Goal: Task Accomplishment & Management: Manage account settings

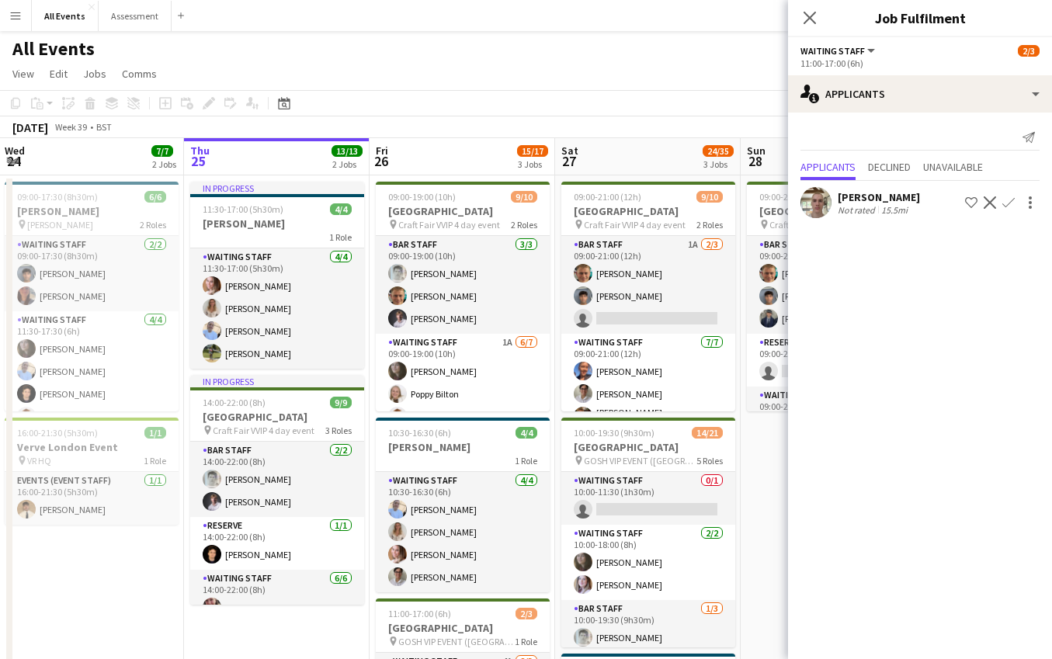
click at [9, 17] on app-icon "Menu" at bounding box center [15, 15] width 12 height 12
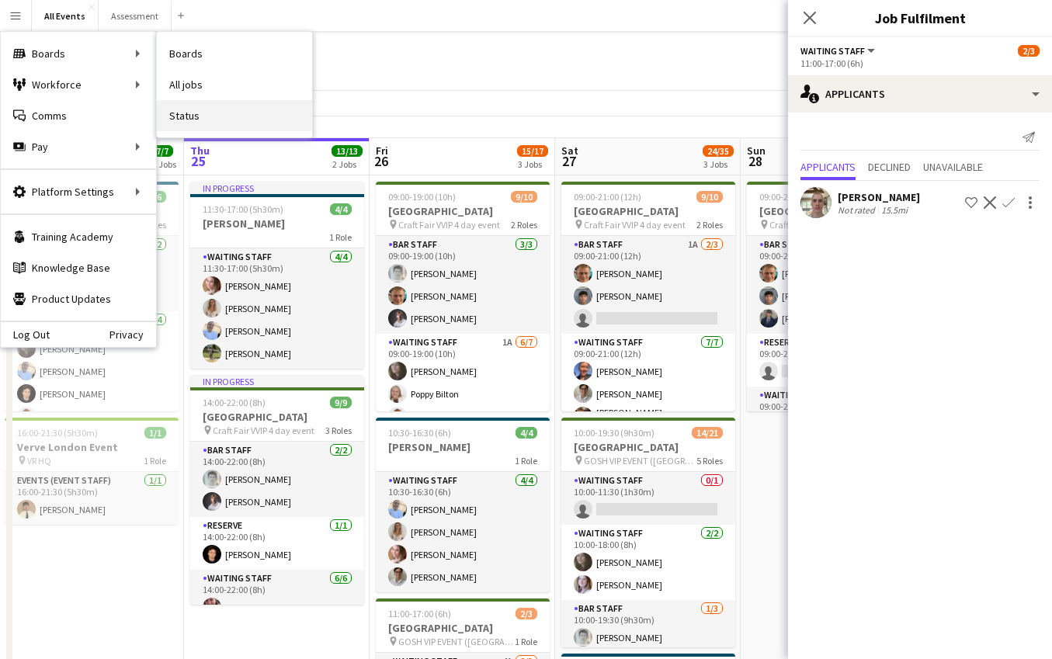
click at [203, 118] on link "Status" at bounding box center [234, 115] width 155 height 31
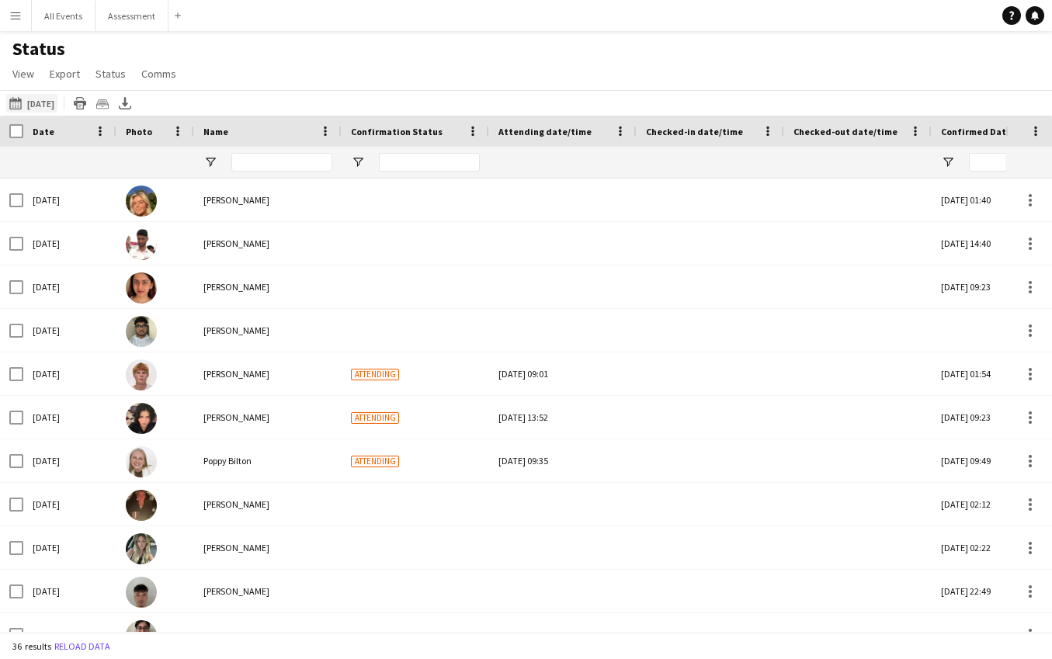
click at [57, 106] on button "25-09-2025 to 01-10-2025 Tomorrow" at bounding box center [31, 103] width 51 height 19
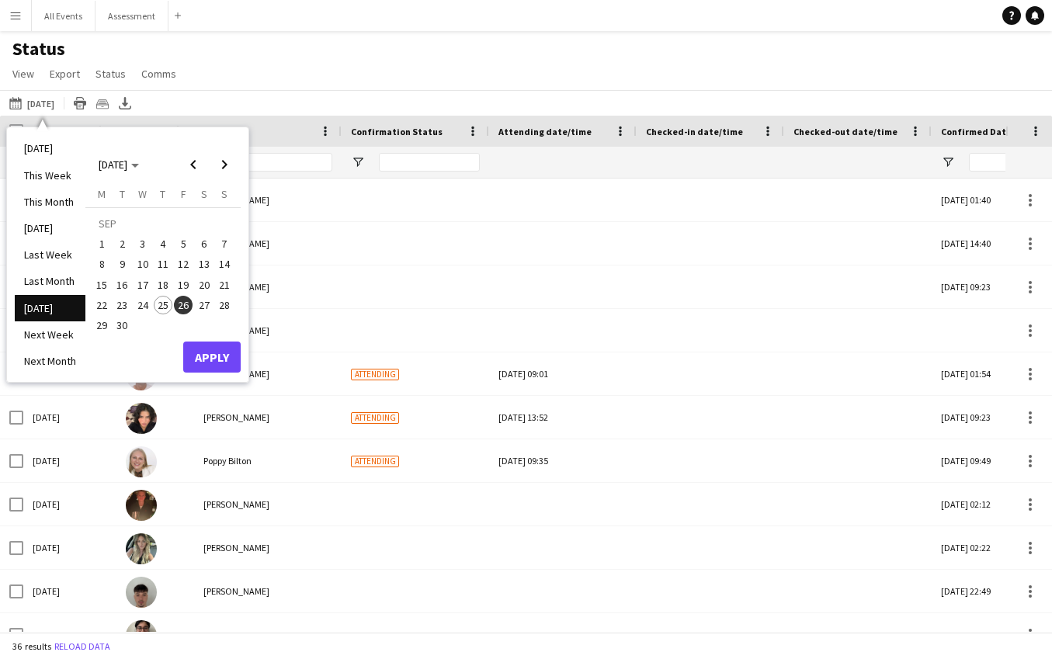
click at [161, 303] on span "25" at bounding box center [163, 305] width 19 height 19
click at [212, 350] on button "Apply" at bounding box center [211, 357] width 57 height 31
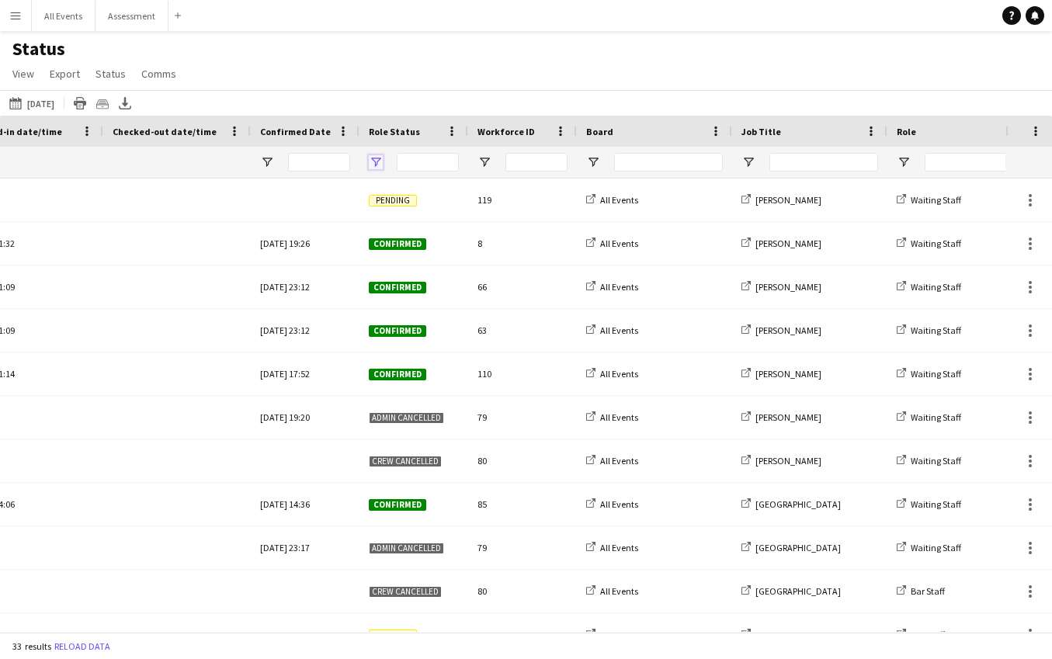
click at [379, 161] on span "Open Filter Menu" at bounding box center [376, 162] width 14 height 14
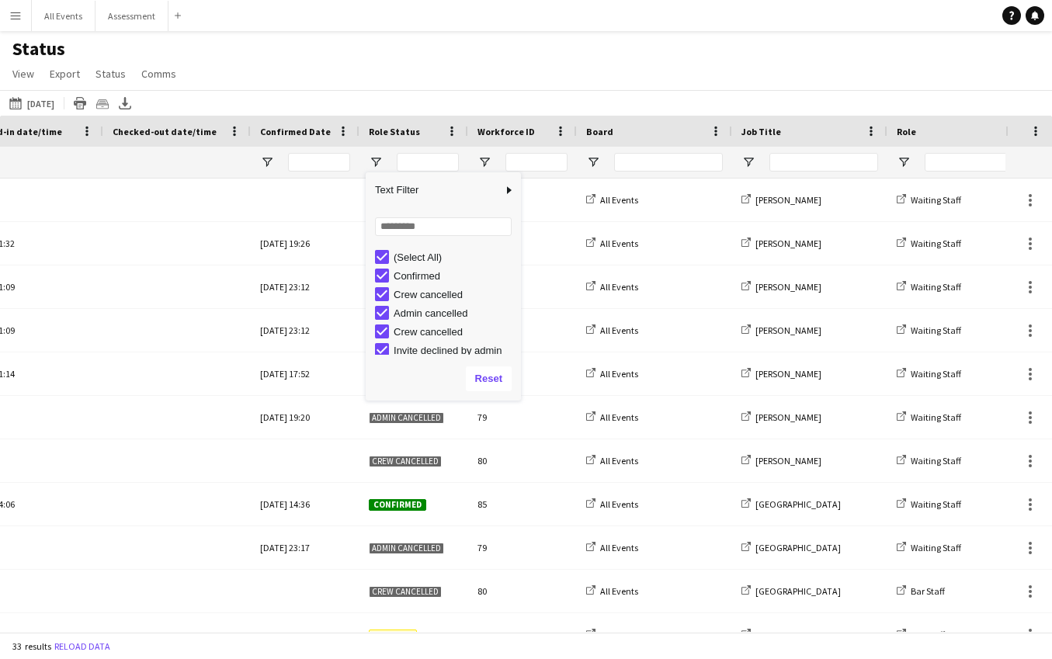
click at [422, 262] on div "(Select All)" at bounding box center [448, 257] width 146 height 19
drag, startPoint x: 419, startPoint y: 259, endPoint x: 423, endPoint y: 277, distance: 18.3
click at [419, 262] on div "(Select All)" at bounding box center [455, 258] width 123 height 12
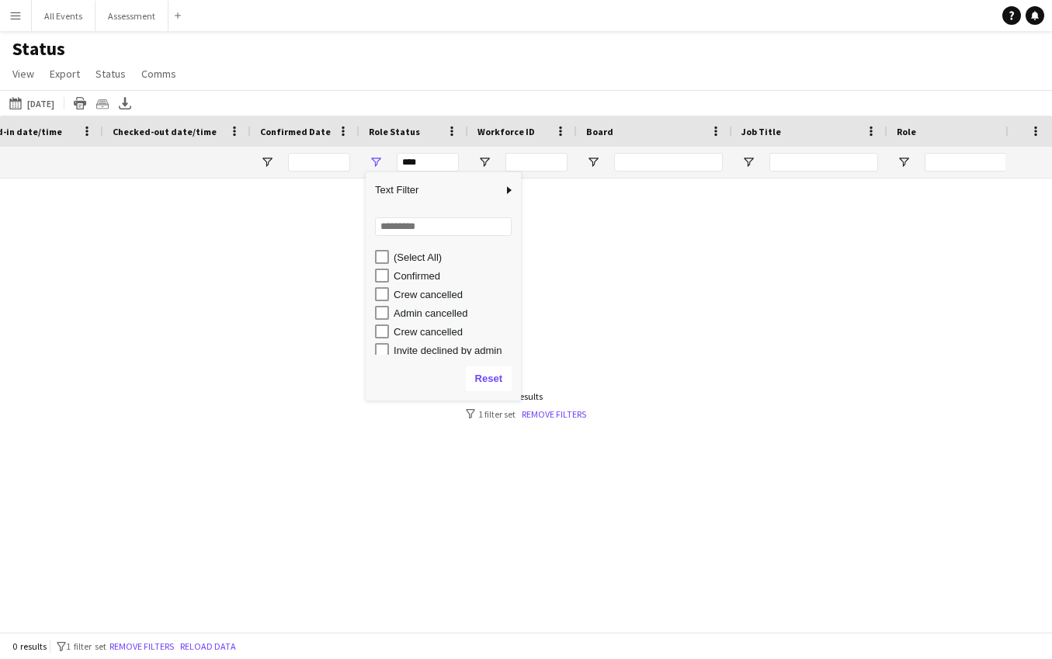
click at [423, 279] on div "Confirmed" at bounding box center [455, 276] width 123 height 12
type input "**********"
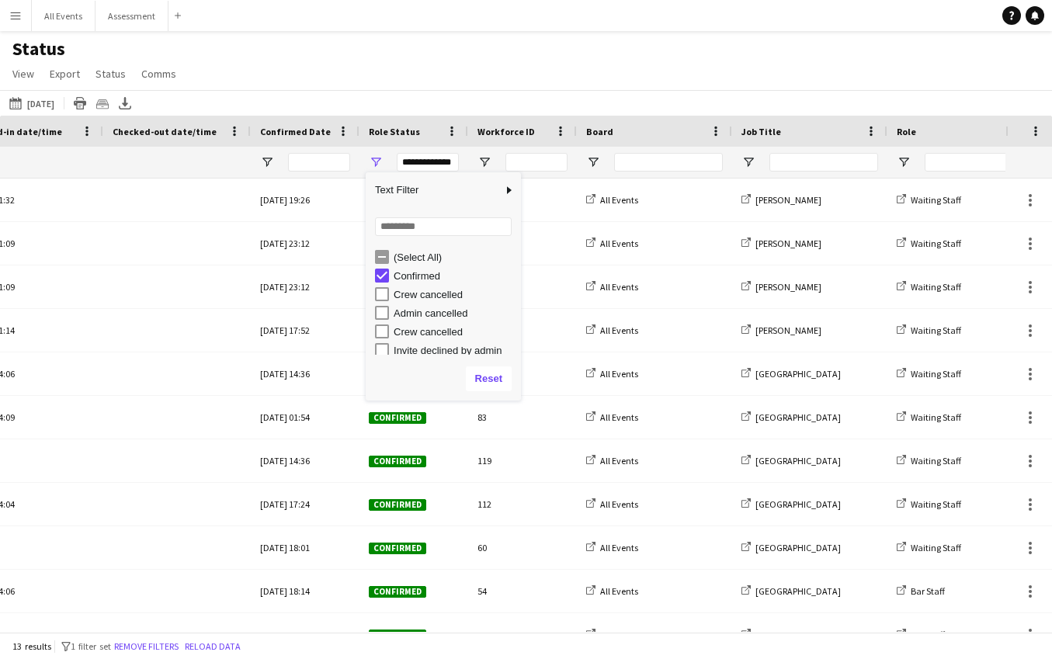
drag, startPoint x: 447, startPoint y: 59, endPoint x: 430, endPoint y: 103, distance: 47.4
click at [448, 60] on div "Status View Views Default view New view Update view Delete view Edit name Custo…" at bounding box center [526, 63] width 1052 height 53
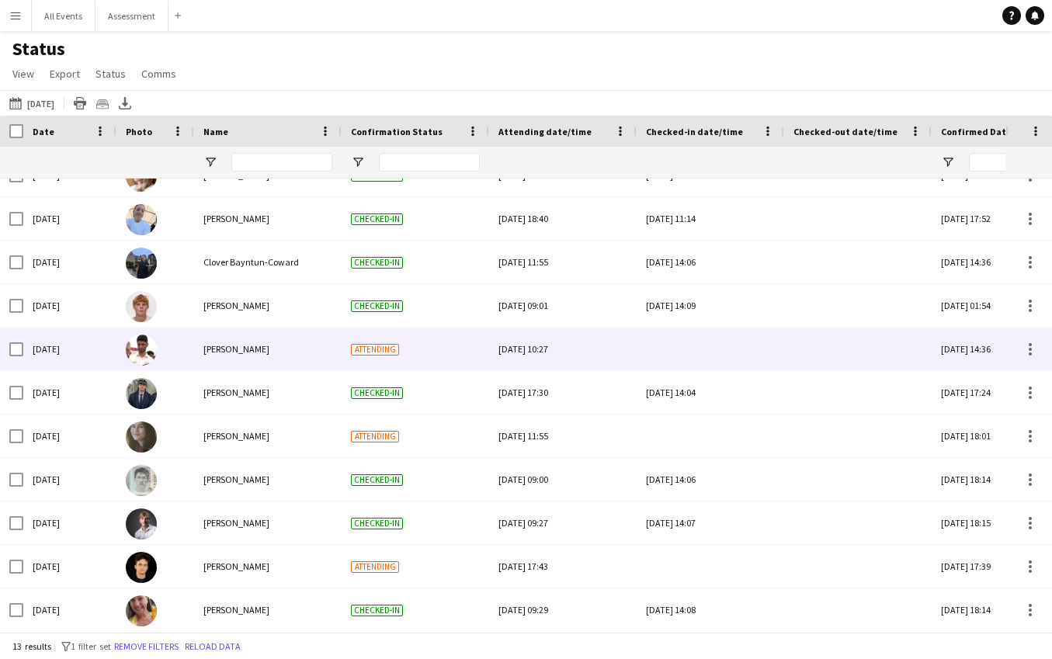
click at [710, 432] on div at bounding box center [710, 436] width 129 height 43
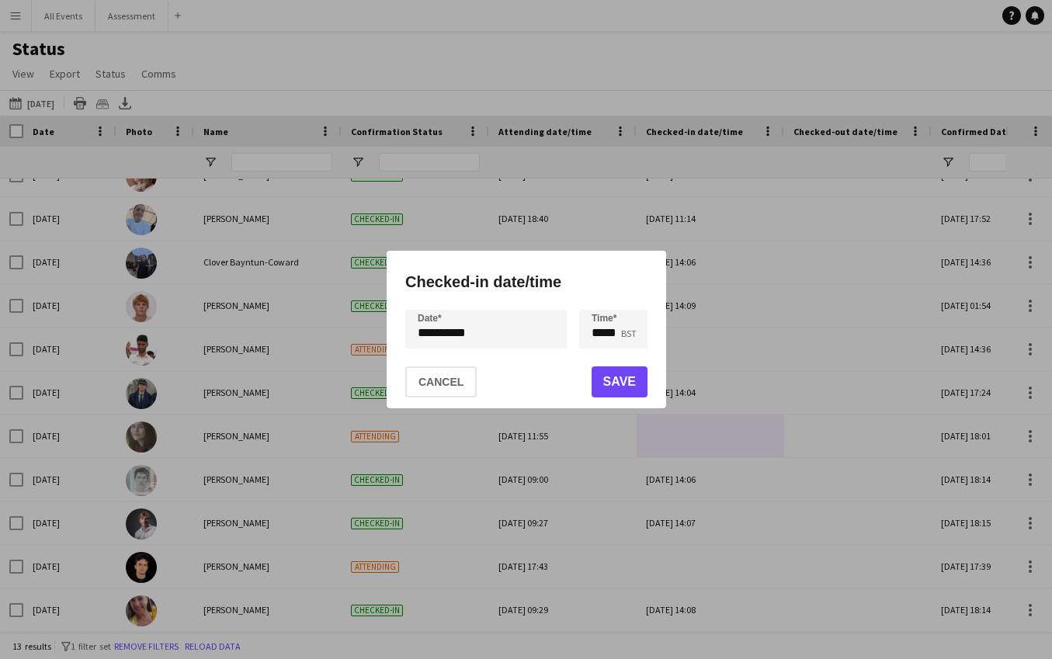
click at [606, 378] on button "Save" at bounding box center [619, 381] width 56 height 31
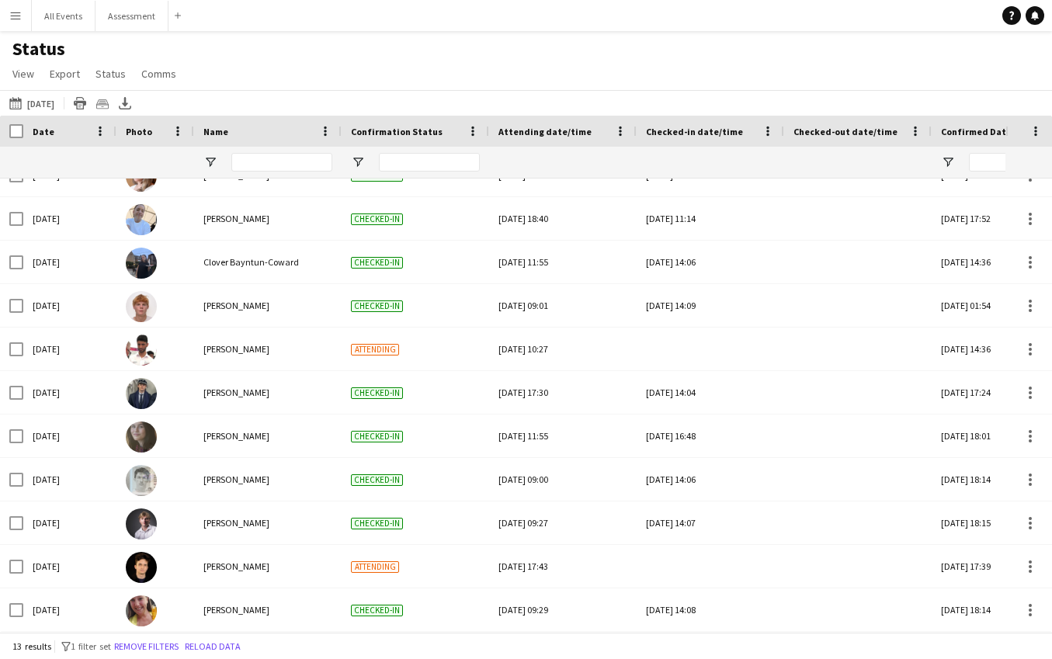
click at [13, 19] on app-icon "Menu" at bounding box center [15, 15] width 12 height 12
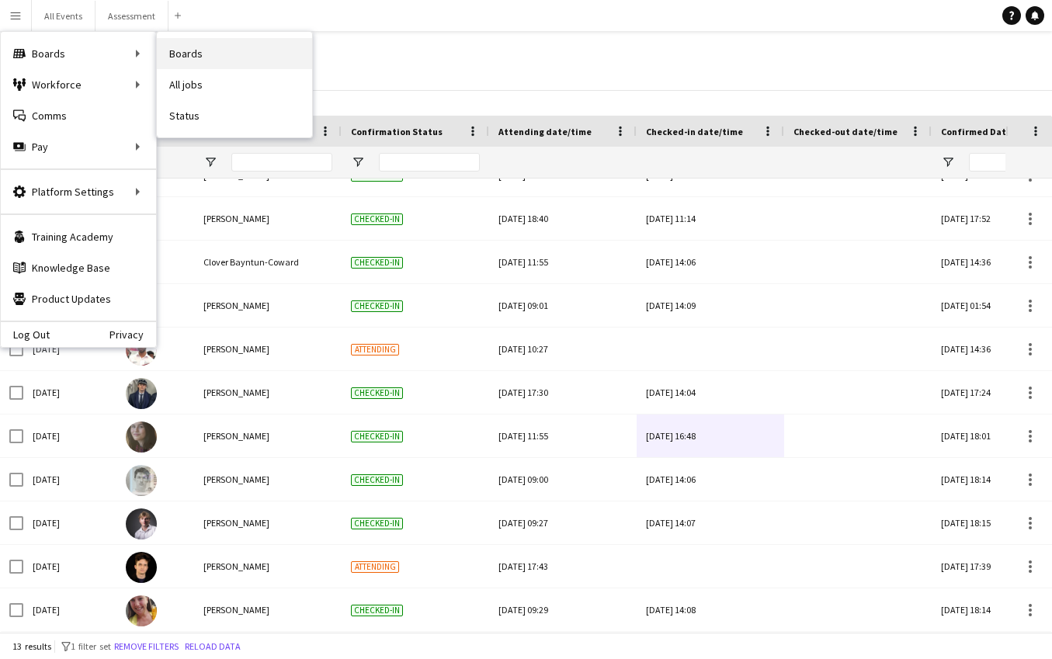
click at [196, 61] on link "Boards" at bounding box center [234, 53] width 155 height 31
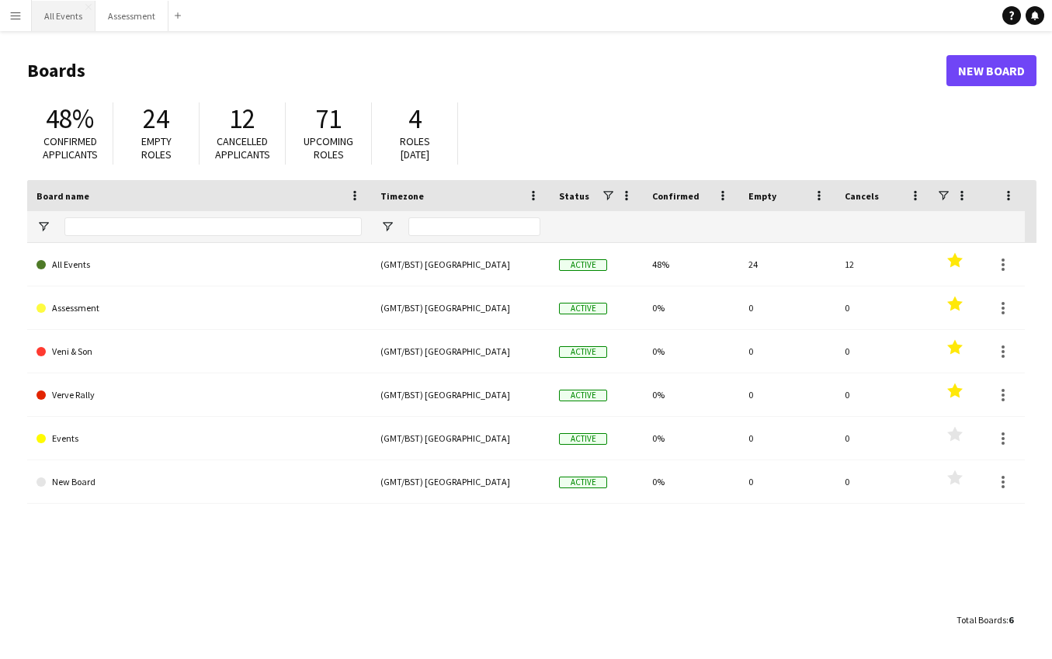
click at [59, 15] on button "All Events Close" at bounding box center [64, 16] width 64 height 30
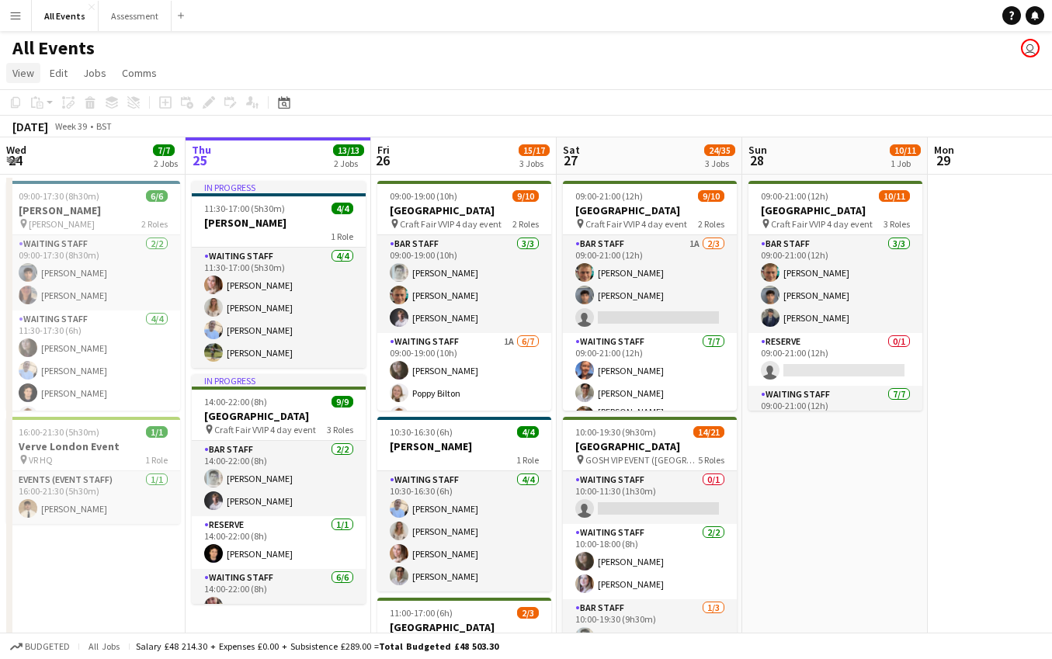
click at [26, 81] on link "View" at bounding box center [23, 73] width 34 height 20
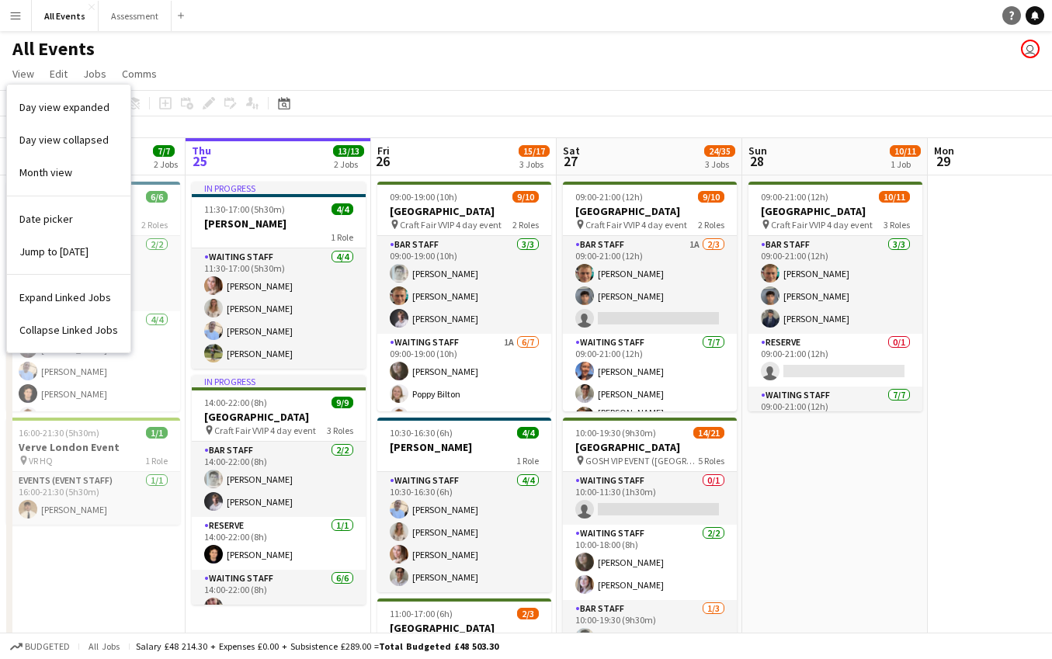
click at [1011, 15] on icon "Help" at bounding box center [1011, 15] width 9 height 9
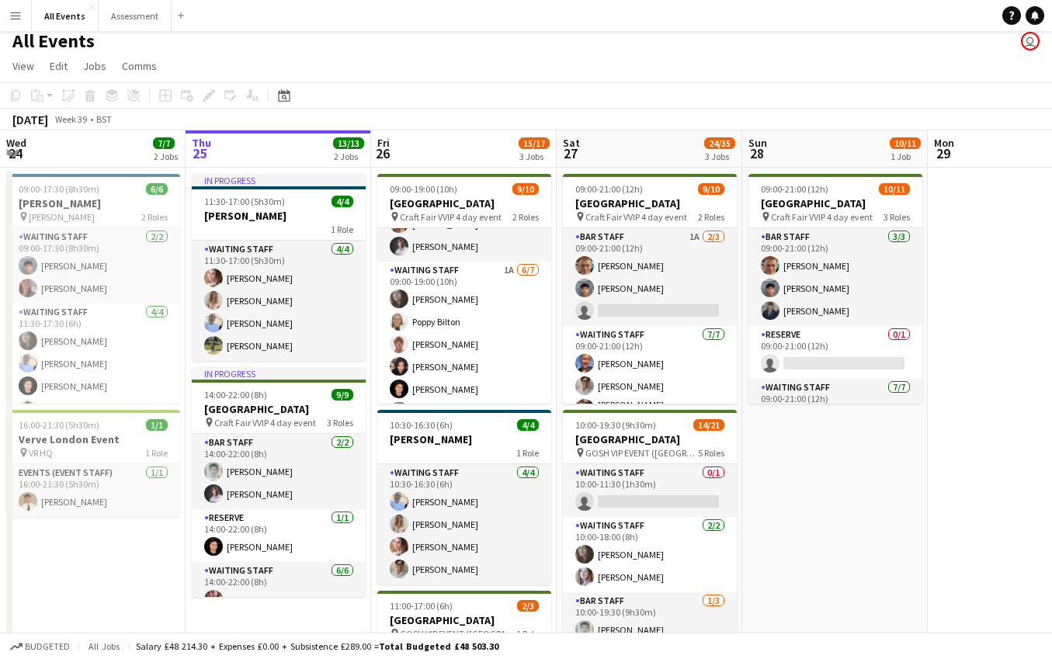
scroll to position [13, 0]
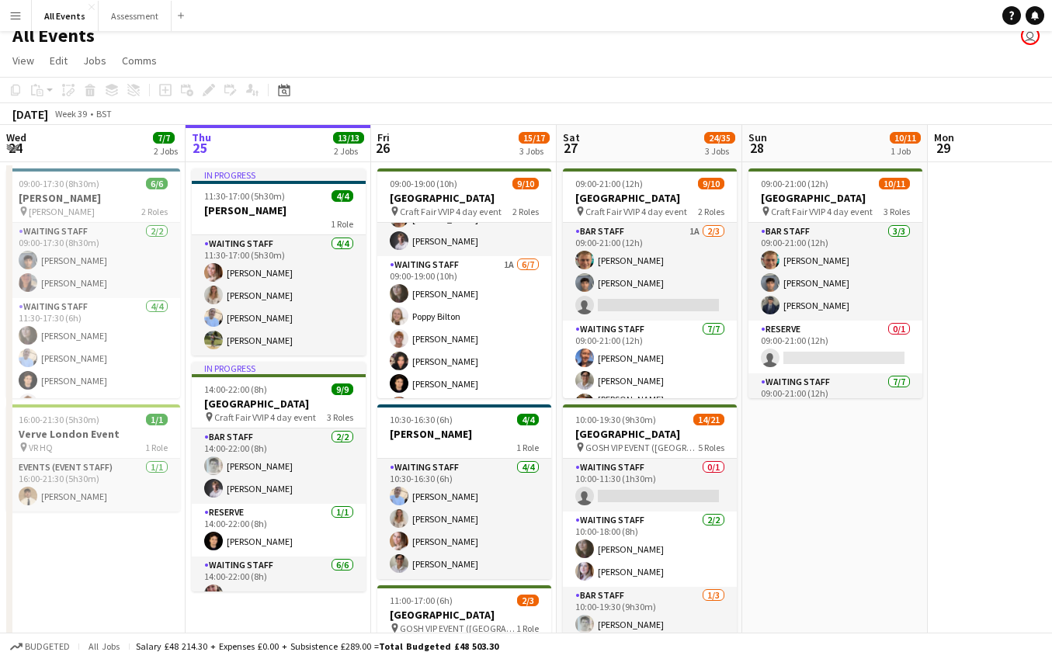
click at [616, 98] on app-toolbar "Copy Paste Paste Command V Paste with crew Command Shift V Paste linked Job Del…" at bounding box center [526, 90] width 1052 height 26
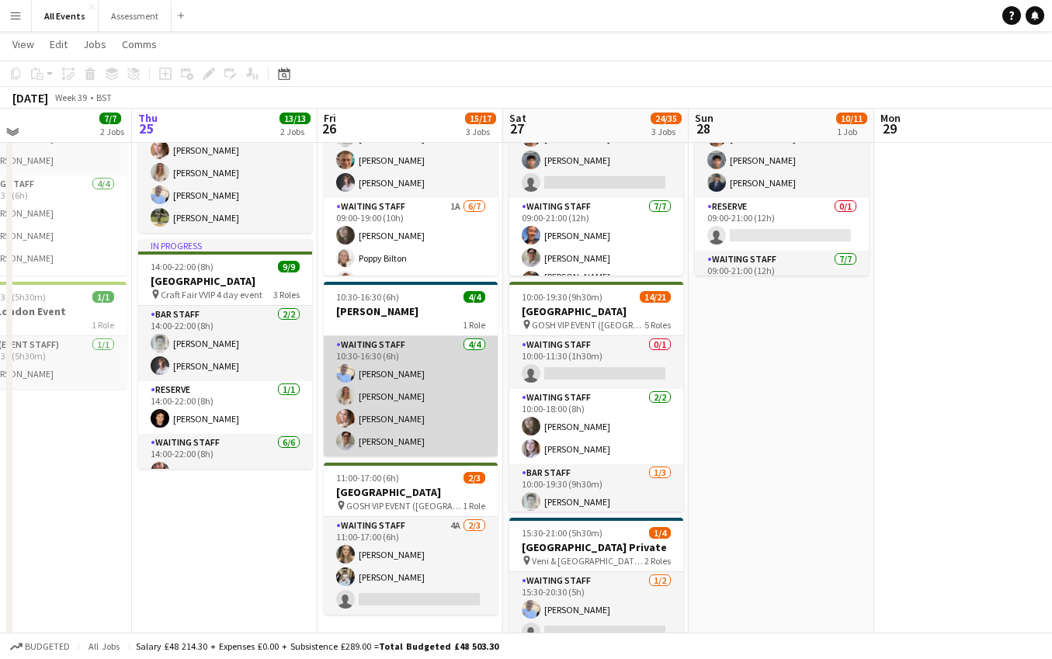
scroll to position [119, 0]
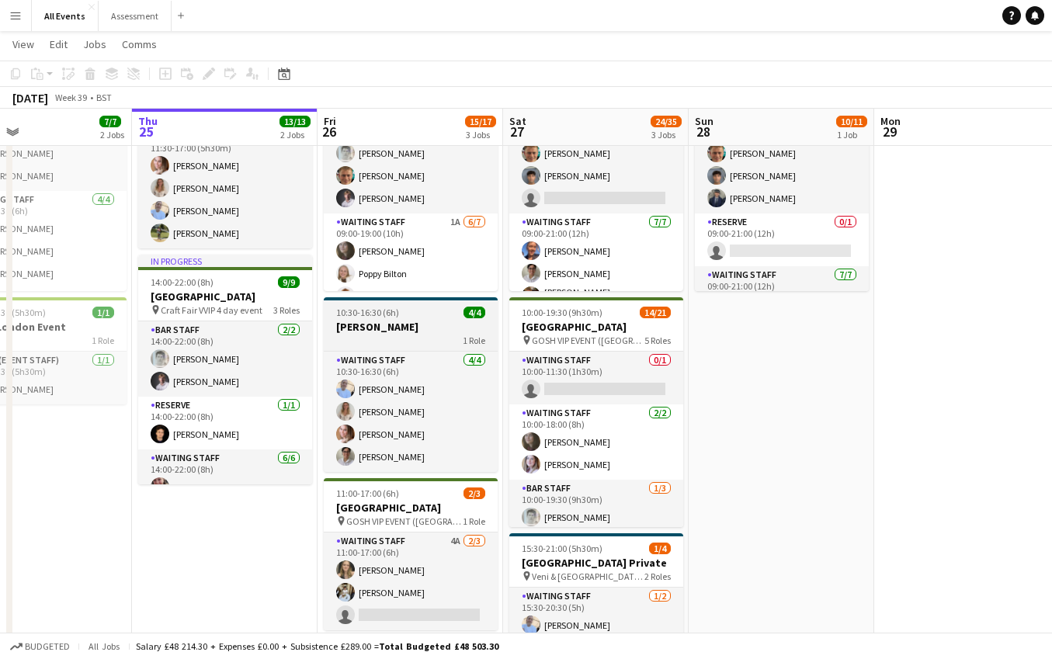
click at [446, 328] on h3 "[PERSON_NAME]" at bounding box center [411, 327] width 174 height 14
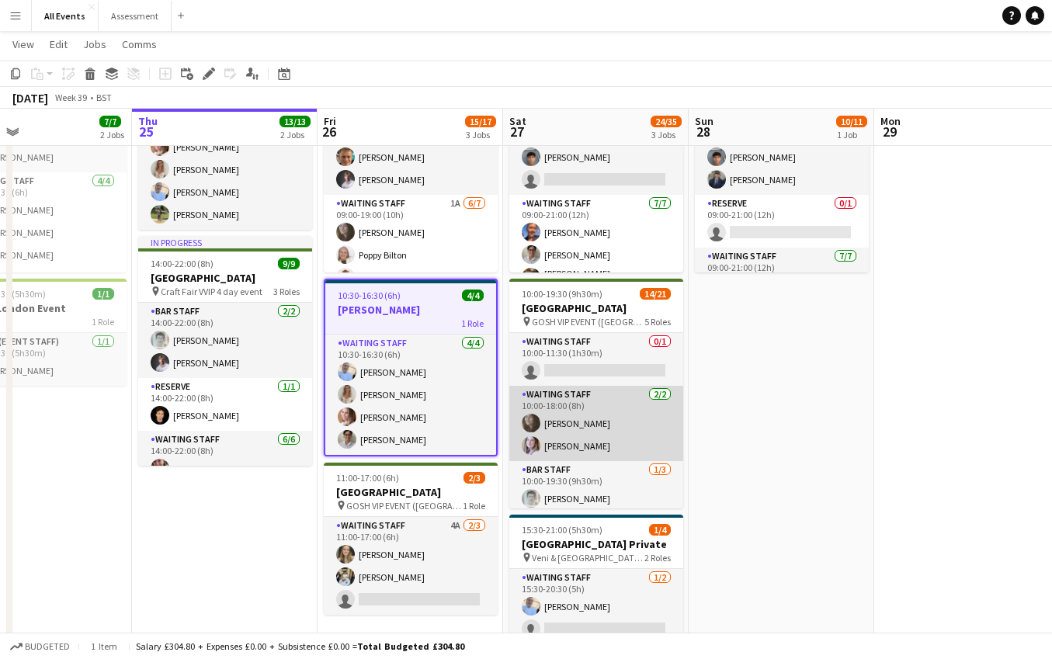
scroll to position [11, 0]
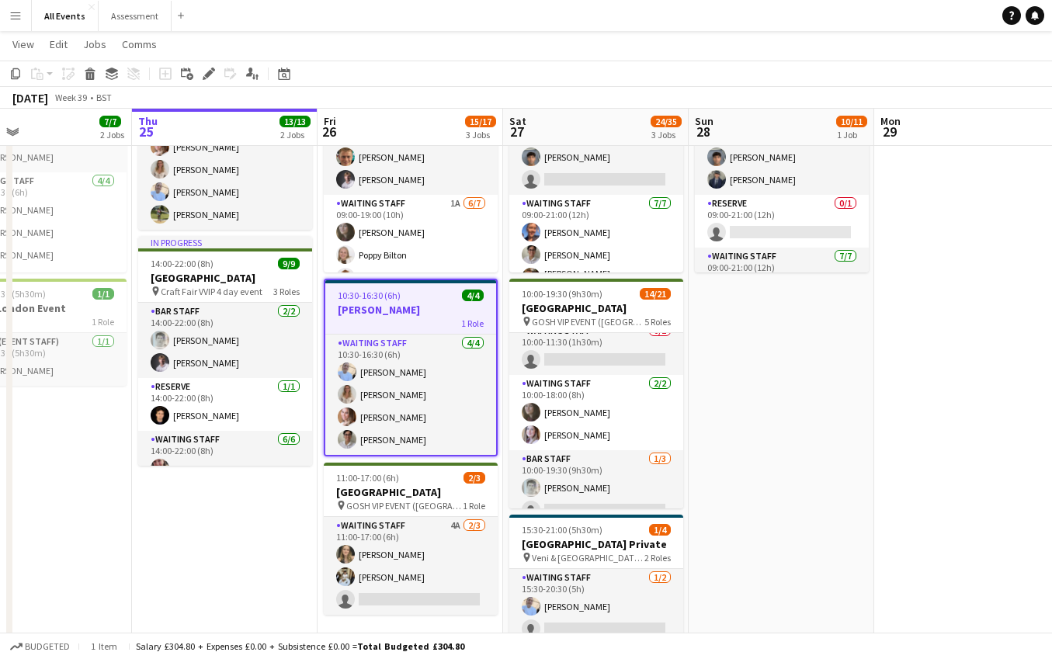
click at [434, 312] on h3 "[PERSON_NAME]" at bounding box center [410, 310] width 171 height 14
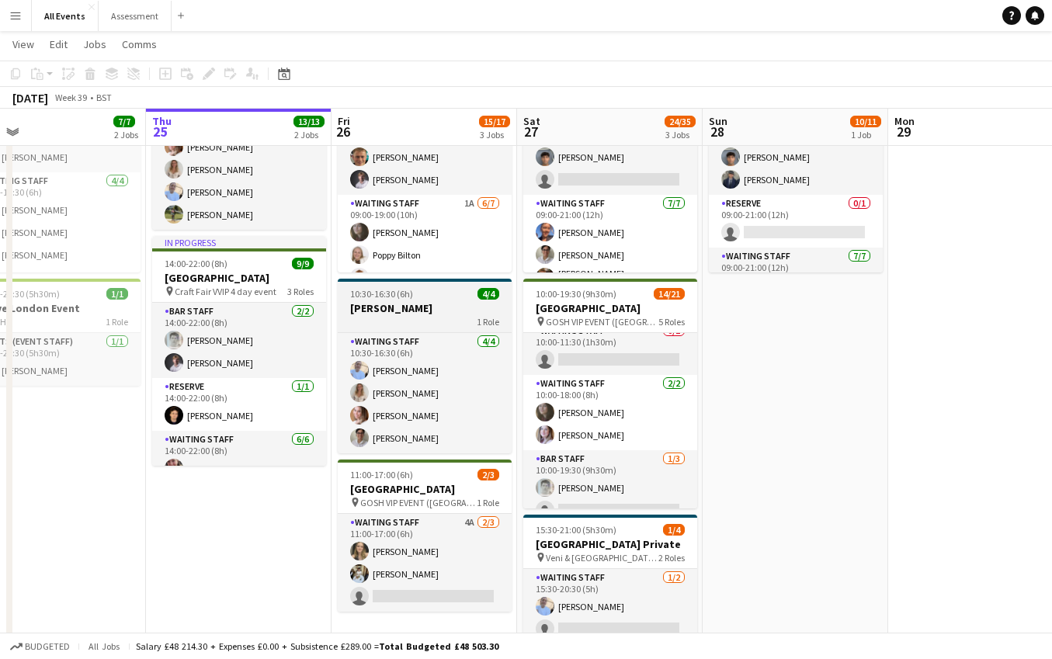
click at [433, 313] on h3 "[PERSON_NAME]" at bounding box center [425, 308] width 174 height 14
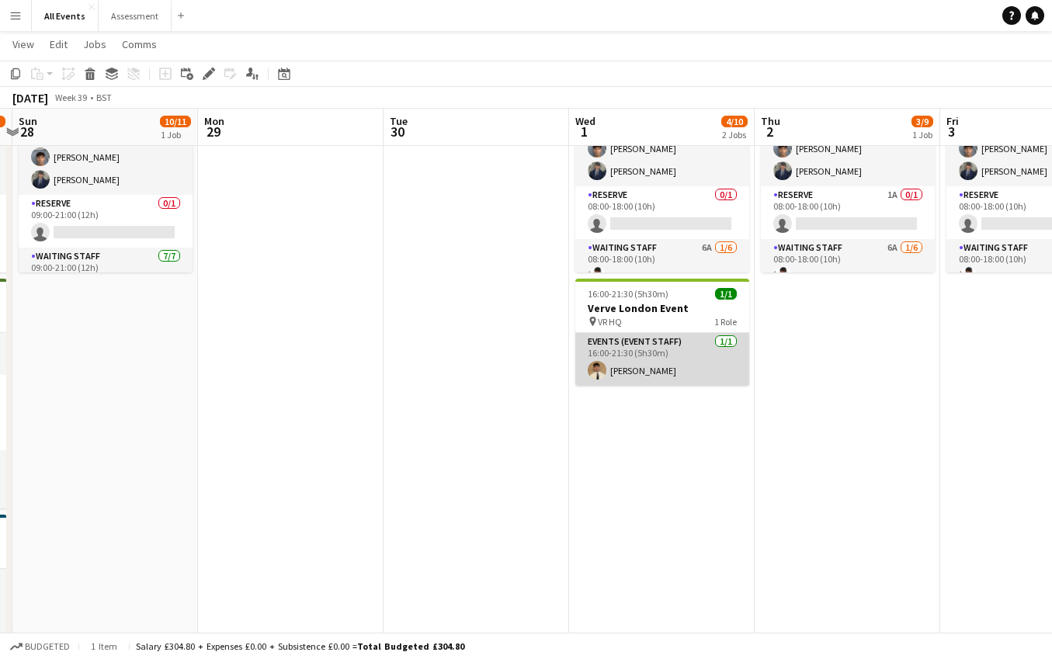
scroll to position [0, 527]
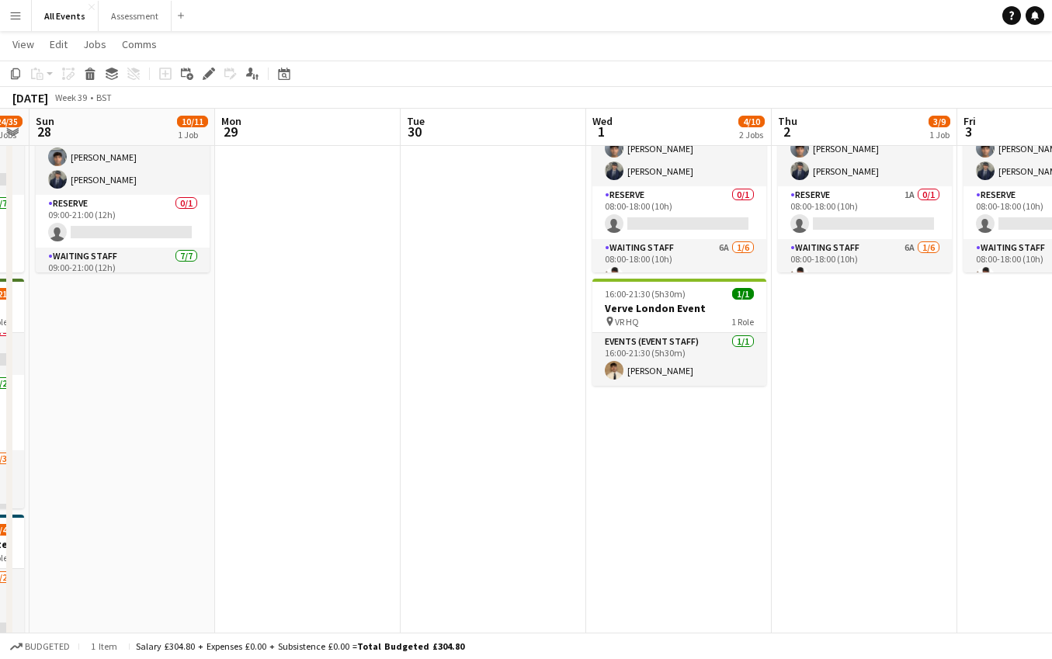
click at [647, 522] on app-date-cell "08:00-18:00 (10h) 3/9 Heritage House - Range Rover 11 day event pin Heritage Ho…" at bounding box center [679, 401] width 186 height 730
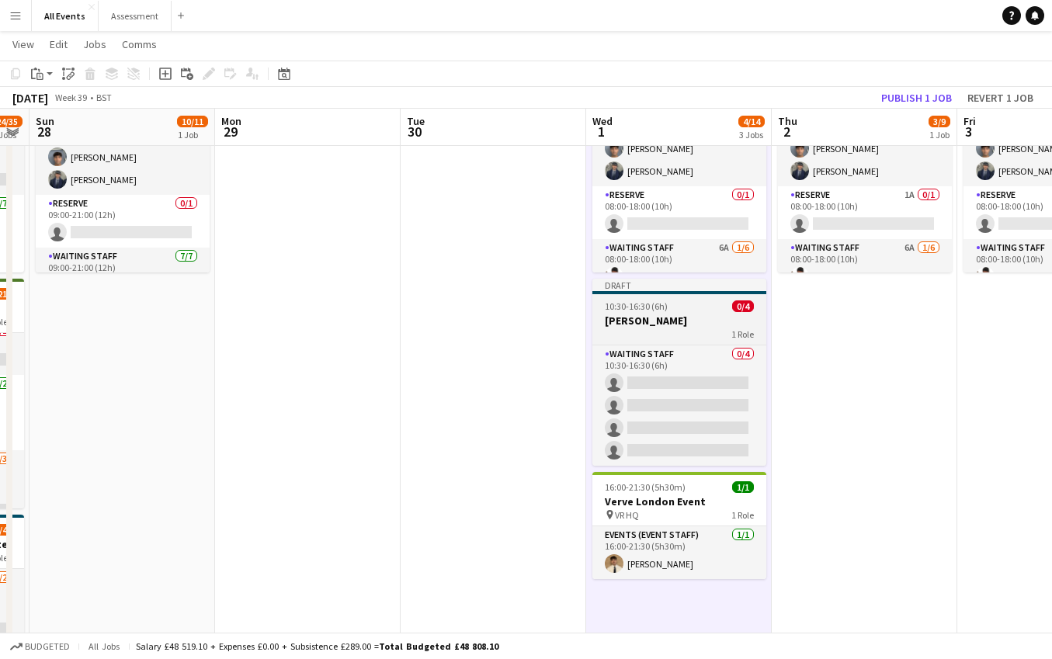
click at [685, 331] on div "1 Role" at bounding box center [679, 334] width 174 height 12
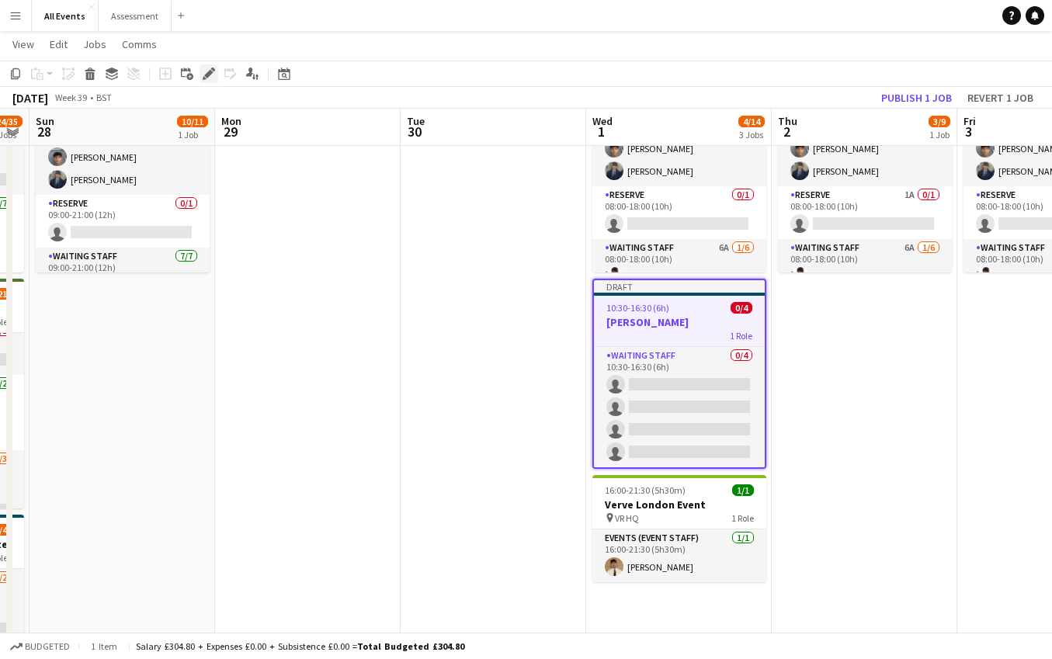
click at [211, 77] on icon "Edit" at bounding box center [209, 74] width 12 height 12
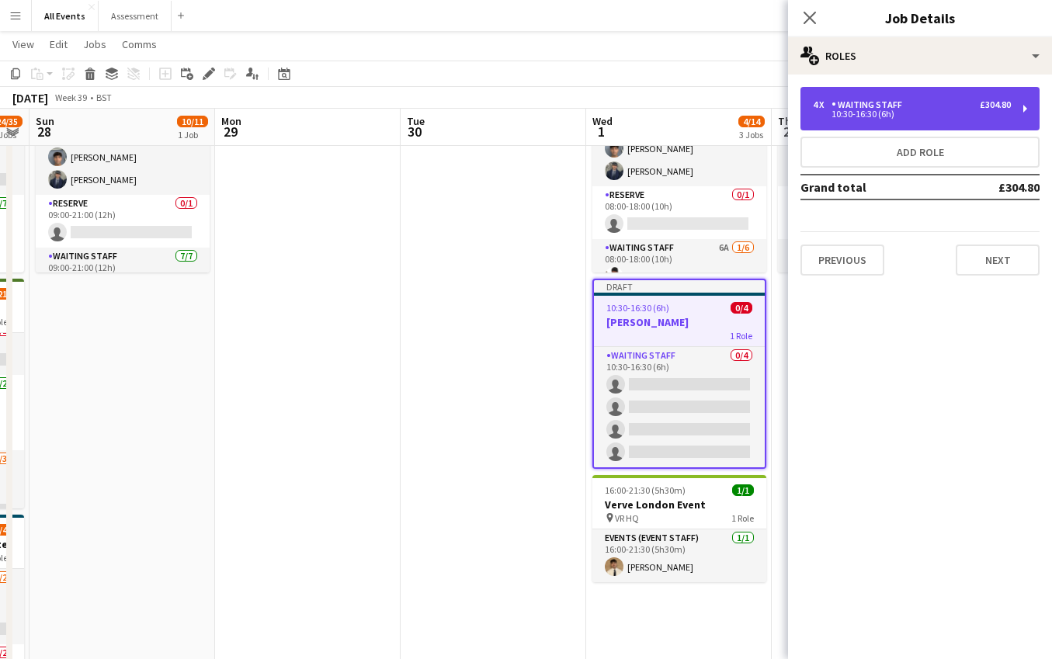
click at [886, 109] on div "Waiting Staff" at bounding box center [869, 104] width 77 height 11
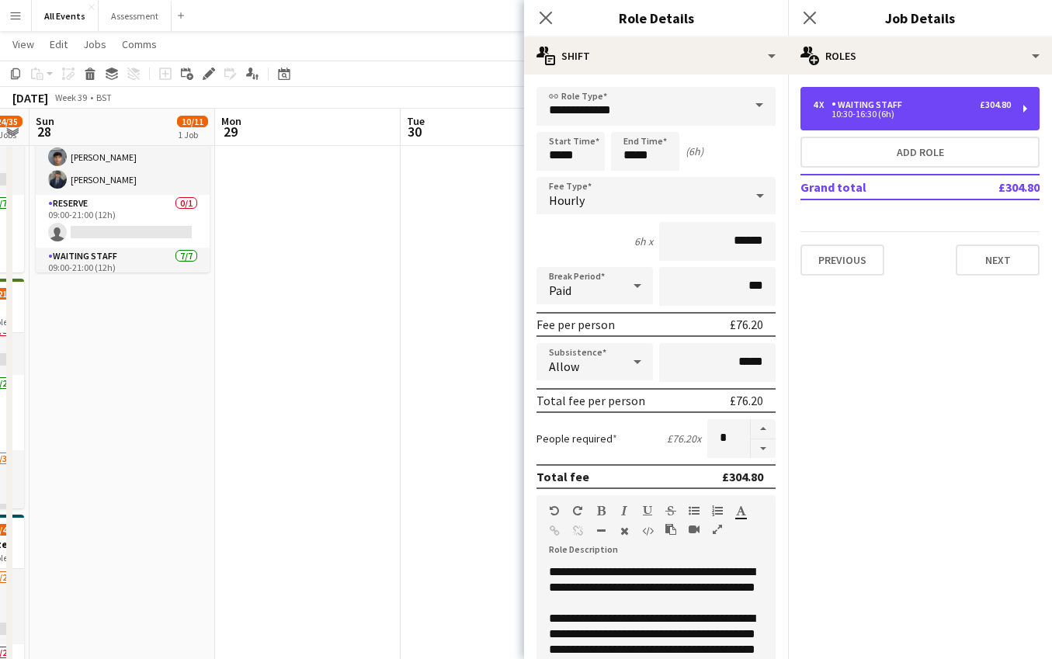
scroll to position [0, 0]
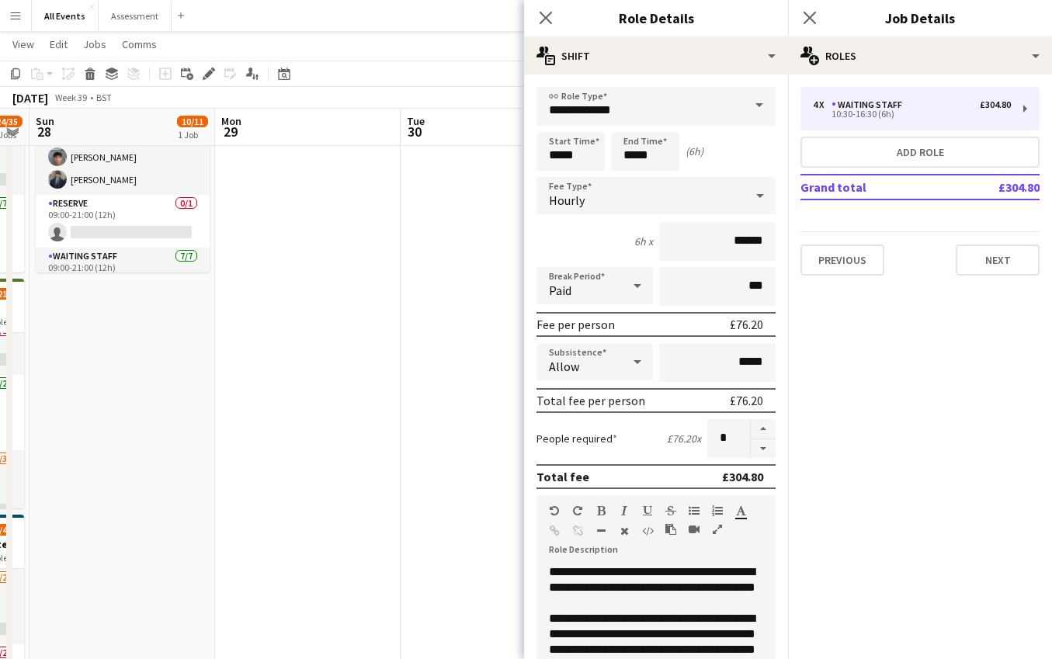
click at [449, 364] on app-date-cell at bounding box center [494, 401] width 186 height 730
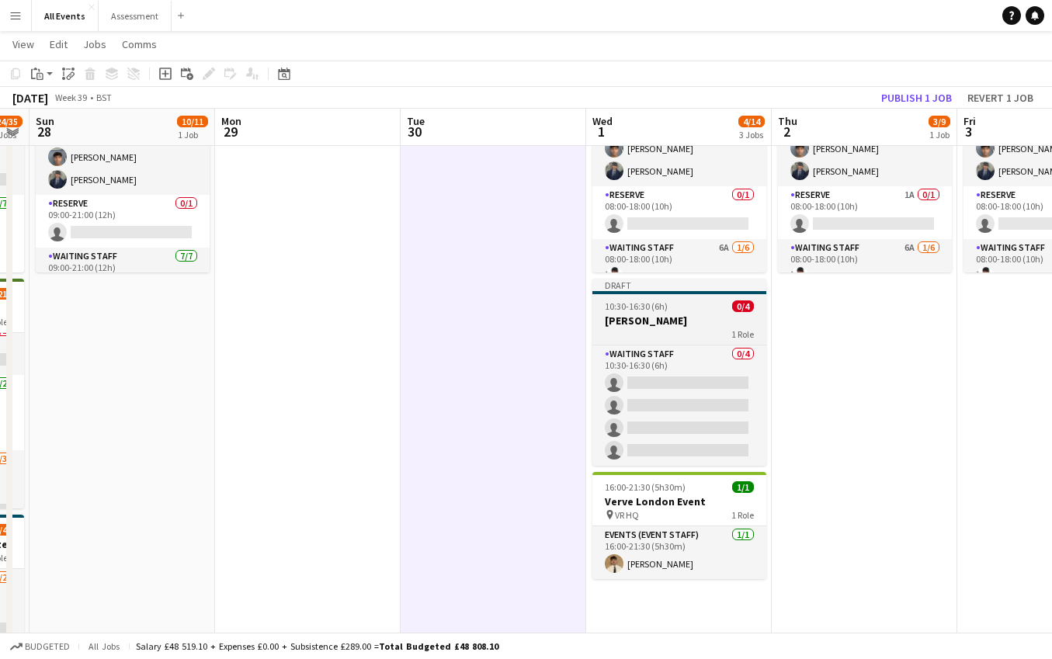
click at [692, 318] on h3 "[PERSON_NAME]" at bounding box center [679, 321] width 174 height 14
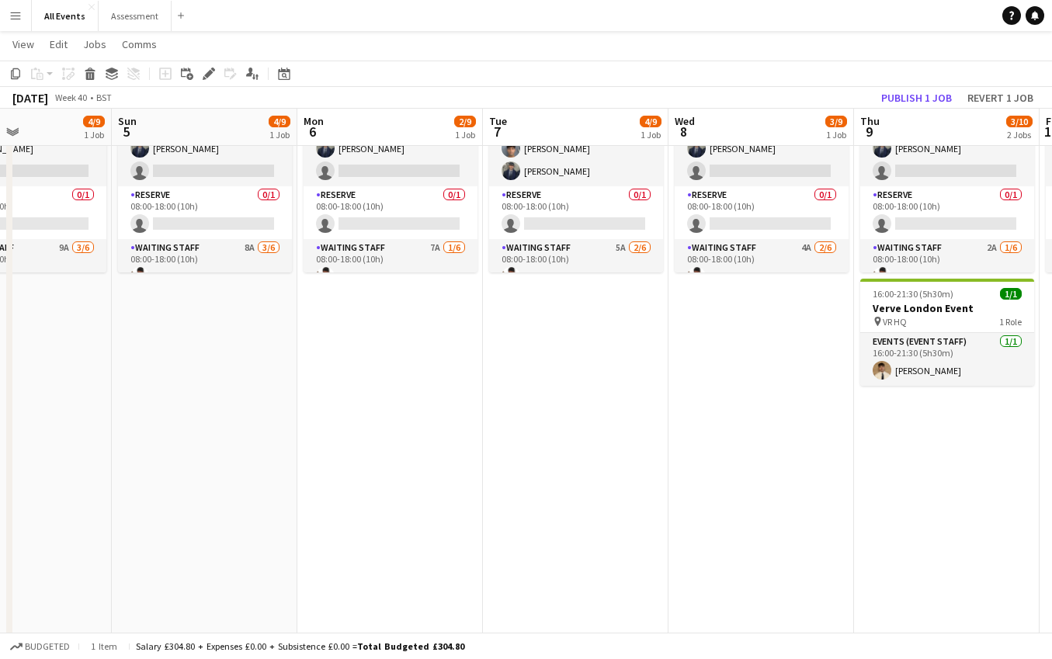
click at [766, 342] on app-date-cell "08:00-18:00 (10h) 3/9 Heritage House - Range Rover 11 day event pin Heritage Ho…" at bounding box center [761, 401] width 186 height 730
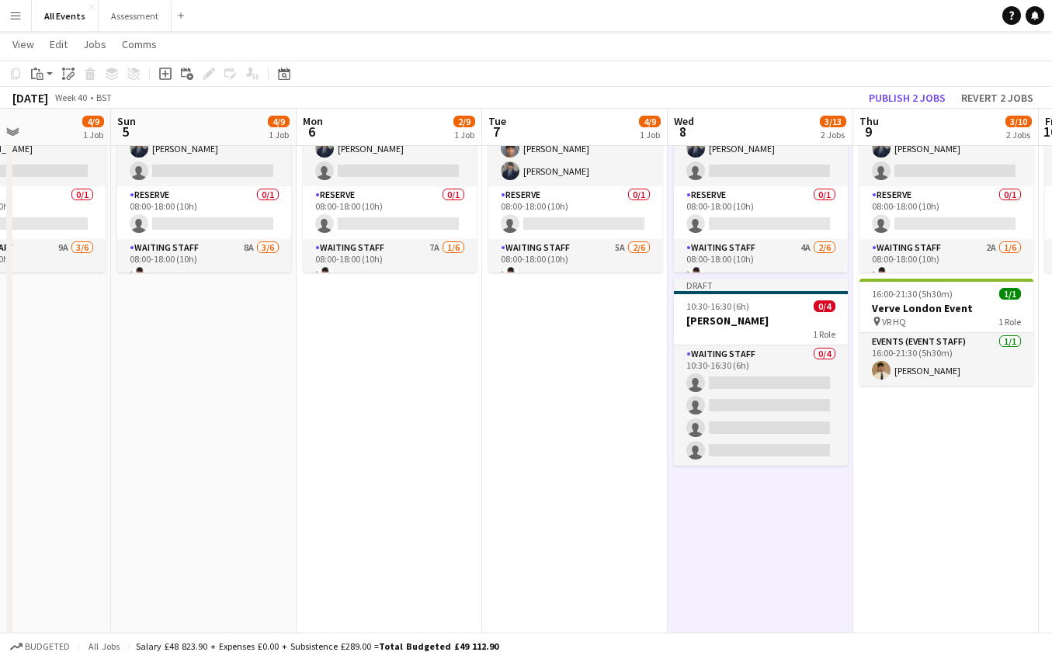
scroll to position [0, 638]
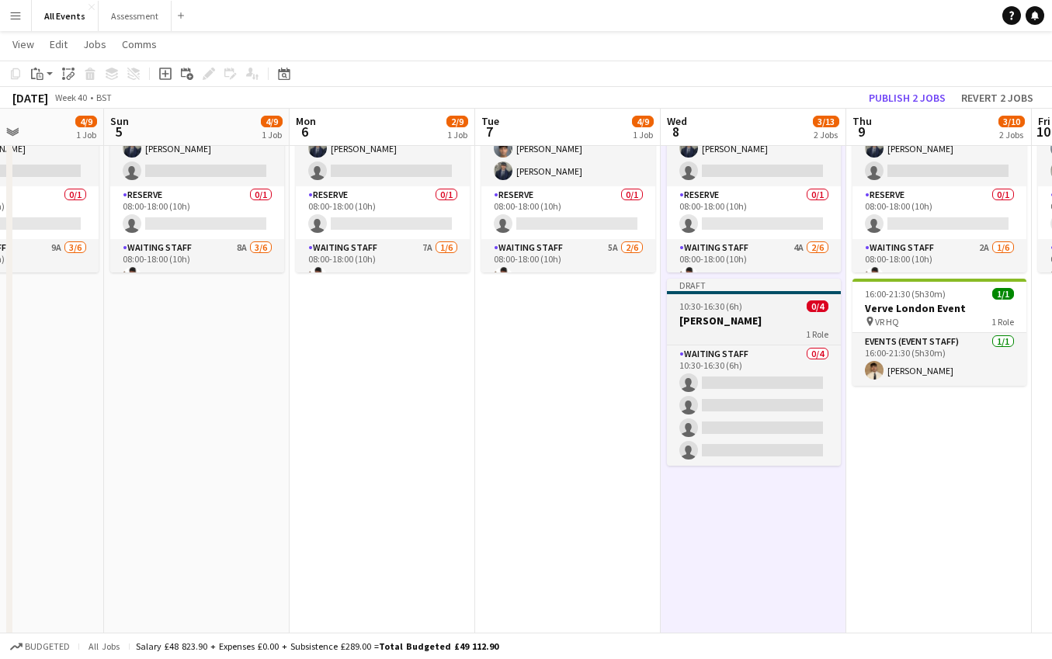
click at [748, 316] on h3 "[PERSON_NAME]" at bounding box center [754, 321] width 174 height 14
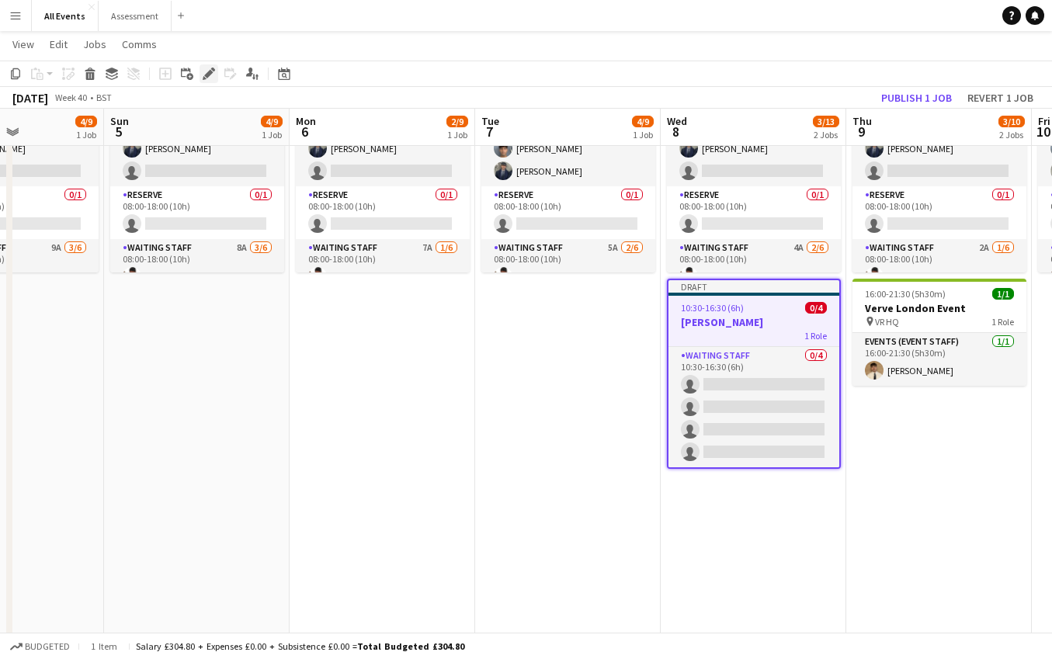
click at [207, 72] on icon "Edit" at bounding box center [209, 74] width 12 height 12
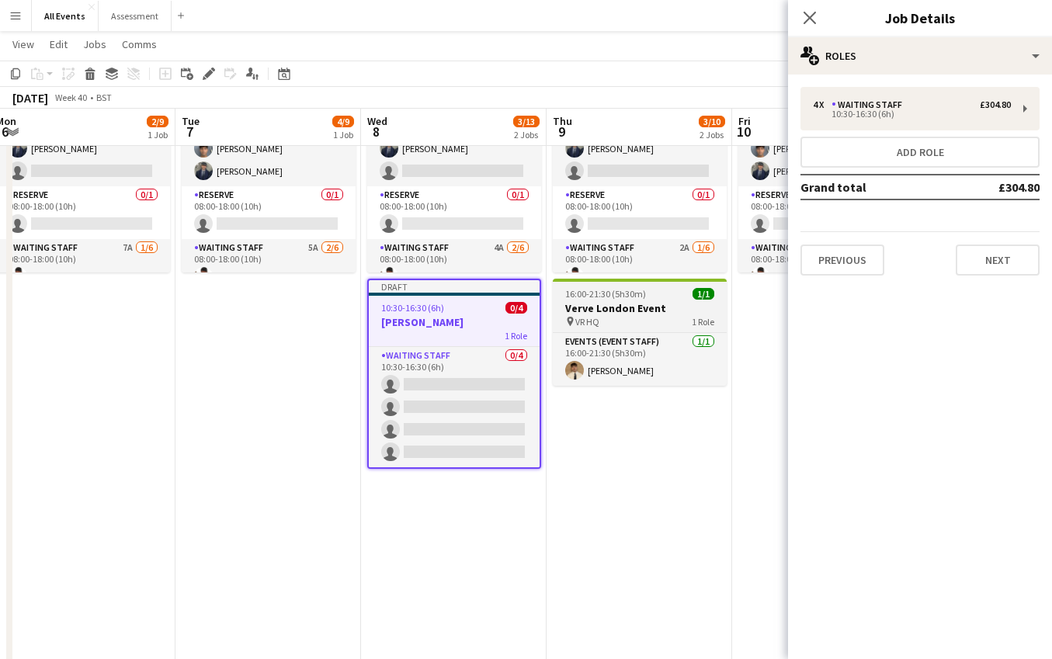
scroll to position [0, 578]
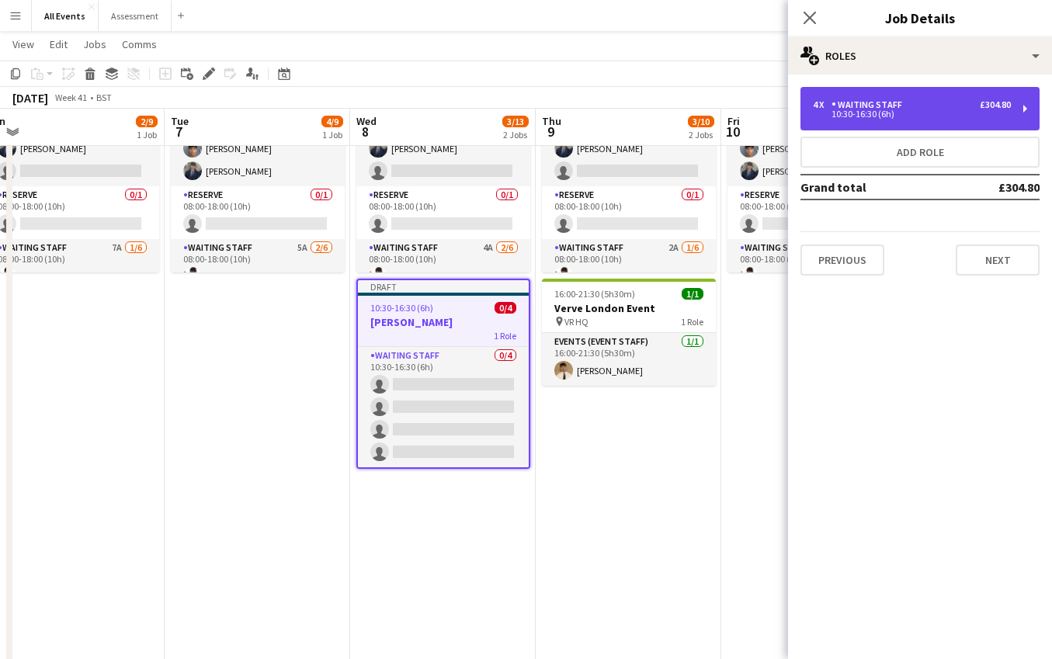
click at [891, 109] on div "Waiting Staff" at bounding box center [869, 104] width 77 height 11
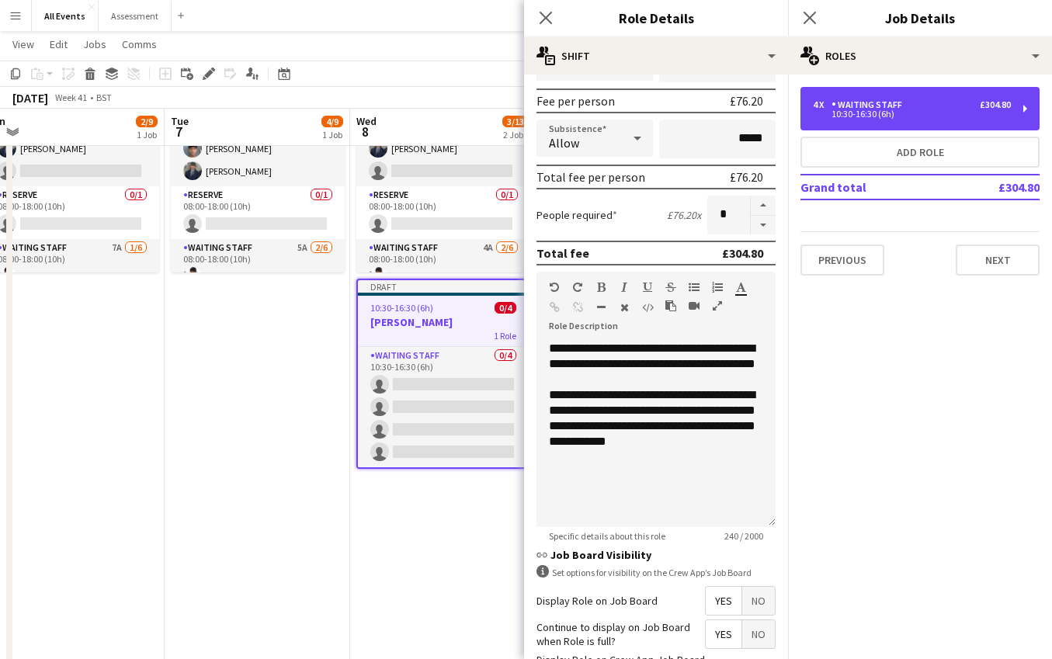
scroll to position [237, 0]
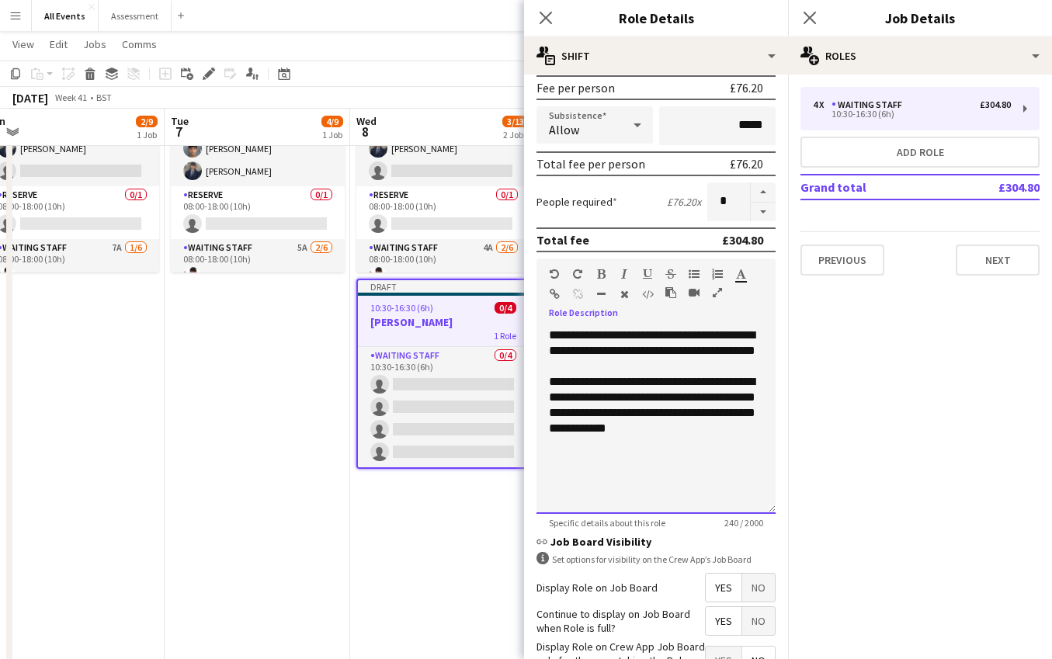
drag, startPoint x: 547, startPoint y: 333, endPoint x: 760, endPoint y: 470, distance: 253.2
click at [760, 470] on div "**********" at bounding box center [655, 421] width 239 height 186
copy div "**********"
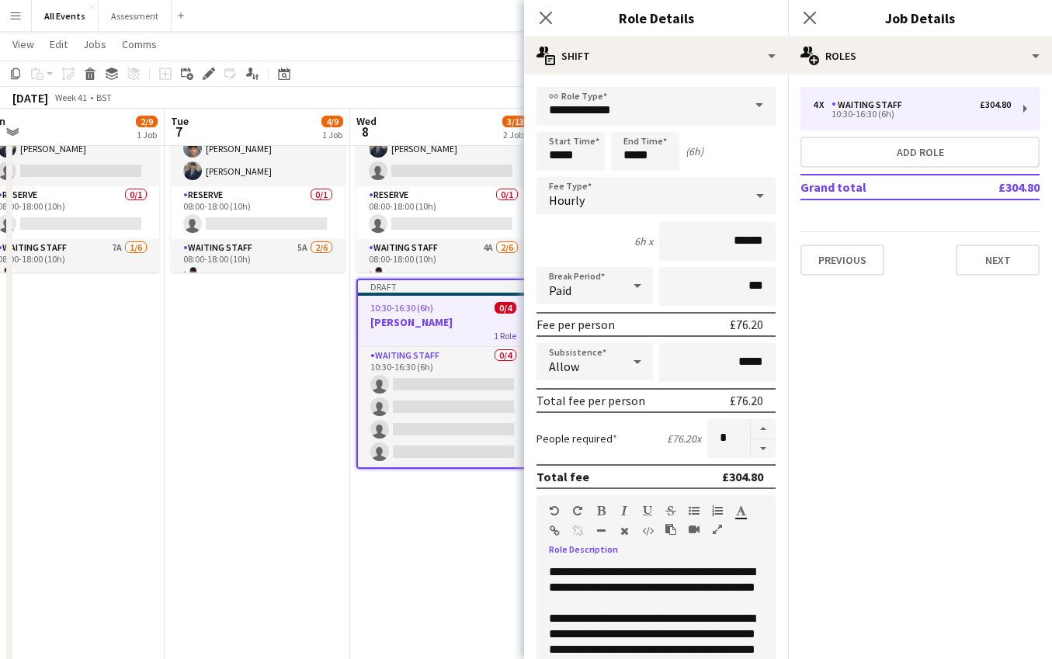
scroll to position [0, 0]
click at [761, 453] on button "button" at bounding box center [763, 448] width 25 height 19
click at [761, 454] on button "button" at bounding box center [763, 448] width 25 height 19
type input "*"
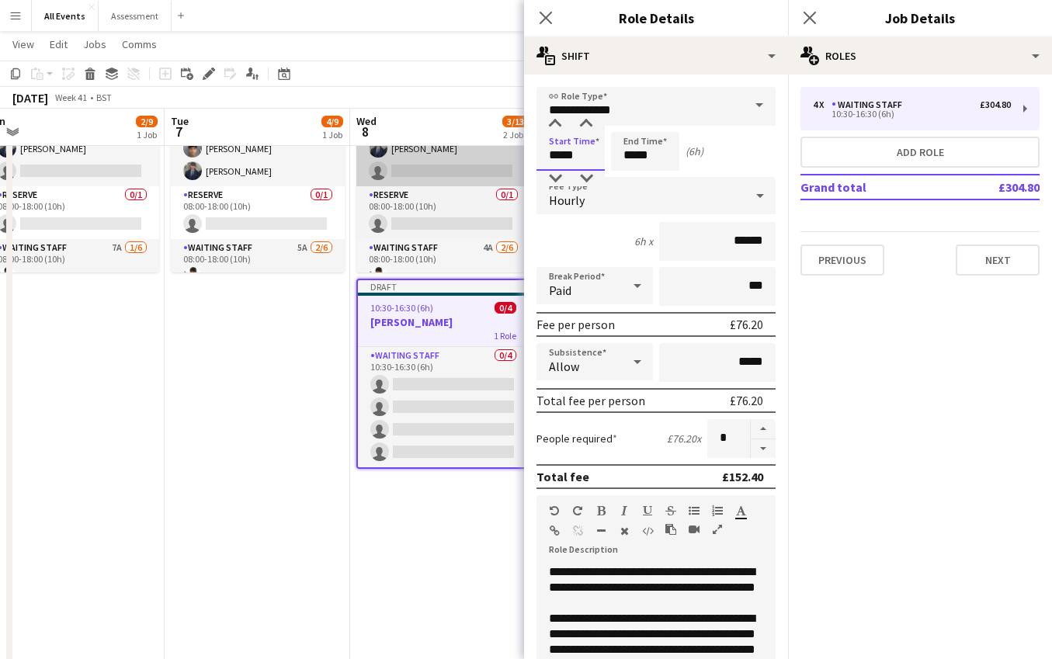
drag, startPoint x: 553, startPoint y: 156, endPoint x: 512, endPoint y: 151, distance: 41.4
click at [515, 154] on body "Menu Boards Boards Boards All jobs Status Workforce Workforce My Workforce Recr…" at bounding box center [526, 413] width 1052 height 1100
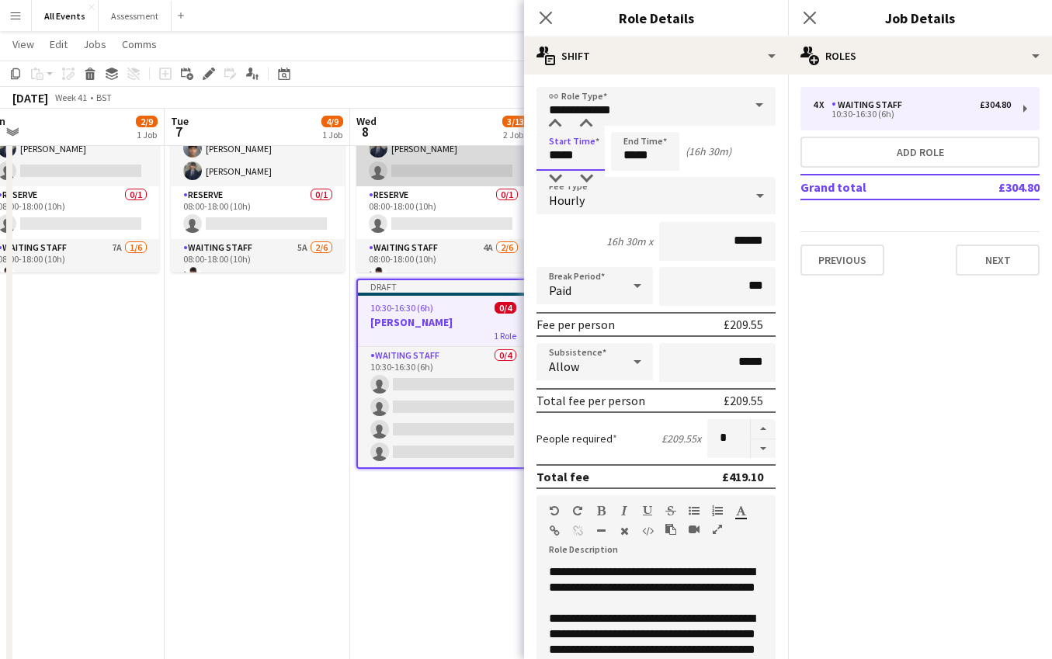
type input "*****"
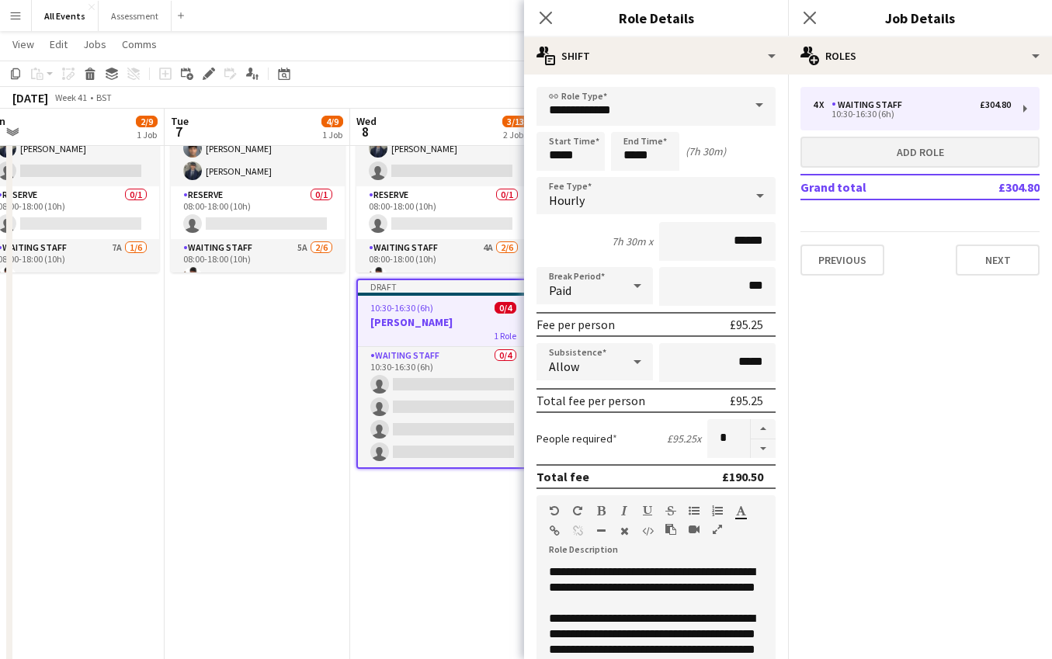
click at [909, 153] on button "Add role" at bounding box center [919, 152] width 239 height 31
type input "**********"
type input "*****"
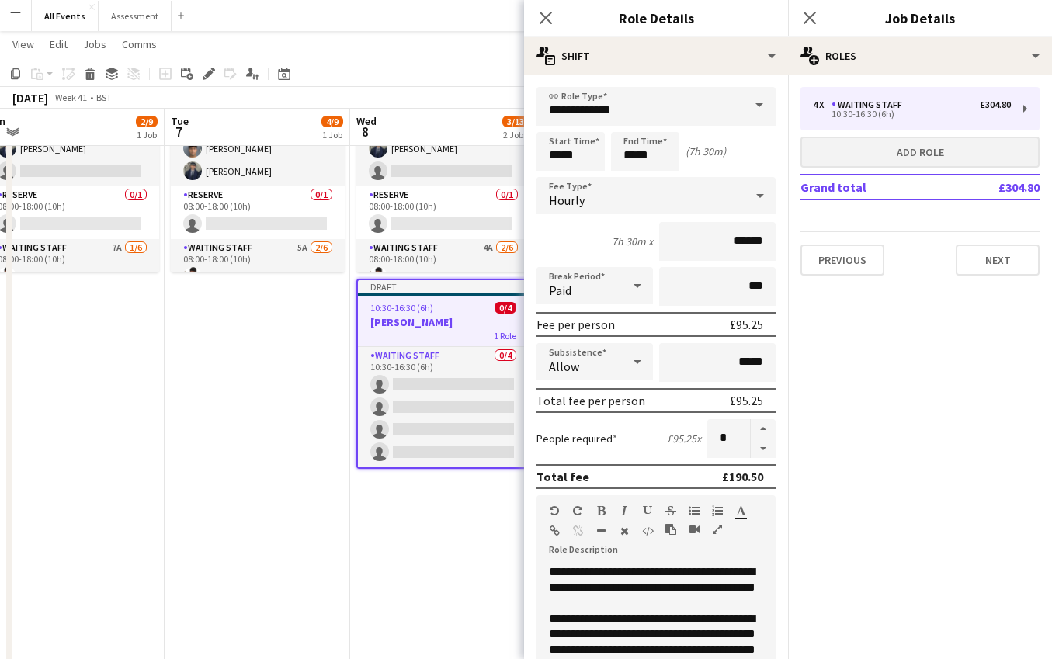
type input "*"
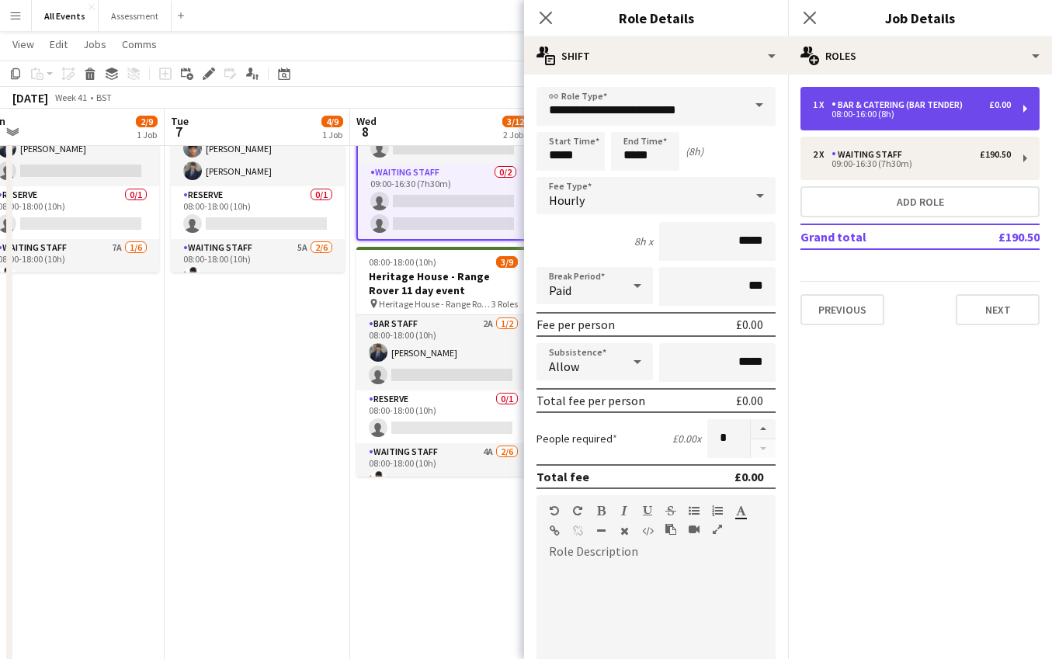
click at [878, 109] on div "Bar & Catering (Bar Tender)" at bounding box center [899, 104] width 137 height 11
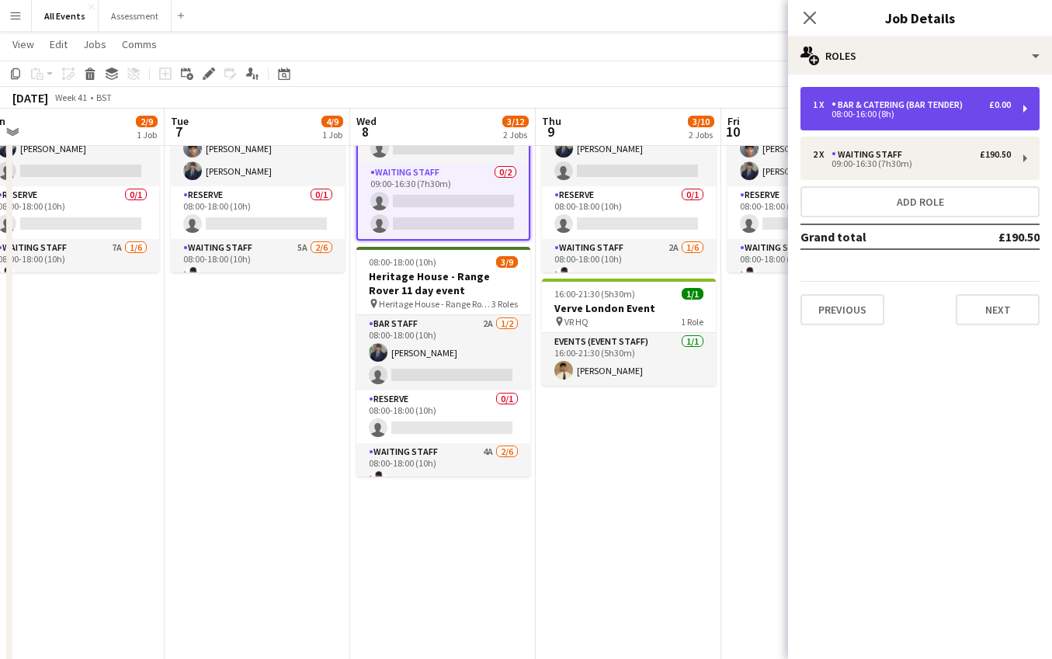
click at [935, 115] on div "08:00-16:00 (8h)" at bounding box center [912, 114] width 198 height 8
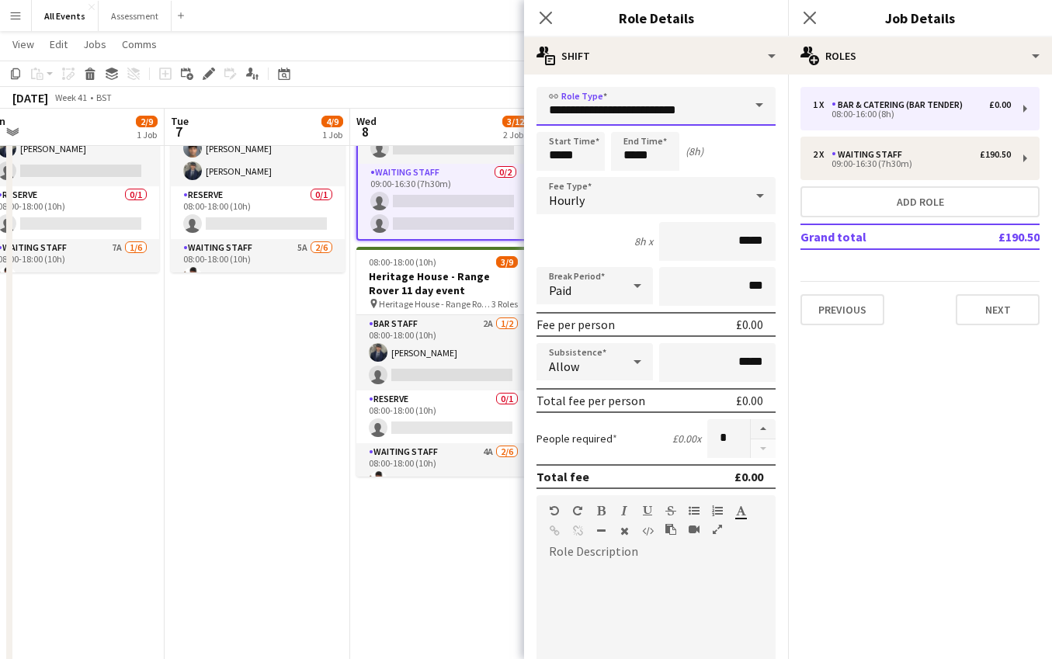
click at [658, 106] on input "**********" at bounding box center [655, 106] width 239 height 39
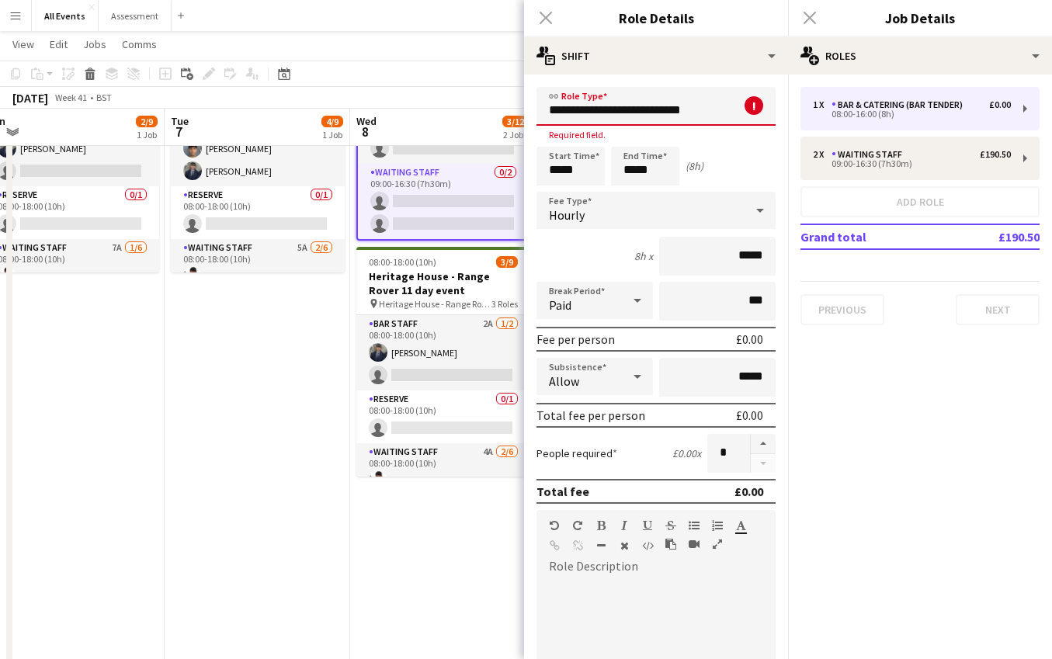
drag, startPoint x: 710, startPoint y: 109, endPoint x: 517, endPoint y: 92, distance: 193.3
click at [517, 92] on body "Menu Boards Boards Boards All jobs Status Workforce Workforce My Workforce Recr…" at bounding box center [526, 413] width 1052 height 1100
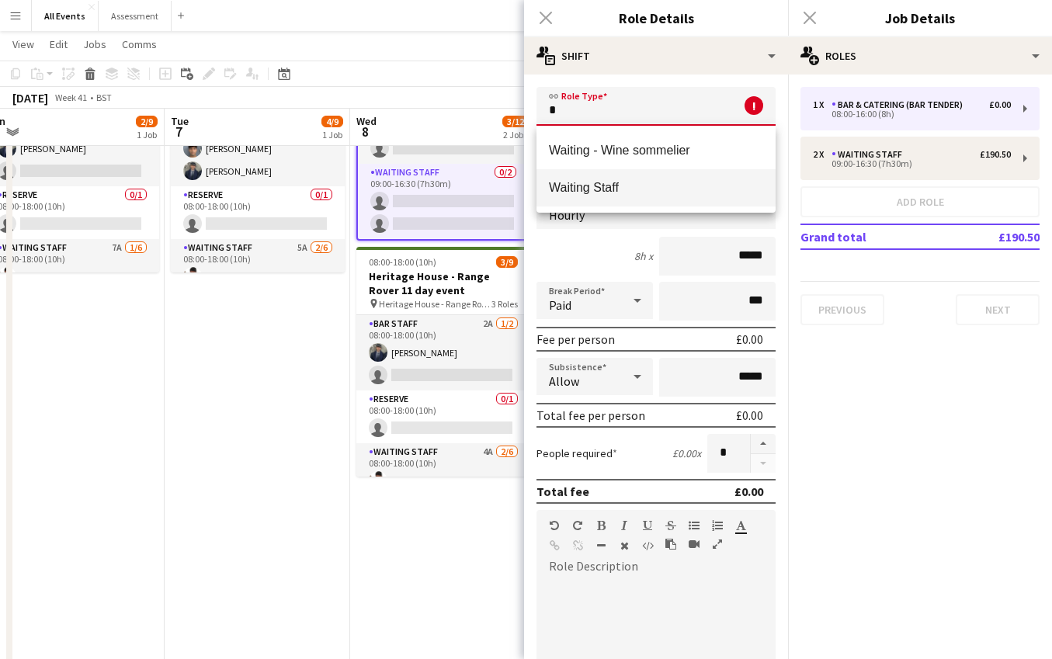
click at [628, 187] on span "Waiting Staff" at bounding box center [656, 187] width 214 height 15
type input "**********"
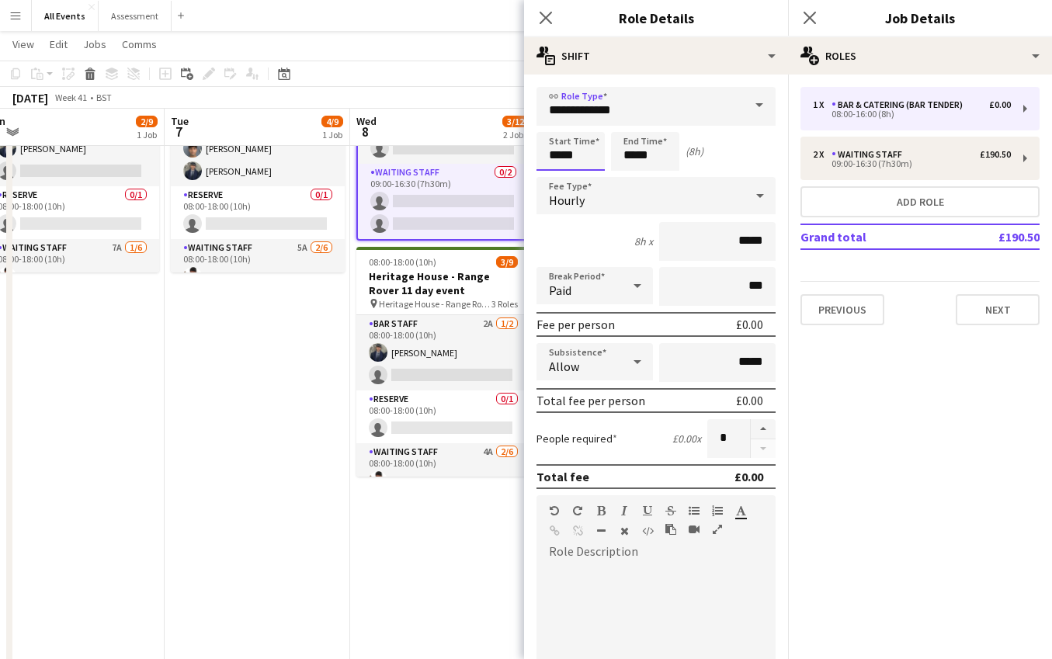
drag, startPoint x: 585, startPoint y: 154, endPoint x: 533, endPoint y: 154, distance: 52.0
click at [533, 154] on form "**********" at bounding box center [656, 547] width 264 height 920
type input "*****"
drag, startPoint x: 765, startPoint y: 243, endPoint x: 711, endPoint y: 243, distance: 54.3
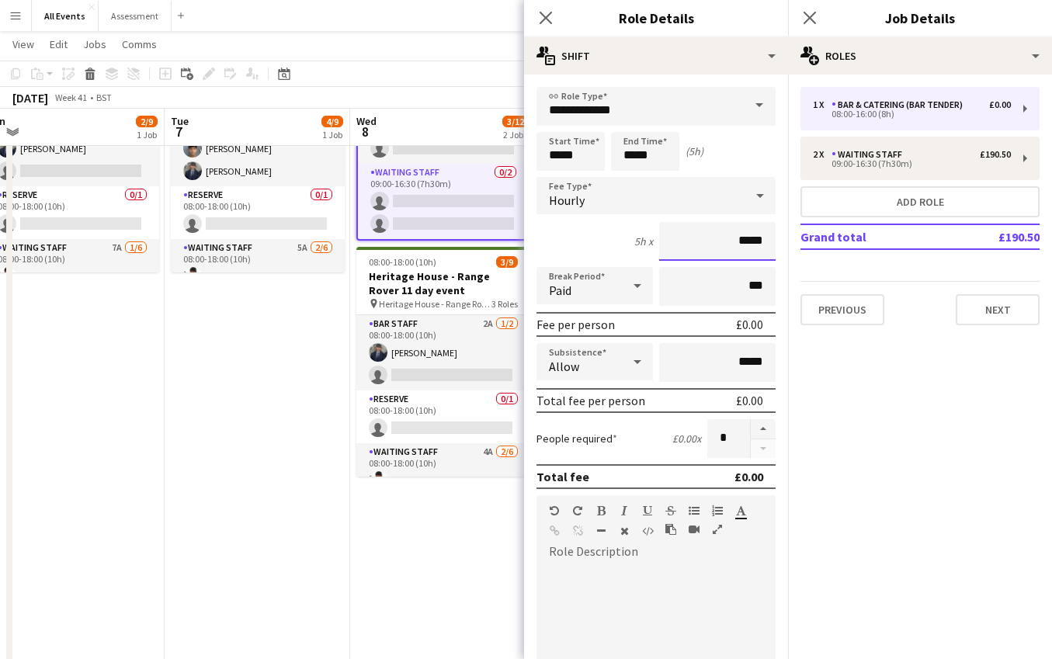
click at [717, 243] on input "*****" at bounding box center [717, 241] width 116 height 39
type input "******"
click at [661, 613] on div at bounding box center [655, 657] width 239 height 186
paste div
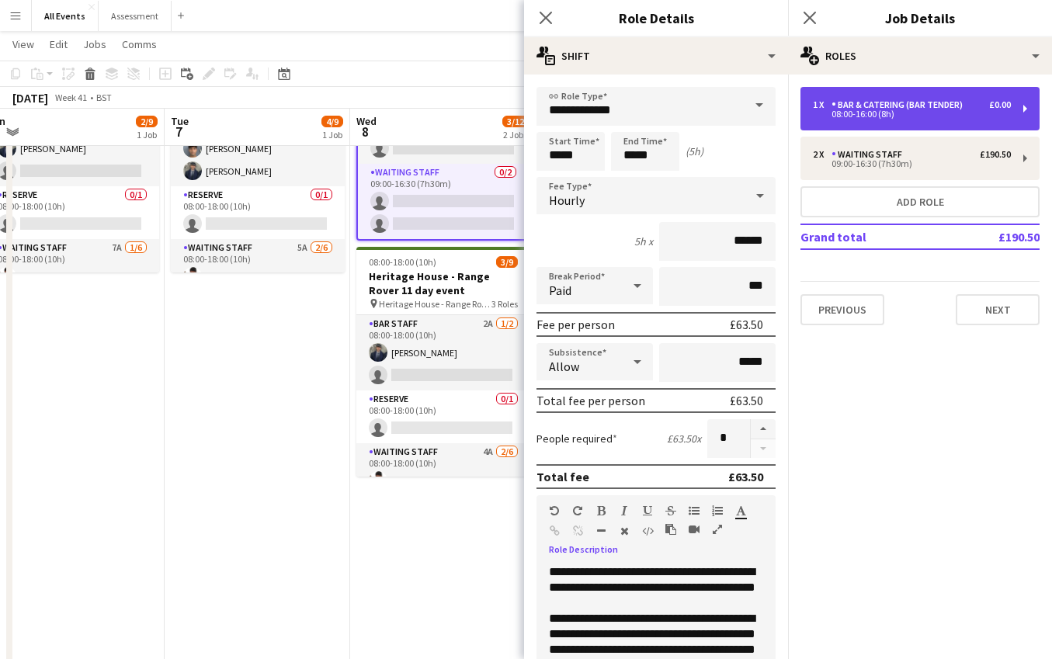
click at [901, 120] on div "1 x Bar & Catering (Bar Tender) £0.00 08:00-16:00 (8h)" at bounding box center [919, 108] width 239 height 43
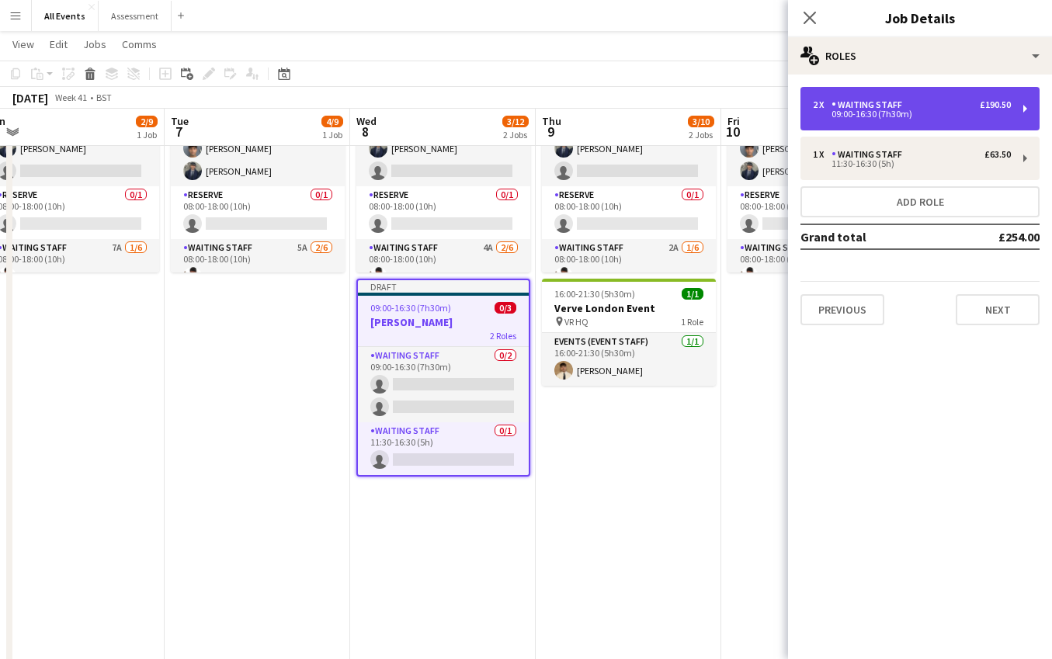
click at [901, 120] on div "2 x Waiting Staff £190.50 09:00-16:30 (7h30m)" at bounding box center [919, 108] width 239 height 43
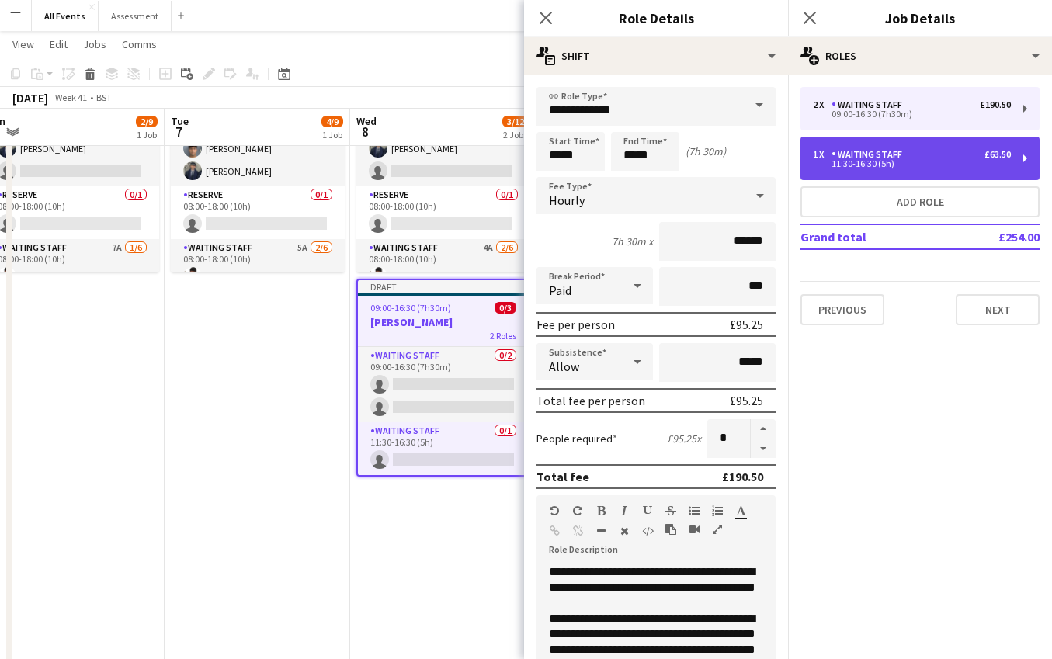
click at [901, 151] on div "Waiting Staff" at bounding box center [869, 154] width 77 height 11
type input "*****"
type input "*"
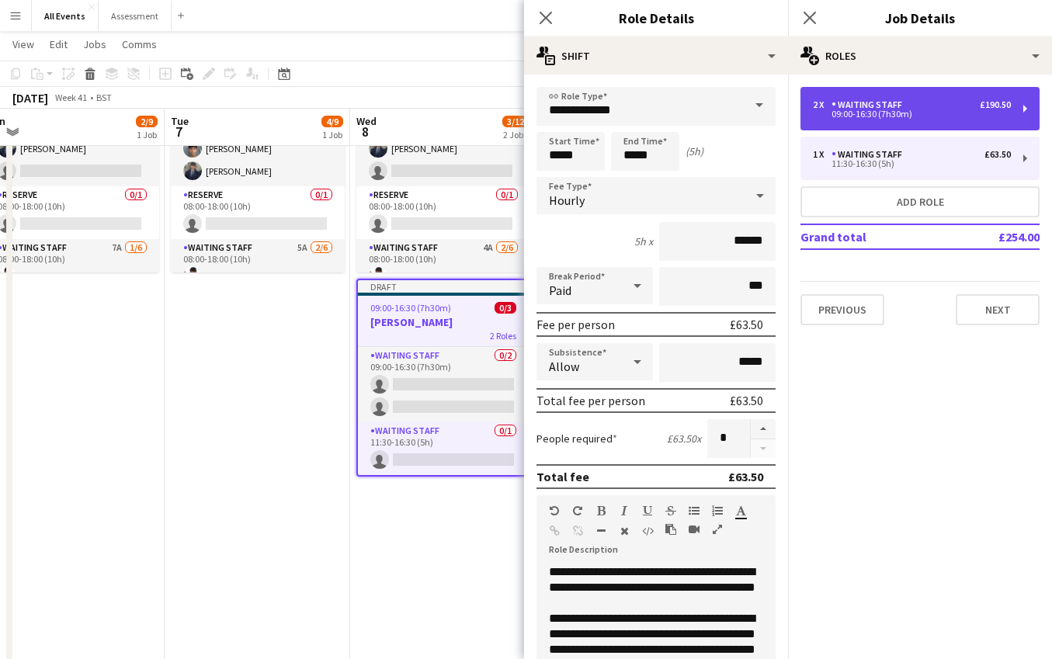
click at [898, 124] on div "2 x Waiting Staff £190.50 09:00-16:30 (7h30m)" at bounding box center [919, 108] width 239 height 43
type input "*****"
type input "*"
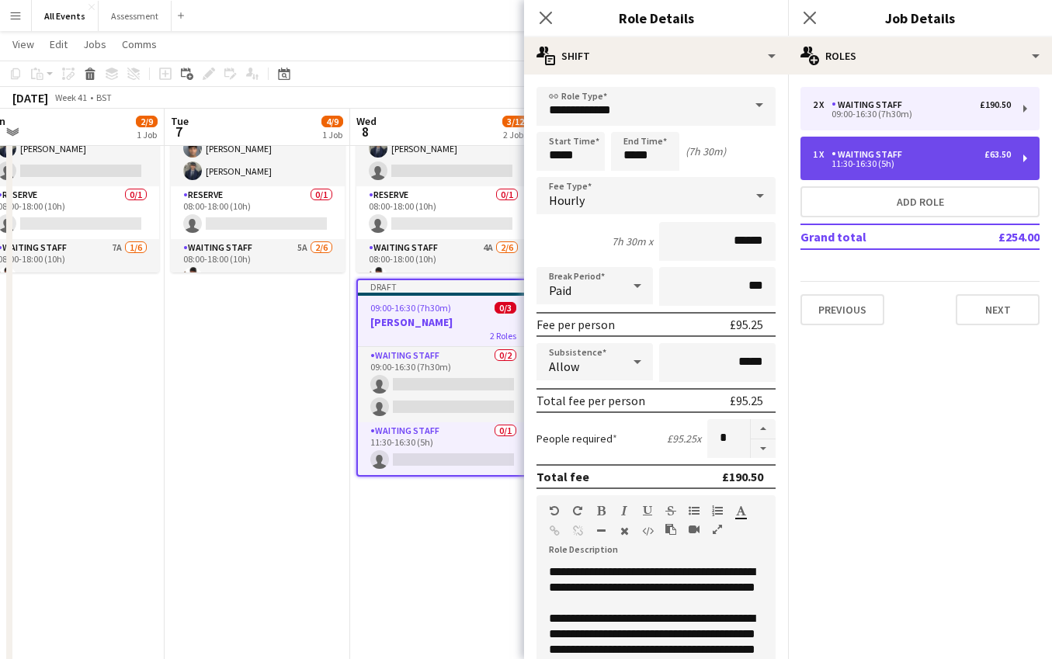
click at [897, 171] on div "1 x Waiting Staff £63.50 11:30-16:30 (5h)" at bounding box center [919, 158] width 239 height 43
type input "*****"
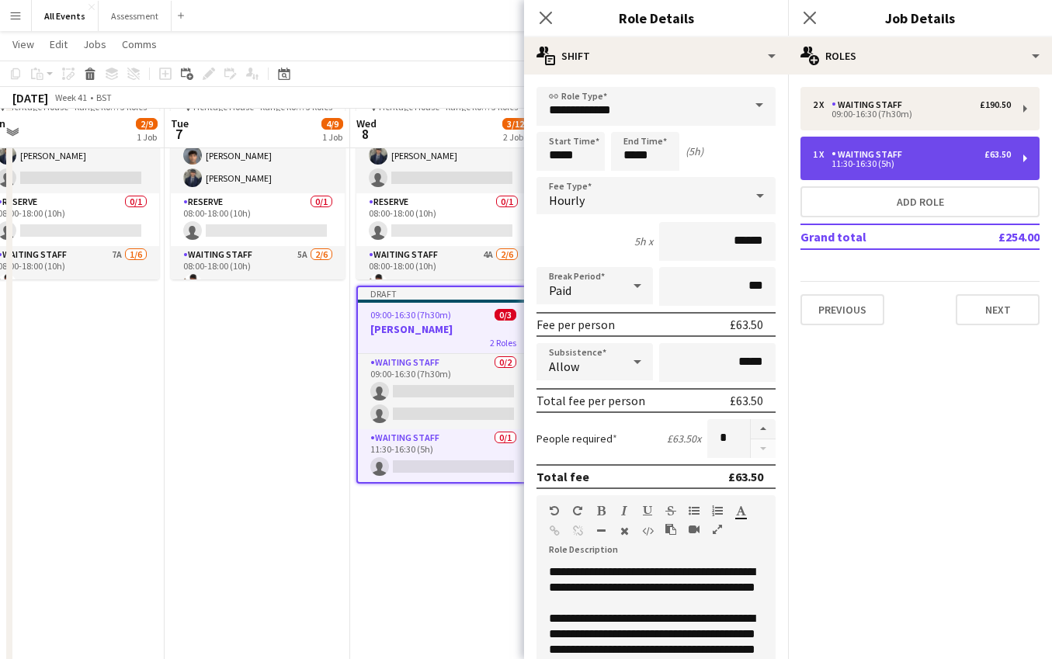
scroll to position [139, 0]
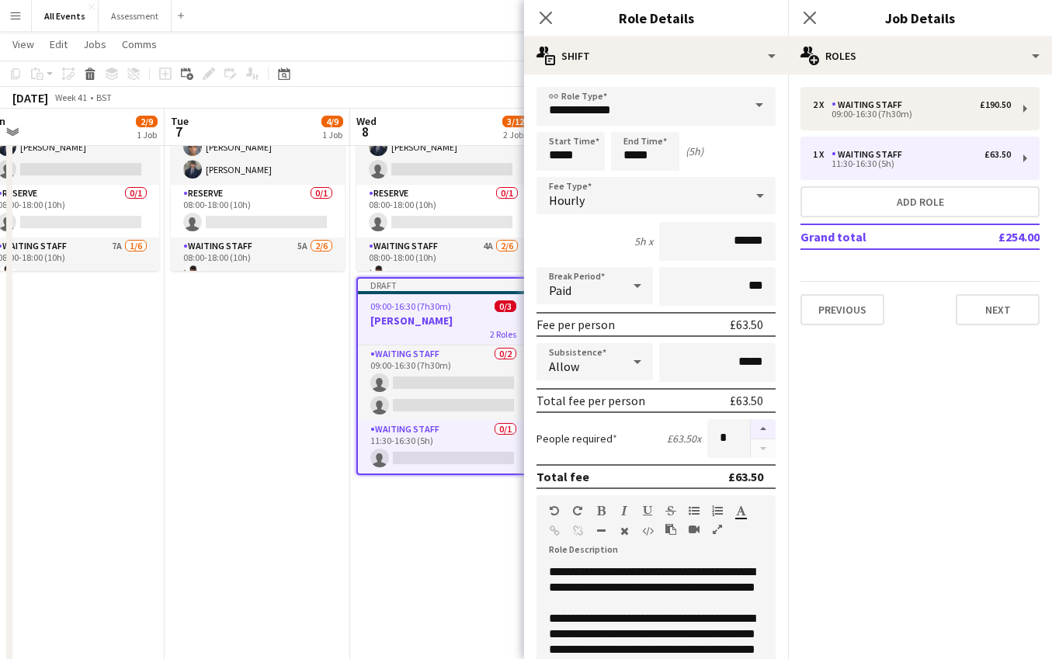
click at [768, 425] on button "button" at bounding box center [763, 429] width 25 height 20
click at [767, 427] on button "button" at bounding box center [763, 429] width 25 height 20
type input "*"
click at [482, 522] on app-date-cell "08:00-18:00 (10h) 3/9 Heritage House - Range Rover 11 day event pin Heritage Ho…" at bounding box center [443, 400] width 186 height 730
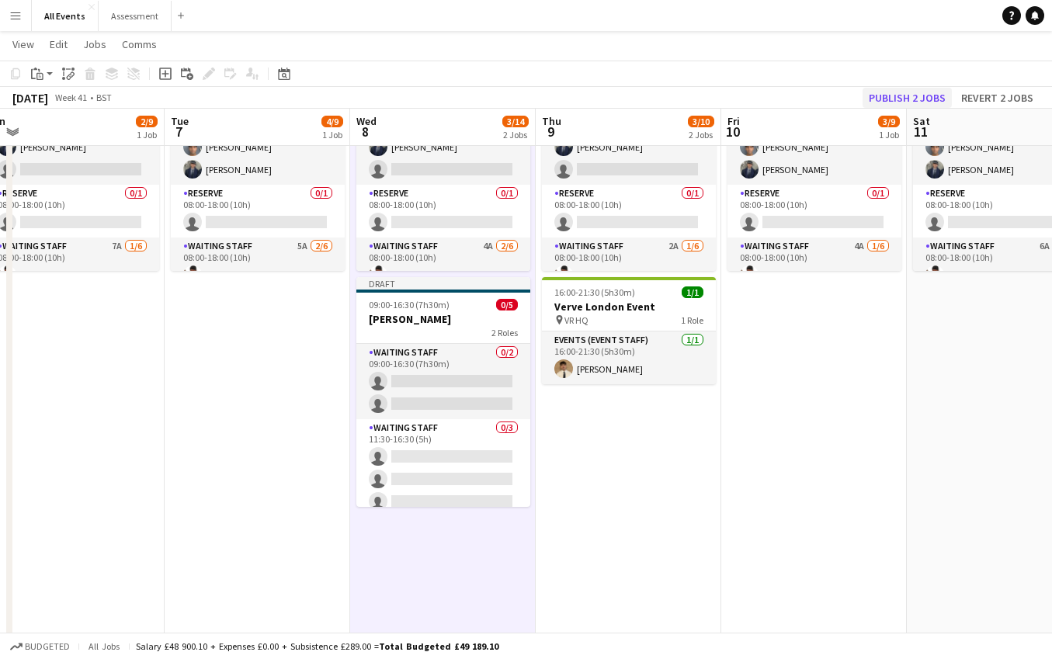
click at [902, 95] on button "Publish 2 jobs" at bounding box center [907, 98] width 89 height 20
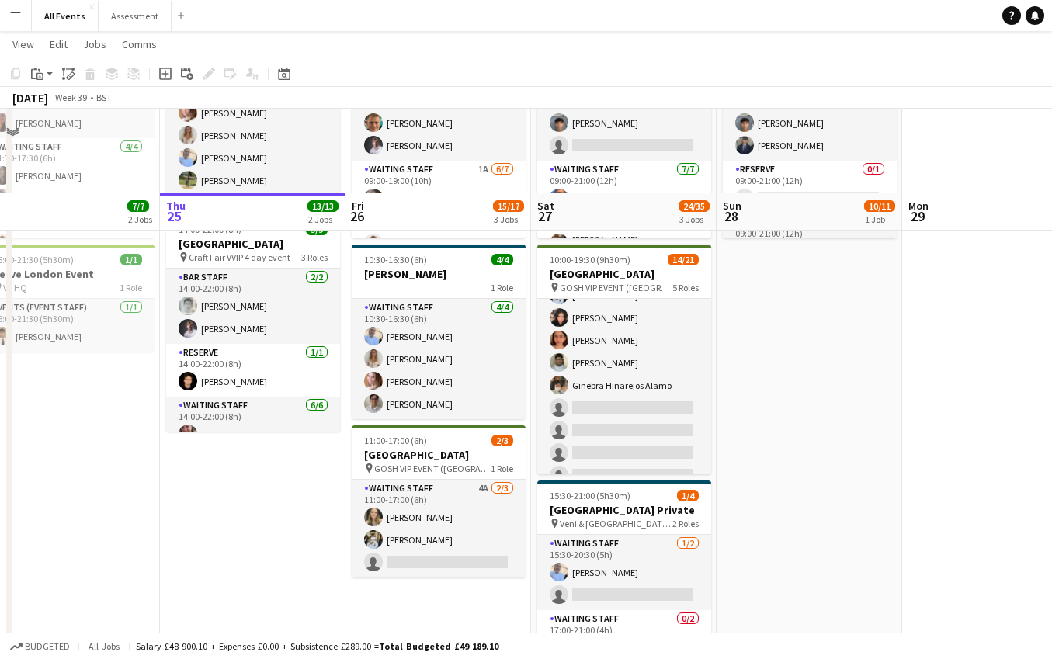
scroll to position [271, 0]
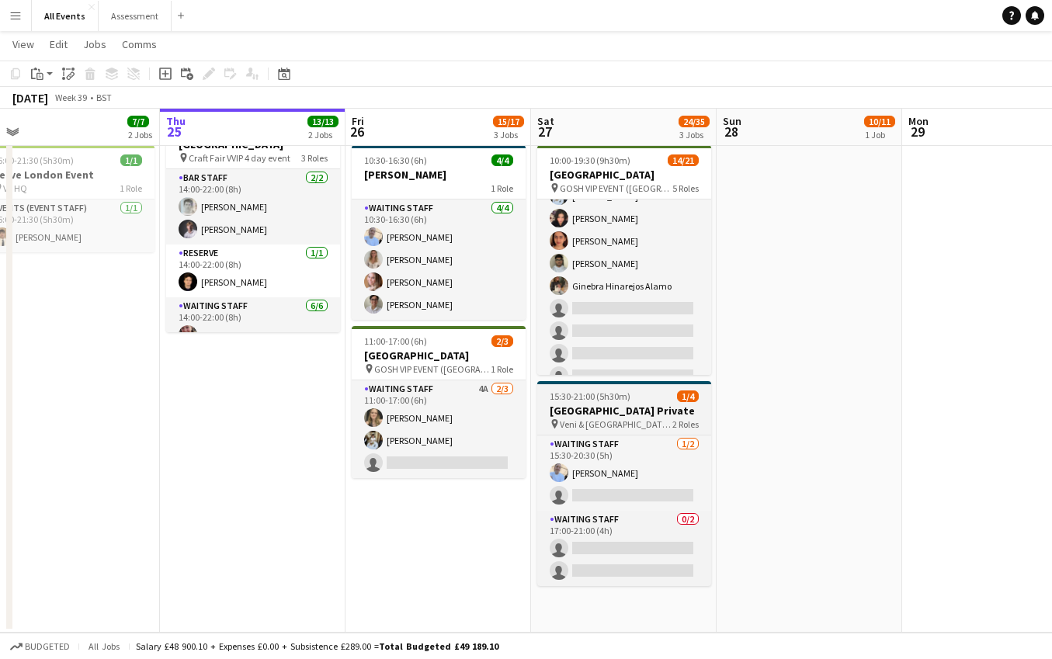
click at [660, 419] on span "Veni & [GEOGRAPHIC_DATA] Private" at bounding box center [616, 424] width 113 height 12
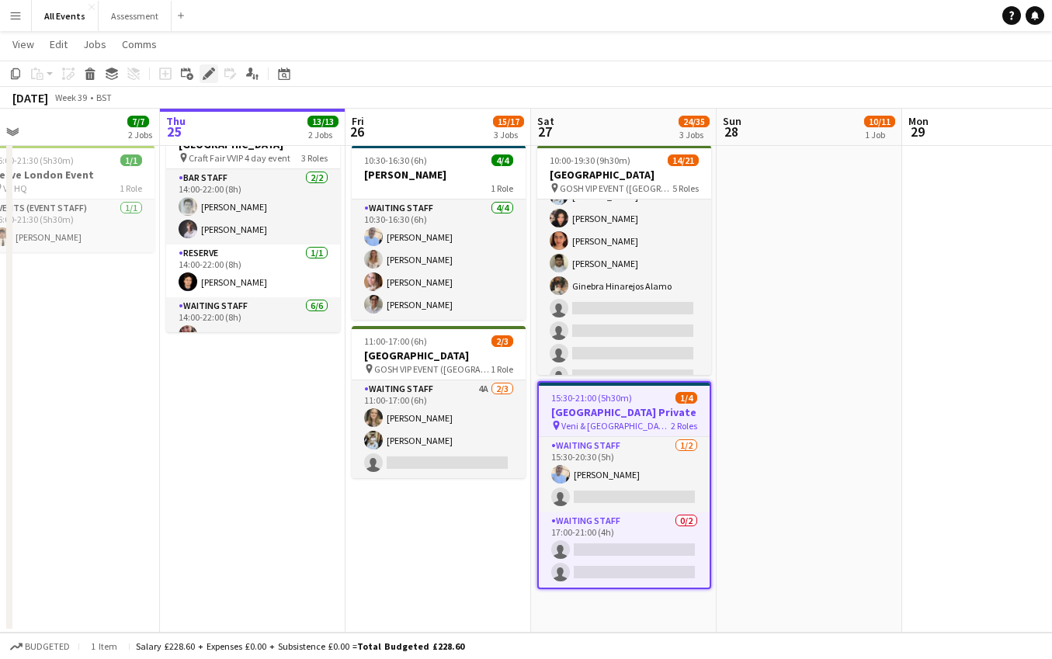
click at [215, 77] on div "Edit" at bounding box center [209, 73] width 19 height 19
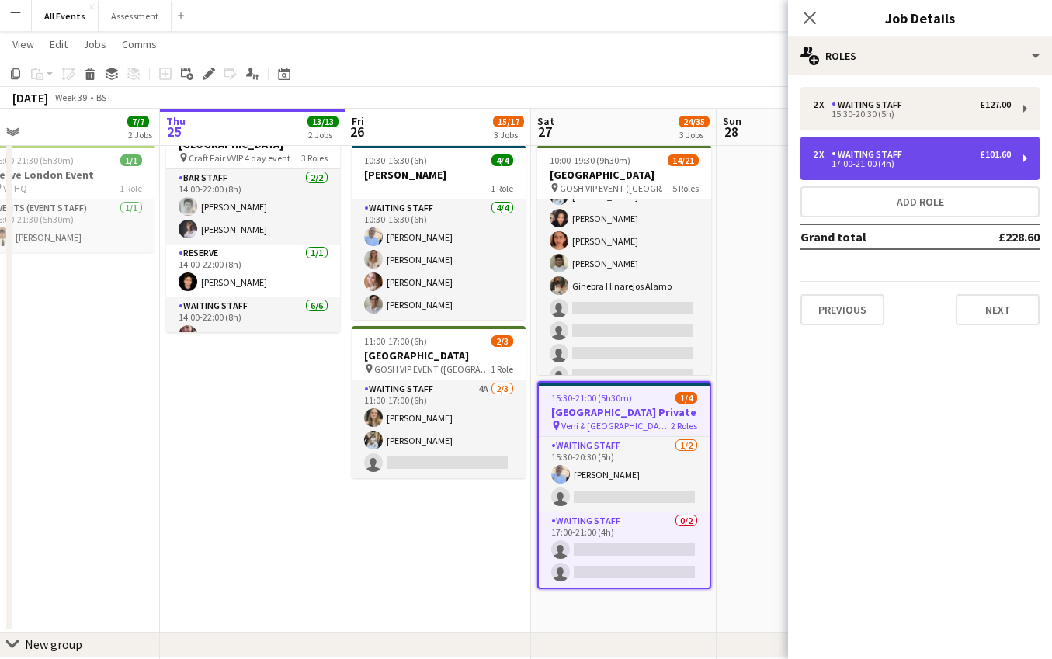
click at [954, 166] on div "17:00-21:00 (4h)" at bounding box center [912, 164] width 198 height 8
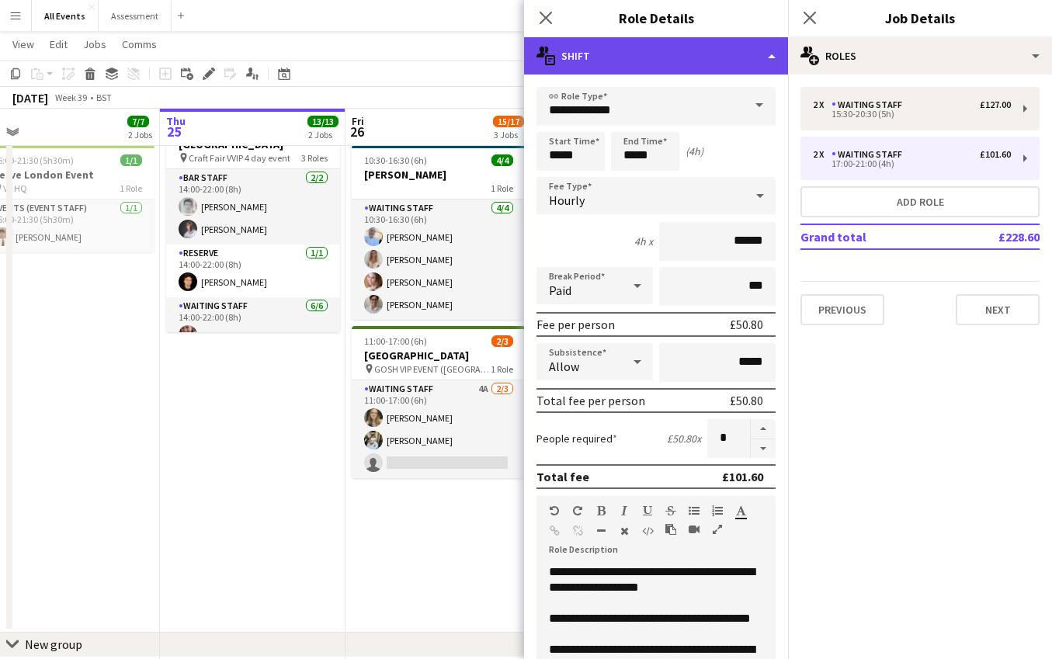
click at [676, 46] on div "multiple-actions-text Shift" at bounding box center [656, 55] width 264 height 37
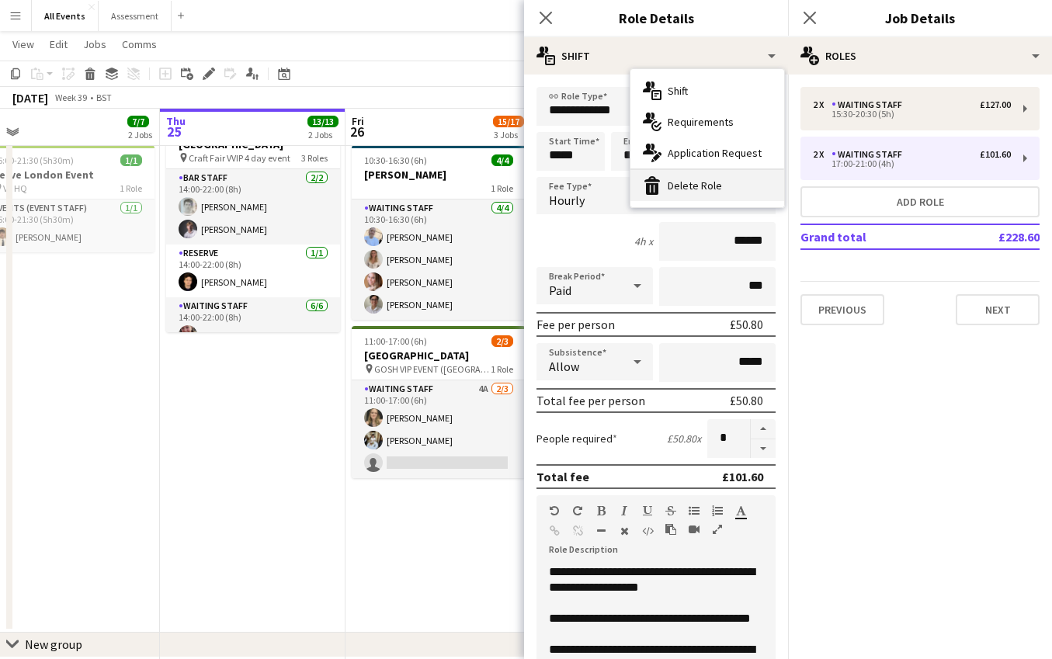
click at [689, 187] on div "bin-2 Delete Role" at bounding box center [707, 185] width 154 height 31
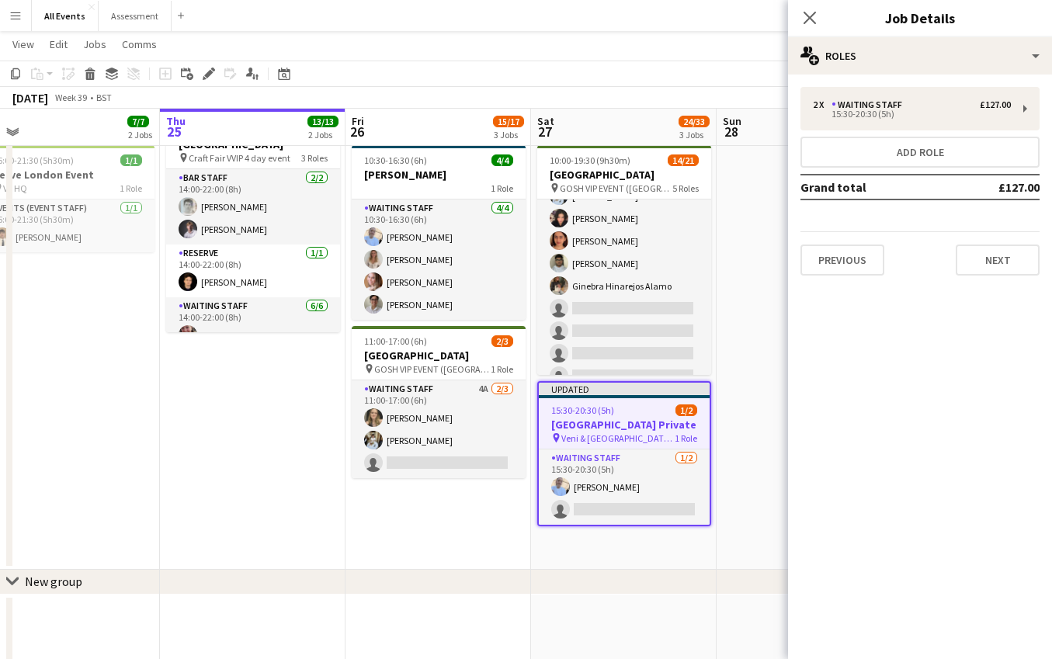
click at [741, 217] on app-date-cell "09:00-21:00 (12h) 10/11 Heritage House pin Craft Fair VVIP 4 day event 3 Roles …" at bounding box center [810, 236] width 186 height 667
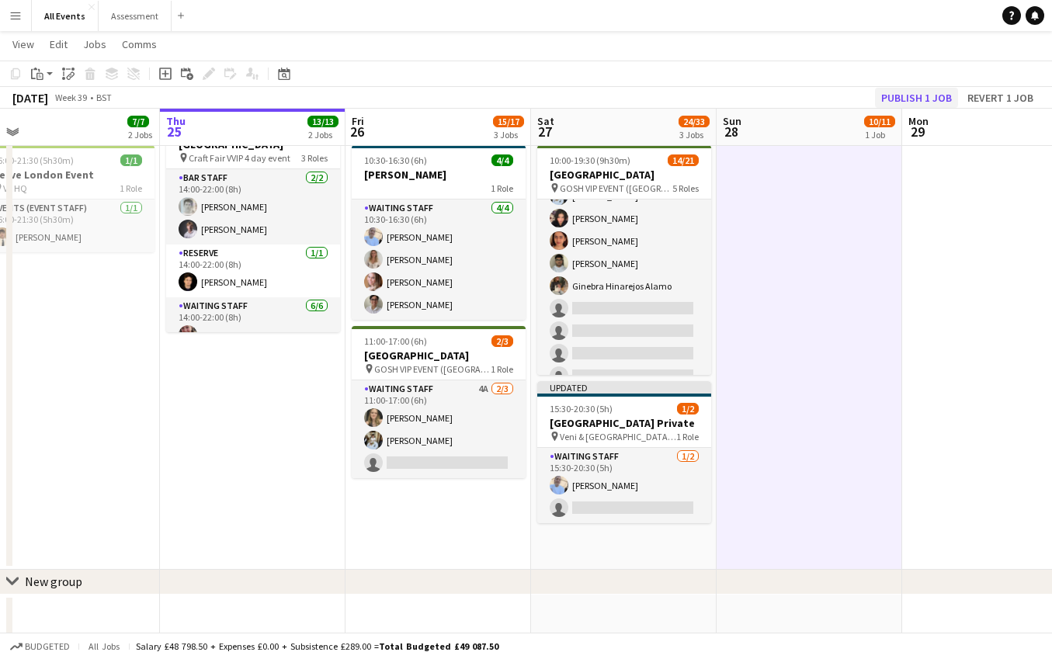
click at [920, 94] on button "Publish 1 job" at bounding box center [916, 98] width 83 height 20
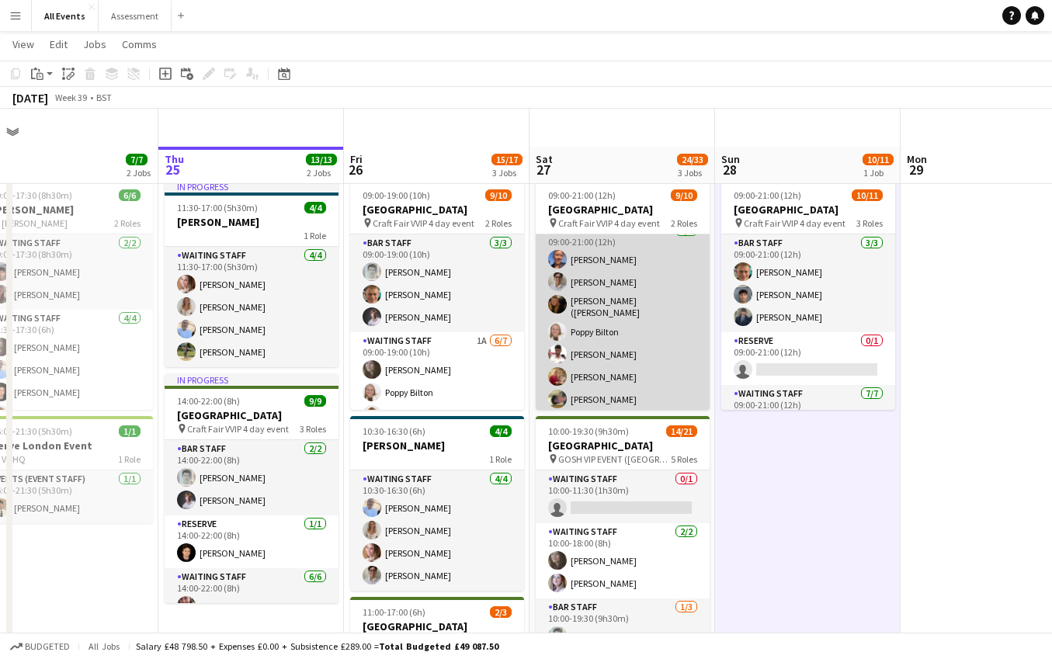
scroll to position [106, 0]
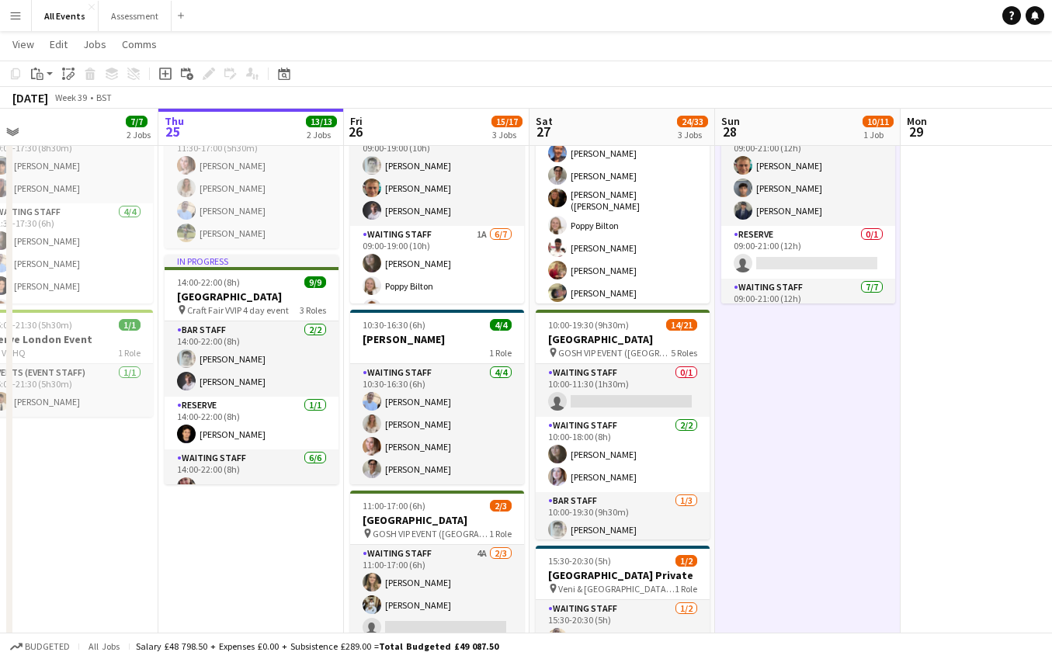
click at [106, 649] on span "All jobs" at bounding box center [103, 646] width 37 height 12
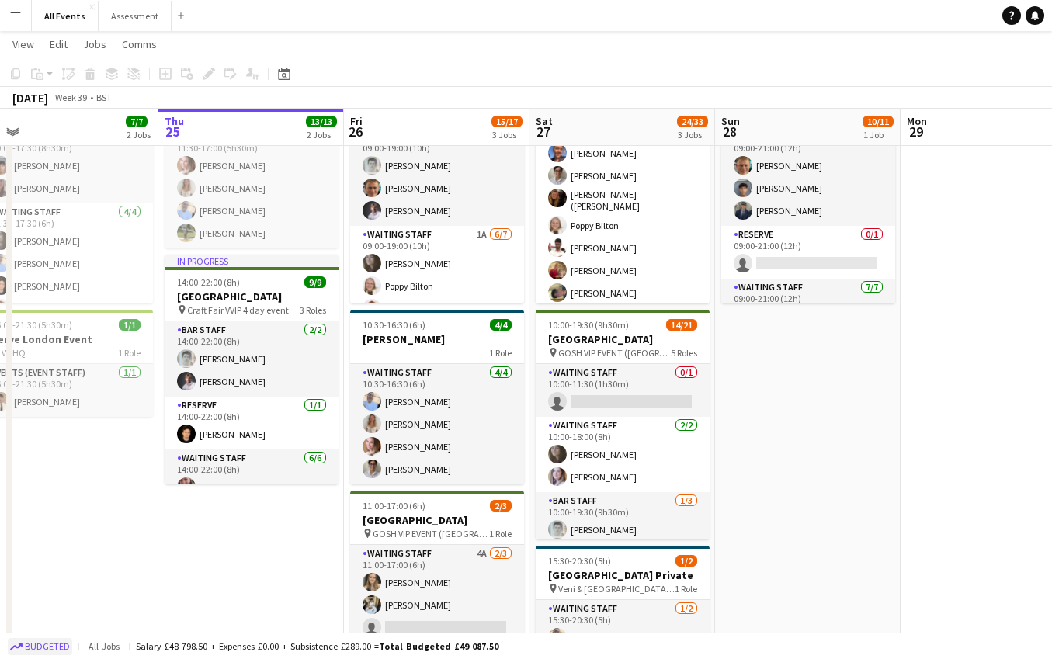
click at [33, 647] on span "Budgeted" at bounding box center [47, 646] width 45 height 11
click at [40, 645] on span "Confirmed" at bounding box center [49, 646] width 48 height 11
click at [47, 651] on span "Budgeted" at bounding box center [47, 646] width 45 height 11
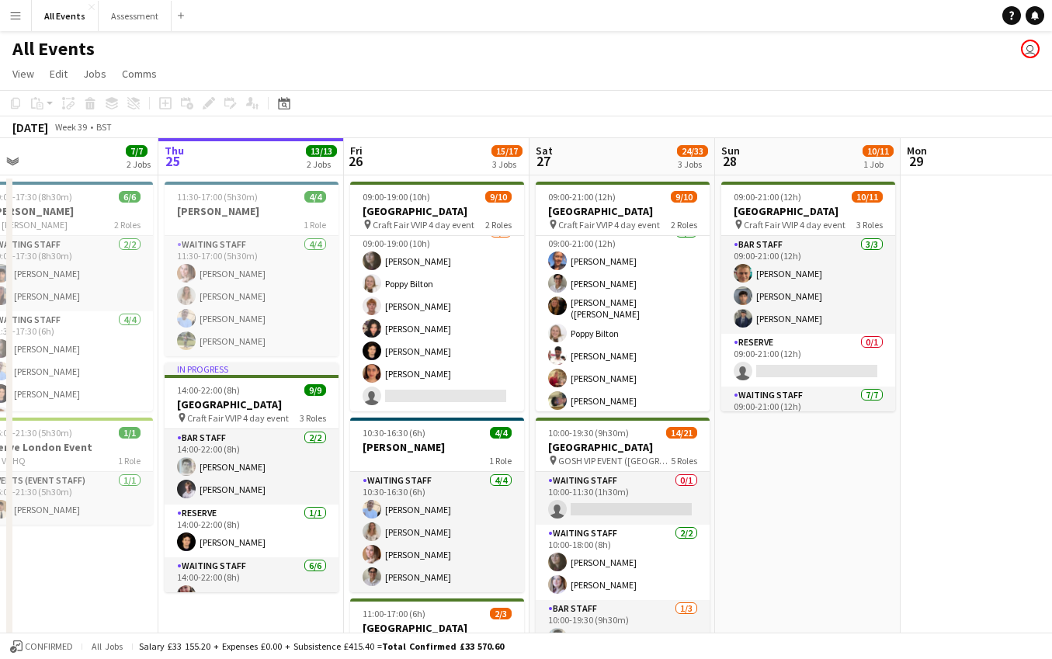
scroll to position [0, 0]
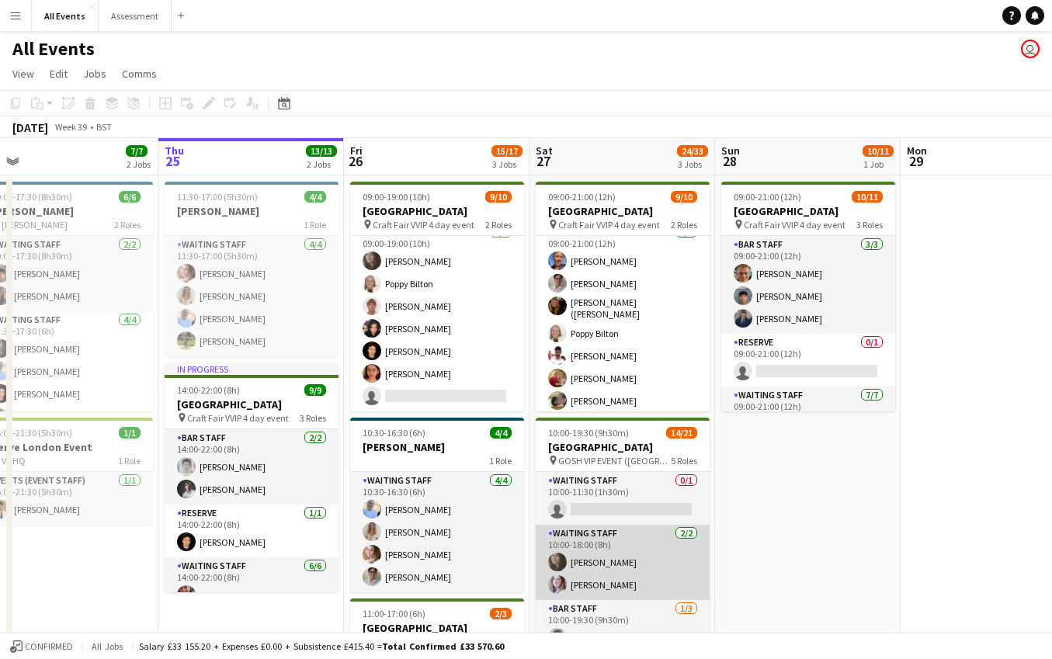
click at [619, 562] on app-card-role "Waiting Staff 2/2 10:00-18:00 (8h) Flora McCullough Tilly Sherwin" at bounding box center [623, 562] width 174 height 75
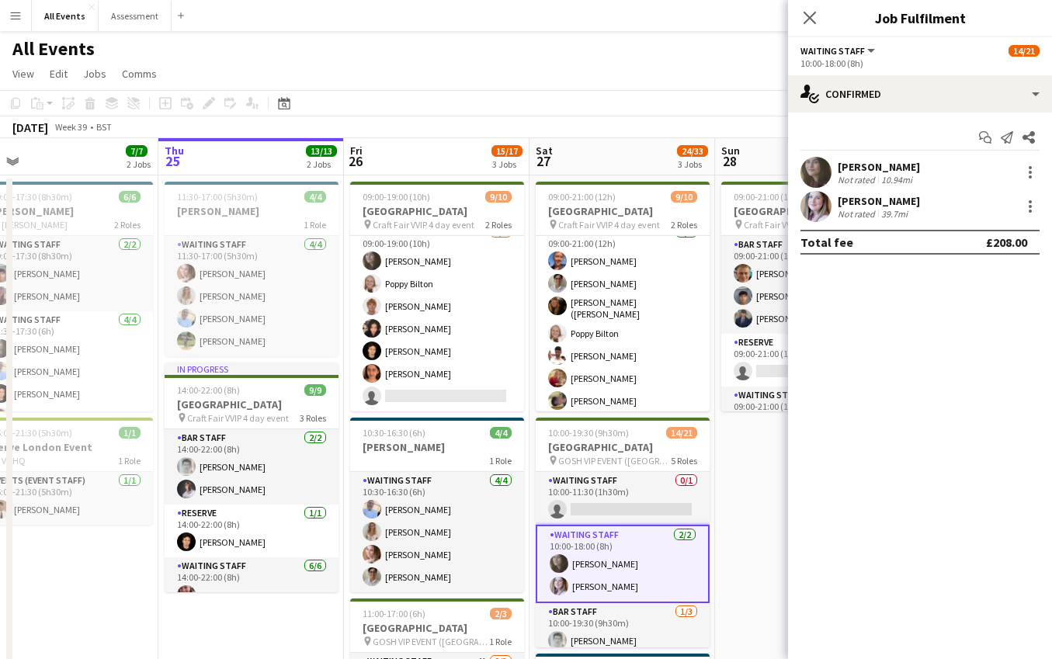
click at [873, 171] on div "[PERSON_NAME]" at bounding box center [879, 167] width 82 height 14
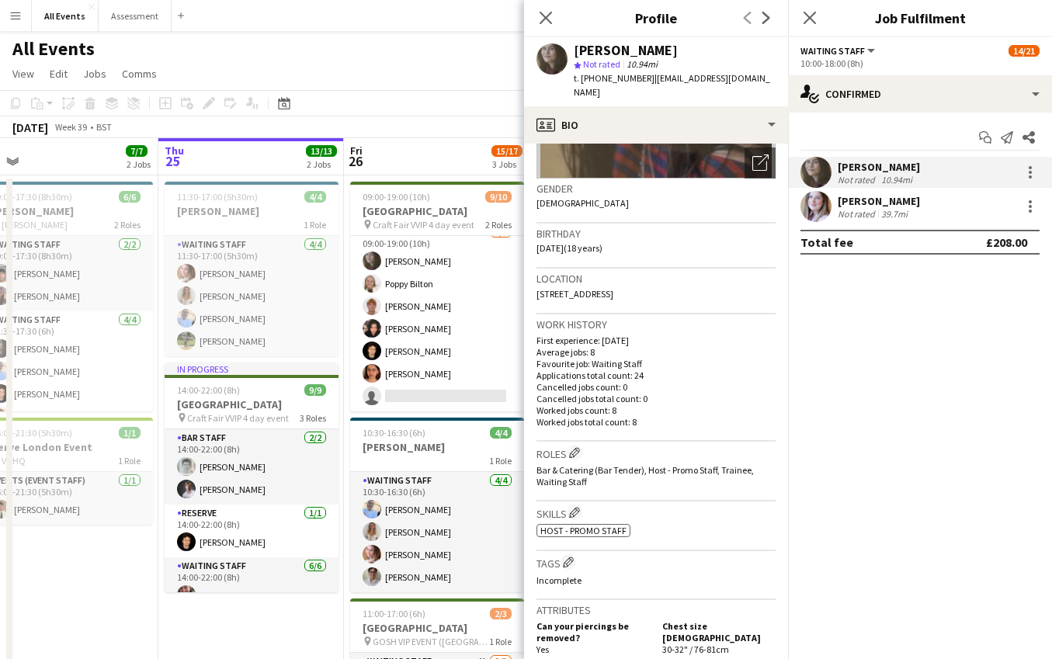
scroll to position [231, 0]
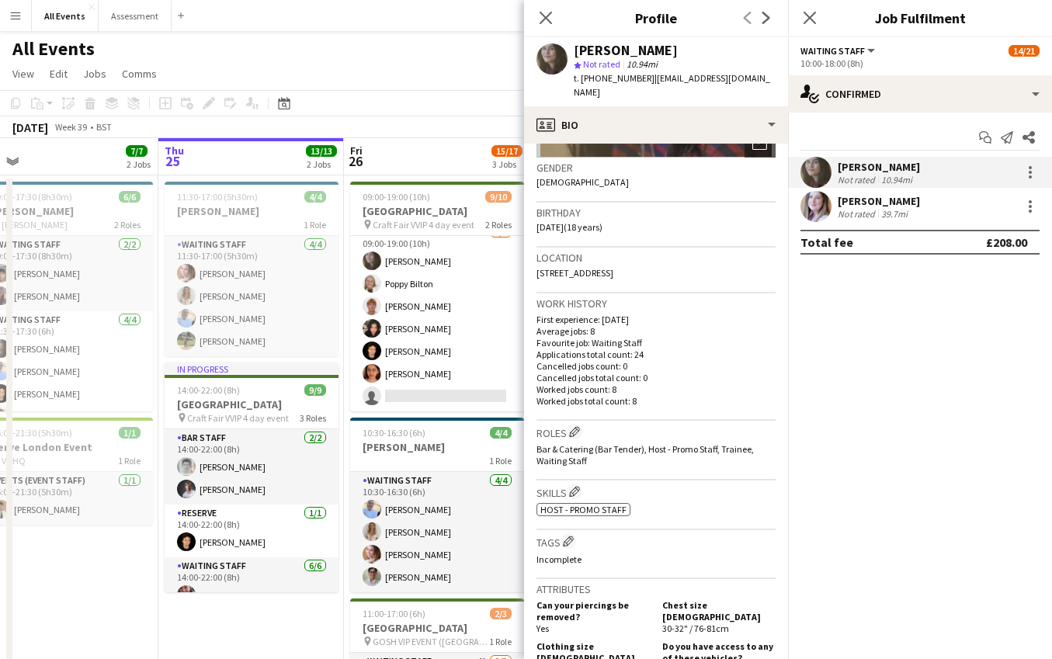
click at [487, 417] on app-date-cell "09:00-19:00 (10h) 9/10 Heritage House pin Craft Fair VVIP 4 day event 2 Roles B…" at bounding box center [437, 502] width 186 height 654
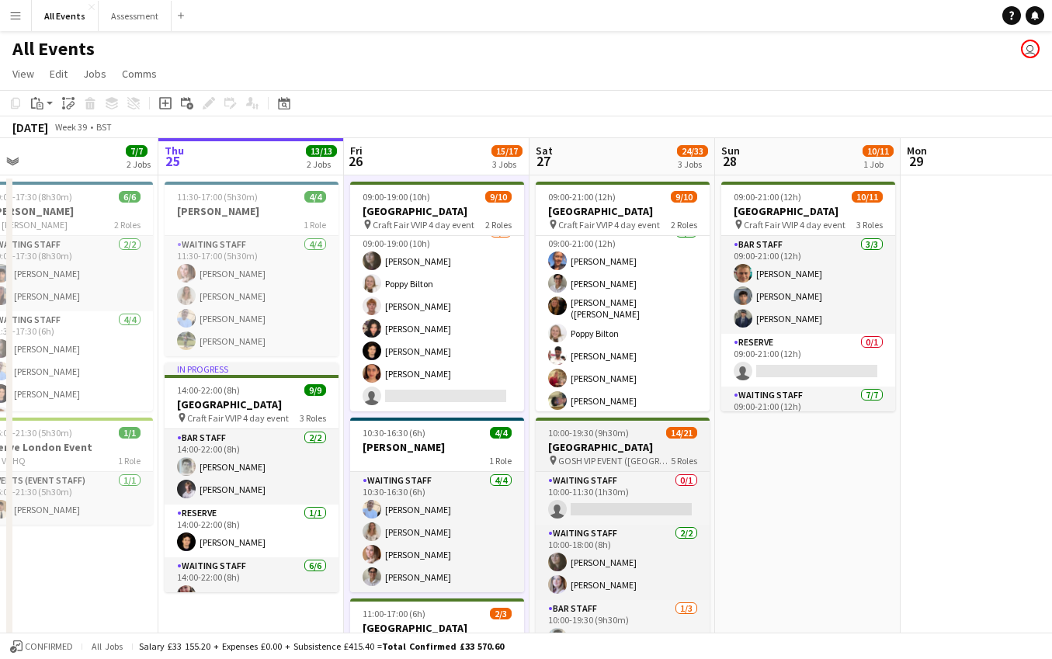
click at [605, 443] on h3 "[GEOGRAPHIC_DATA]" at bounding box center [623, 447] width 174 height 14
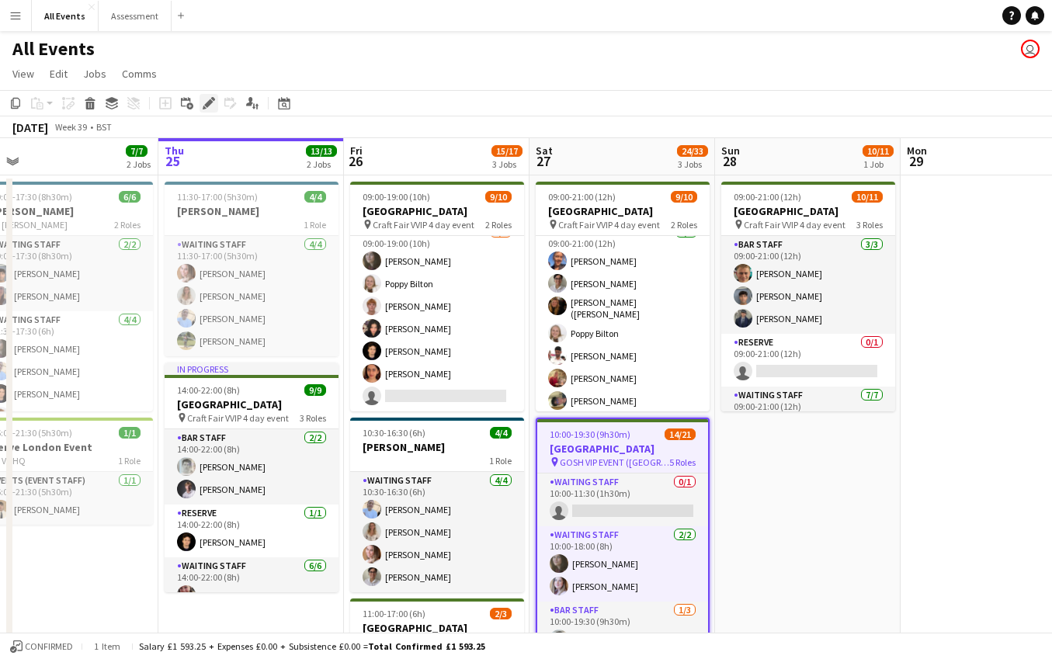
click at [210, 104] on icon at bounding box center [208, 103] width 9 height 9
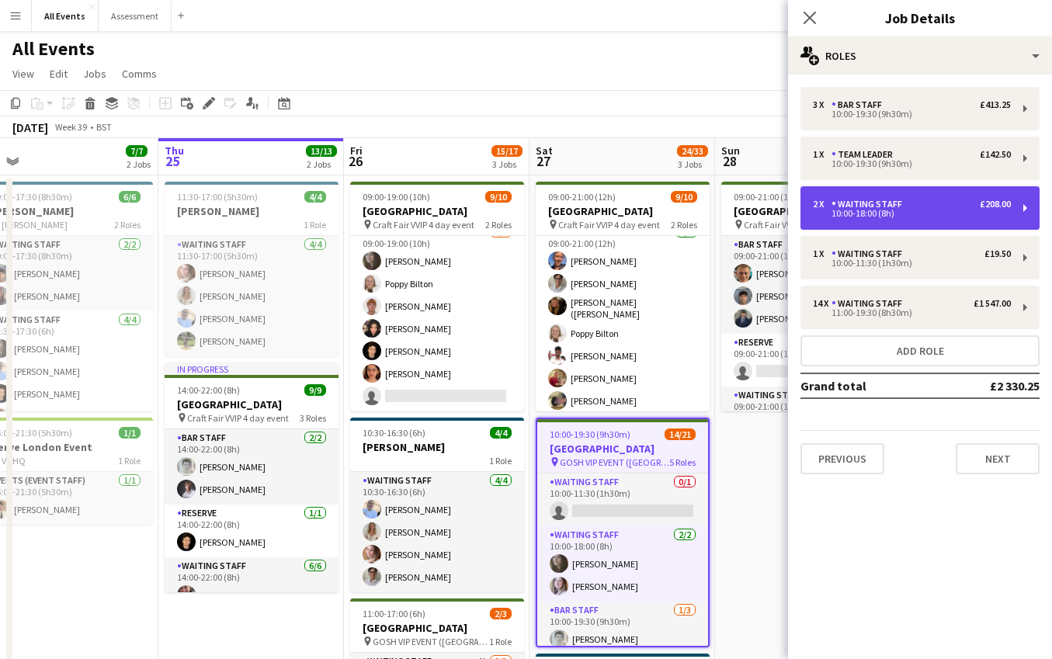
click at [907, 212] on div "10:00-18:00 (8h)" at bounding box center [912, 214] width 198 height 8
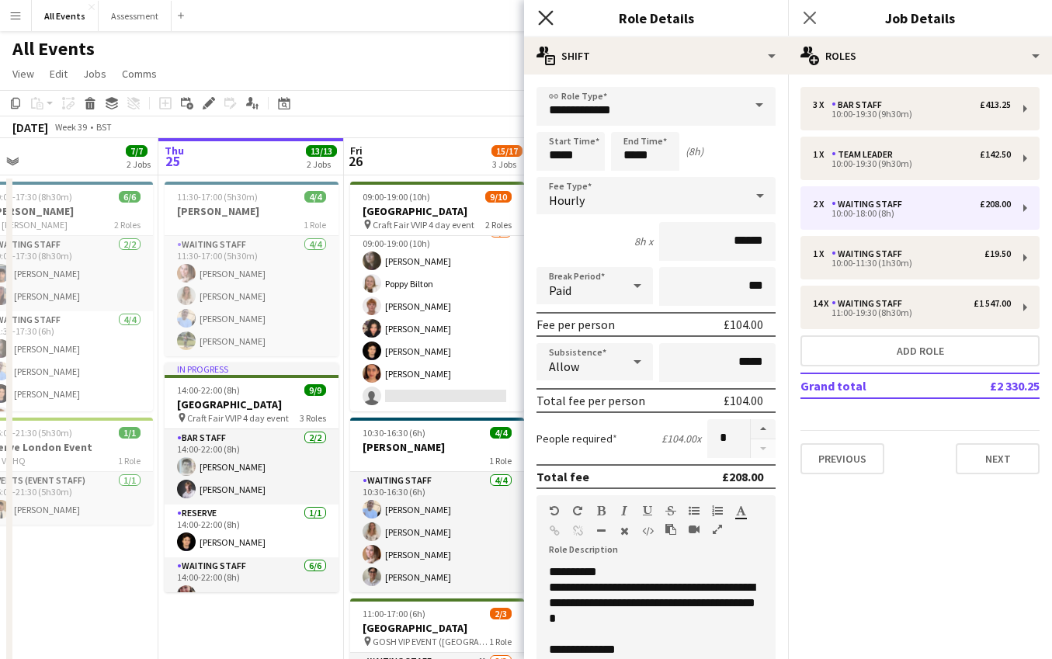
click at [547, 18] on icon at bounding box center [545, 17] width 15 height 15
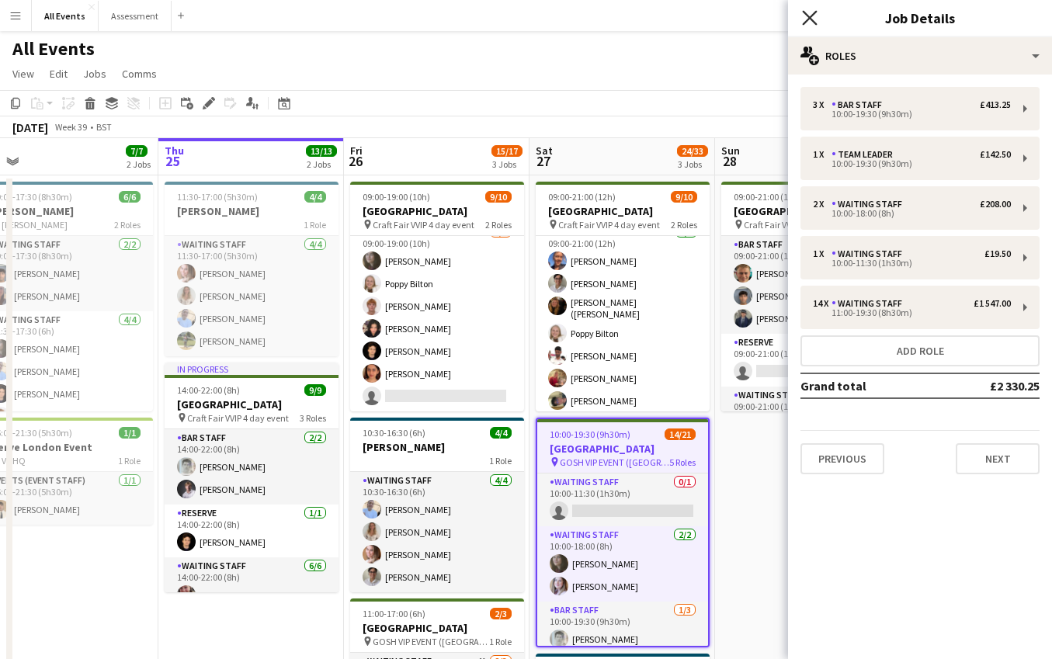
click at [815, 24] on icon at bounding box center [809, 17] width 15 height 15
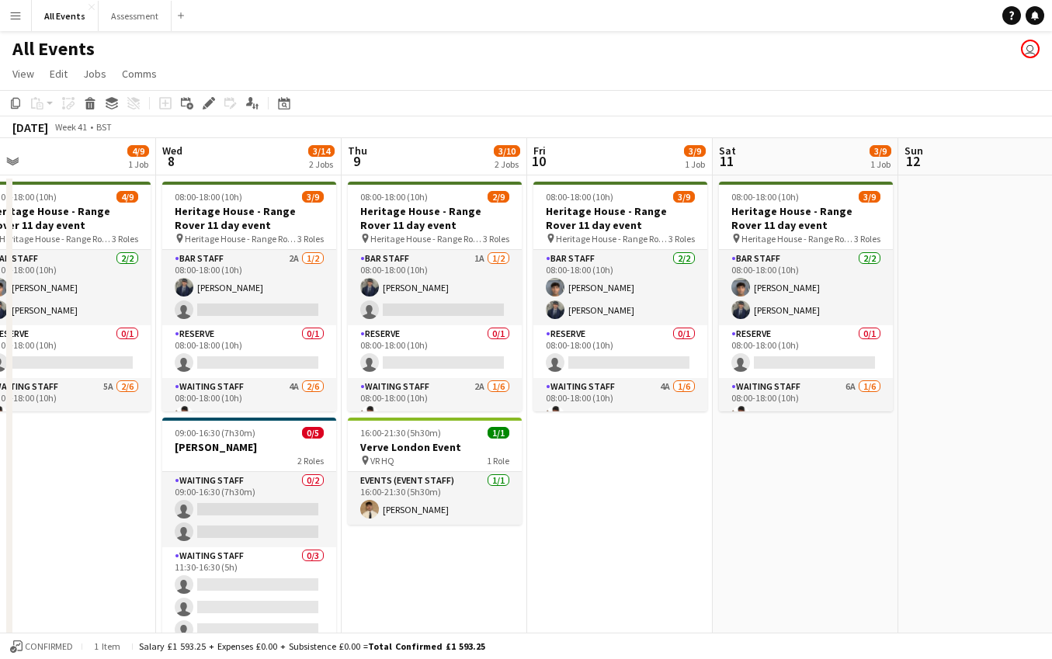
scroll to position [0, 337]
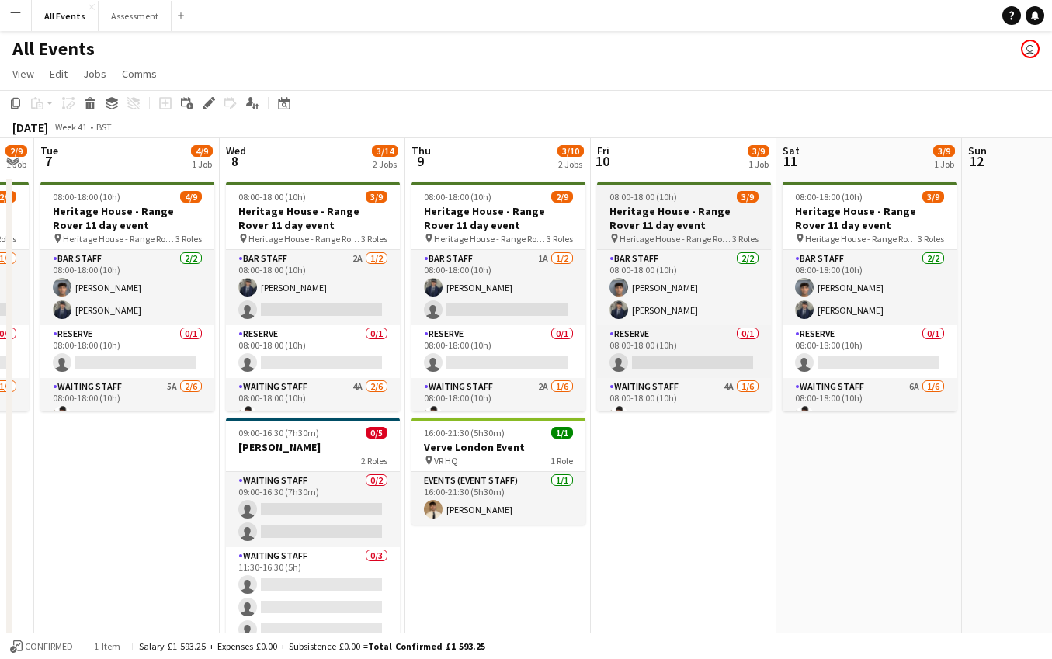
click at [658, 209] on h3 "Heritage House - Range Rover 11 day event" at bounding box center [684, 218] width 174 height 28
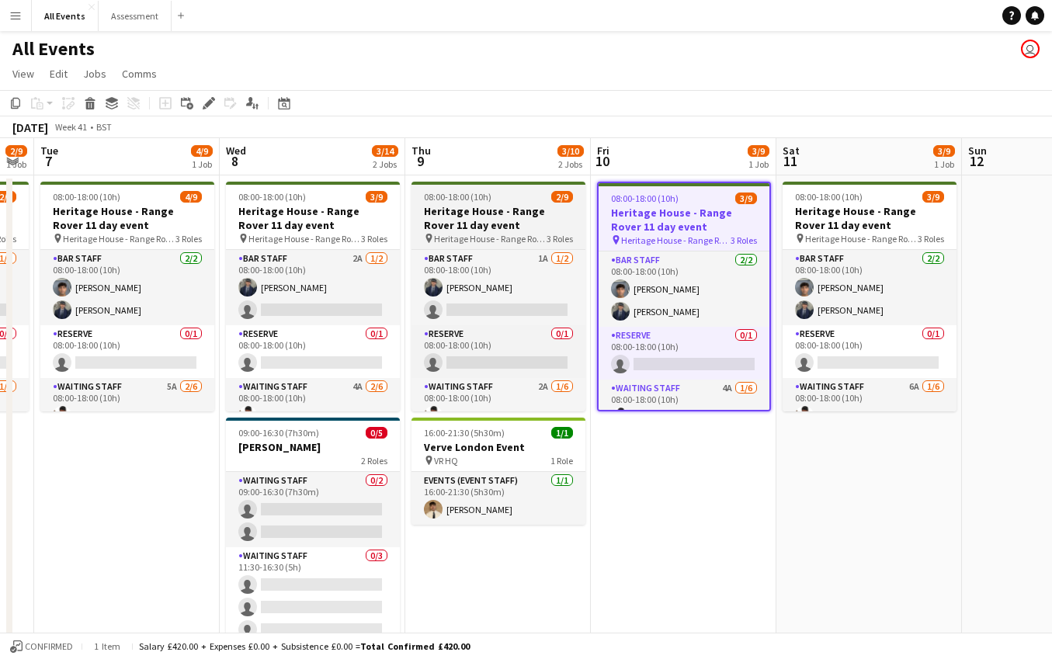
click at [527, 216] on h3 "Heritage House - Range Rover 11 day event" at bounding box center [498, 218] width 174 height 28
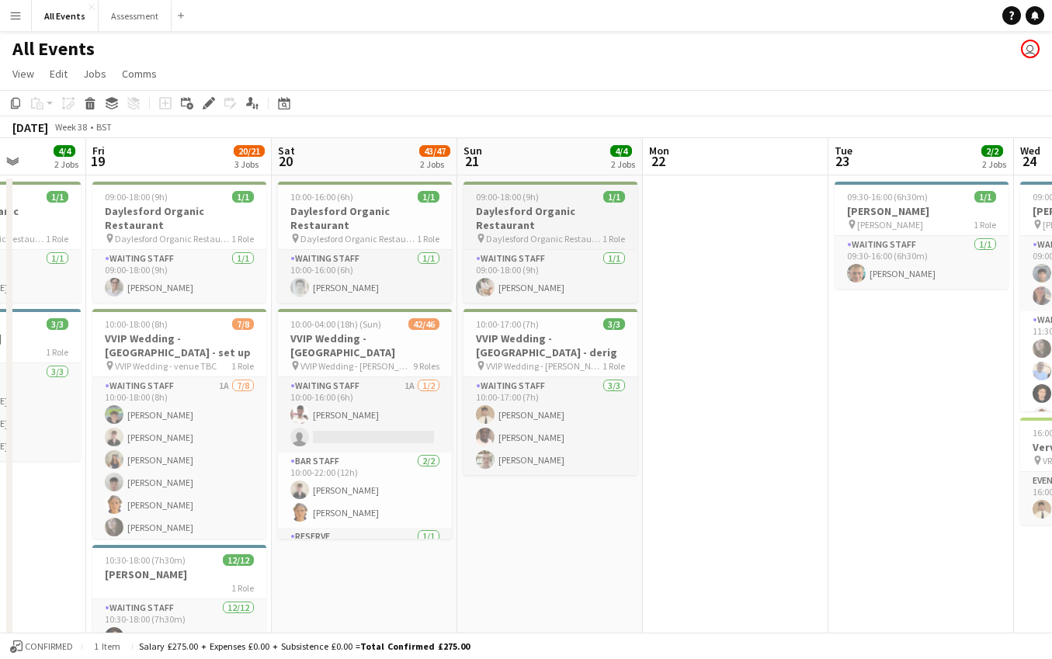
scroll to position [0, 472]
click at [319, 331] on h3 "VVIP Wedding - Daylesford" at bounding box center [363, 345] width 174 height 28
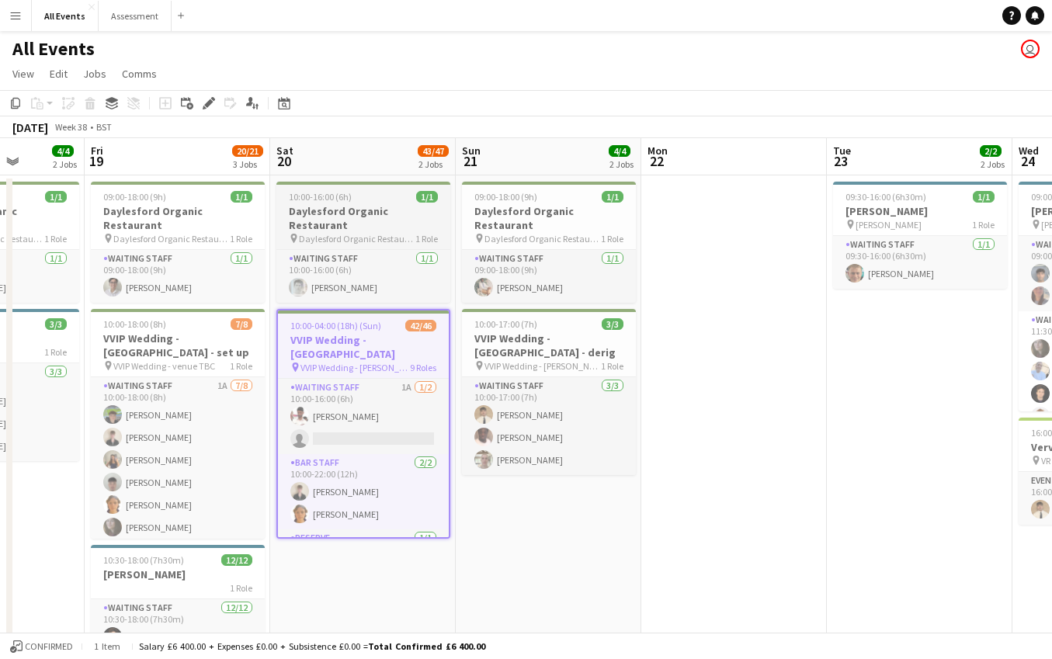
click at [362, 209] on h3 "Daylesford Organic Restaurant" at bounding box center [363, 218] width 174 height 28
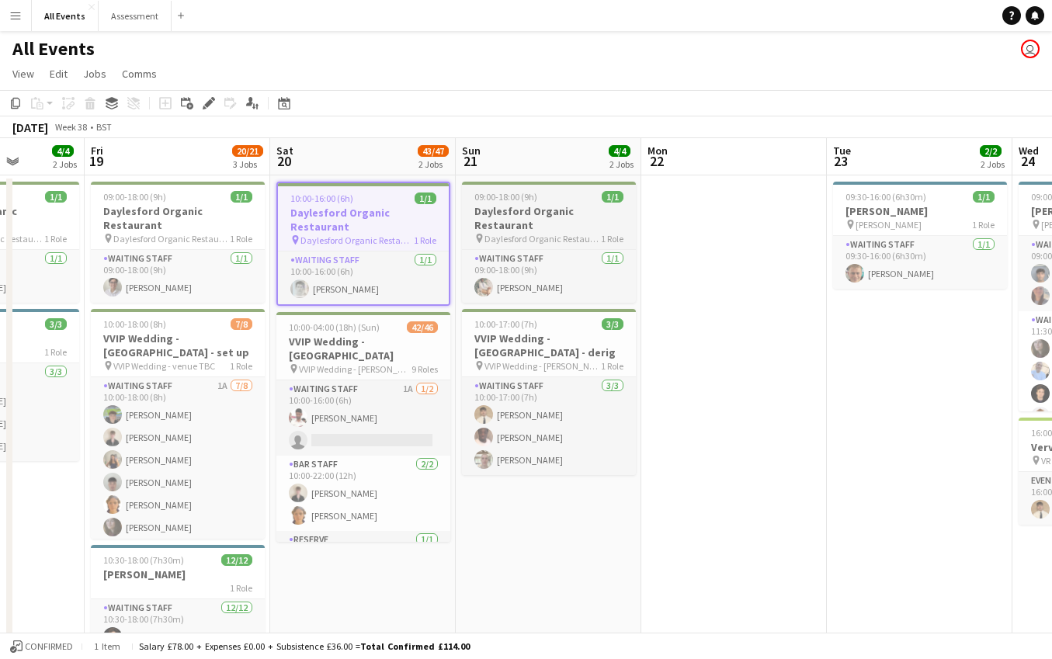
click at [576, 203] on app-job-card "09:00-18:00 (9h) 1/1 Daylesford Organic Restaurant pin Daylesford Organic Resta…" at bounding box center [549, 242] width 174 height 121
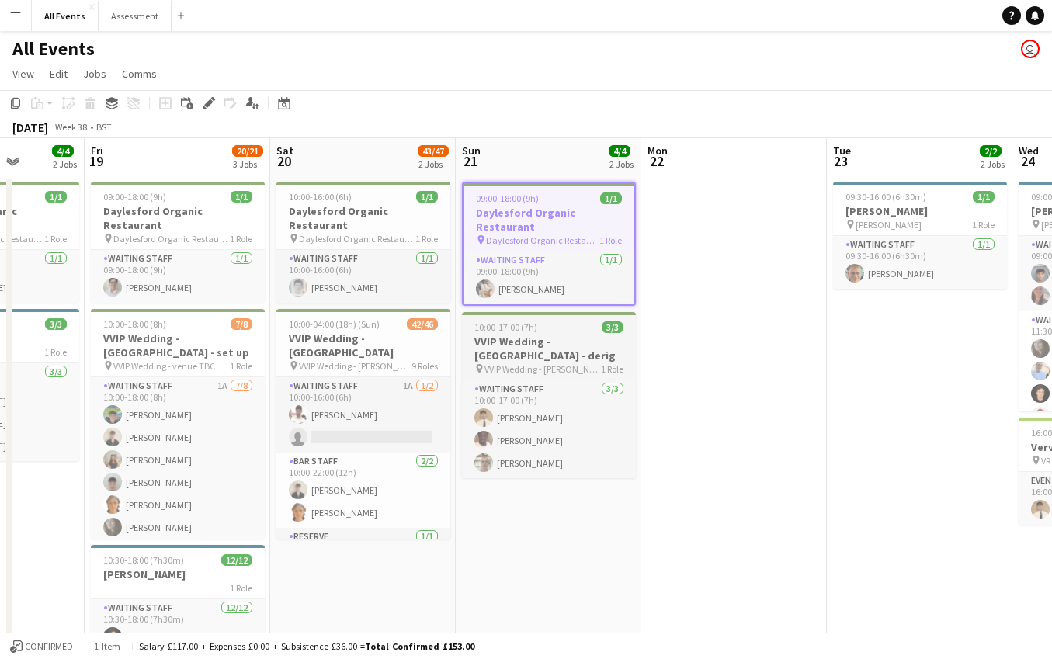
click at [585, 323] on div "10:00-17:00 (7h) 3/3" at bounding box center [549, 327] width 174 height 12
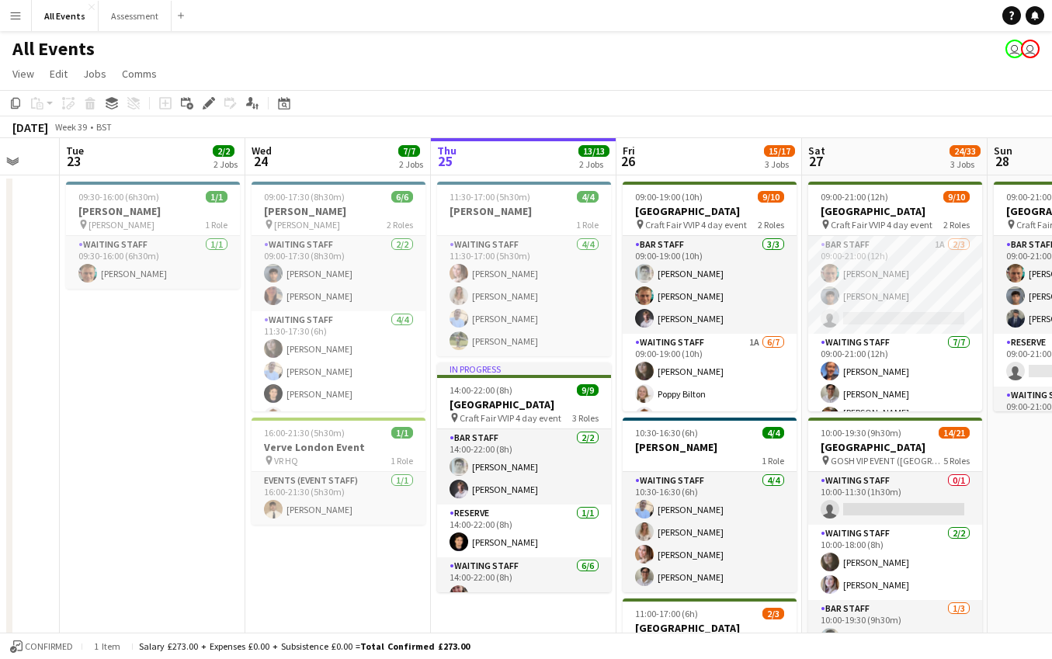
scroll to position [0, 432]
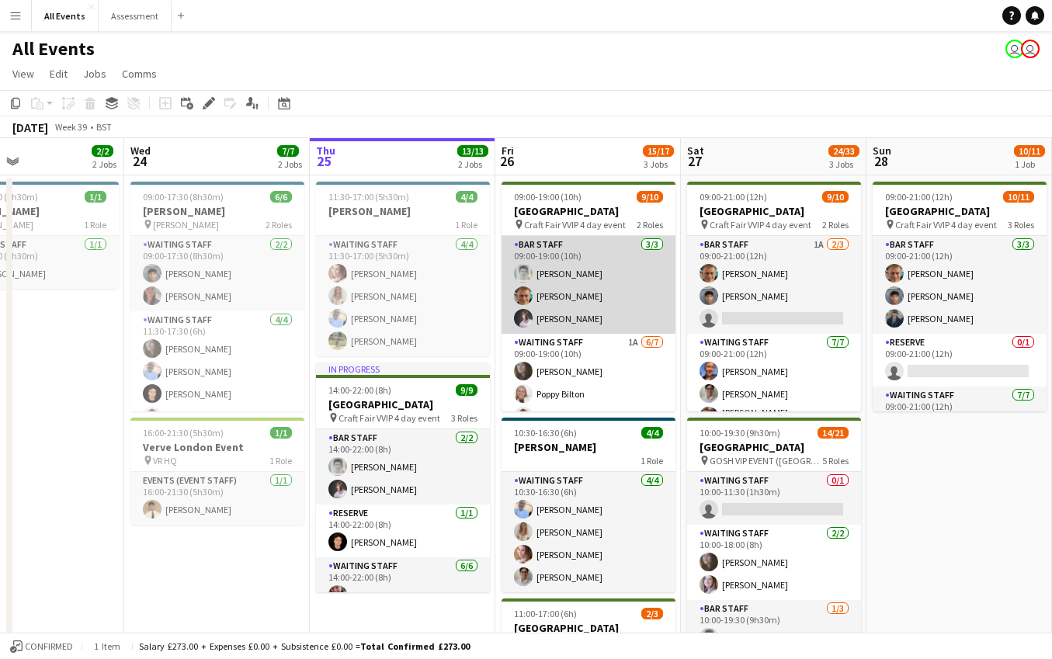
click at [580, 288] on app-card-role "Bar Staff 3/3 09:00-19:00 (10h) Lorant Kiraly George Hayter Robert Usher" at bounding box center [589, 285] width 174 height 98
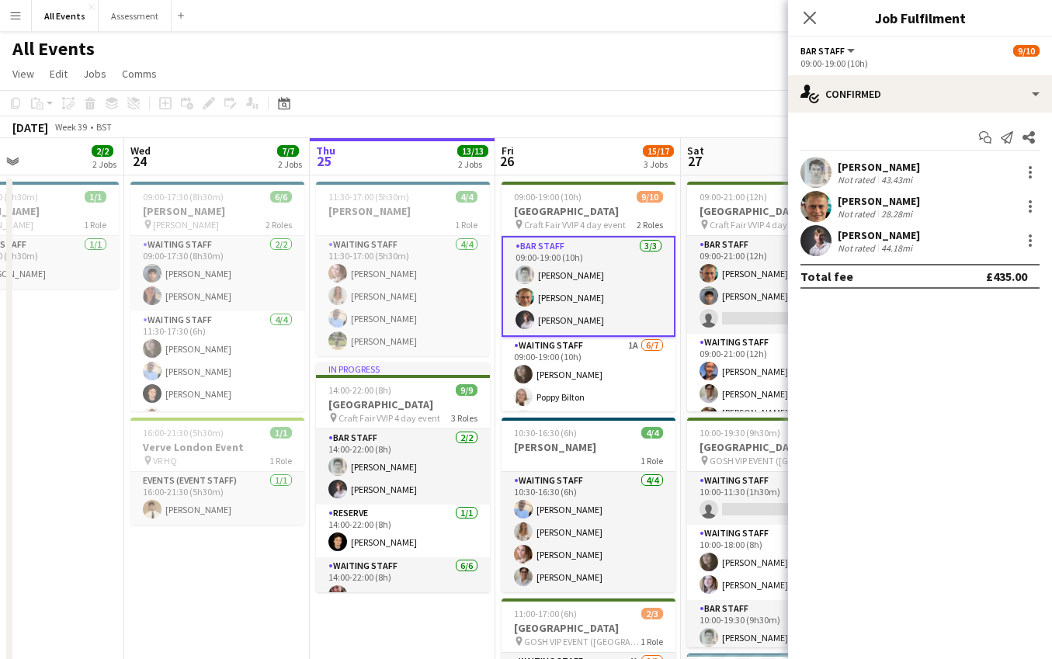
scroll to position [0, 0]
click at [1034, 179] on div at bounding box center [1030, 172] width 19 height 19
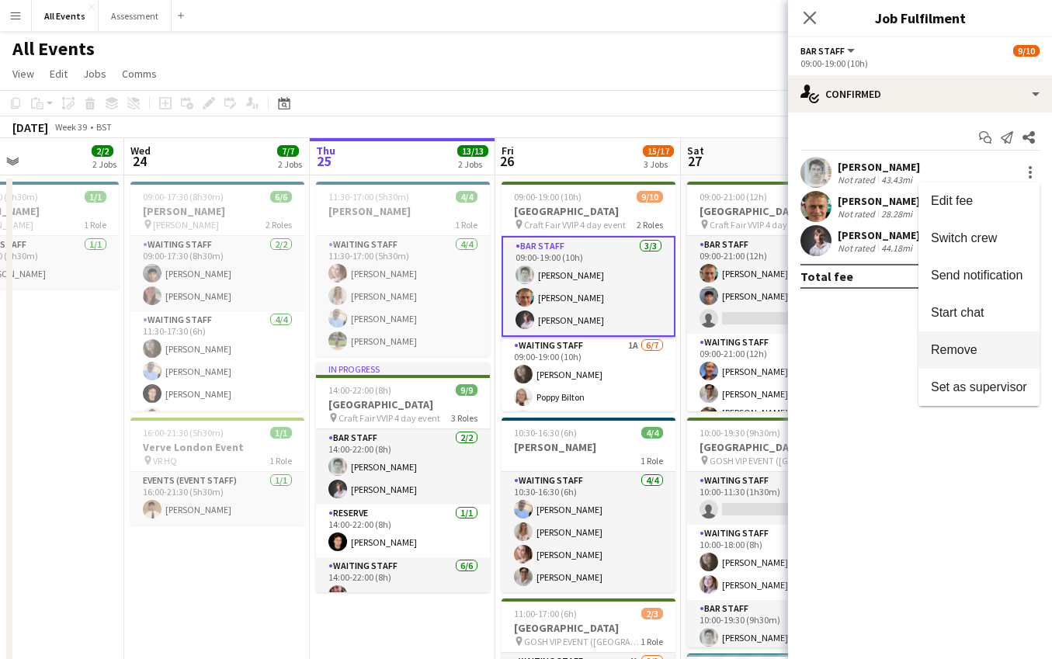
click at [980, 349] on span "Remove" at bounding box center [979, 350] width 96 height 14
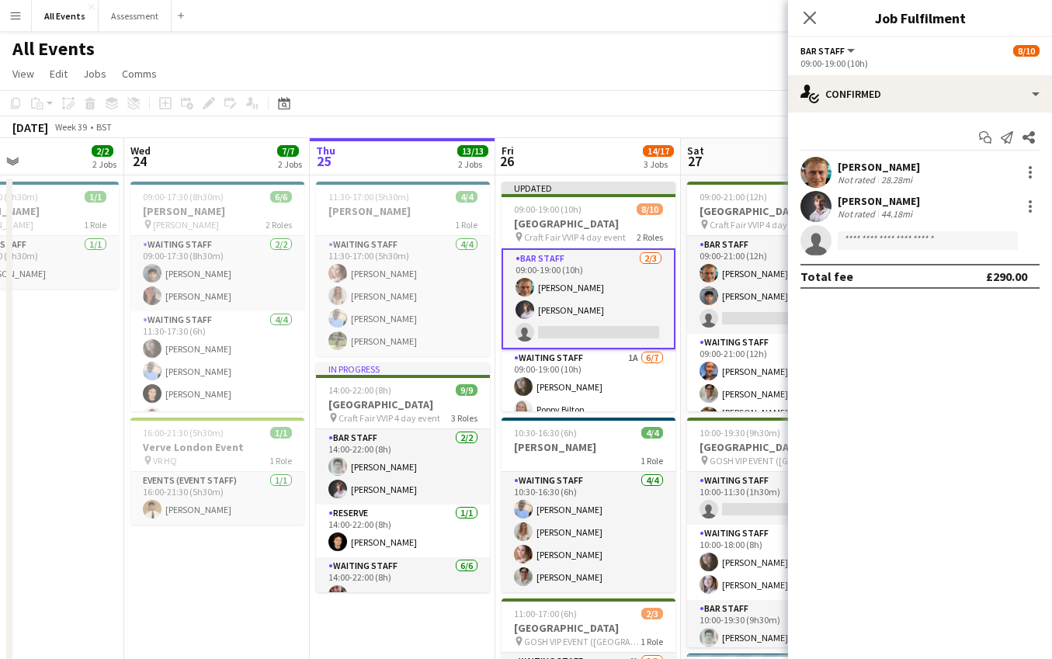
click at [748, 84] on app-page-menu "View Day view expanded Day view collapsed Month view Date picker Jump to today …" at bounding box center [526, 76] width 1052 height 30
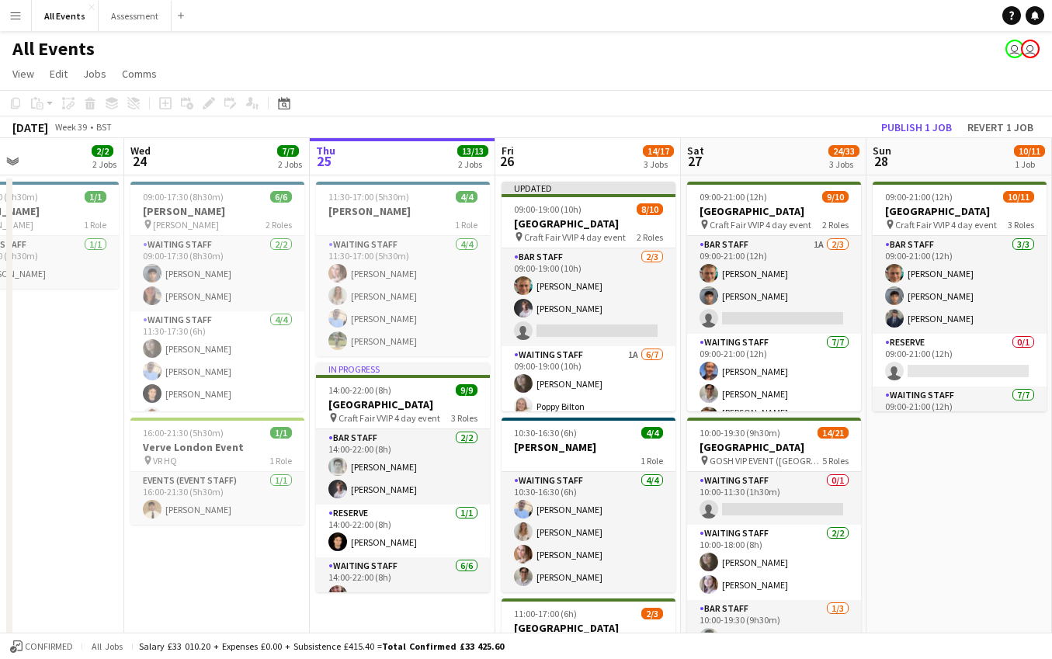
click at [936, 127] on button "Publish 1 job" at bounding box center [916, 127] width 83 height 20
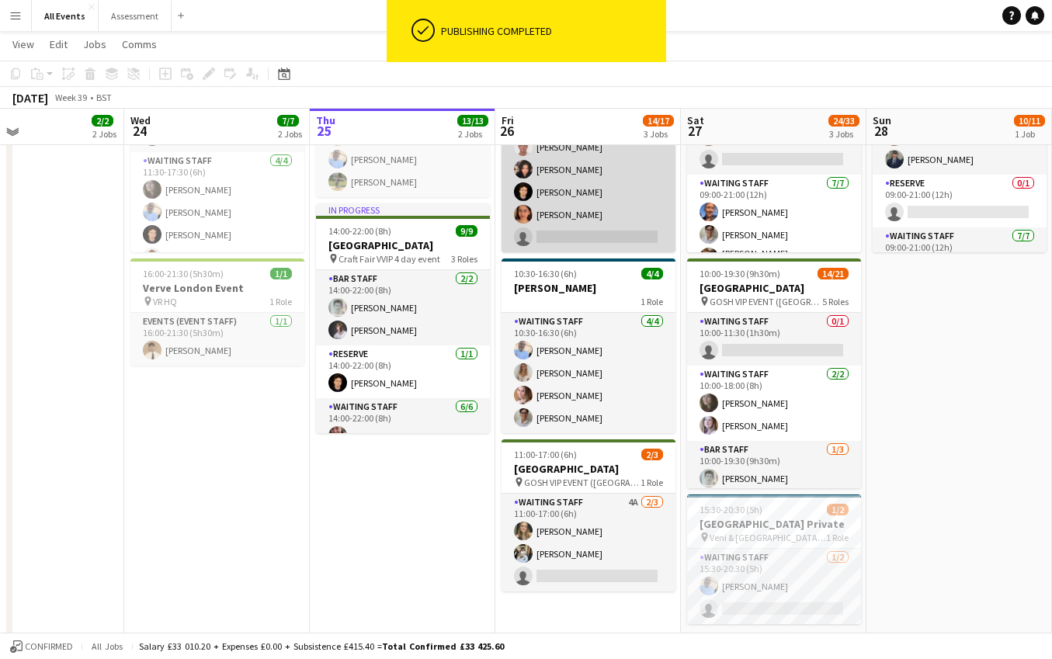
scroll to position [0, 433]
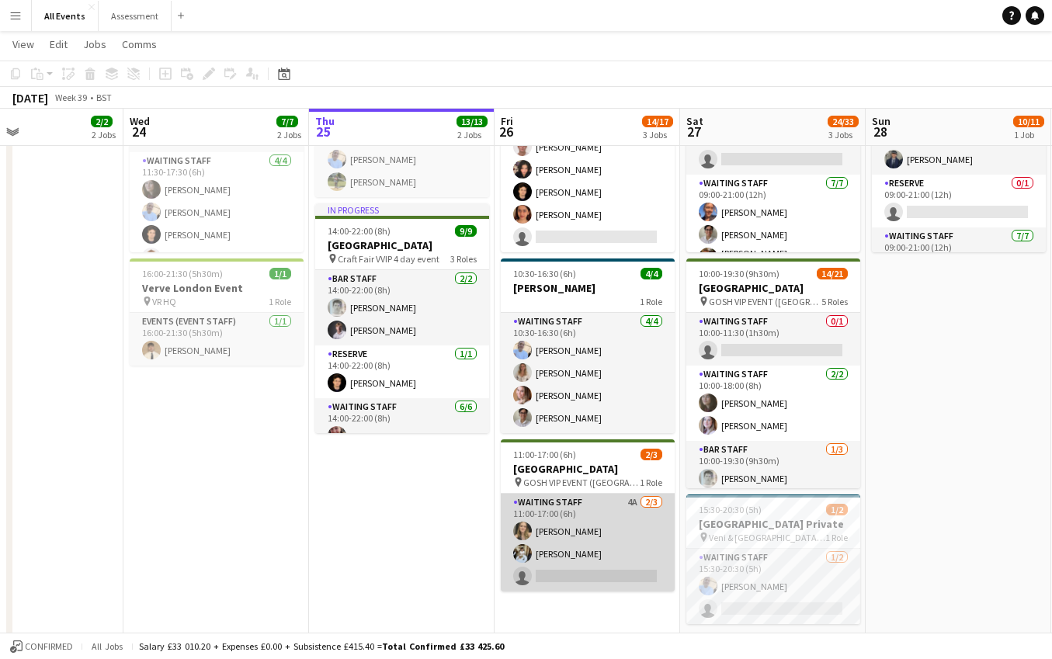
click at [582, 564] on app-card-role "Waiting Staff 4A 2/3 11:00-17:00 (6h) Francesca McDonald Theodoros Liakopoulos …" at bounding box center [588, 543] width 174 height 98
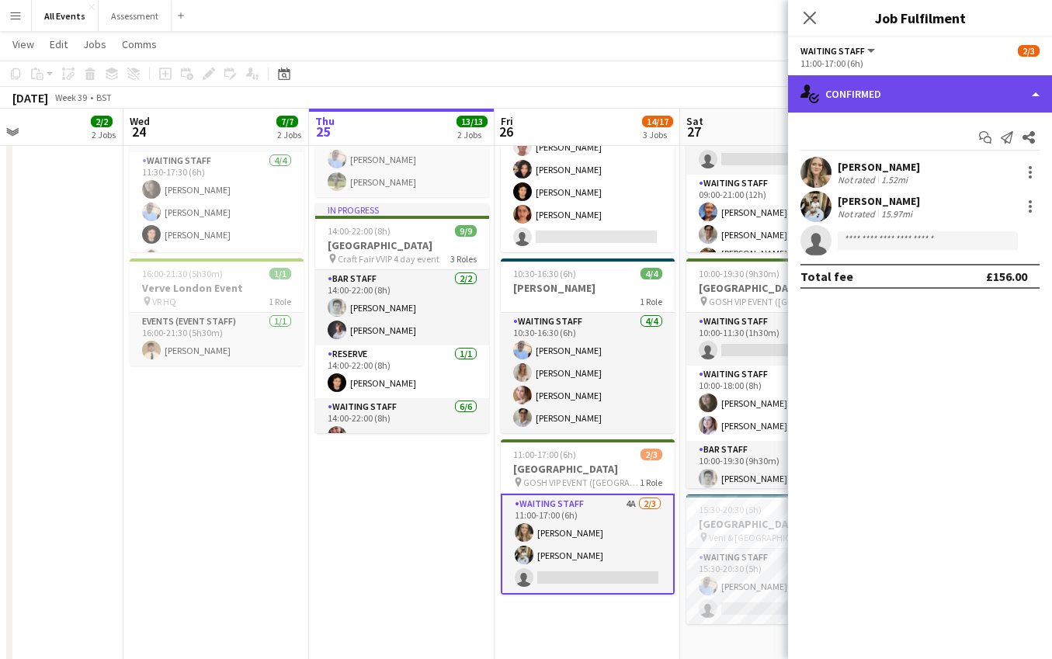
click at [867, 85] on div "single-neutral-actions-check-2 Confirmed" at bounding box center [920, 93] width 264 height 37
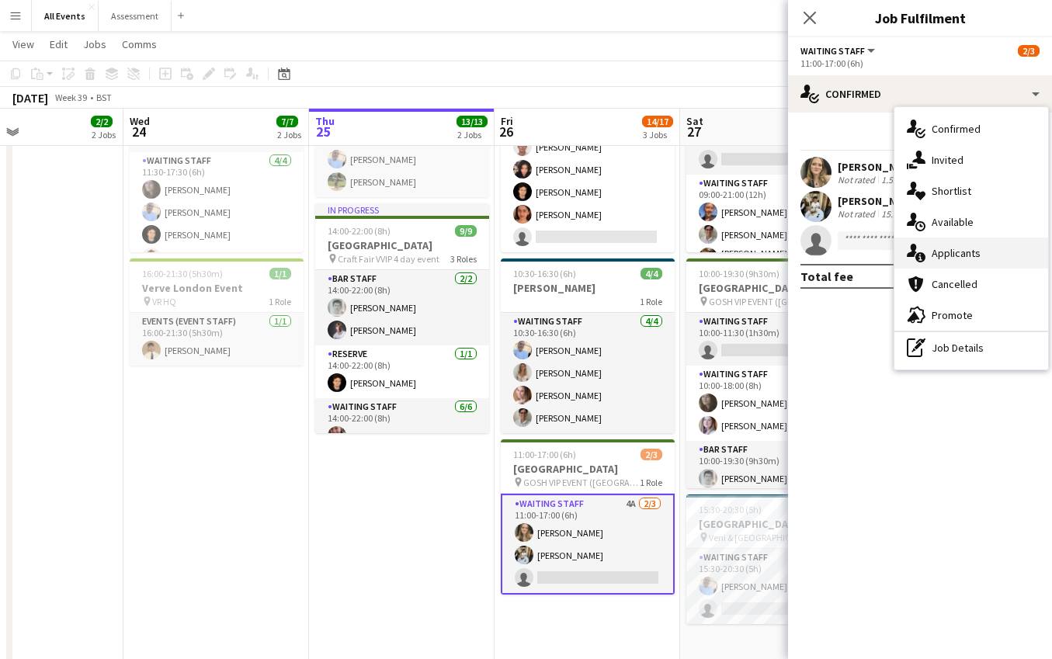
click at [960, 255] on span "Applicants" at bounding box center [956, 253] width 49 height 14
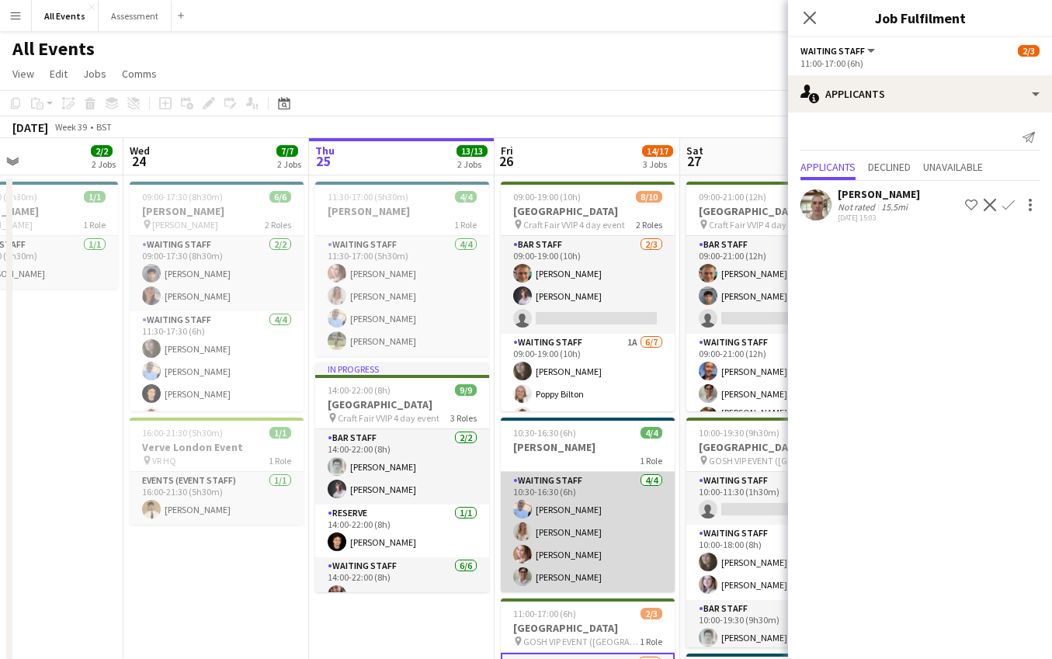
scroll to position [0, 0]
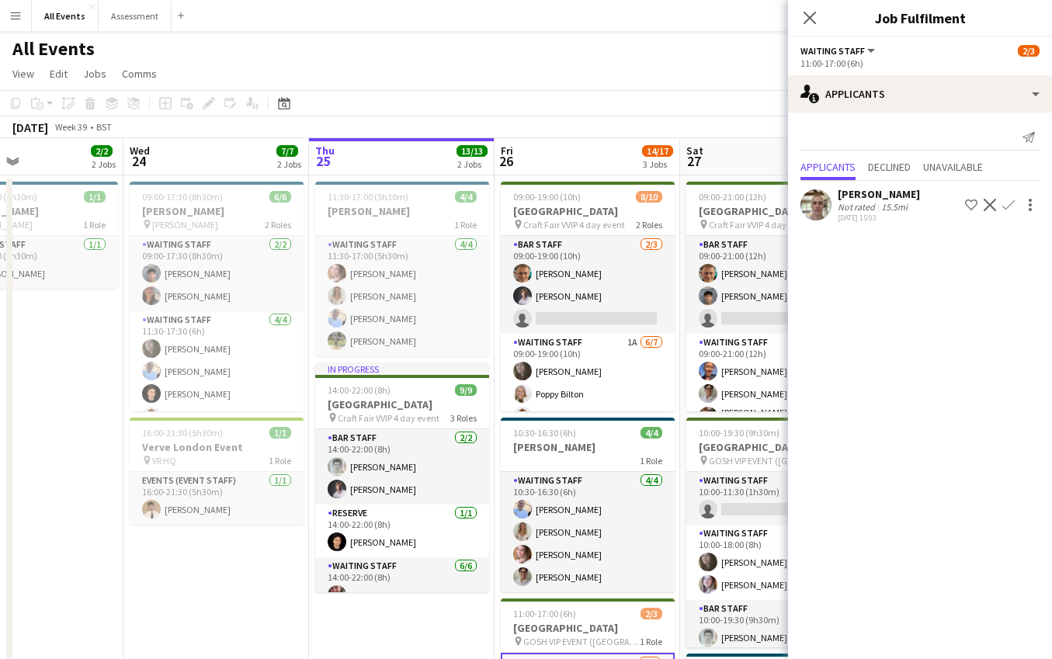
click at [705, 57] on div "All Events user user" at bounding box center [526, 46] width 1052 height 30
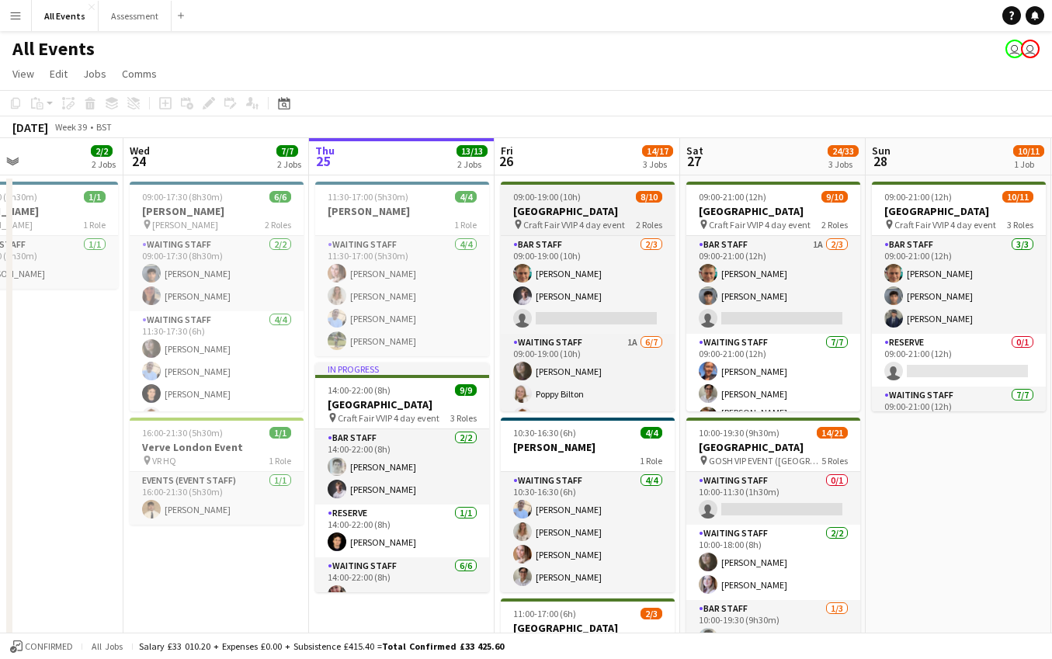
click at [612, 196] on div "09:00-19:00 (10h) 8/10" at bounding box center [588, 197] width 174 height 12
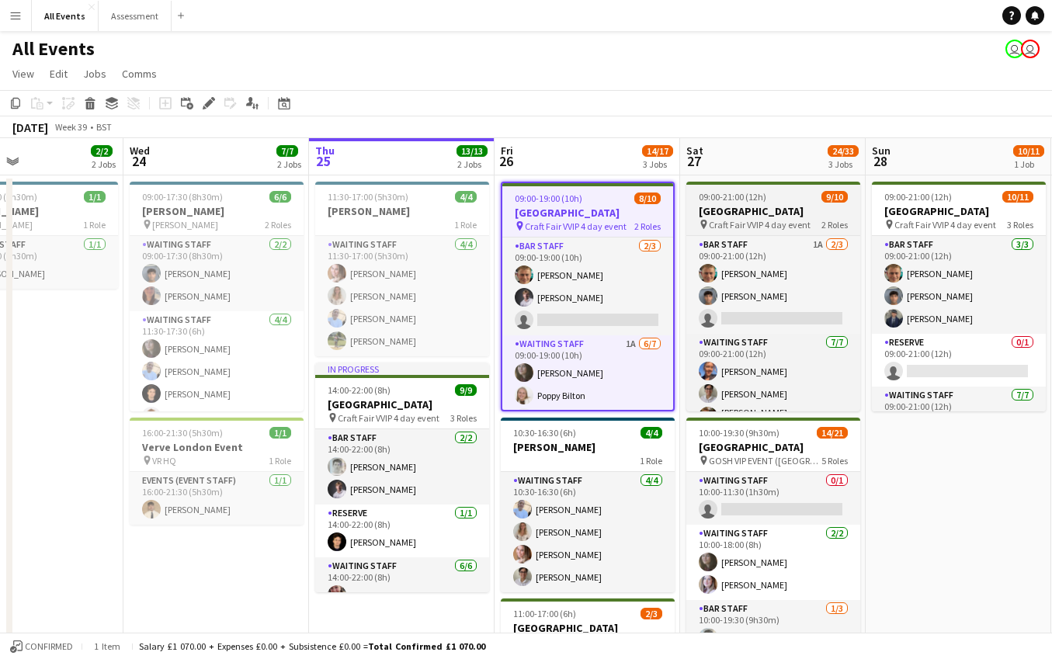
click at [744, 201] on span "09:00-21:00 (12h)" at bounding box center [733, 197] width 68 height 12
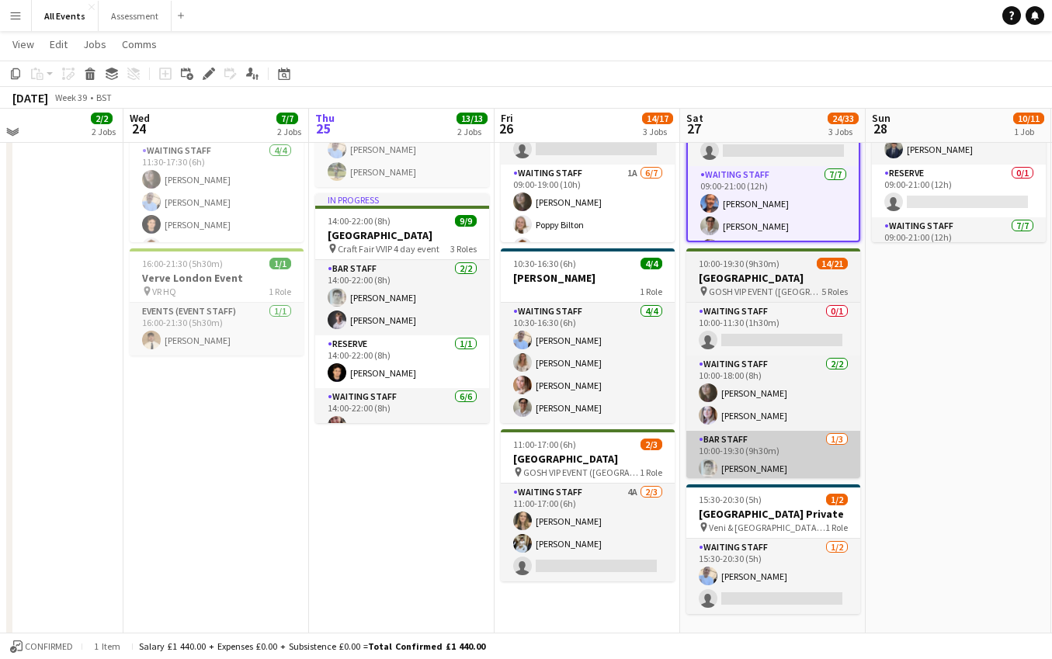
scroll to position [155, 0]
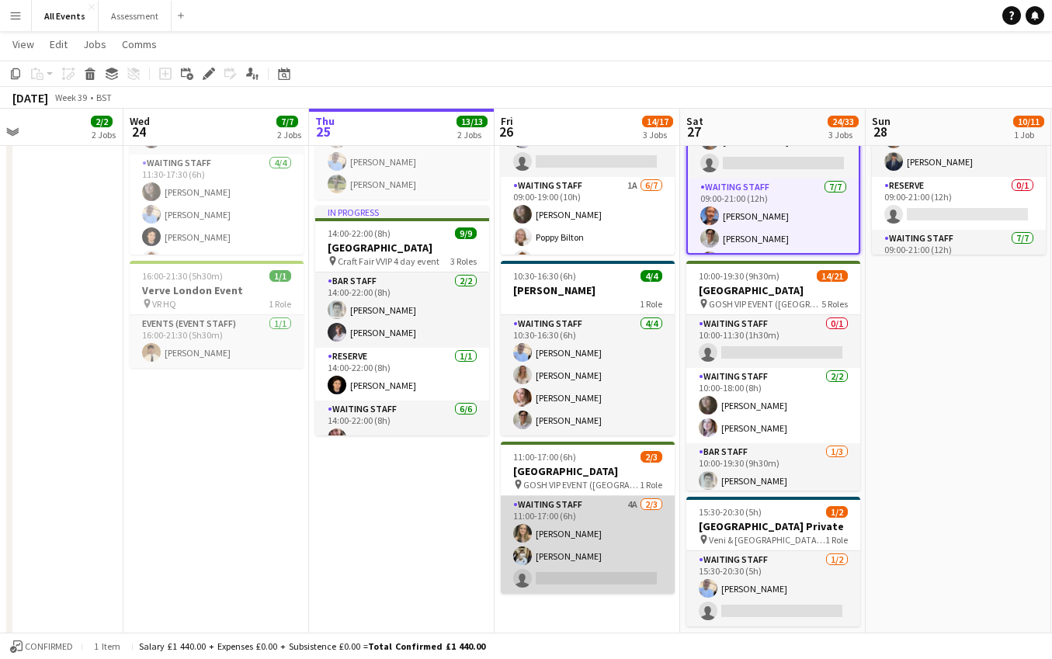
click at [594, 560] on app-card-role "Waiting Staff 4A 2/3 11:00-17:00 (6h) Francesca McDonald Theodoros Liakopoulos …" at bounding box center [588, 545] width 174 height 98
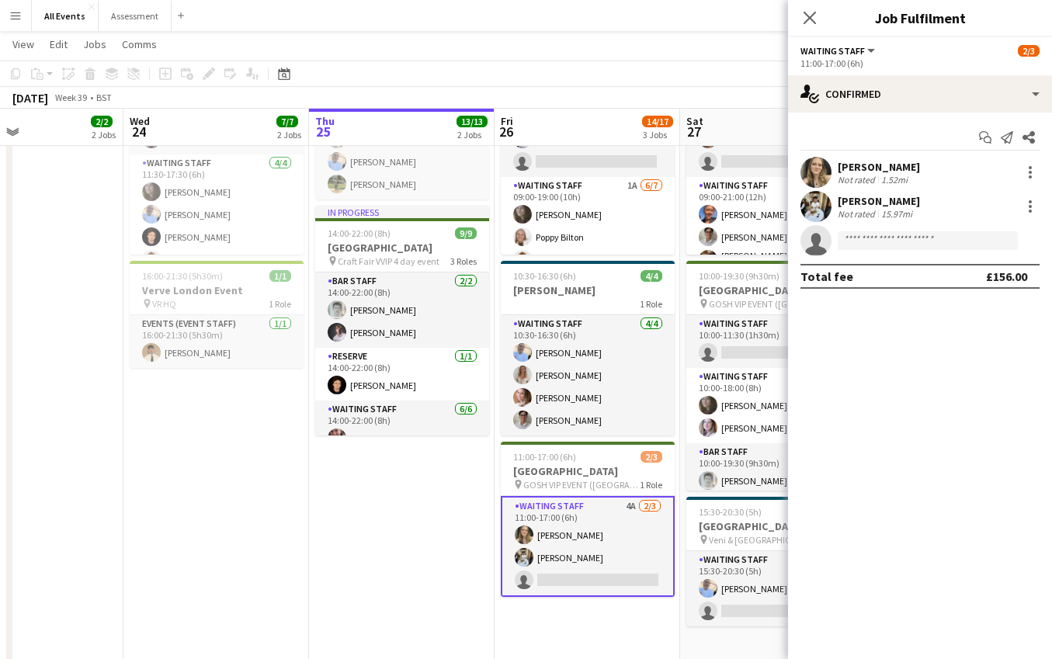
click at [920, 202] on div "[PERSON_NAME]" at bounding box center [879, 201] width 82 height 14
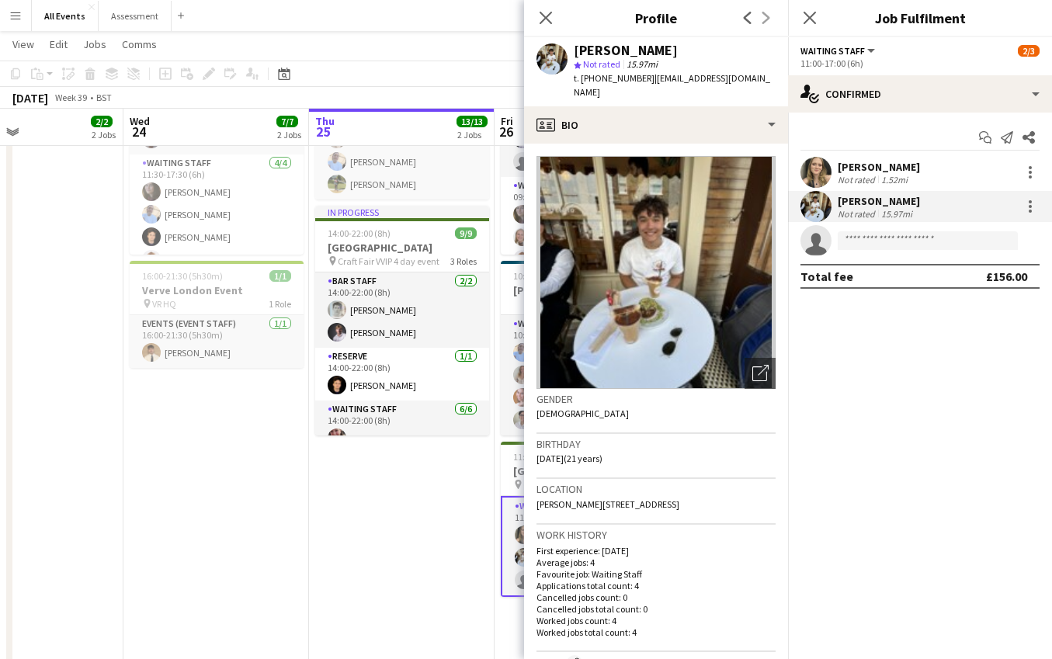
click at [616, 77] on span "t. +447899112773" at bounding box center [614, 78] width 81 height 12
click at [609, 81] on span "t. +447899112773" at bounding box center [614, 78] width 81 height 12
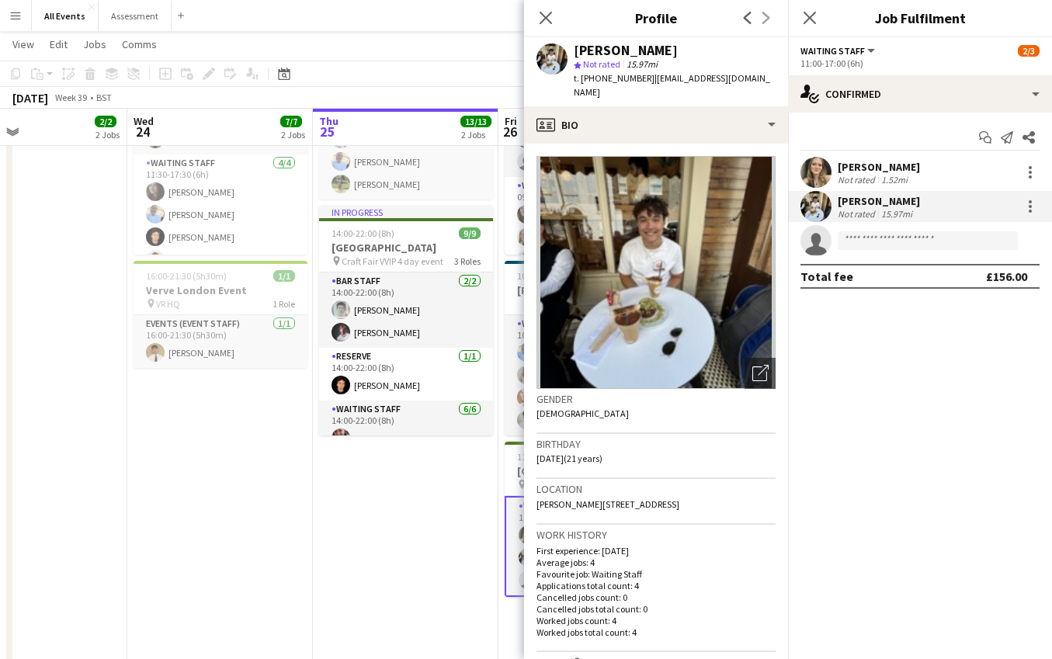
click at [433, 528] on app-date-cell "11:30-17:00 (5h30m) 4/4 E.J. Churchill 1 Role Waiting Staff 4/4 11:30-17:00 (5h…" at bounding box center [406, 433] width 186 height 829
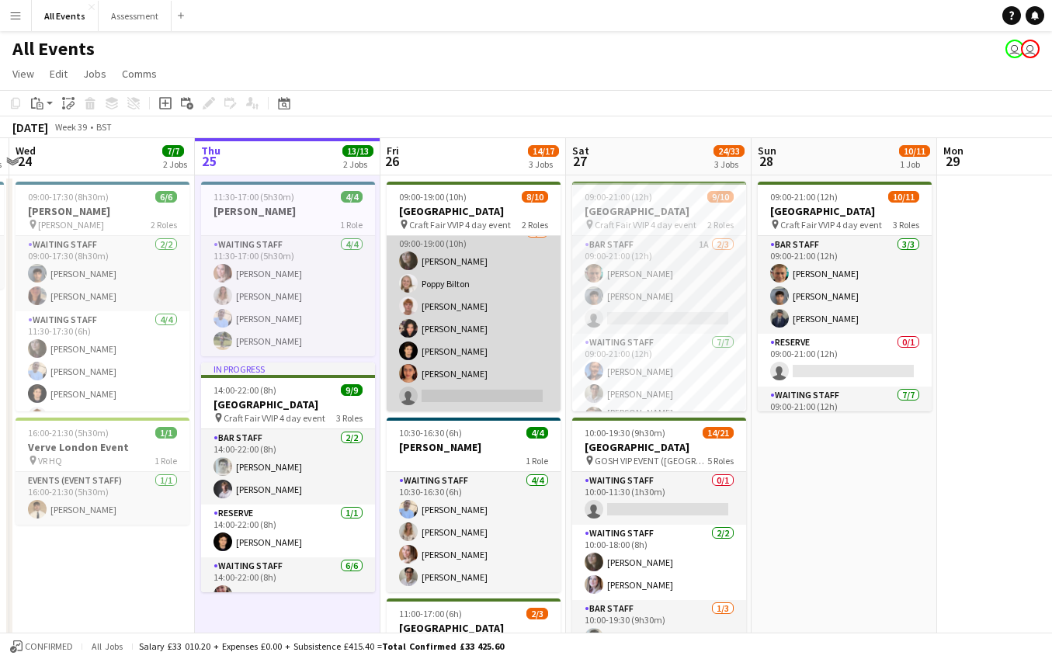
scroll to position [110, 0]
drag, startPoint x: 493, startPoint y: 381, endPoint x: 525, endPoint y: 364, distance: 36.1
click at [493, 381] on app-card-role "Waiting Staff 1A 6/7 09:00-19:00 (10h) Flora McCullough Poppy Bilton lucas fost…" at bounding box center [474, 318] width 174 height 188
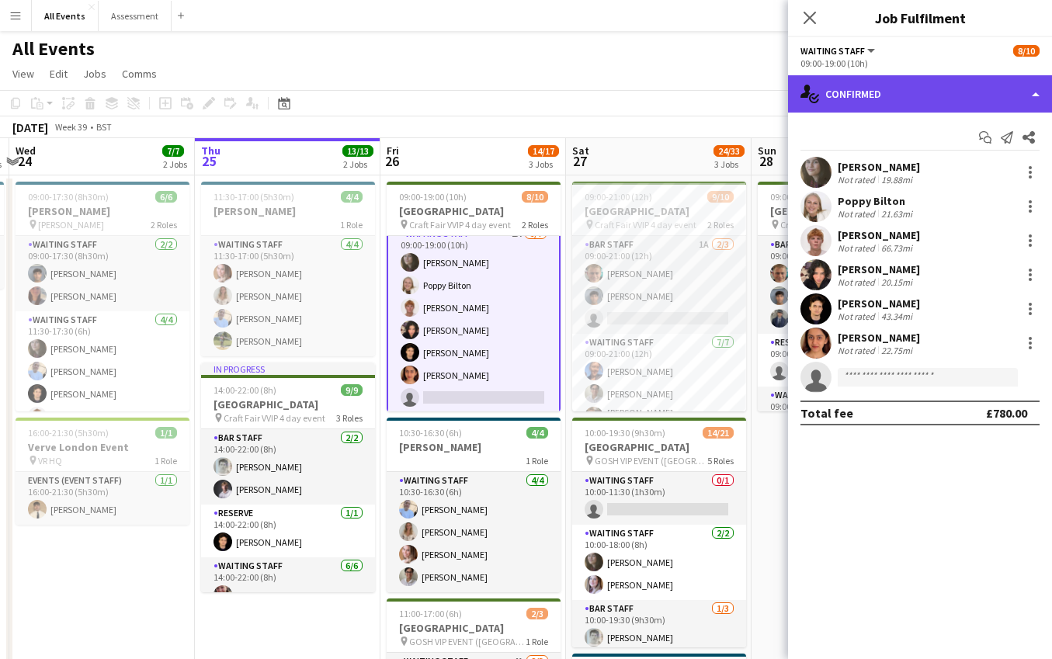
click at [888, 97] on div "single-neutral-actions-check-2 Confirmed" at bounding box center [920, 93] width 264 height 37
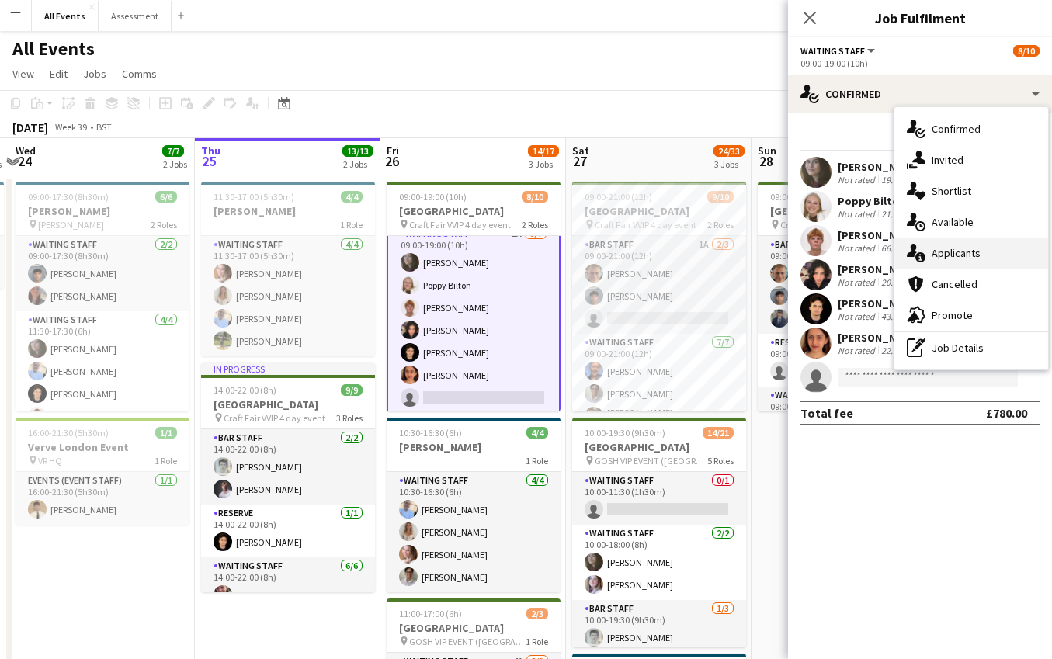
click at [963, 252] on span "Applicants" at bounding box center [956, 253] width 49 height 14
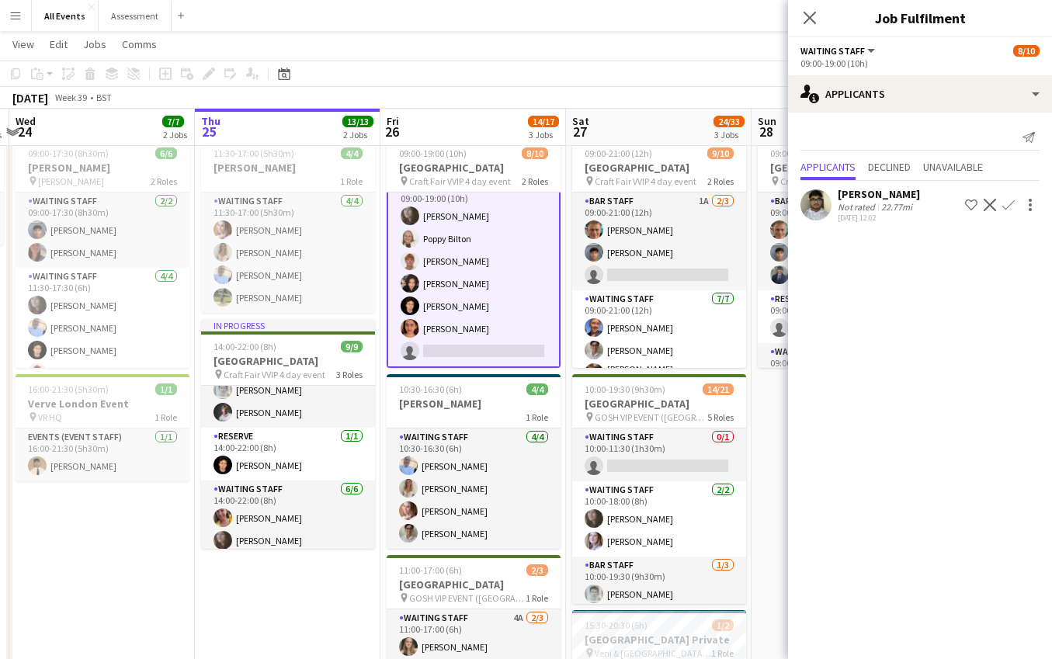
scroll to position [35, 0]
click at [355, 612] on app-date-cell "11:30-17:00 (5h30m) 4/4 E.J. Churchill 1 Role Waiting Staff 4/4 11:30-17:00 (5h…" at bounding box center [288, 546] width 186 height 829
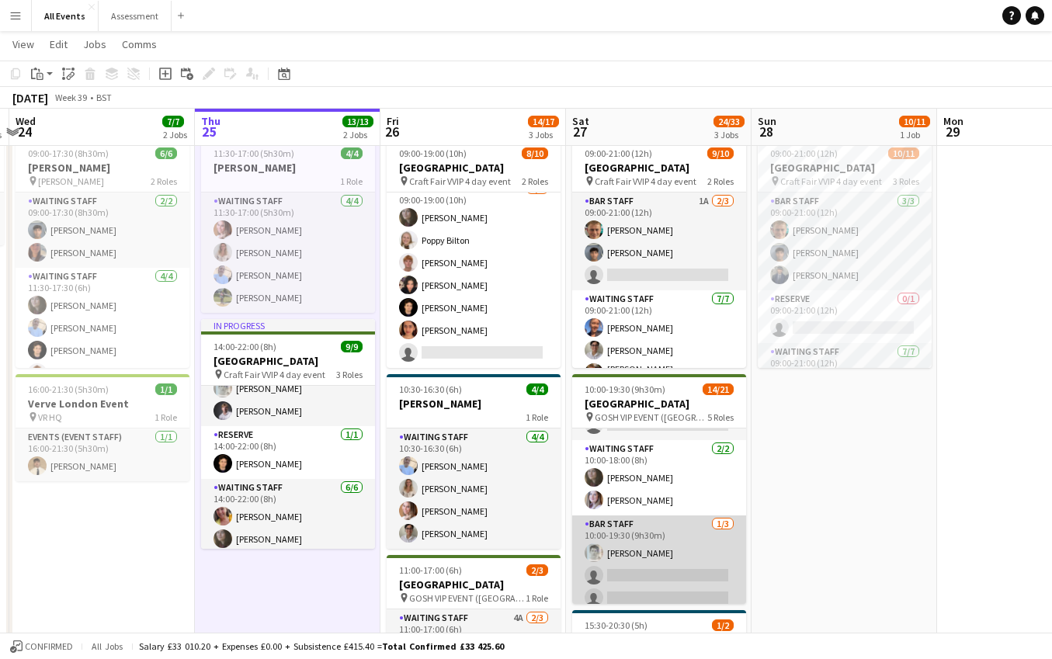
scroll to position [65, 0]
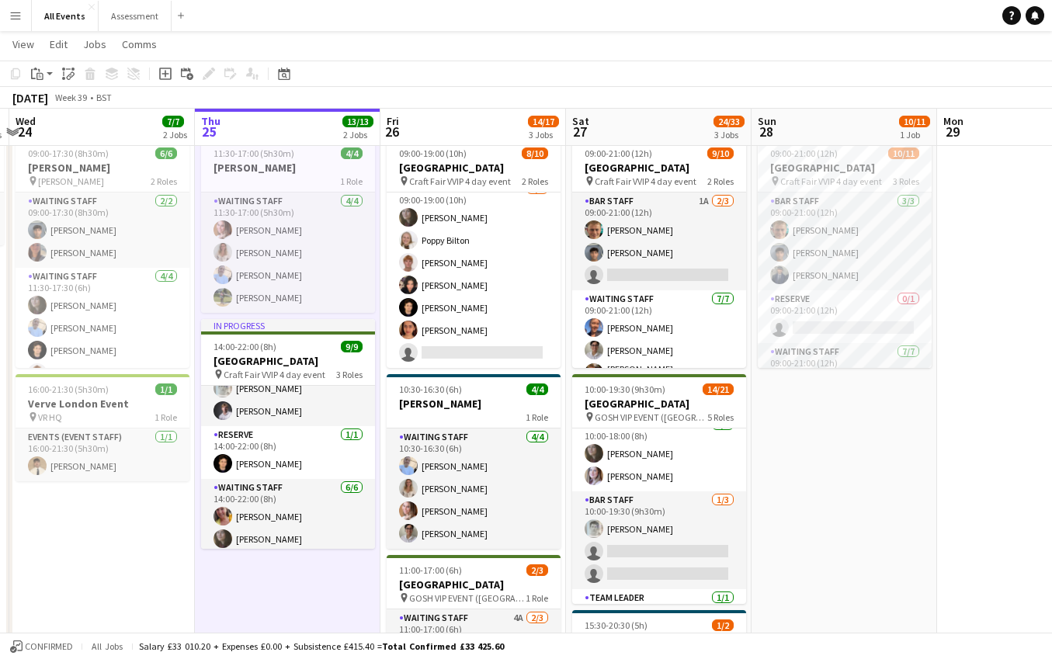
click at [853, 586] on app-date-cell "09:00-21:00 (12h) 10/11 Heritage House pin Craft Fair VVIP 4 day event 3 Roles …" at bounding box center [844, 546] width 186 height 829
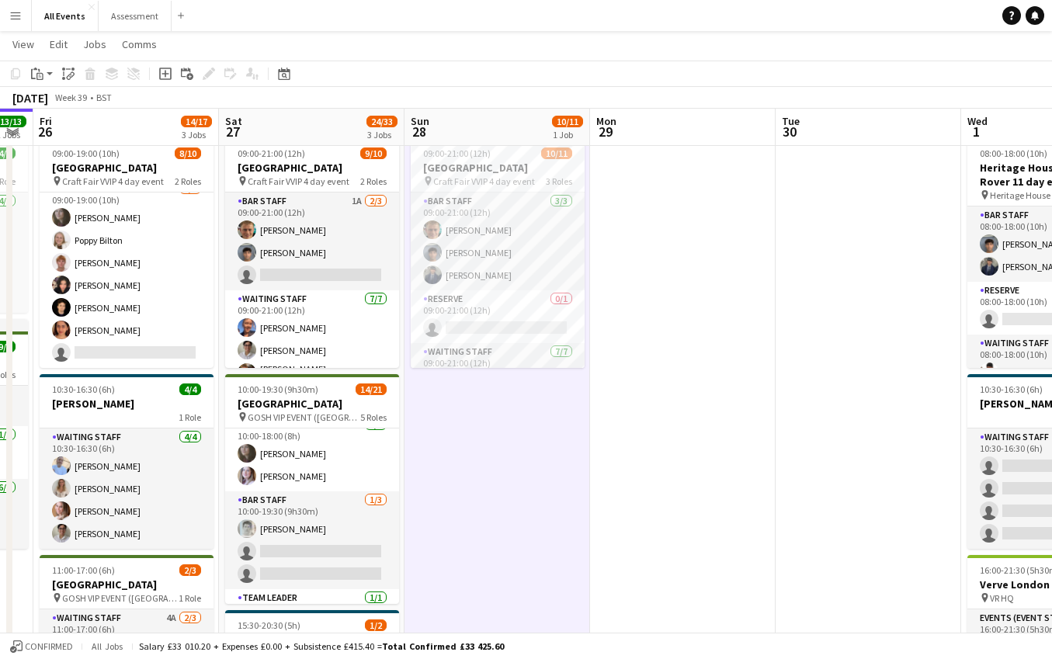
scroll to position [0, 570]
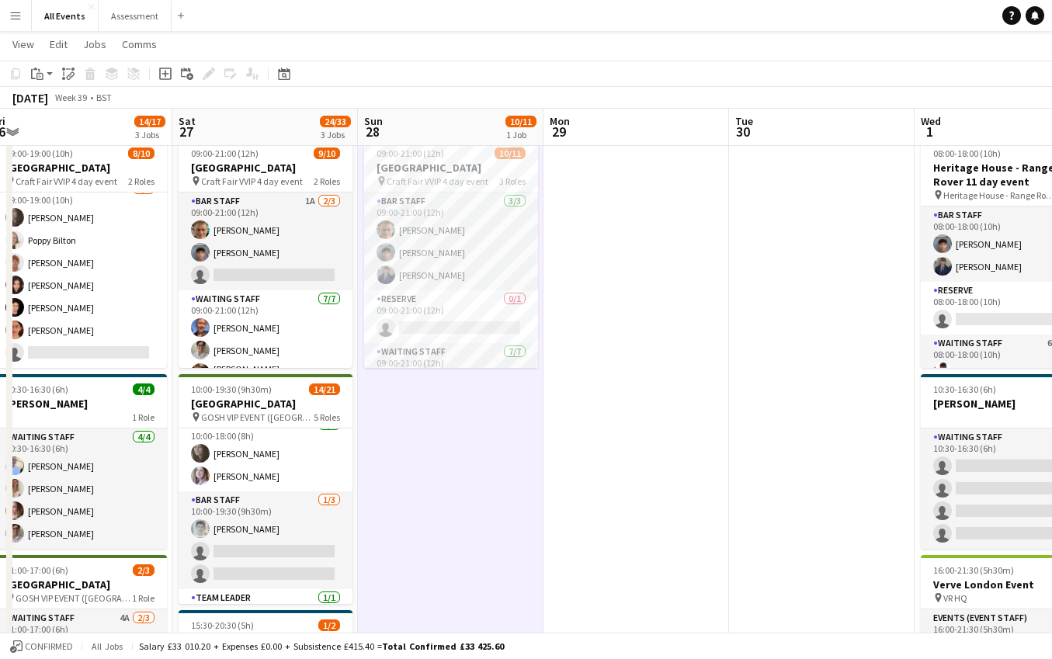
click at [796, 574] on app-date-cell at bounding box center [822, 546] width 186 height 829
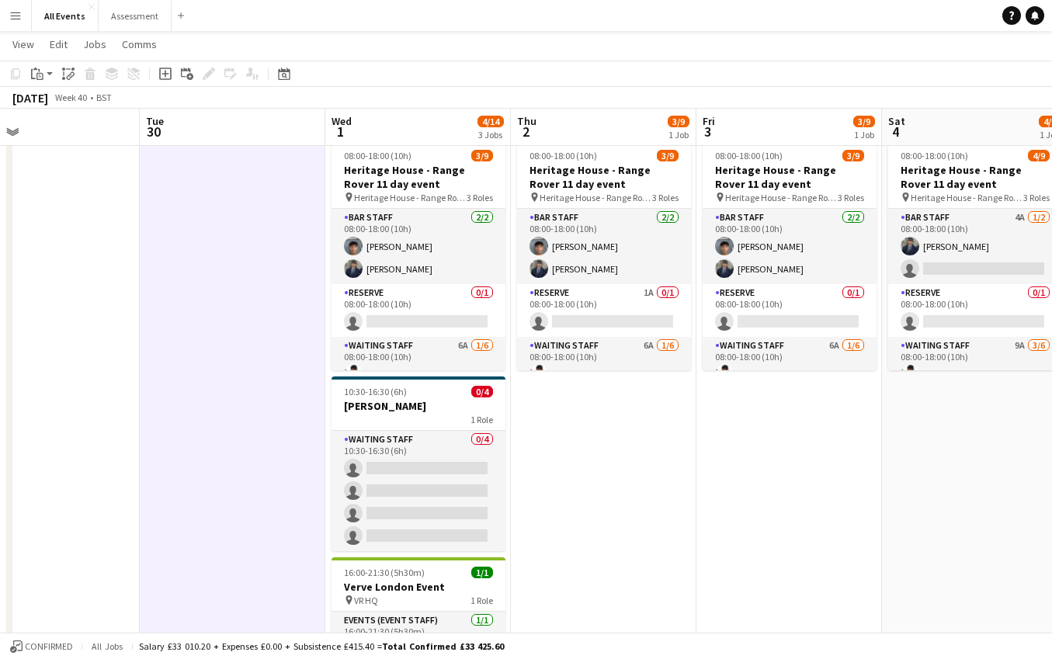
scroll to position [0, 603]
click at [26, 647] on span "Confirmed" at bounding box center [49, 646] width 48 height 11
click at [26, 647] on span "Budgeted" at bounding box center [47, 646] width 45 height 11
click at [26, 647] on span "Confirmed" at bounding box center [49, 646] width 48 height 11
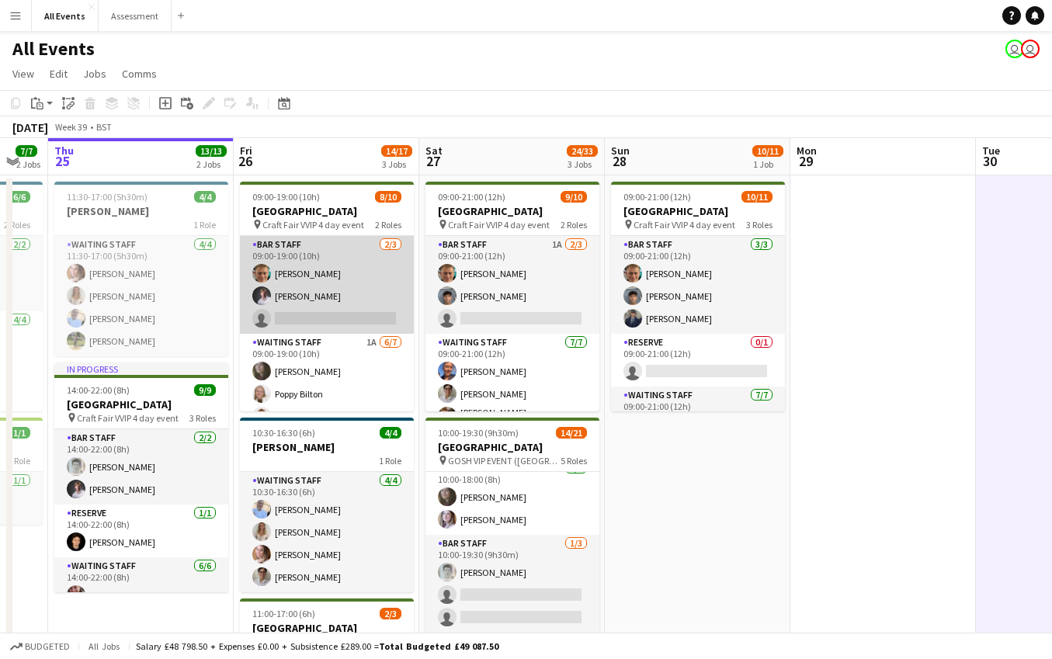
scroll to position [0, 0]
click at [331, 314] on app-card-role "Bar Staff 2/3 09:00-19:00 (10h) George Hayter Robert Usher single-neutral-actio…" at bounding box center [327, 285] width 174 height 98
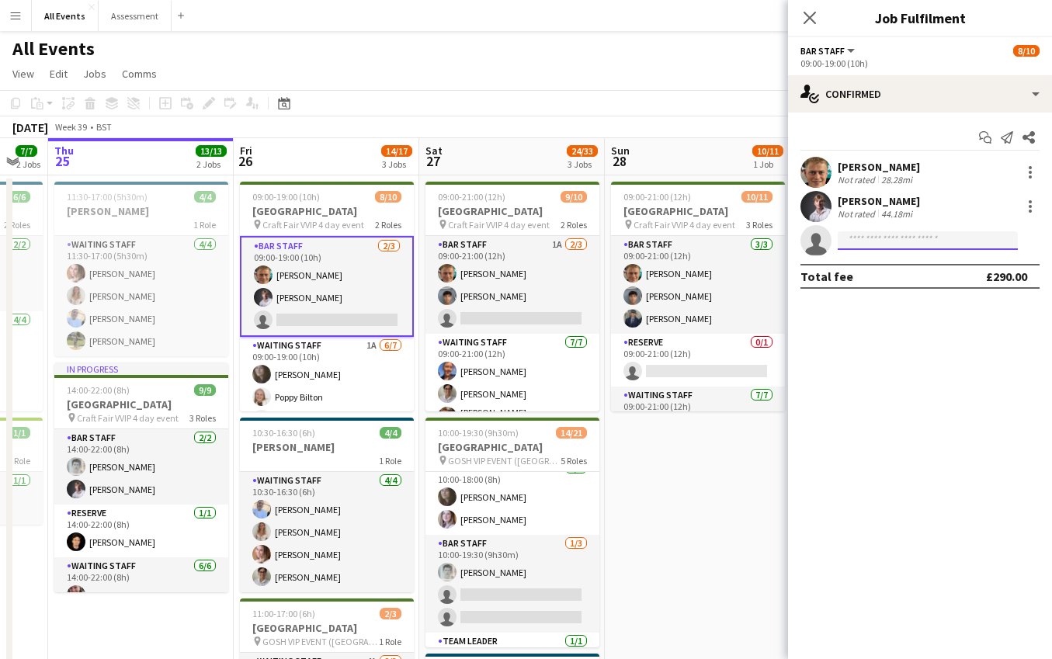
click at [950, 243] on input at bounding box center [928, 240] width 180 height 19
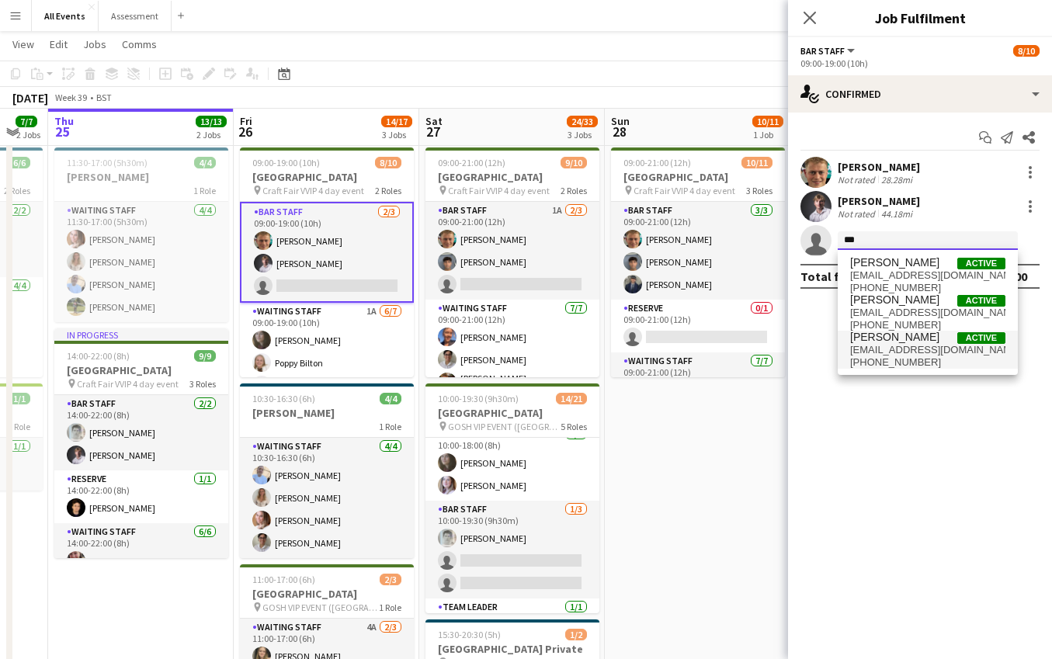
type input "***"
click at [929, 349] on span "[EMAIL_ADDRESS][DOMAIN_NAME]" at bounding box center [927, 350] width 155 height 12
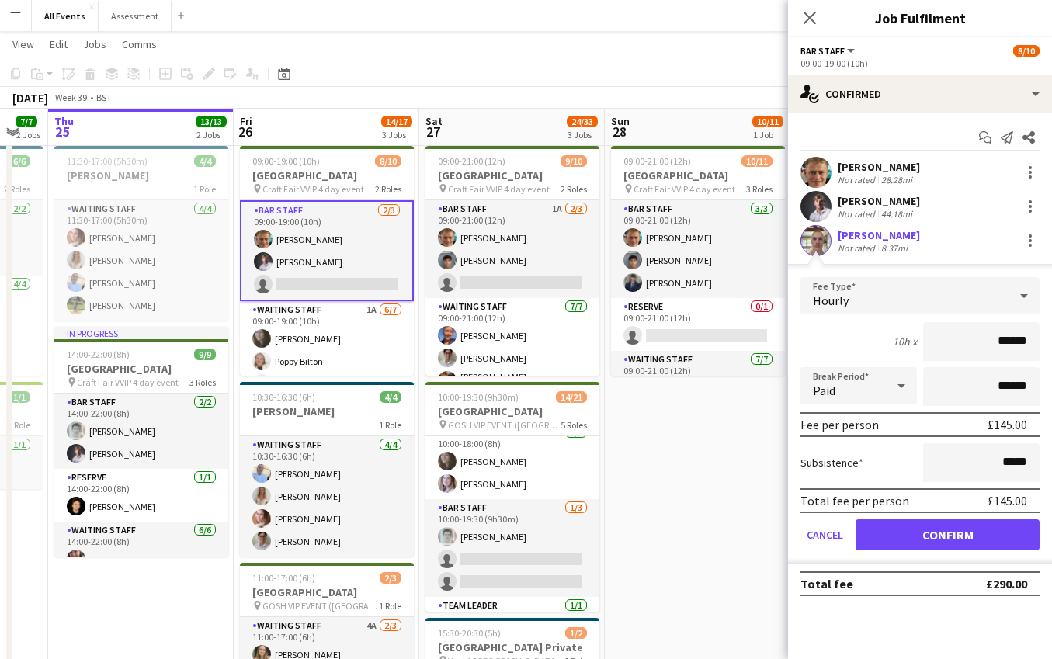
scroll to position [42, 0]
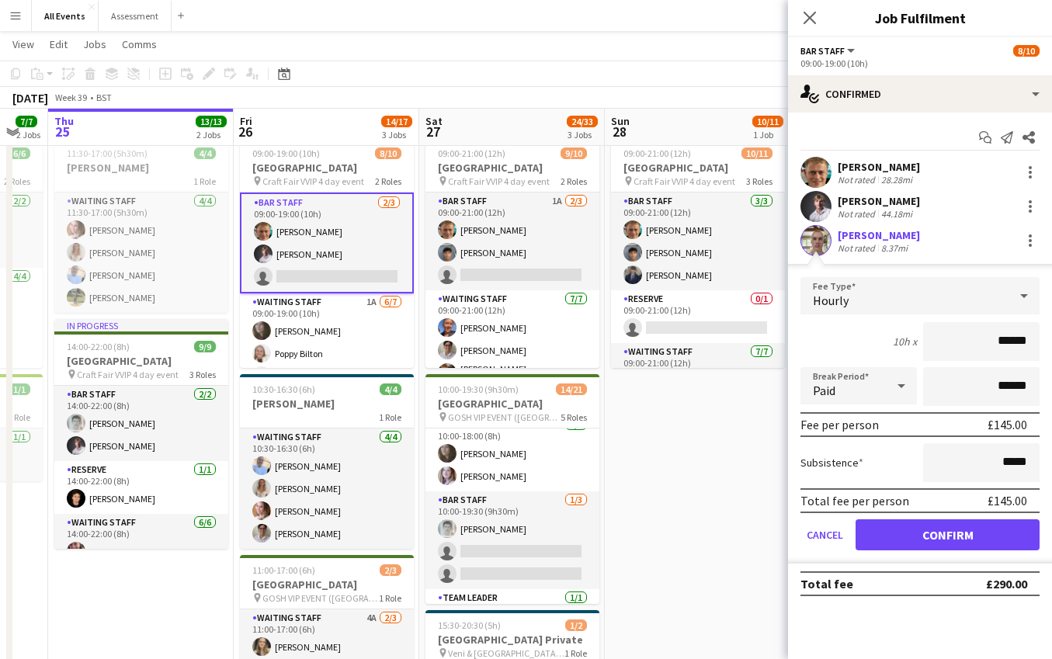
click at [960, 536] on button "Confirm" at bounding box center [948, 534] width 184 height 31
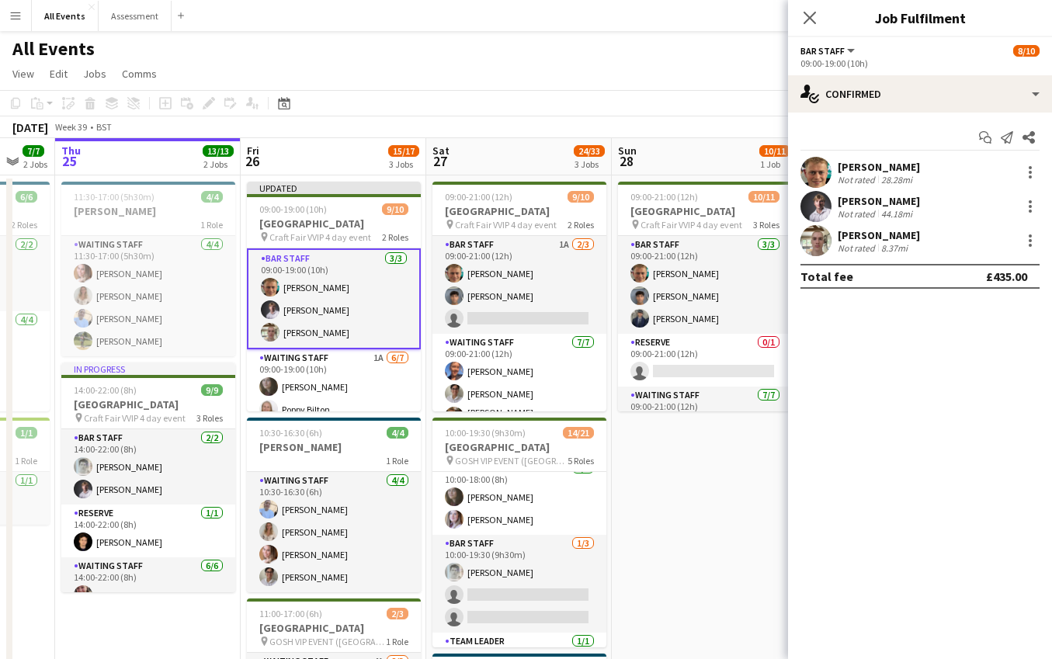
scroll to position [-1, 0]
click at [737, 505] on app-date-cell "09:00-21:00 (12h) 10/11 Heritage House pin Craft Fair VVIP 4 day event 3 Roles …" at bounding box center [705, 589] width 186 height 829
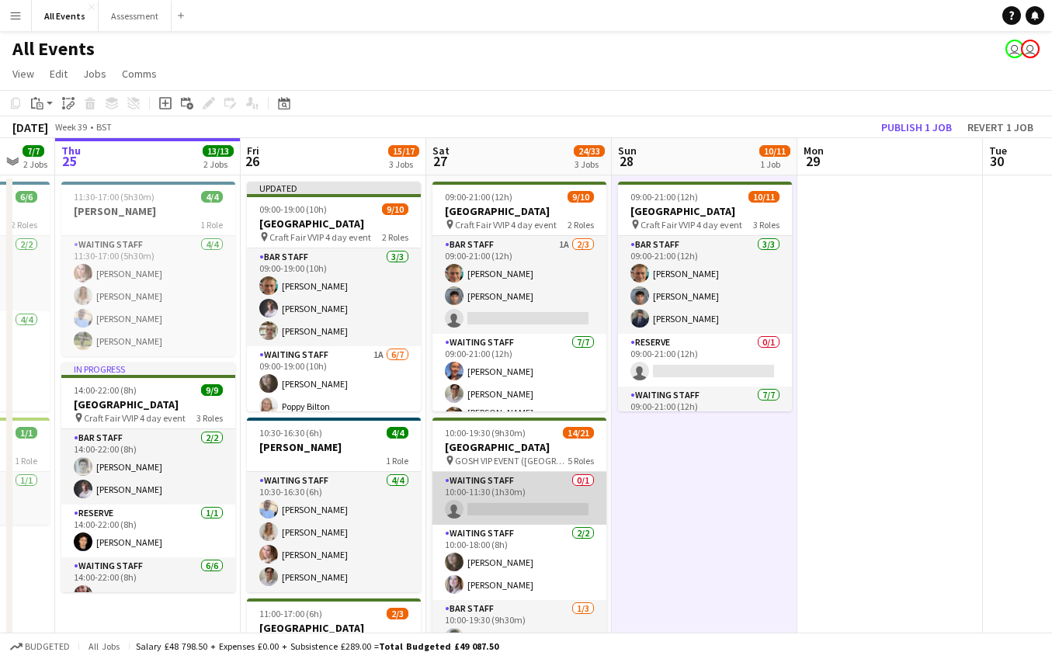
scroll to position [0, 0]
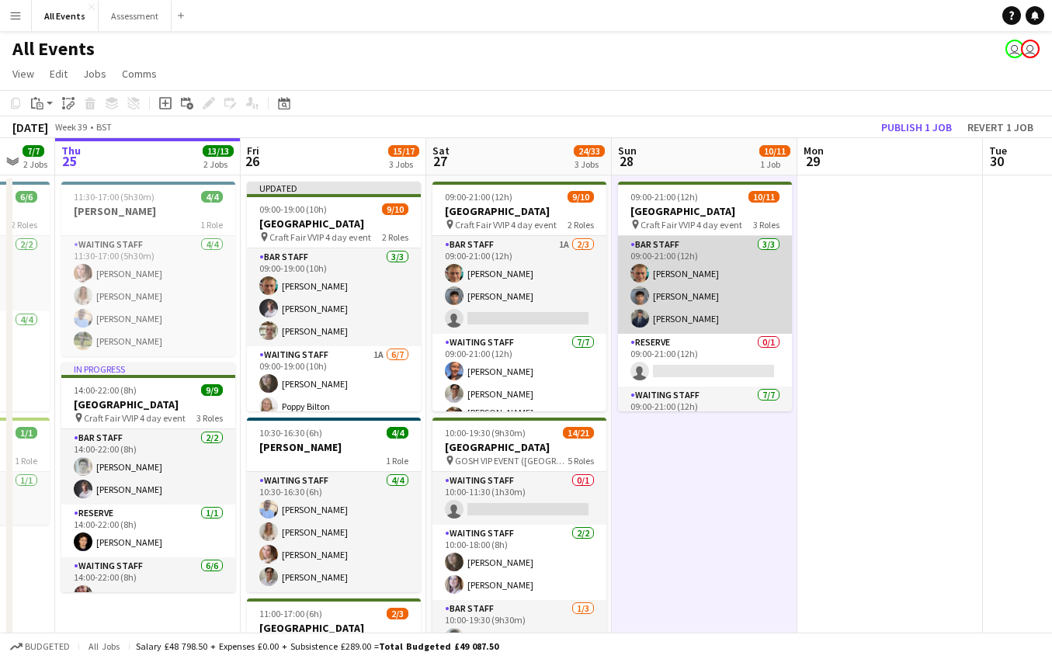
click at [708, 301] on app-card-role "Bar Staff 3/3 09:00-21:00 (12h) George Hayter Arya Firake Charlie Hill" at bounding box center [705, 285] width 174 height 98
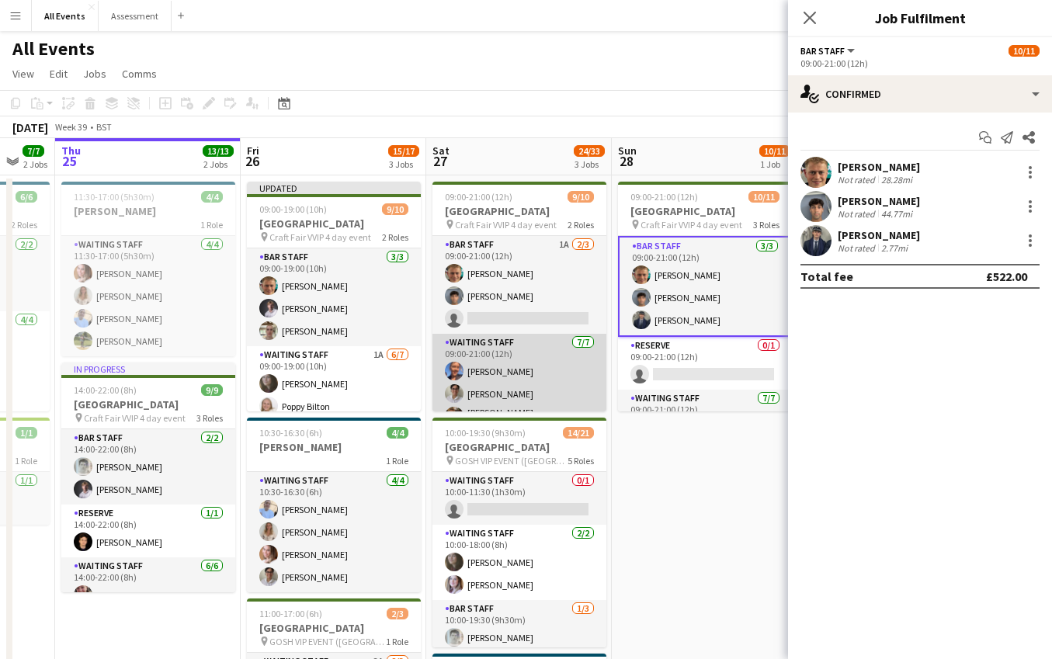
click at [530, 372] on app-card-role "Waiting Staff 7/7 09:00-21:00 (12h) Erin Lambourn Emily Reeve Alexandra (Ali) M…" at bounding box center [519, 430] width 174 height 193
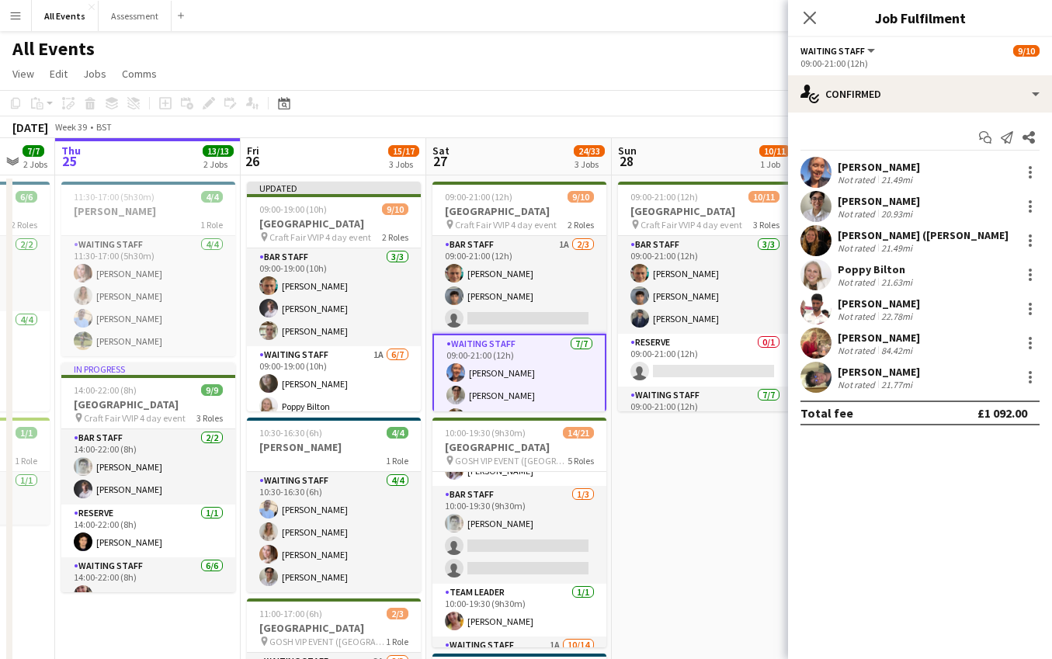
scroll to position [118, 0]
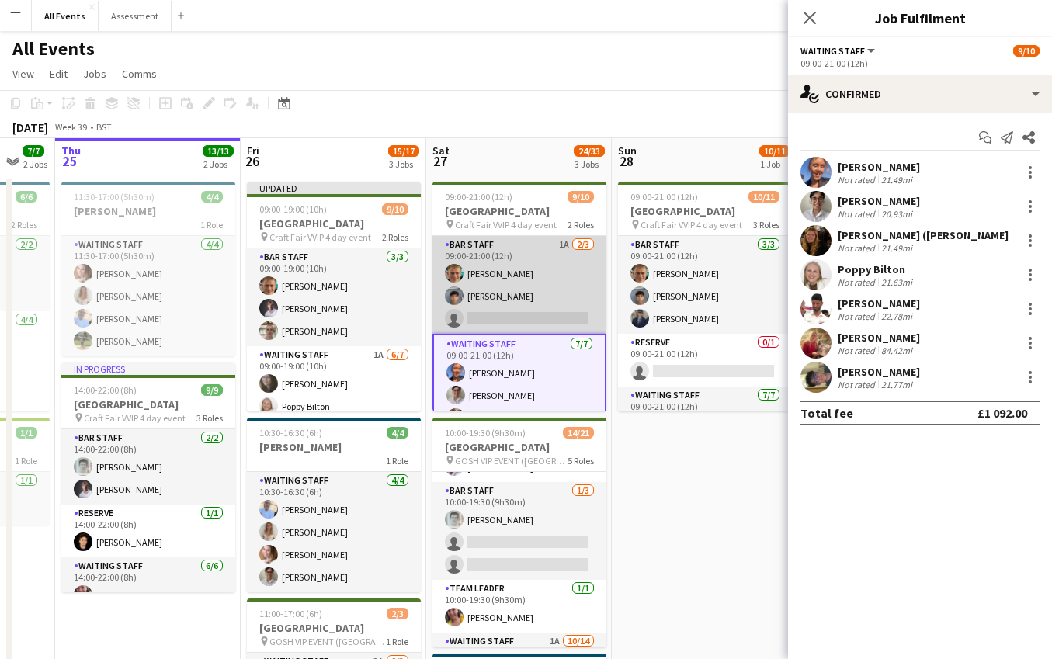
click at [541, 317] on app-card-role "Bar Staff 1A 2/3 09:00-21:00 (12h) George Hayter Arya Firake single-neutral-act…" at bounding box center [519, 285] width 174 height 98
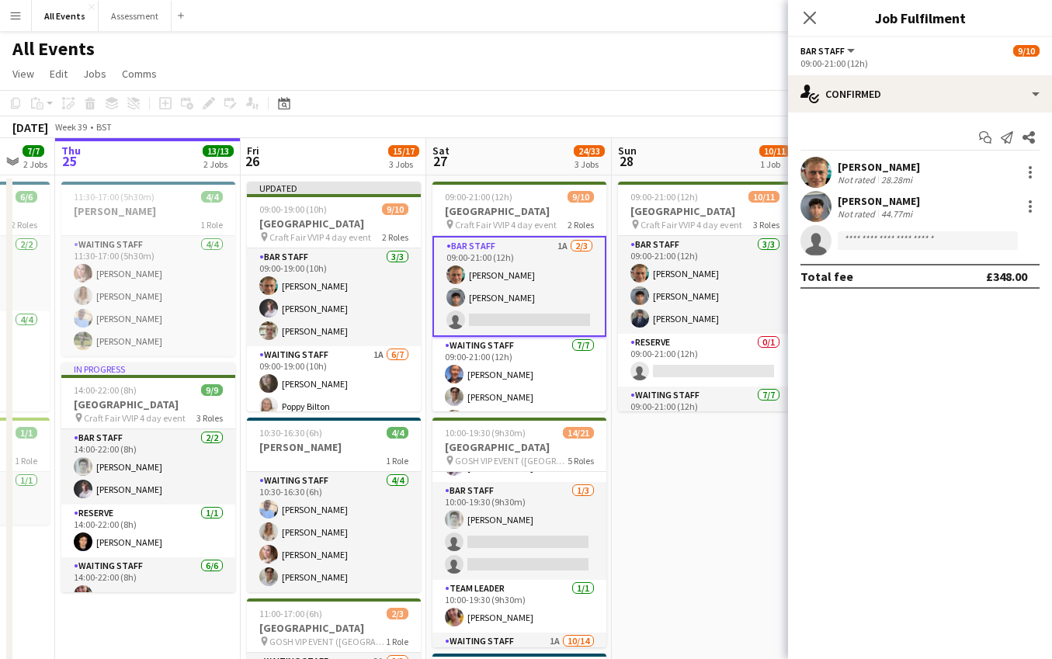
click at [536, 321] on app-card-role "Bar Staff 1A 2/3 09:00-21:00 (12h) George Hayter Arya Firake single-neutral-act…" at bounding box center [519, 286] width 174 height 101
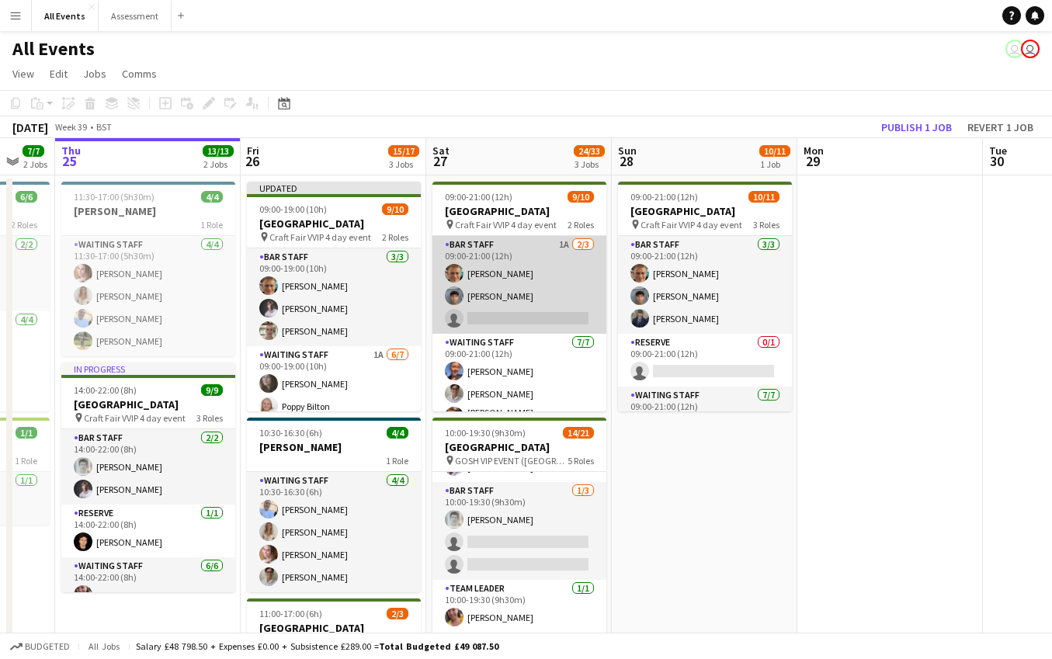
click at [534, 321] on app-card-role "Bar Staff 1A 2/3 09:00-21:00 (12h) George Hayter Arya Firake single-neutral-act…" at bounding box center [519, 285] width 174 height 98
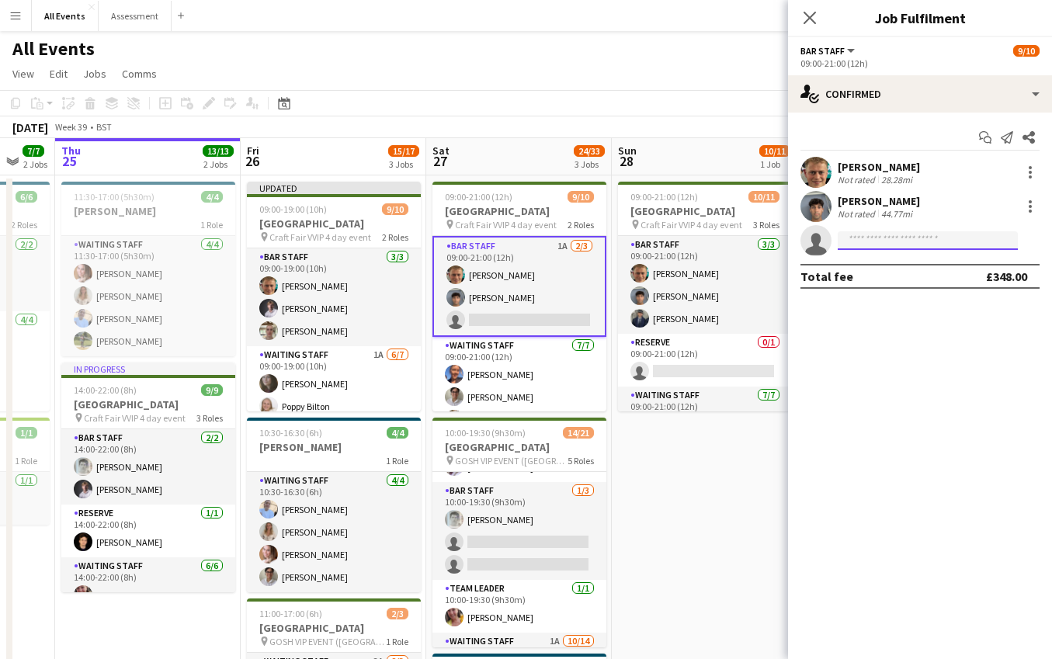
click at [922, 249] on input at bounding box center [928, 240] width 180 height 19
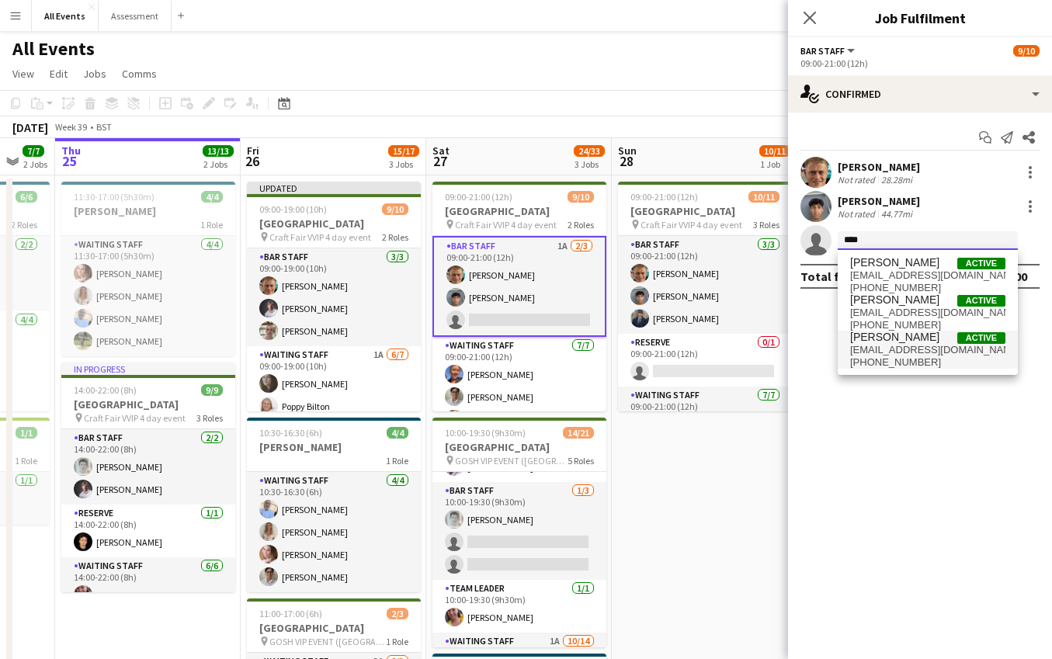
scroll to position [0, 0]
type input "****"
click at [916, 348] on span "[EMAIL_ADDRESS][DOMAIN_NAME]" at bounding box center [927, 350] width 155 height 12
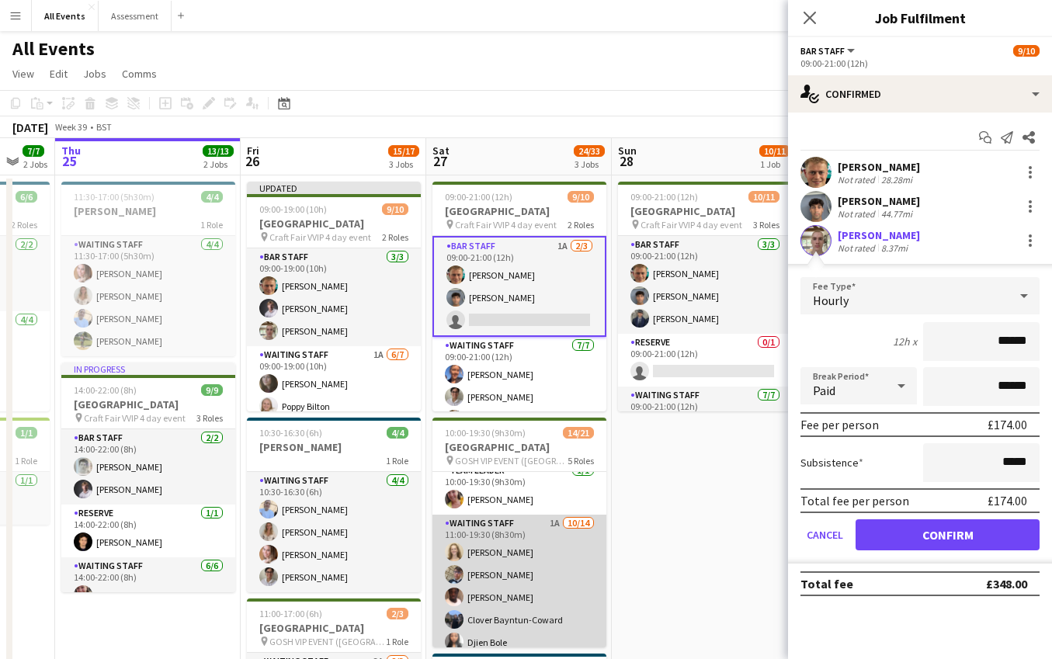
scroll to position [309, 0]
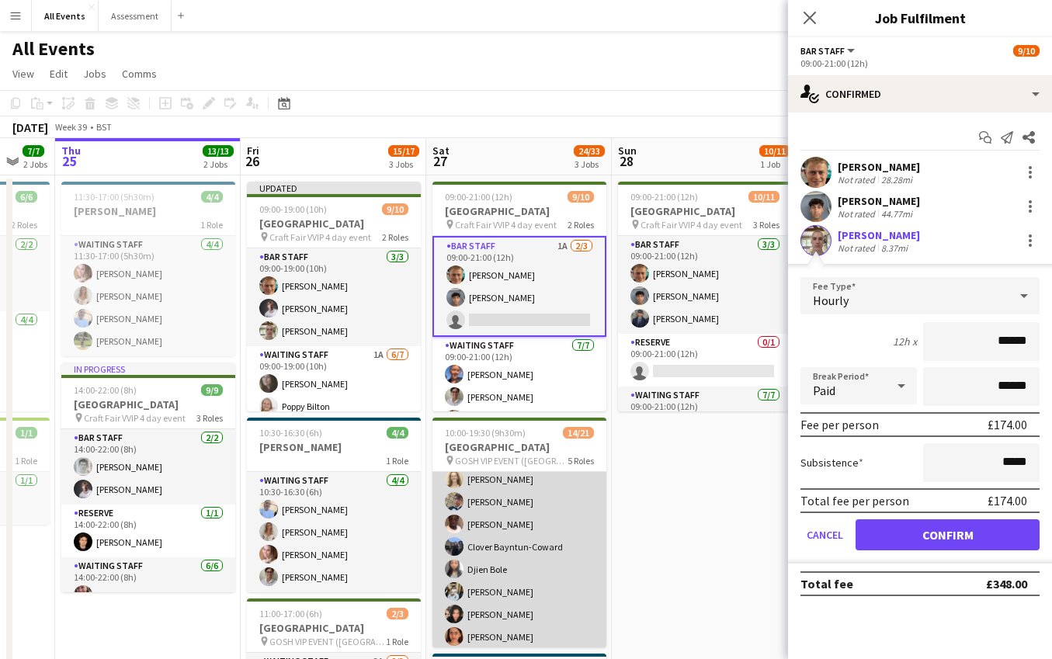
click at [520, 523] on app-card-role "Waiting Staff 1A 10/14 11:00-19:30 (8h30m) Annabel Smith Daniel Varga Olamide O…" at bounding box center [519, 614] width 174 height 345
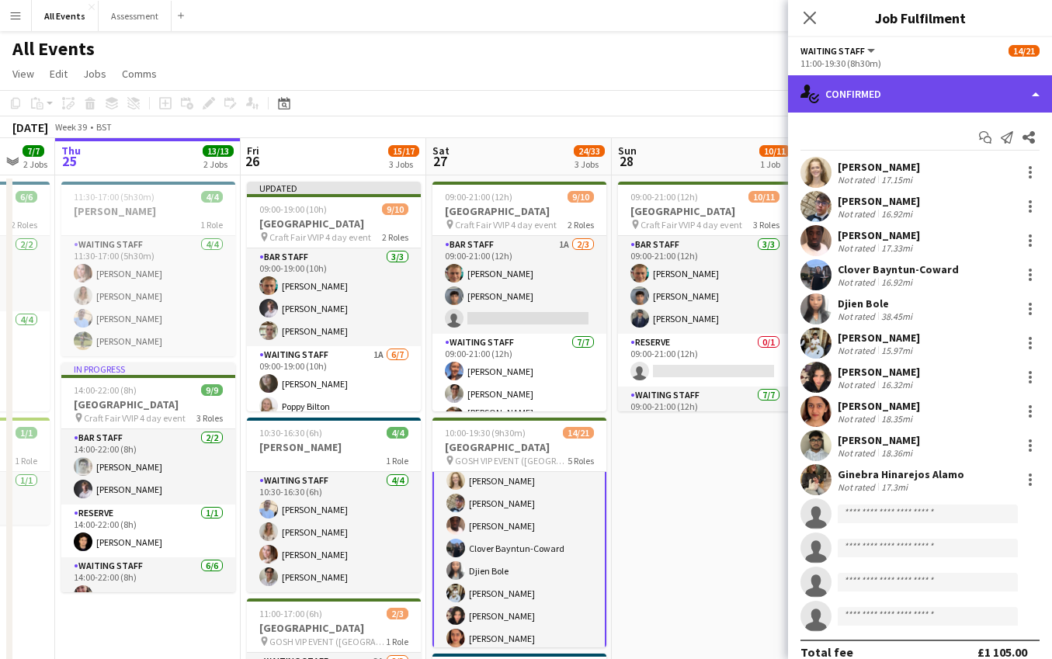
click at [899, 78] on div "single-neutral-actions-check-2 Confirmed" at bounding box center [920, 93] width 264 height 37
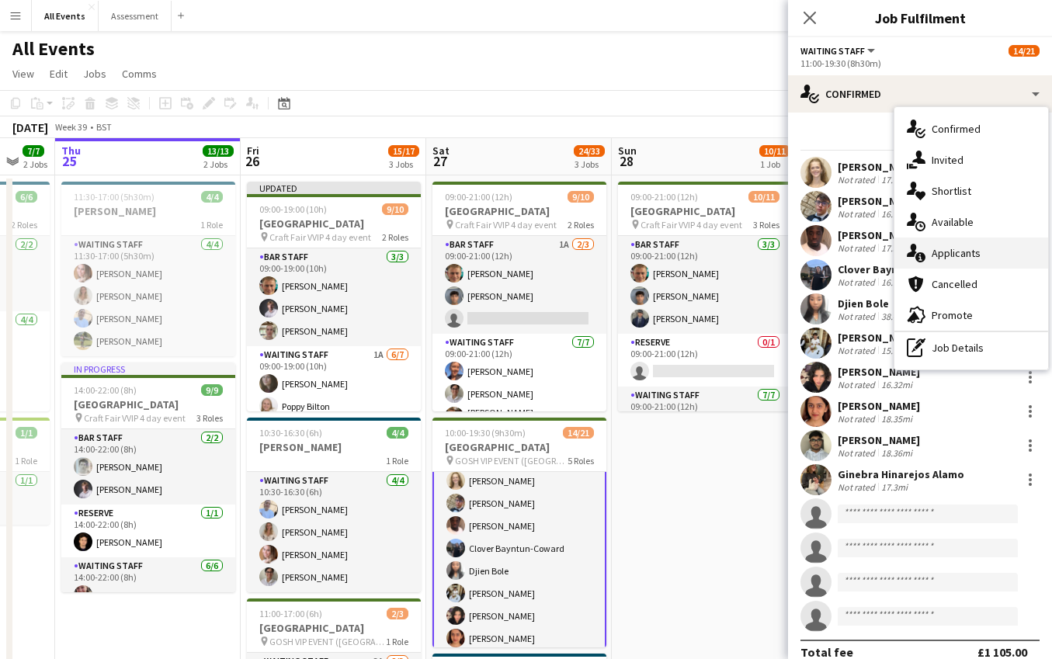
click at [963, 265] on div "single-neutral-actions-information Applicants" at bounding box center [971, 253] width 154 height 31
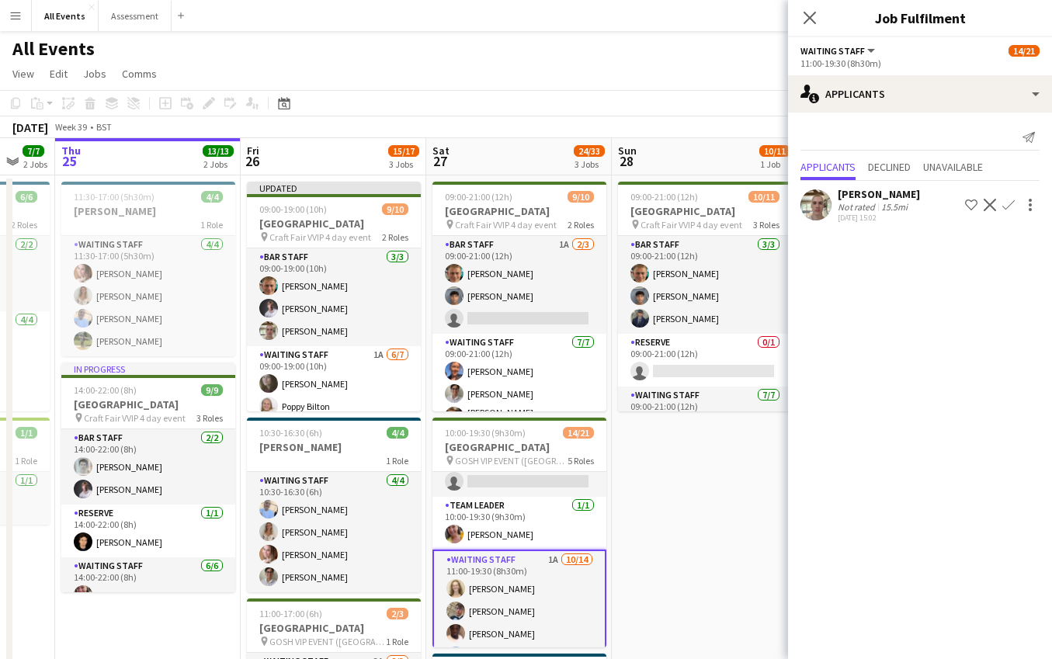
scroll to position [199, 0]
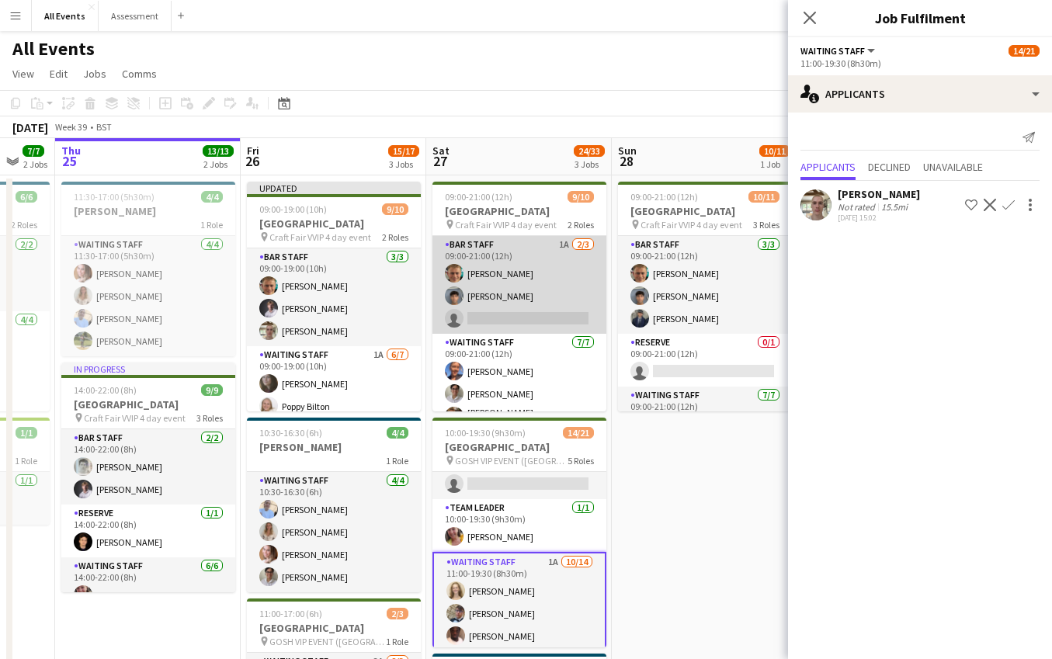
click at [522, 311] on app-card-role "Bar Staff 1A 2/3 09:00-21:00 (12h) George Hayter Arya Firake single-neutral-act…" at bounding box center [519, 285] width 174 height 98
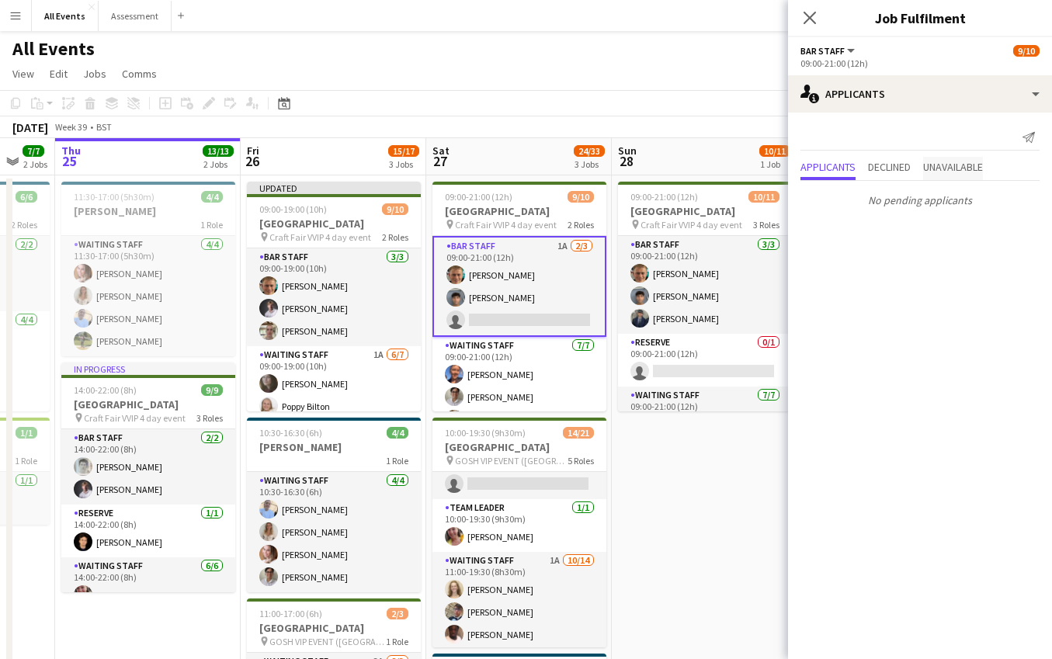
click at [949, 167] on span "Unavailable" at bounding box center [953, 166] width 60 height 11
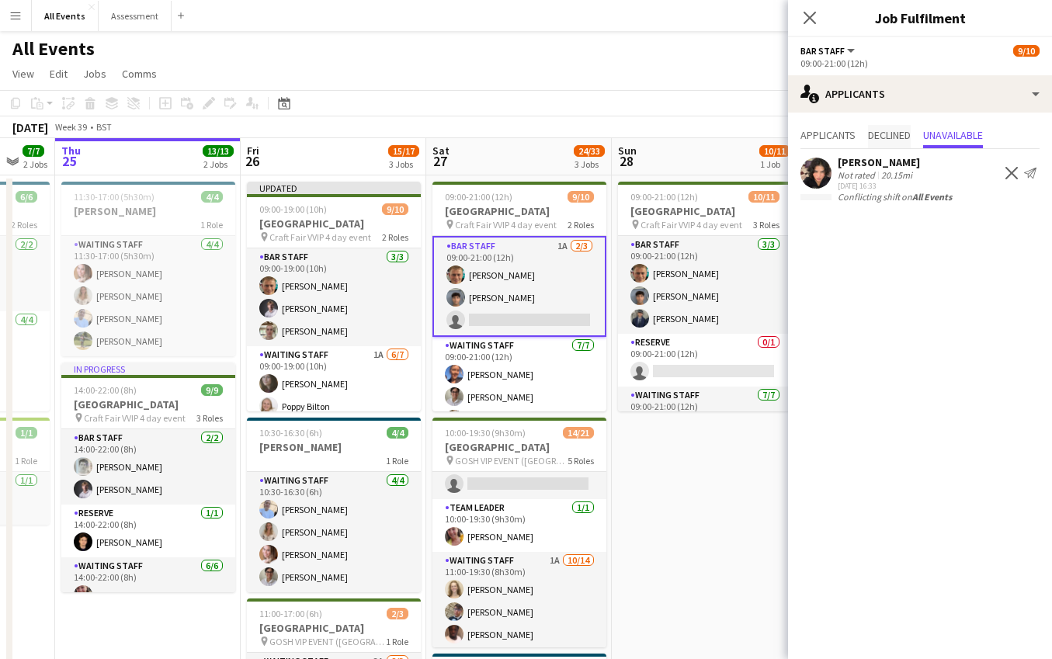
click at [880, 142] on span "Declined" at bounding box center [889, 136] width 43 height 23
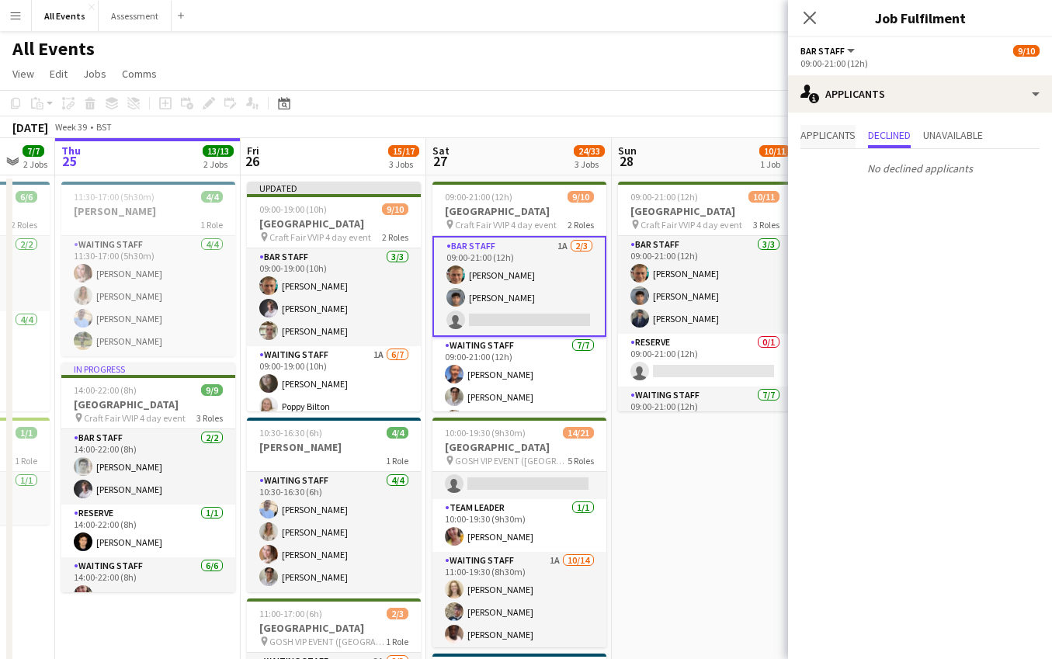
click at [834, 138] on span "Applicants" at bounding box center [827, 135] width 55 height 11
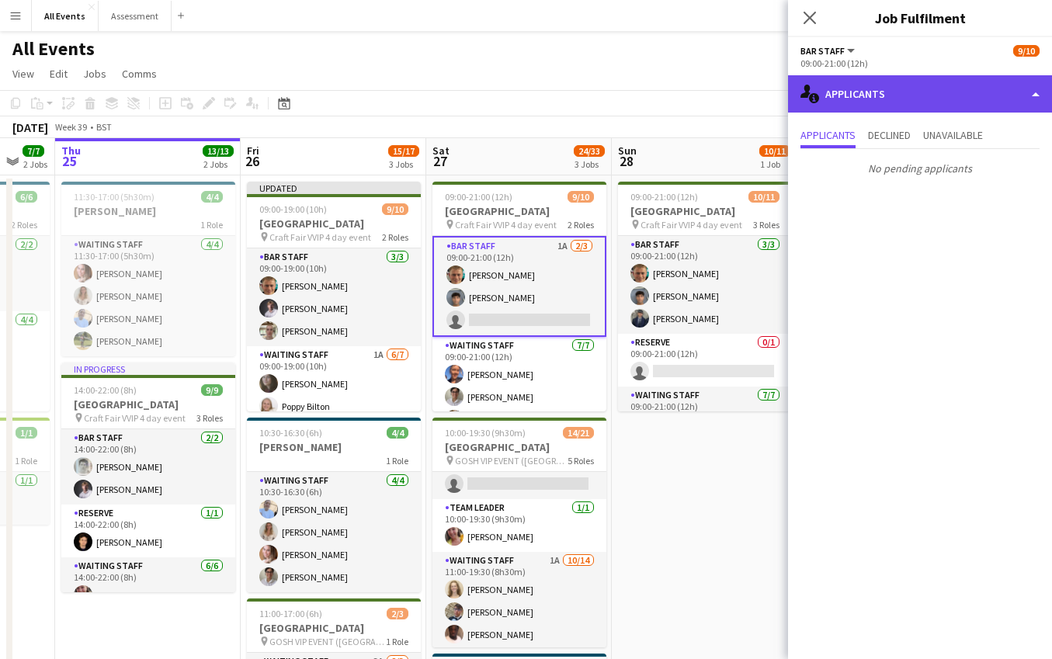
click at [862, 95] on div "single-neutral-actions-information Applicants" at bounding box center [920, 93] width 264 height 37
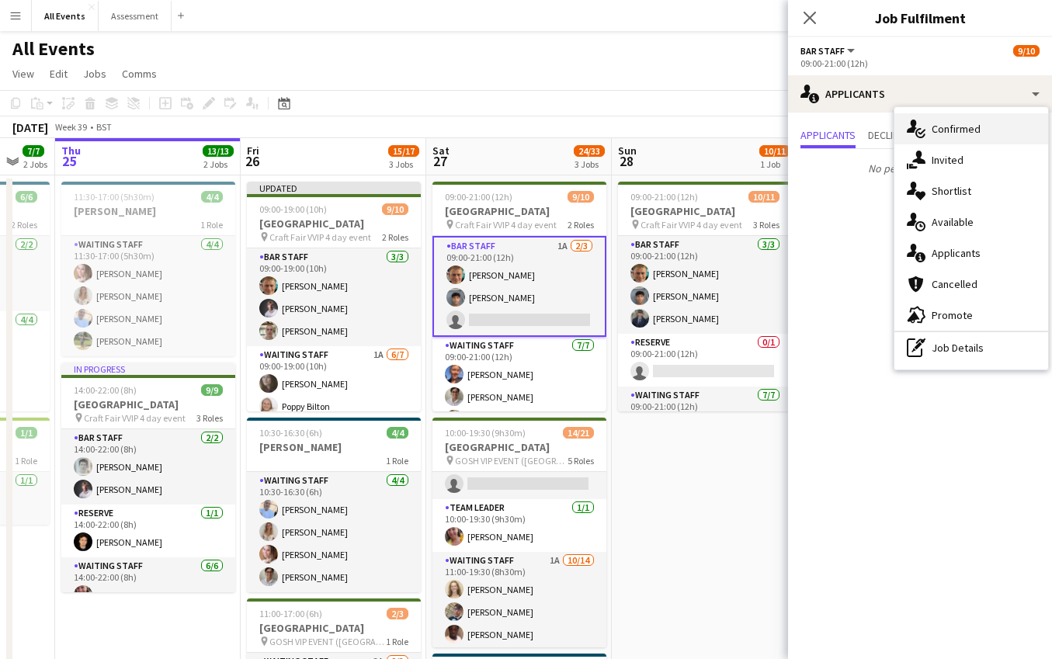
click at [946, 127] on span "Confirmed" at bounding box center [956, 129] width 49 height 14
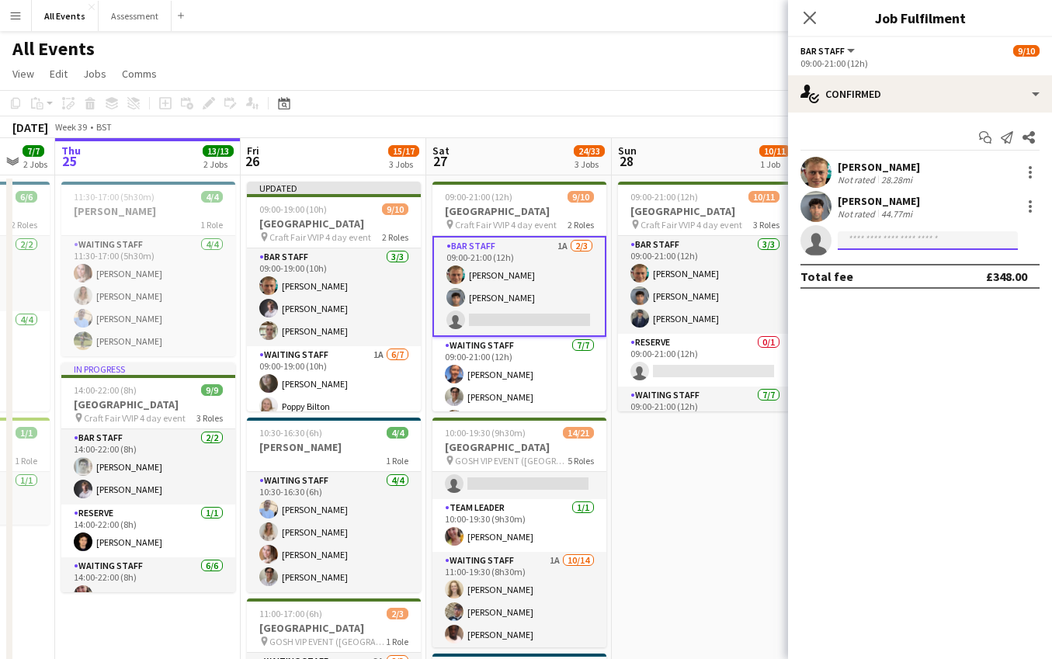
click at [932, 241] on input at bounding box center [928, 240] width 180 height 19
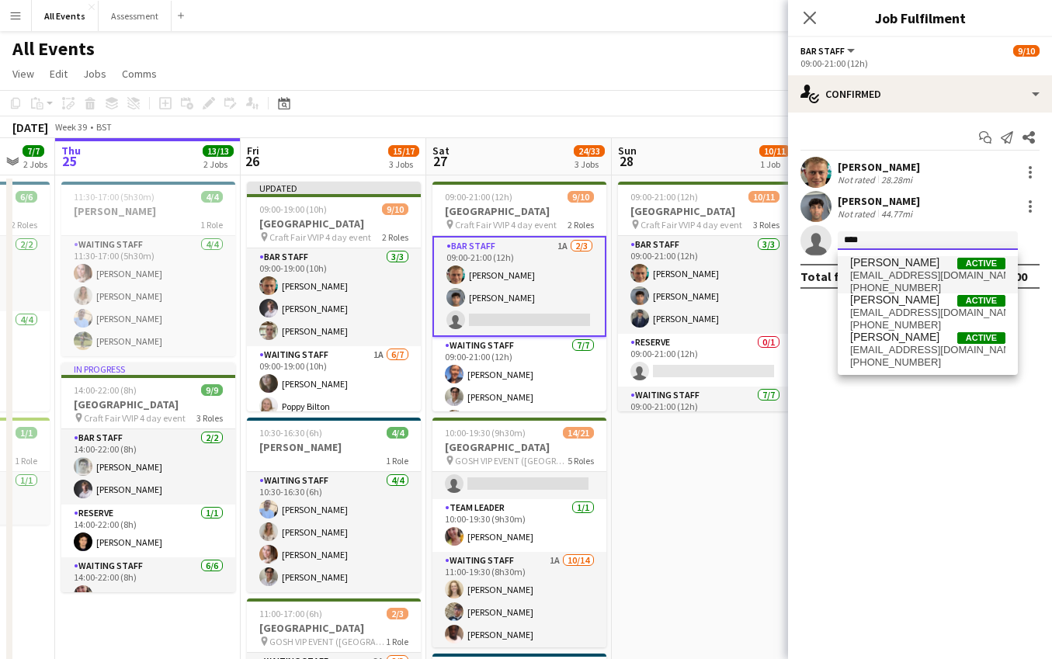
scroll to position [0, 1]
type input "****"
click at [907, 346] on span "[EMAIL_ADDRESS][DOMAIN_NAME]" at bounding box center [927, 350] width 155 height 12
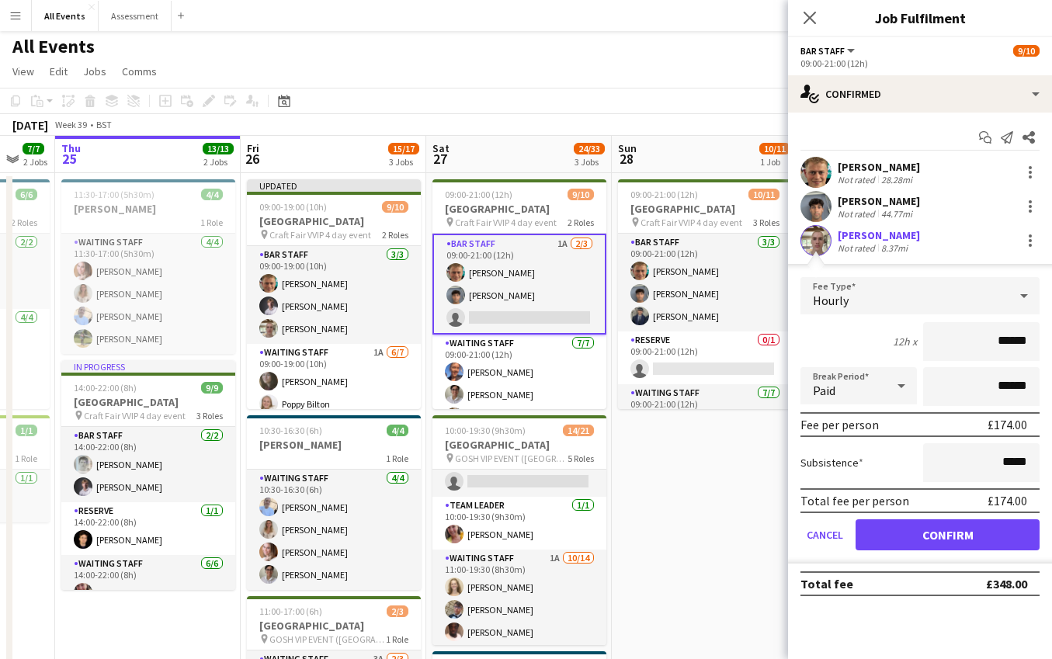
scroll to position [2, 0]
click at [941, 537] on button "Confirm" at bounding box center [948, 534] width 184 height 31
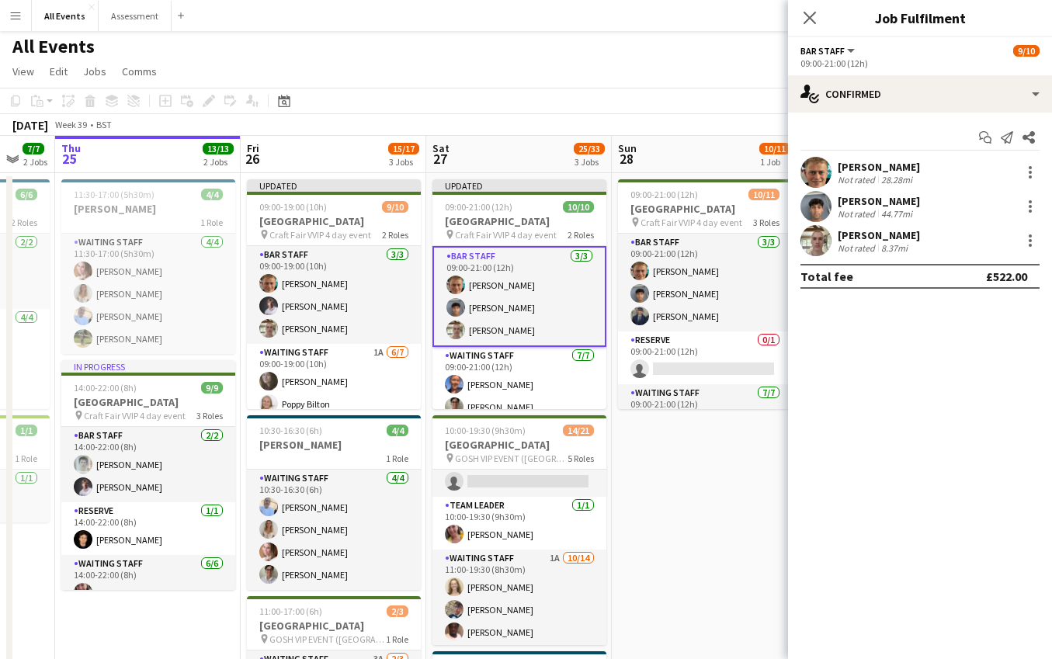
click at [727, 523] on app-date-cell "09:00-21:00 (12h) 10/11 Heritage House pin Craft Fair VVIP 4 day event 3 Roles …" at bounding box center [705, 587] width 186 height 829
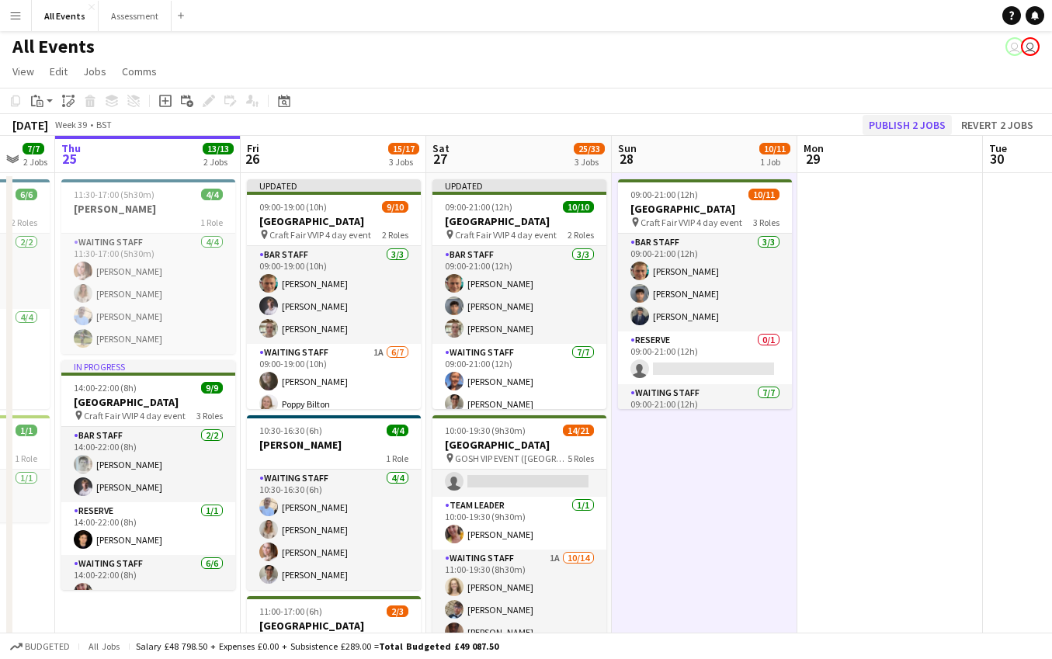
click at [908, 124] on button "Publish 2 jobs" at bounding box center [907, 125] width 89 height 20
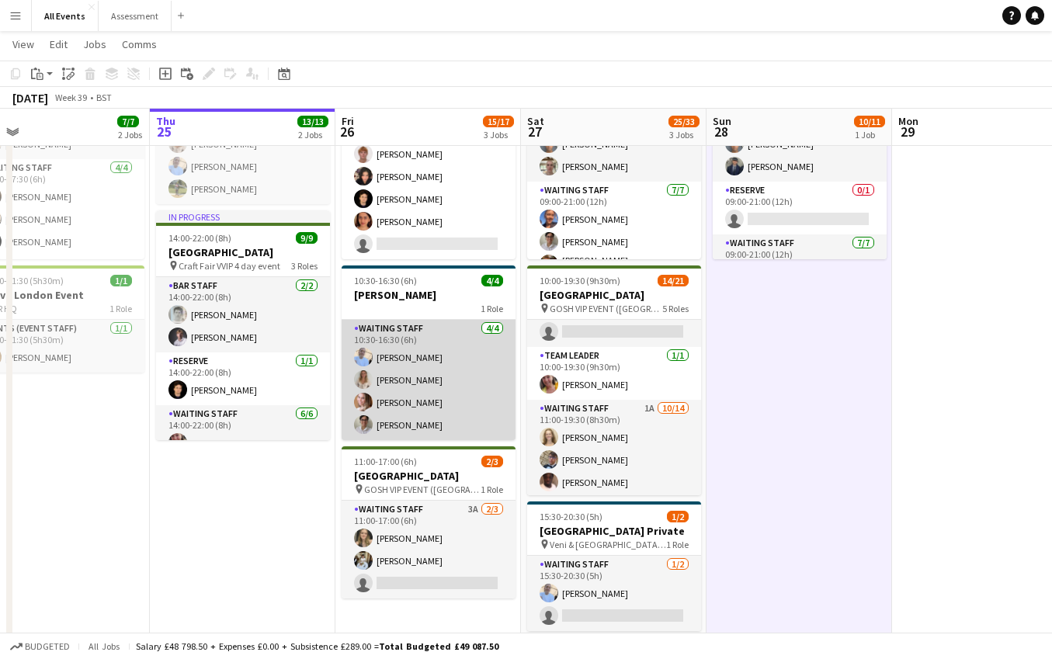
scroll to position [0, 620]
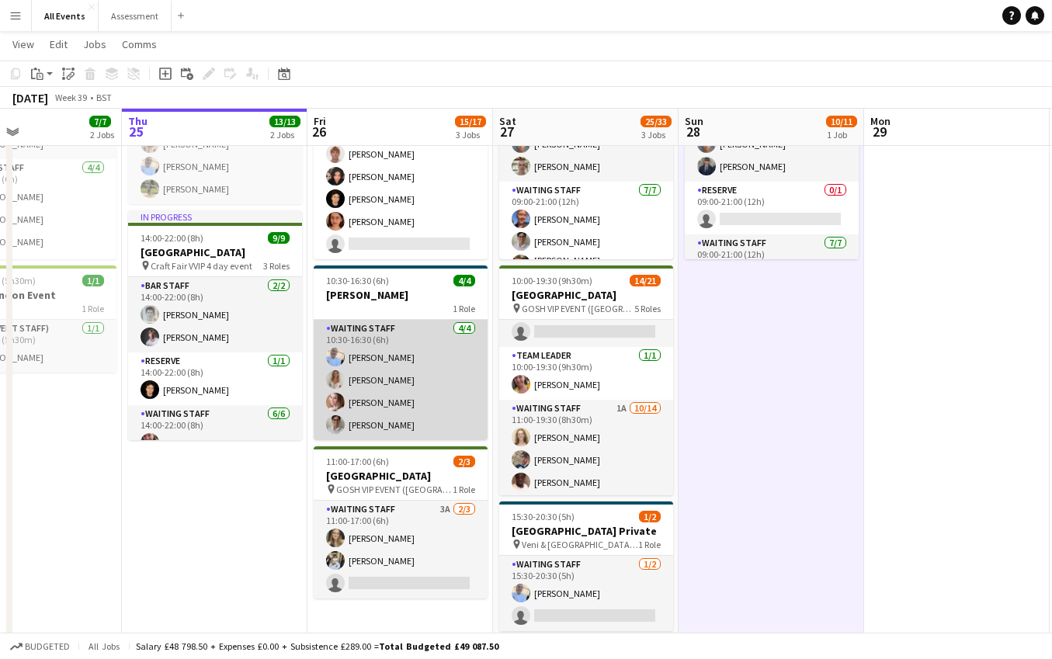
click at [444, 383] on app-card-role "Waiting Staff 4/4 10:30-16:30 (6h) Bethany Cook Isobel Crabb Grace Reilly Emily…" at bounding box center [401, 380] width 174 height 120
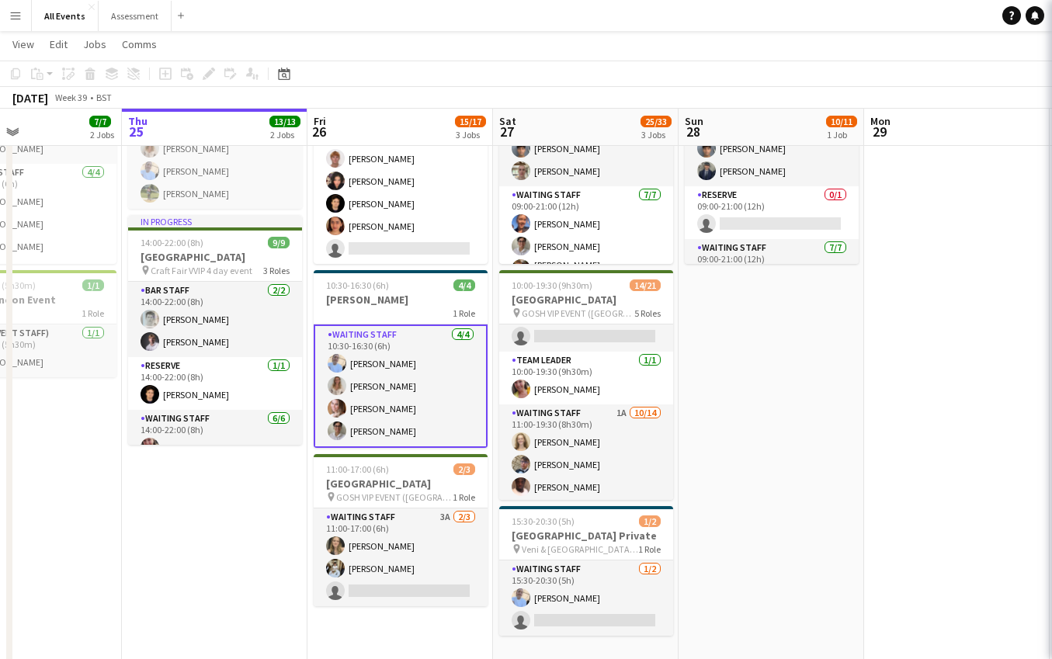
scroll to position [146, 0]
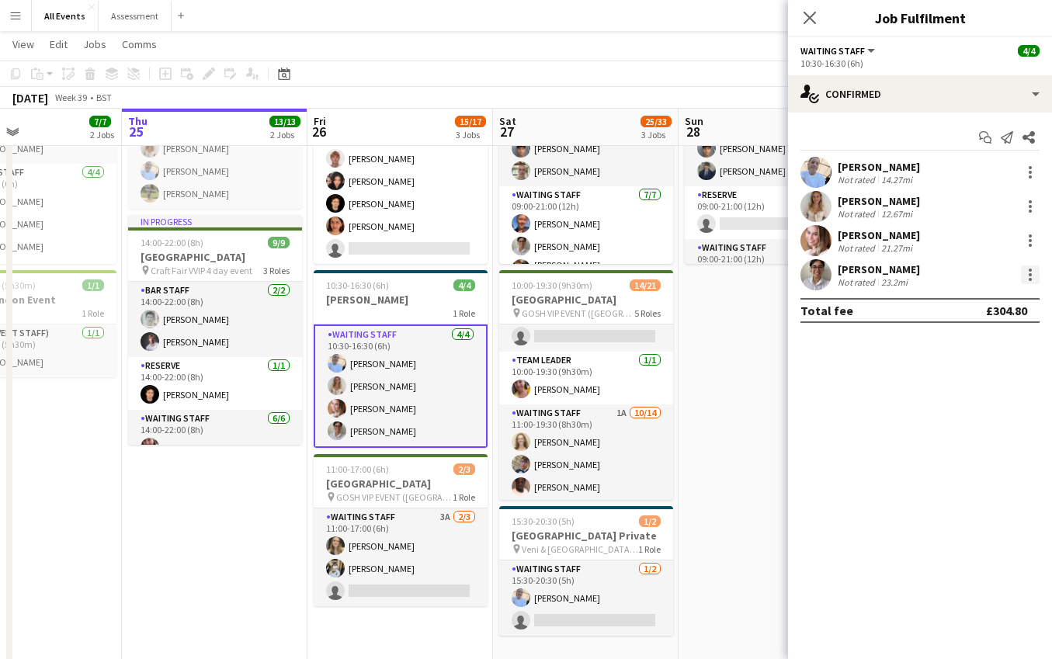
click at [1034, 279] on div at bounding box center [1030, 275] width 19 height 19
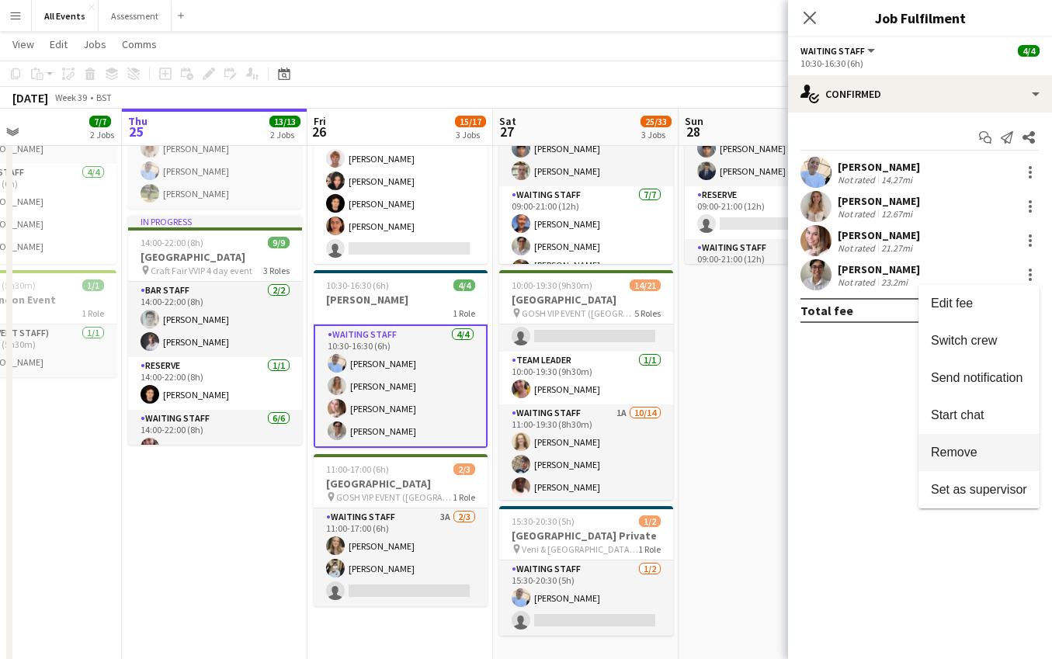
click at [976, 448] on span "Remove" at bounding box center [954, 452] width 47 height 13
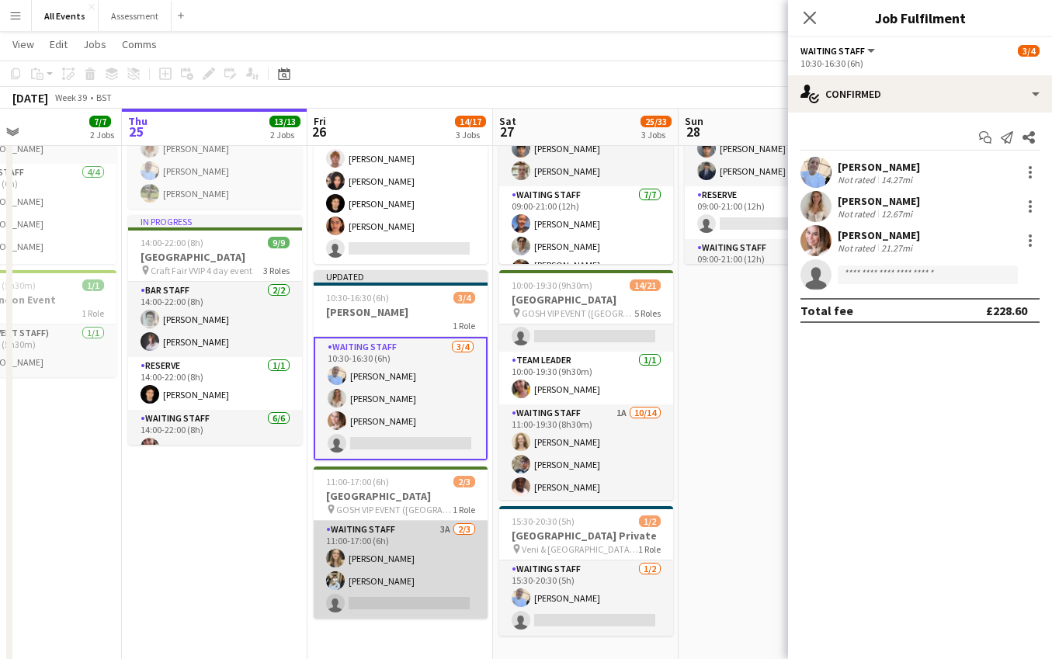
click at [381, 583] on app-card-role "Waiting Staff 3A 2/3 11:00-17:00 (6h) Francesca McDonald Theodoros Liakopoulos …" at bounding box center [401, 570] width 174 height 98
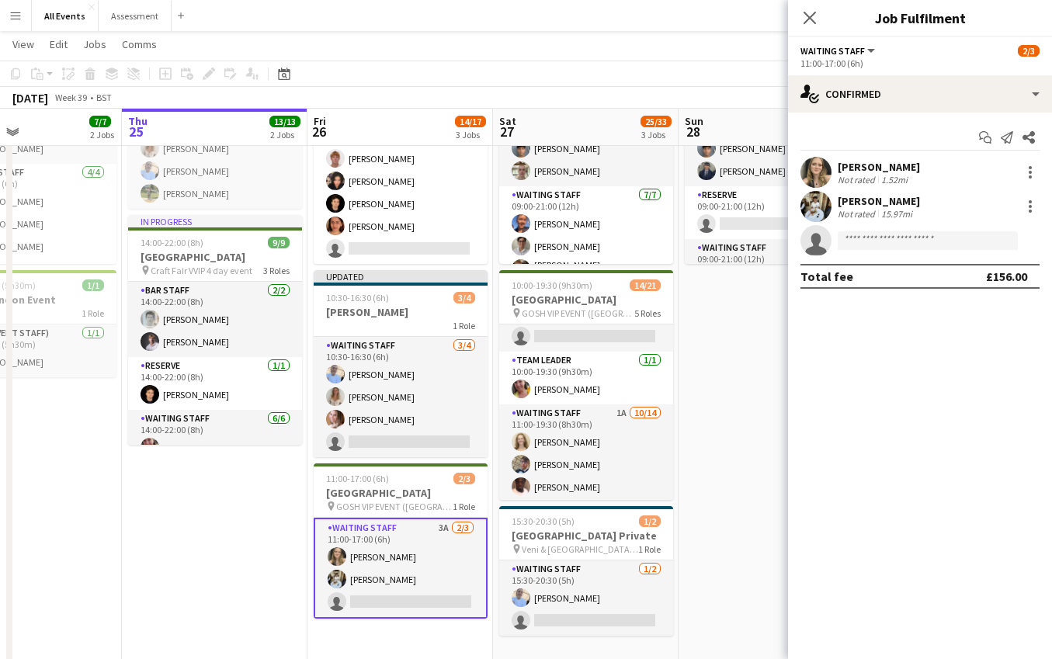
scroll to position [0, 621]
click at [697, 488] on app-date-cell "09:00-21:00 (12h) 10/11 Heritage House pin Craft Fair VVIP 4 day event 3 Roles …" at bounding box center [771, 442] width 186 height 829
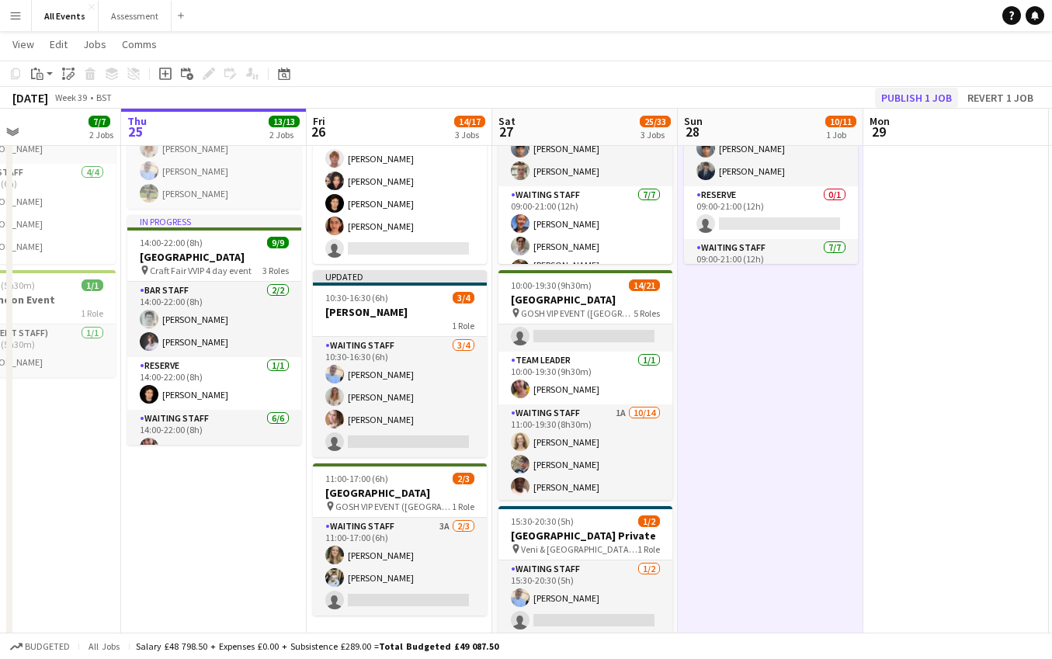
click at [922, 102] on button "Publish 1 job" at bounding box center [916, 98] width 83 height 20
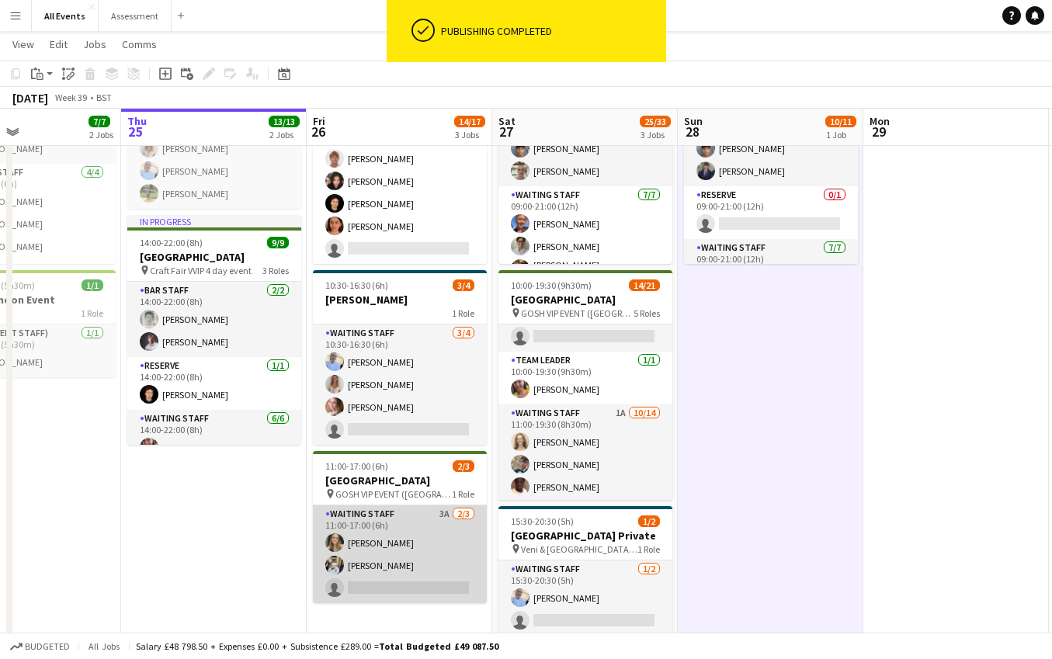
click at [446, 587] on app-card-role "Waiting Staff 3A 2/3 11:00-17:00 (6h) Francesca McDonald Theodoros Liakopoulos …" at bounding box center [400, 554] width 174 height 98
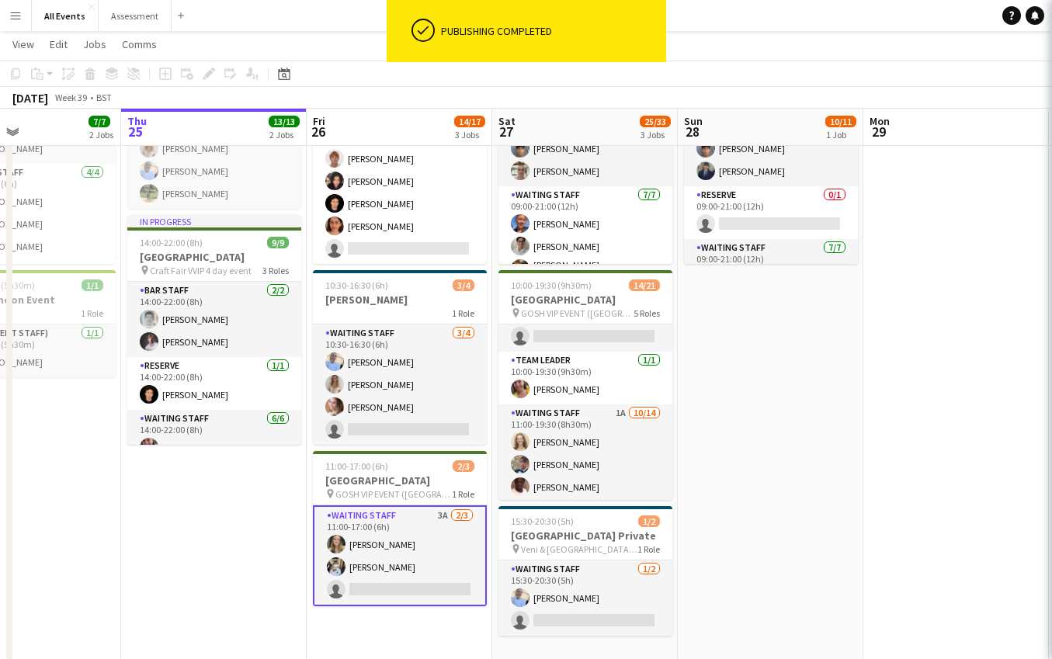
click at [424, 588] on app-card-role "Waiting Staff 3A 2/3 11:00-17:00 (6h) Francesca McDonald Theodoros Liakopoulos …" at bounding box center [400, 555] width 174 height 101
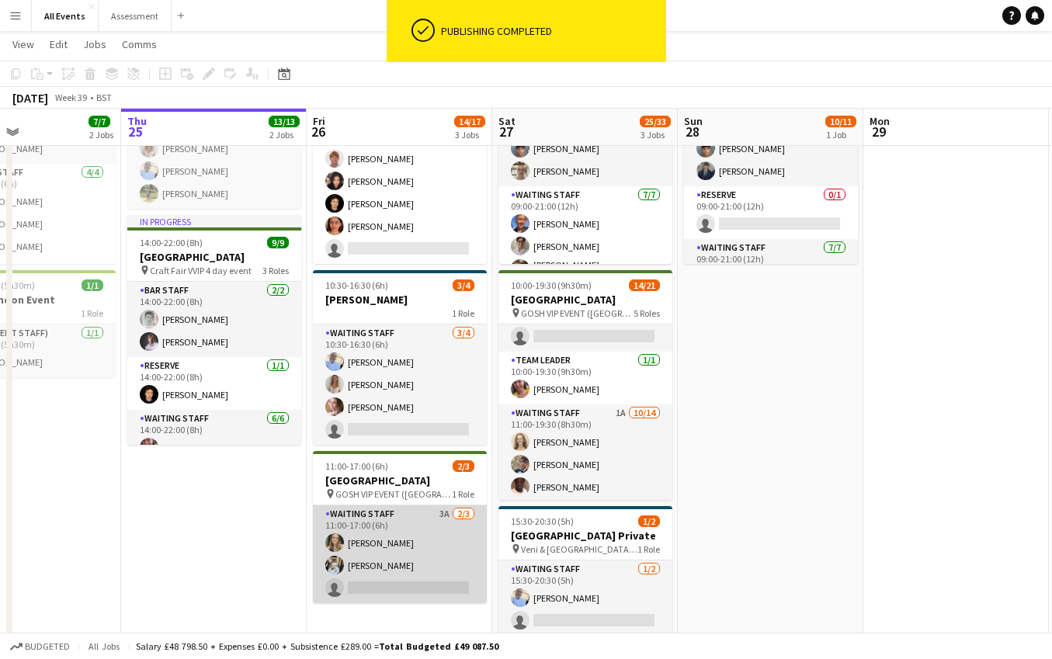
scroll to position [0, 622]
click at [423, 587] on app-card-role "Waiting Staff 3A 2/3 11:00-17:00 (6h) Francesca McDonald Theodoros Liakopoulos …" at bounding box center [399, 554] width 174 height 98
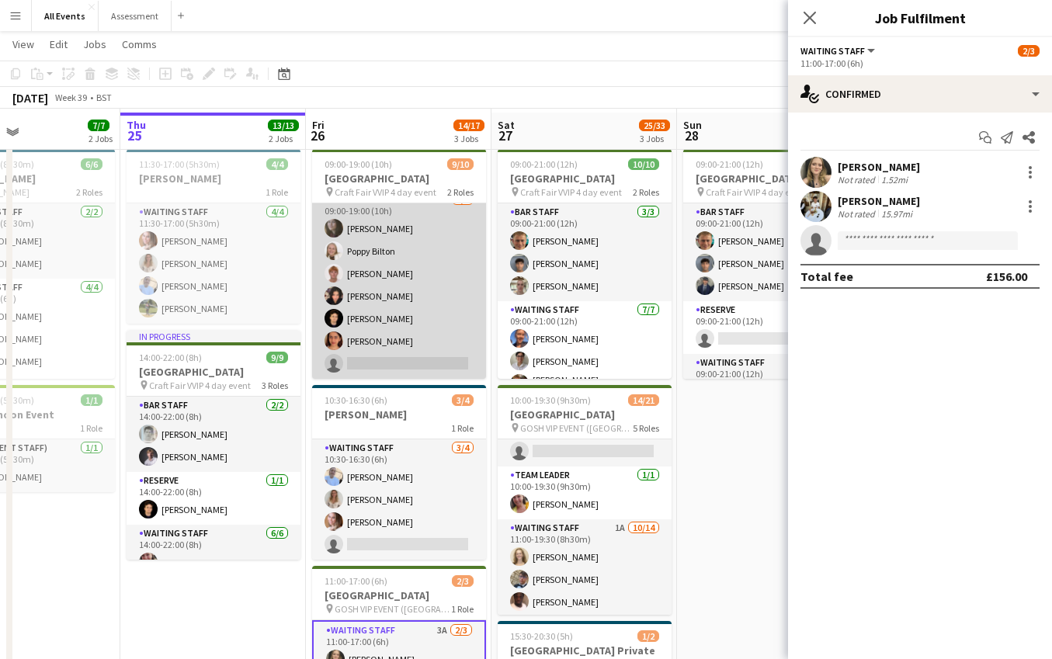
scroll to position [37, 0]
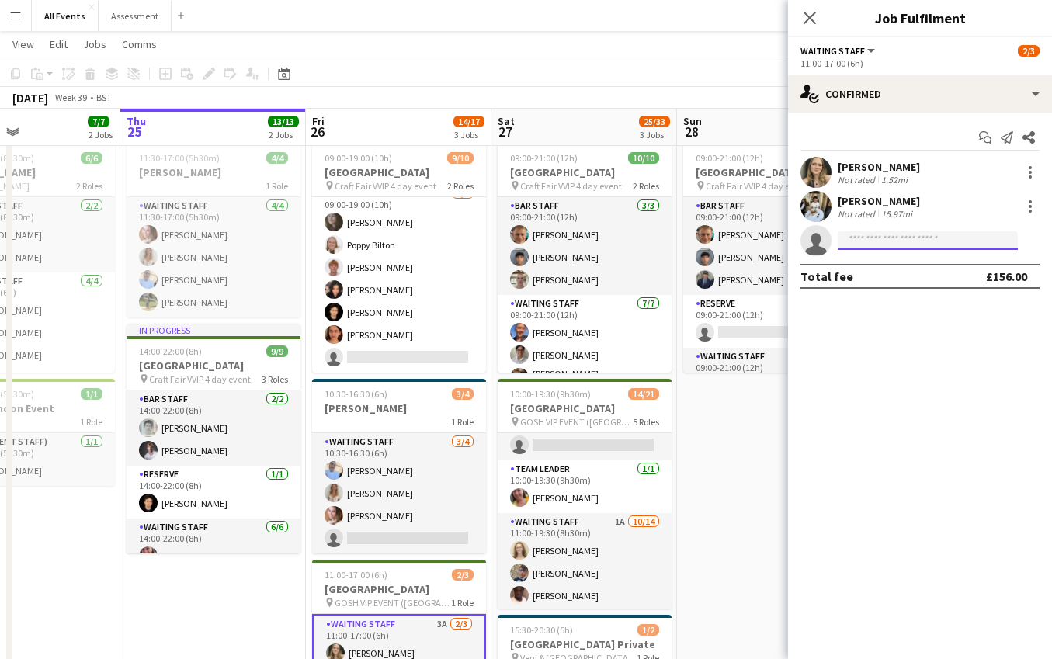
click at [897, 244] on input at bounding box center [928, 240] width 180 height 19
type input "****"
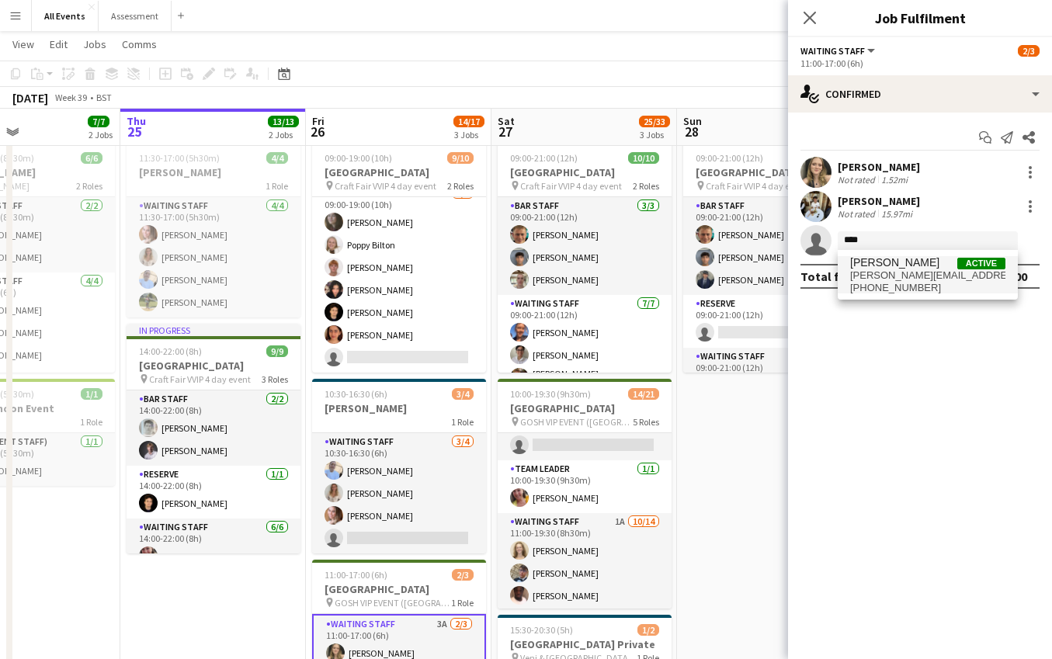
click at [915, 269] on span "Emily Reeve Active" at bounding box center [927, 262] width 155 height 13
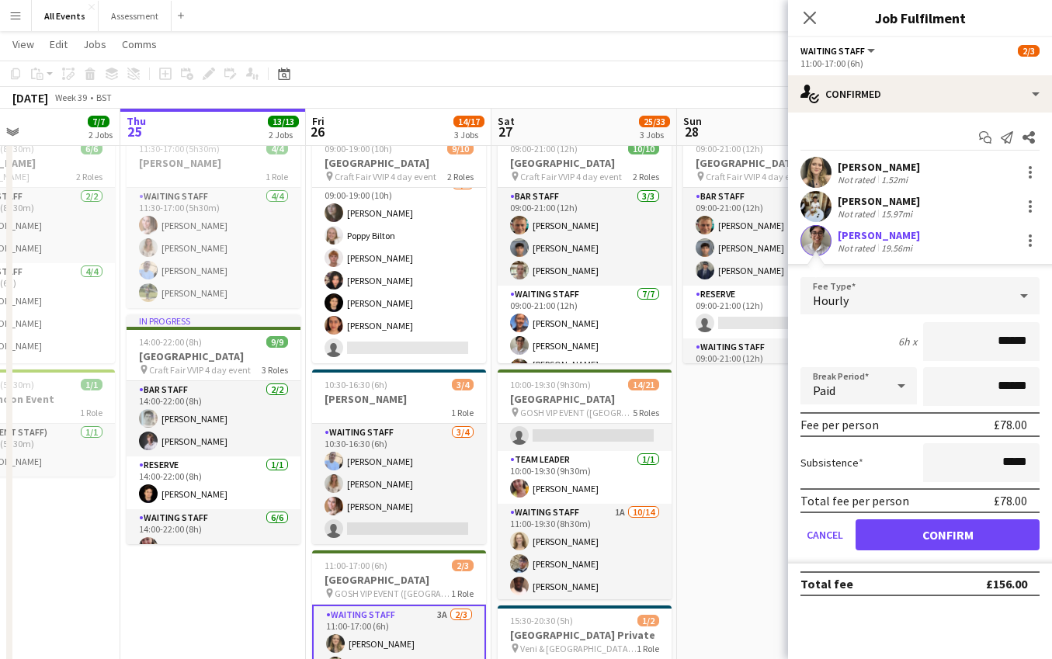
scroll to position [48, 0]
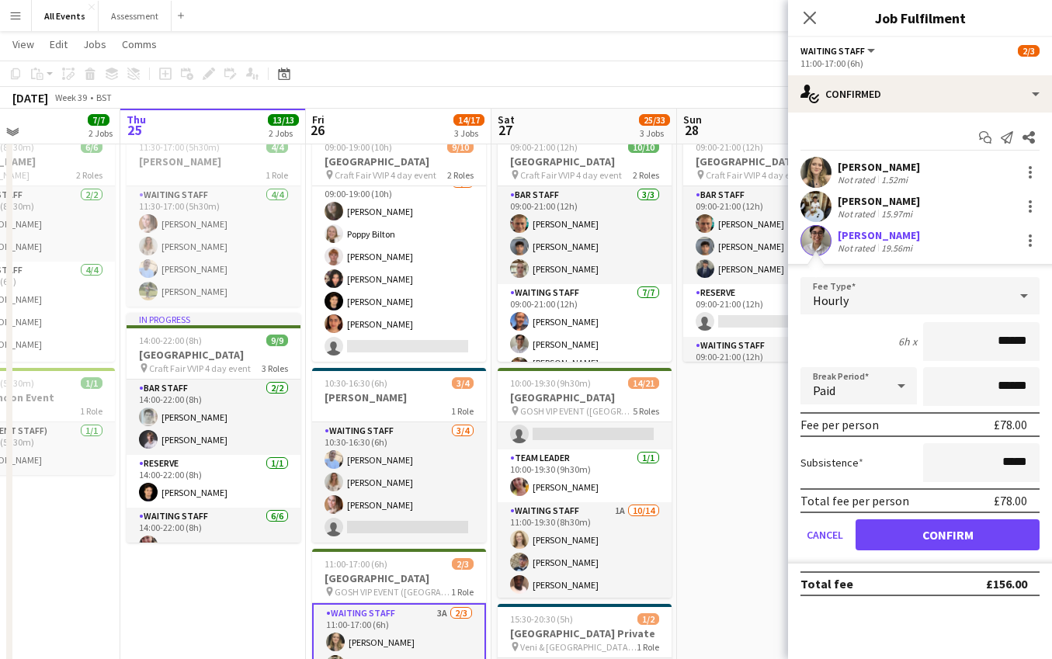
click at [953, 530] on button "Confirm" at bounding box center [948, 534] width 184 height 31
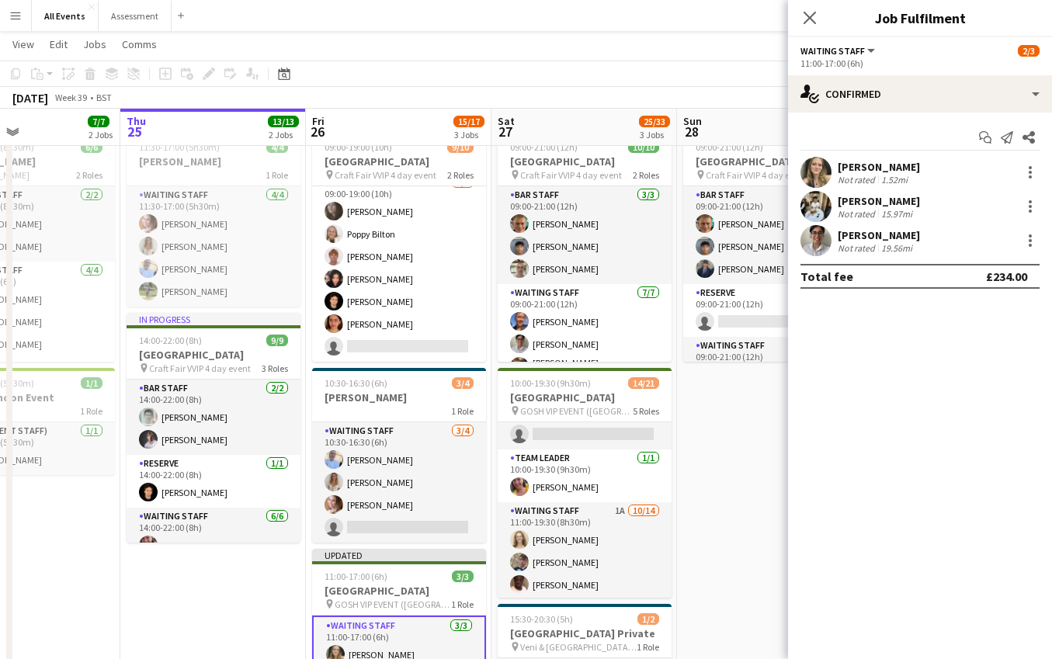
click at [751, 481] on app-date-cell "09:00-21:00 (12h) 10/11 Heritage House pin Craft Fair VVIP 4 day event 3 Roles …" at bounding box center [770, 540] width 186 height 829
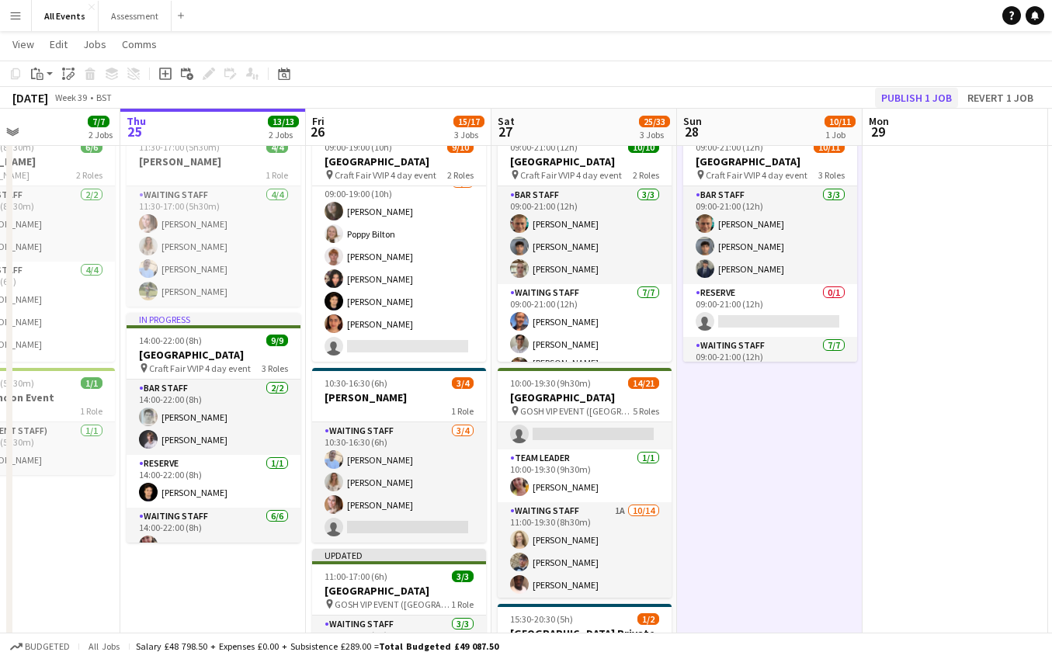
click at [913, 99] on button "Publish 1 job" at bounding box center [916, 98] width 83 height 20
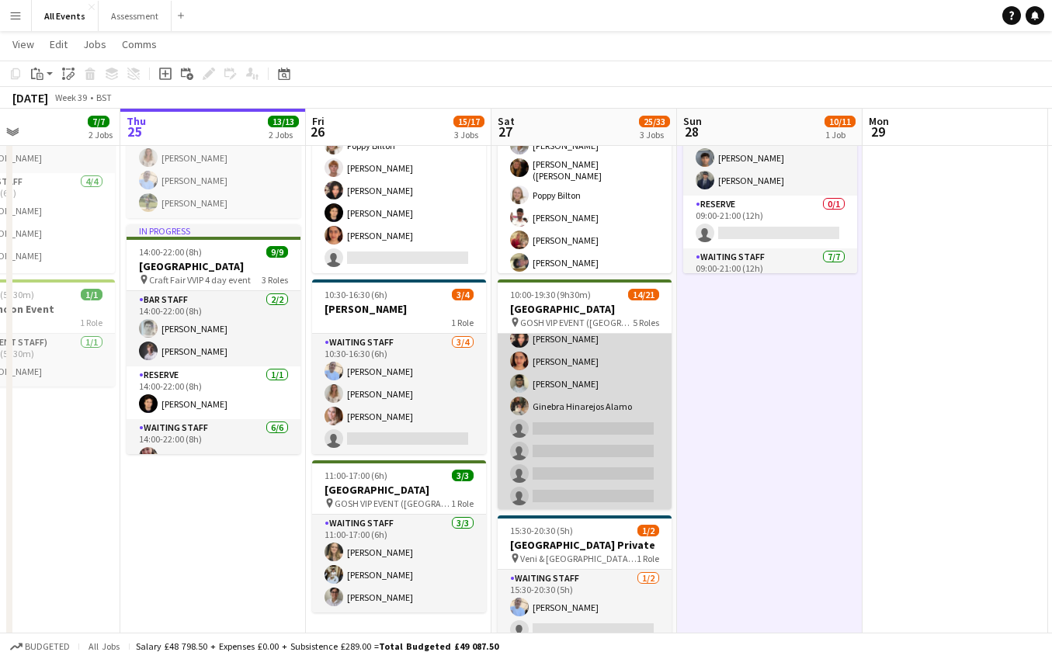
scroll to position [450, 0]
click at [617, 461] on app-card-role "Waiting Staff 1A 10/14 11:00-19:30 (8h30m) Annabel Smith Daniel Varga Olamide O…" at bounding box center [585, 336] width 174 height 345
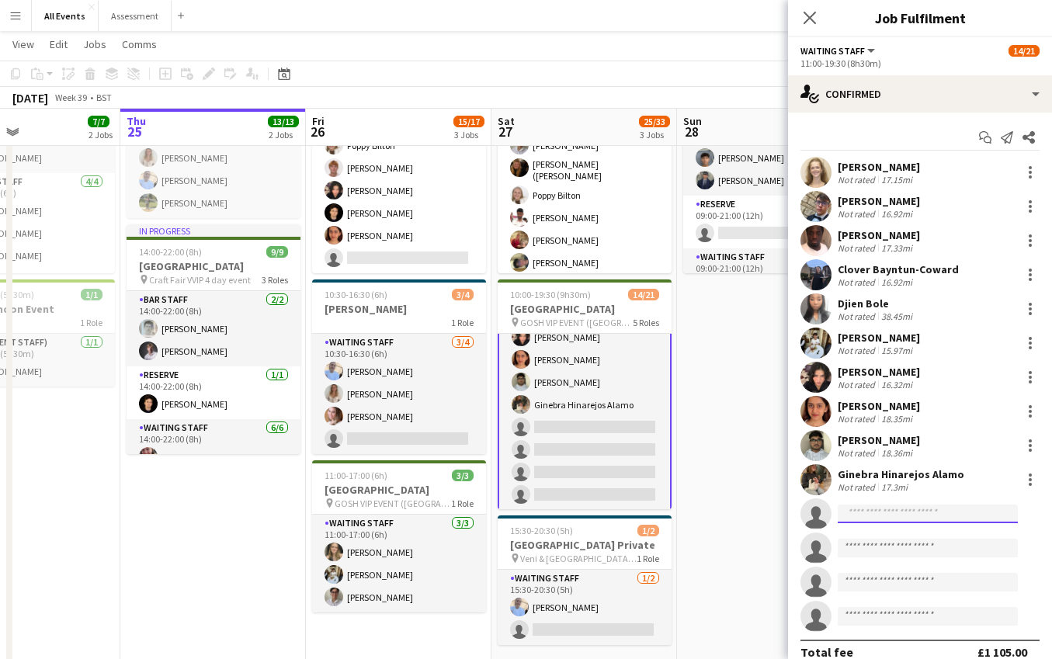
click at [924, 514] on input at bounding box center [928, 514] width 180 height 19
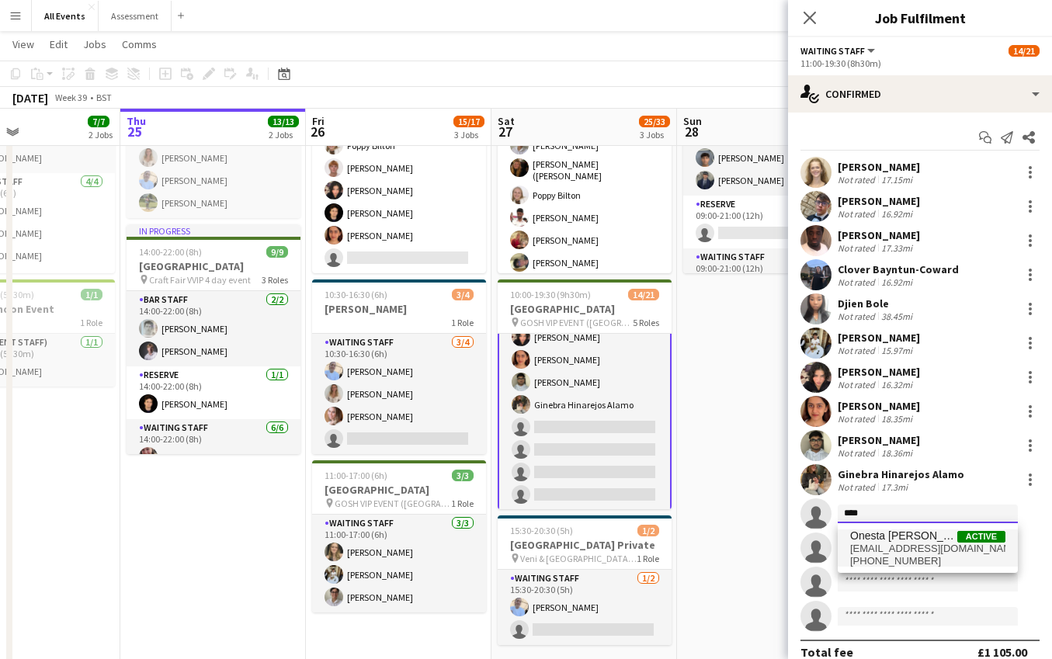
type input "****"
click at [895, 547] on span "[EMAIL_ADDRESS][DOMAIN_NAME]" at bounding box center [927, 549] width 155 height 12
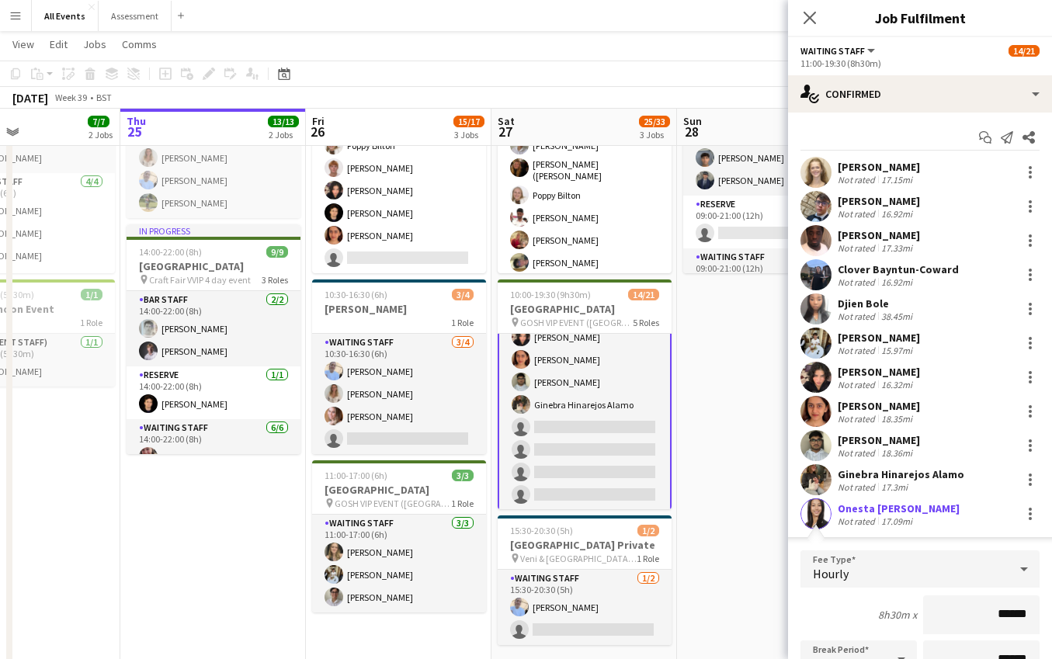
scroll to position [197, 0]
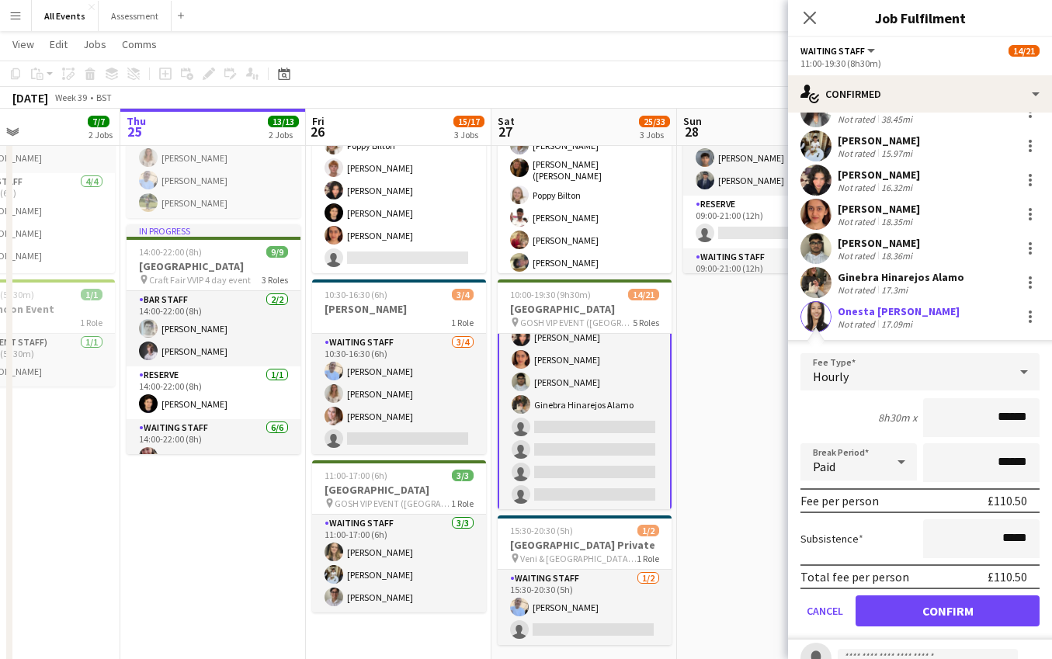
click at [960, 612] on button "Confirm" at bounding box center [948, 610] width 184 height 31
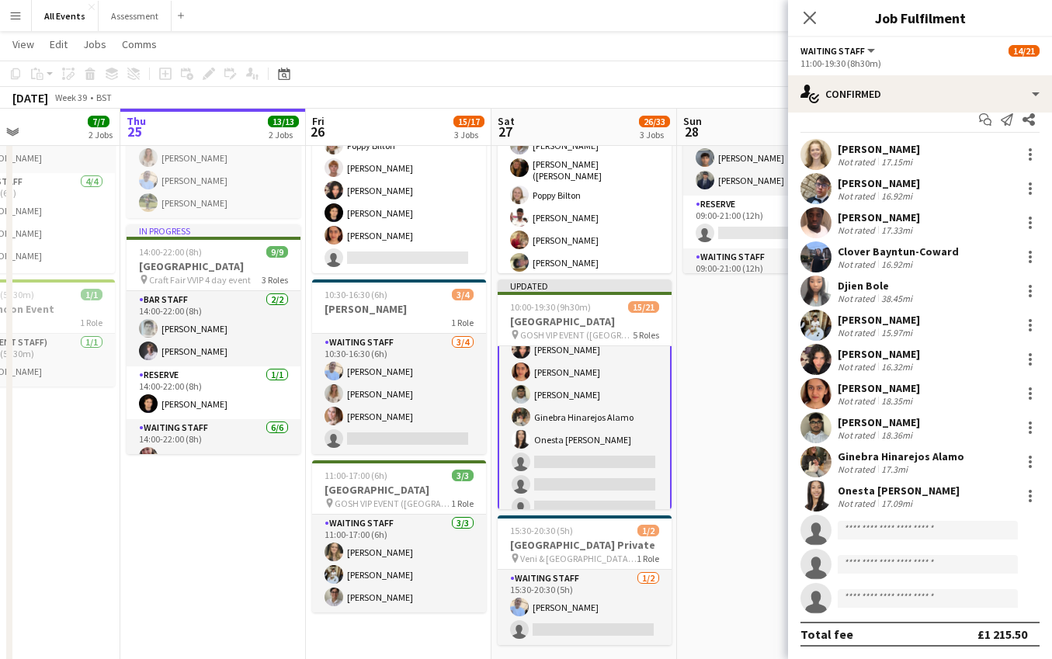
scroll to position [18, 0]
click at [872, 529] on input at bounding box center [928, 530] width 180 height 19
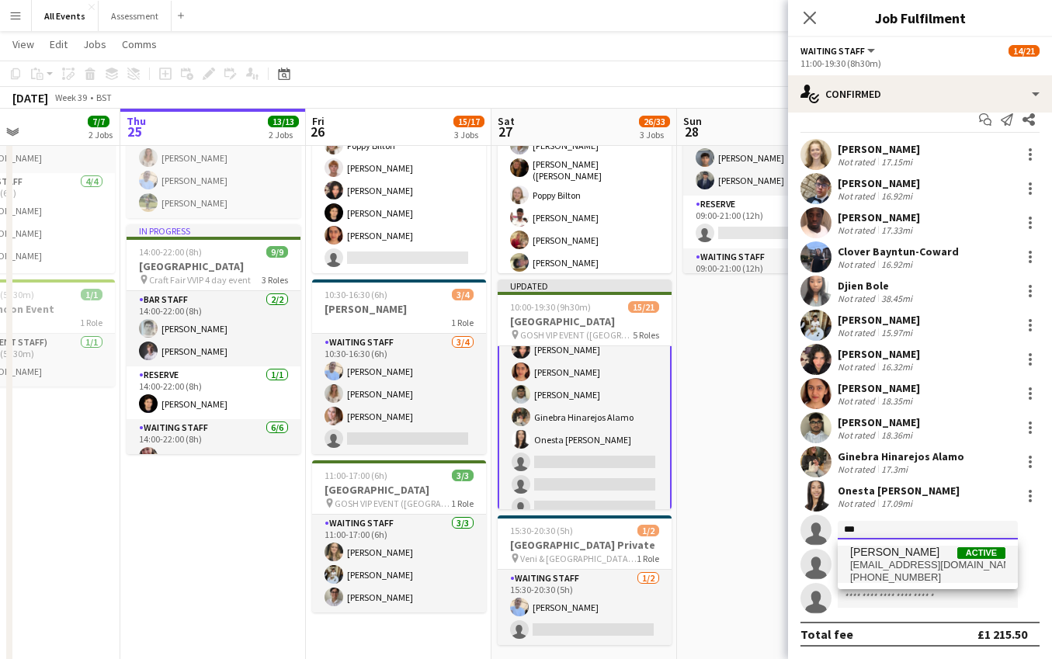
type input "***"
click at [890, 556] on span "[PERSON_NAME]" at bounding box center [894, 552] width 89 height 13
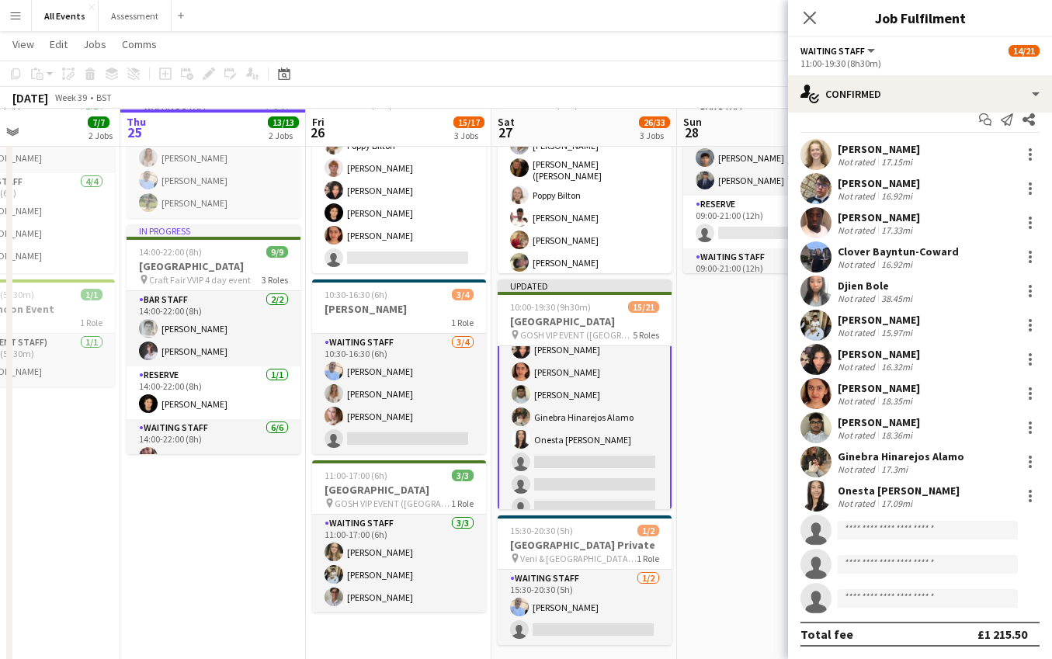
scroll to position [140, 0]
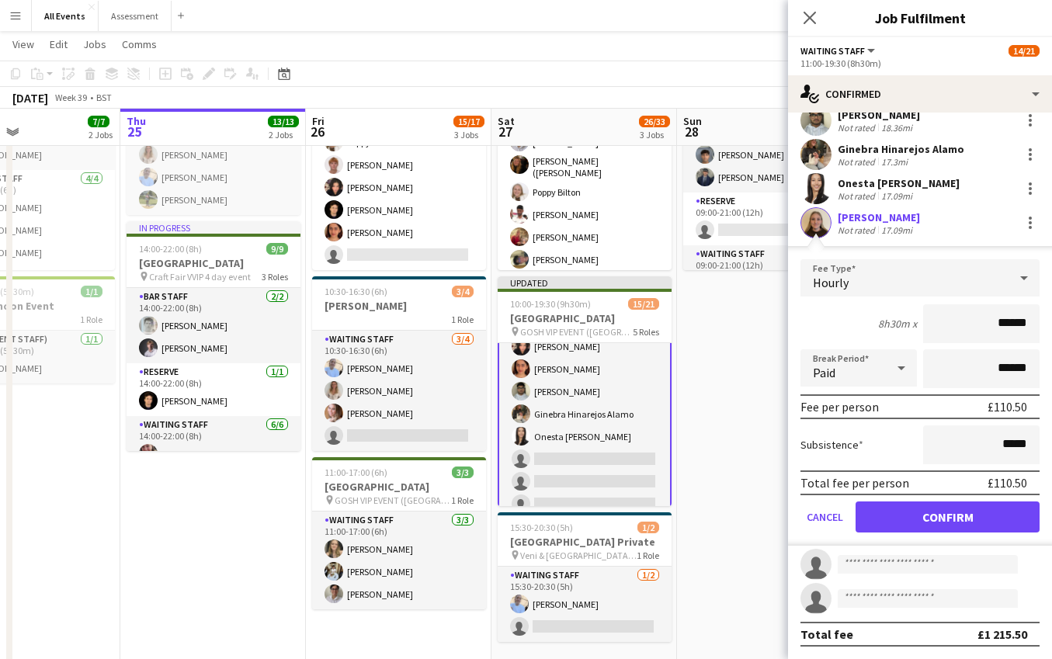
click at [965, 526] on button "Confirm" at bounding box center [948, 517] width 184 height 31
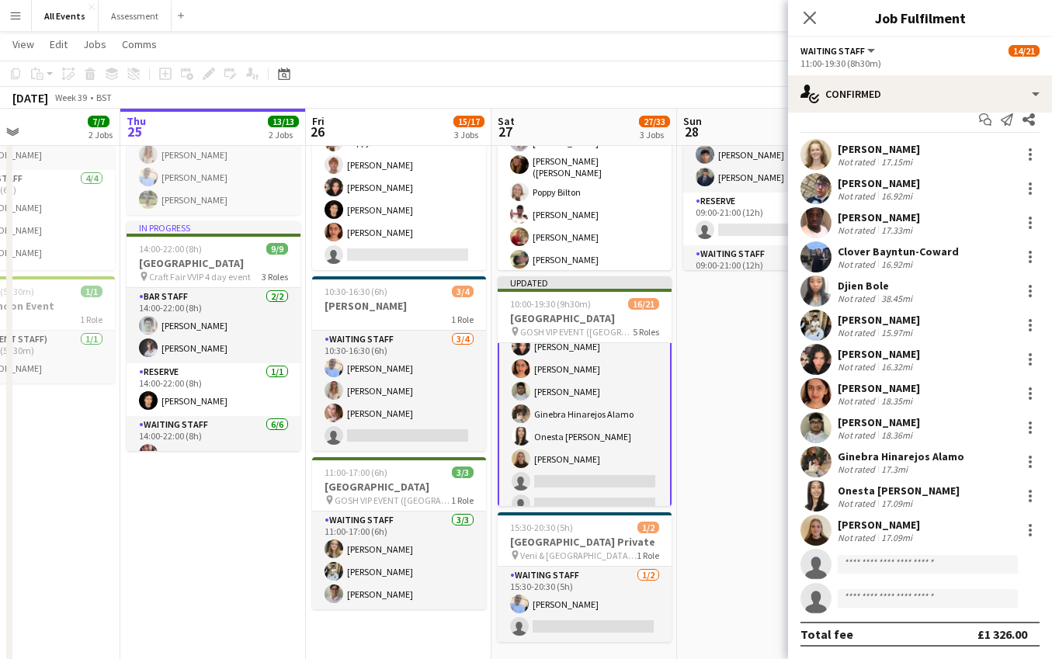
scroll to position [18, 0]
click at [741, 529] on app-date-cell "09:00-21:00 (12h) 10/11 Heritage House pin Craft Fair VVIP 4 day event 3 Roles …" at bounding box center [770, 448] width 186 height 829
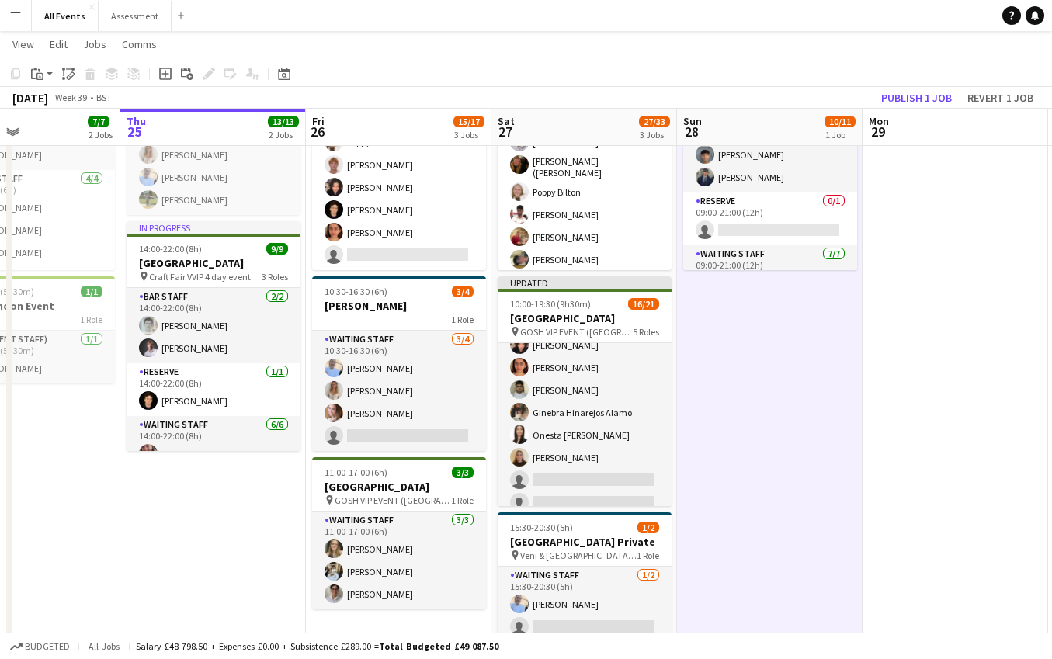
scroll to position [0, 623]
click at [929, 95] on button "Publish 1 job" at bounding box center [916, 98] width 83 height 20
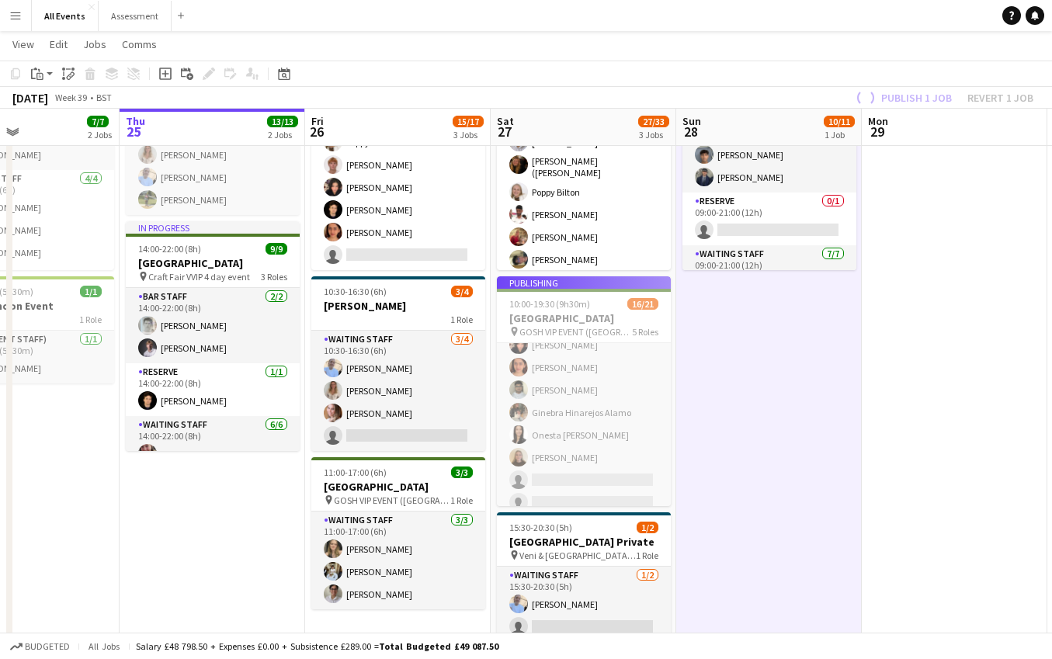
scroll to position [449, 0]
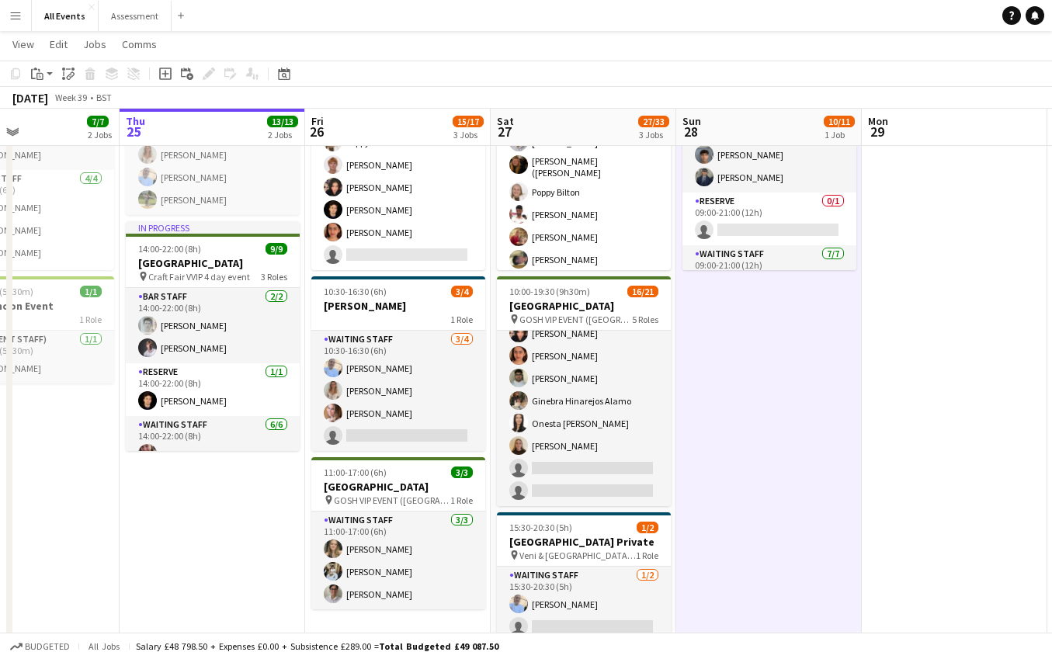
click at [717, 376] on app-date-cell "09:00-21:00 (12h) 10/11 Heritage House pin Craft Fair VVIP 4 day event 3 Roles …" at bounding box center [769, 448] width 186 height 829
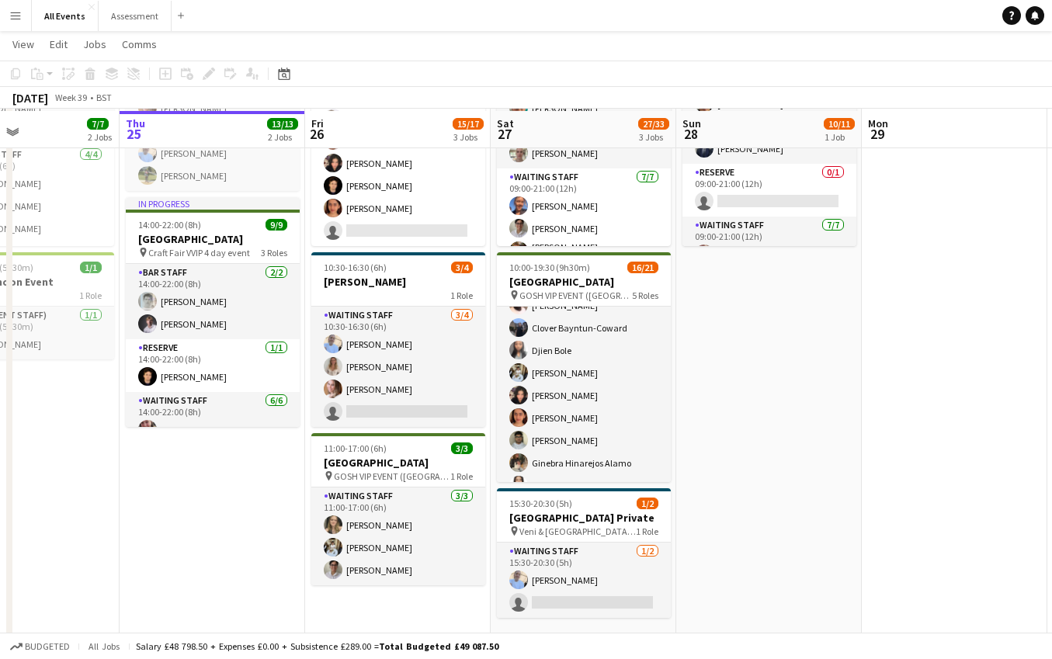
scroll to position [167, 0]
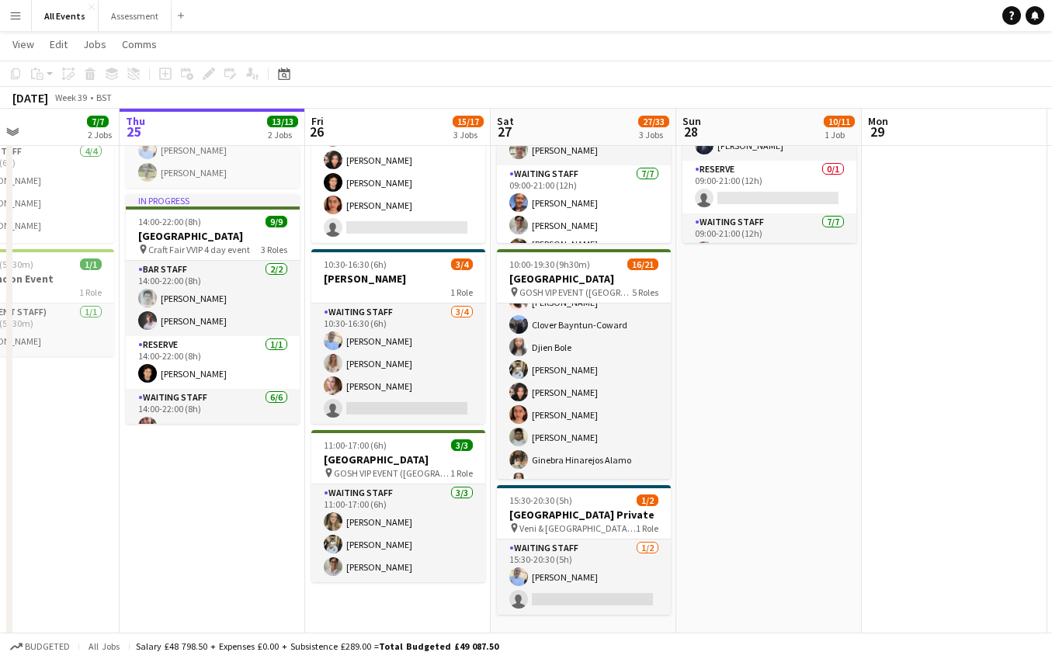
click at [779, 444] on app-date-cell "09:00-21:00 (12h) 10/11 Heritage House pin Craft Fair VVIP 4 day event 3 Roles …" at bounding box center [769, 421] width 186 height 829
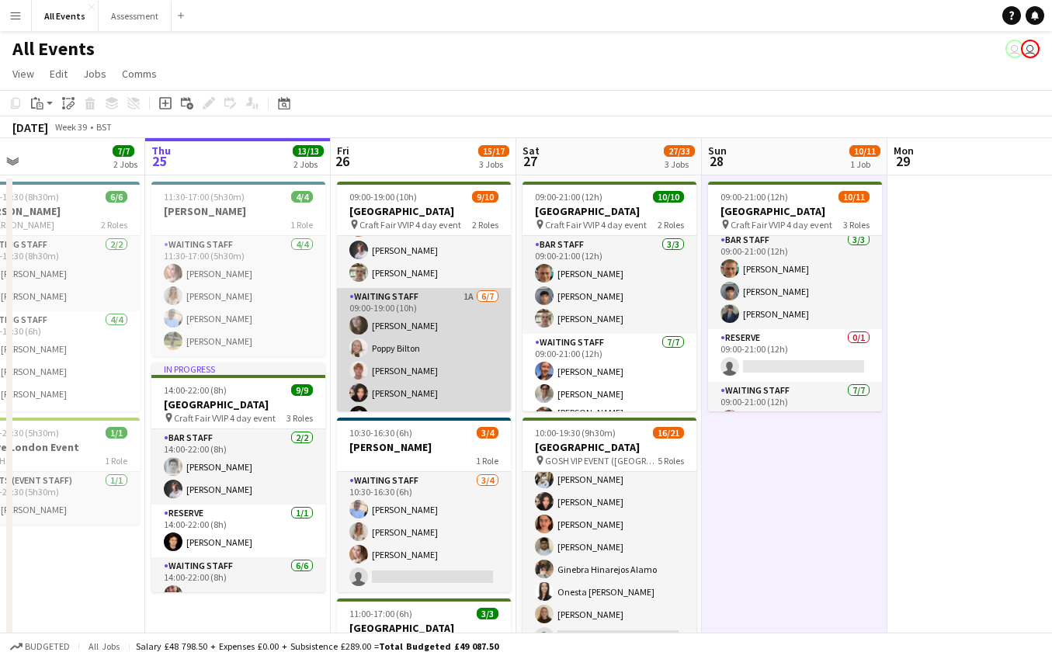
scroll to position [0, 0]
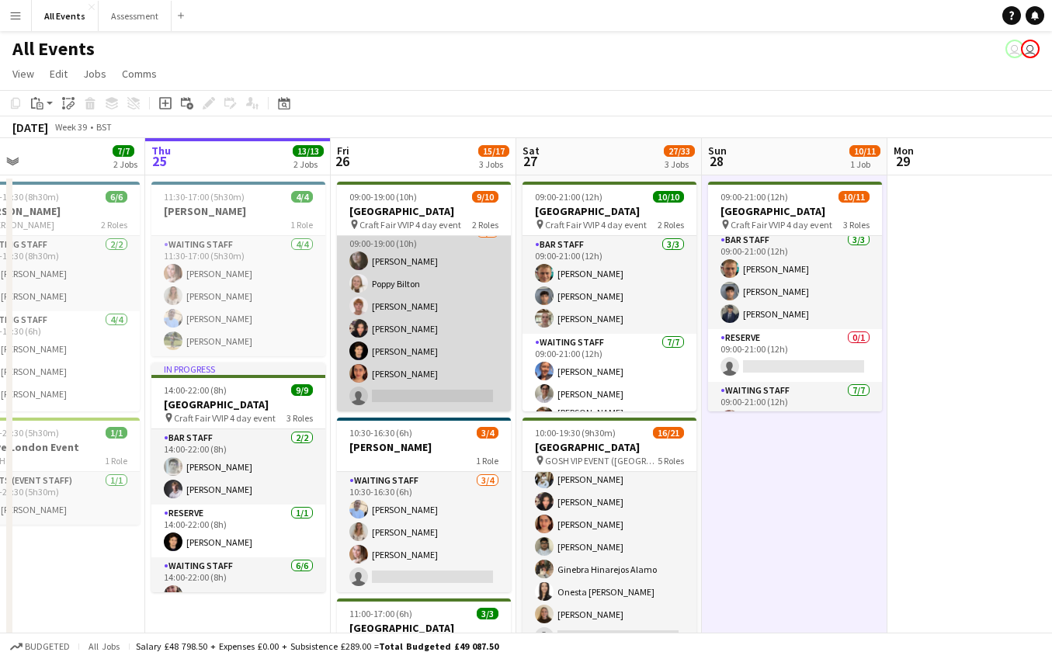
click at [433, 373] on app-card-role "Waiting Staff 1A 6/7 09:00-19:00 (10h) Flora McCullough Poppy Bilton lucas fost…" at bounding box center [424, 318] width 174 height 188
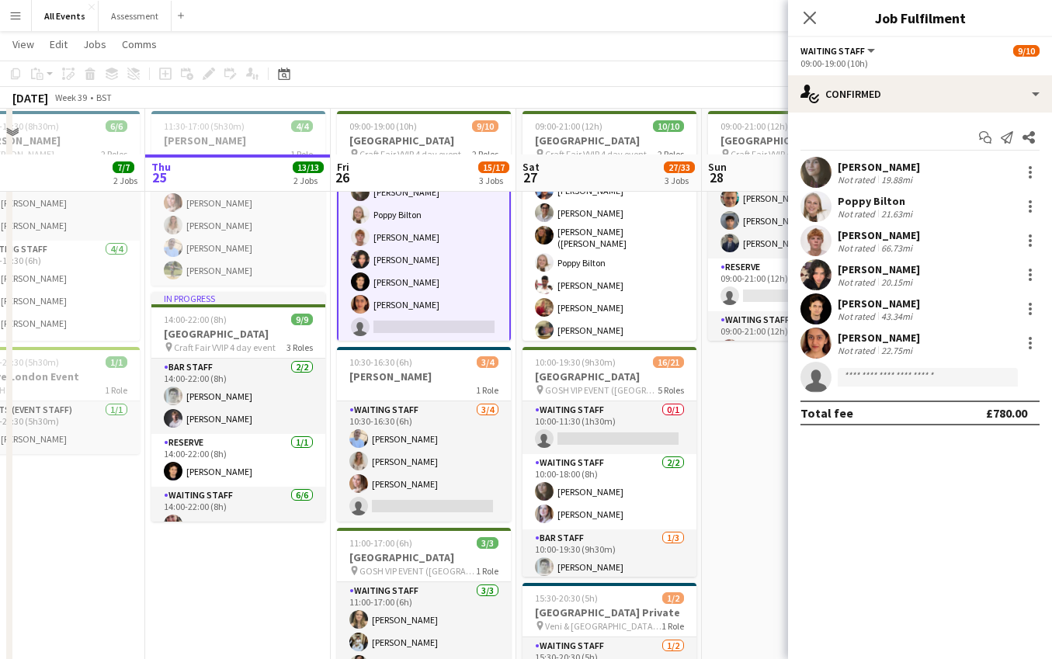
scroll to position [47, 0]
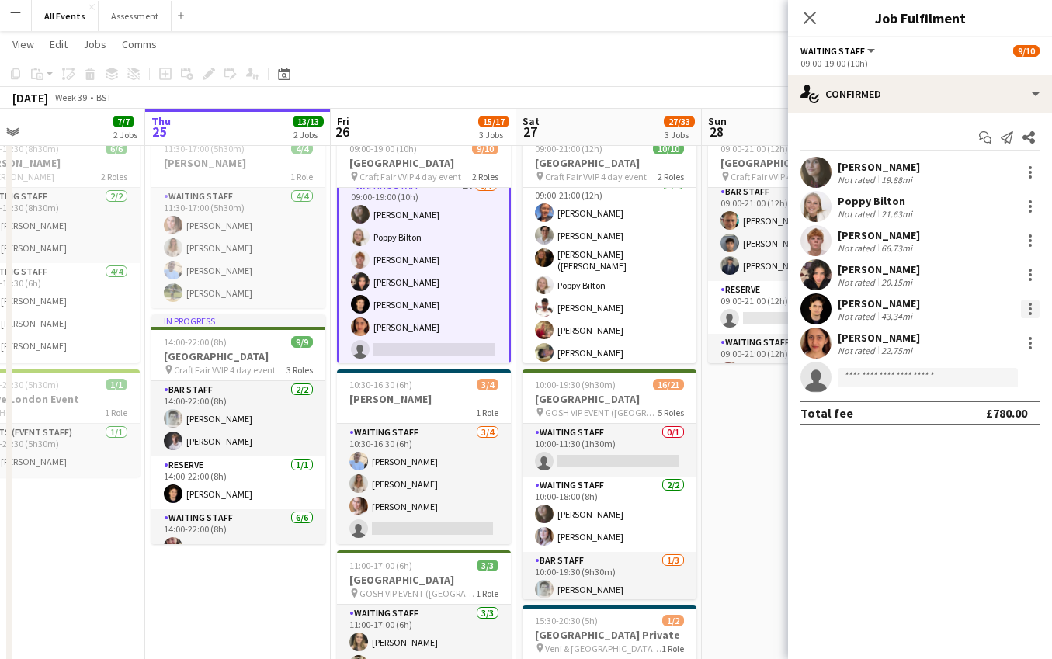
click at [1031, 312] on div at bounding box center [1030, 313] width 3 height 3
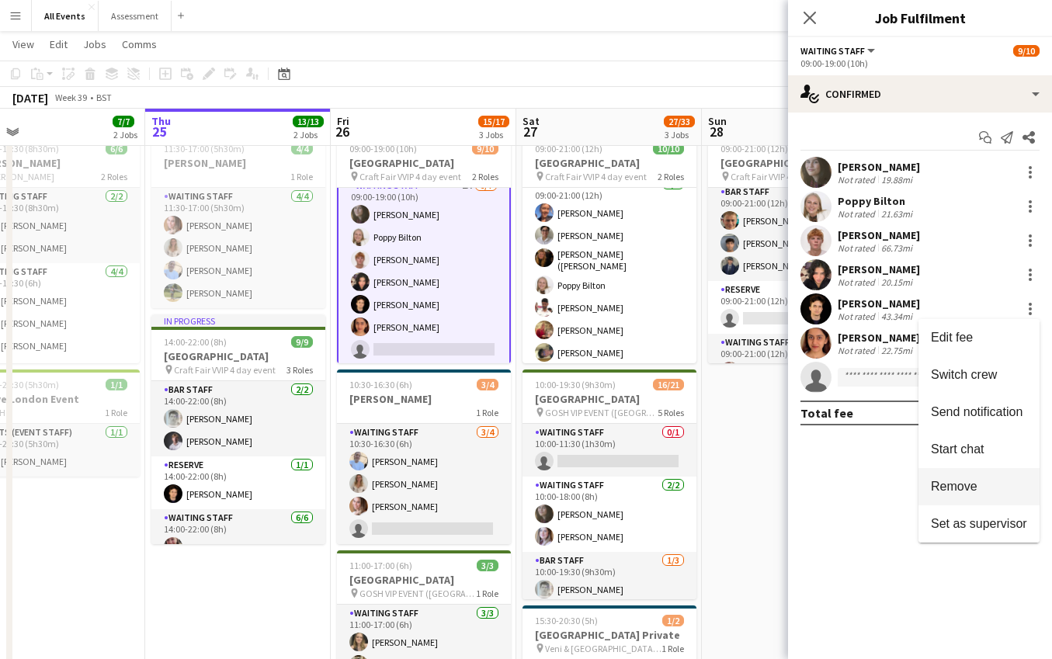
click at [984, 484] on span "Remove" at bounding box center [979, 487] width 96 height 14
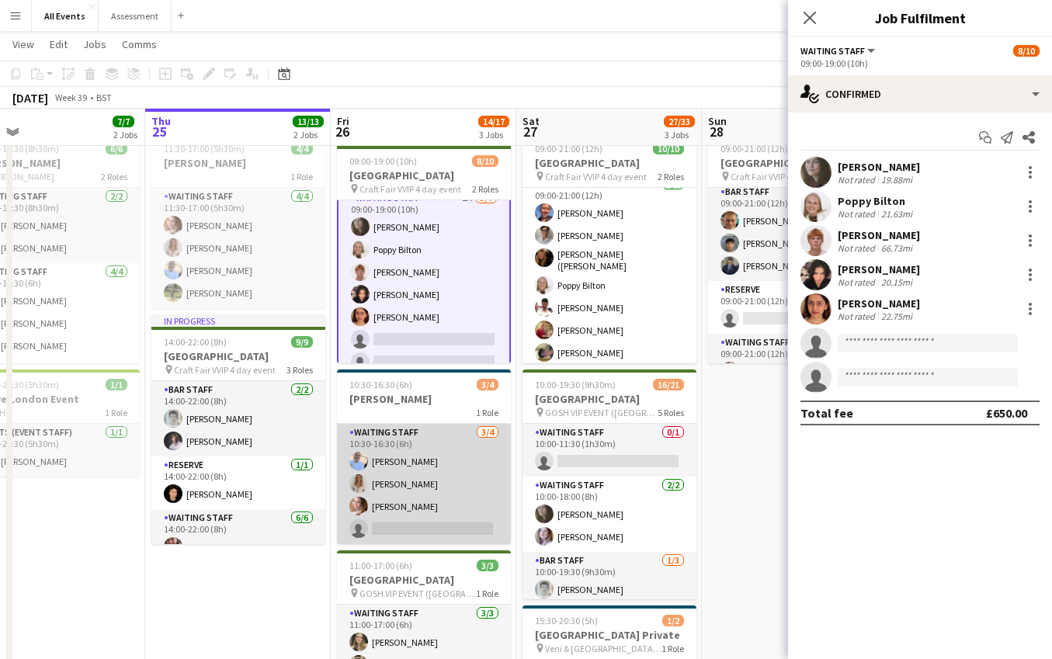
click at [437, 512] on app-card-role "Waiting Staff 3/4 10:30-16:30 (6h) Bethany Cook Isobel Crabb Grace Reilly singl…" at bounding box center [424, 484] width 174 height 120
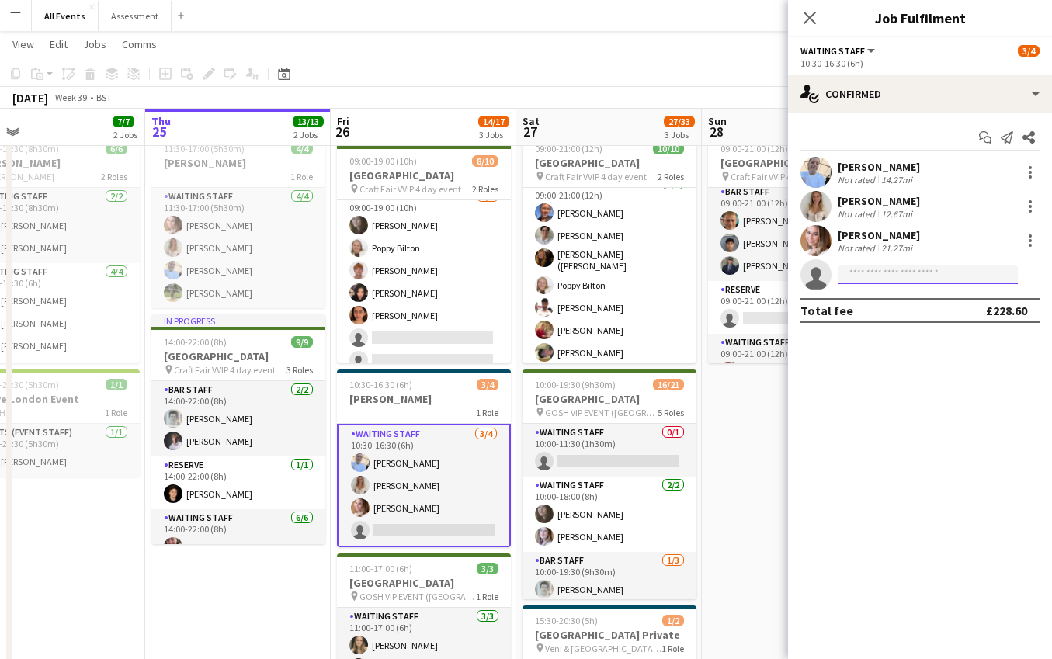
click at [968, 273] on input at bounding box center [928, 275] width 180 height 19
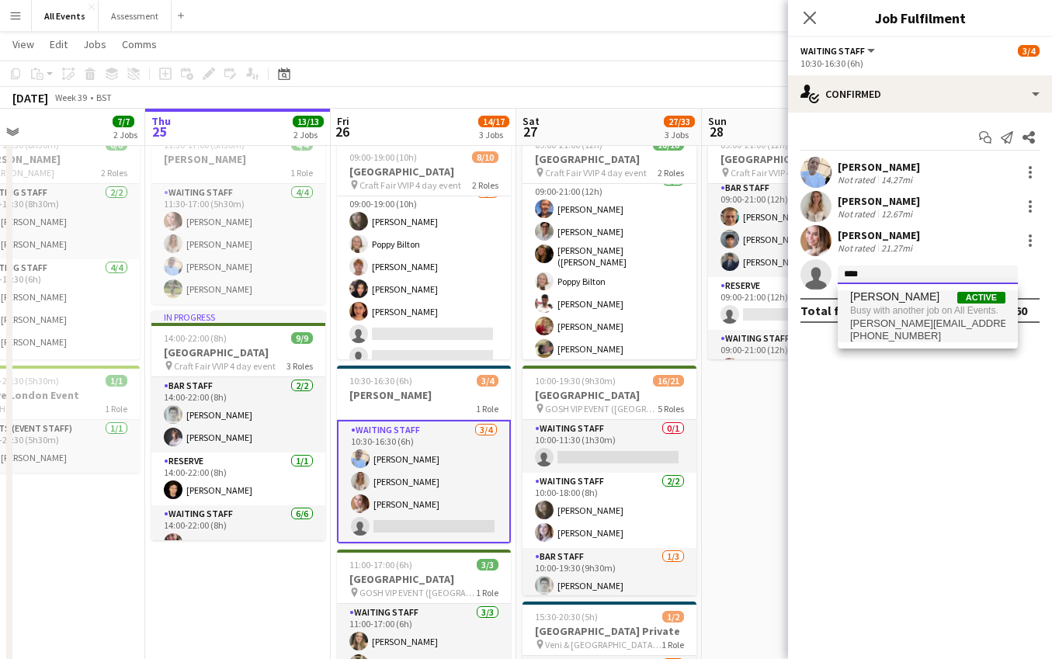
type input "****"
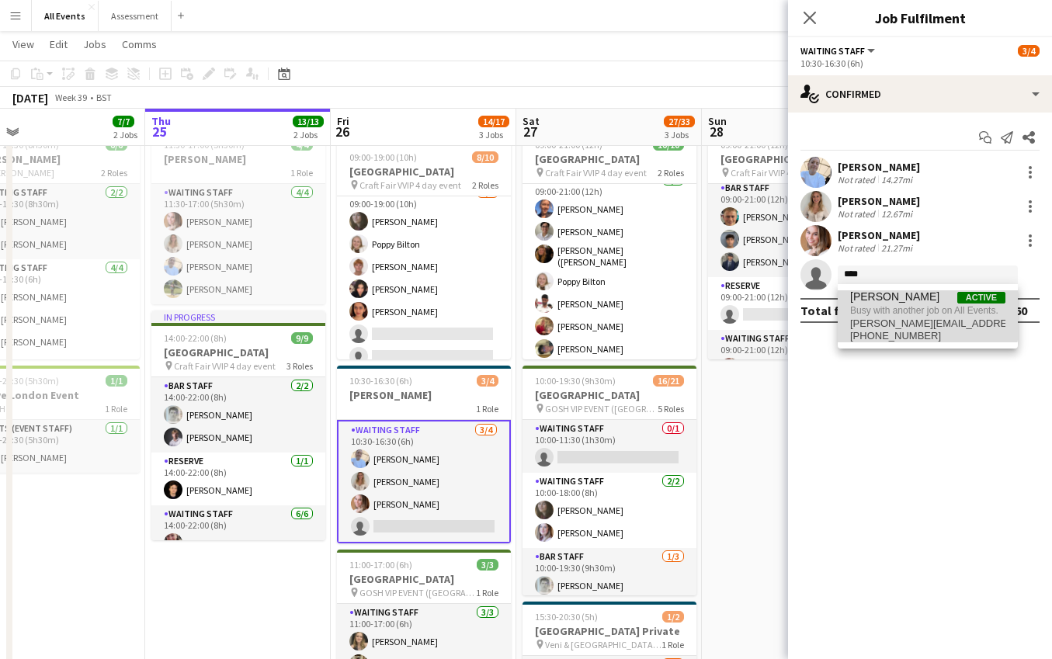
click at [922, 313] on span "Busy with another job on All Events." at bounding box center [927, 311] width 155 height 14
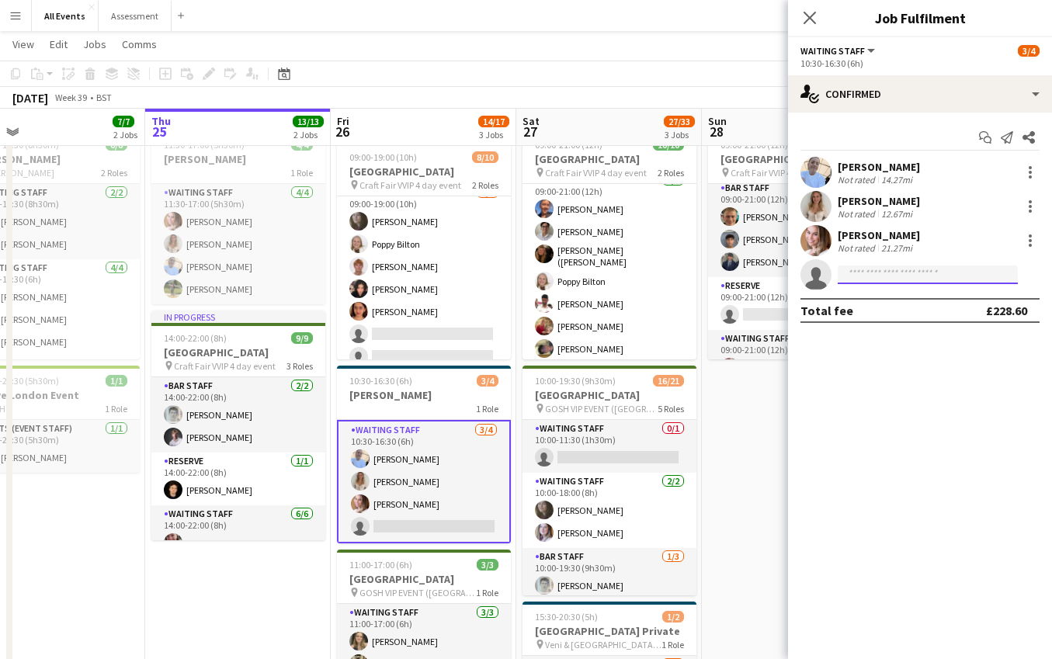
scroll to position [50, 0]
click at [732, 387] on app-date-cell "09:00-21:00 (12h) 10/11 Heritage House pin Craft Fair VVIP 4 day event 3 Roles …" at bounding box center [795, 537] width 186 height 829
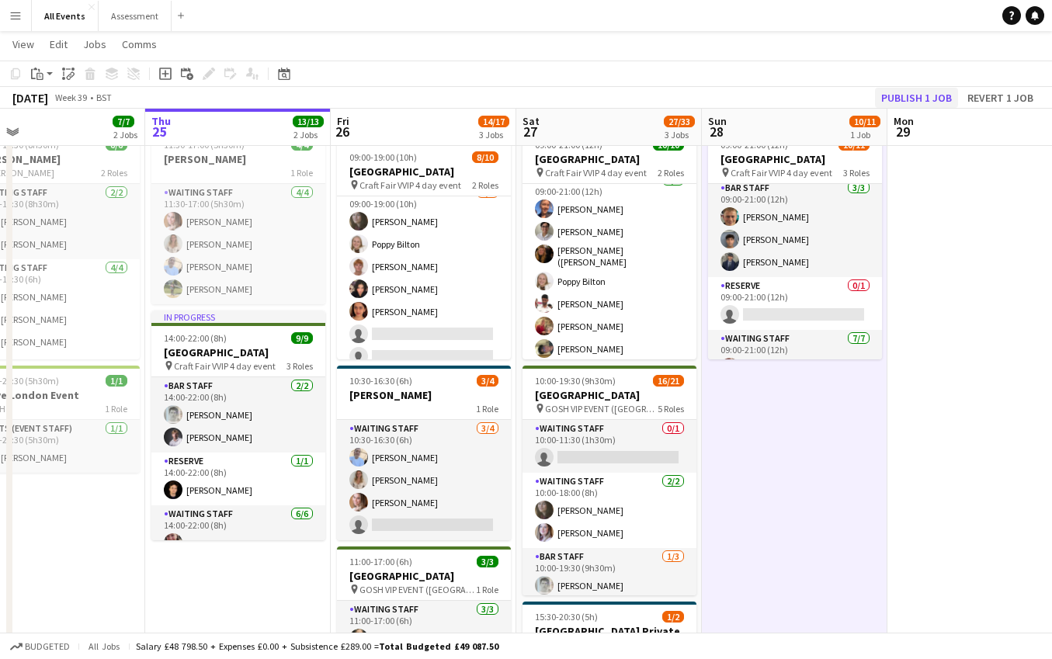
click at [934, 96] on button "Publish 1 job" at bounding box center [916, 98] width 83 height 20
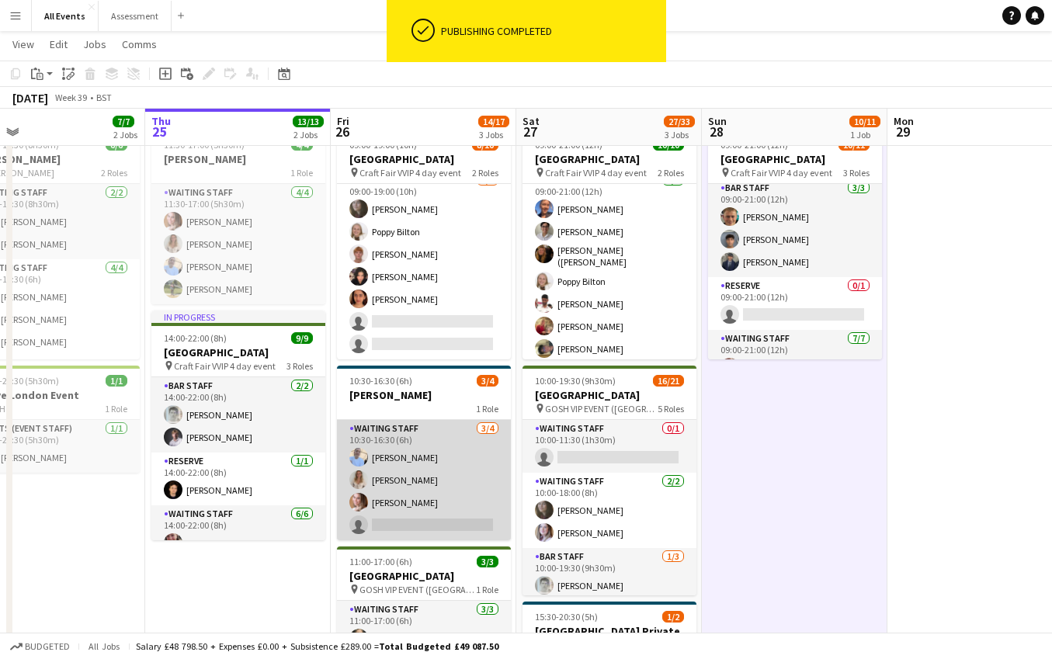
click at [440, 512] on app-card-role "Waiting Staff 3/4 10:30-16:30 (6h) Bethany Cook Isobel Crabb Grace Reilly singl…" at bounding box center [424, 480] width 174 height 120
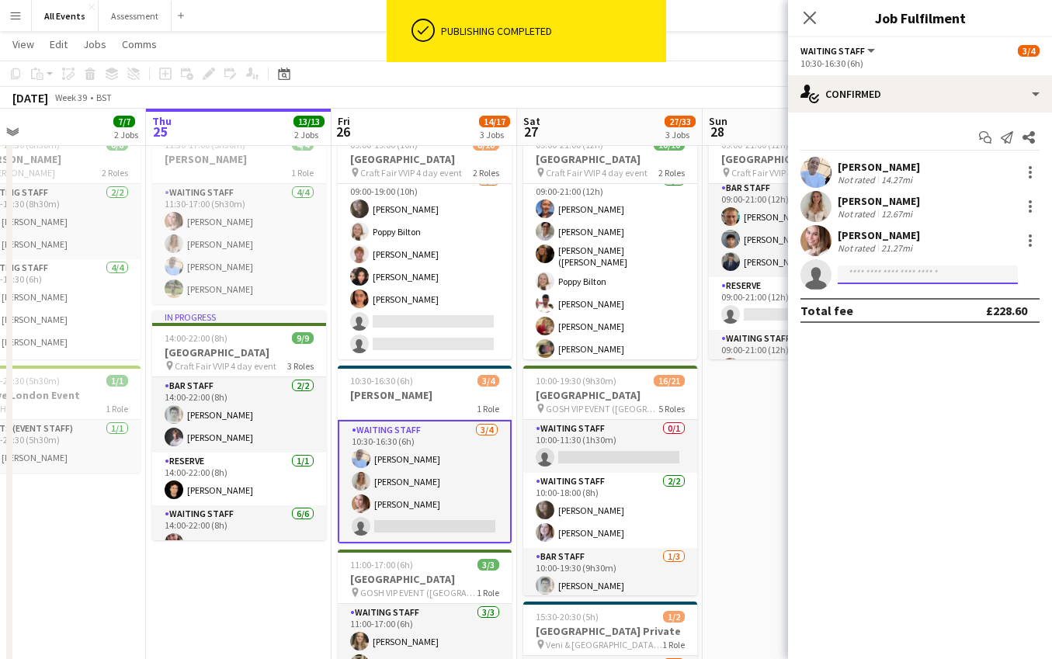
click at [876, 277] on input at bounding box center [928, 275] width 180 height 19
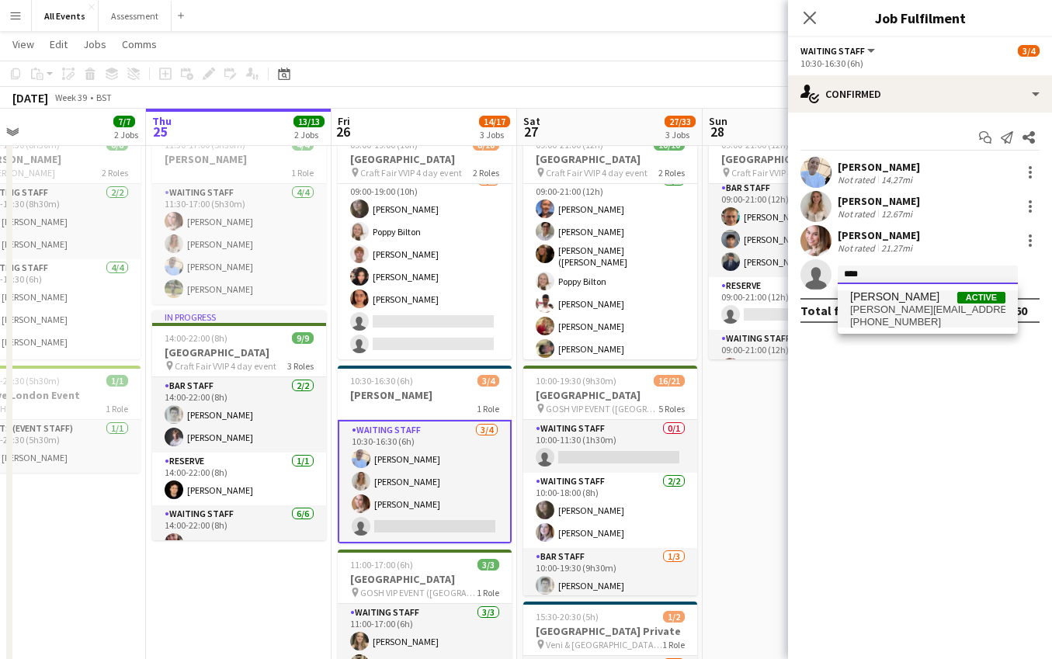
scroll to position [61, 0]
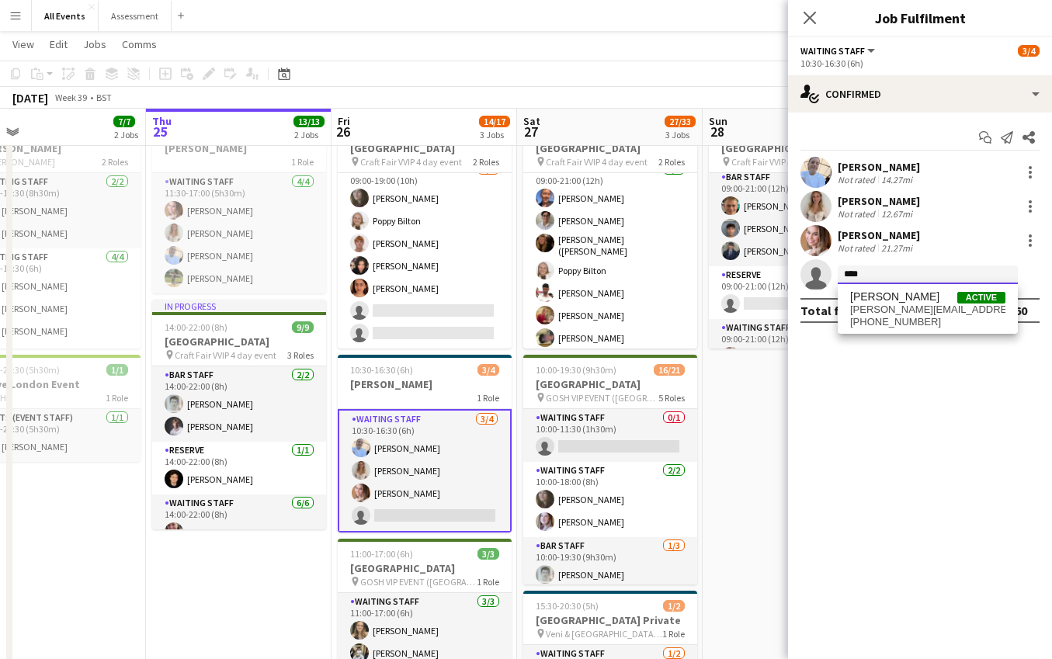
type input "****"
click at [900, 334] on div "Start chat Send notification Share Bethany Cook Not rated 14.27mi Isobel Crabb …" at bounding box center [920, 224] width 264 height 223
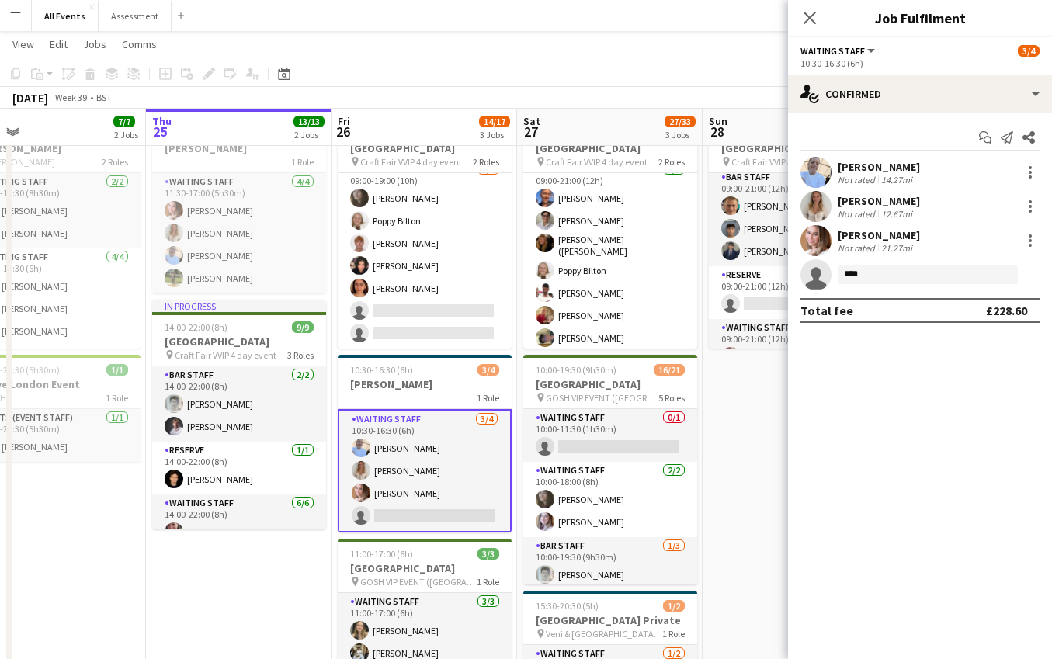
click at [899, 316] on div "Total fee £228.60" at bounding box center [919, 310] width 239 height 25
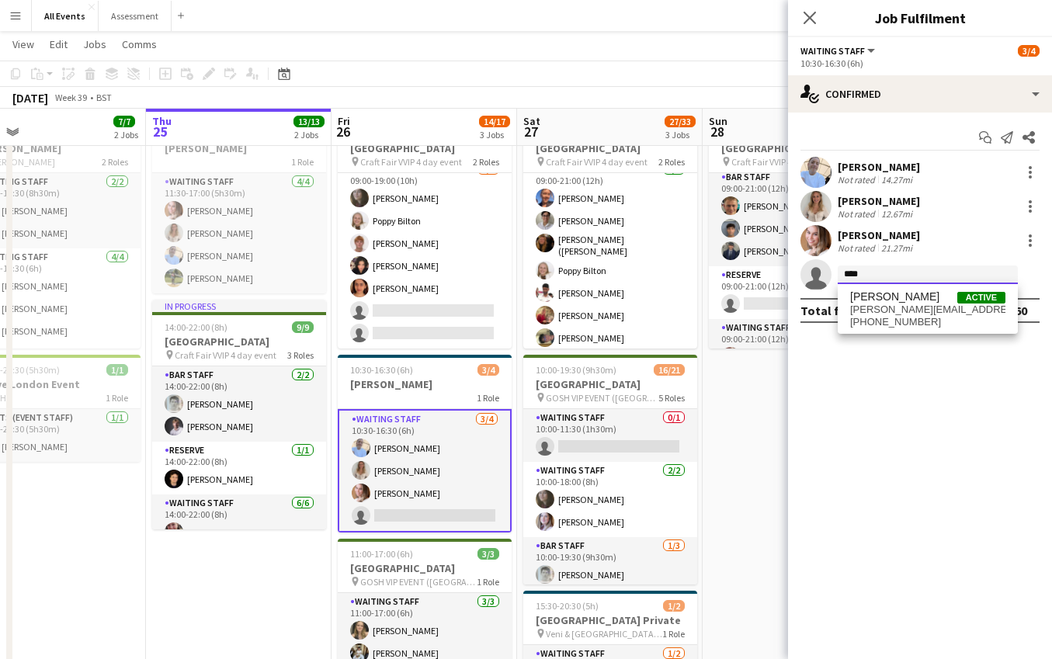
click at [884, 276] on input "****" at bounding box center [928, 275] width 180 height 19
click at [885, 310] on span "[PERSON_NAME][EMAIL_ADDRESS][DOMAIN_NAME]" at bounding box center [927, 310] width 155 height 12
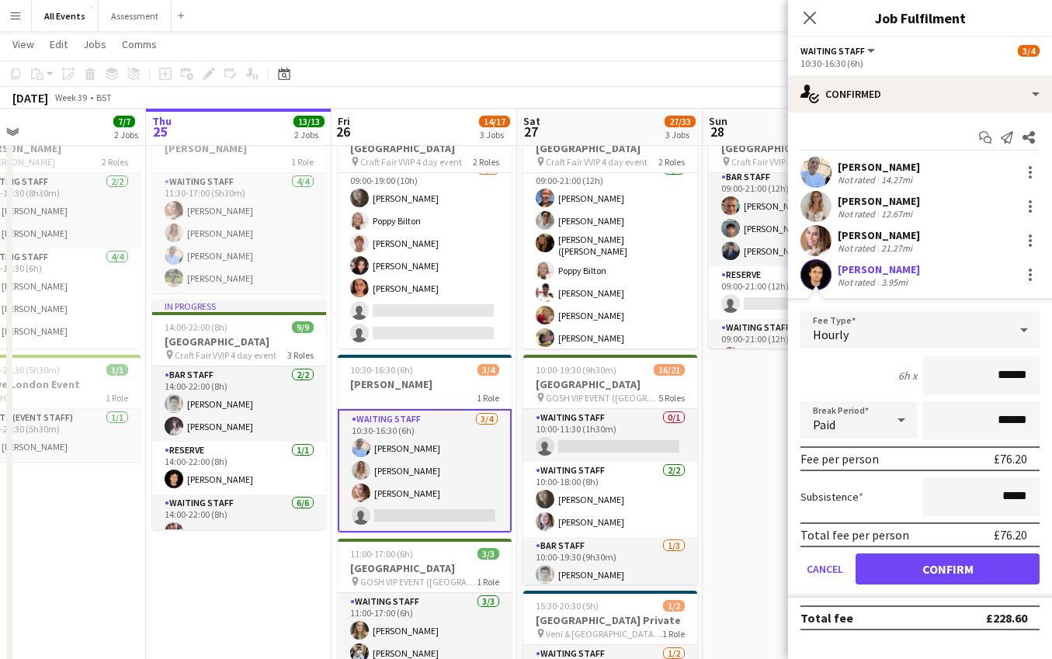
click at [929, 558] on button "Confirm" at bounding box center [948, 569] width 184 height 31
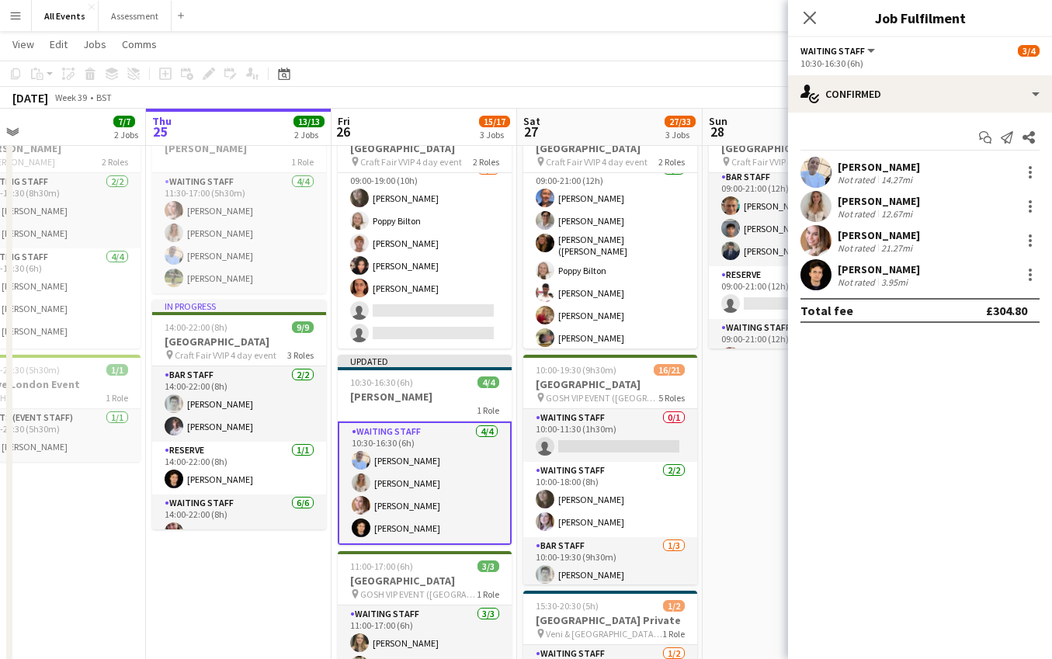
click at [745, 497] on app-date-cell "09:00-21:00 (12h) 10/11 Heritage House pin Craft Fair VVIP 4 day event 3 Roles …" at bounding box center [796, 527] width 186 height 829
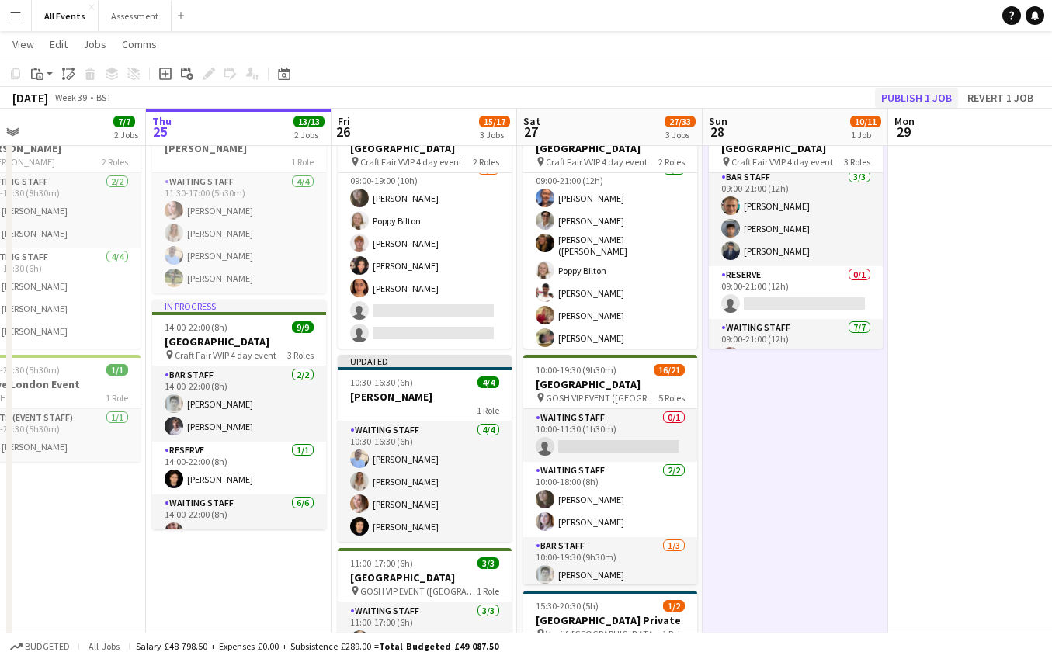
click at [929, 91] on button "Publish 1 job" at bounding box center [916, 98] width 83 height 20
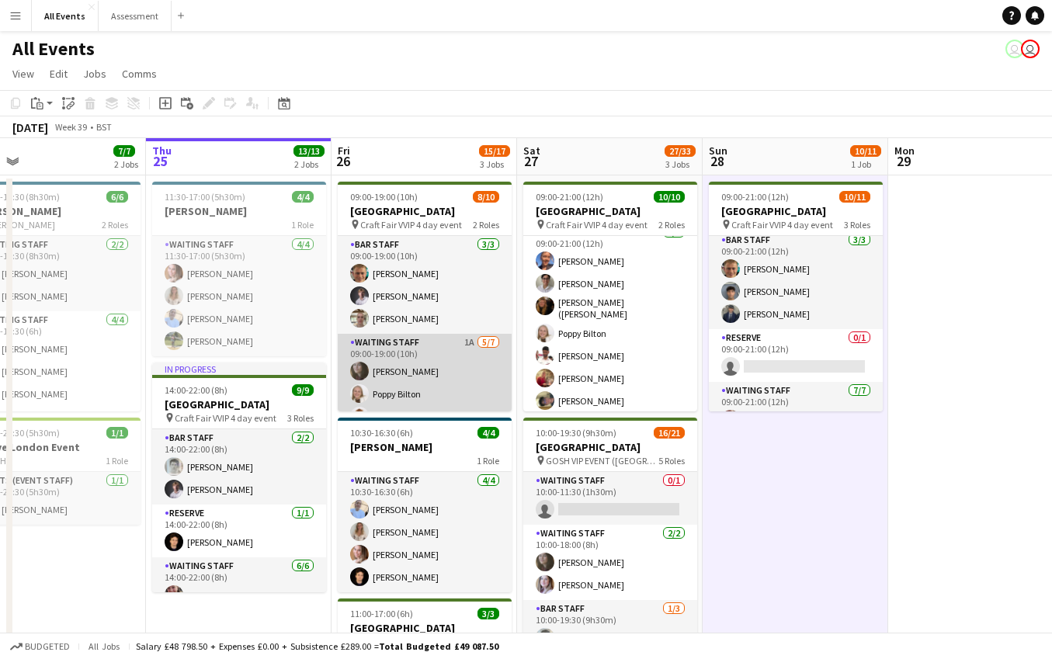
scroll to position [0, 0]
click at [460, 366] on app-card-role "Waiting Staff 1A 5/7 09:00-19:00 (10h) Flora McCullough Poppy Bilton lucas fost…" at bounding box center [425, 428] width 174 height 188
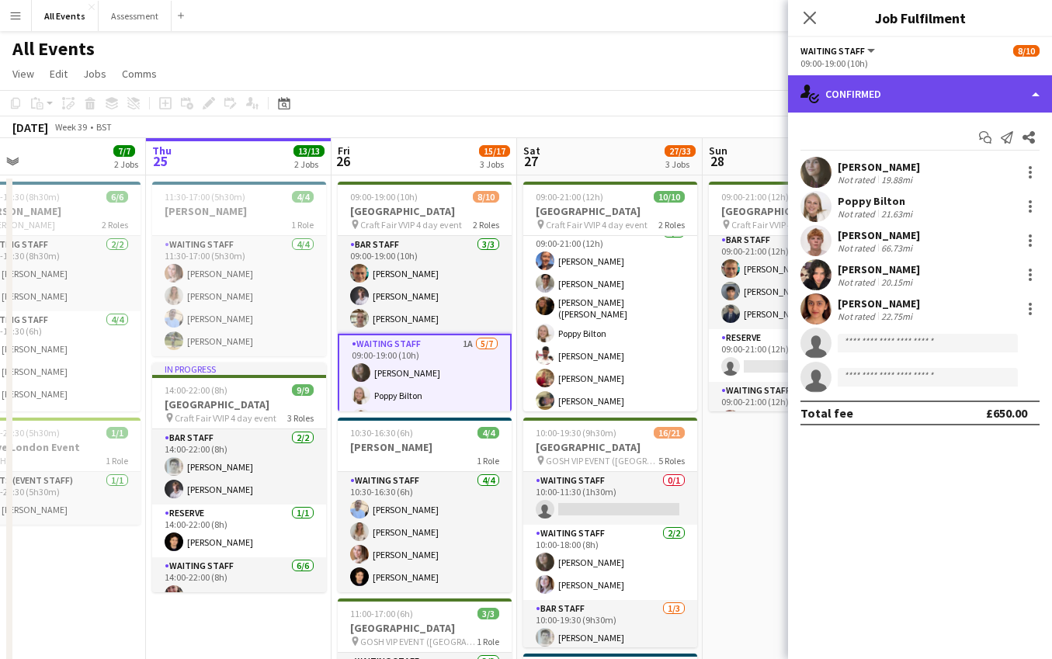
click at [918, 101] on div "single-neutral-actions-check-2 Confirmed" at bounding box center [920, 93] width 264 height 37
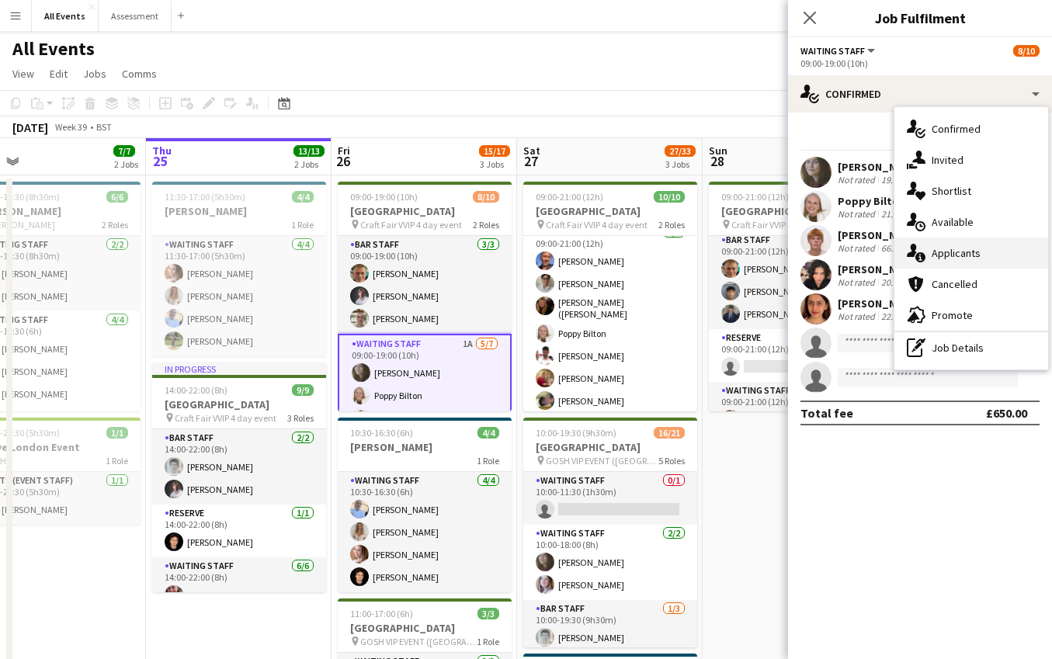
click at [960, 248] on span "Applicants" at bounding box center [956, 253] width 49 height 14
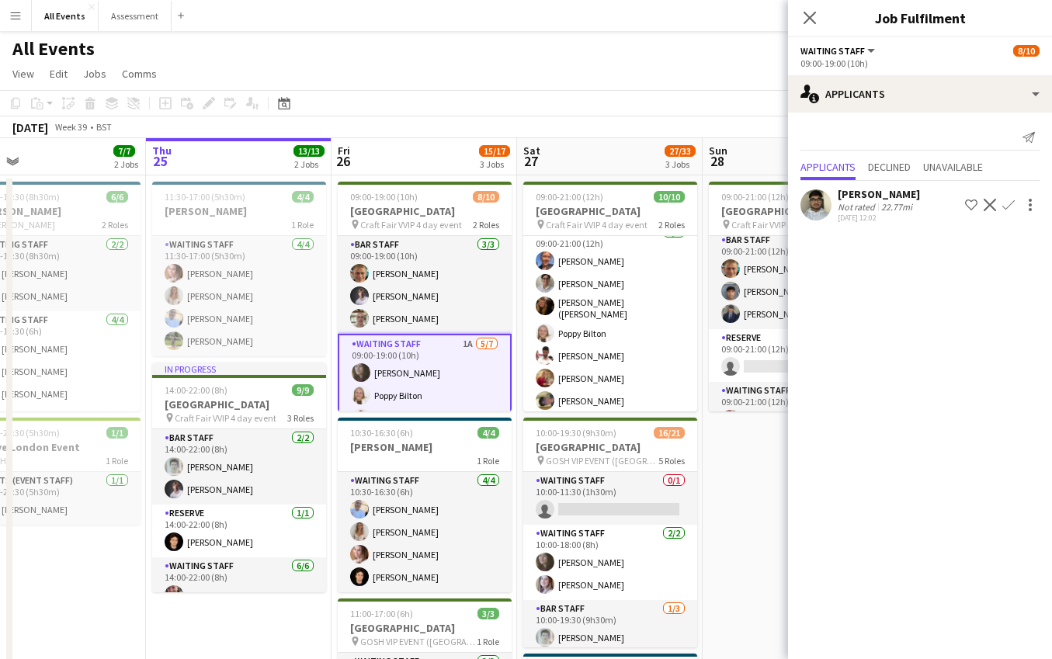
click at [1012, 207] on app-icon "Confirm" at bounding box center [1008, 205] width 12 height 12
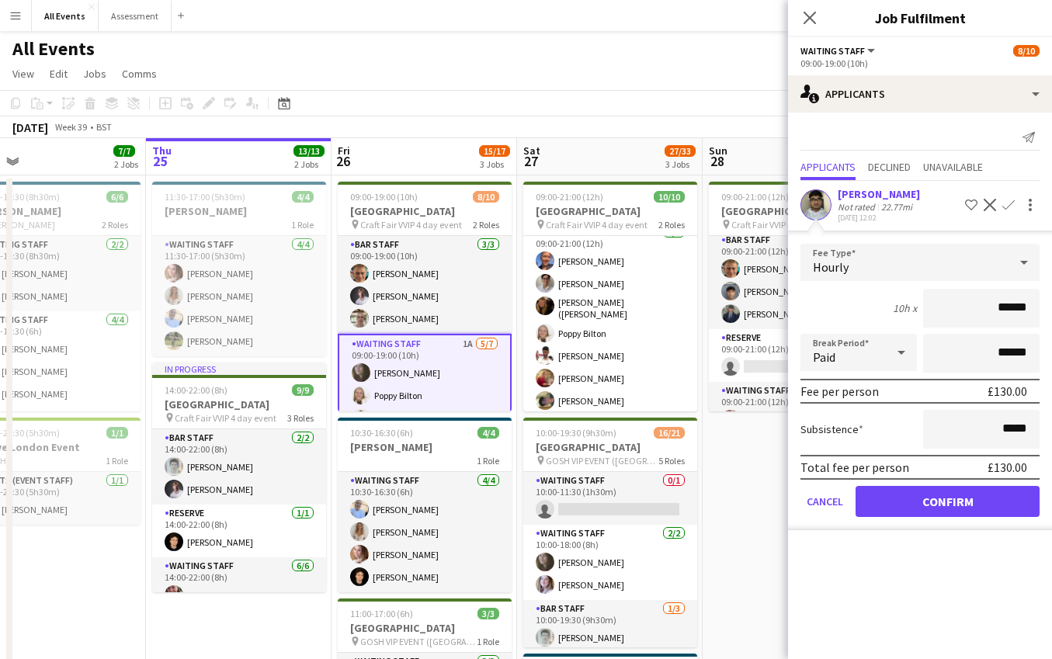
click at [963, 502] on button "Confirm" at bounding box center [948, 501] width 184 height 31
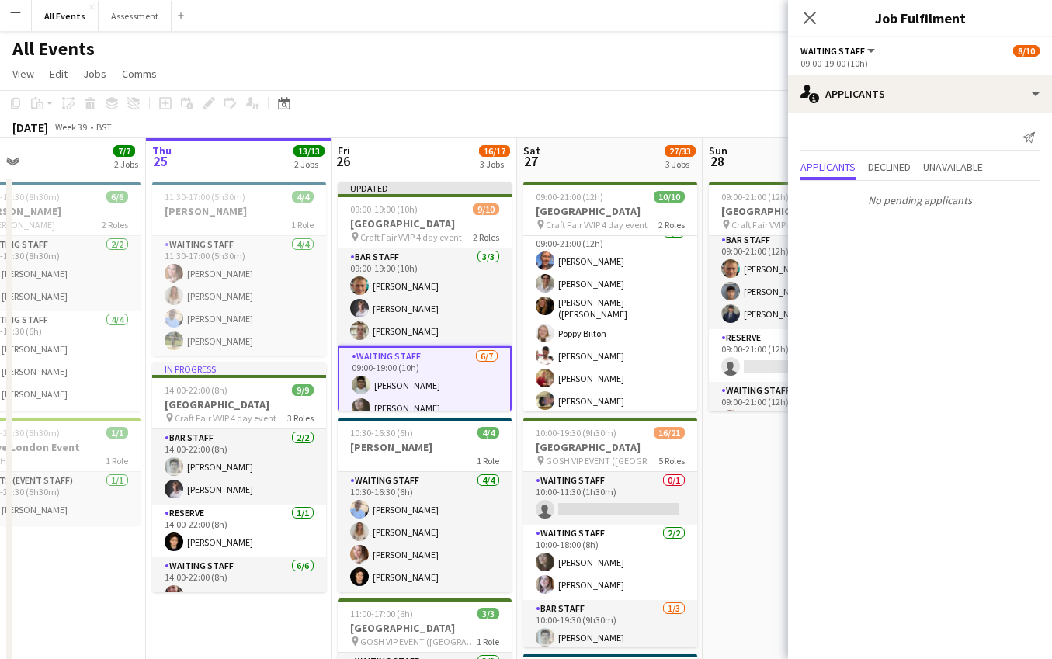
click at [762, 130] on div "September 2025 Week 39 • BST Publish 1 job Revert 1 job" at bounding box center [526, 127] width 1052 height 22
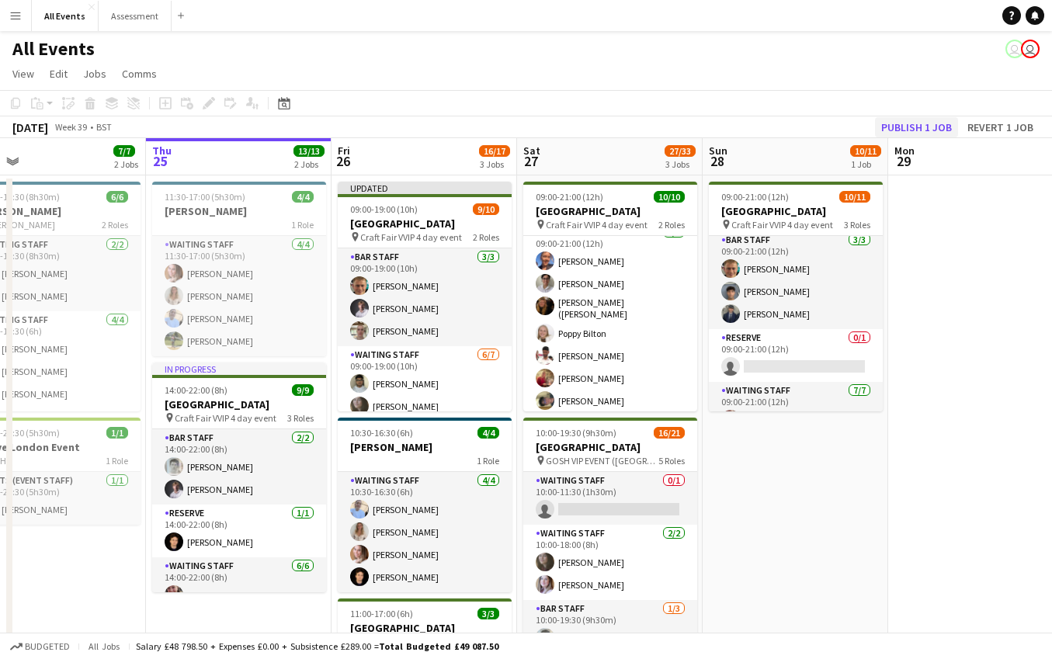
click at [901, 130] on button "Publish 1 job" at bounding box center [916, 127] width 83 height 20
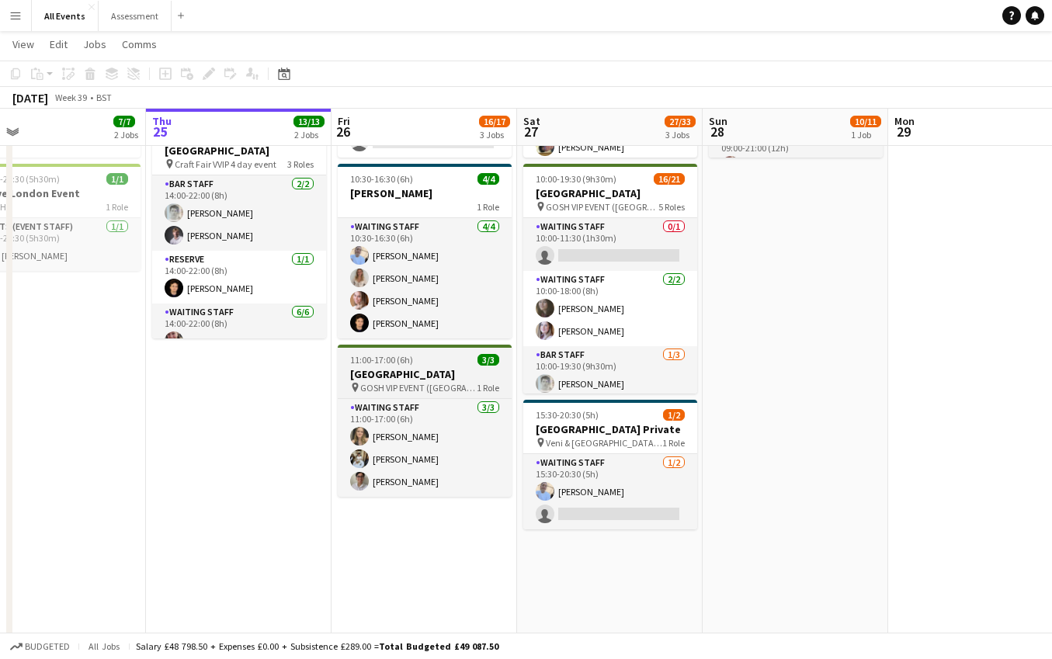
scroll to position [253, 0]
click at [18, 11] on app-icon "Menu" at bounding box center [15, 15] width 12 height 12
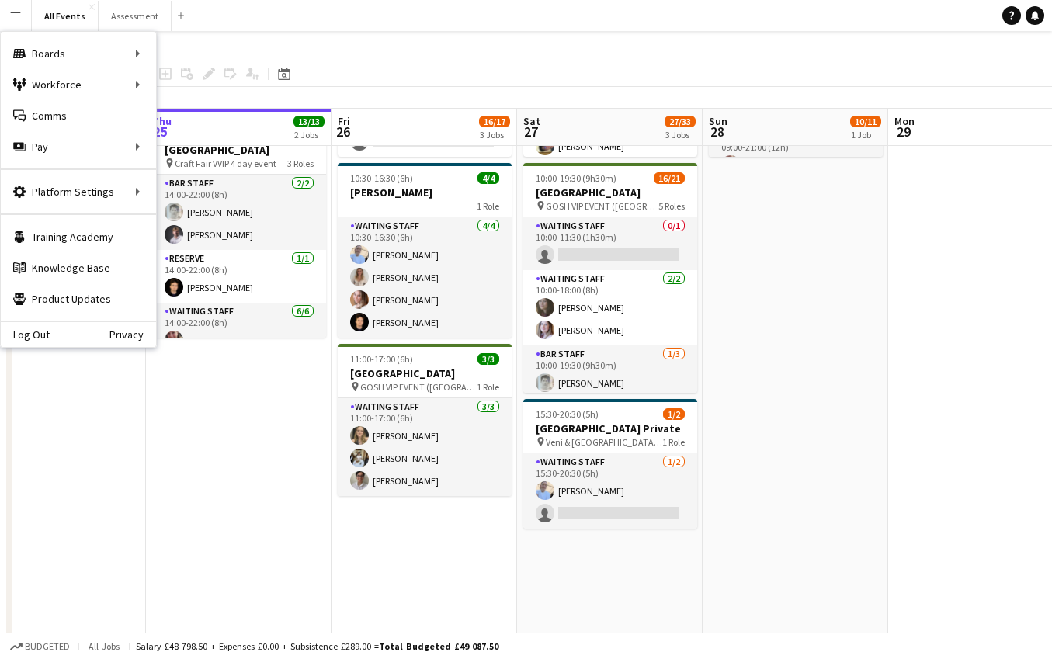
click at [444, 54] on app-page-menu "View Day view expanded Day view collapsed Month view Date picker Jump to today …" at bounding box center [526, 46] width 1052 height 30
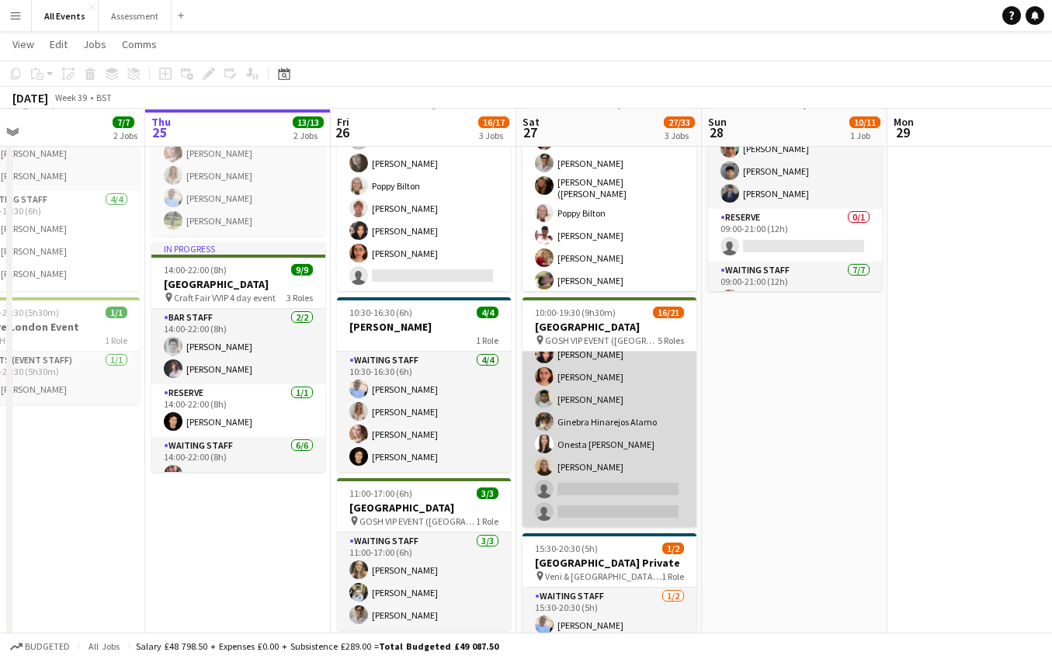
scroll to position [120, 0]
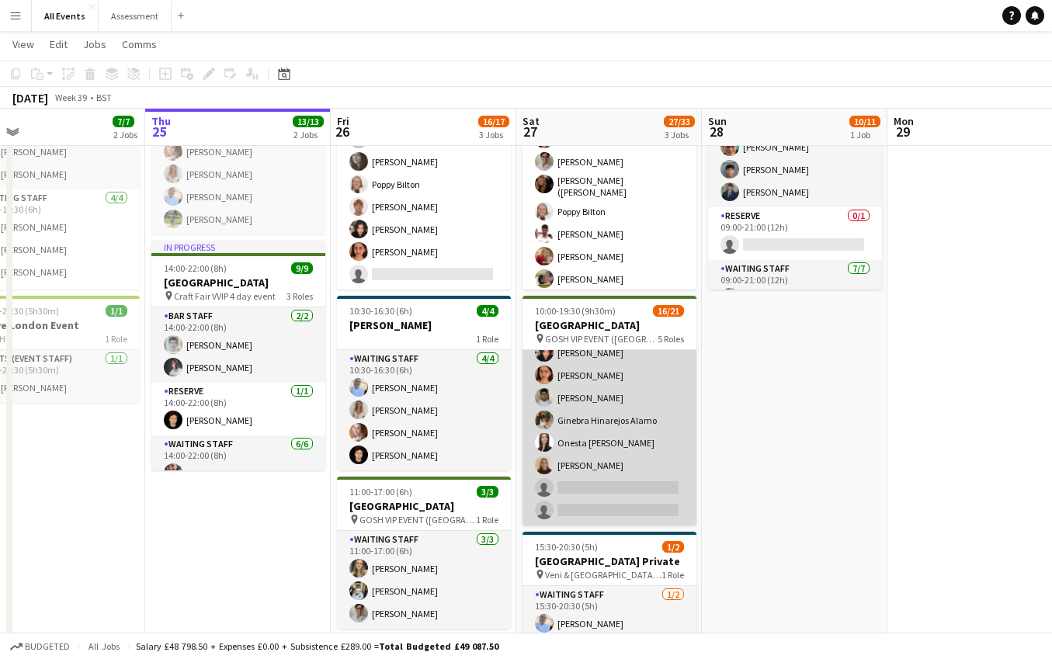
click at [617, 423] on app-card-role "Waiting Staff 1A 12/14 11:00-19:30 (8h30m) Annabel Smith Daniel Varga Olamide O…" at bounding box center [609, 352] width 174 height 345
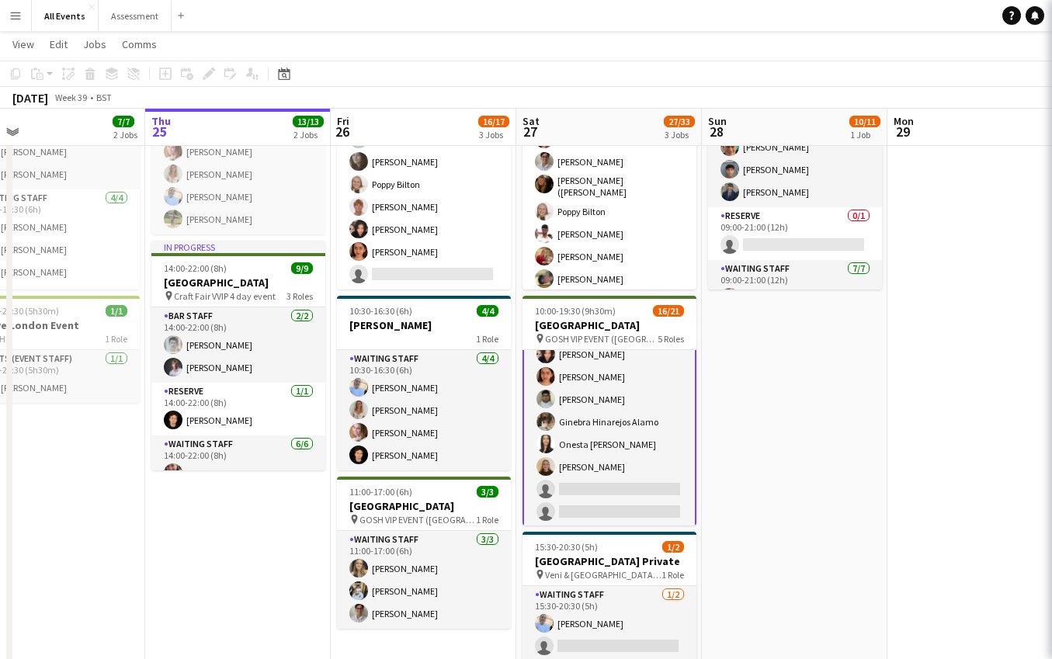
scroll to position [0, 596]
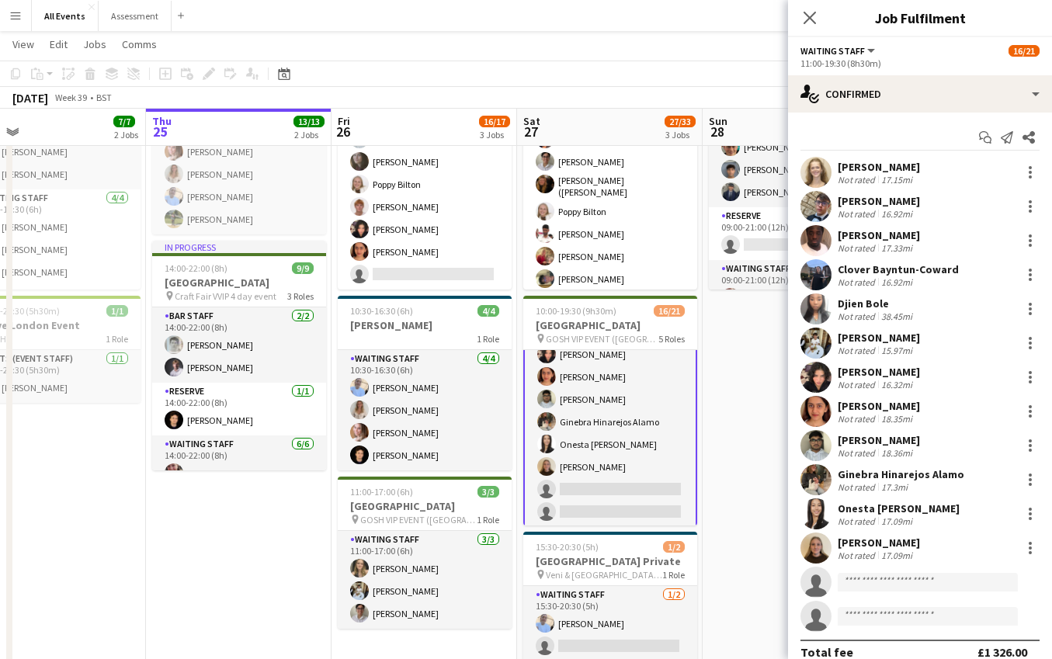
click at [897, 268] on div "Clover Bayntun-Coward" at bounding box center [898, 269] width 121 height 14
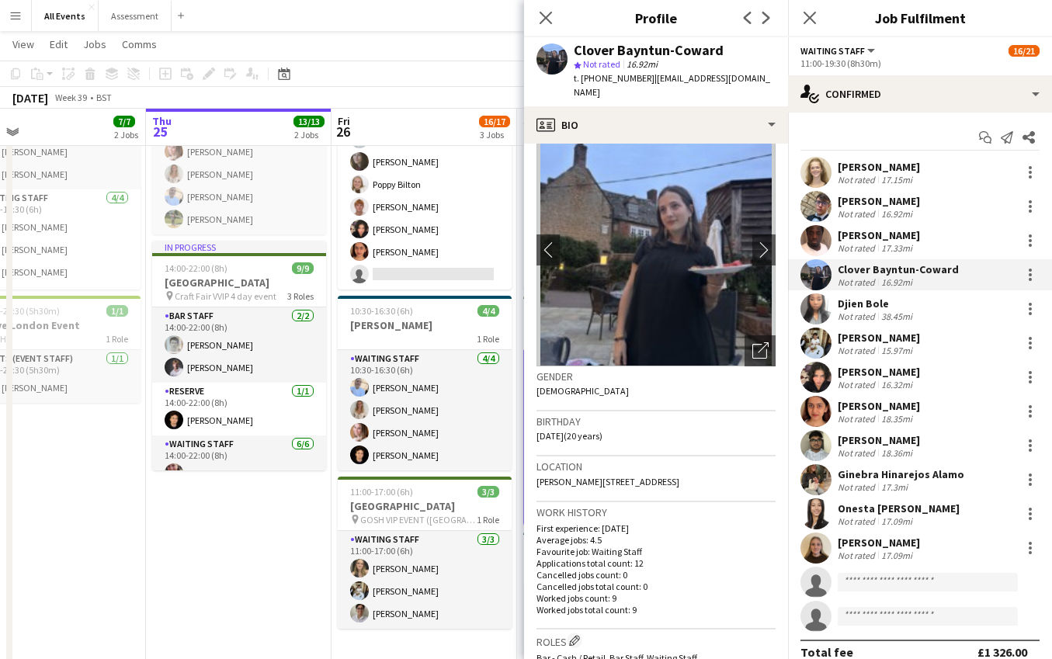
scroll to position [73, 0]
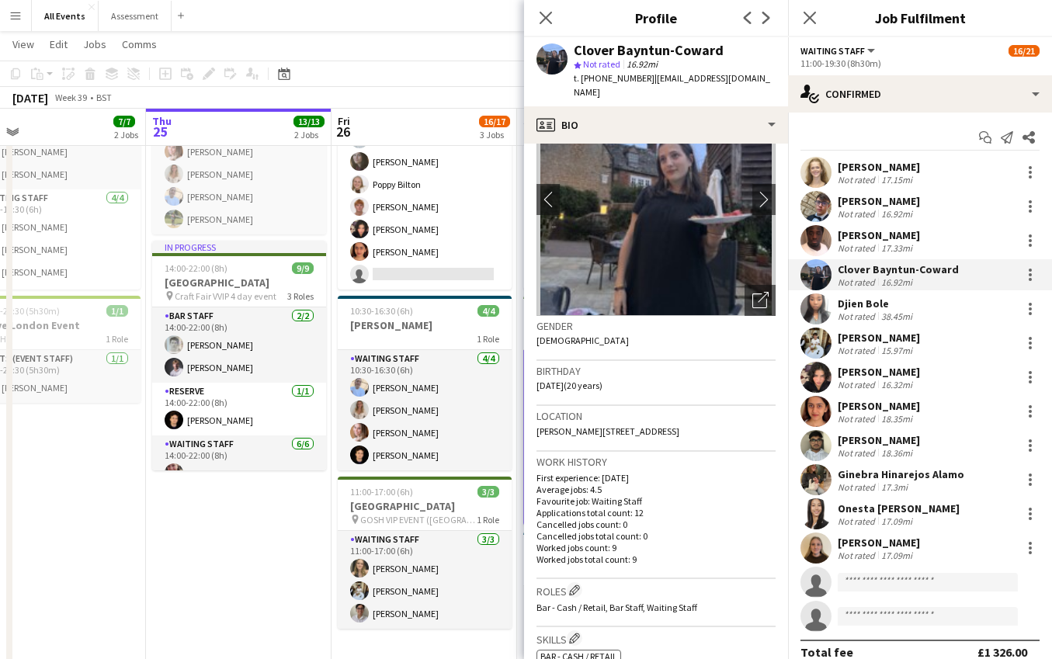
click at [865, 471] on div "Ginebra Hinarejos Alamo" at bounding box center [901, 474] width 127 height 14
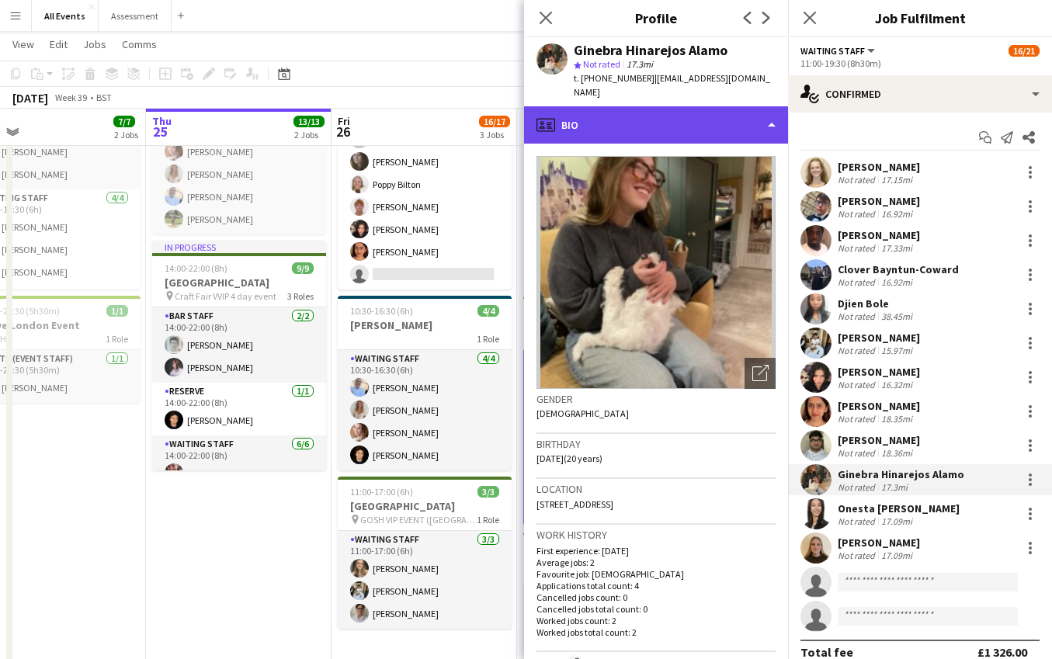
click at [651, 113] on div "profile Bio" at bounding box center [656, 124] width 264 height 37
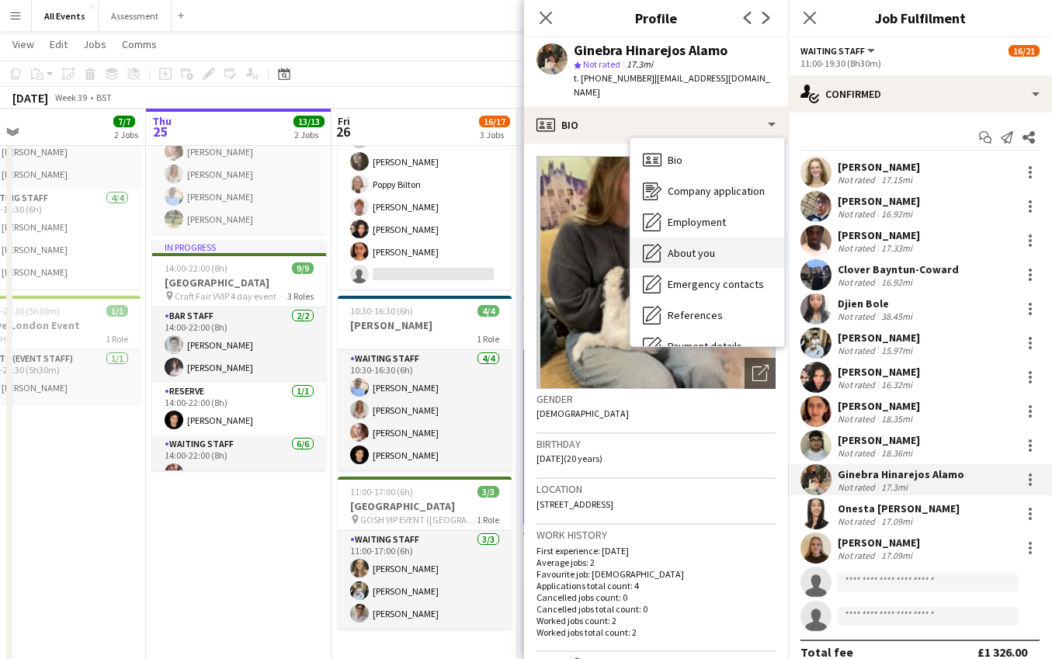
click at [710, 246] on span "About you" at bounding box center [691, 253] width 47 height 14
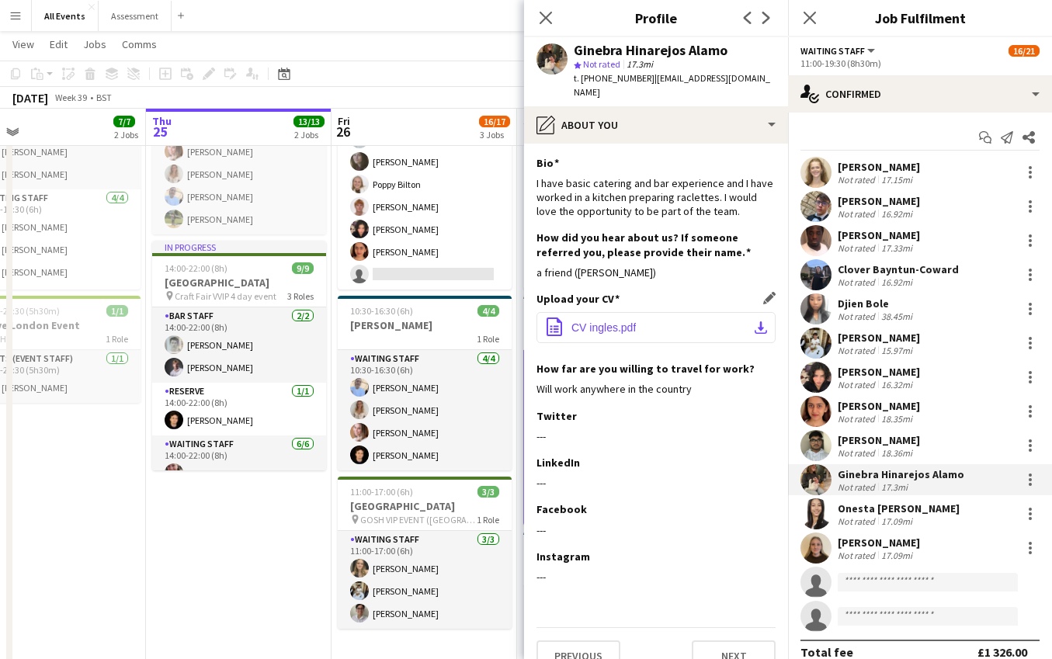
click at [583, 321] on span "CV ingles.pdf" at bounding box center [603, 327] width 64 height 12
click at [542, 21] on icon at bounding box center [545, 17] width 15 height 15
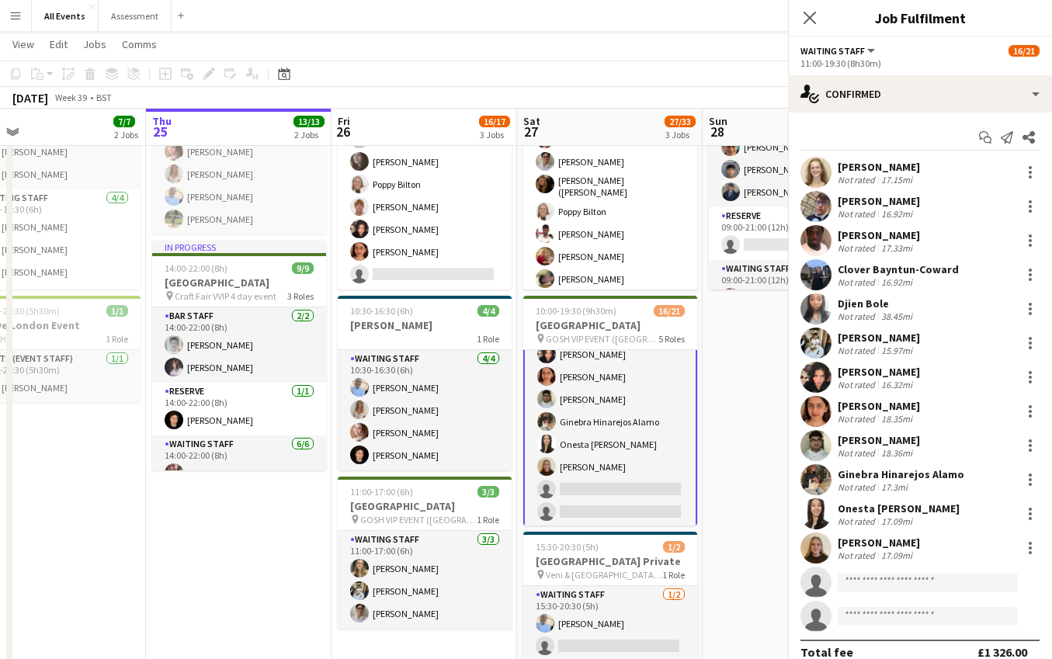
click at [495, 56] on app-page-menu "View Day view expanded Day view collapsed Month view Date picker Jump to today …" at bounding box center [526, 46] width 1052 height 30
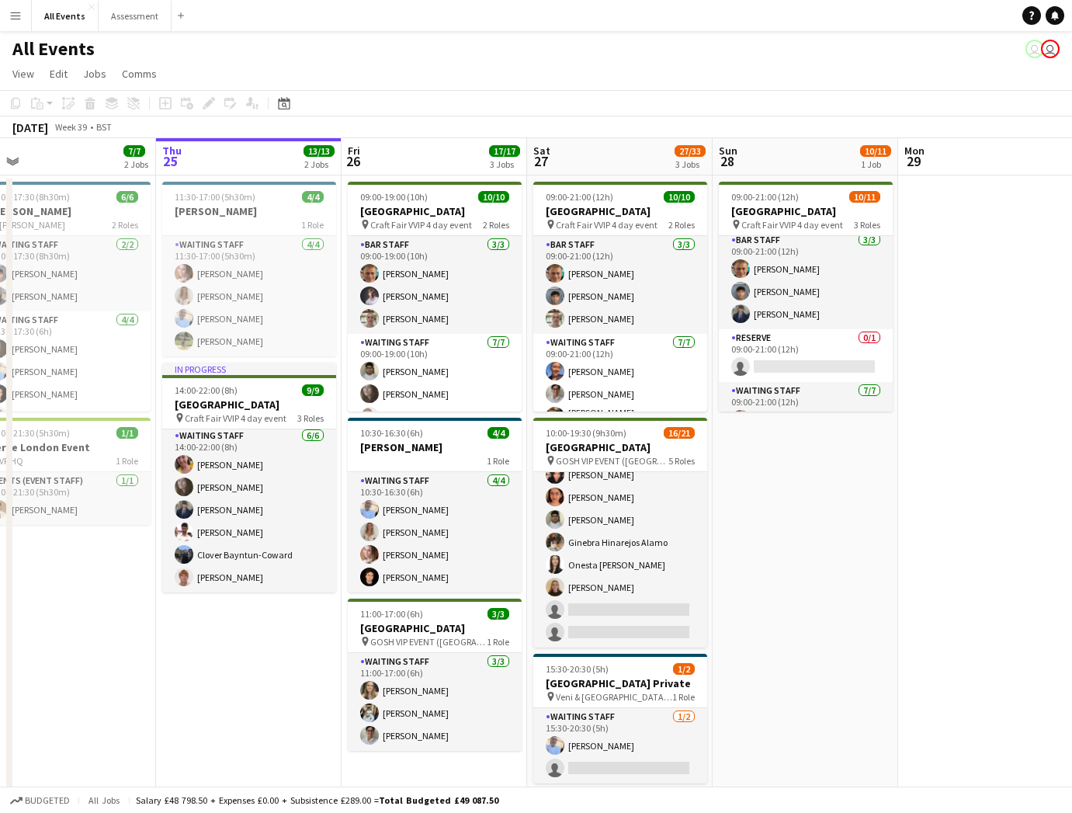
scroll to position [5, 0]
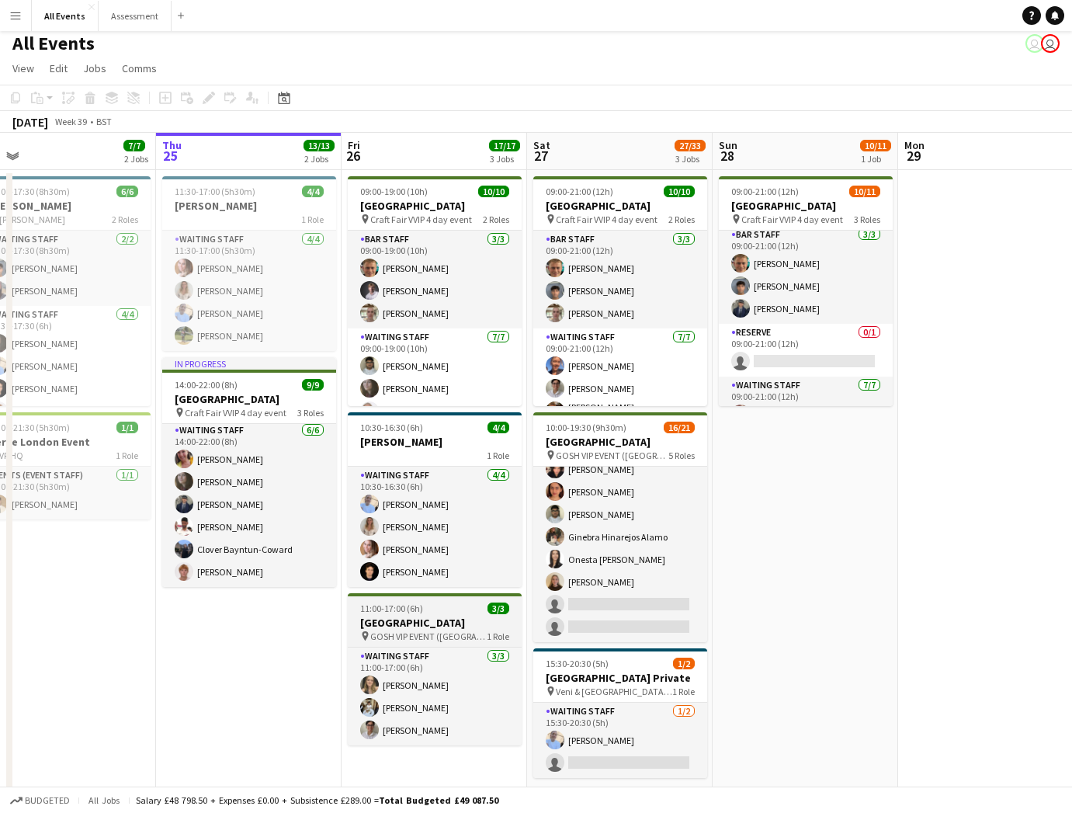
click at [464, 622] on h3 "[GEOGRAPHIC_DATA]" at bounding box center [435, 623] width 174 height 14
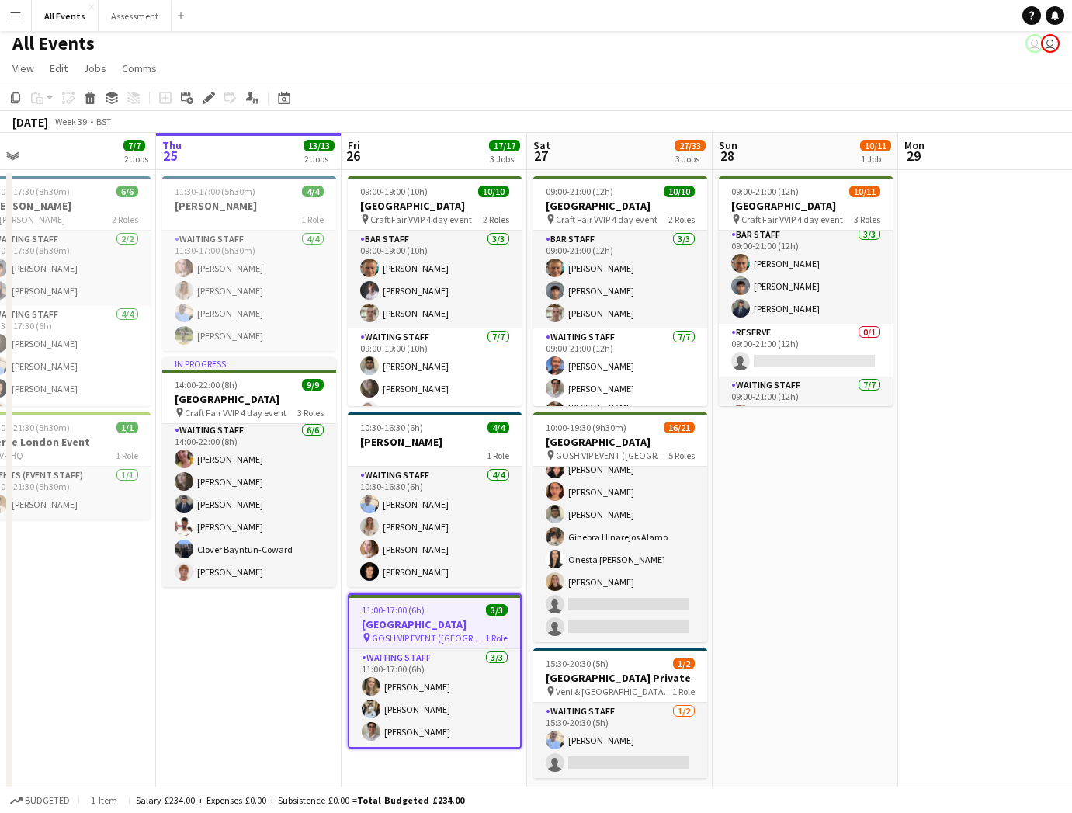
click at [418, 628] on h3 "[GEOGRAPHIC_DATA]" at bounding box center [434, 624] width 171 height 14
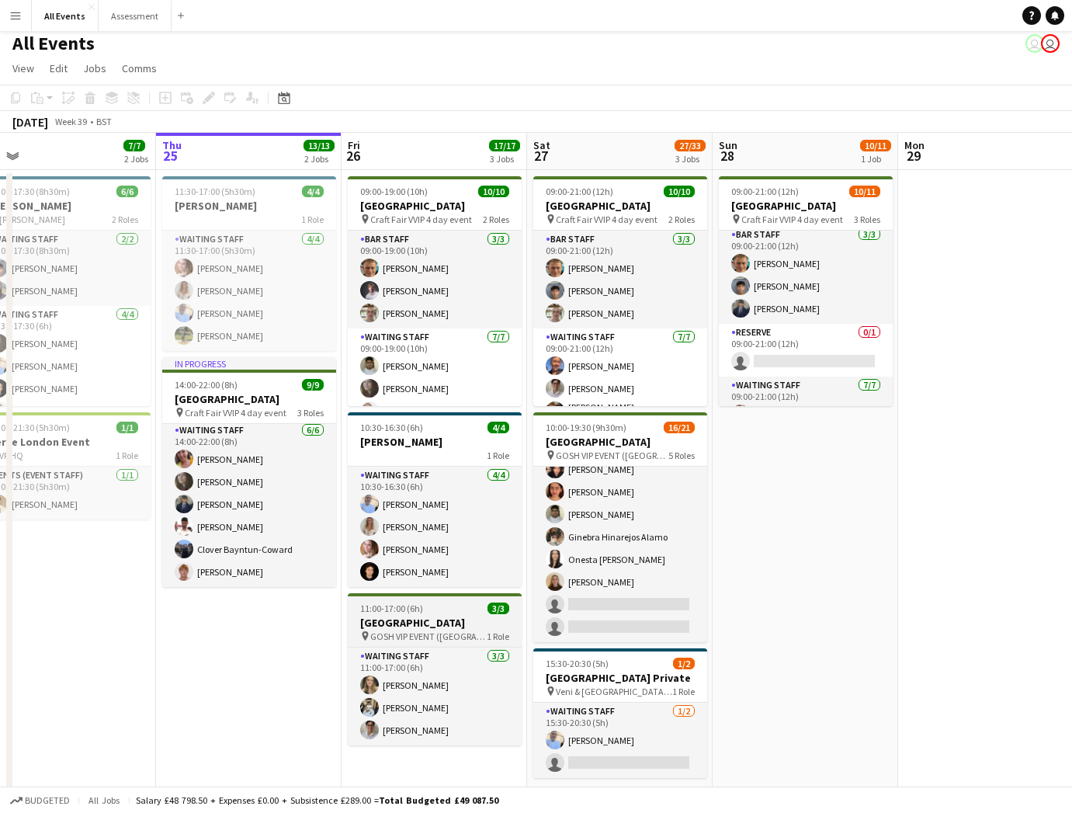
click at [432, 637] on span "GOSH VIP EVENT ([GEOGRAPHIC_DATA][PERSON_NAME])" at bounding box center [428, 636] width 116 height 12
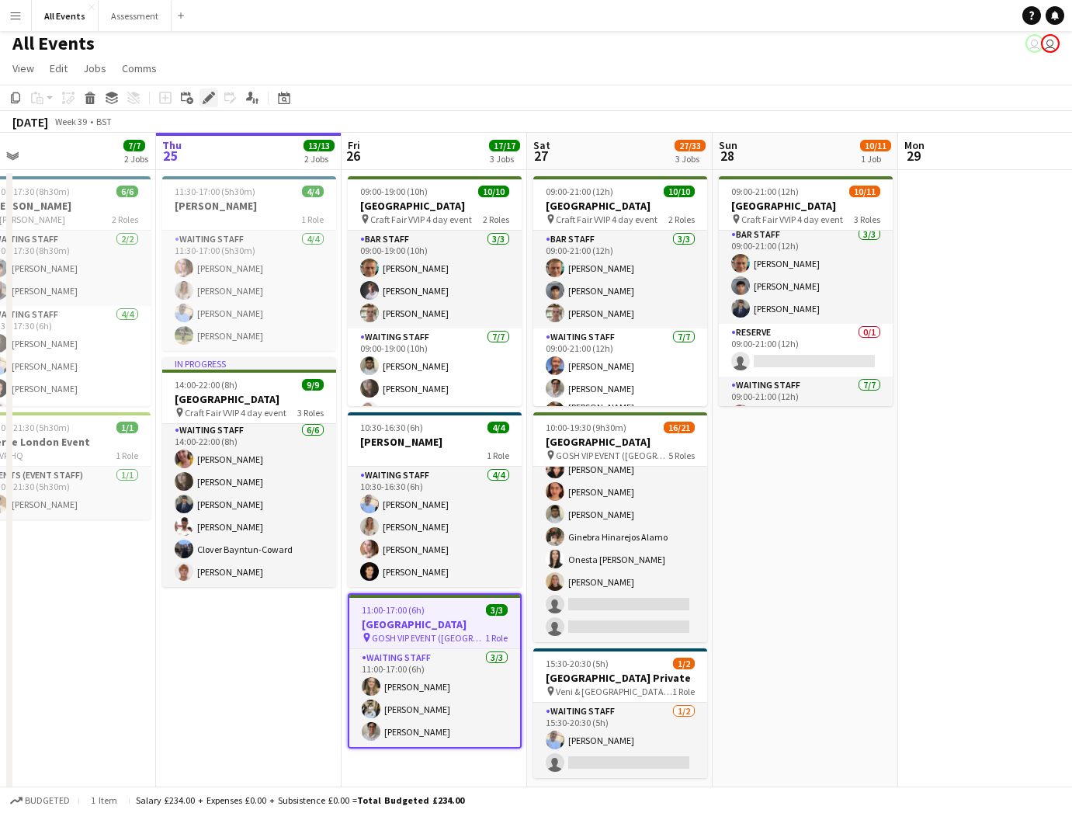
click at [207, 97] on icon at bounding box center [208, 98] width 9 height 9
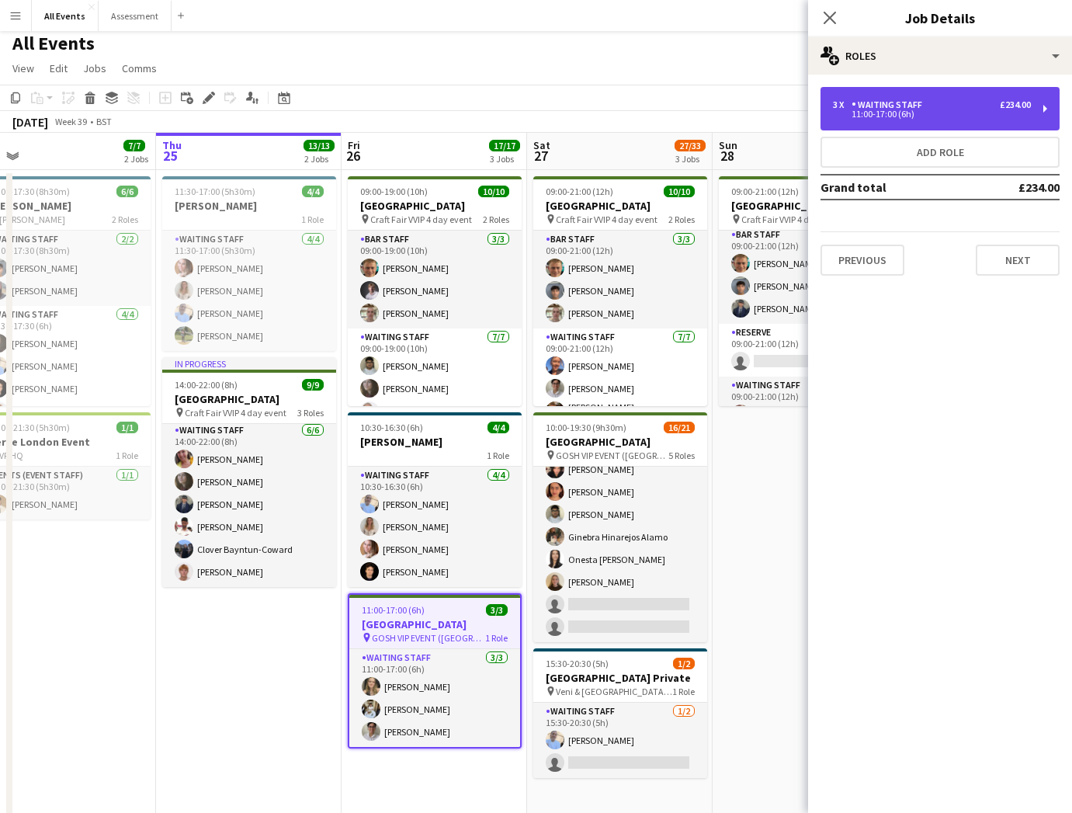
click at [877, 111] on div "11:00-17:00 (6h)" at bounding box center [932, 114] width 198 height 8
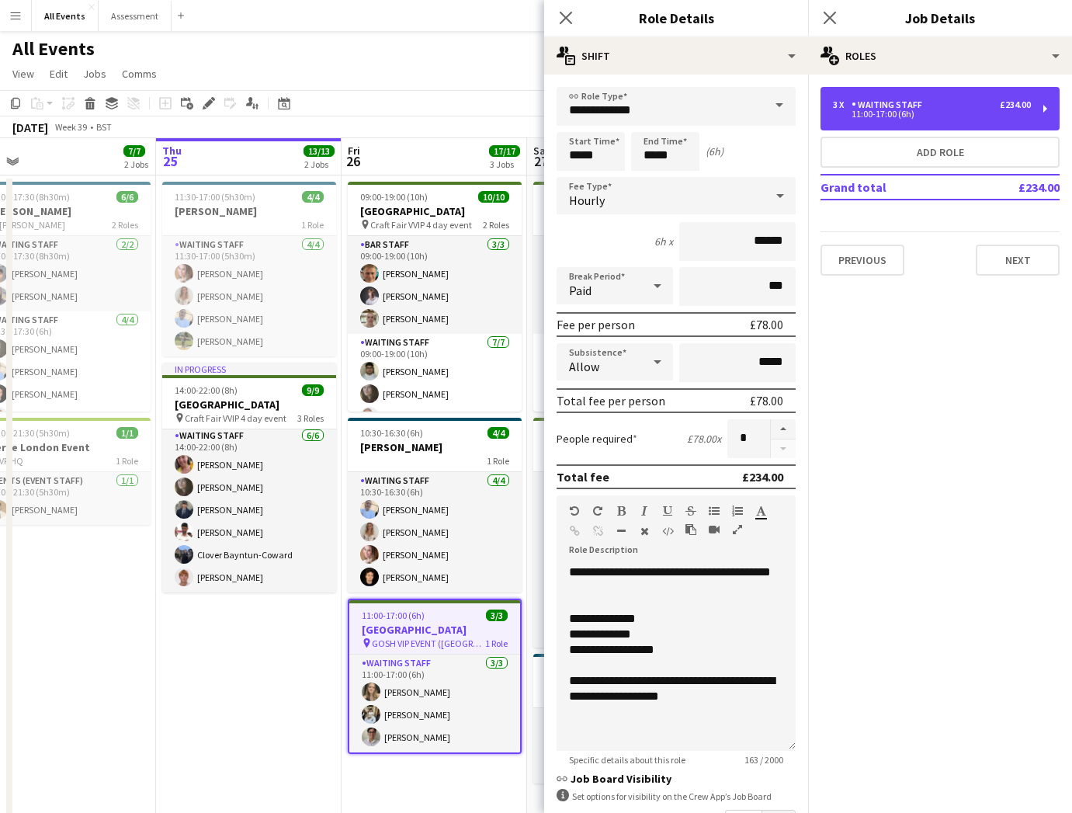
scroll to position [0, 0]
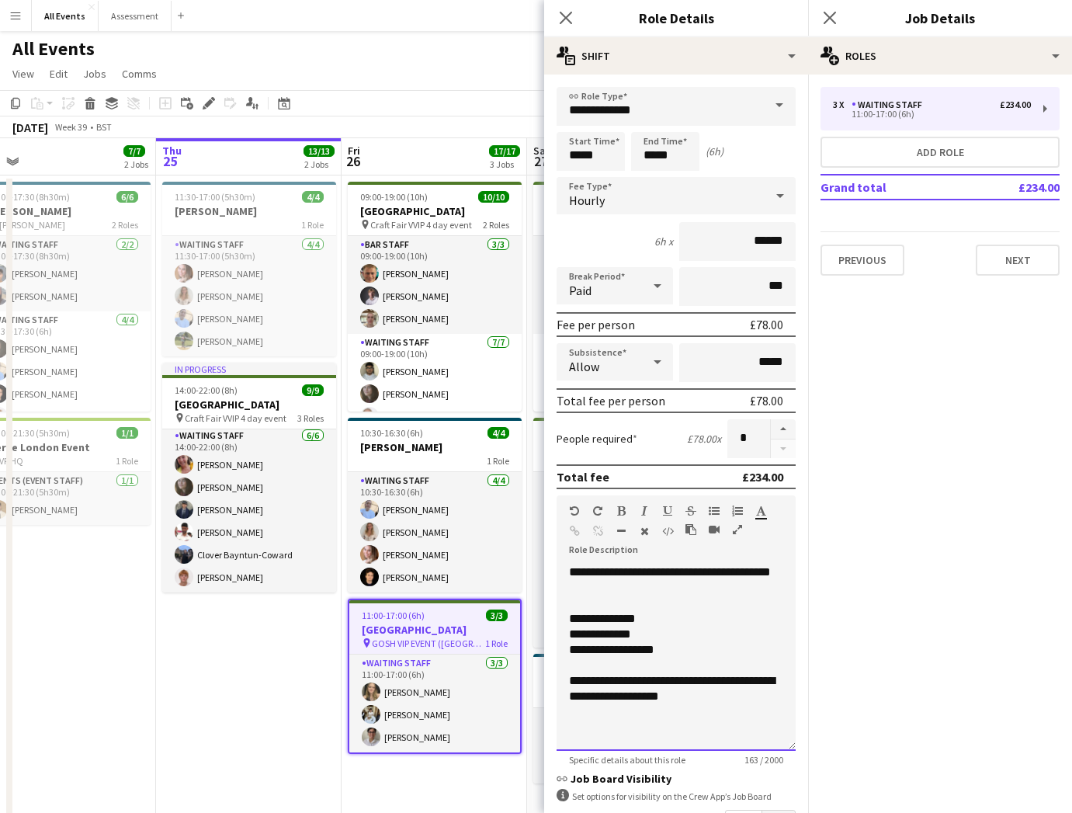
click at [566, 570] on div "**********" at bounding box center [676, 657] width 239 height 186
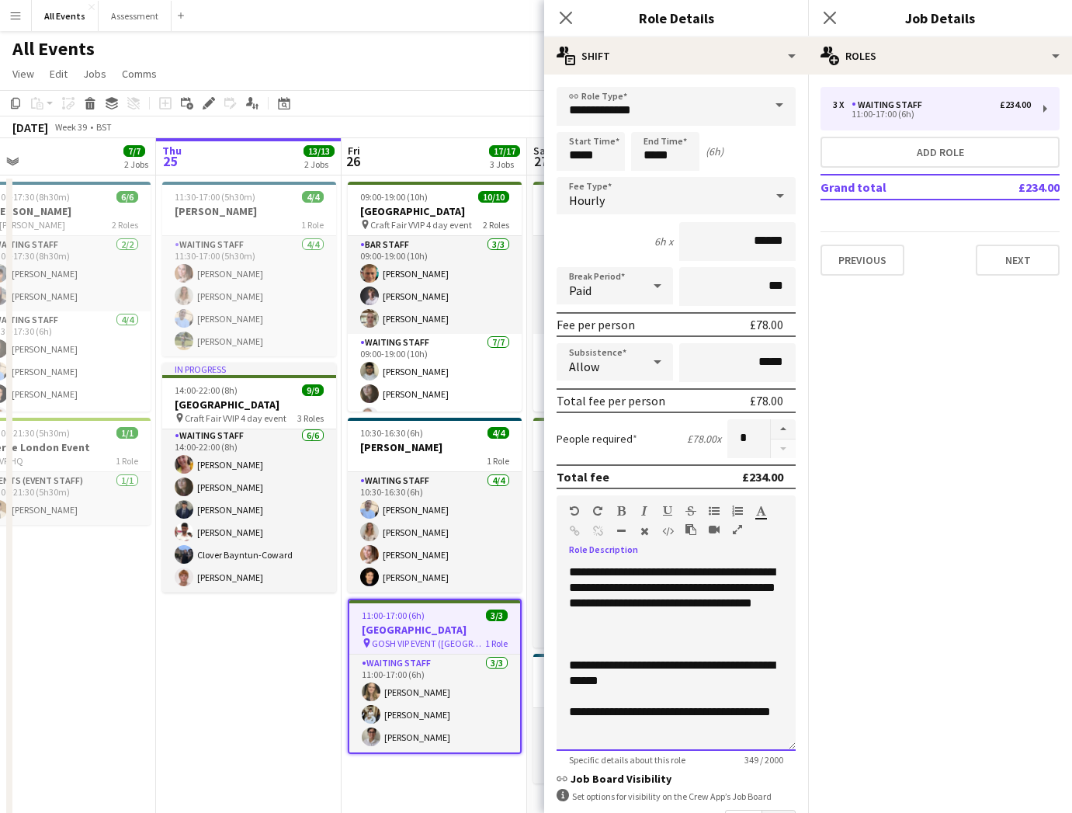
click at [684, 658] on div "**********" at bounding box center [676, 673] width 214 height 31
click at [705, 643] on div at bounding box center [676, 650] width 214 height 16
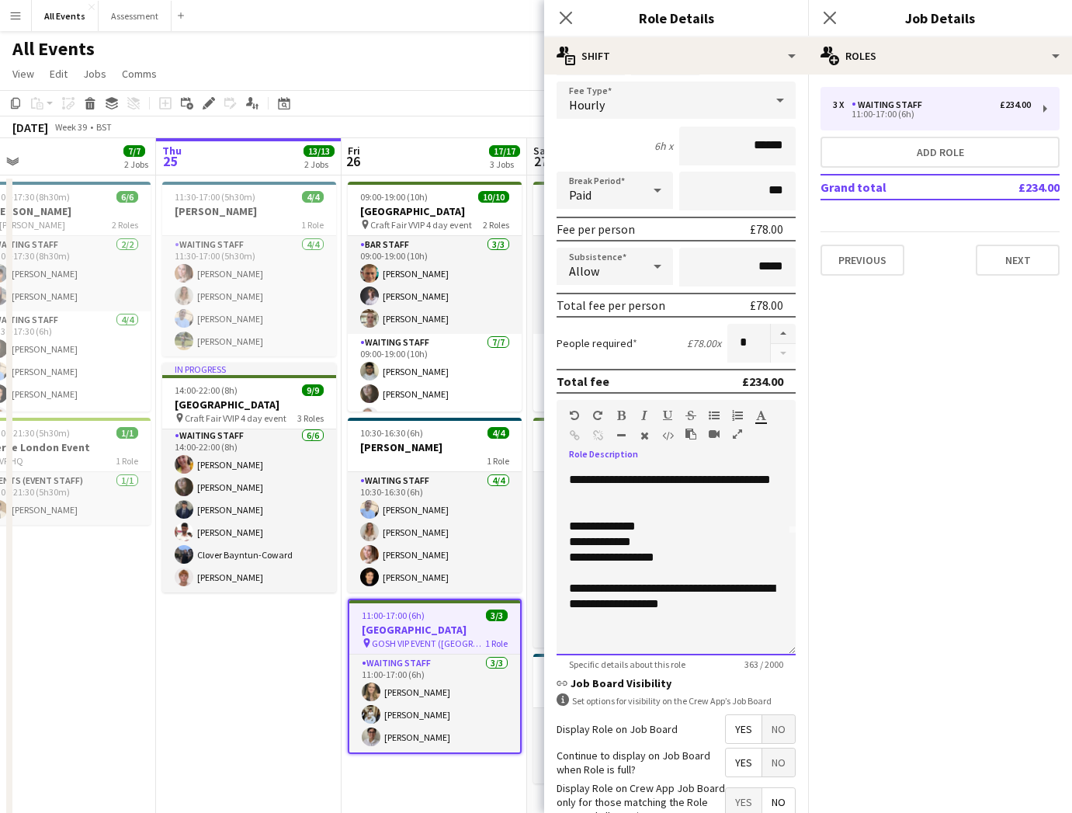
scroll to position [98, 0]
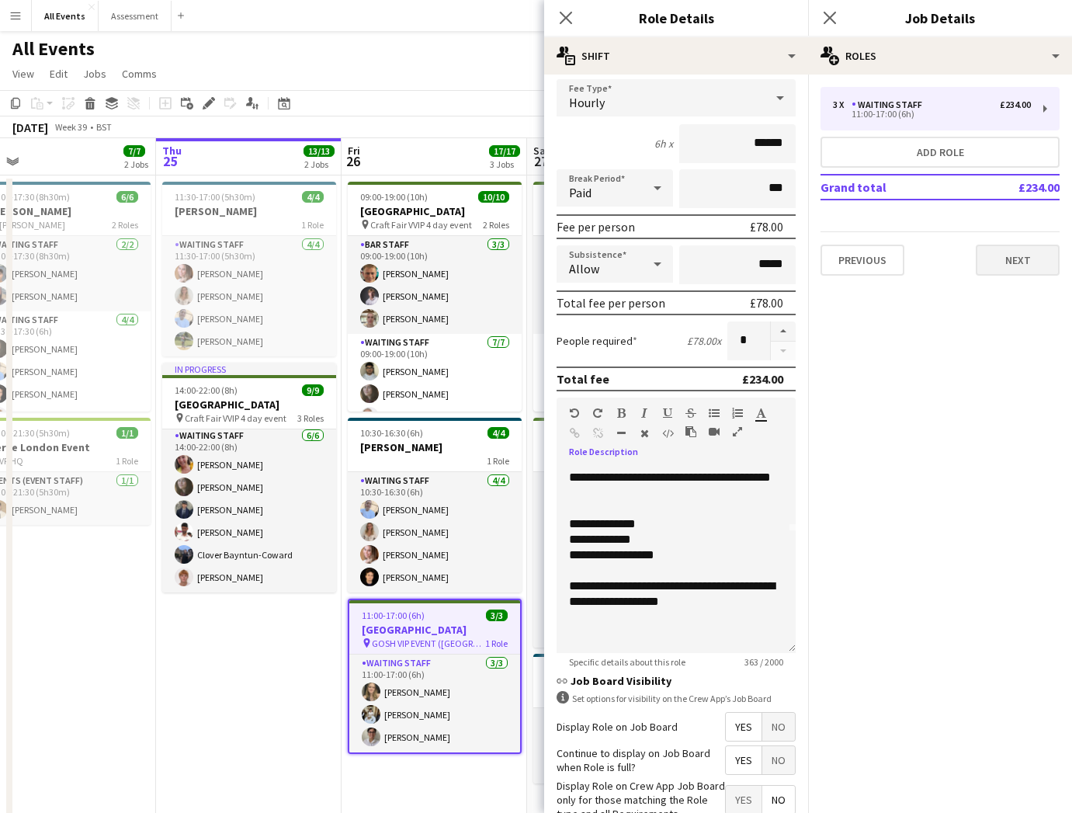
click at [1009, 260] on button "Next" at bounding box center [1018, 260] width 84 height 31
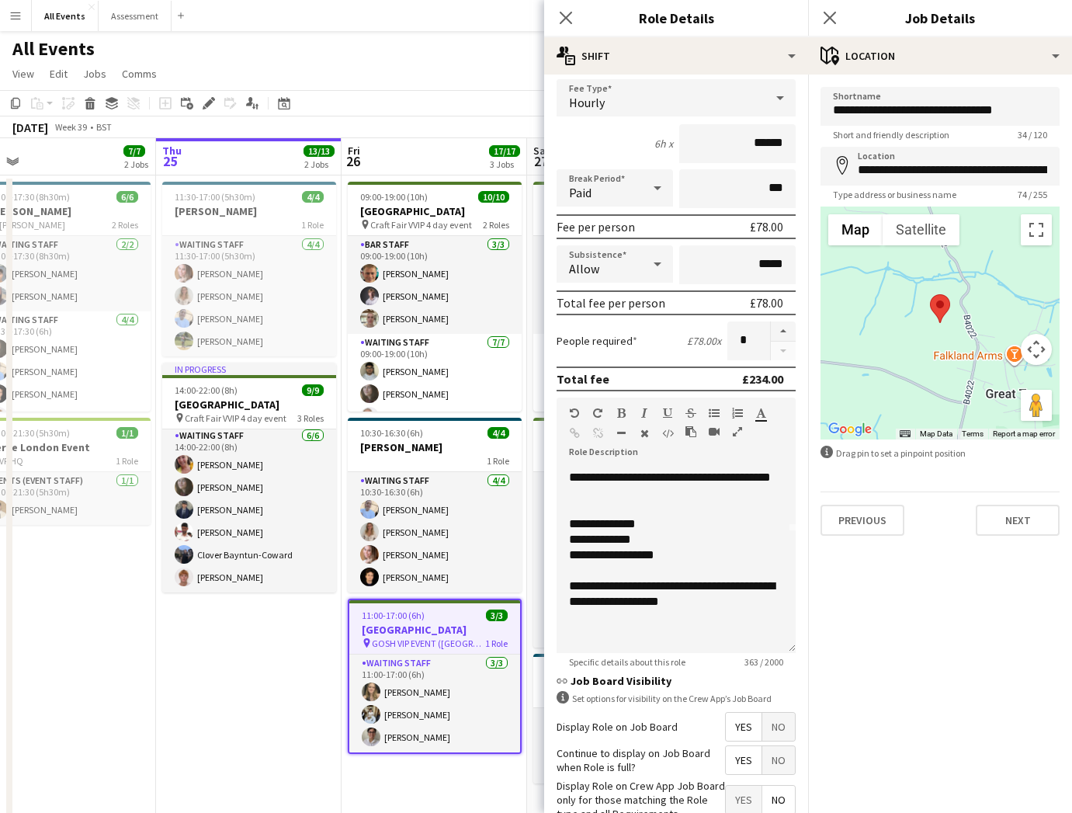
scroll to position [0, 0]
click at [1005, 520] on button "Next" at bounding box center [1018, 520] width 84 height 31
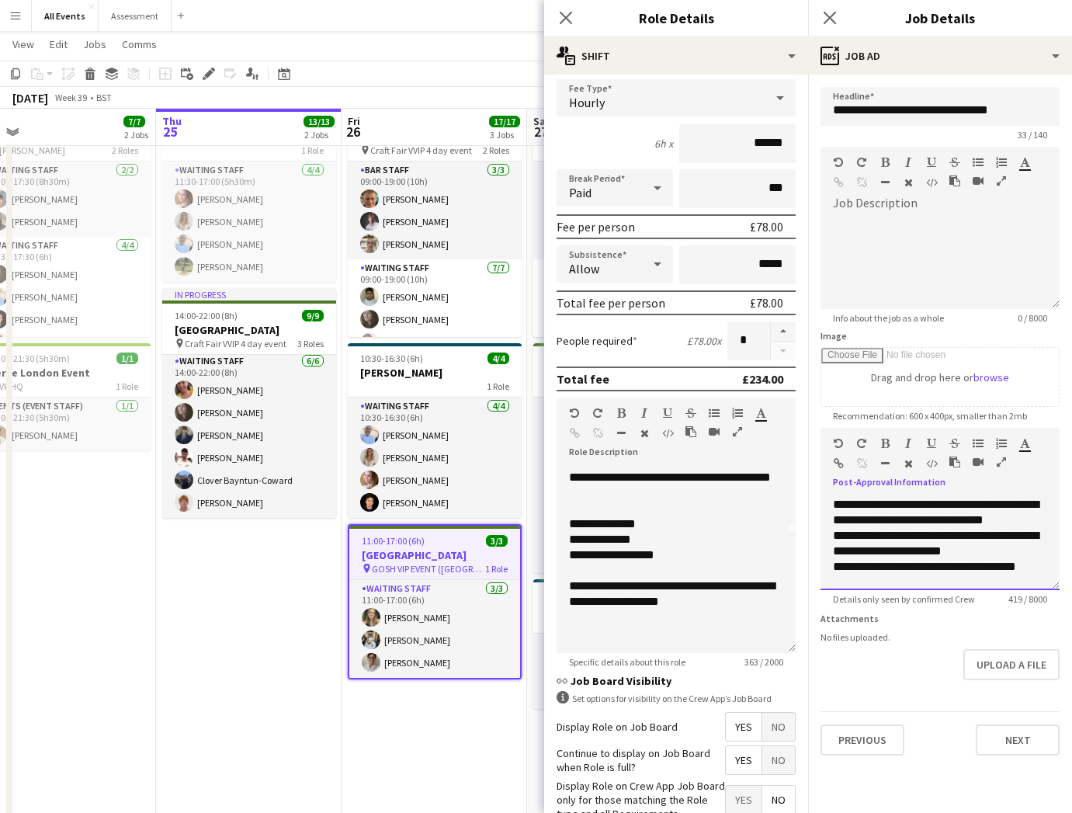
drag, startPoint x: 859, startPoint y: 581, endPoint x: 819, endPoint y: 484, distance: 105.1
click at [819, 484] on form "**********" at bounding box center [940, 421] width 264 height 668
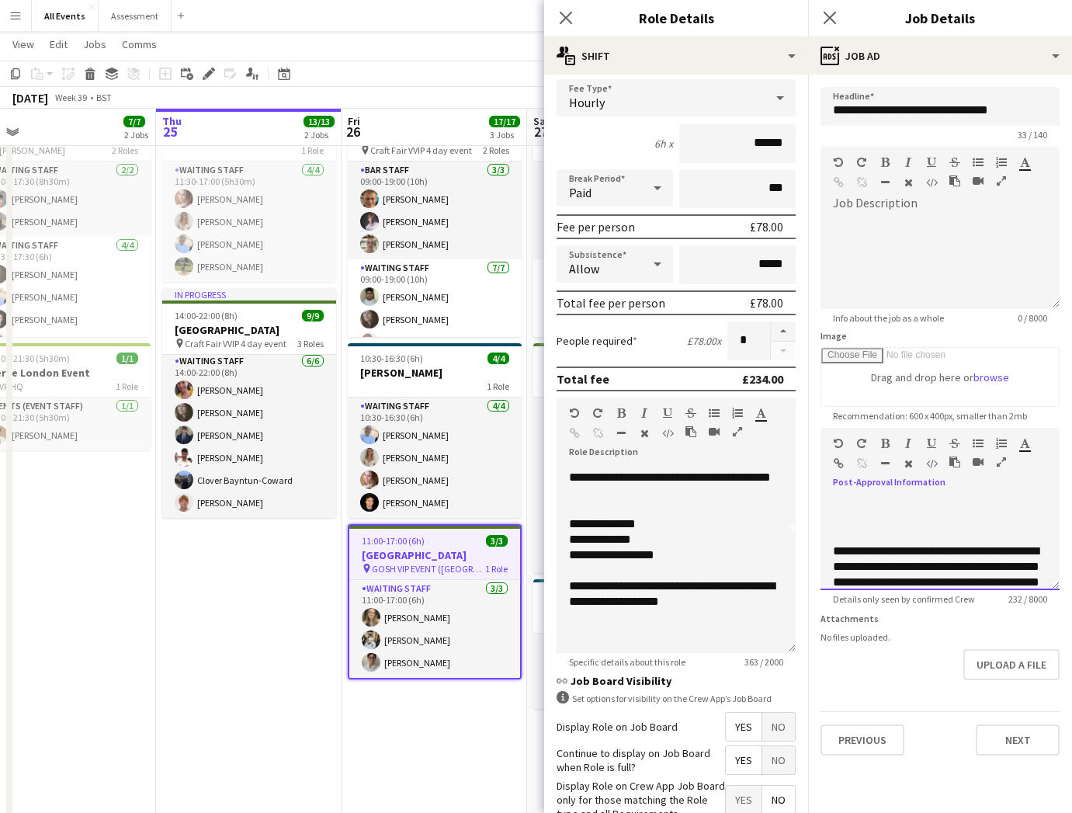
scroll to position [73, 0]
click at [829, 537] on div "**********" at bounding box center [940, 543] width 239 height 93
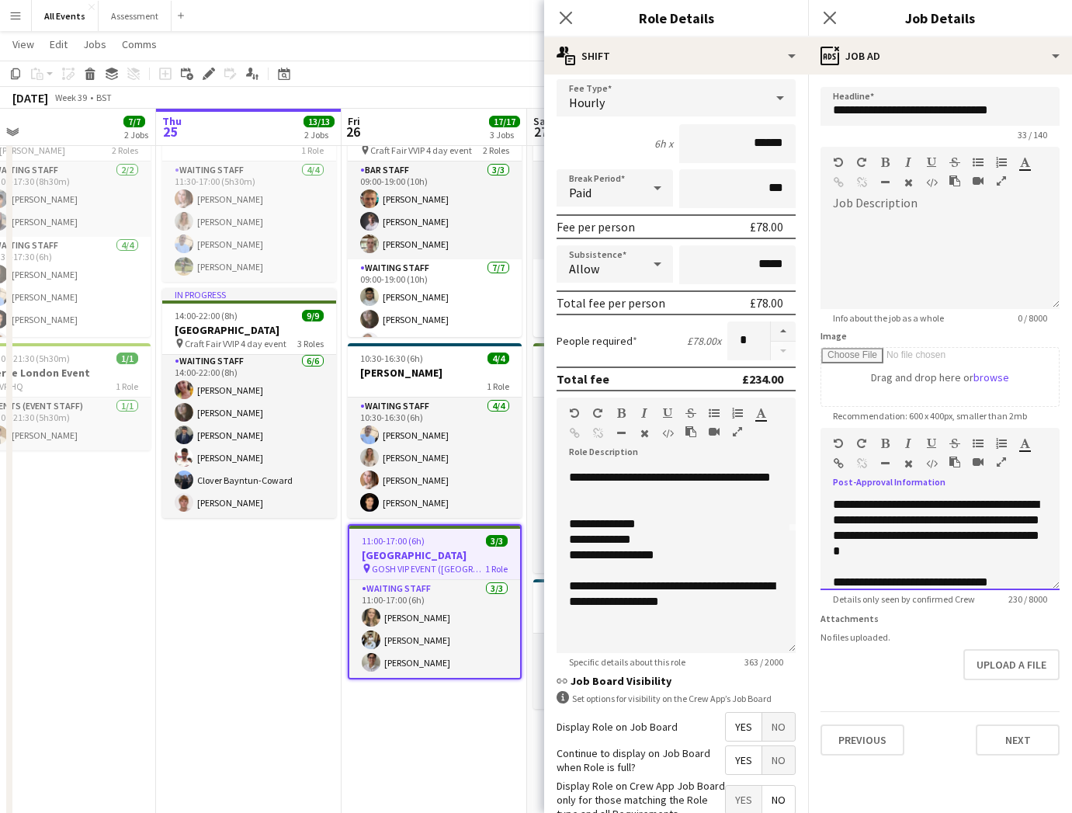
drag, startPoint x: 929, startPoint y: 564, endPoint x: 839, endPoint y: 469, distance: 130.7
click at [838, 468] on div "**********" at bounding box center [940, 509] width 239 height 162
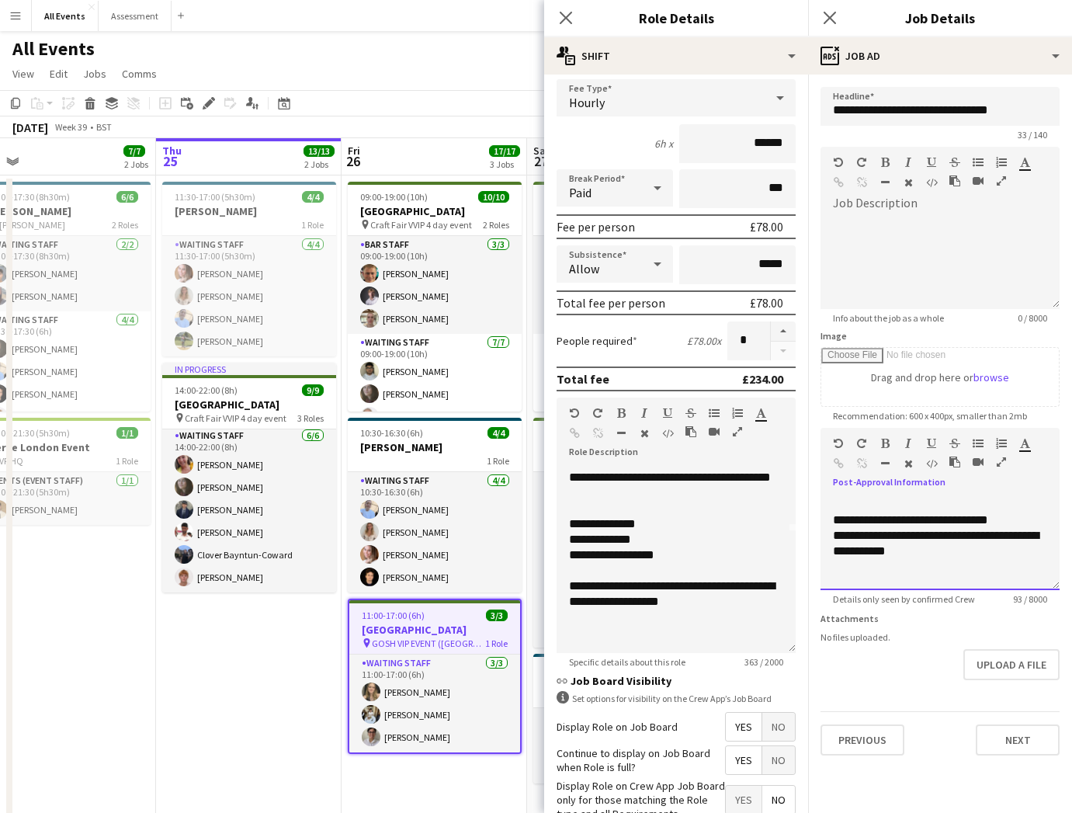
scroll to position [0, 0]
click at [1029, 658] on button "Next" at bounding box center [1018, 739] width 84 height 31
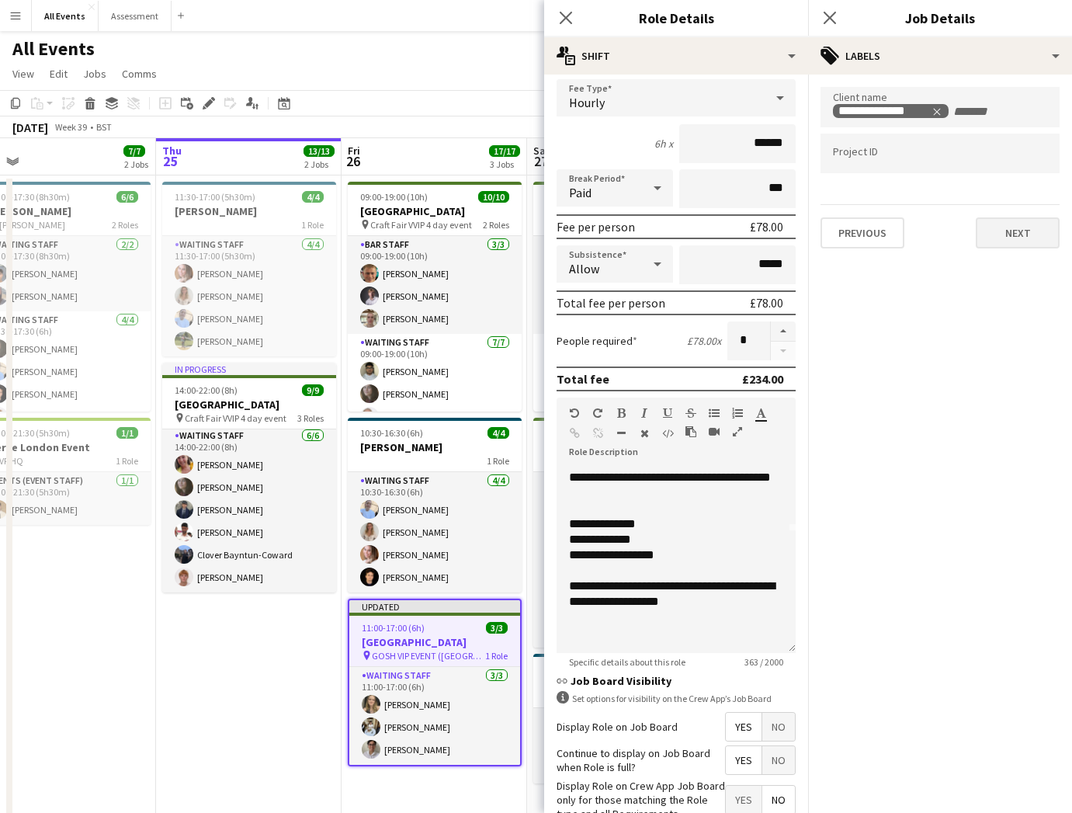
click at [1013, 247] on button "Next" at bounding box center [1018, 232] width 84 height 31
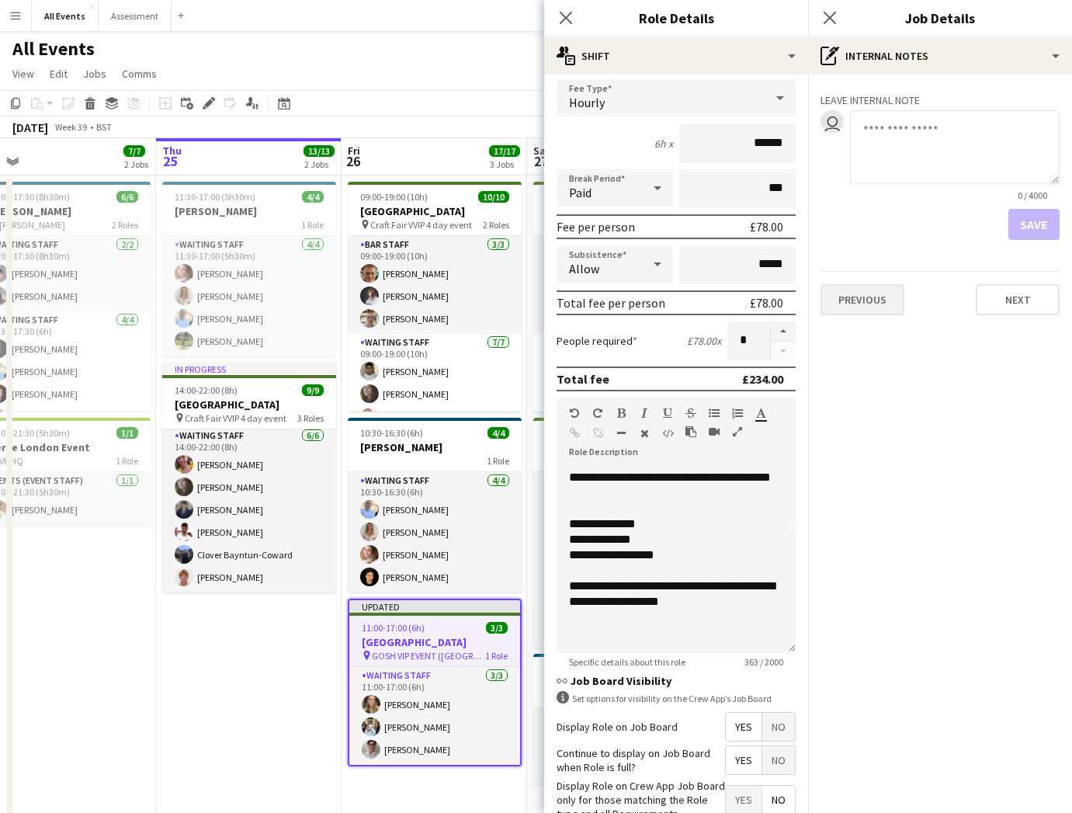
click at [863, 313] on button "Previous" at bounding box center [863, 299] width 84 height 31
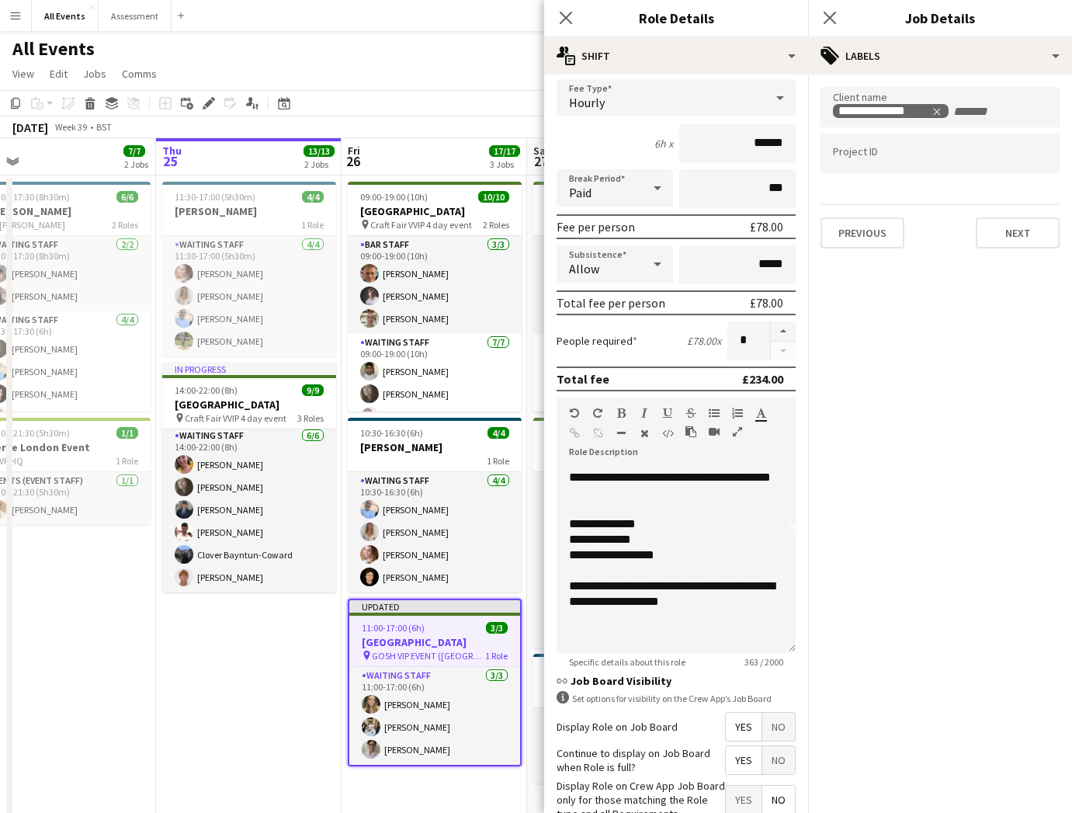
click at [859, 303] on mat-expansion-panel "**********" at bounding box center [940, 444] width 264 height 738
click at [876, 247] on button "Previous" at bounding box center [863, 232] width 84 height 31
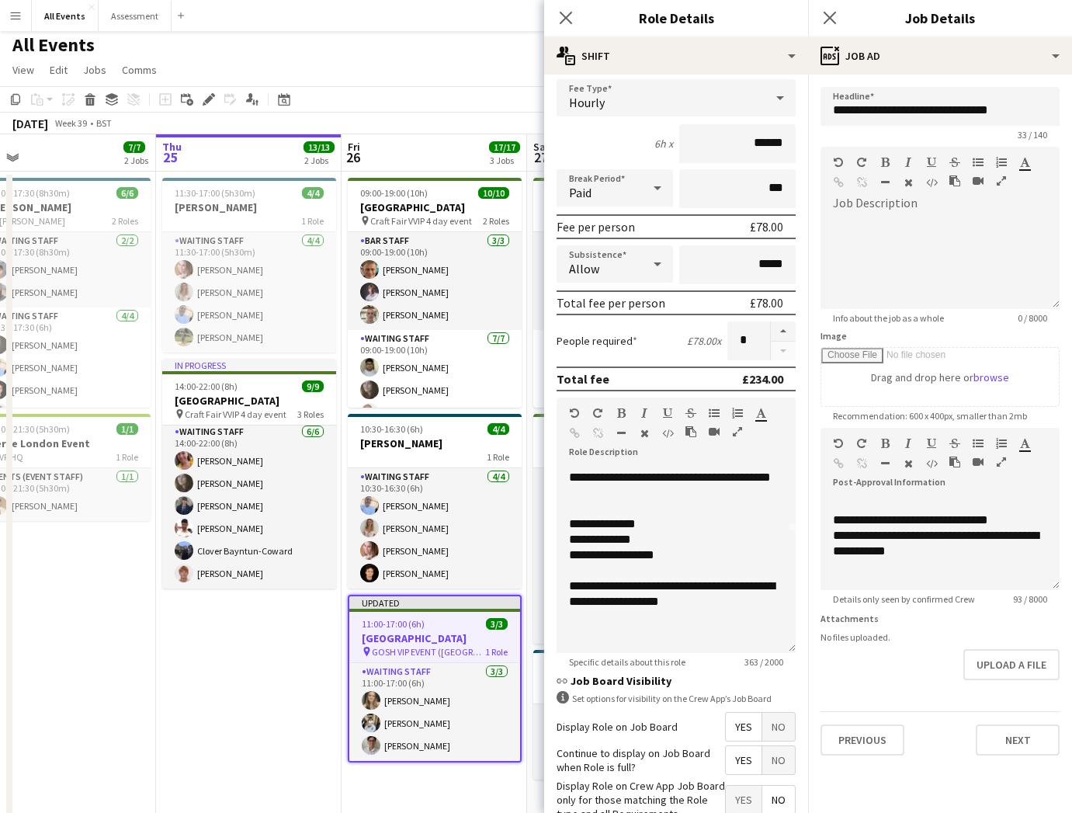
scroll to position [7, 0]
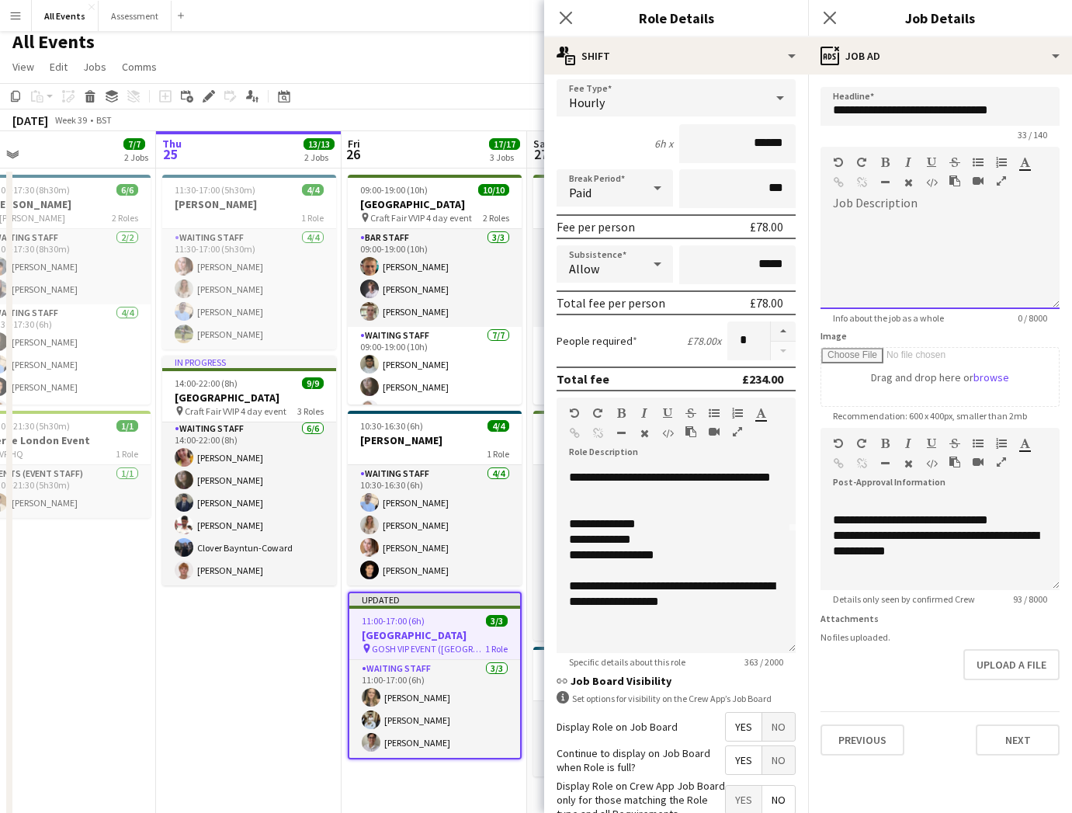
click at [956, 251] on div at bounding box center [940, 262] width 239 height 93
paste div
drag, startPoint x: 955, startPoint y: 231, endPoint x: 940, endPoint y: 186, distance: 47.4
click at [940, 186] on div "**********" at bounding box center [940, 228] width 239 height 162
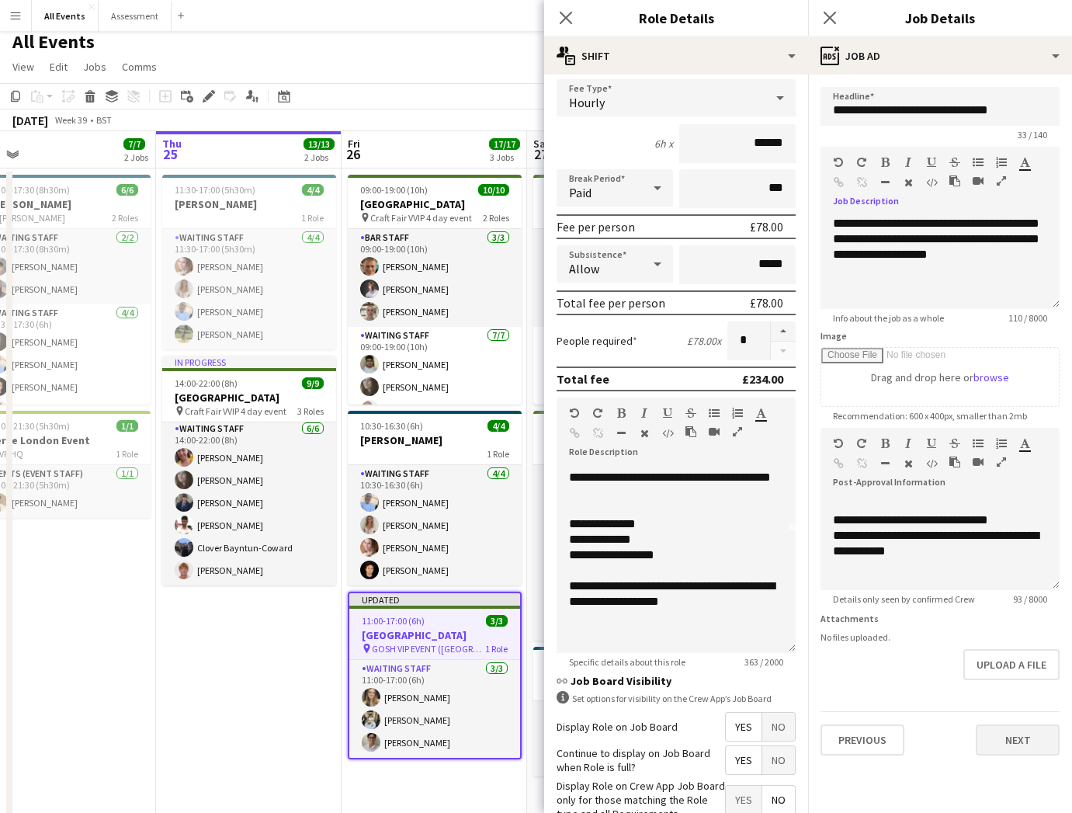
click at [1017, 658] on button "Next" at bounding box center [1018, 739] width 84 height 31
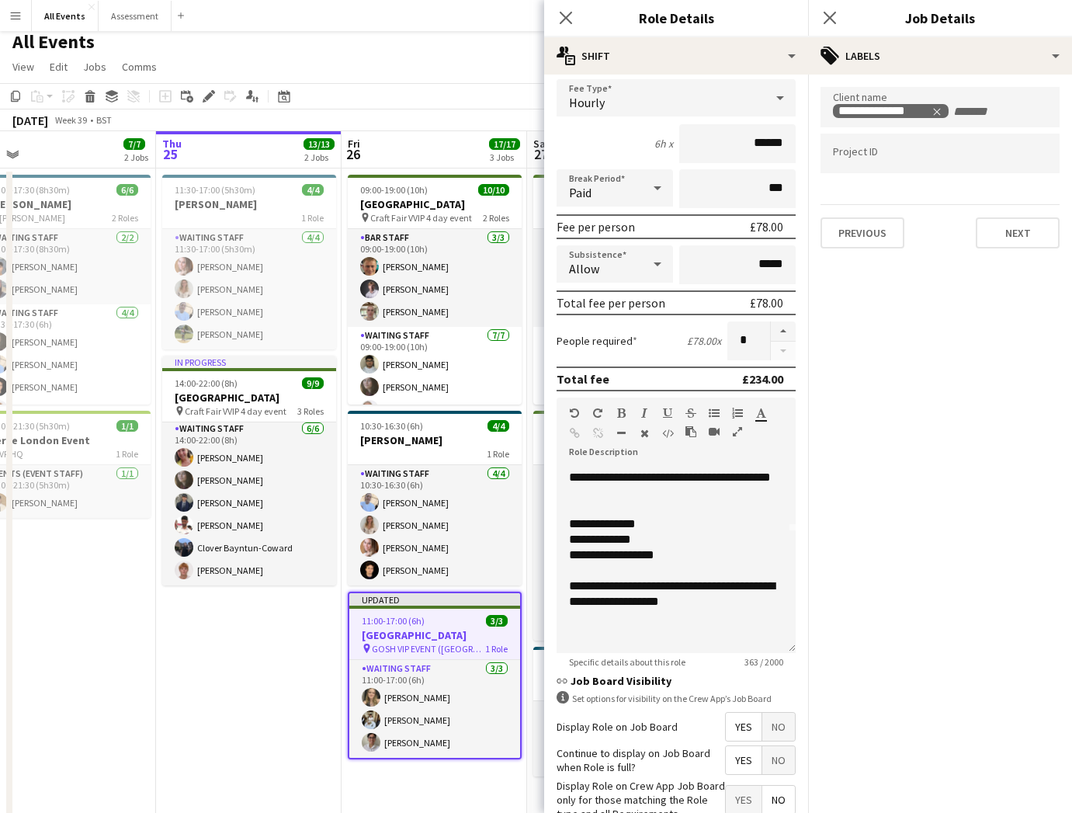
click at [286, 651] on app-date-cell "11:30-17:00 (5h30m) 4/4 E.J. Churchill 1 Role Waiting Staff 4/4 11:30-17:00 (5h…" at bounding box center [249, 582] width 186 height 829
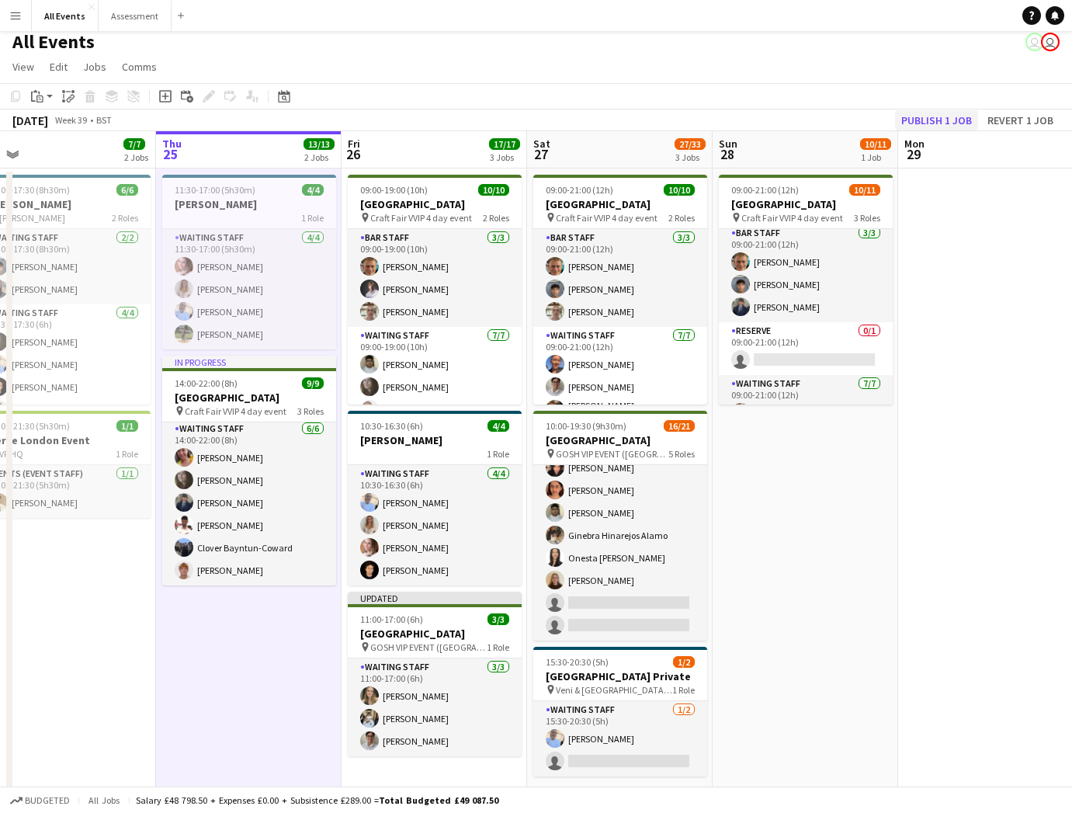
click at [941, 120] on button "Publish 1 job" at bounding box center [936, 120] width 83 height 20
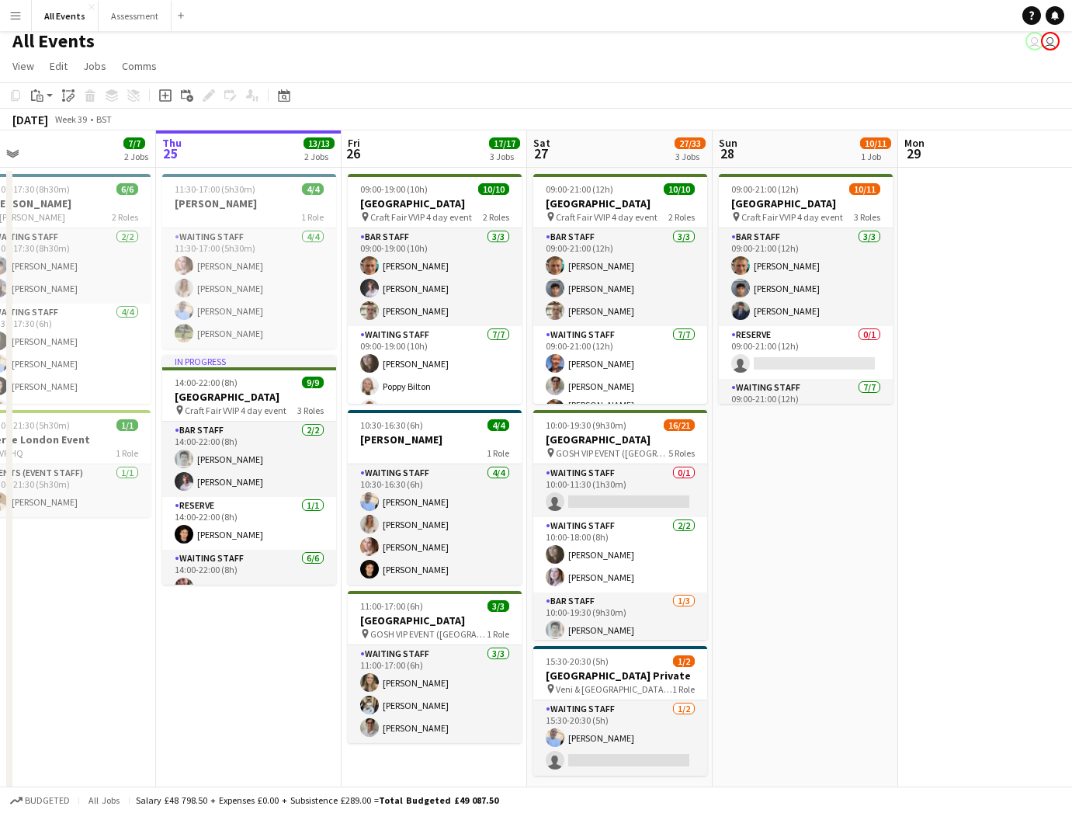
scroll to position [0, 0]
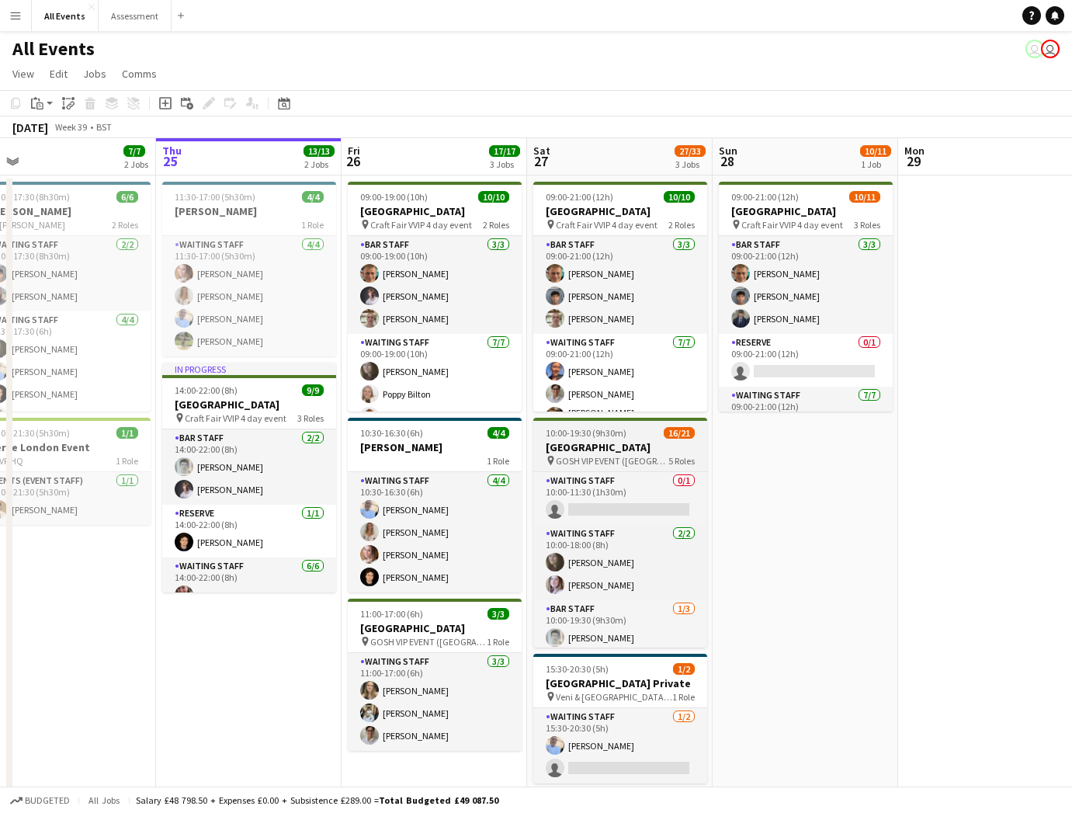
click at [659, 459] on span "GOSH VIP EVENT ([GEOGRAPHIC_DATA][PERSON_NAME])" at bounding box center [612, 461] width 113 height 12
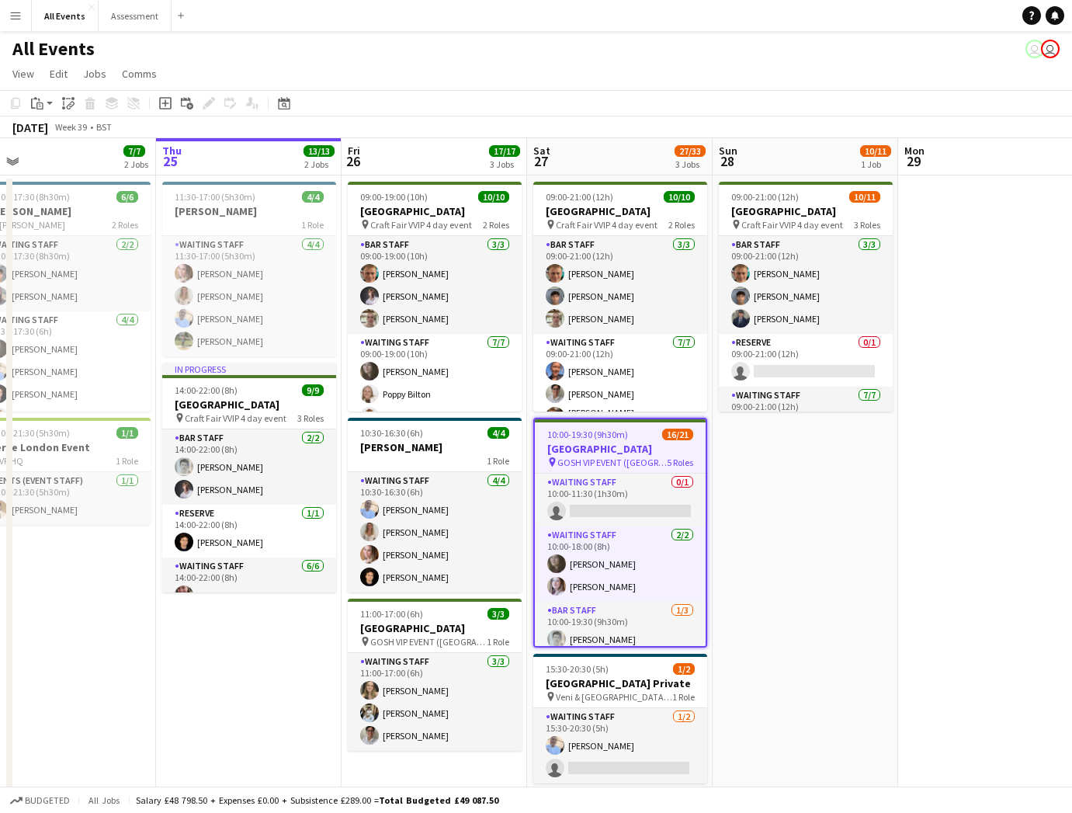
scroll to position [0, 404]
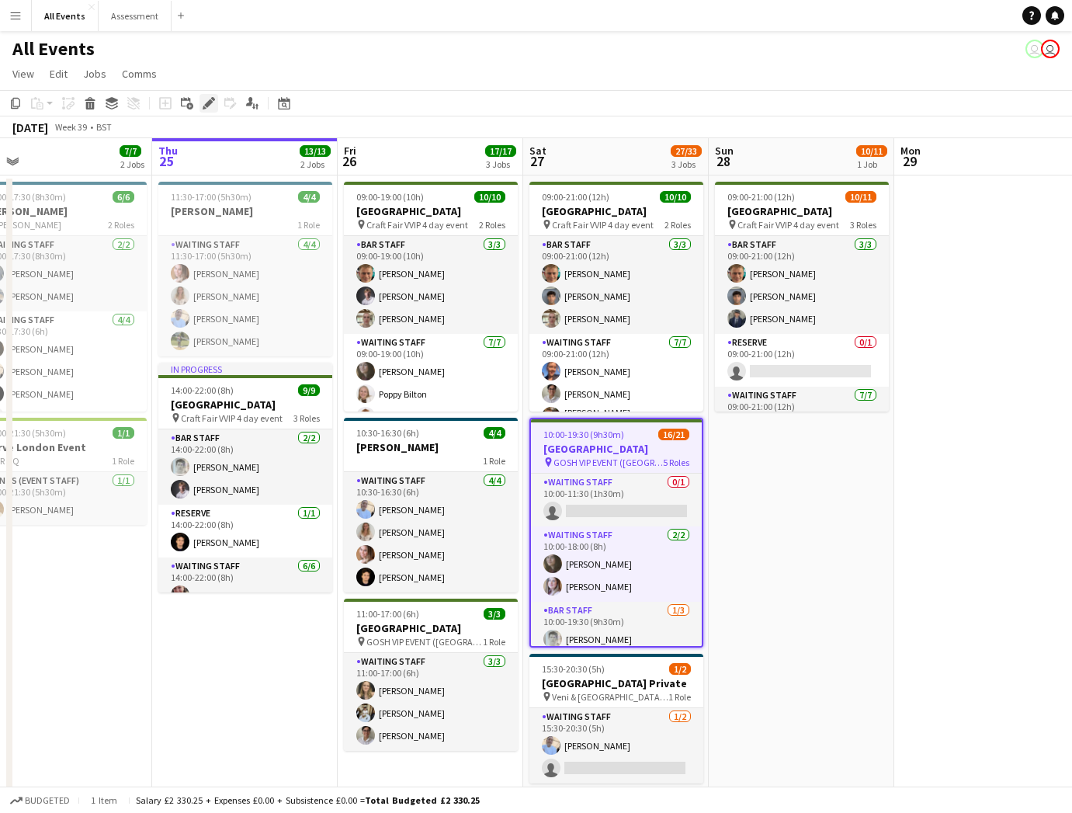
click at [213, 105] on icon "Edit" at bounding box center [209, 103] width 12 height 12
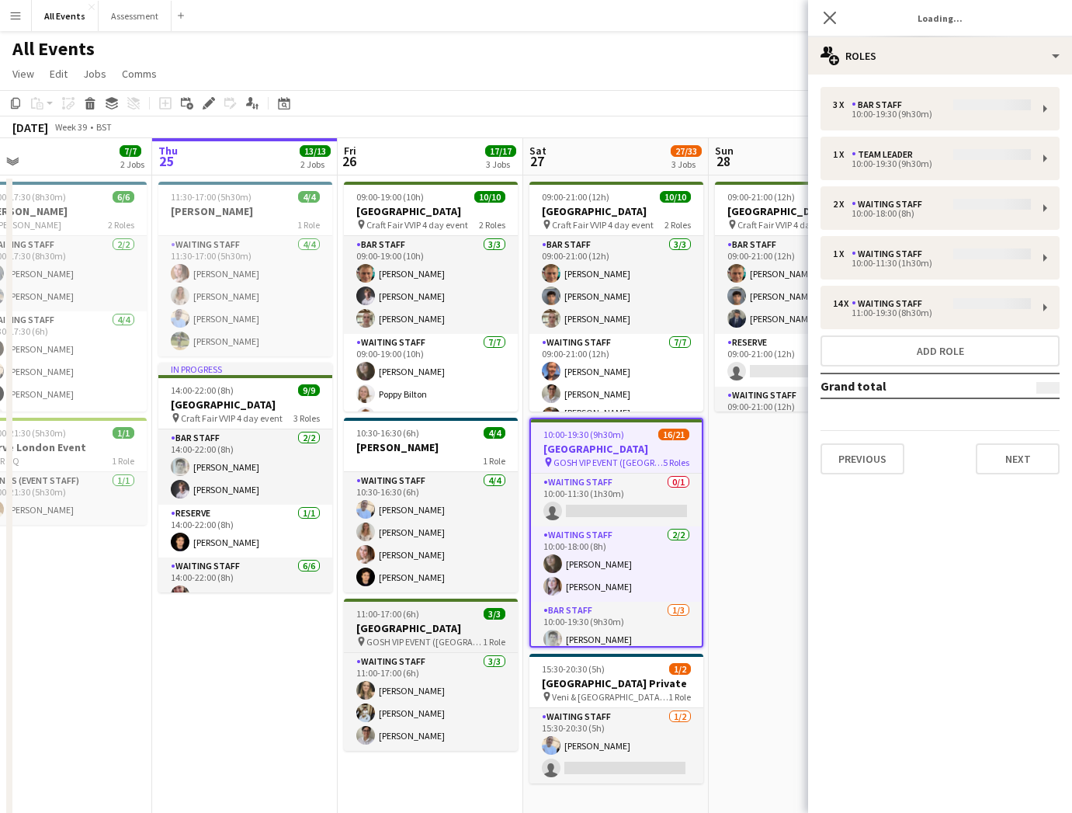
click at [432, 615] on div "11:00-17:00 (6h) 3/3" at bounding box center [431, 614] width 174 height 12
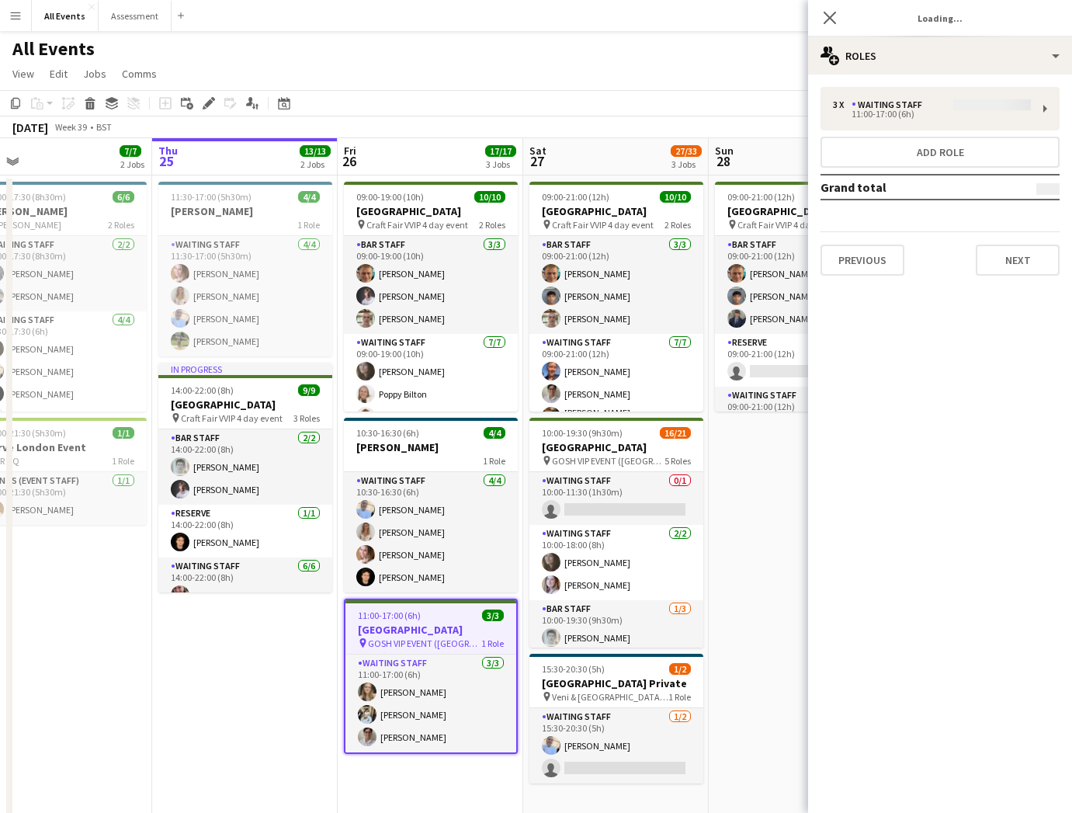
click at [878, 123] on div "3 x Waiting Staff 11:00-17:00 (6h) Add role Grand total Previous Next" at bounding box center [940, 181] width 264 height 189
click at [897, 101] on div "3 x Waiting Staff 11:00-17:00 (6h) Add role Grand total Previous Next" at bounding box center [940, 181] width 264 height 189
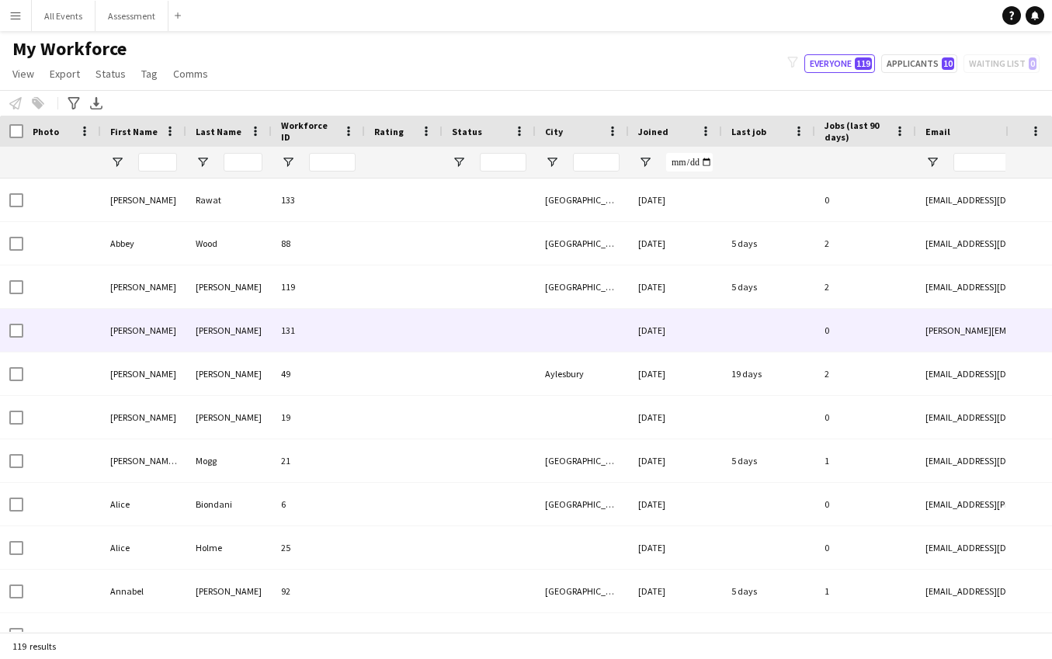
type input "**********"
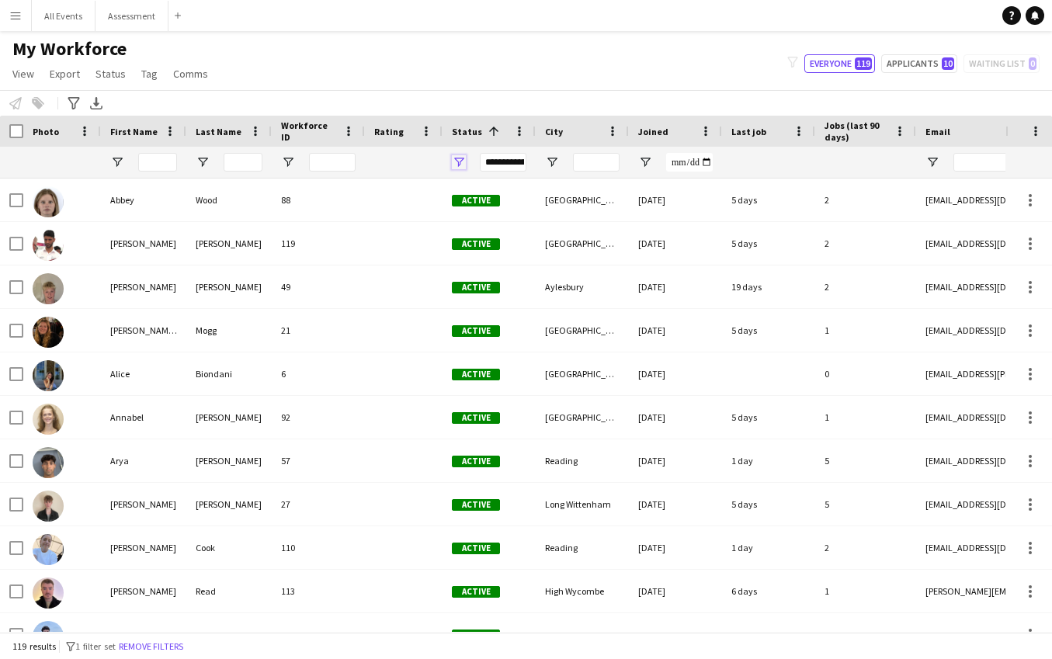
click at [453, 163] on span "Open Filter Menu" at bounding box center [459, 162] width 14 height 14
click at [463, 123] on div "Status 1" at bounding box center [480, 131] width 56 height 23
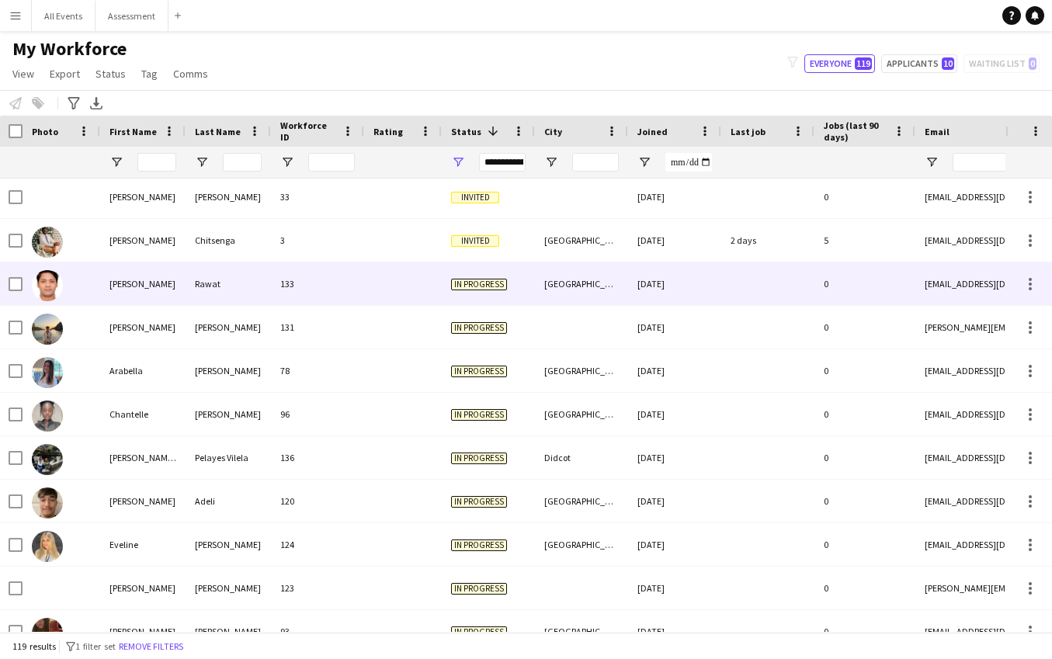
scroll to position [287, 0]
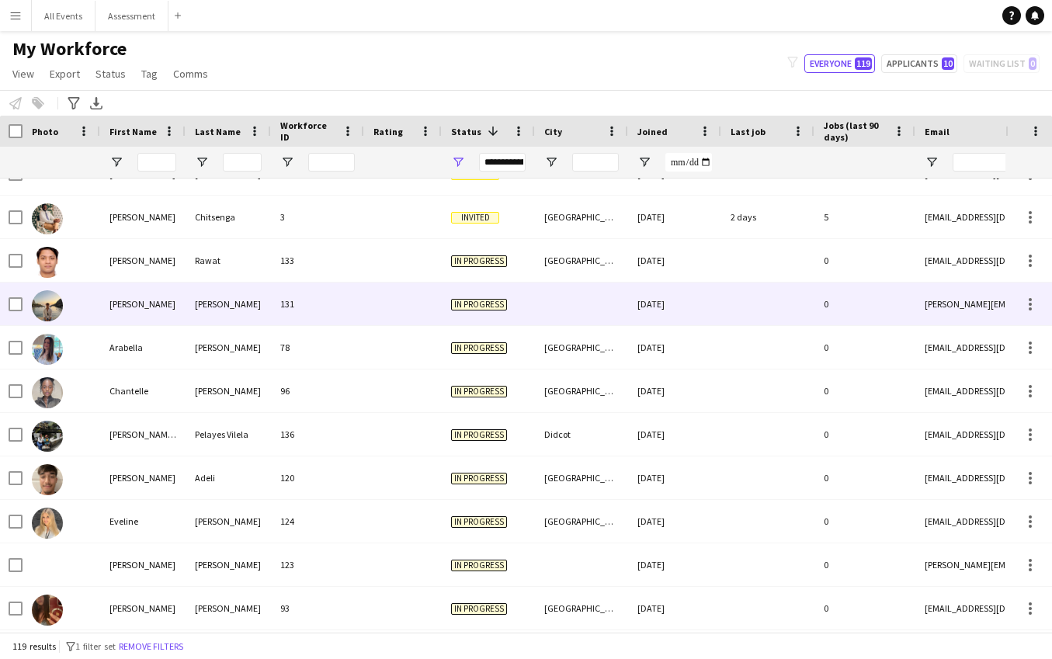
click at [543, 300] on div at bounding box center [581, 304] width 93 height 43
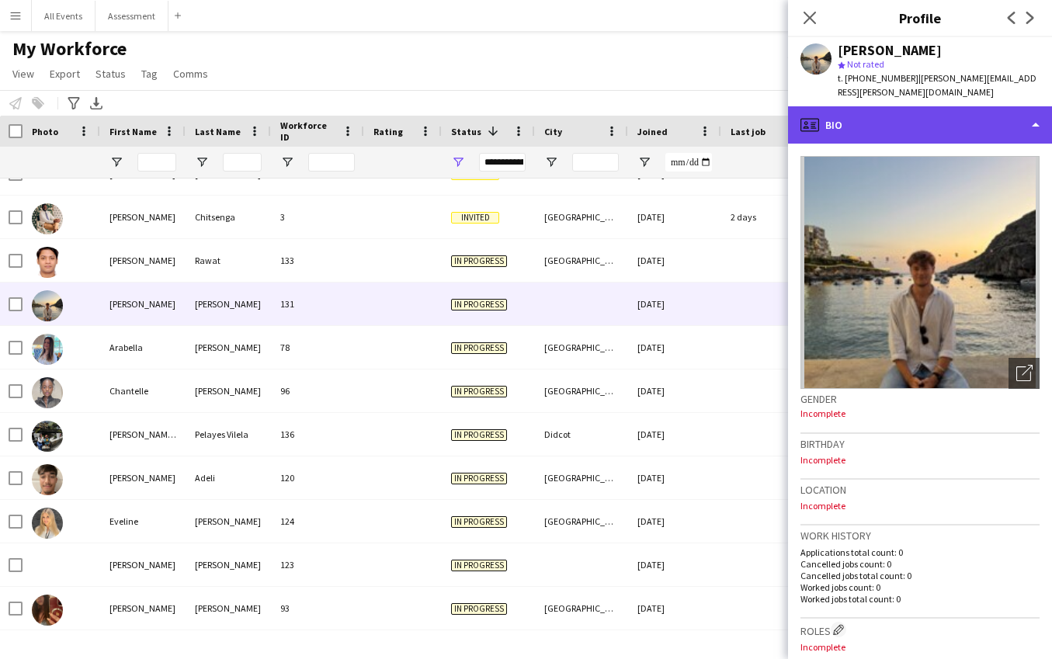
click at [937, 110] on div "profile Bio" at bounding box center [920, 124] width 264 height 37
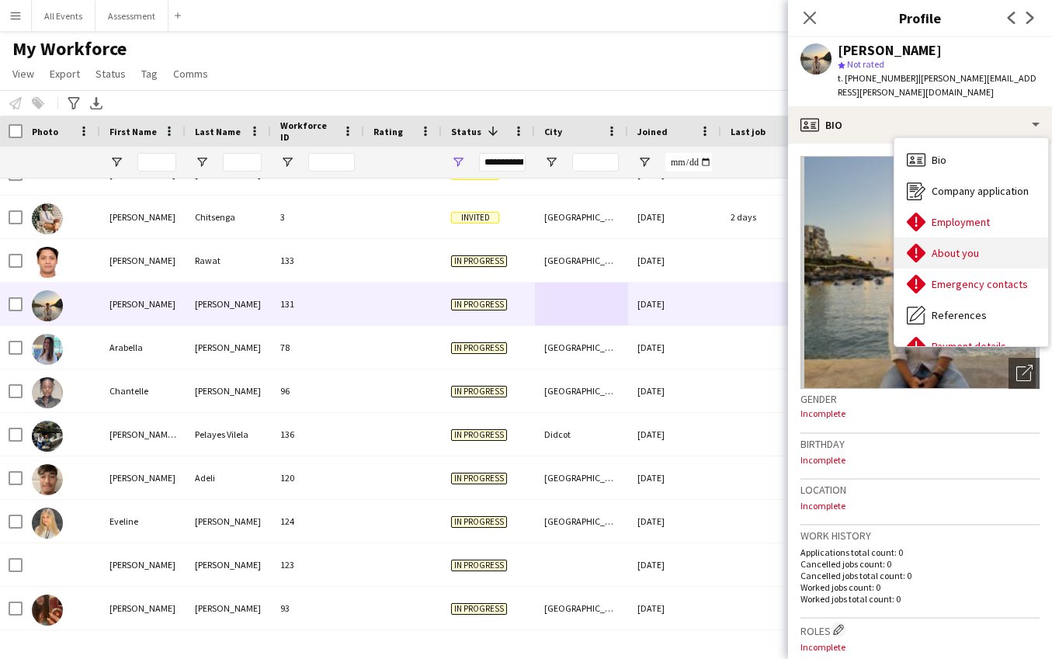
click at [963, 246] on span "About you" at bounding box center [955, 253] width 47 height 14
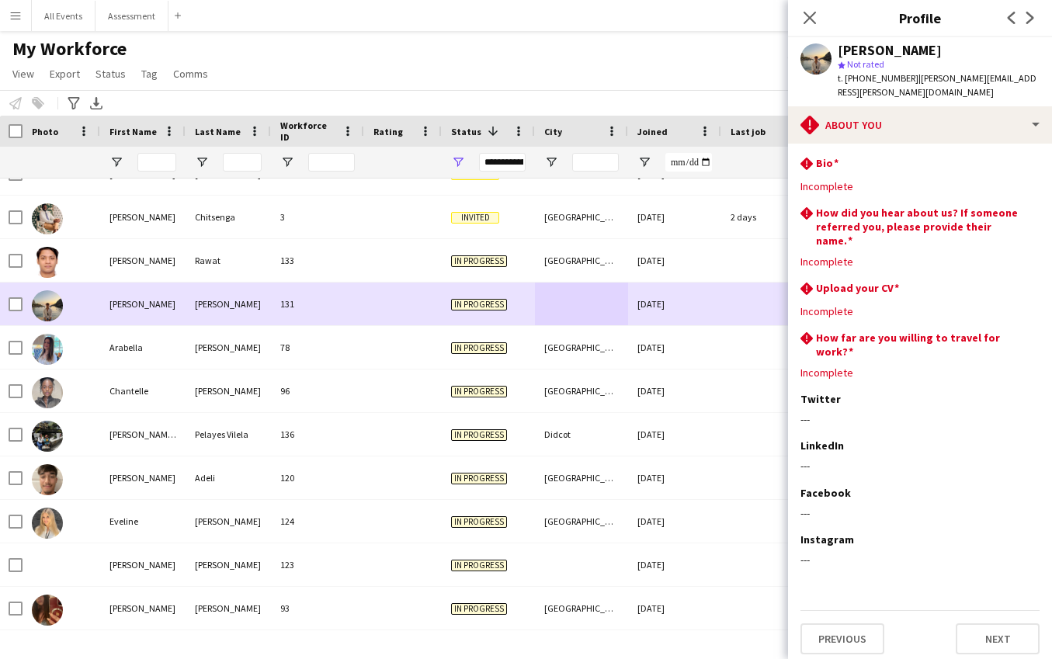
click at [564, 315] on div at bounding box center [581, 304] width 93 height 43
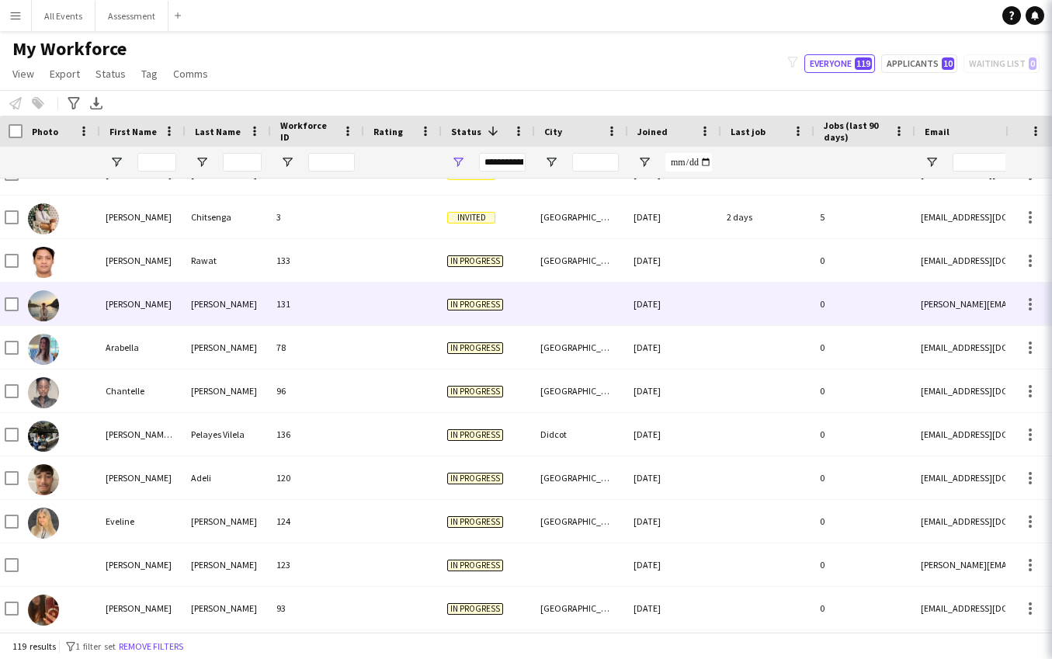
scroll to position [0, 0]
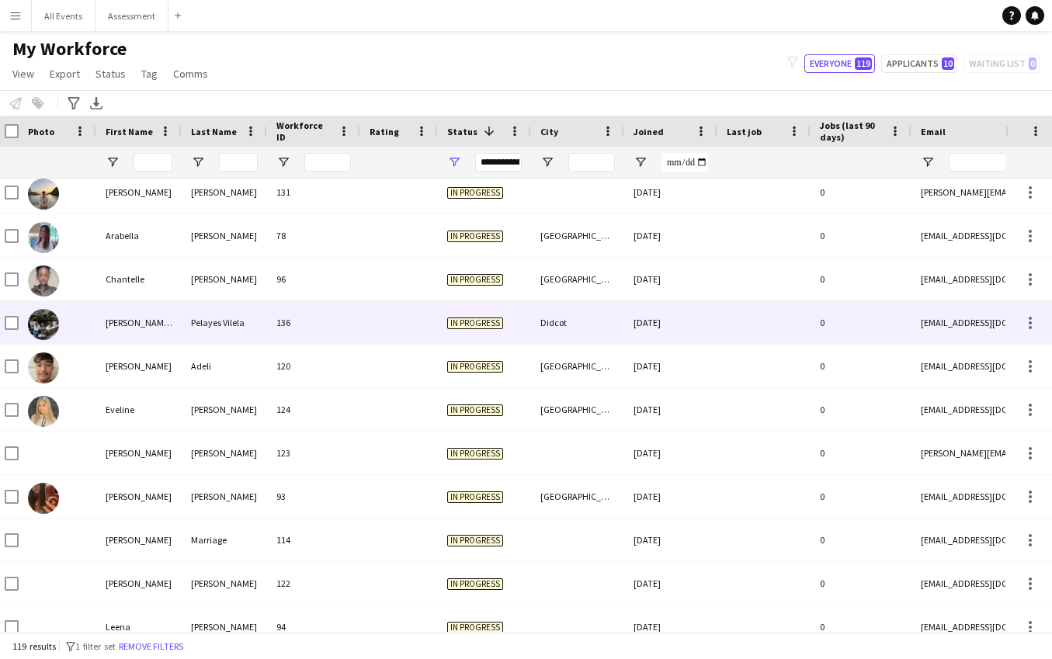
click at [563, 331] on div "Didcot" at bounding box center [577, 322] width 93 height 43
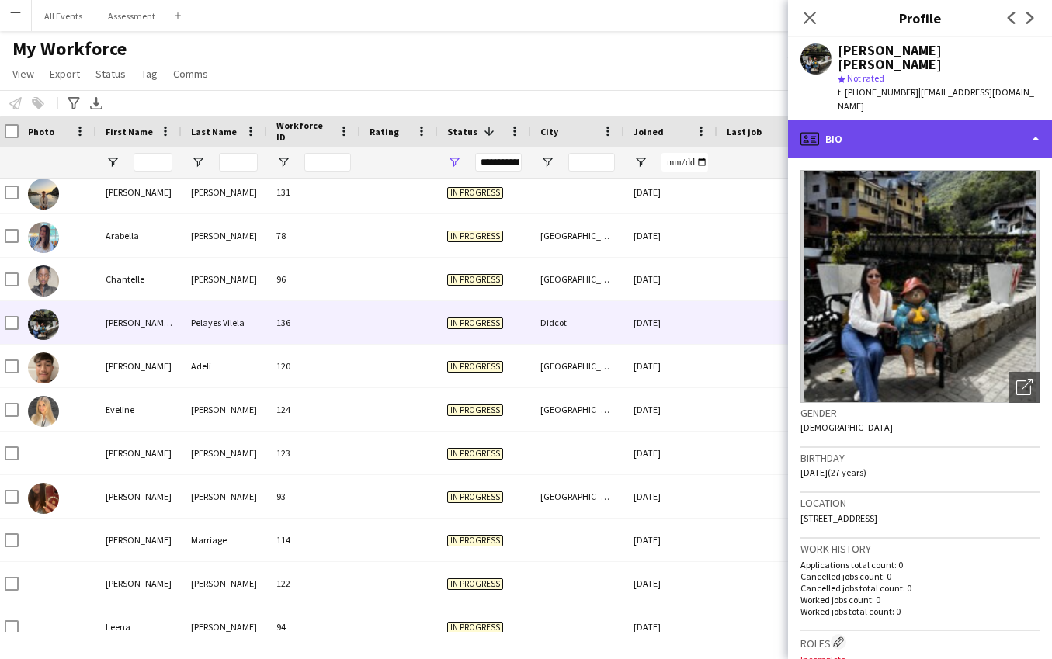
click at [902, 120] on div "profile Bio" at bounding box center [920, 138] width 264 height 37
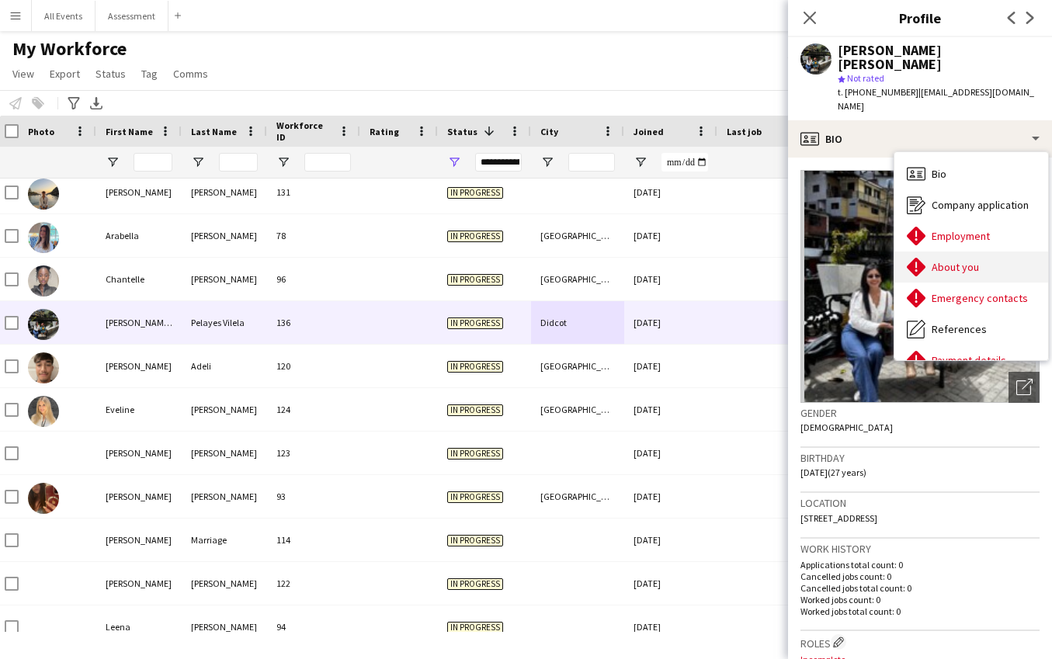
click at [936, 260] on span "About you" at bounding box center [955, 267] width 47 height 14
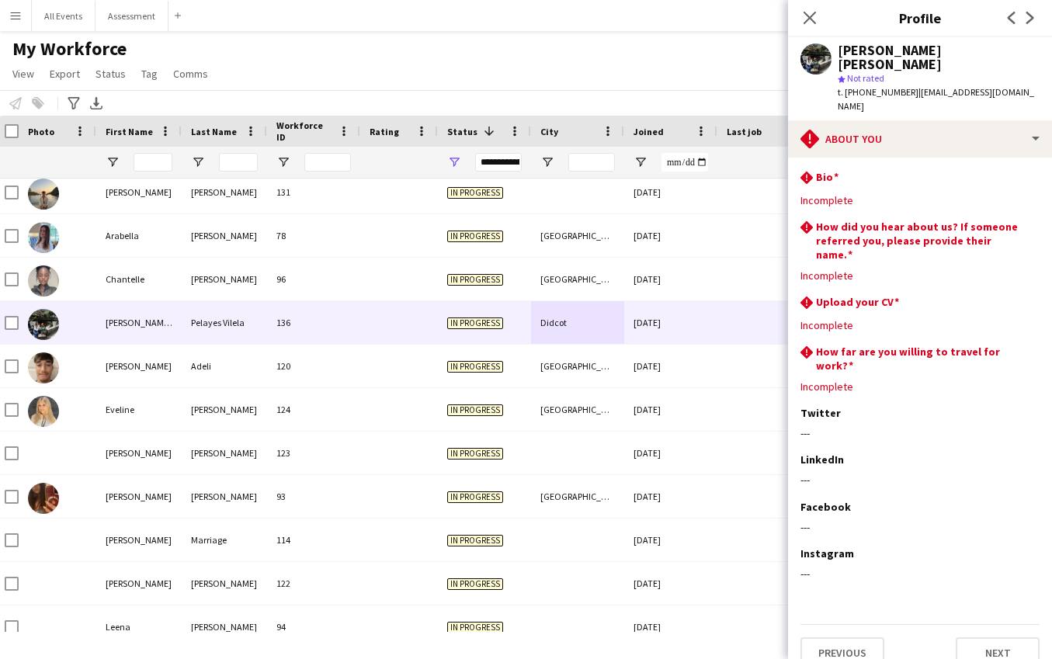
click at [704, 90] on div "Notify workforce Add to tag Select at least one crew to tag him or her. Advance…" at bounding box center [526, 103] width 1052 height 26
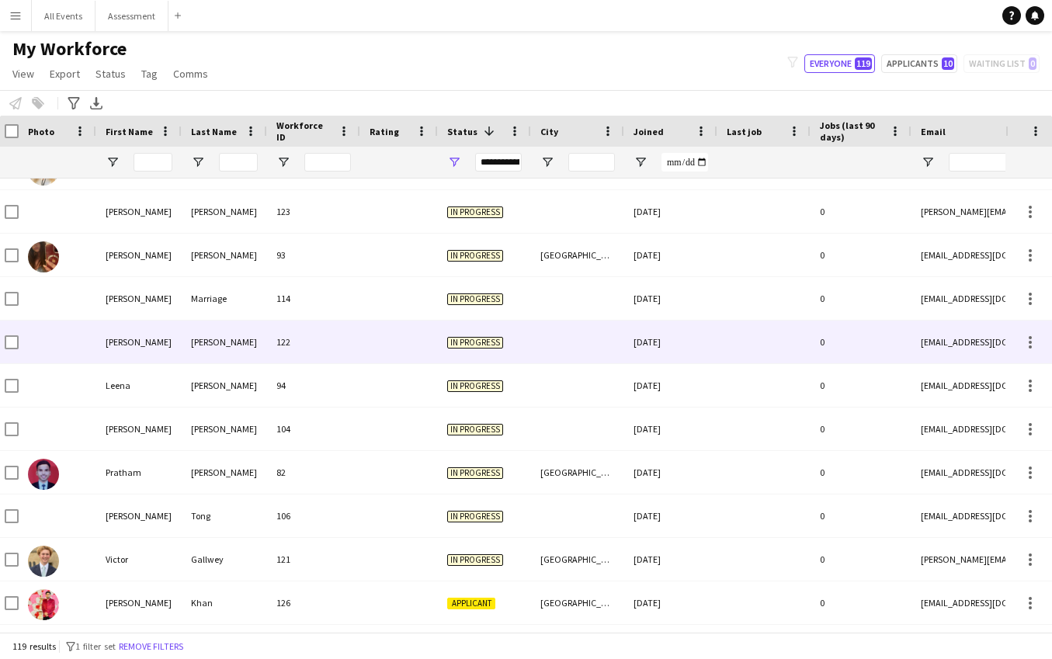
click at [594, 351] on div at bounding box center [577, 342] width 93 height 43
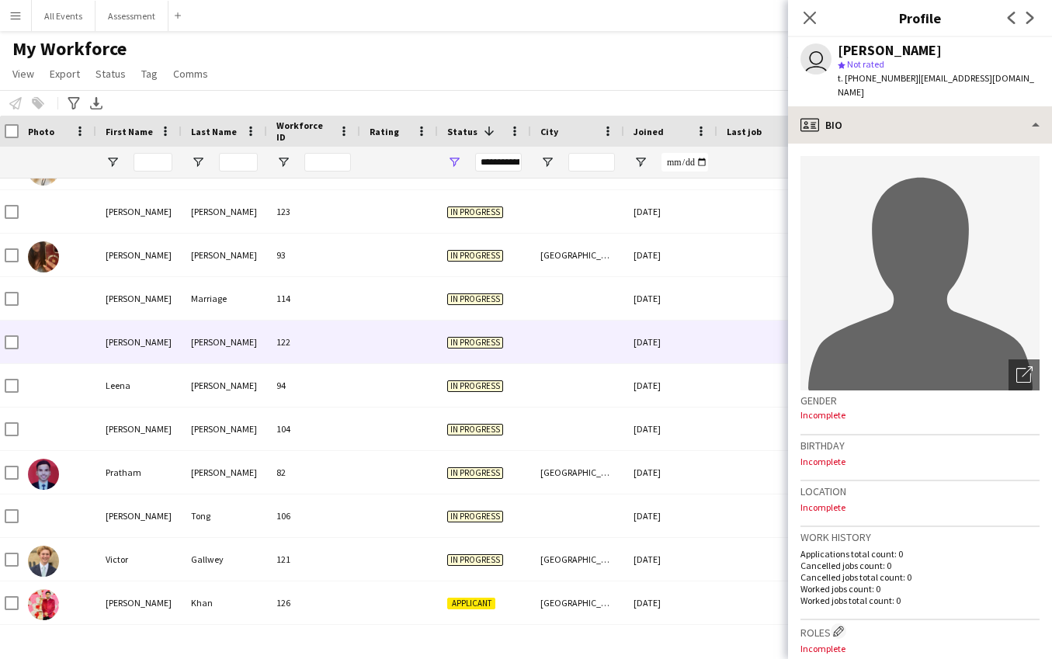
click at [931, 83] on span "| jwfharding123@icloud.com" at bounding box center [936, 85] width 196 height 26
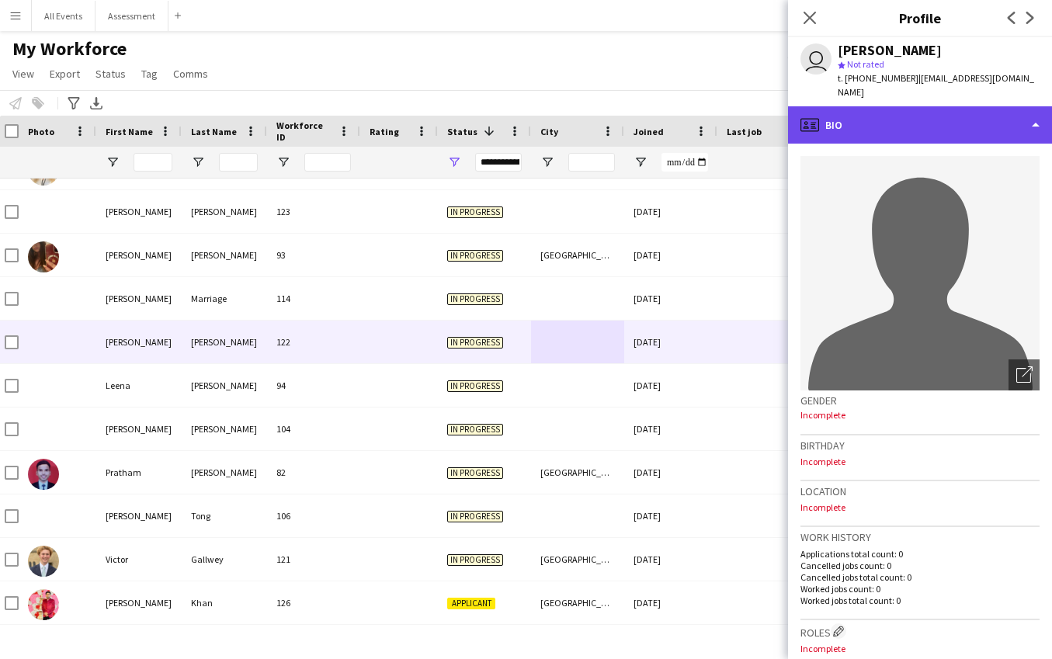
click at [924, 106] on div "profile Bio" at bounding box center [920, 124] width 264 height 37
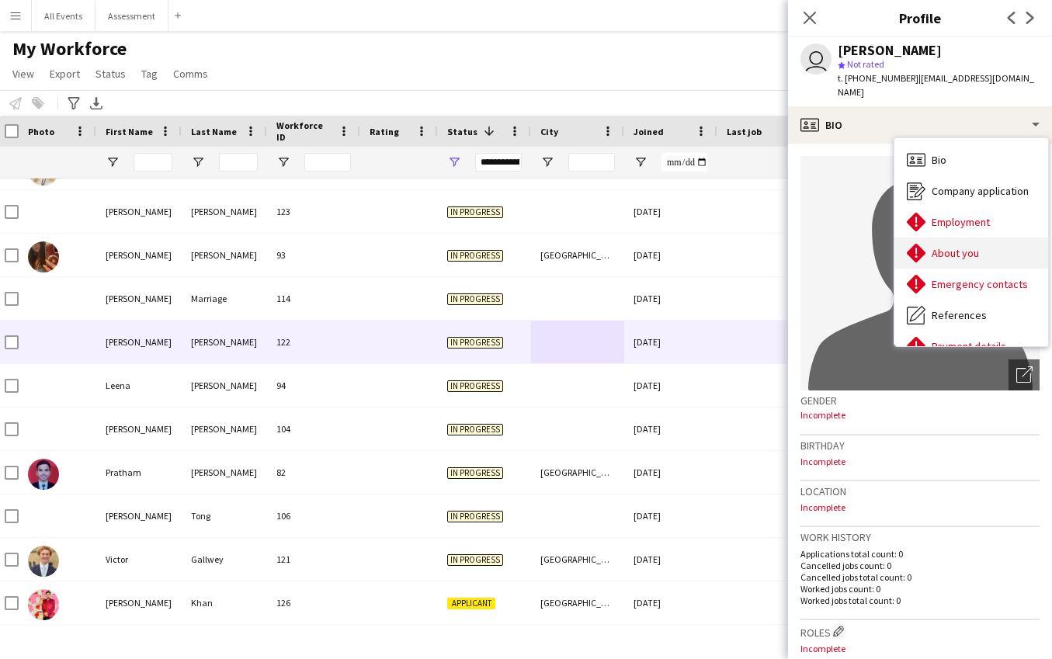
click at [954, 246] on span "About you" at bounding box center [955, 253] width 47 height 14
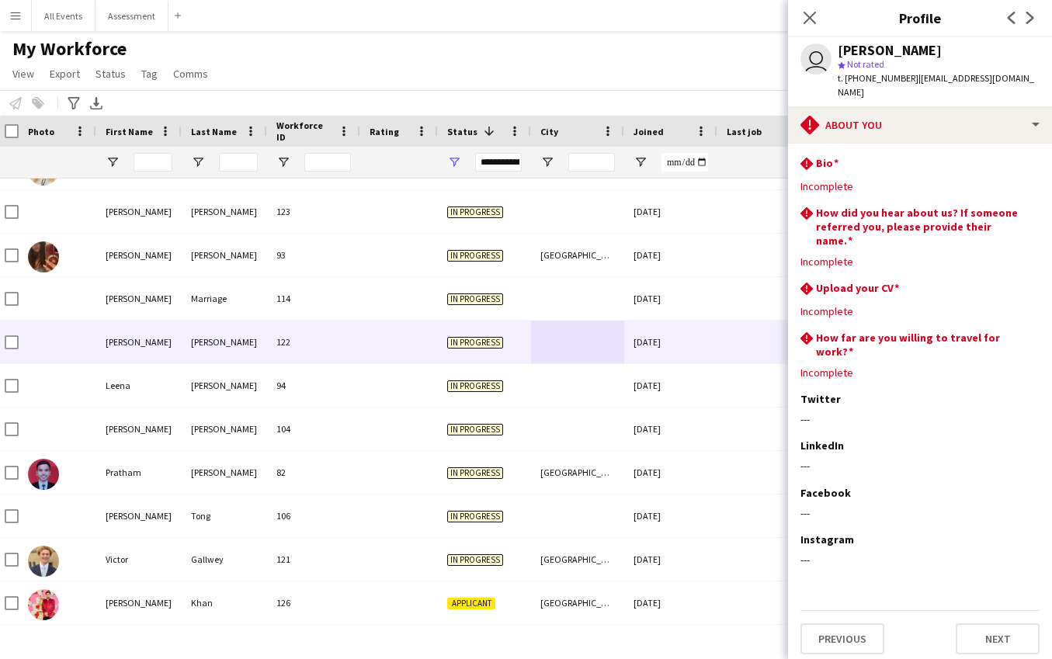
click at [661, 83] on div "My Workforce View Views Default view New view Update view Delete view Edit name…" at bounding box center [526, 63] width 1052 height 53
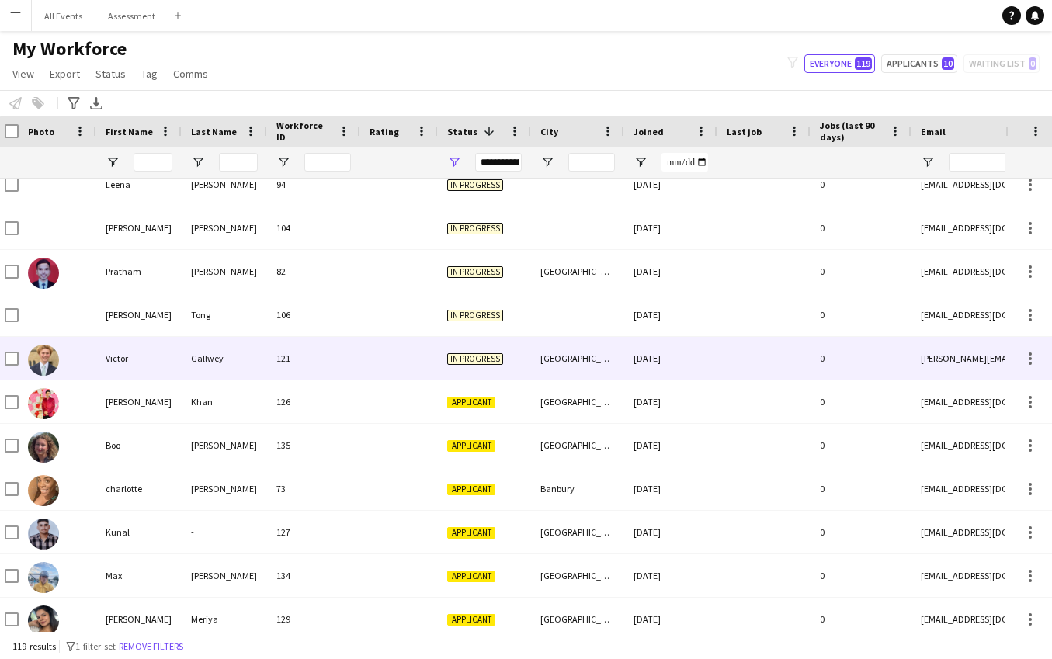
click at [570, 357] on div "[GEOGRAPHIC_DATA]" at bounding box center [577, 358] width 93 height 43
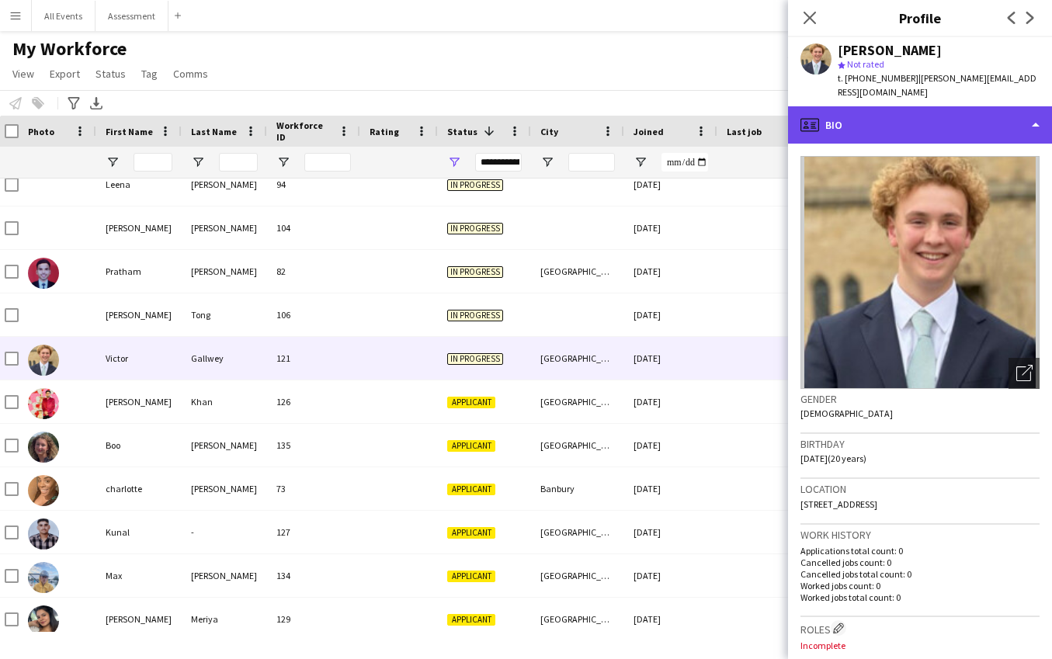
click at [870, 121] on div "profile Bio" at bounding box center [920, 124] width 264 height 37
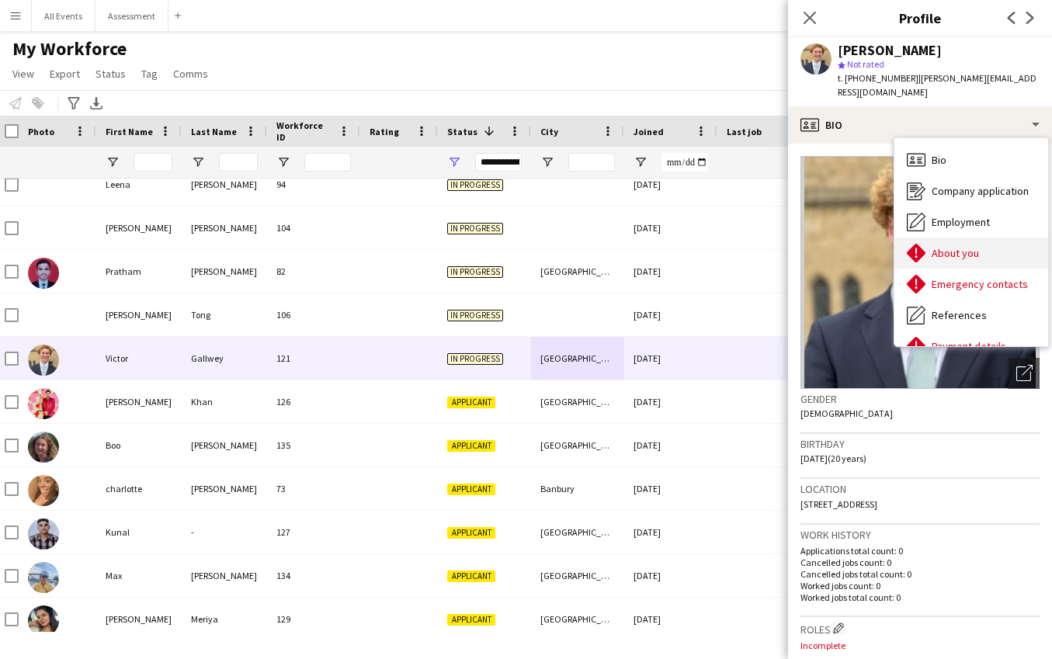
click at [962, 248] on div "About you About you" at bounding box center [971, 253] width 154 height 31
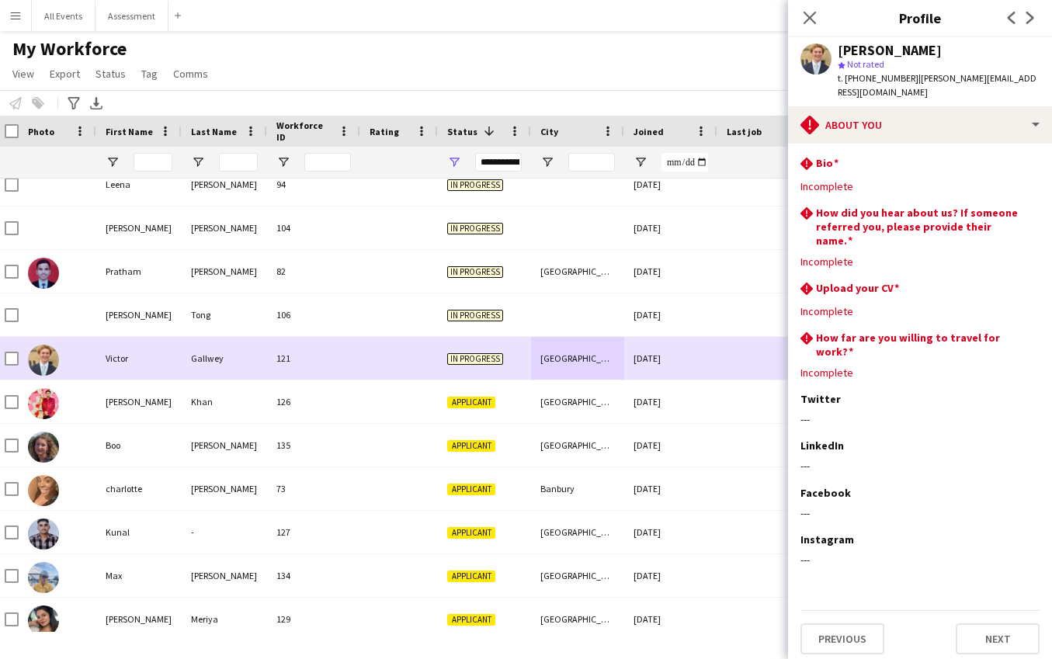
click at [633, 364] on div "[DATE]" at bounding box center [670, 358] width 93 height 43
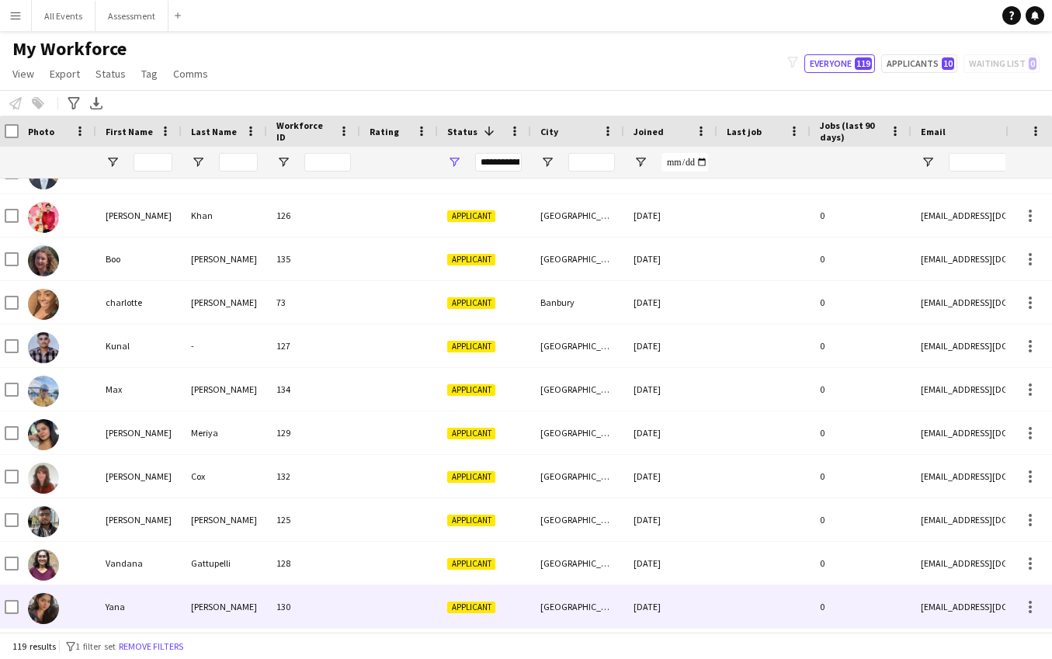
click at [517, 604] on div "Applicant" at bounding box center [484, 606] width 93 height 43
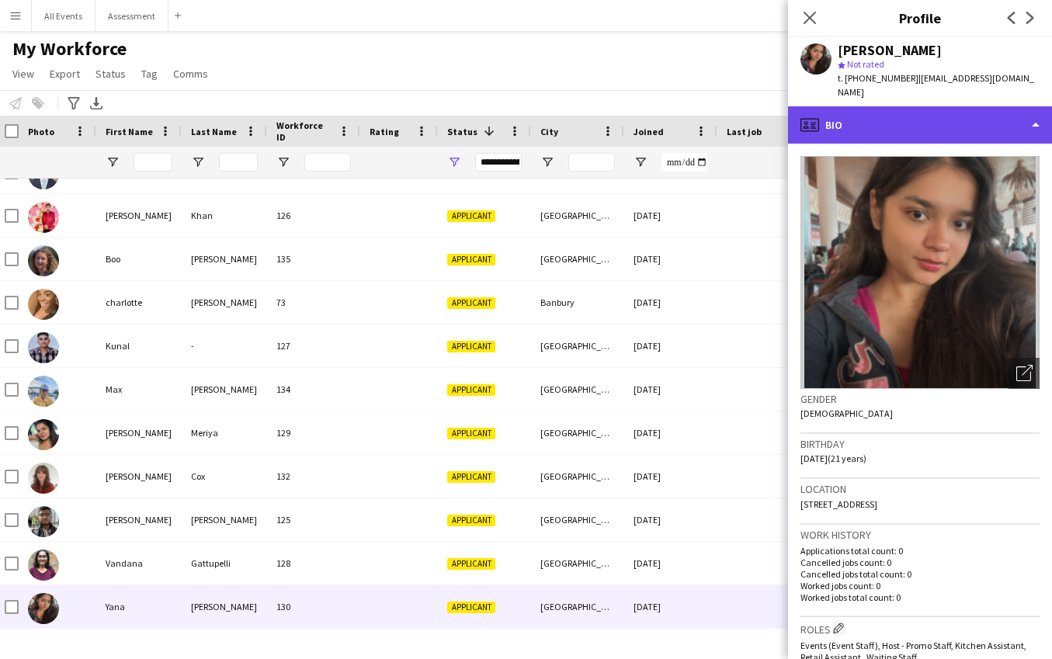
click at [935, 117] on div "profile Bio" at bounding box center [920, 124] width 264 height 37
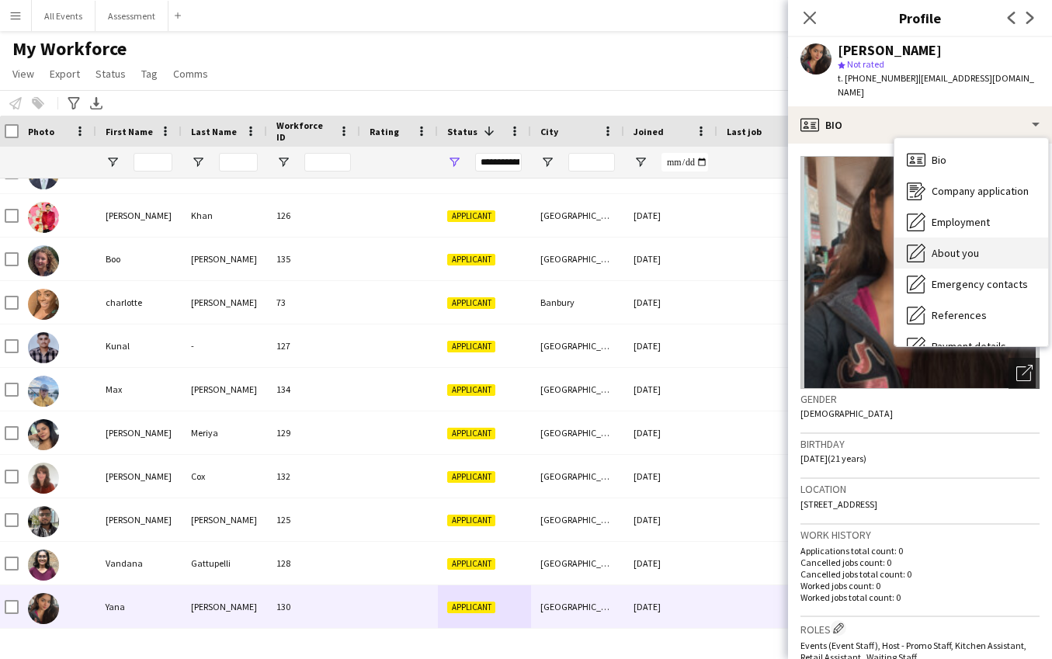
click at [968, 238] on div "About you About you" at bounding box center [971, 253] width 154 height 31
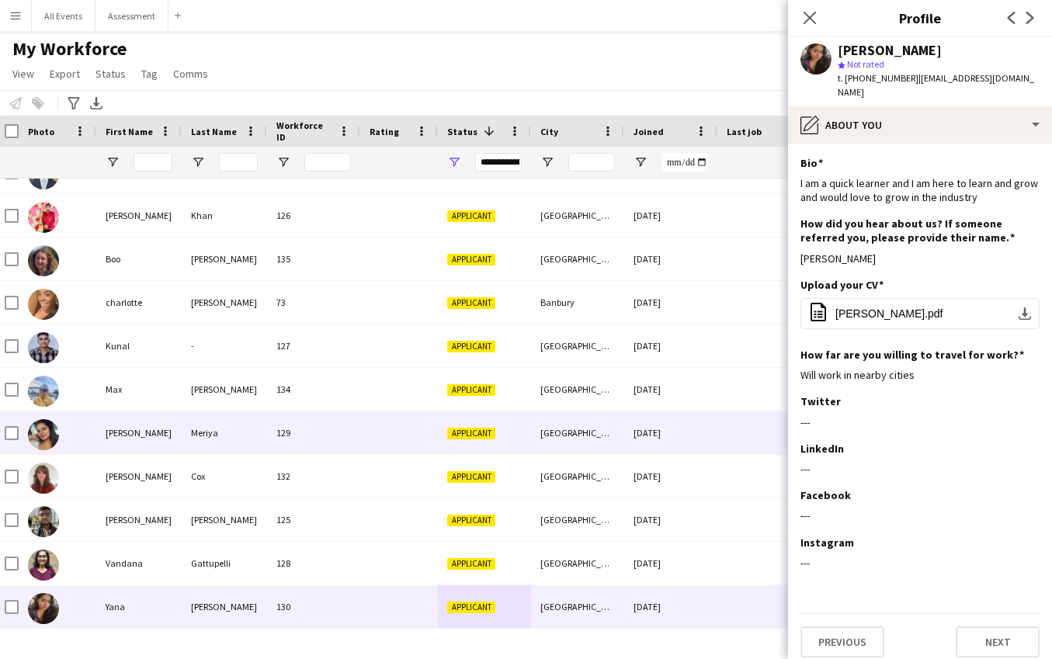
click at [572, 446] on div "[GEOGRAPHIC_DATA]" at bounding box center [577, 432] width 93 height 43
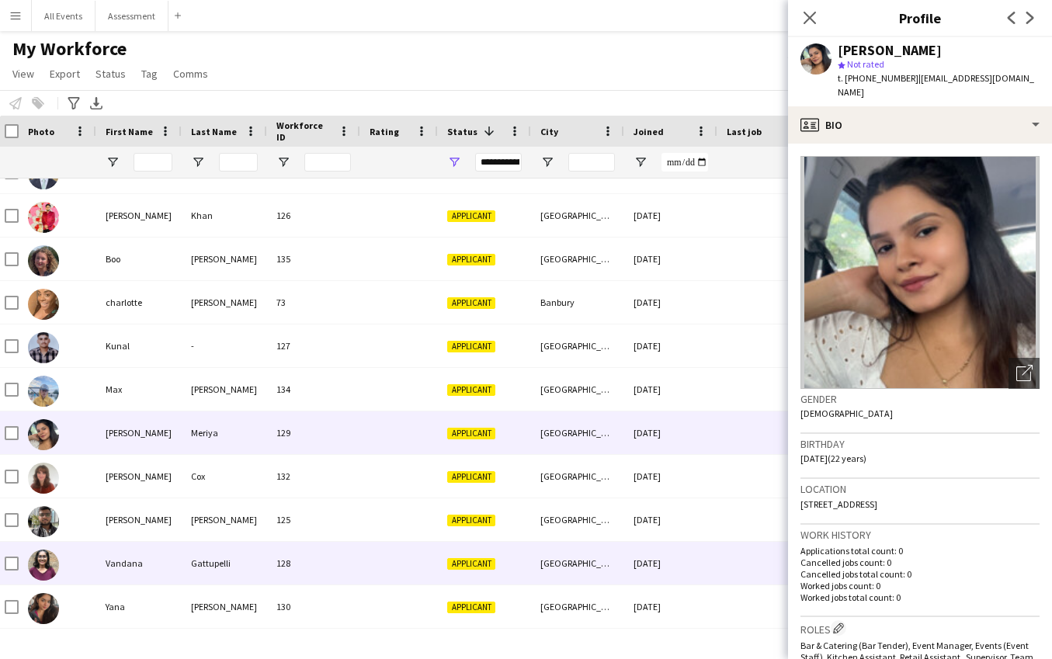
click at [497, 564] on div "Applicant" at bounding box center [484, 563] width 93 height 43
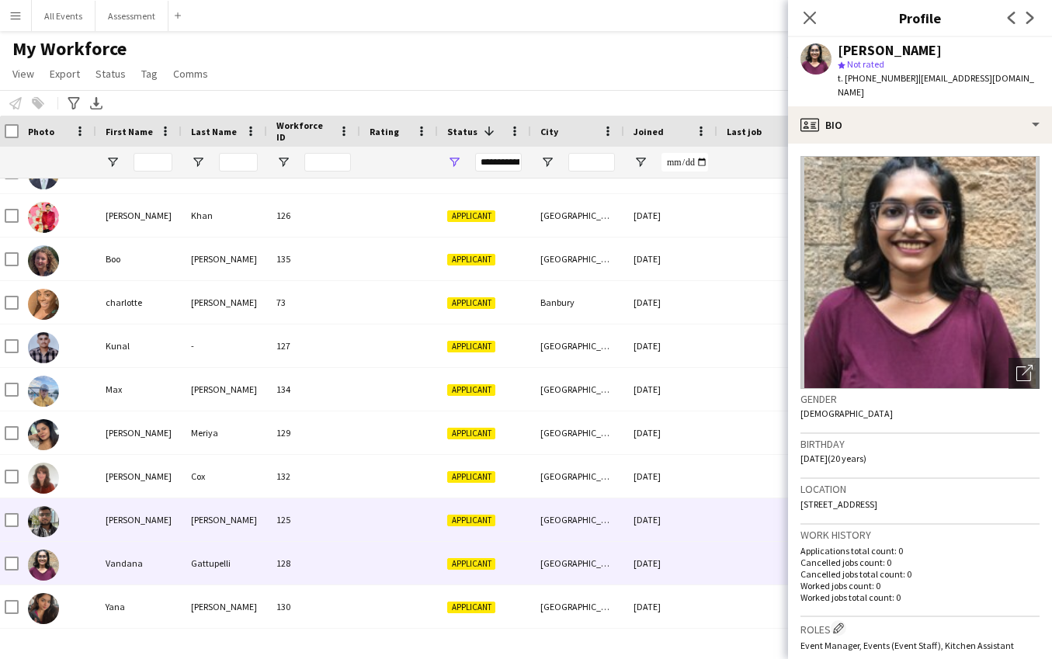
click at [500, 529] on div "Applicant" at bounding box center [484, 519] width 93 height 43
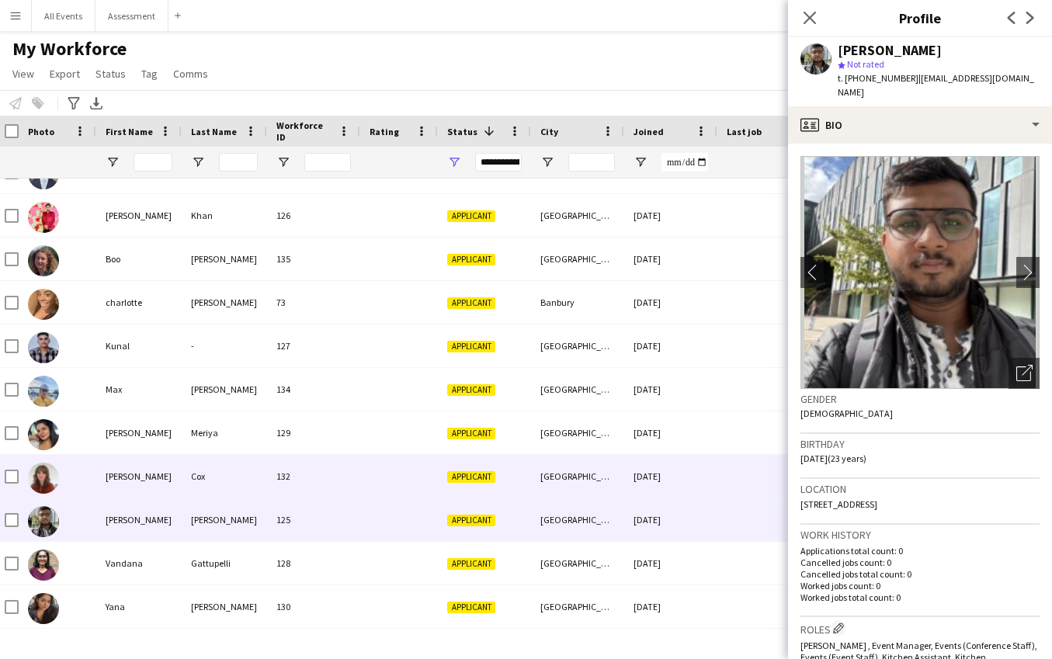
click at [498, 490] on div "Applicant" at bounding box center [484, 476] width 93 height 43
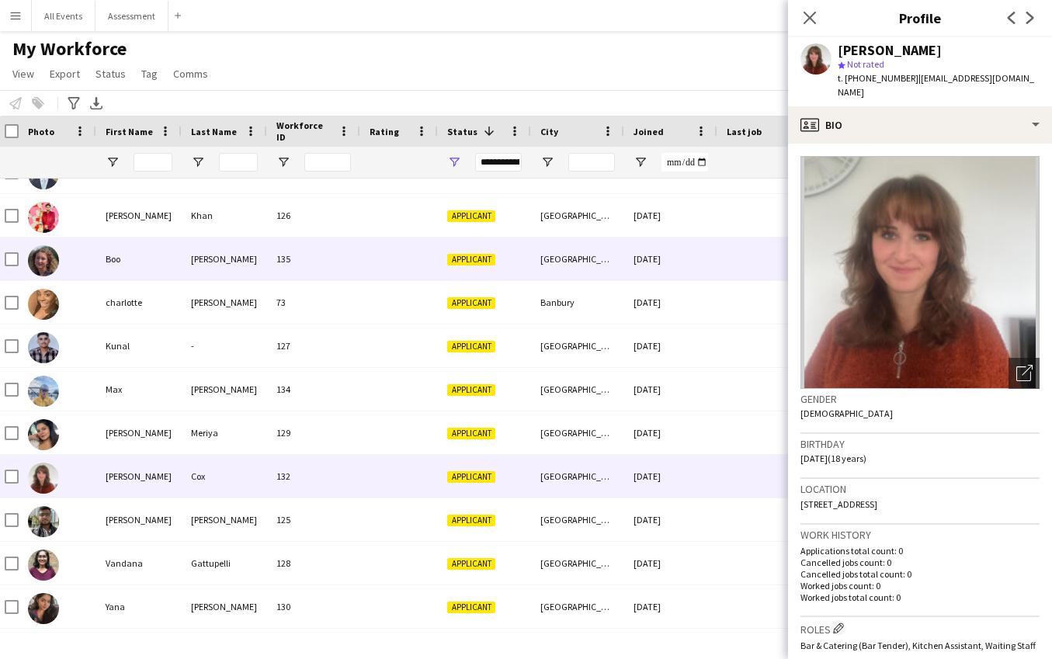
click at [352, 267] on div "135" at bounding box center [313, 259] width 93 height 43
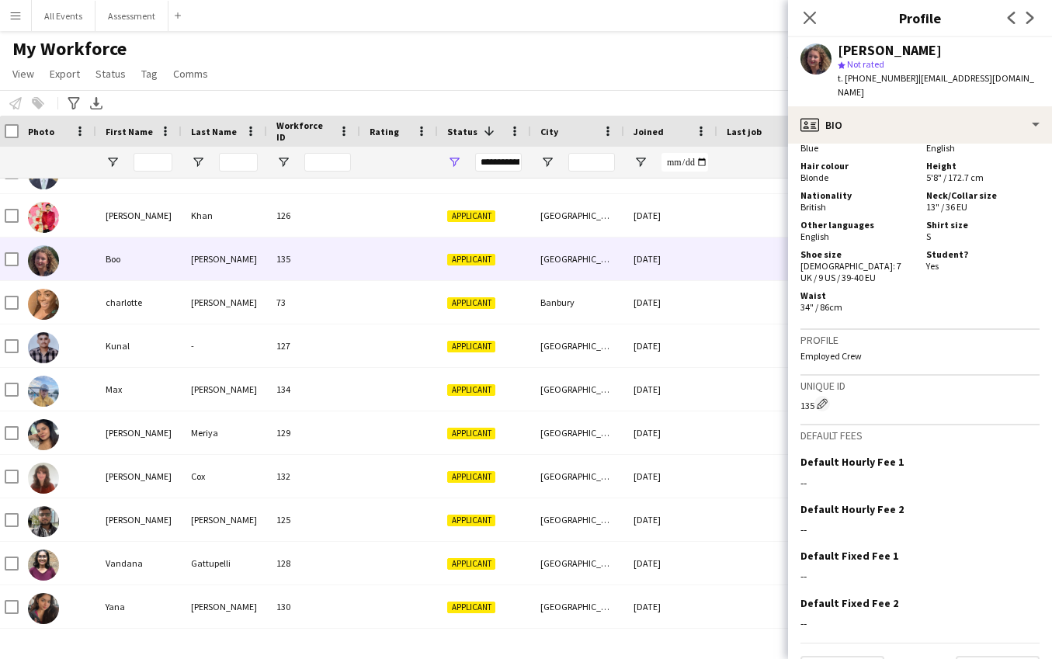
scroll to position [901, 0]
click at [311, 58] on div "My Workforce View Views Default view New view Update view Delete view Edit name…" at bounding box center [526, 63] width 1052 height 53
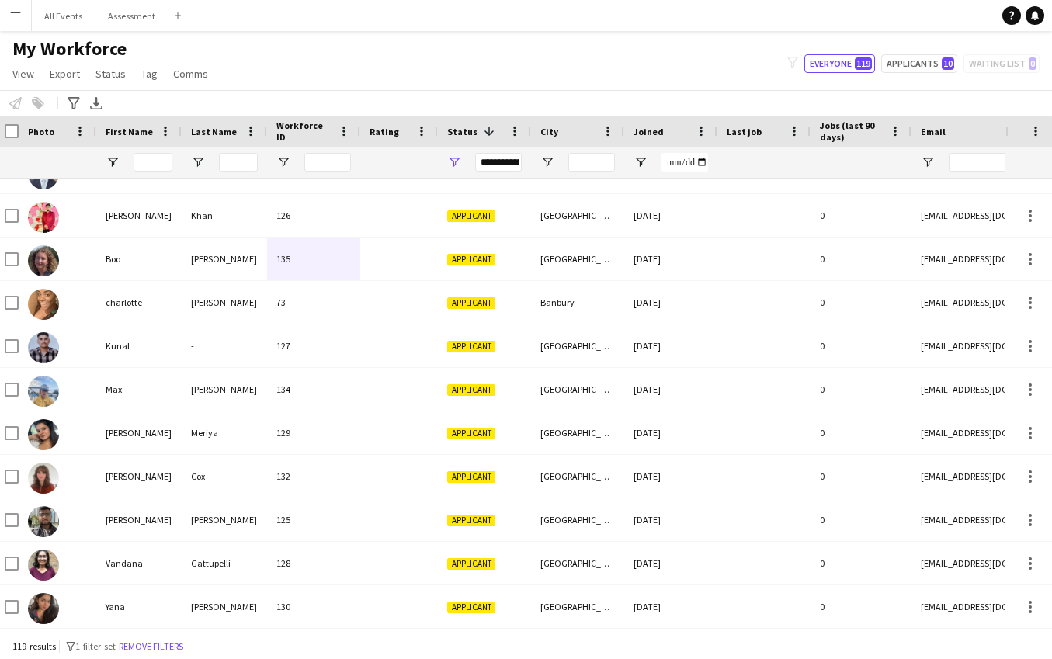
click at [18, 18] on app-icon "Menu" at bounding box center [15, 15] width 12 height 12
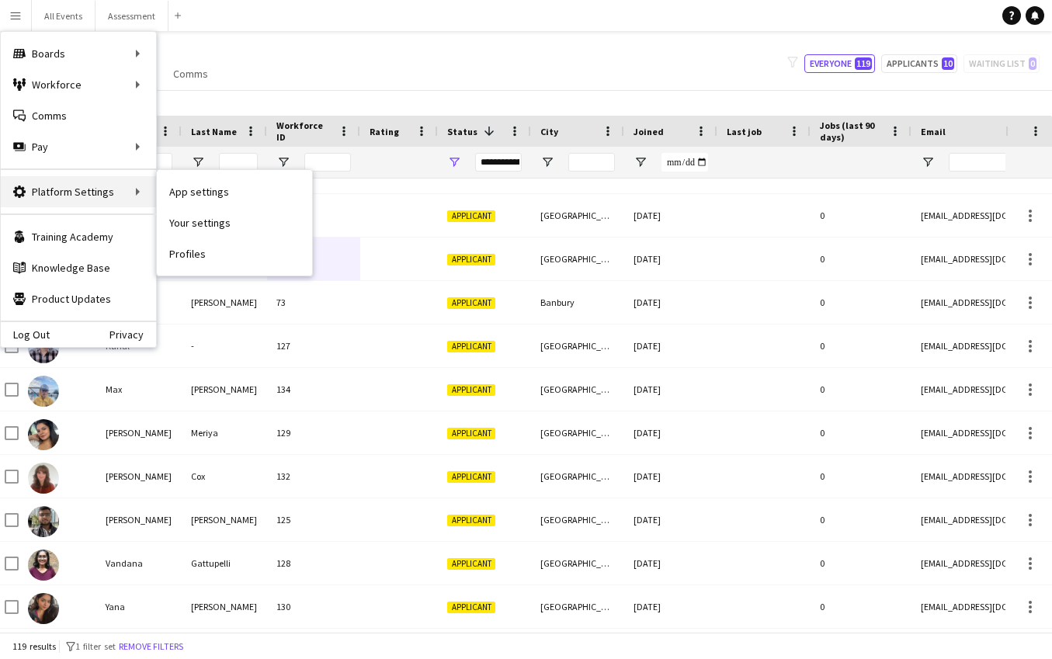
click at [74, 190] on div "Platform Settings Platform Settings" at bounding box center [78, 191] width 155 height 31
click at [109, 189] on div "Platform Settings Platform Settings" at bounding box center [78, 191] width 155 height 31
click at [125, 193] on div "Platform Settings Platform Settings" at bounding box center [78, 191] width 155 height 31
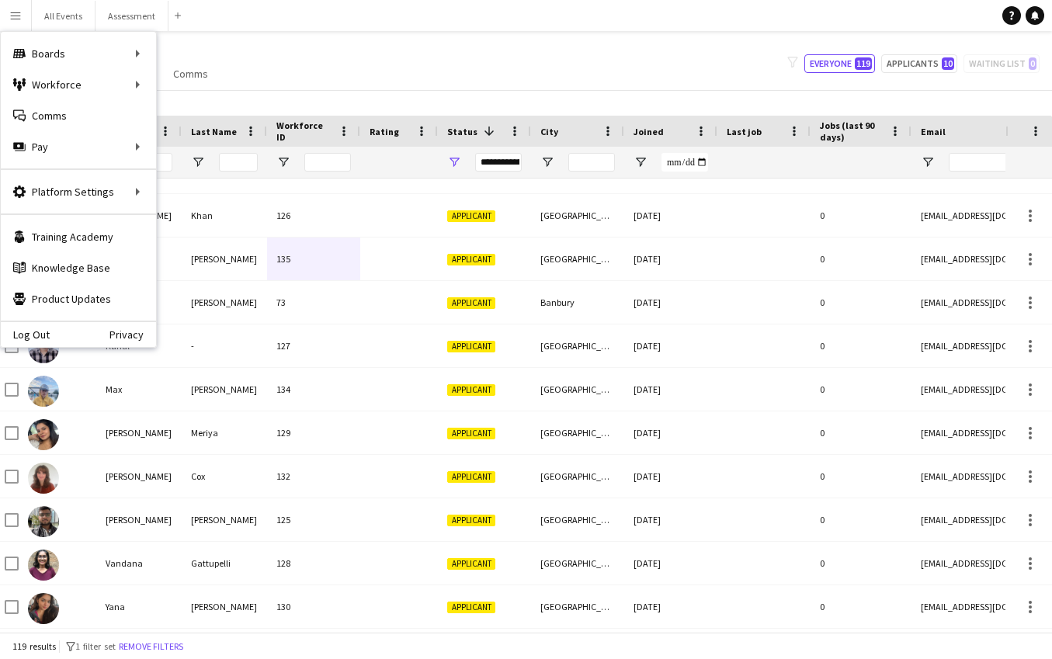
click at [264, 62] on div "My Workforce View Views Default view New view Update view Delete view Edit name…" at bounding box center [526, 63] width 1052 height 53
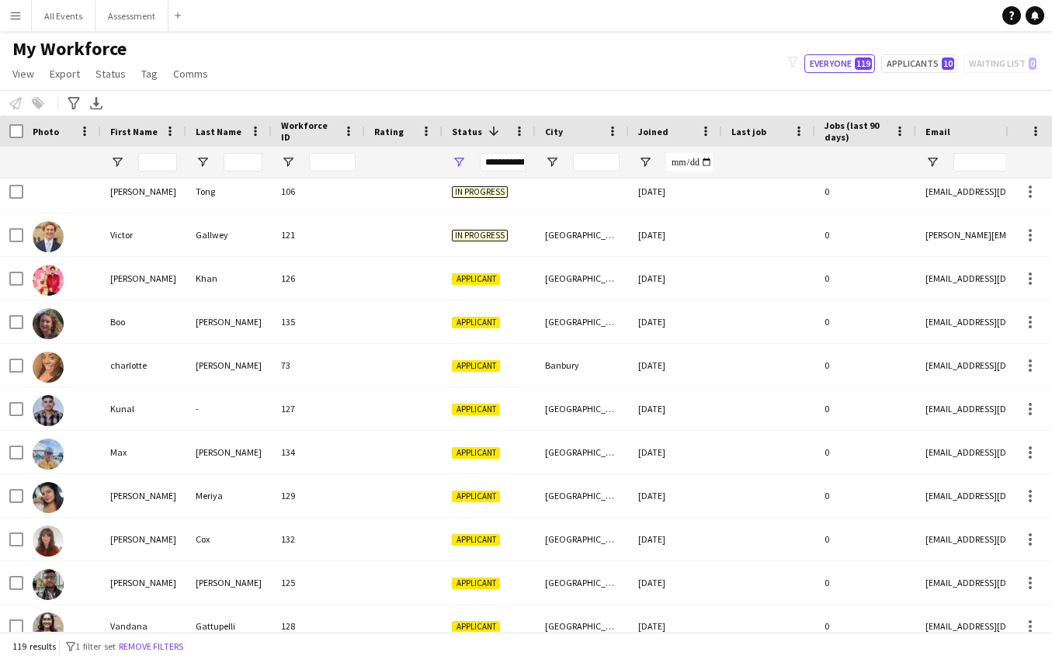
scroll to position [1019, 0]
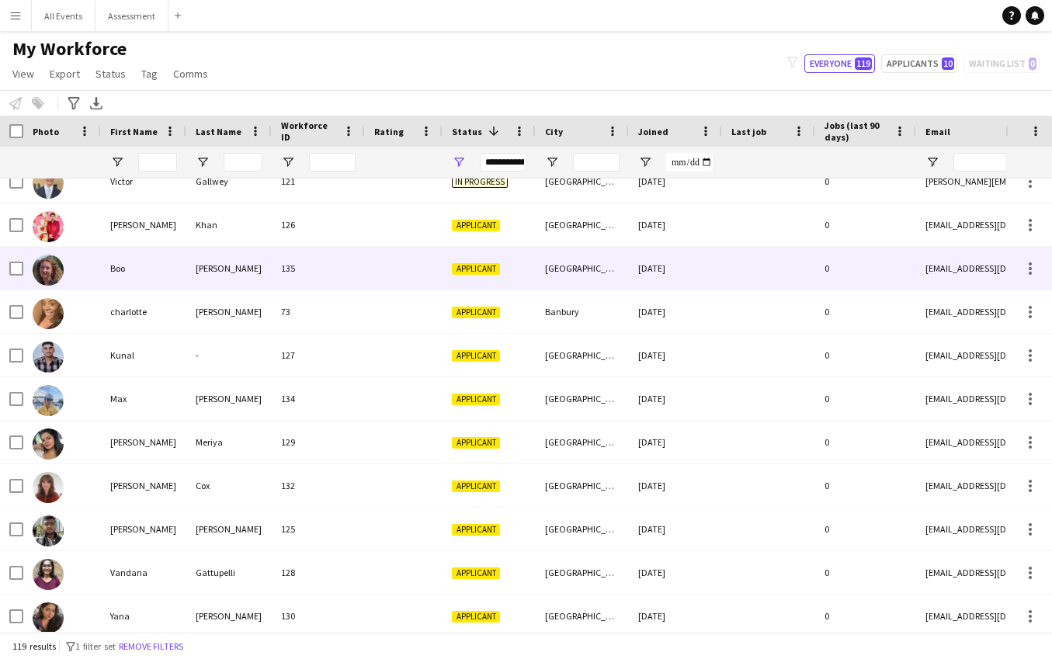
click at [543, 272] on div "[GEOGRAPHIC_DATA]" at bounding box center [582, 268] width 93 height 43
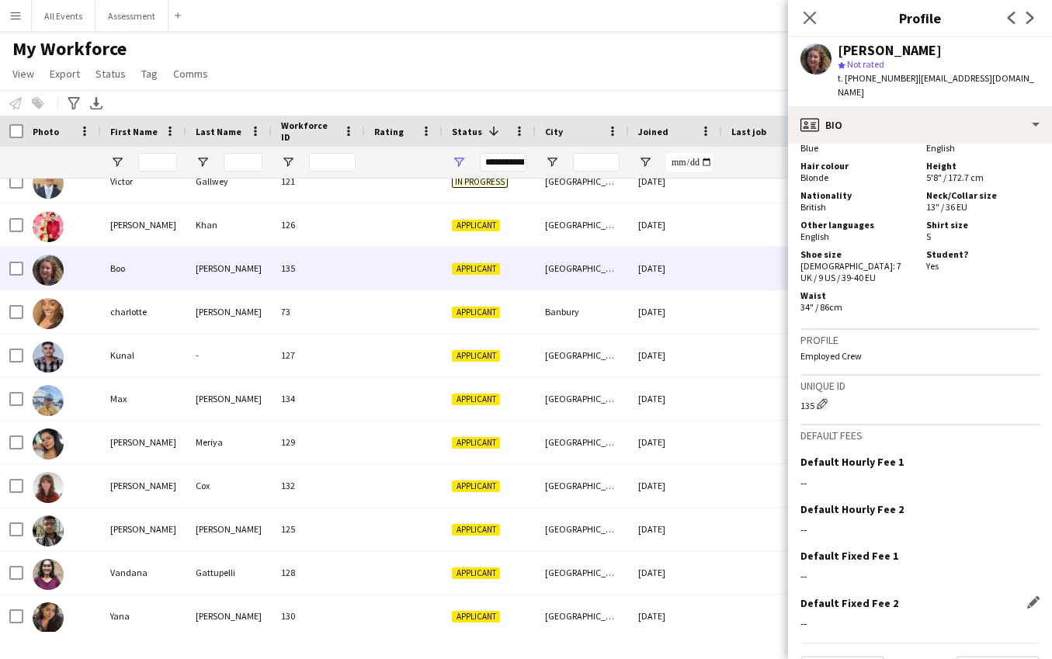
scroll to position [901, 0]
click at [1003, 657] on button "Next" at bounding box center [998, 672] width 84 height 31
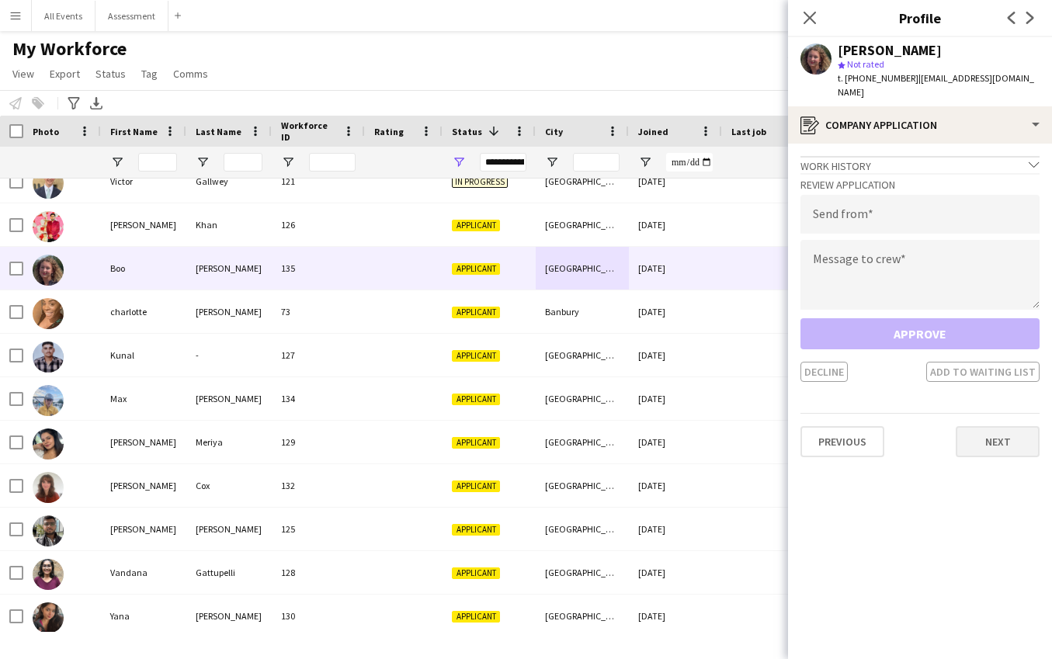
click at [993, 429] on button "Next" at bounding box center [998, 441] width 84 height 31
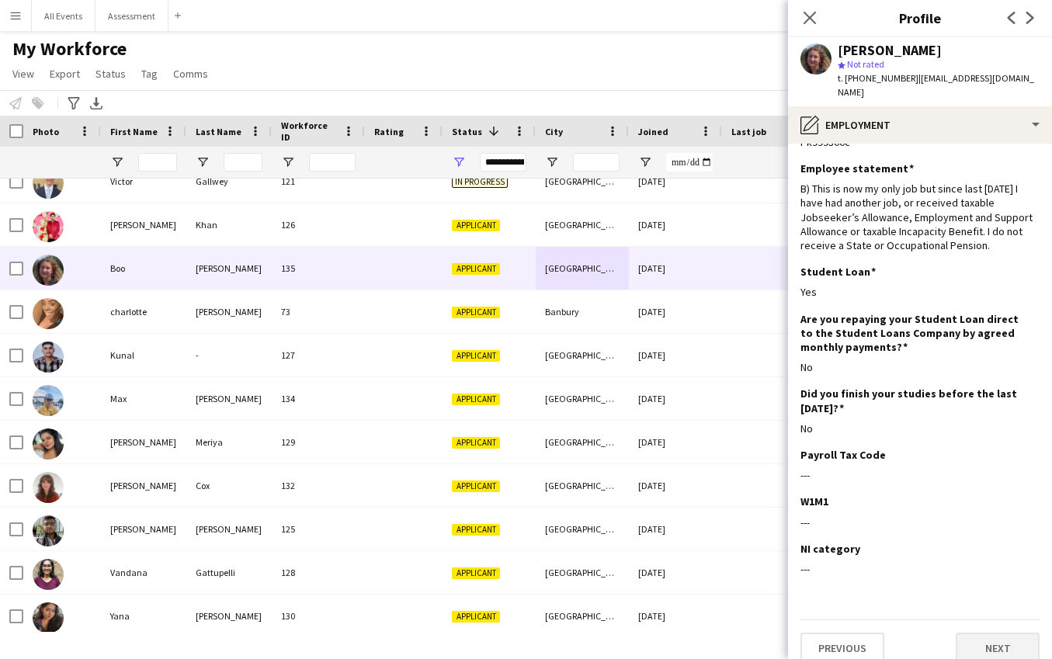
scroll to position [40, 0]
click at [996, 639] on button "Next" at bounding box center [998, 648] width 84 height 31
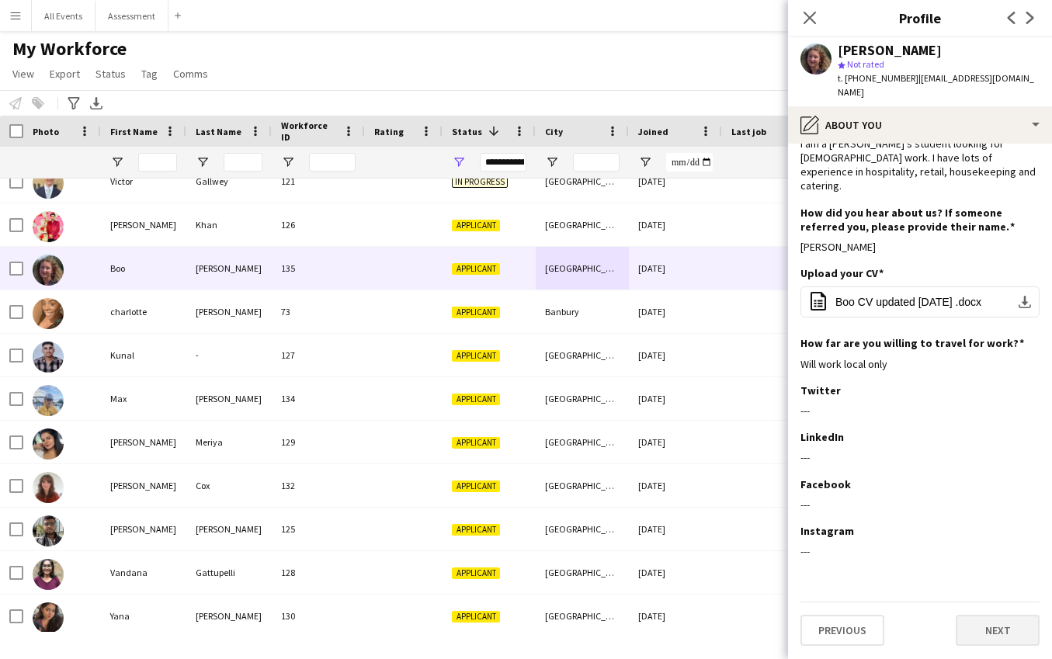
scroll to position [0, 0]
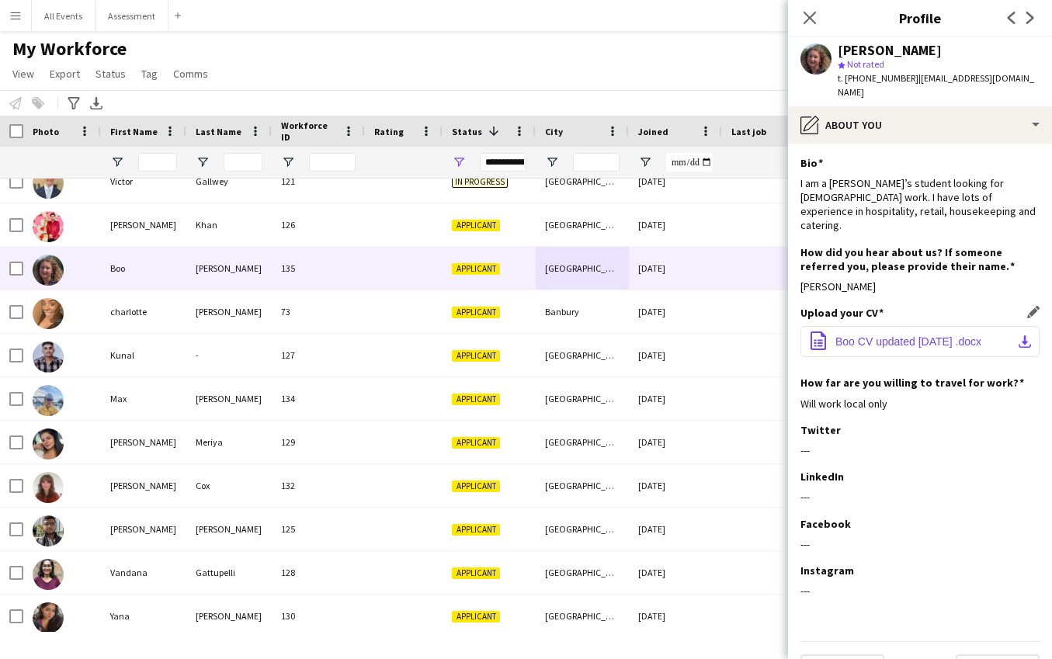
click at [918, 335] on span "Boo CV updated [DATE] .docx" at bounding box center [908, 341] width 146 height 12
click at [1001, 654] on button "Next" at bounding box center [998, 669] width 84 height 31
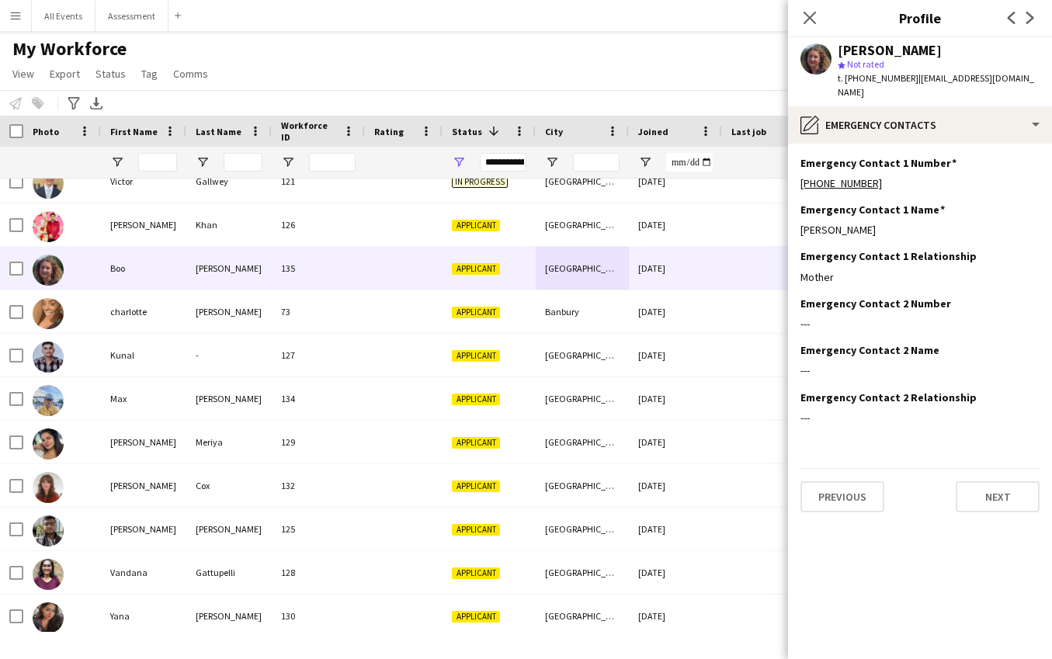
click at [1001, 639] on app-section-data-types "Emergency Contact 1 Number Edit this field [PHONE_NUMBER] Emergency Contact 1 N…" at bounding box center [920, 401] width 264 height 515
click at [998, 488] on button "Next" at bounding box center [998, 496] width 84 height 31
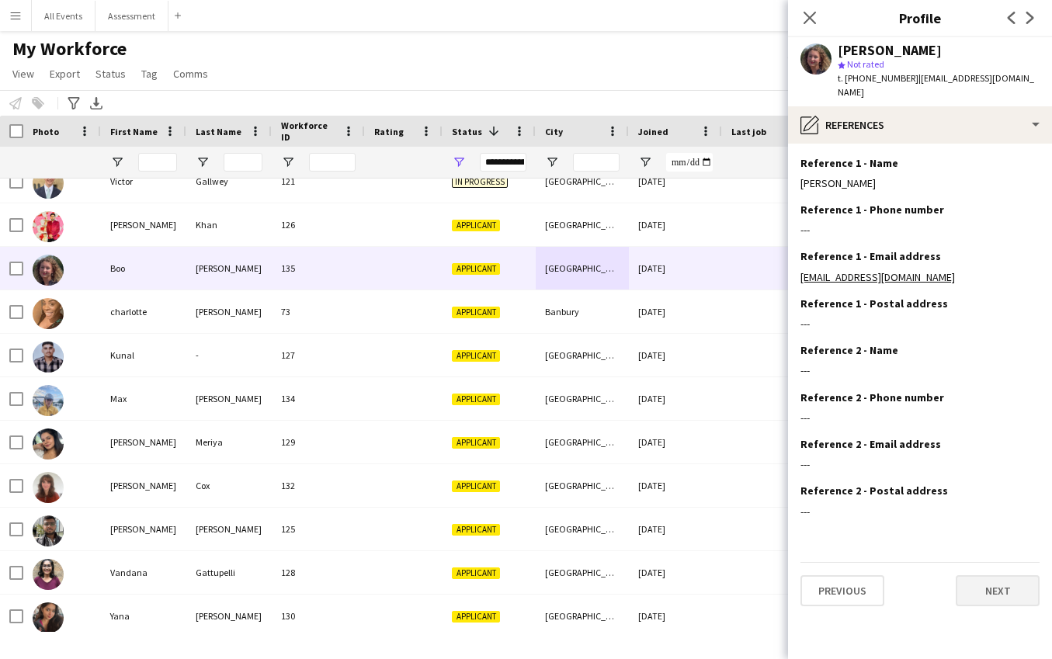
click at [1000, 575] on button "Next" at bounding box center [998, 590] width 84 height 31
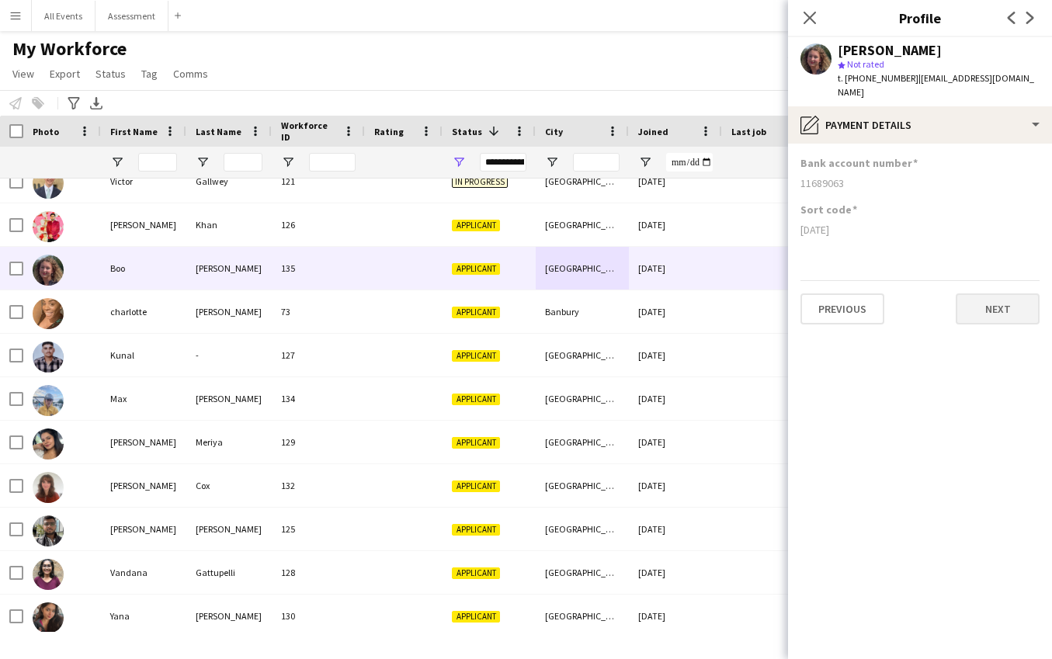
click at [1004, 313] on app-section-data-types "Bank account number [FINANCIAL_ID] Sort code [DATE] Previous Next" at bounding box center [920, 401] width 264 height 515
click at [1001, 306] on button "Next" at bounding box center [998, 308] width 84 height 31
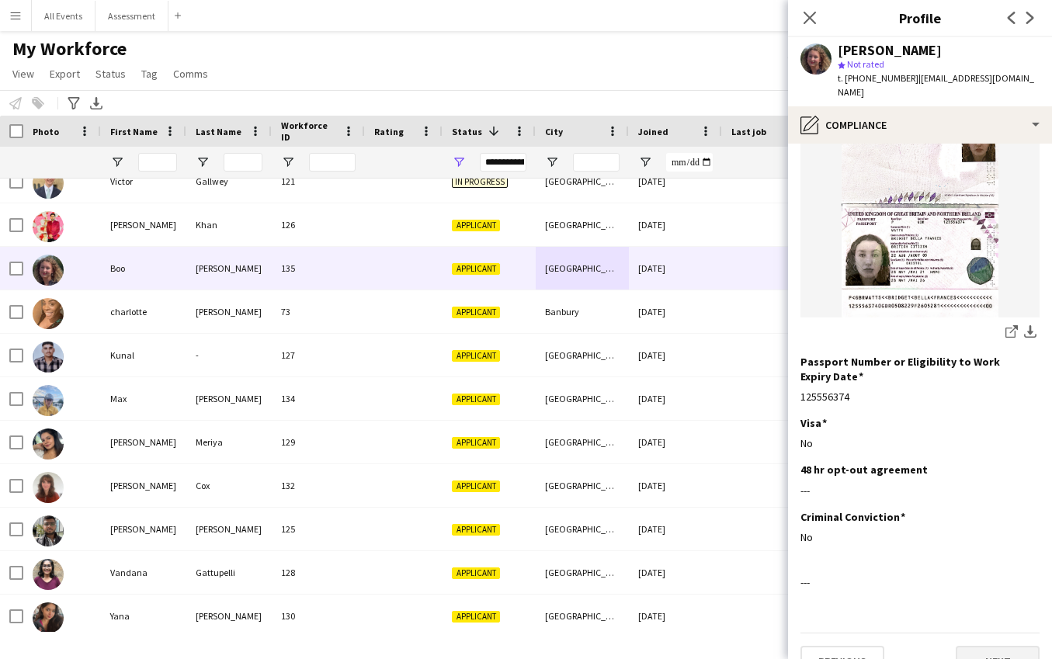
scroll to position [193, 0]
click at [991, 647] on button "Next" at bounding box center [998, 662] width 84 height 31
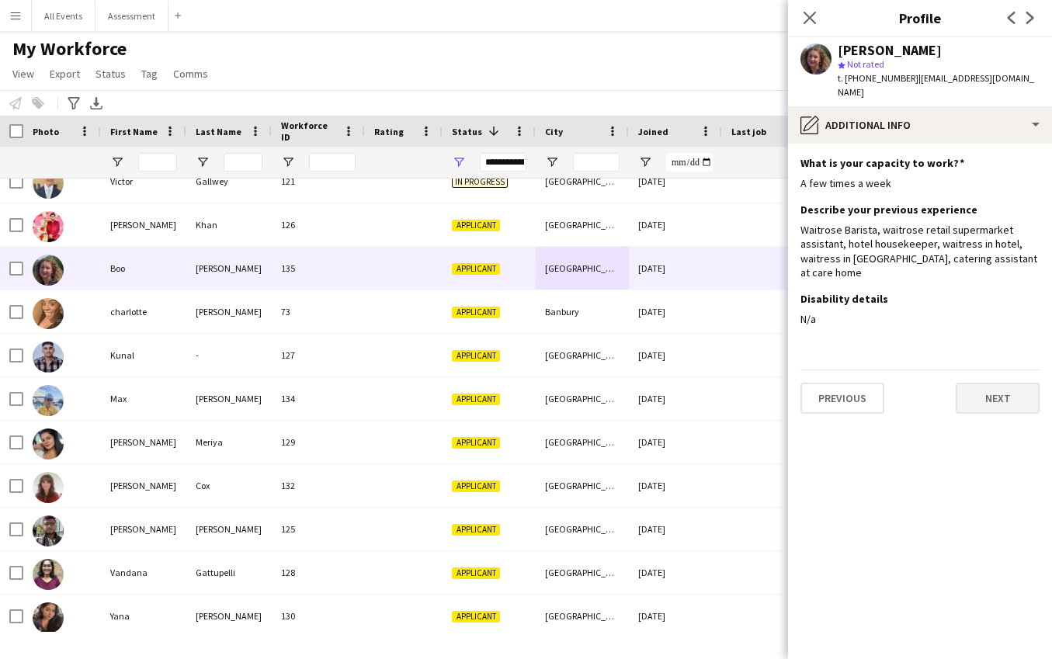
click at [1008, 387] on button "Next" at bounding box center [998, 398] width 84 height 31
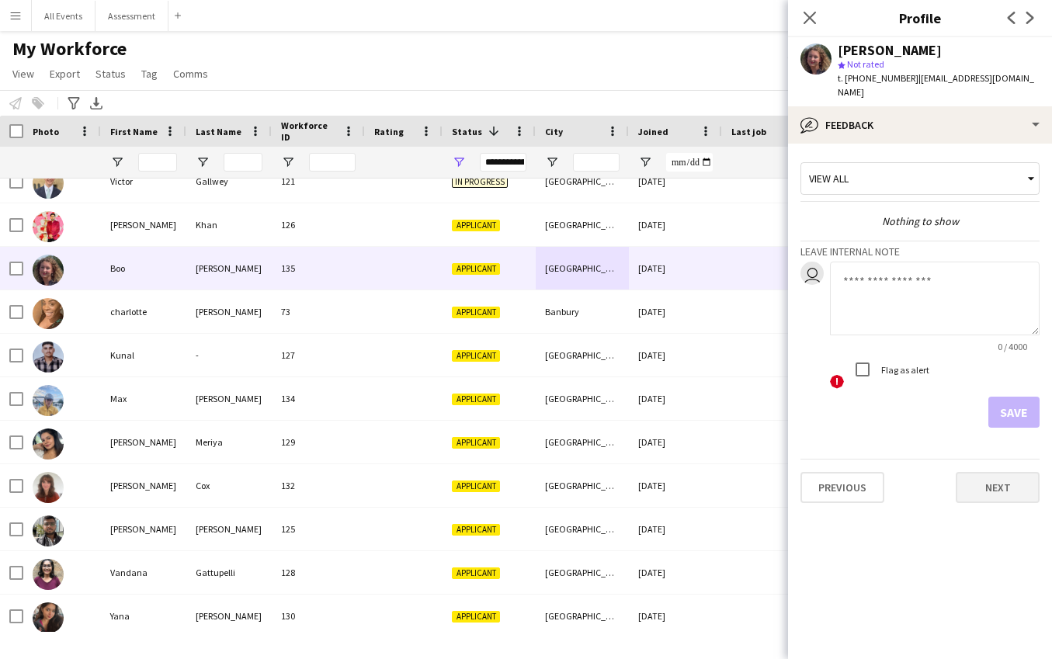
click at [1006, 478] on button "Next" at bounding box center [998, 487] width 84 height 31
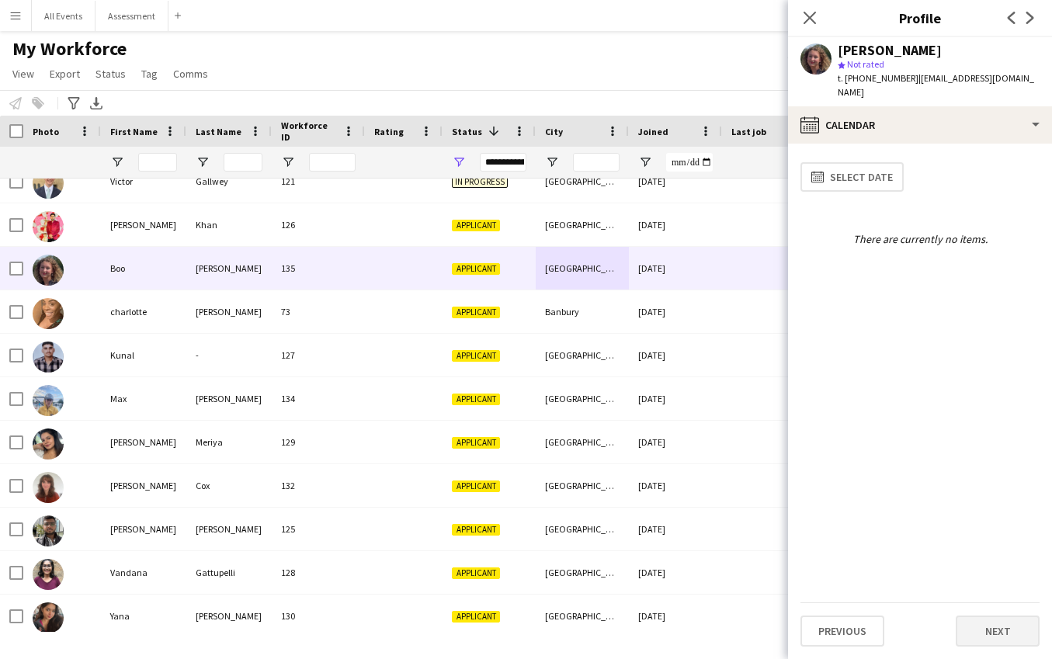
click at [1005, 636] on button "Next" at bounding box center [998, 631] width 84 height 31
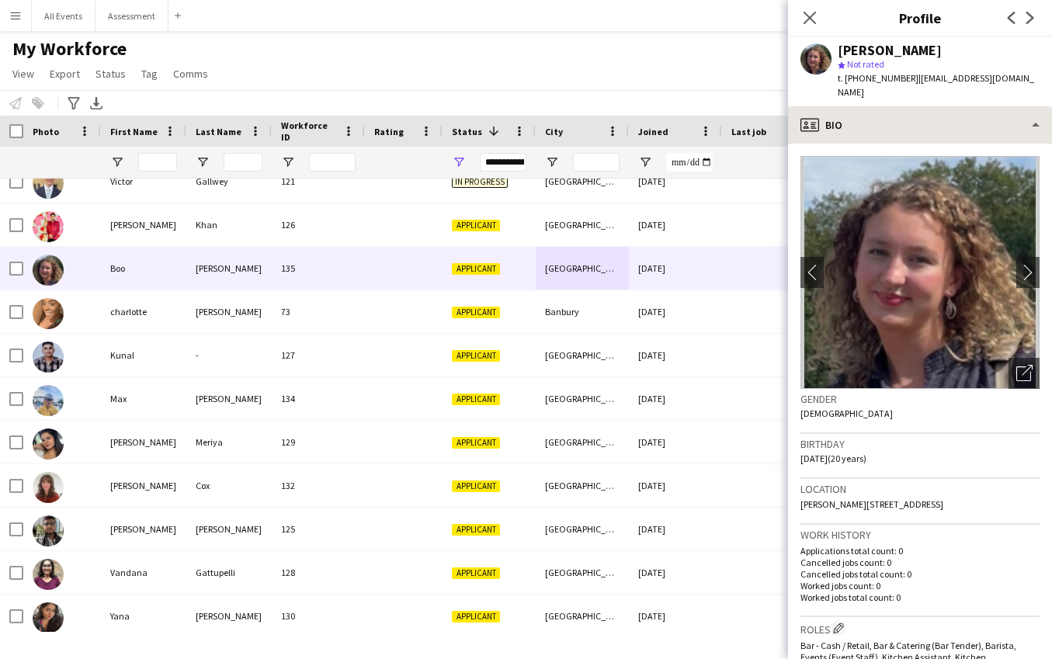
click at [921, 89] on div "[PERSON_NAME] star Not rated t. [PHONE_NUMBER] | [EMAIL_ADDRESS][DOMAIN_NAME]" at bounding box center [920, 71] width 264 height 69
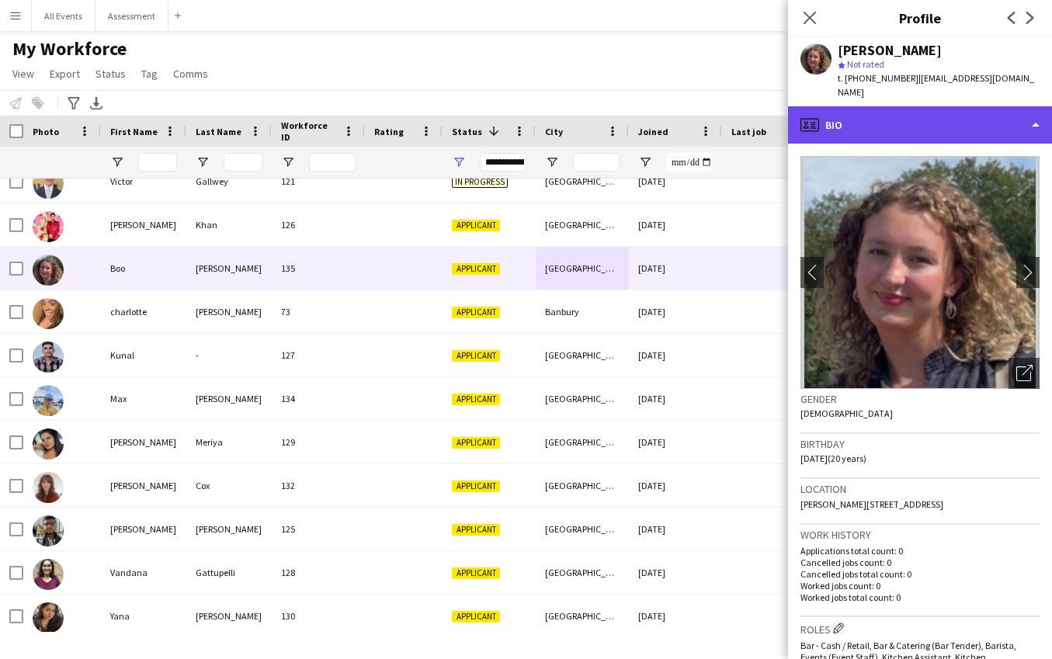
click at [915, 106] on div "profile Bio" at bounding box center [920, 124] width 264 height 37
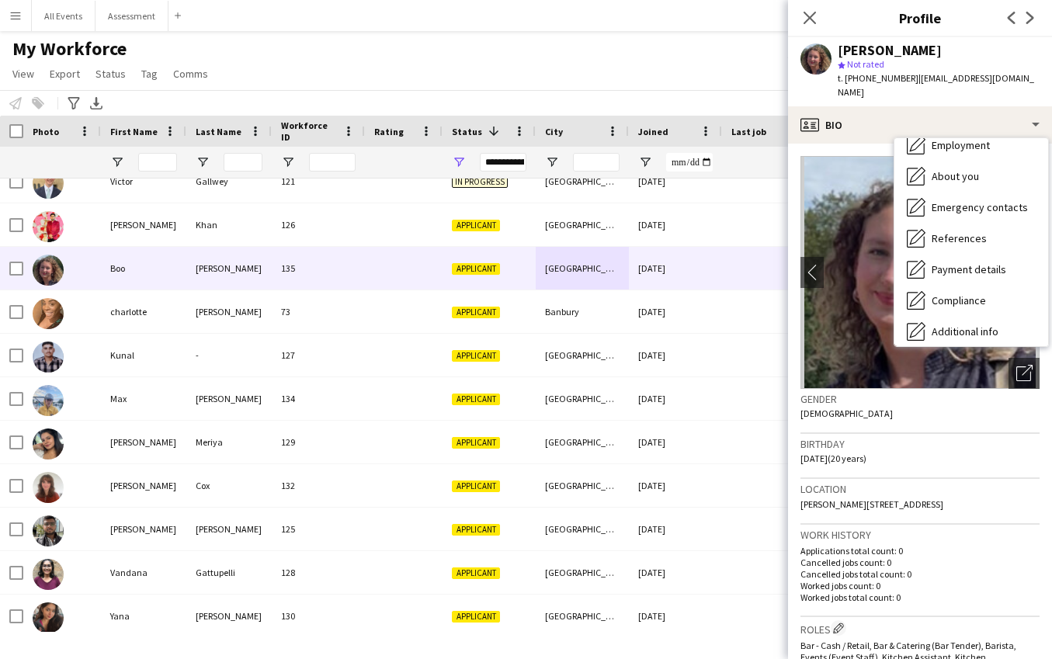
click at [941, 387] on span "Calendar" at bounding box center [952, 394] width 41 height 14
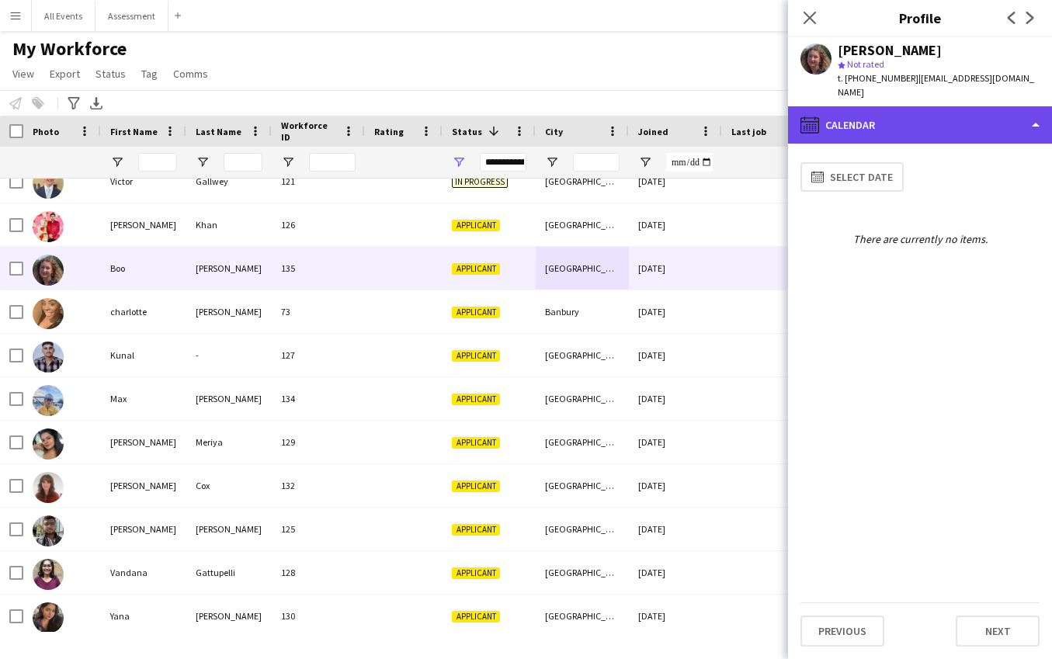
click at [922, 120] on div "calendar-full Calendar" at bounding box center [920, 124] width 264 height 37
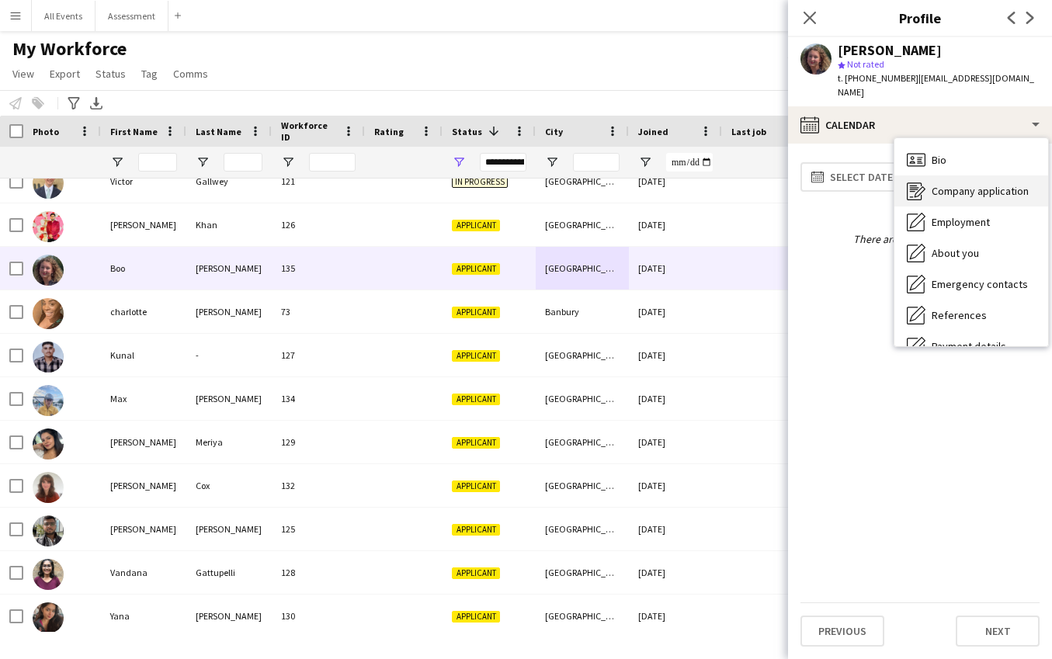
click at [964, 184] on span "Company application" at bounding box center [980, 191] width 97 height 14
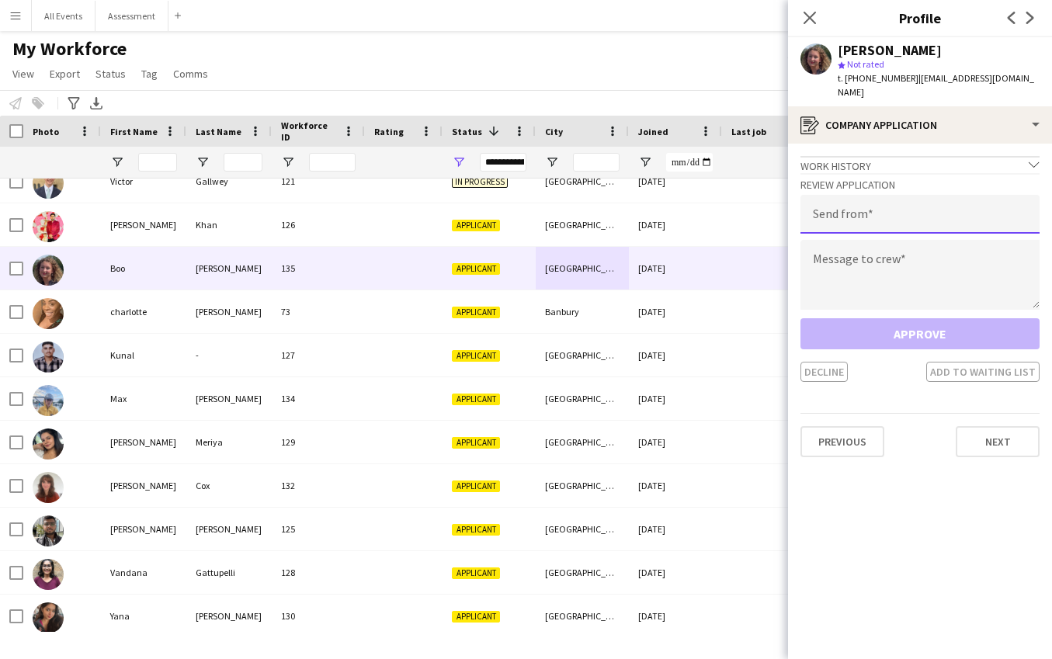
click at [909, 196] on input "email" at bounding box center [919, 214] width 239 height 39
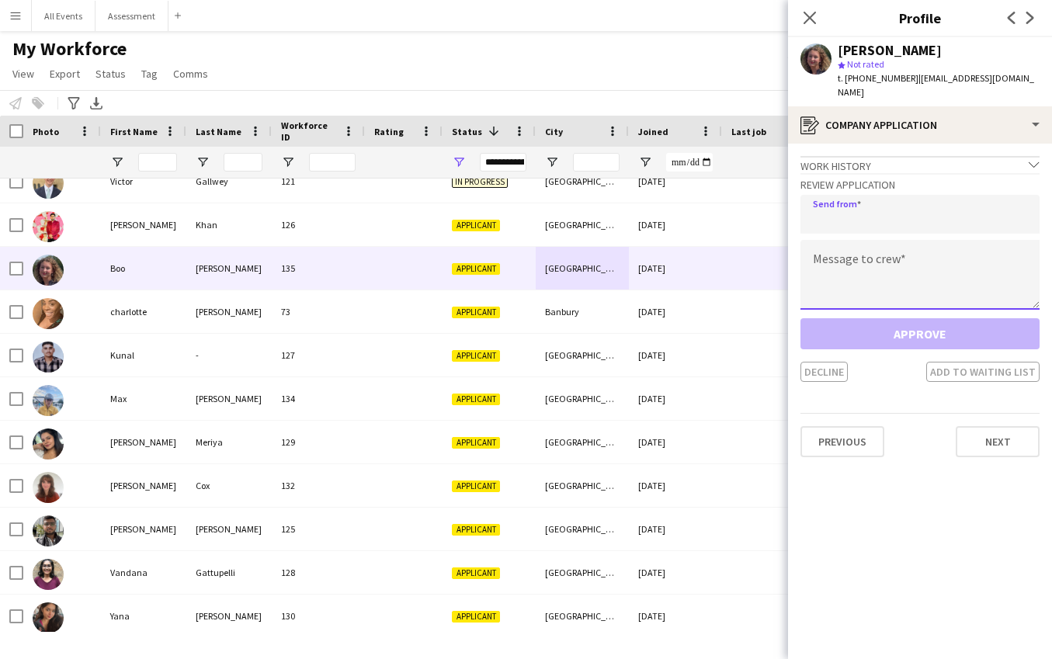
click at [907, 248] on textarea at bounding box center [919, 275] width 239 height 70
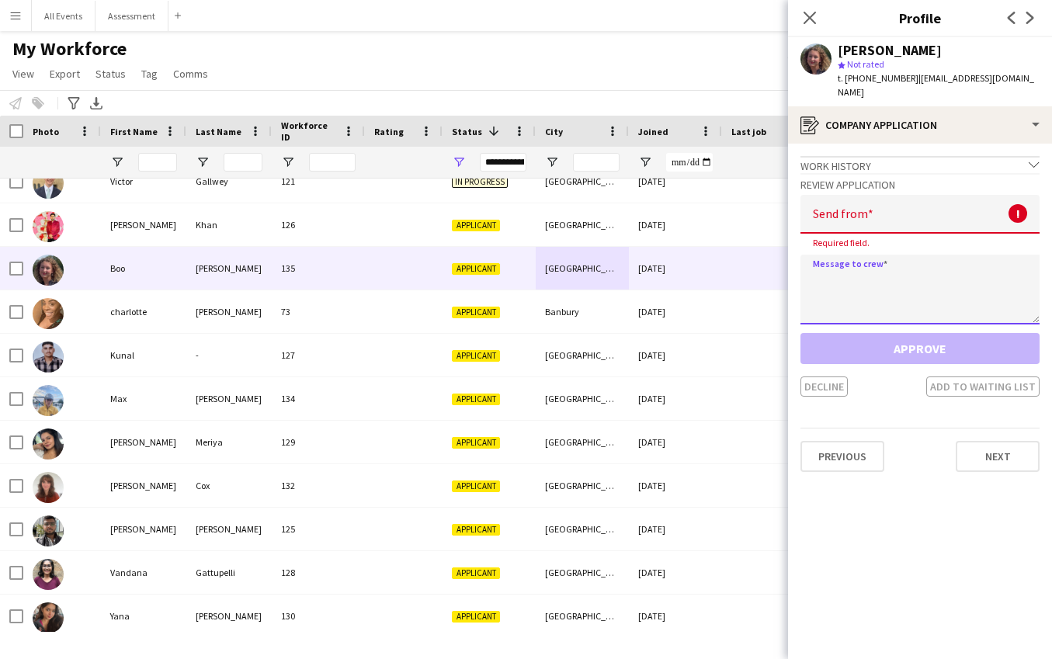
paste textarea "**********"
type textarea "**********"
click at [856, 278] on textarea "**********" at bounding box center [919, 290] width 239 height 70
click at [889, 279] on textarea "**********" at bounding box center [919, 290] width 239 height 70
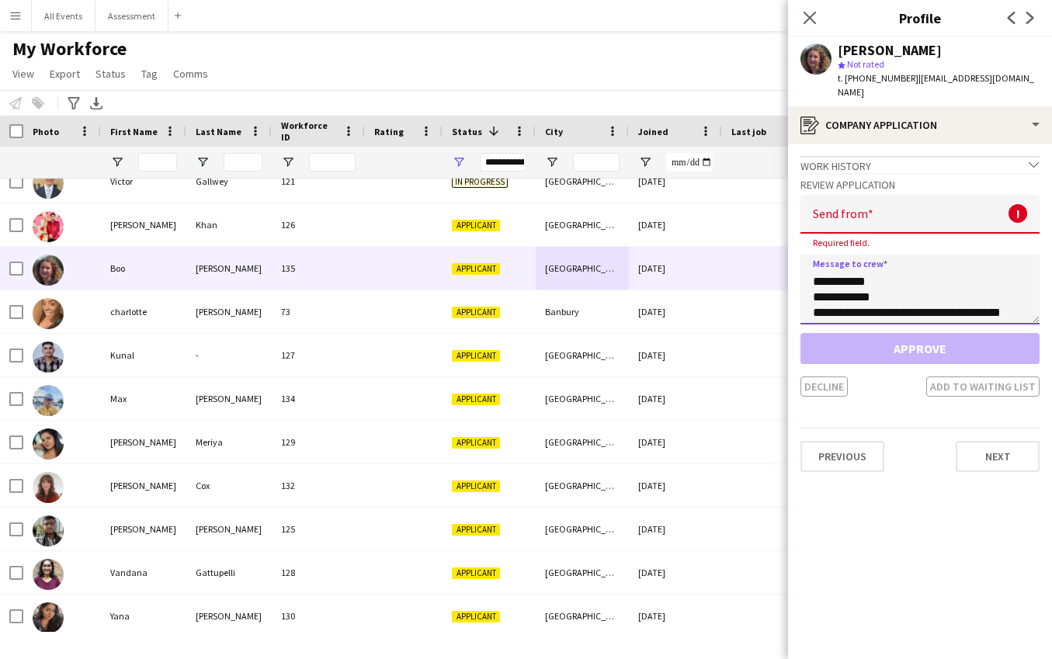
scroll to position [0, 0]
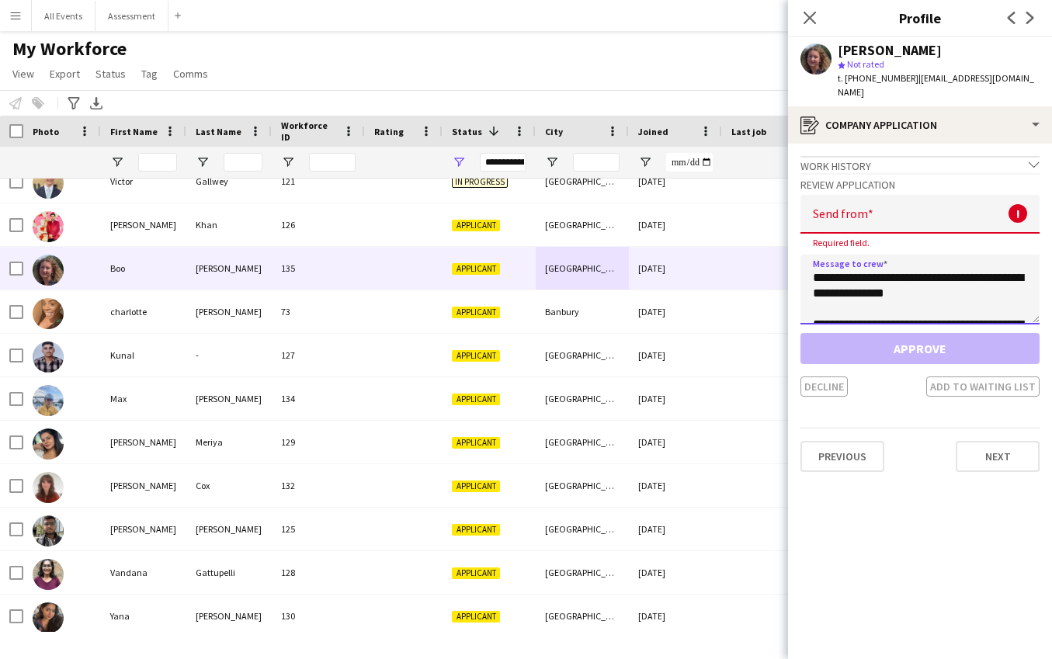
drag, startPoint x: 1015, startPoint y: 297, endPoint x: 779, endPoint y: 159, distance: 273.5
click at [779, 159] on body "Menu Boards Boards Boards All jobs Status Workforce Workforce My Workforce Recr…" at bounding box center [526, 329] width 1052 height 659
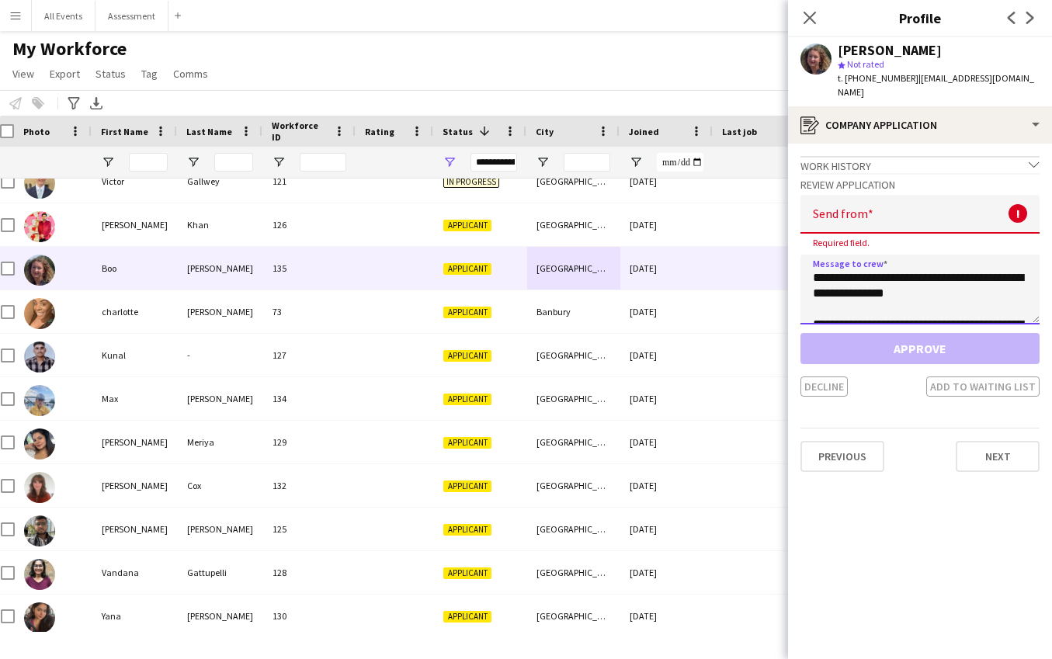
scroll to position [0, 13]
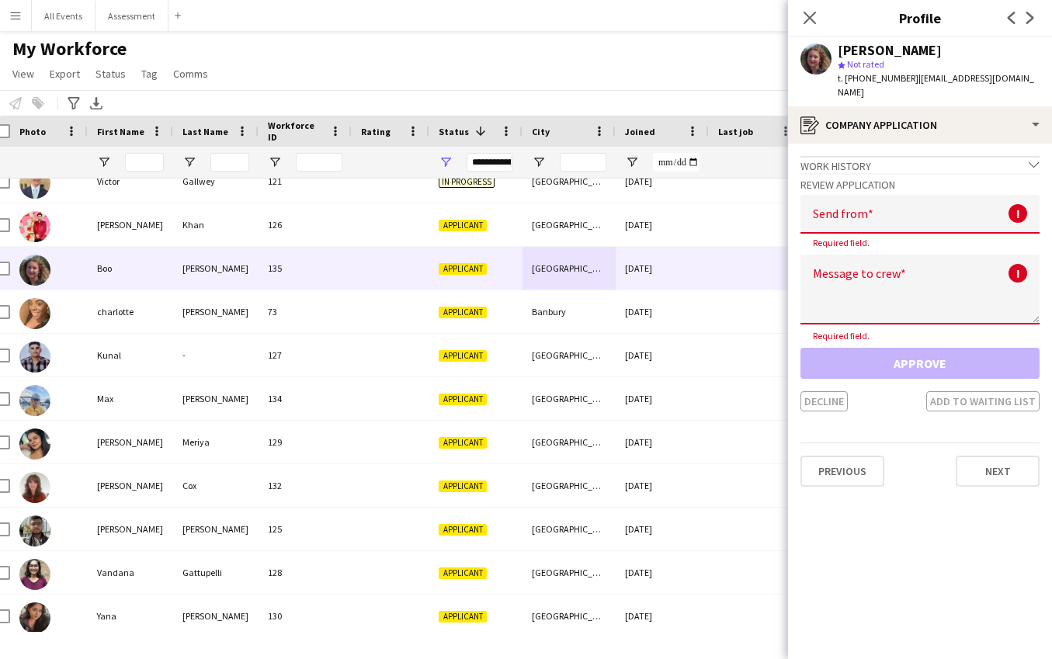
click at [415, 64] on div "My Workforce View Views Default view New view Update view Delete view Edit name…" at bounding box center [526, 63] width 1052 height 53
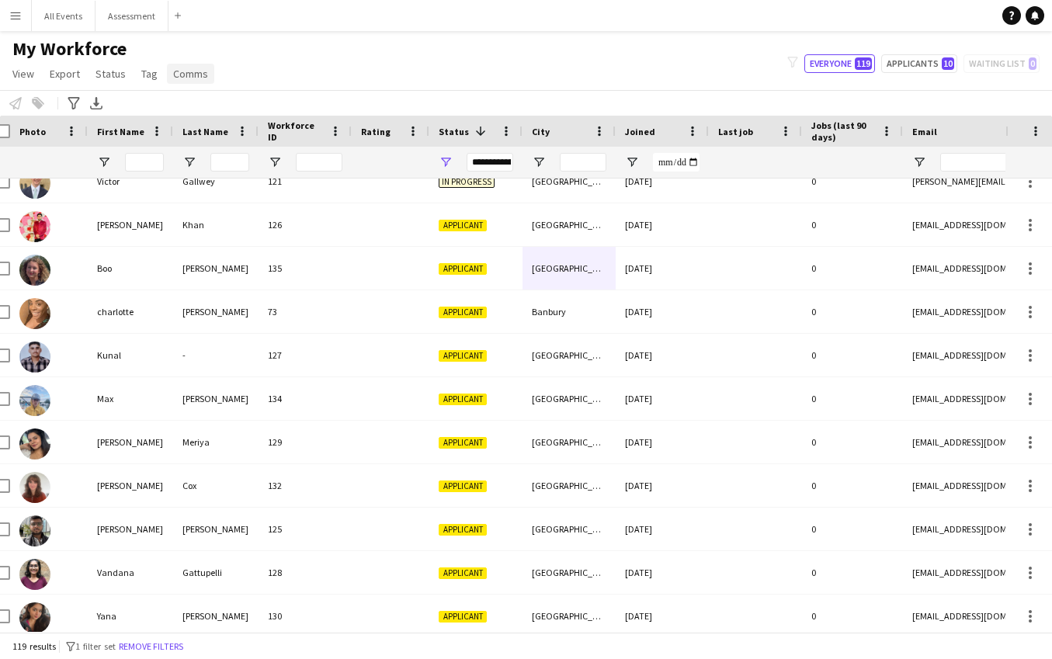
click at [178, 71] on span "Comms" at bounding box center [190, 74] width 35 height 14
click at [296, 54] on div "My Workforce View Views Default view New view Update view Delete view Edit name…" at bounding box center [526, 63] width 1052 height 53
click at [71, 19] on button "All Events Close" at bounding box center [64, 16] width 64 height 30
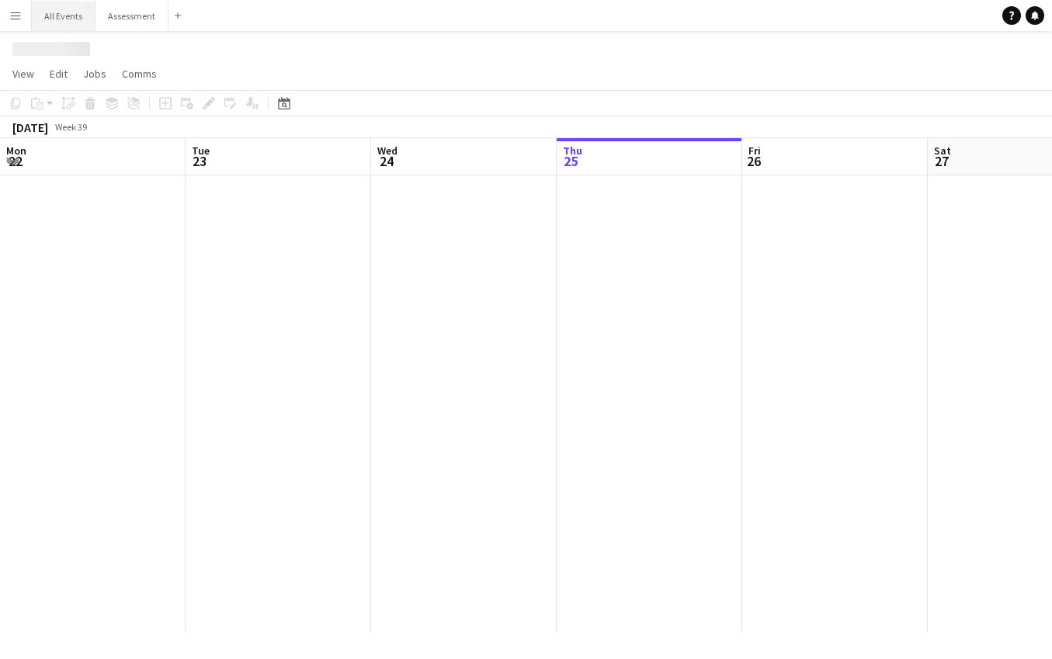
scroll to position [0, 371]
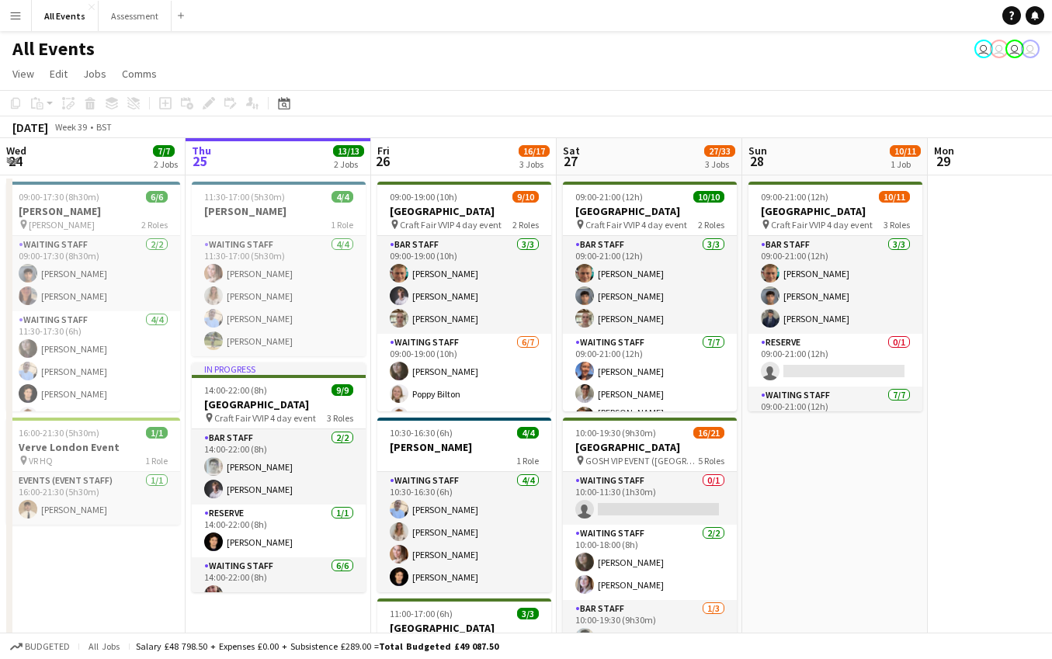
click at [19, 12] on app-icon "Menu" at bounding box center [15, 15] width 12 height 12
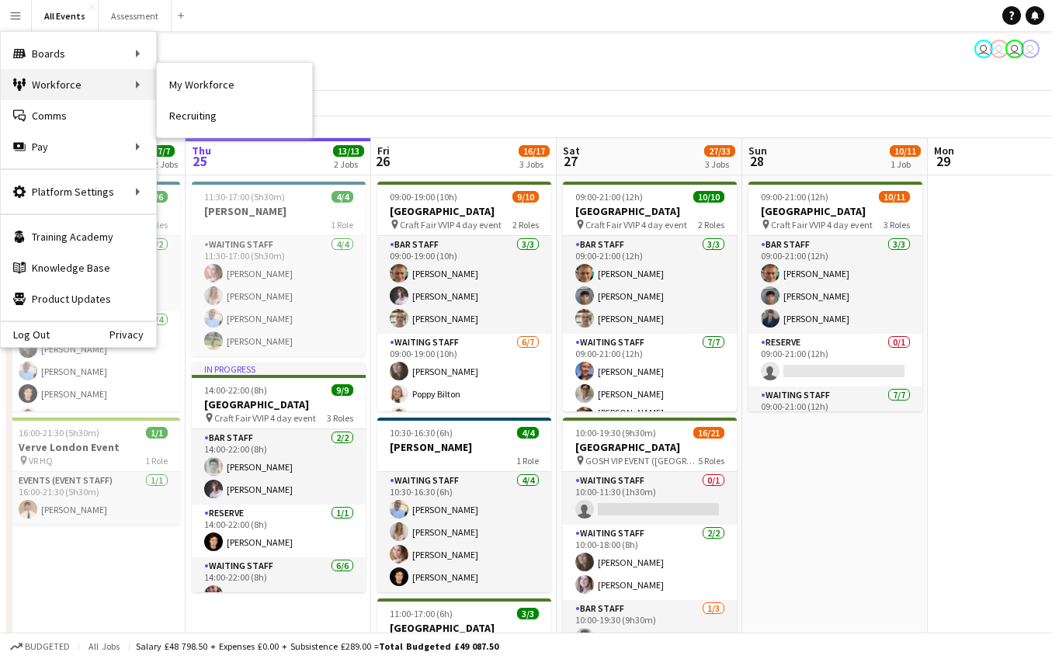
click at [72, 90] on div "Workforce Workforce" at bounding box center [78, 84] width 155 height 31
click at [164, 85] on link "My Workforce" at bounding box center [234, 84] width 155 height 31
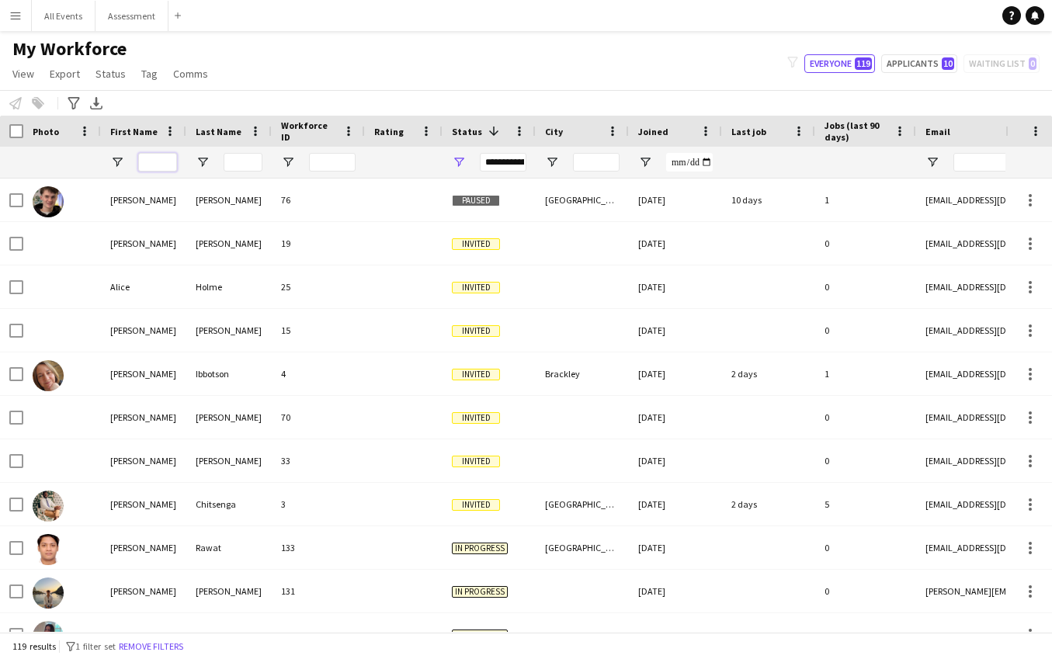
click at [158, 161] on input "First Name Filter Input" at bounding box center [157, 162] width 39 height 19
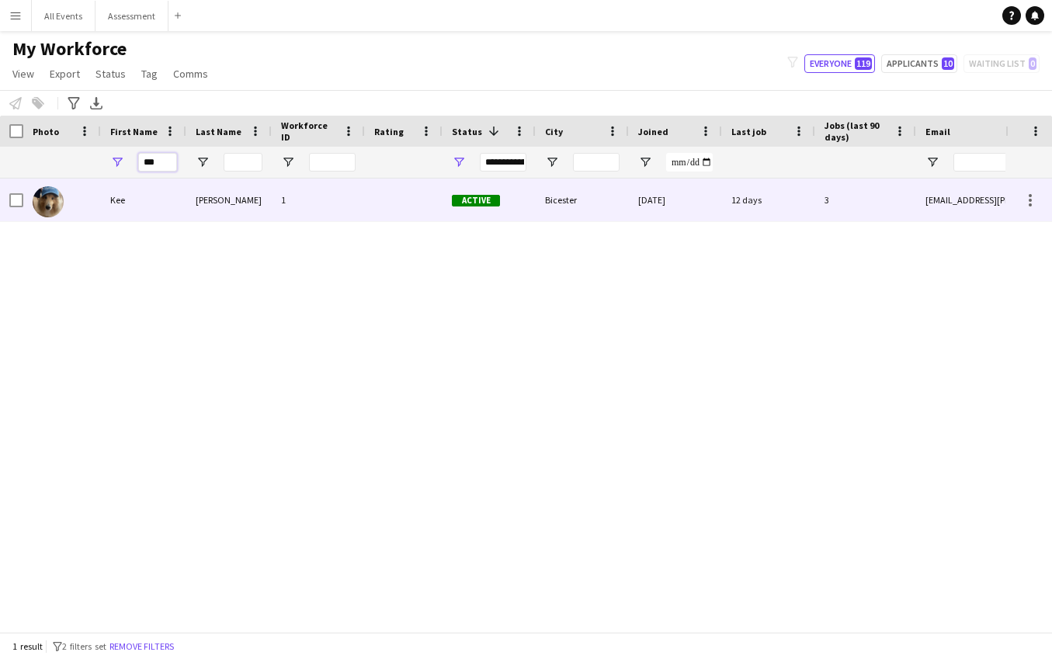
type input "***"
click at [134, 204] on div "Kee" at bounding box center [143, 200] width 85 height 43
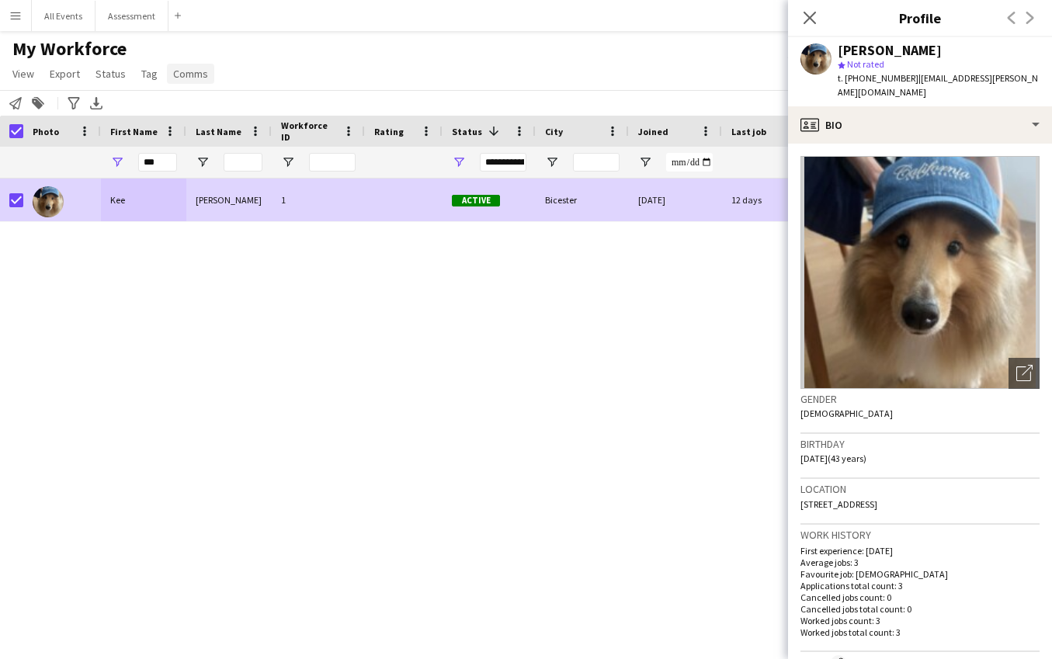
click at [185, 79] on span "Comms" at bounding box center [190, 74] width 35 height 14
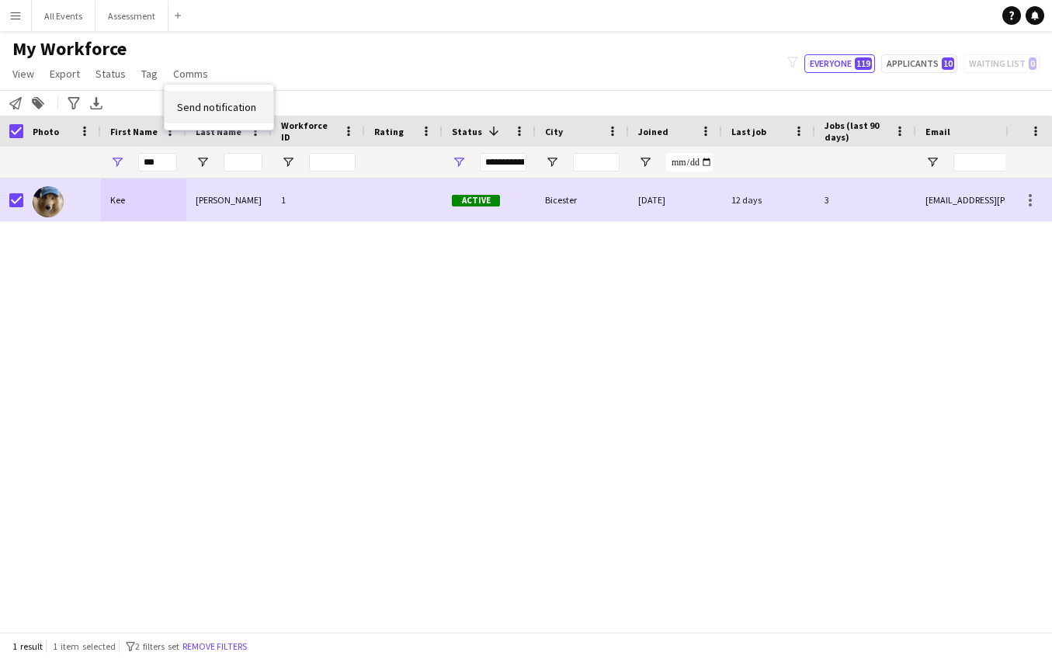
click at [206, 114] on link "Send notification" at bounding box center [219, 107] width 109 height 33
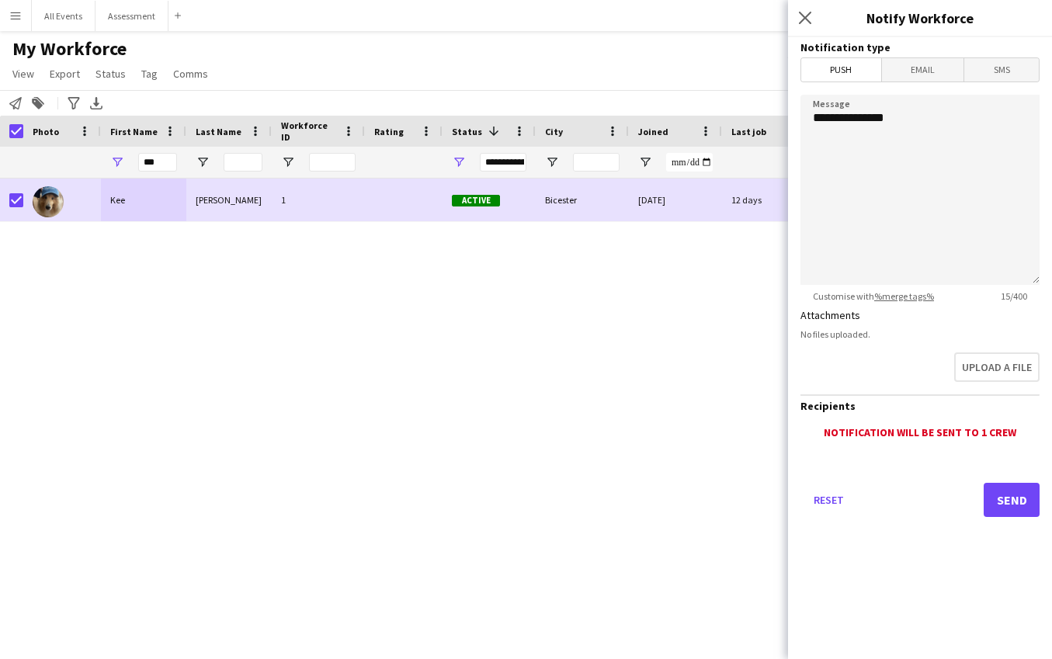
click at [906, 60] on span "Email" at bounding box center [923, 69] width 82 height 23
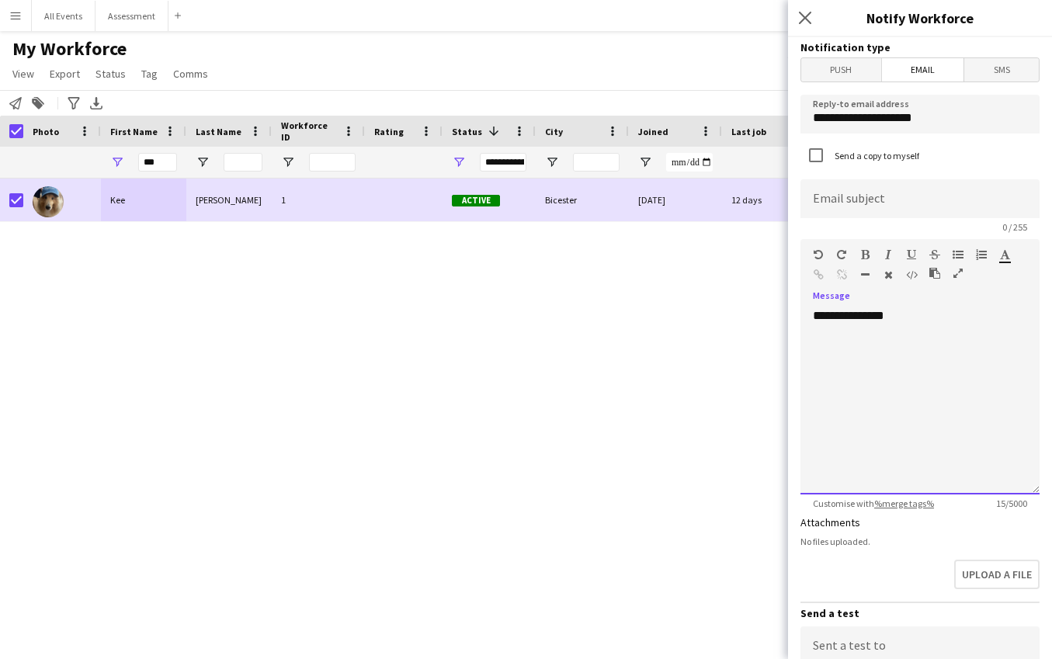
click at [935, 363] on div "**********" at bounding box center [919, 401] width 239 height 186
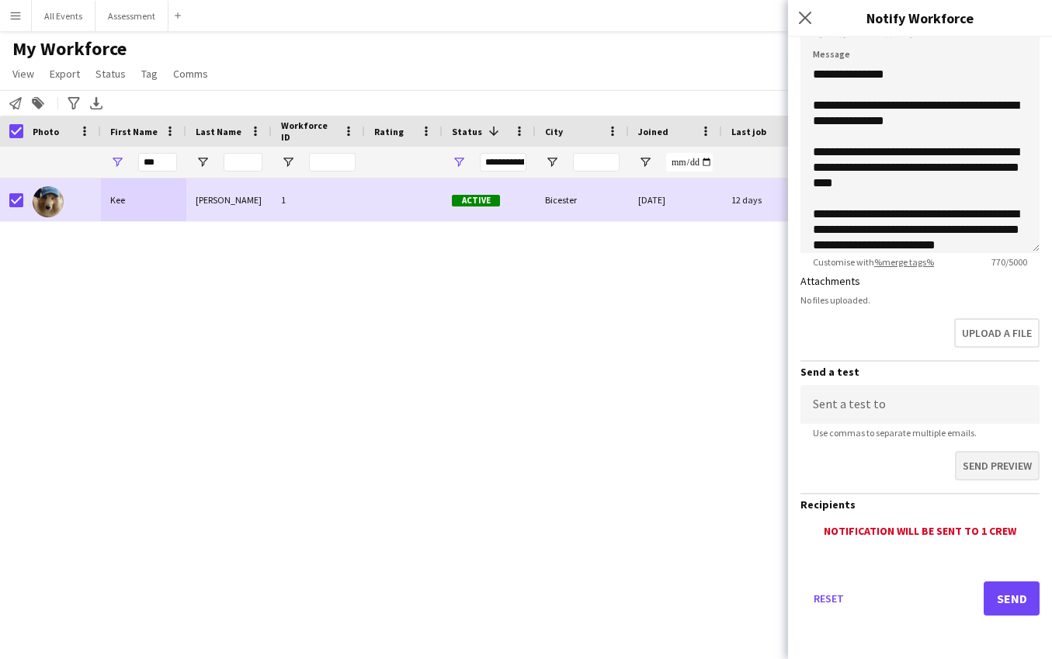
type input "****"
click at [1013, 469] on button "Send preview" at bounding box center [997, 466] width 85 height 30
click at [911, 407] on input at bounding box center [919, 404] width 239 height 39
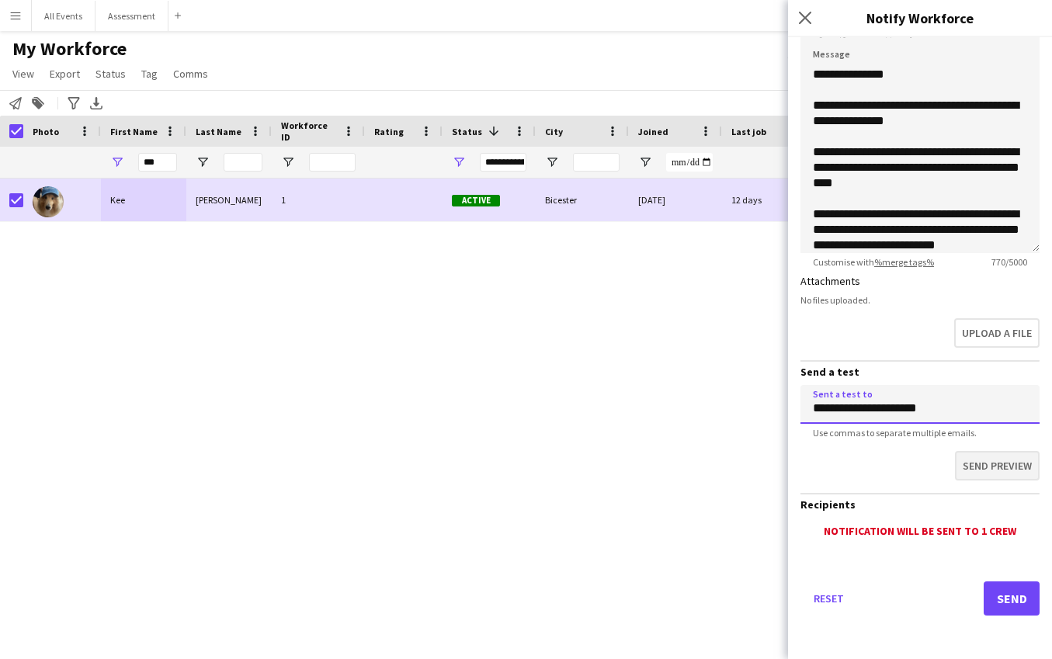
type input "**********"
click at [988, 476] on button "Send preview" at bounding box center [997, 466] width 85 height 30
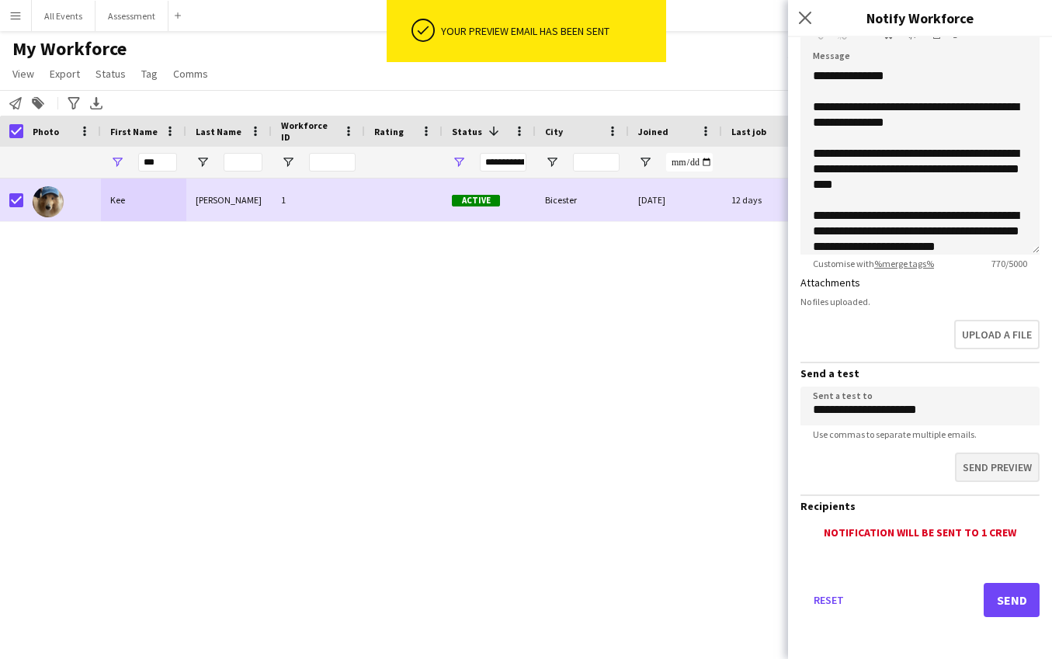
scroll to position [0, 0]
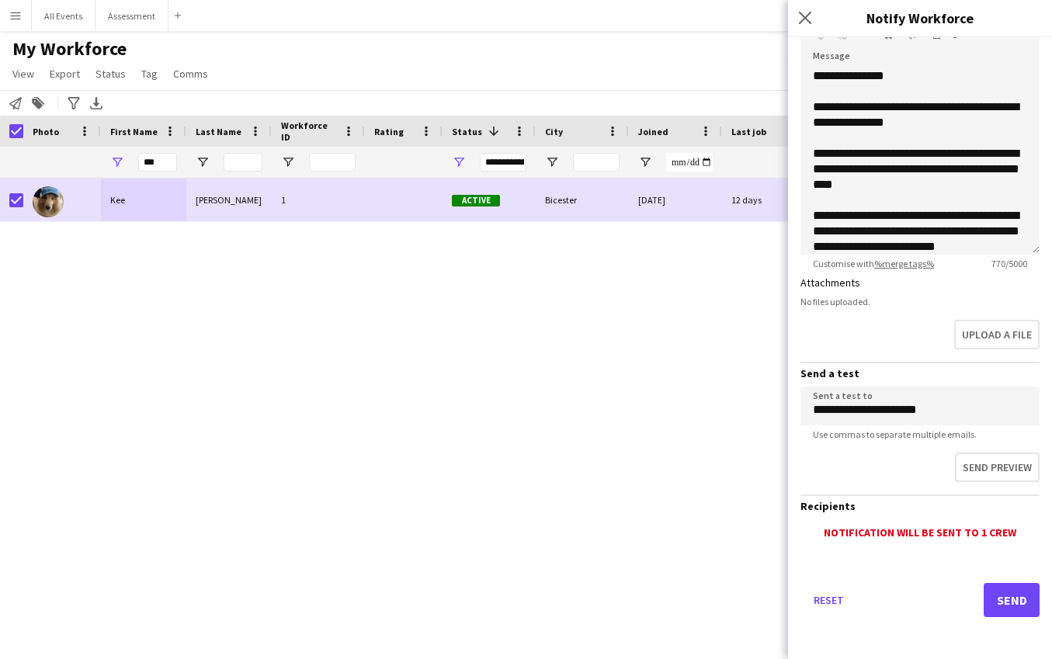
click at [23, 14] on button "Menu" at bounding box center [15, 15] width 31 height 31
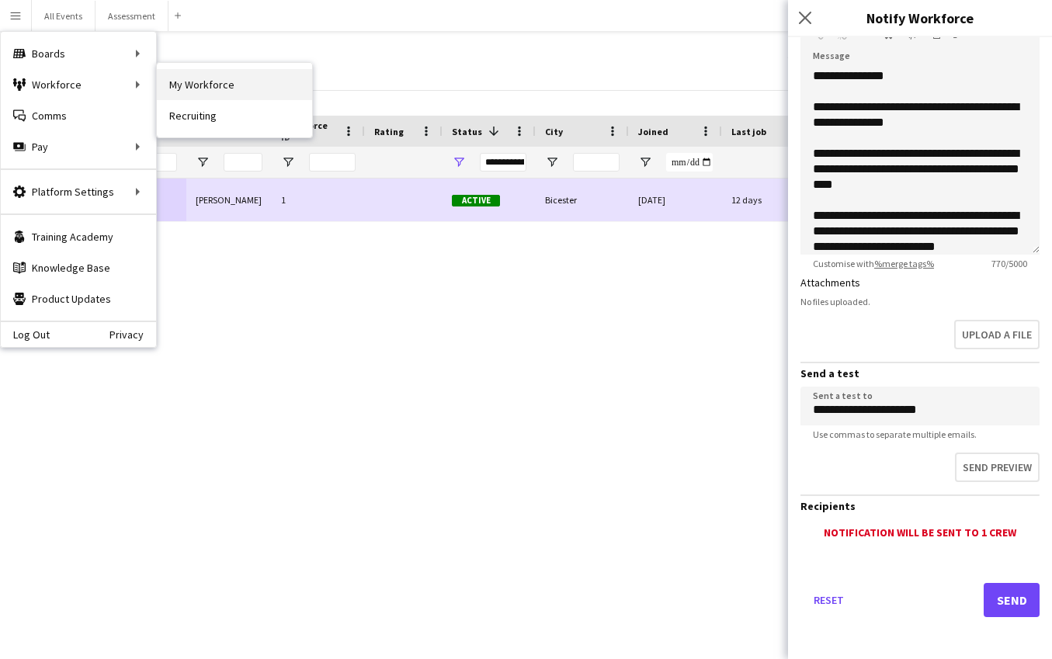
click at [201, 88] on link "My Workforce" at bounding box center [234, 84] width 155 height 31
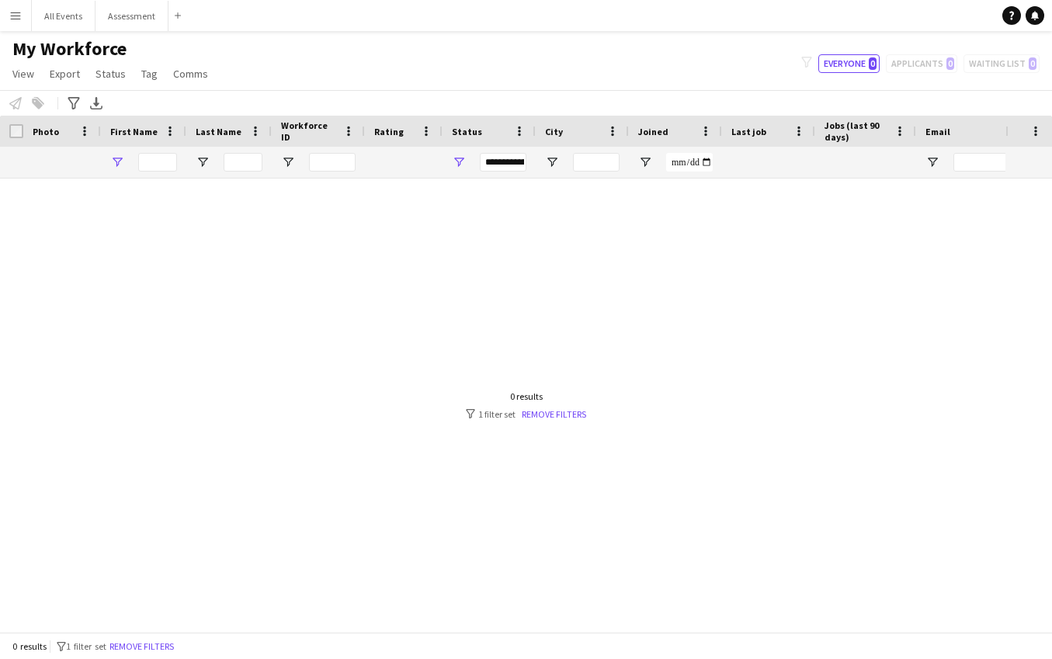
type input "***"
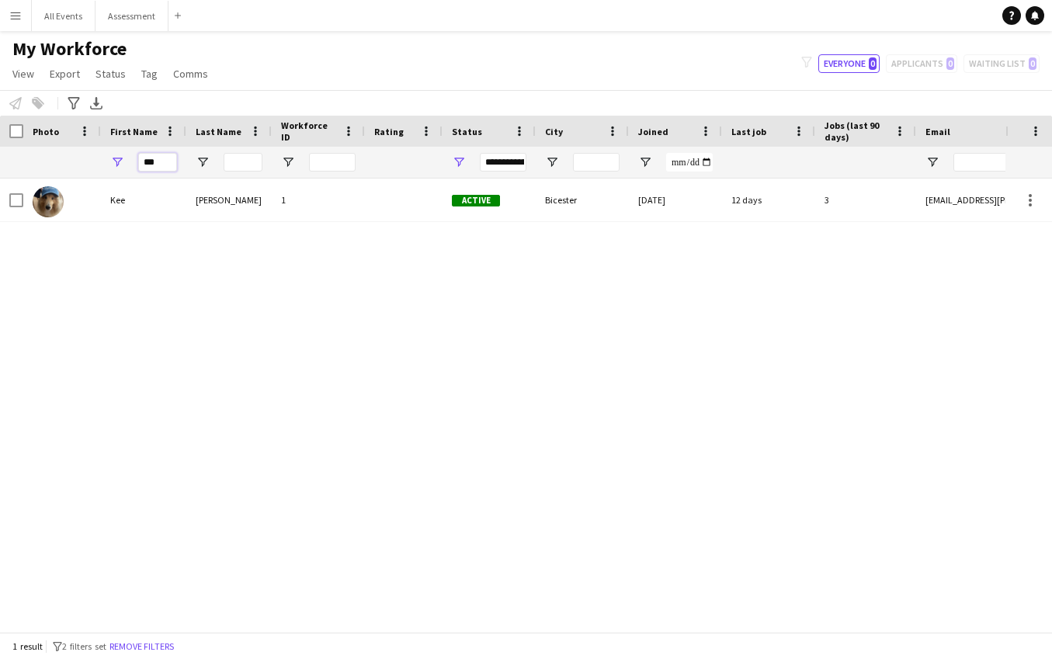
click at [168, 145] on div "Workforce Details Photo First Name ***" at bounding box center [841, 147] width 1683 height 63
click at [161, 644] on button "Remove filters" at bounding box center [141, 646] width 71 height 17
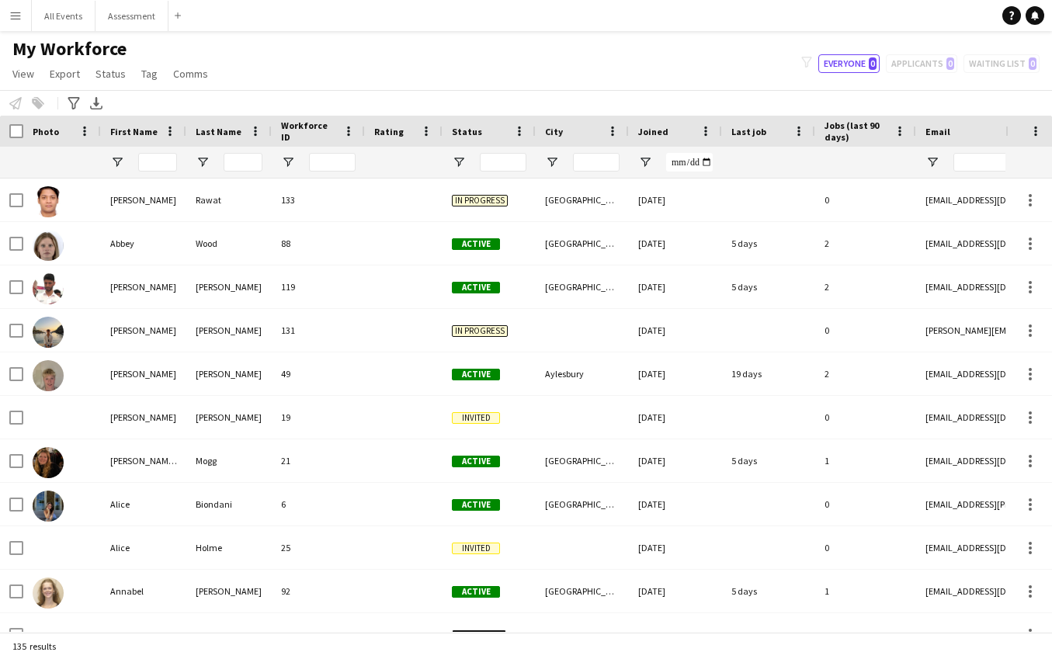
click at [470, 139] on div "Status" at bounding box center [480, 131] width 56 height 23
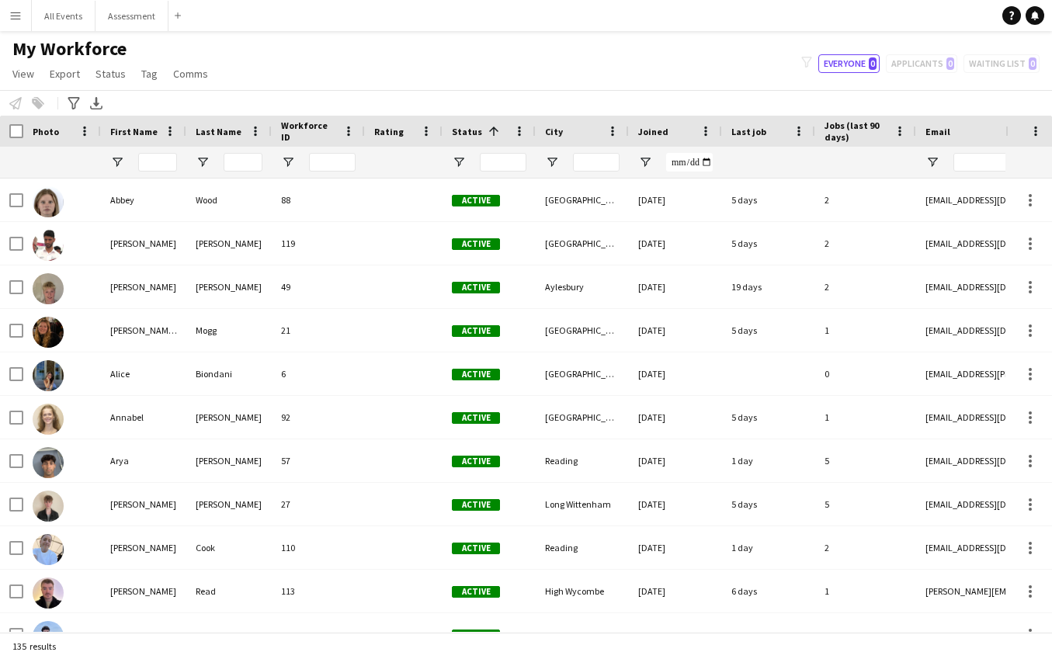
click at [469, 141] on div "Status 1" at bounding box center [480, 131] width 56 height 23
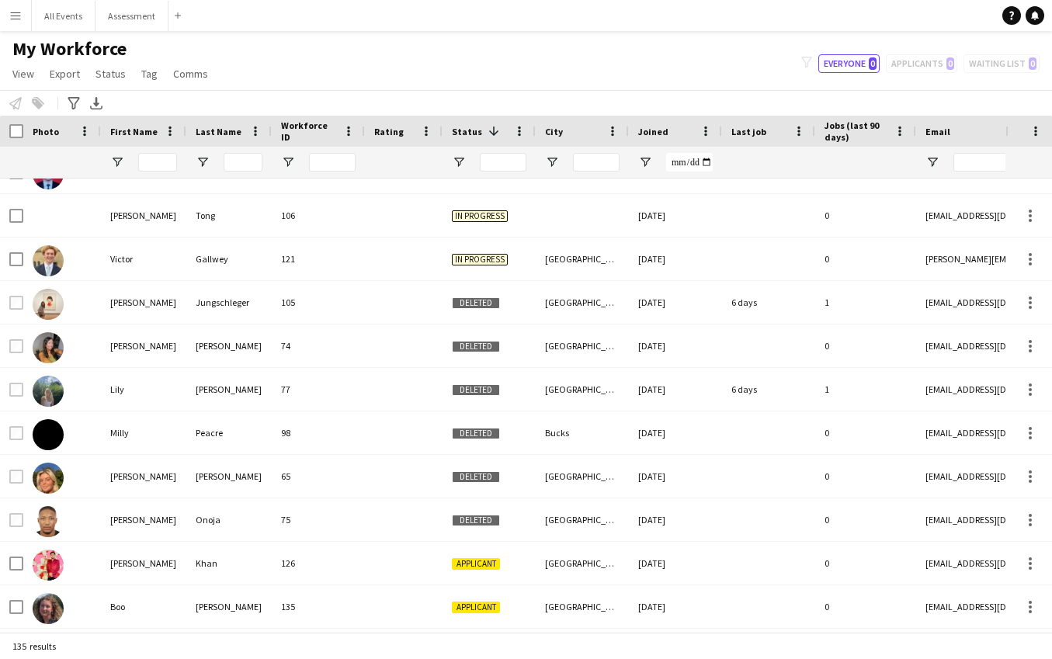
scroll to position [1545, 0]
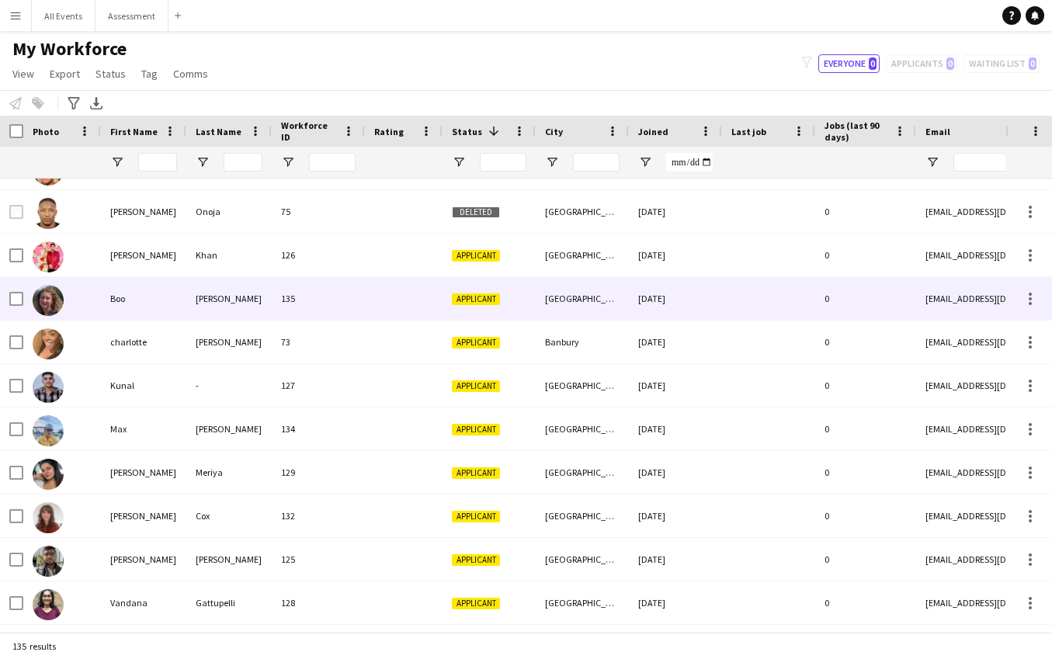
click at [466, 300] on span "Applicant" at bounding box center [476, 299] width 48 height 12
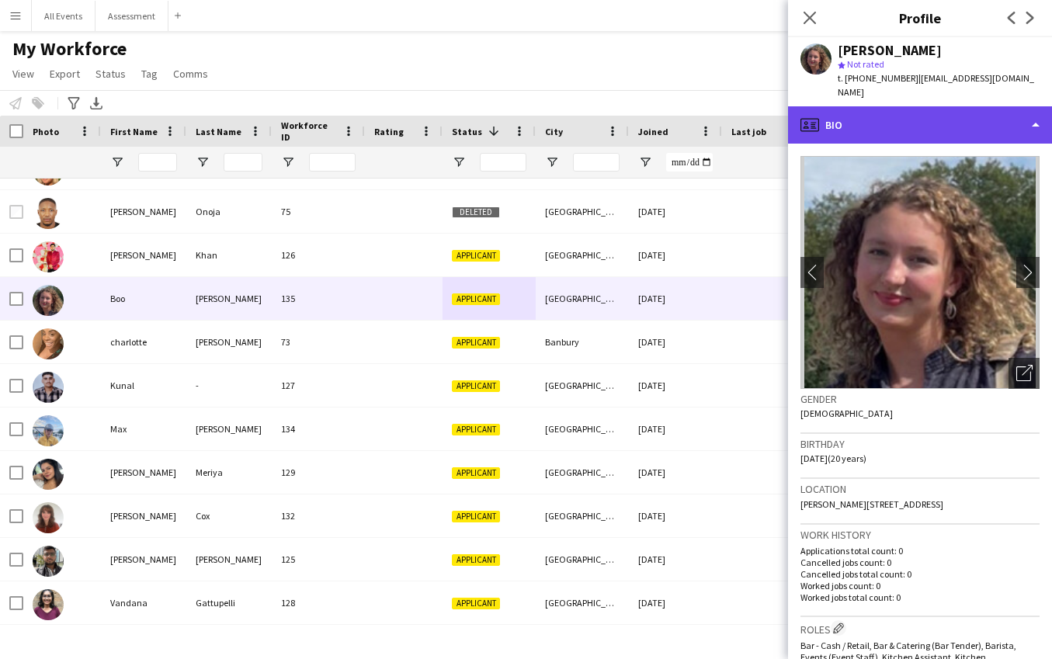
click at [875, 120] on div "profile Bio" at bounding box center [920, 124] width 264 height 37
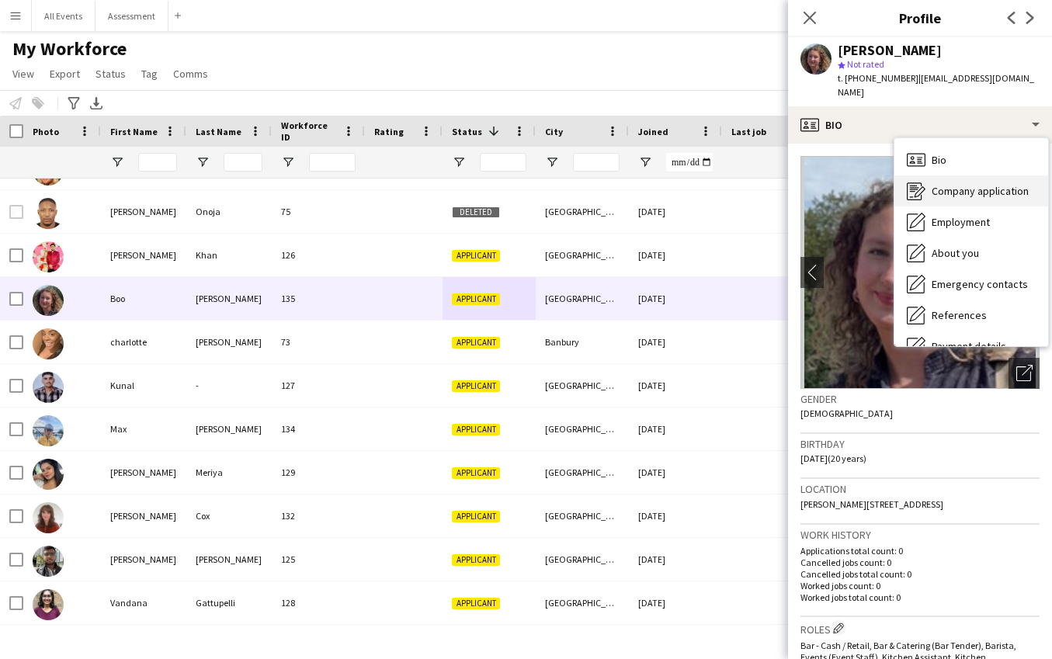
click at [964, 183] on div "Company application Company application" at bounding box center [971, 190] width 154 height 31
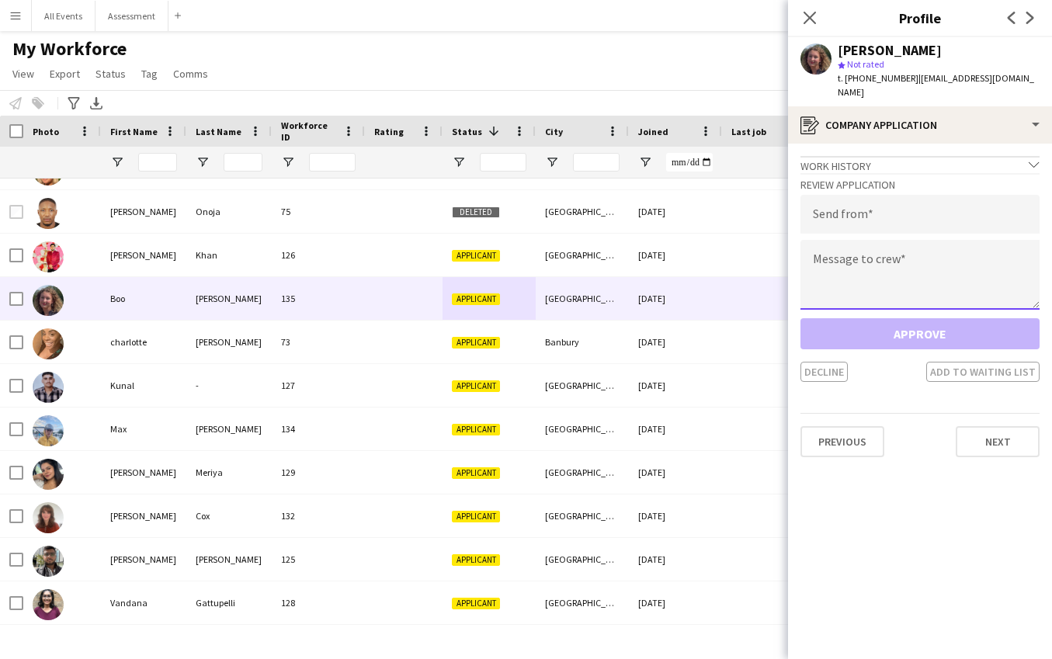
click at [926, 256] on textarea at bounding box center [919, 275] width 239 height 70
paste textarea "**********"
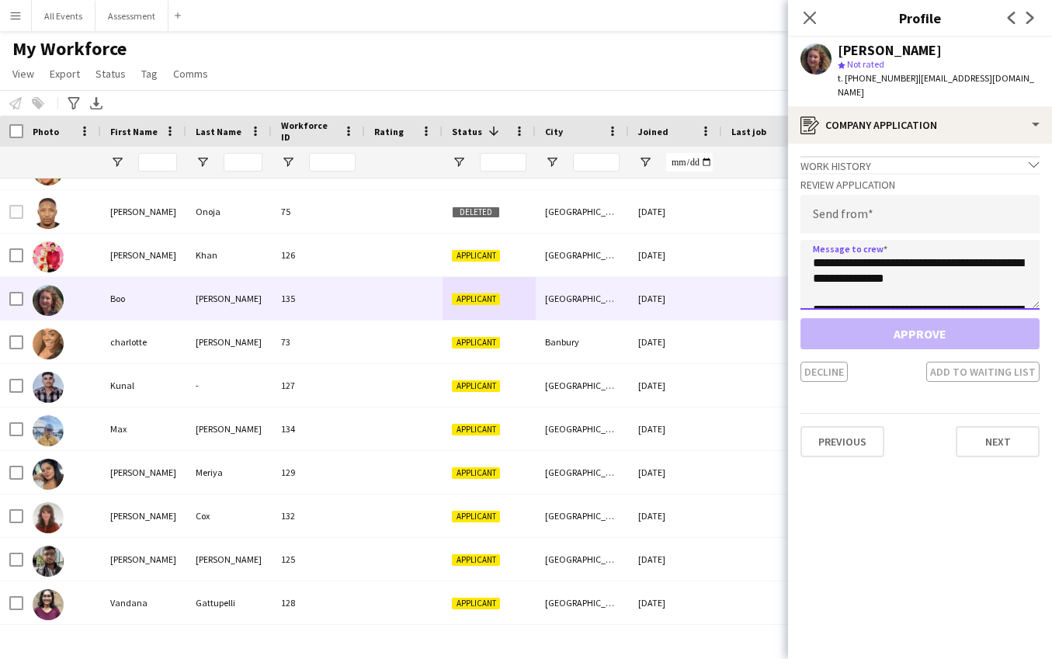
scroll to position [0, 0]
type textarea "**********"
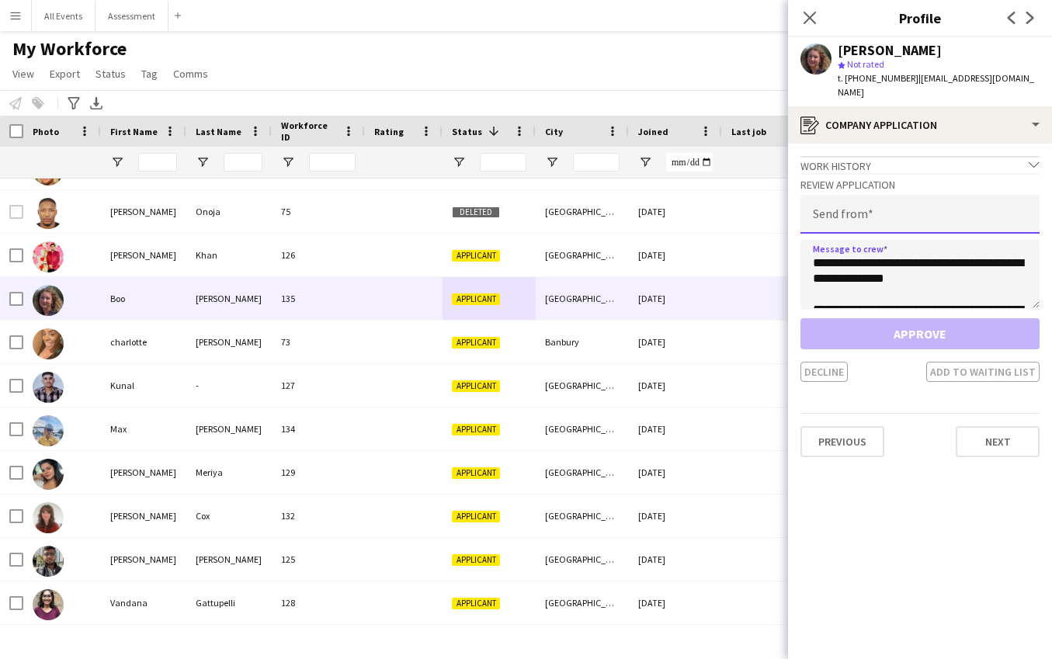
click at [899, 195] on input "email" at bounding box center [919, 214] width 239 height 39
click at [934, 200] on input "email" at bounding box center [919, 214] width 239 height 39
paste input "**********"
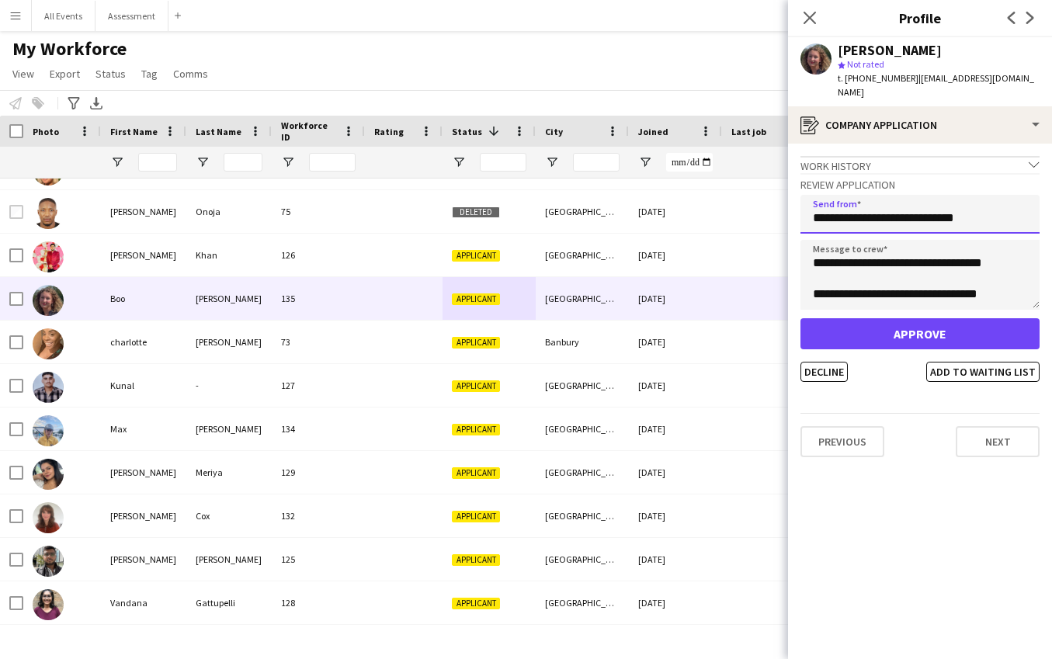
type input "**********"
click at [925, 323] on button "Approve" at bounding box center [919, 333] width 239 height 31
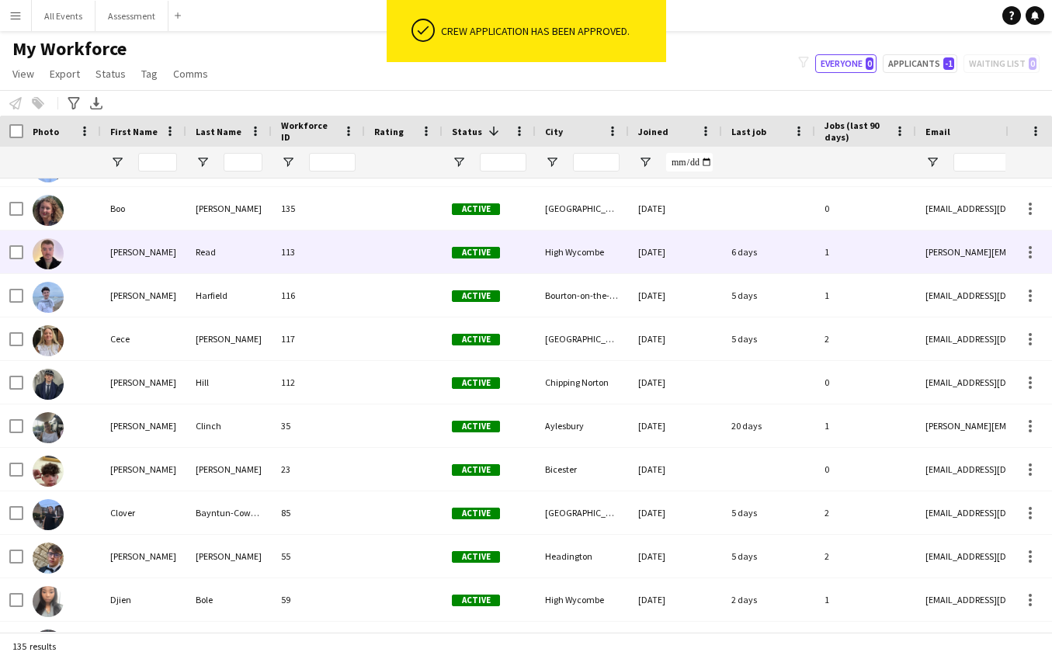
scroll to position [2513, 0]
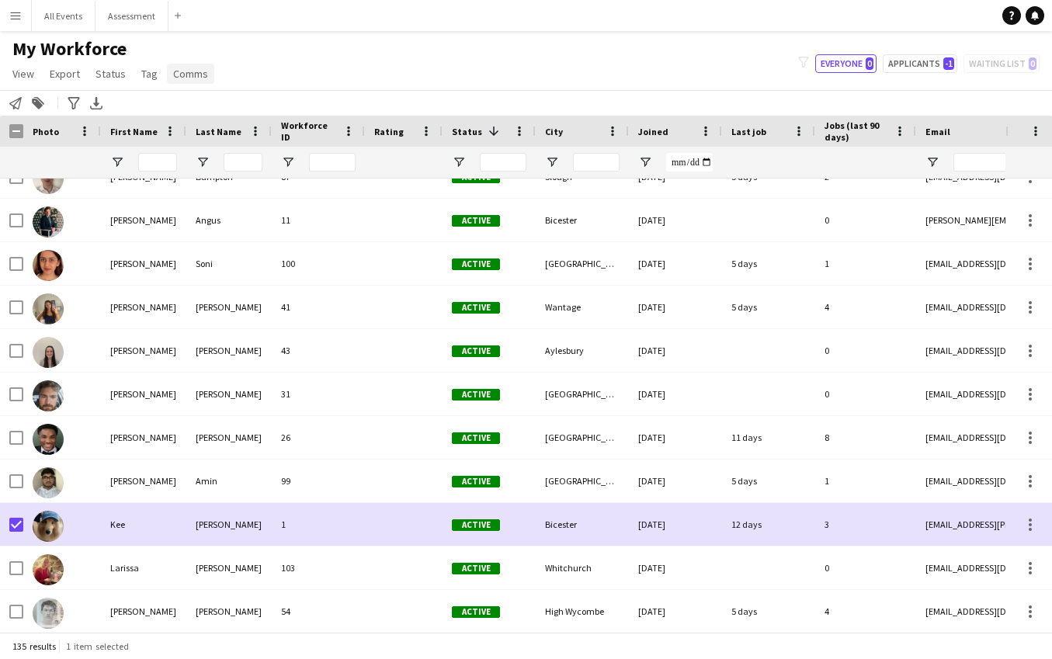
click at [189, 75] on span "Comms" at bounding box center [190, 74] width 35 height 14
click at [231, 106] on span "Send notification" at bounding box center [216, 107] width 79 height 14
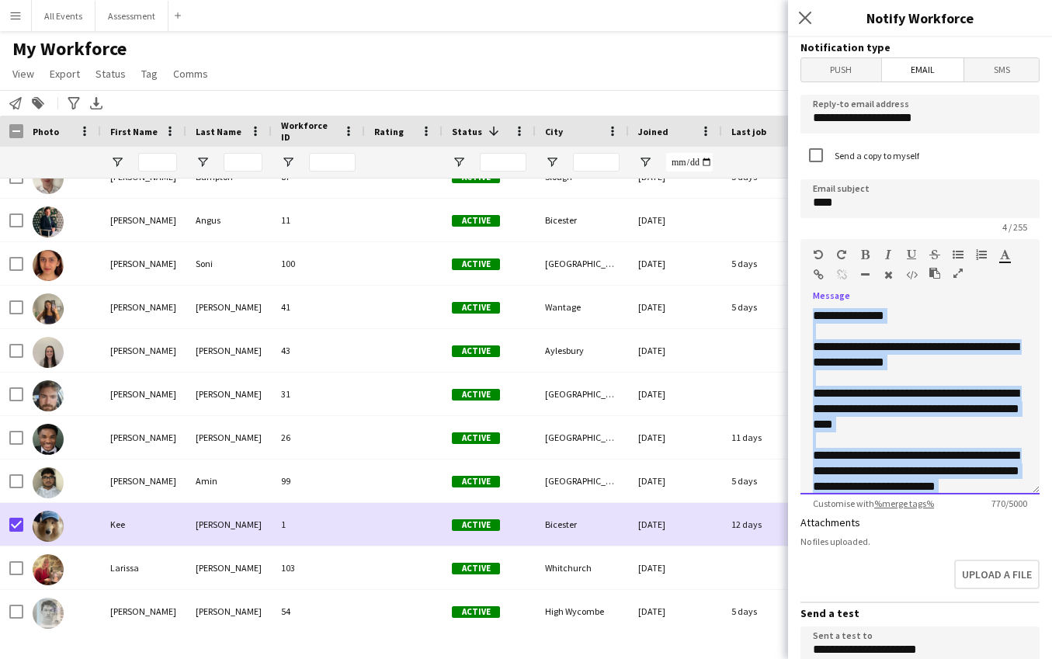
drag, startPoint x: 1017, startPoint y: 476, endPoint x: 802, endPoint y: 230, distance: 326.8
click at [802, 230] on form "**********" at bounding box center [920, 468] width 264 height 863
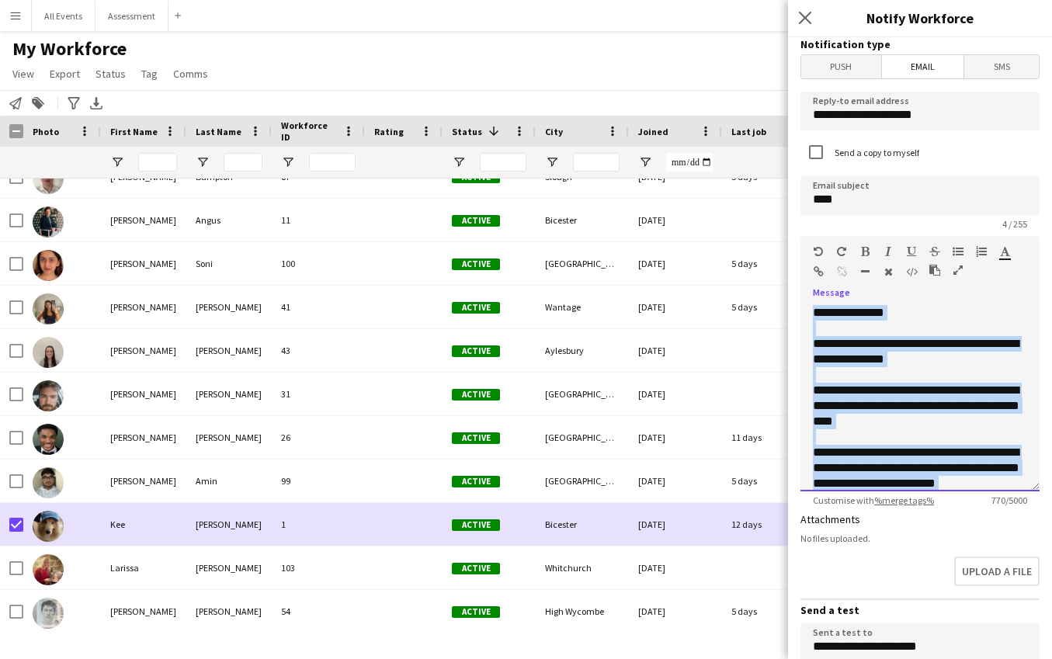
paste div
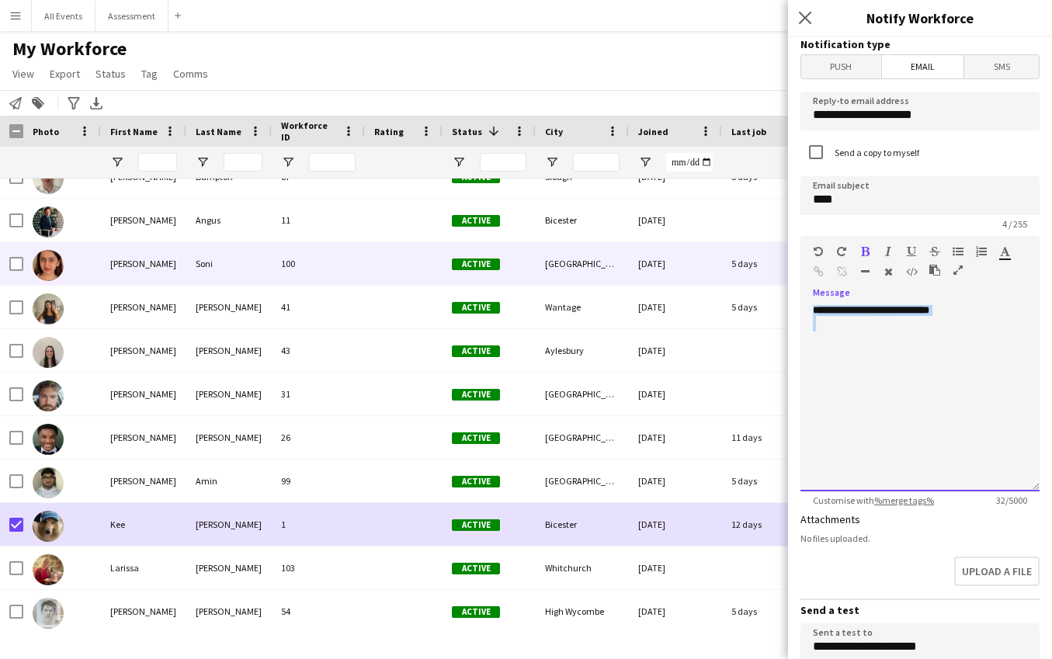
drag, startPoint x: 915, startPoint y: 436, endPoint x: 751, endPoint y: 269, distance: 234.4
click at [751, 269] on body "Menu Boards Boards Boards All jobs Status Workforce Workforce My Workforce Recr…" at bounding box center [526, 329] width 1052 height 659
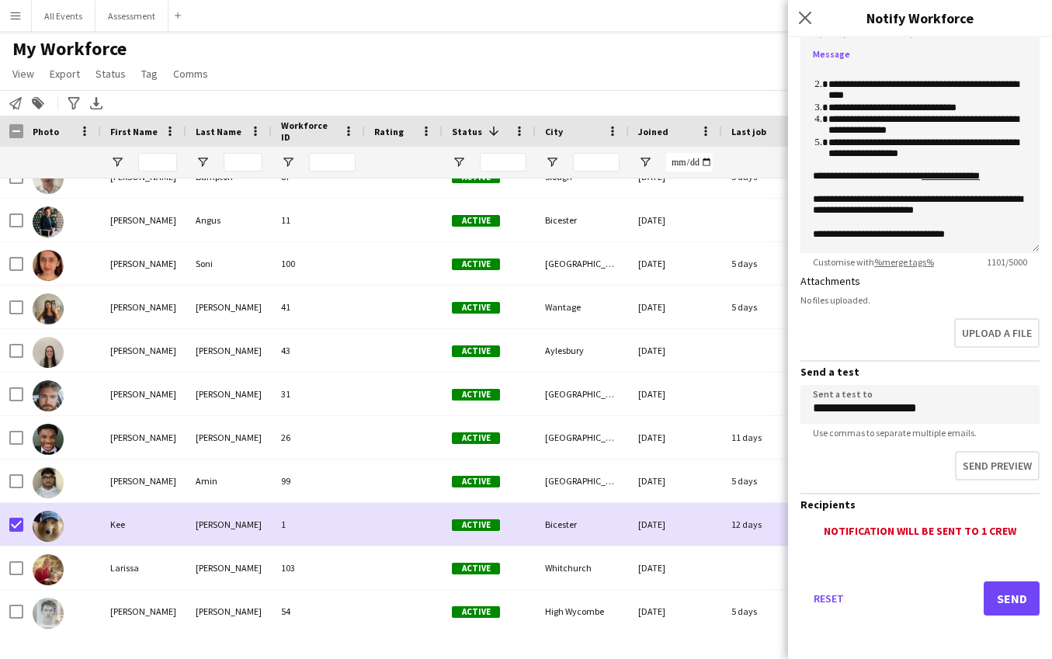
click at [1006, 602] on button "Send" at bounding box center [1012, 598] width 56 height 34
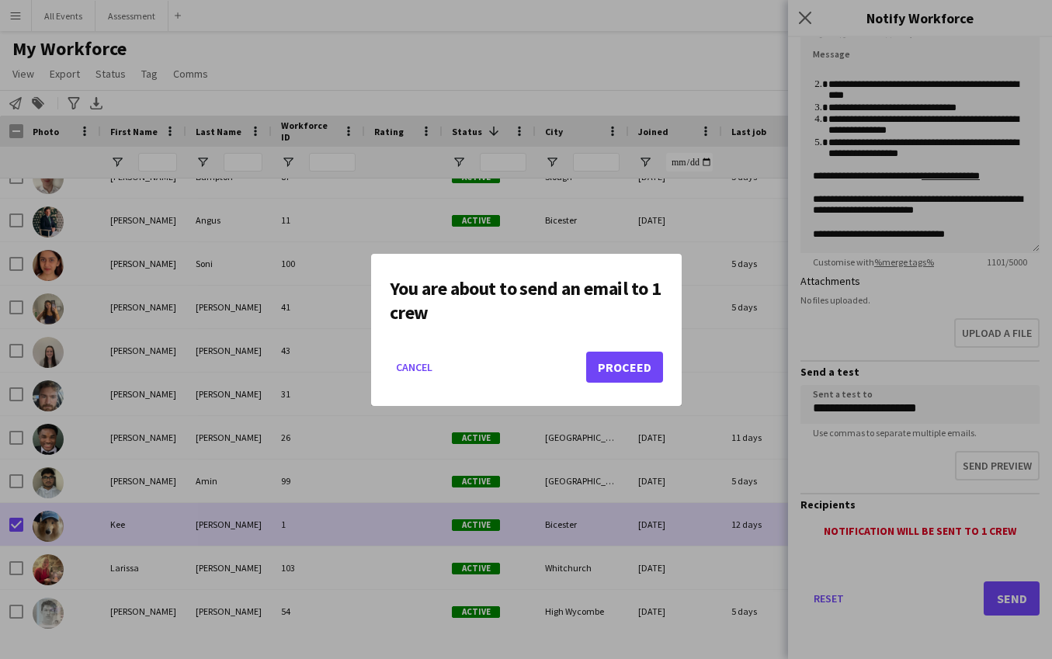
click at [621, 378] on button "Proceed" at bounding box center [624, 367] width 77 height 31
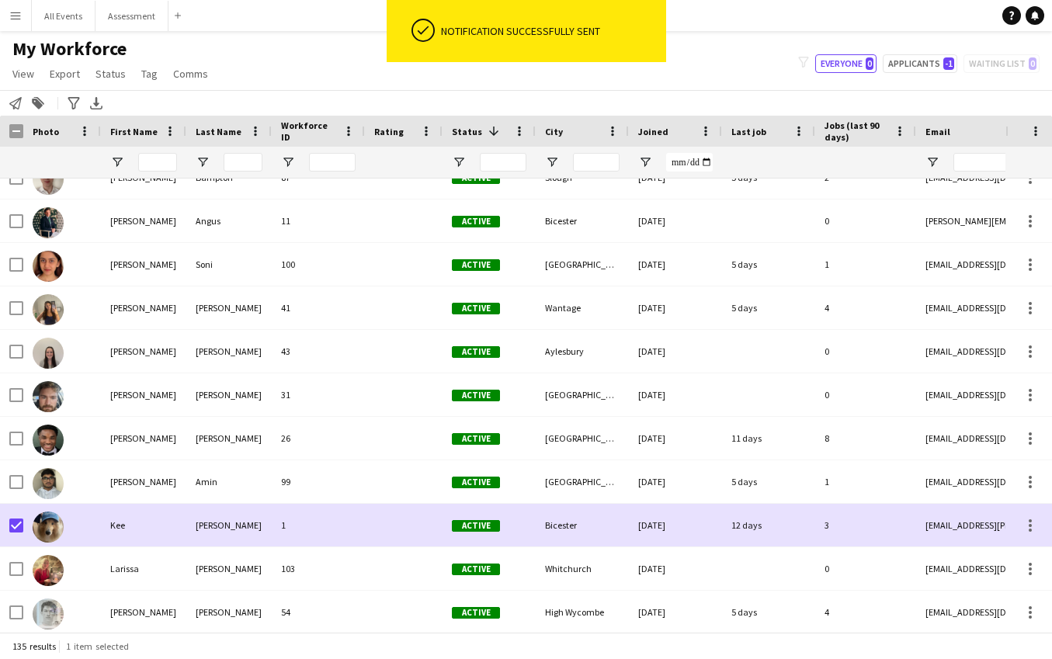
click at [363, 86] on div "My Workforce View Views Default view New view Update view Delete view Edit name…" at bounding box center [526, 63] width 1052 height 53
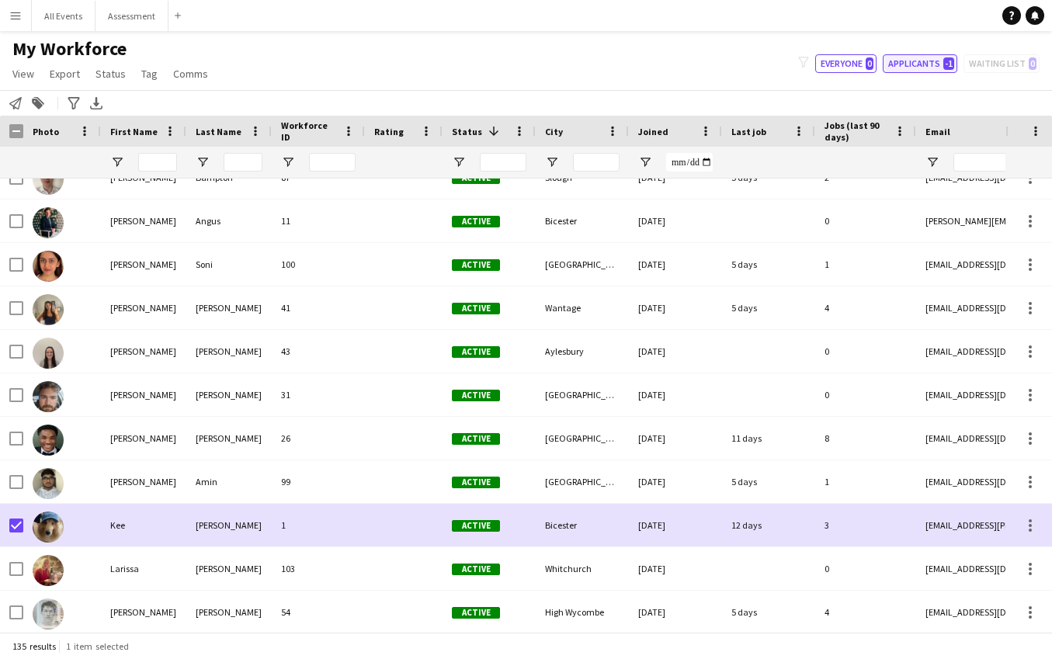
click at [949, 61] on span "-1" at bounding box center [948, 63] width 11 height 12
type input "**********"
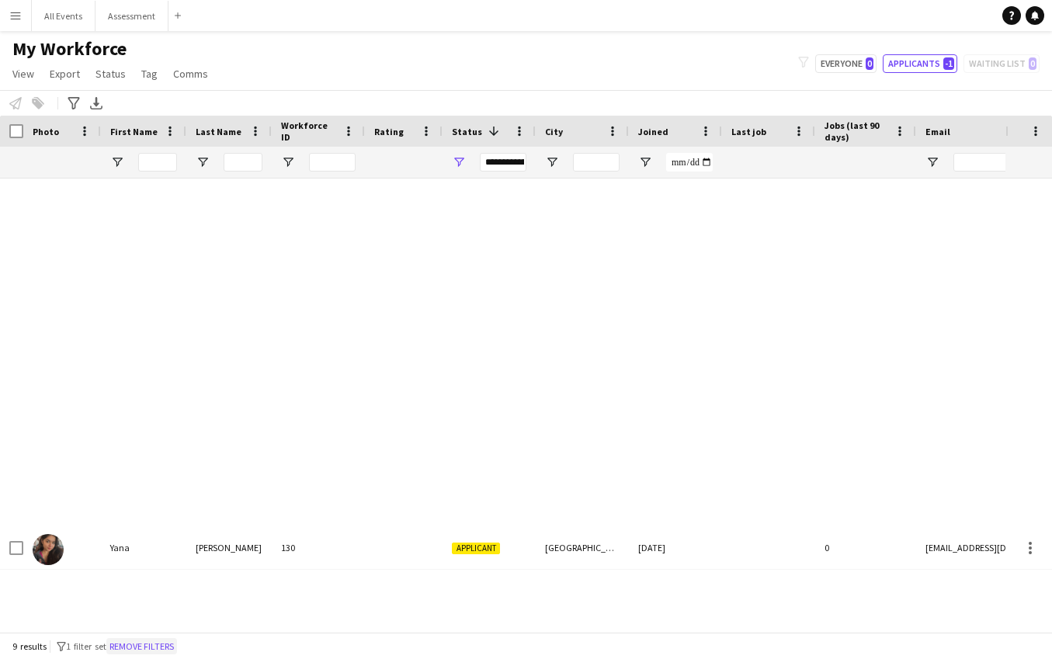
click at [145, 647] on button "Remove filters" at bounding box center [141, 646] width 71 height 17
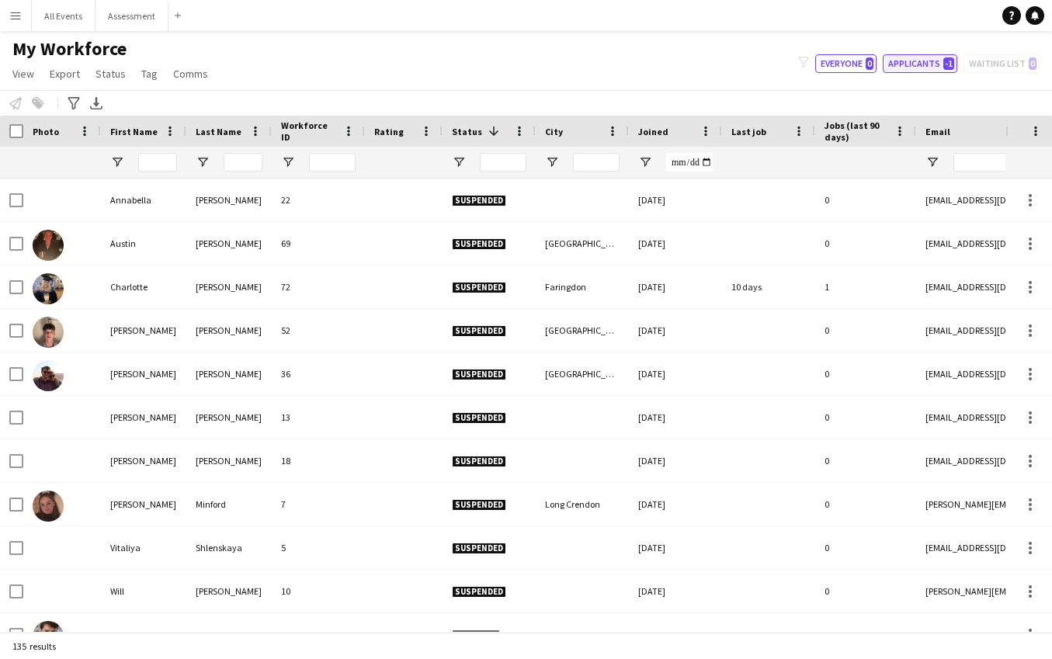
click at [930, 69] on button "Applicants -1" at bounding box center [920, 63] width 75 height 19
type input "**********"
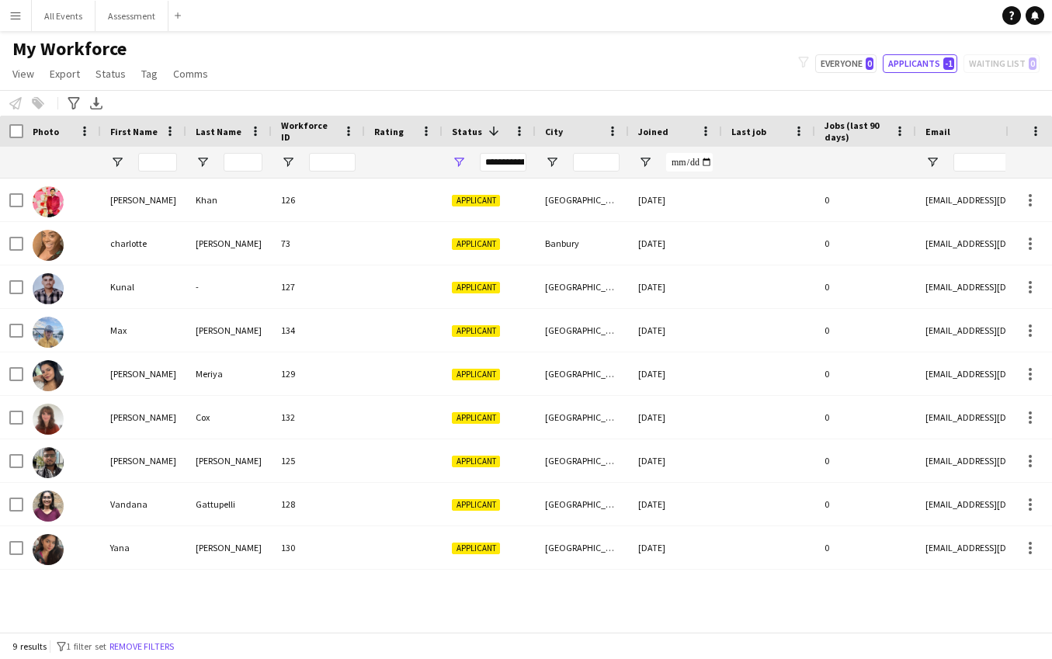
scroll to position [0, 0]
click at [64, 23] on button "All Events Close" at bounding box center [64, 16] width 64 height 30
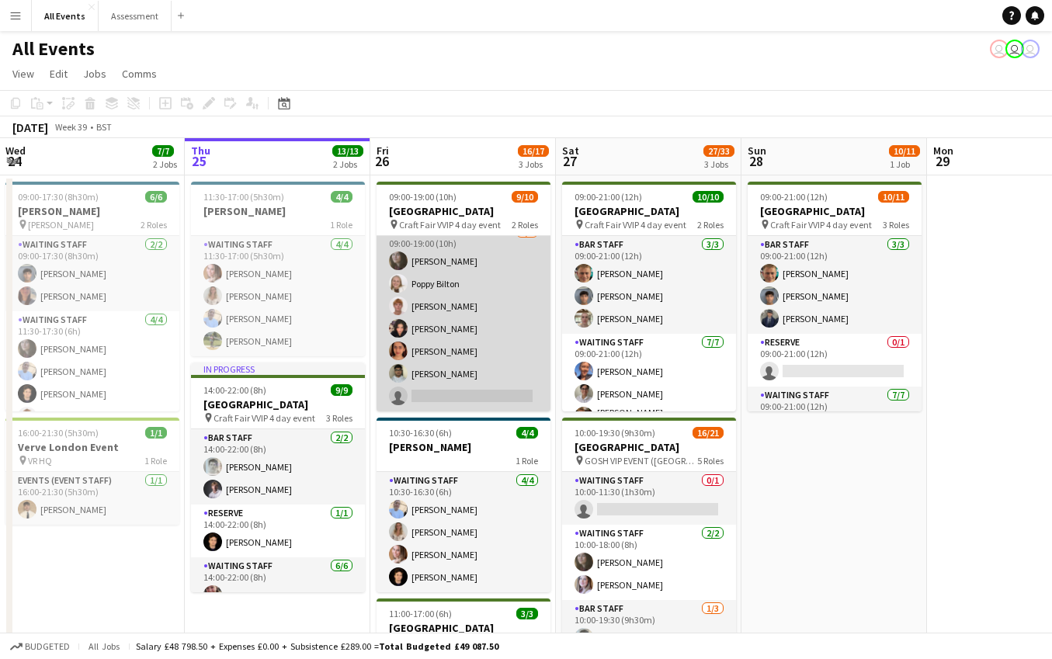
scroll to position [110, 0]
click at [473, 377] on app-card-role "Waiting Staff [DATE] 09:00-19:00 (10h) [PERSON_NAME] [PERSON_NAME] [PERSON_NAME…" at bounding box center [464, 318] width 174 height 188
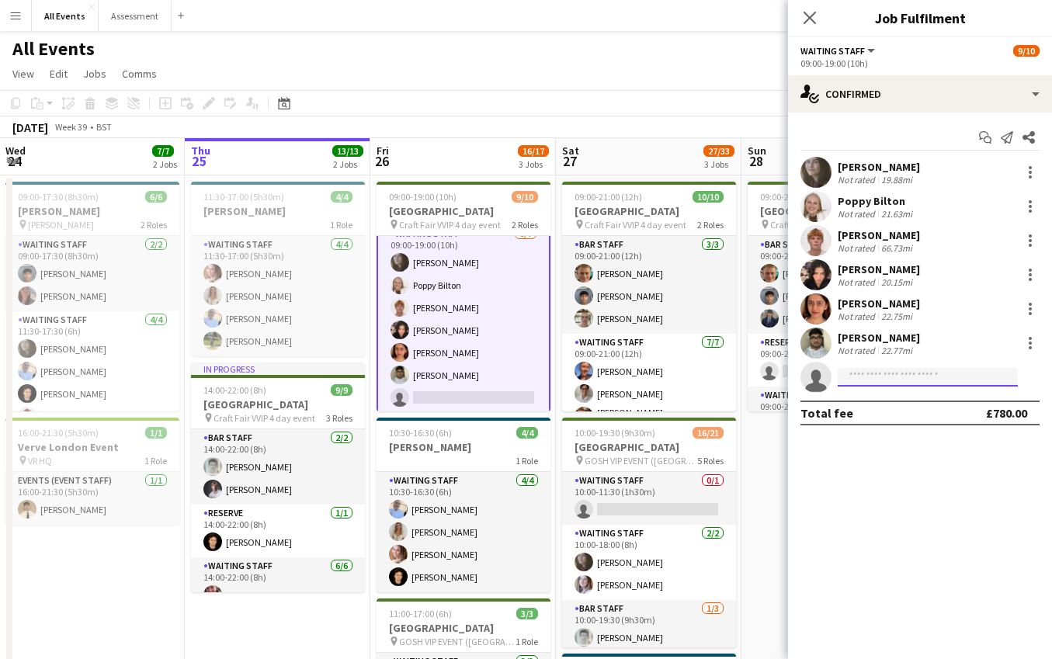
click at [888, 380] on input at bounding box center [928, 377] width 180 height 19
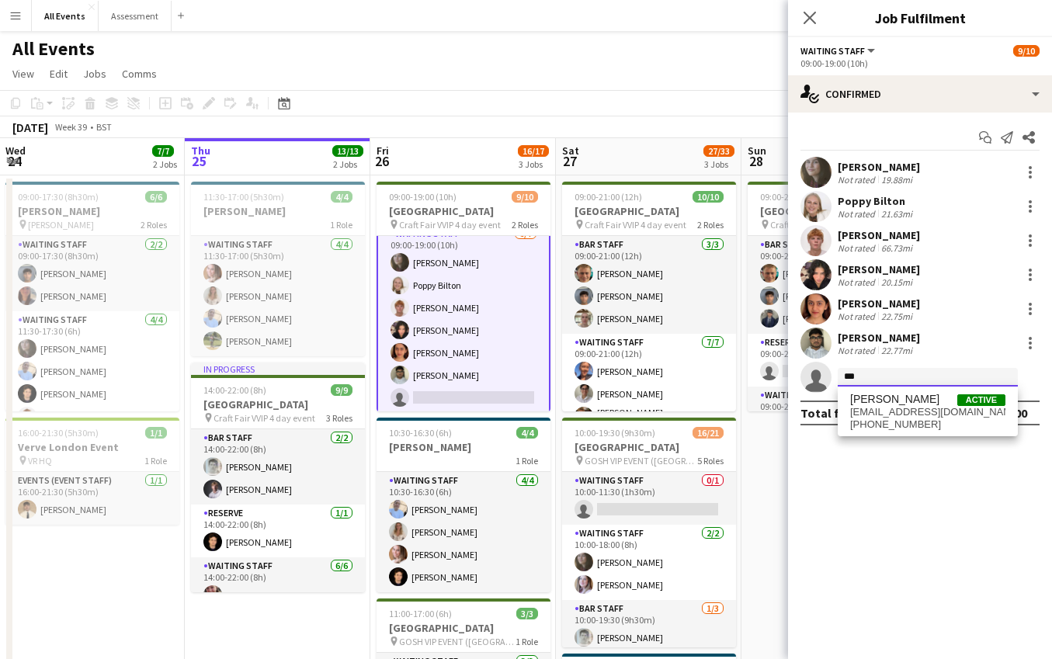
type input "***"
drag, startPoint x: 888, startPoint y: 380, endPoint x: 920, endPoint y: 420, distance: 51.4
click at [920, 420] on span "[PHONE_NUMBER]" at bounding box center [927, 424] width 155 height 12
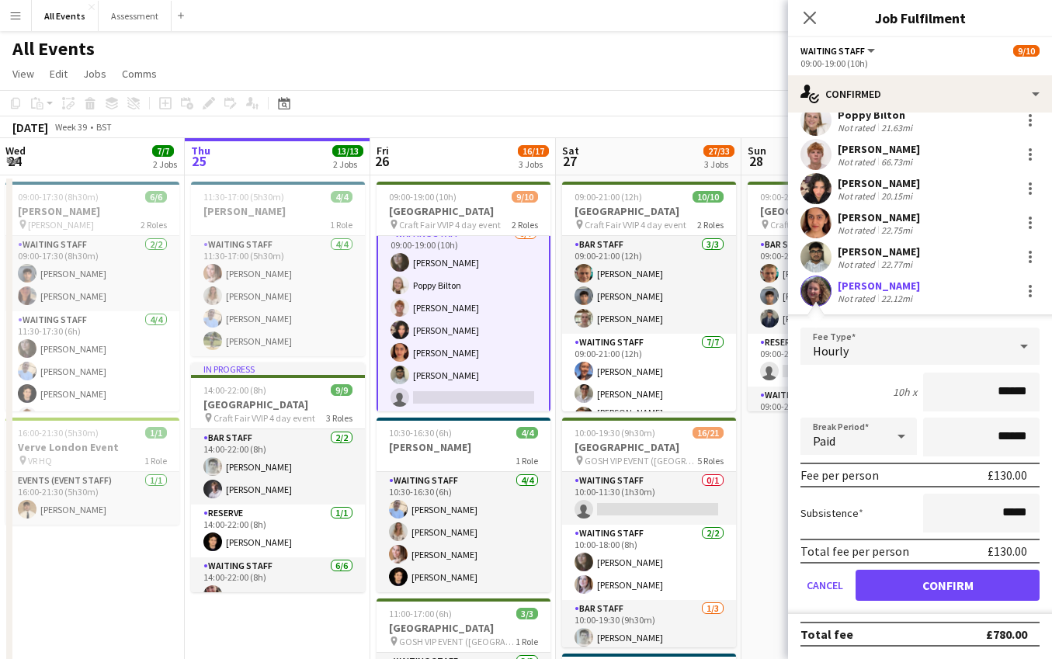
scroll to position [86, 0]
click at [946, 584] on button "Confirm" at bounding box center [948, 585] width 184 height 31
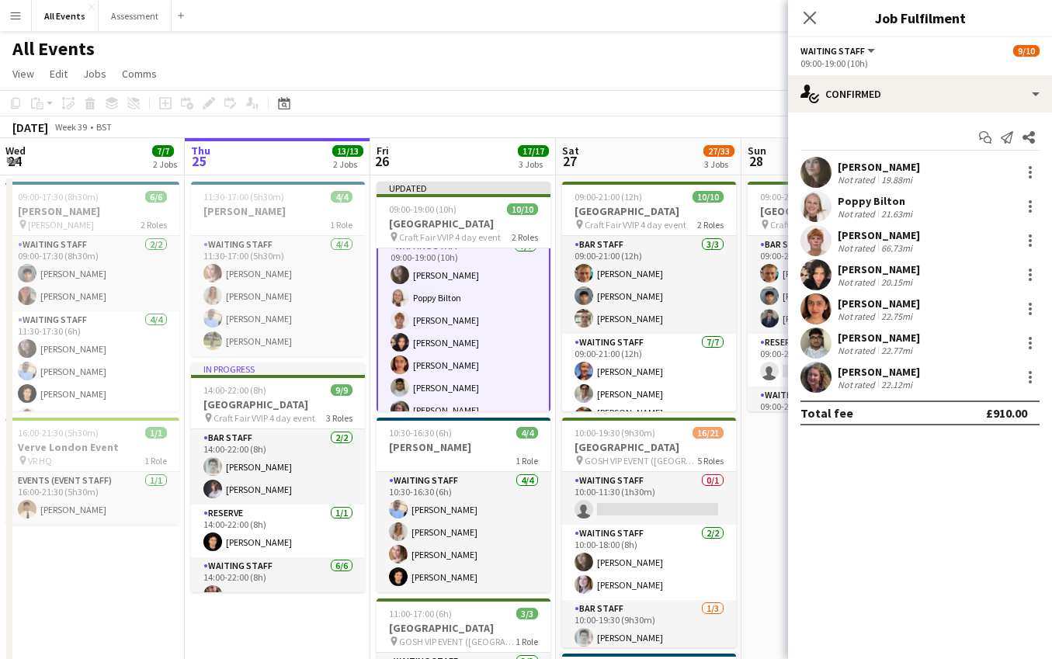
scroll to position [0, 0]
click at [772, 557] on app-date-cell "09:00-21:00 (12h) 10/11 Heritage House pin Craft Fair VVIP 4 day event 3 Roles …" at bounding box center [834, 502] width 186 height 654
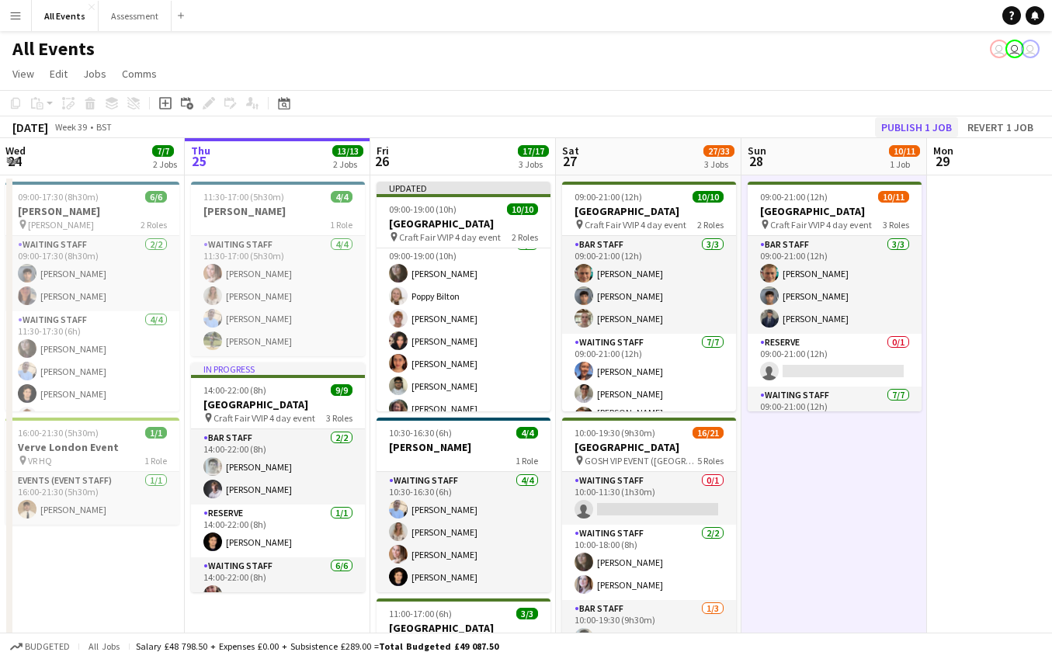
click at [922, 124] on button "Publish 1 job" at bounding box center [916, 127] width 83 height 20
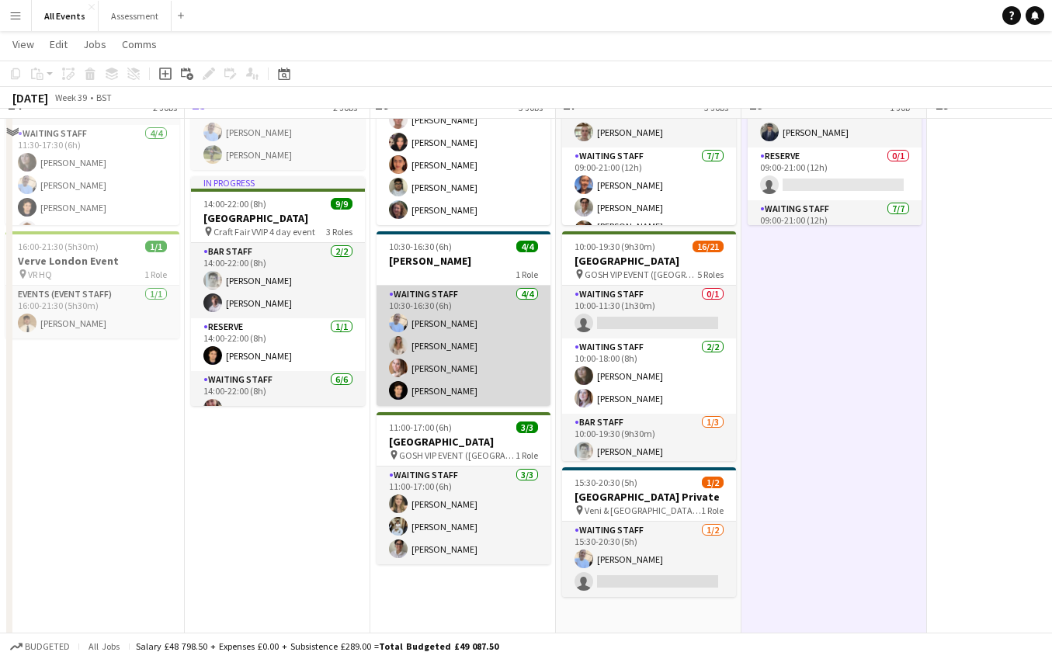
scroll to position [199, 0]
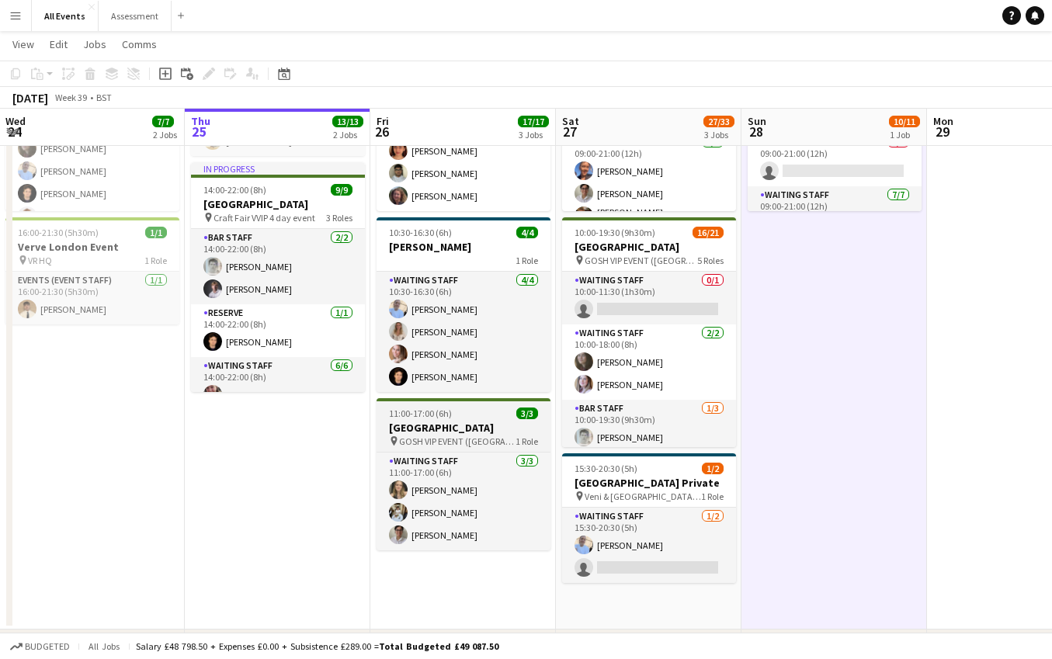
click at [481, 430] on h3 "[GEOGRAPHIC_DATA]" at bounding box center [464, 428] width 174 height 14
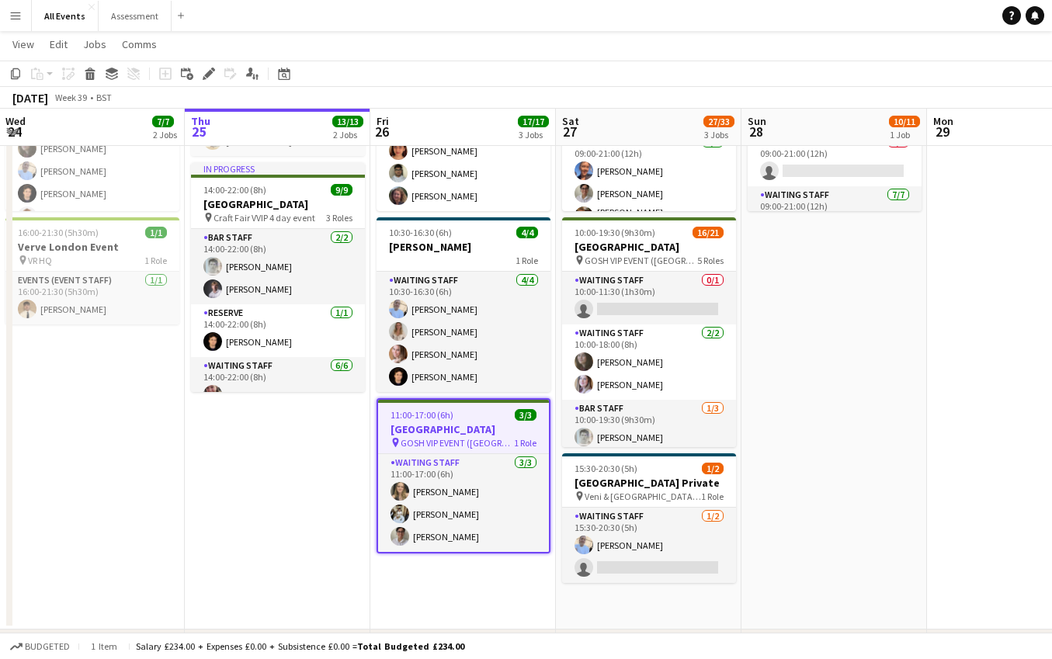
click at [20, 23] on button "Menu" at bounding box center [15, 15] width 31 height 31
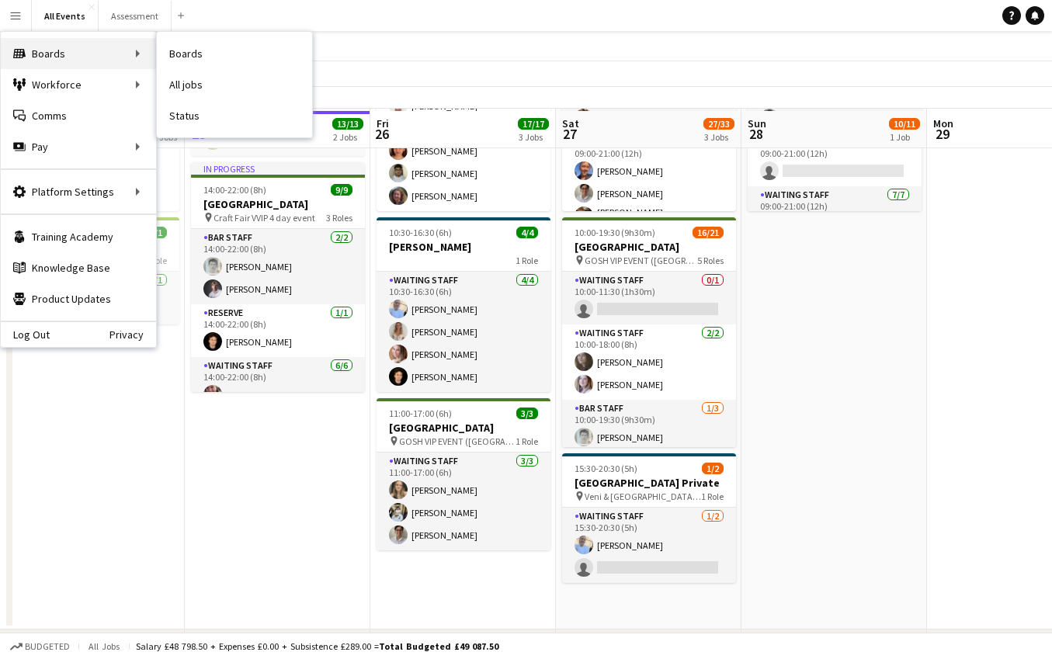
scroll to position [203, 0]
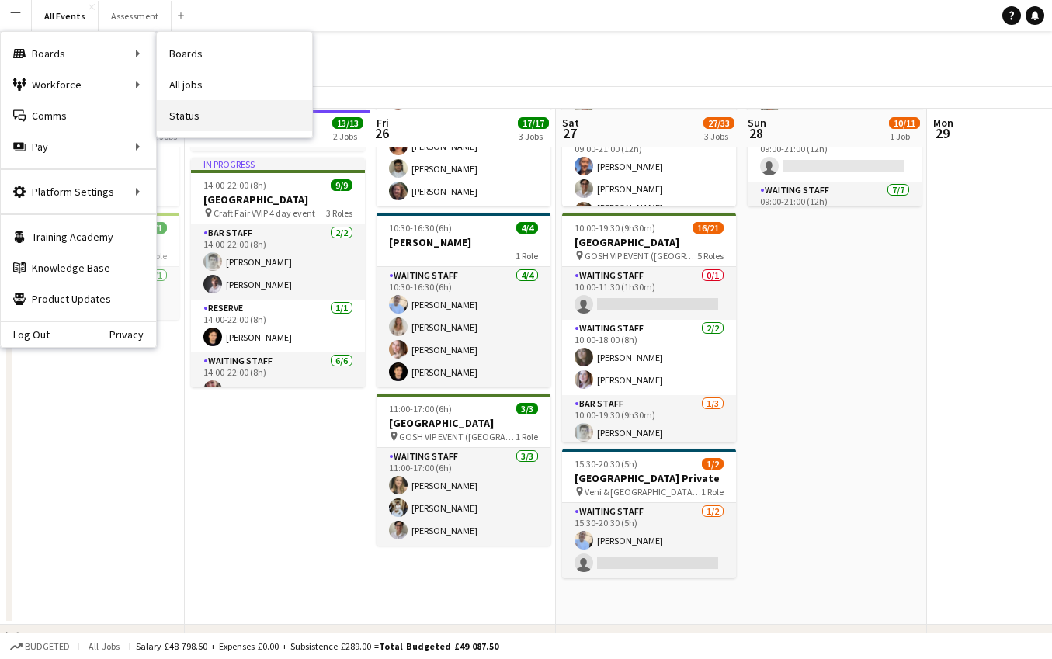
click at [187, 109] on link "Status" at bounding box center [234, 115] width 155 height 31
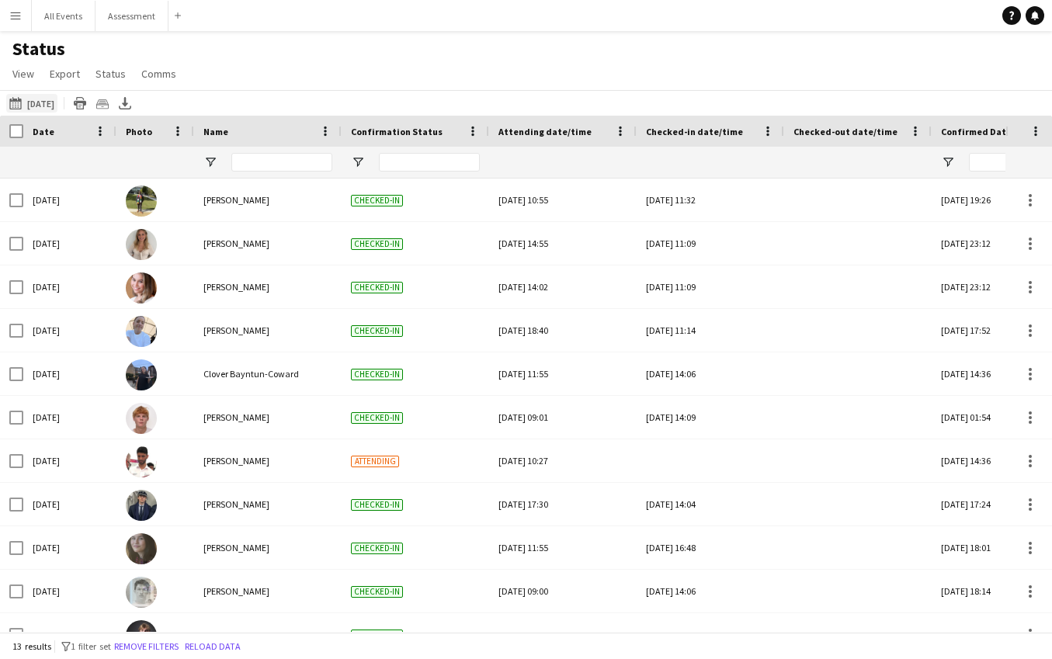
click at [40, 100] on button "[DATE] to [DATE] [DATE]" at bounding box center [31, 103] width 51 height 19
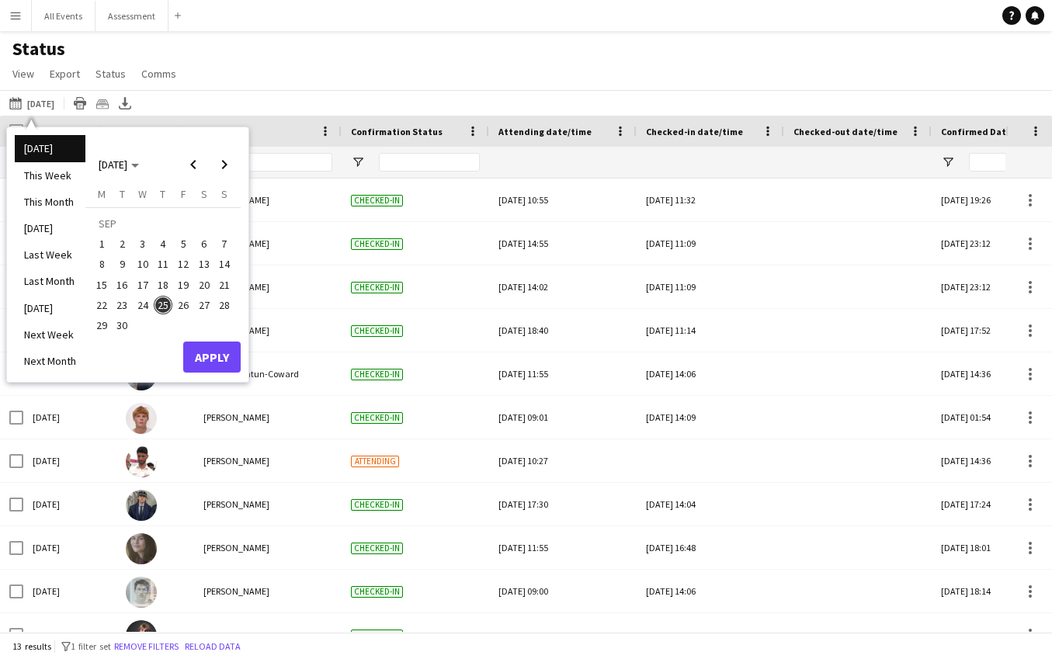
click at [187, 307] on span "26" at bounding box center [183, 305] width 19 height 19
click at [217, 366] on button "Apply" at bounding box center [211, 357] width 57 height 31
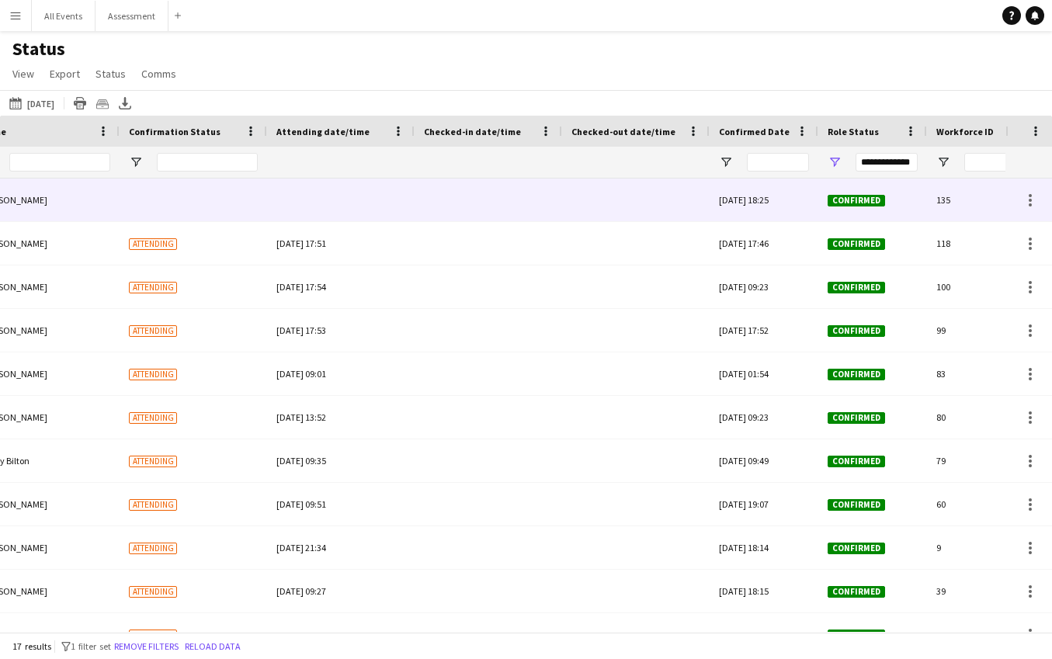
scroll to position [0, 419]
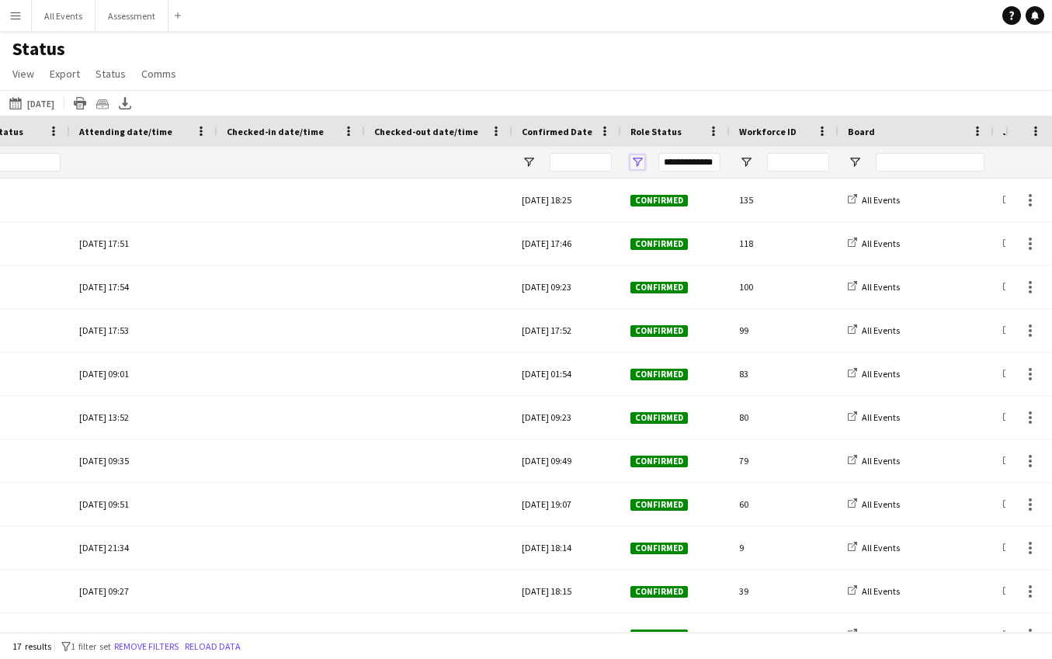
click at [637, 162] on span "Open Filter Menu" at bounding box center [637, 162] width 14 height 14
drag, startPoint x: 657, startPoint y: 82, endPoint x: 648, endPoint y: 165, distance: 83.5
click at [658, 83] on div "Status View Views Default view New view Update view Delete view Edit name Custo…" at bounding box center [526, 63] width 1052 height 53
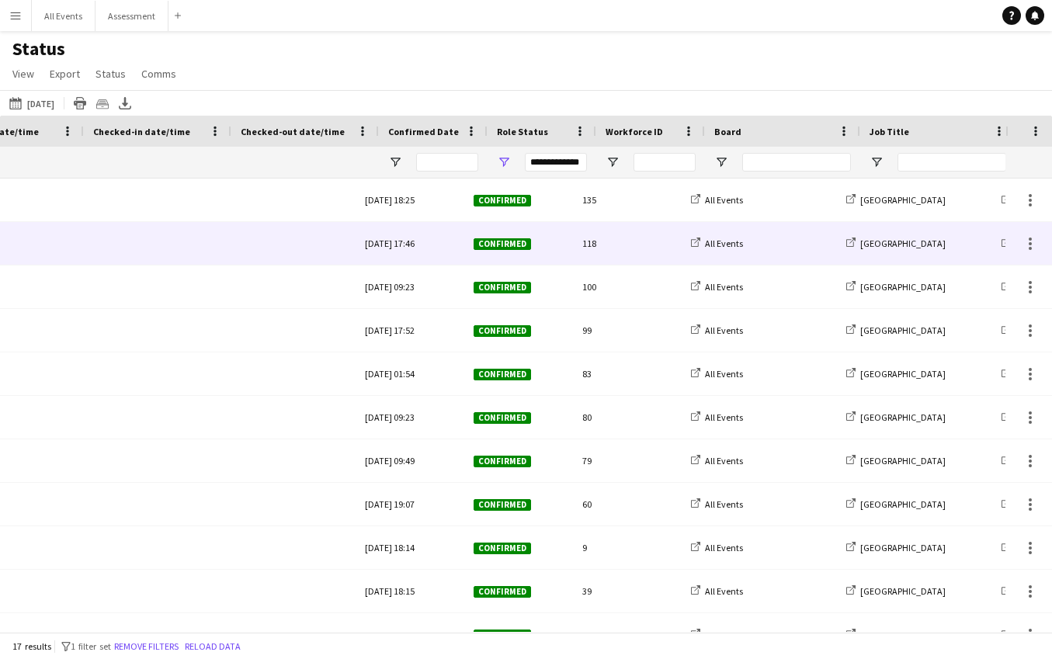
scroll to position [0, 780]
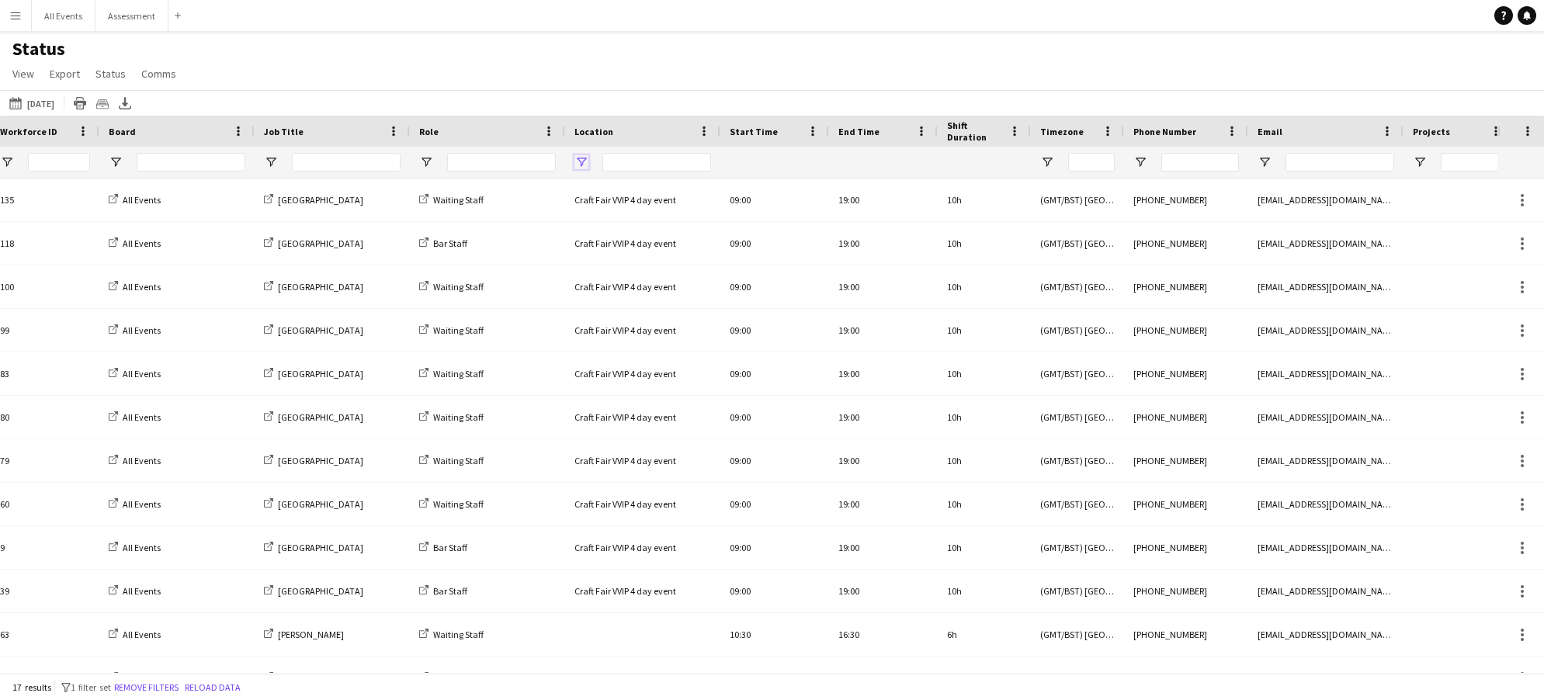
click at [581, 162] on span "Open Filter Menu" at bounding box center [581, 162] width 14 height 14
click at [593, 138] on div "Location" at bounding box center [633, 131] width 118 height 23
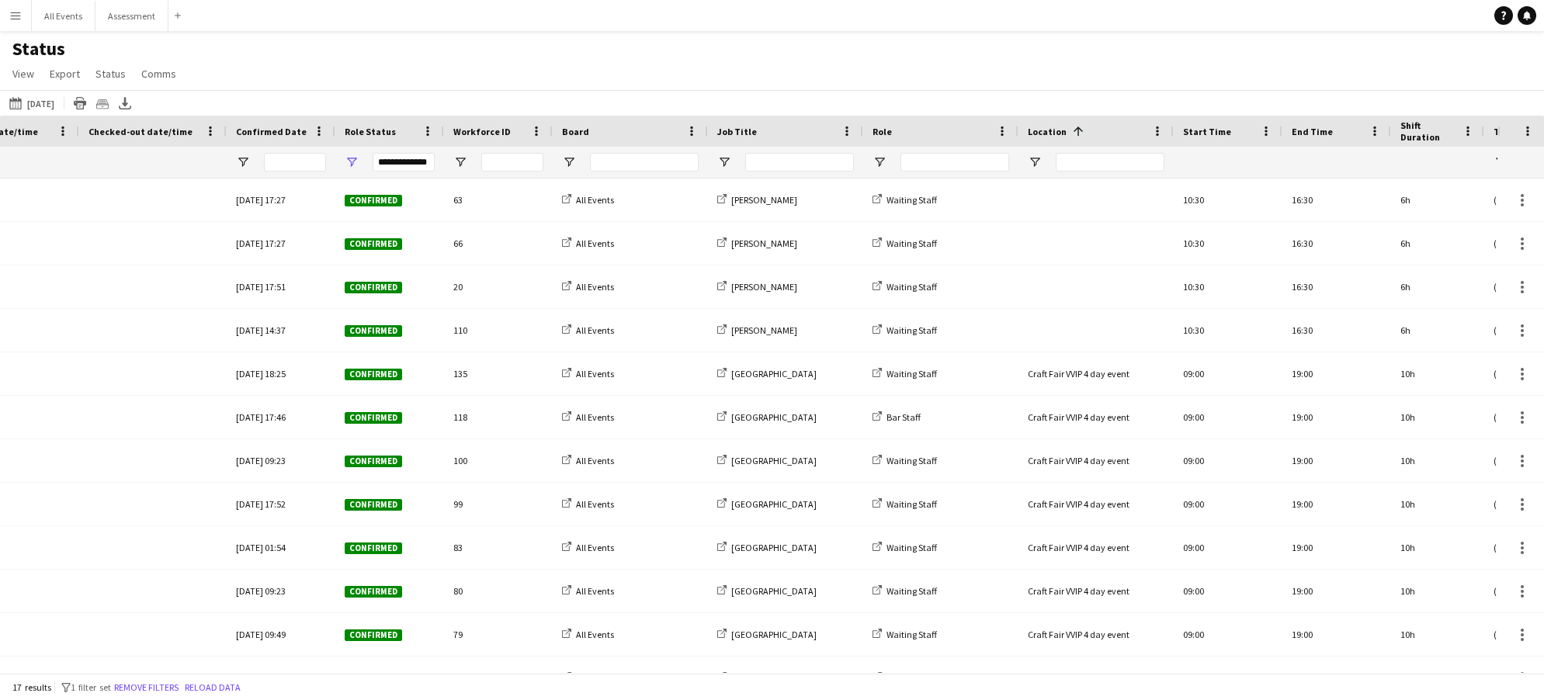
click at [745, 133] on span "Job Title" at bounding box center [737, 132] width 40 height 12
click at [727, 160] on span "Open Filter Menu" at bounding box center [724, 162] width 14 height 14
click at [770, 277] on div "[PERSON_NAME]" at bounding box center [803, 276] width 123 height 12
type input "**********"
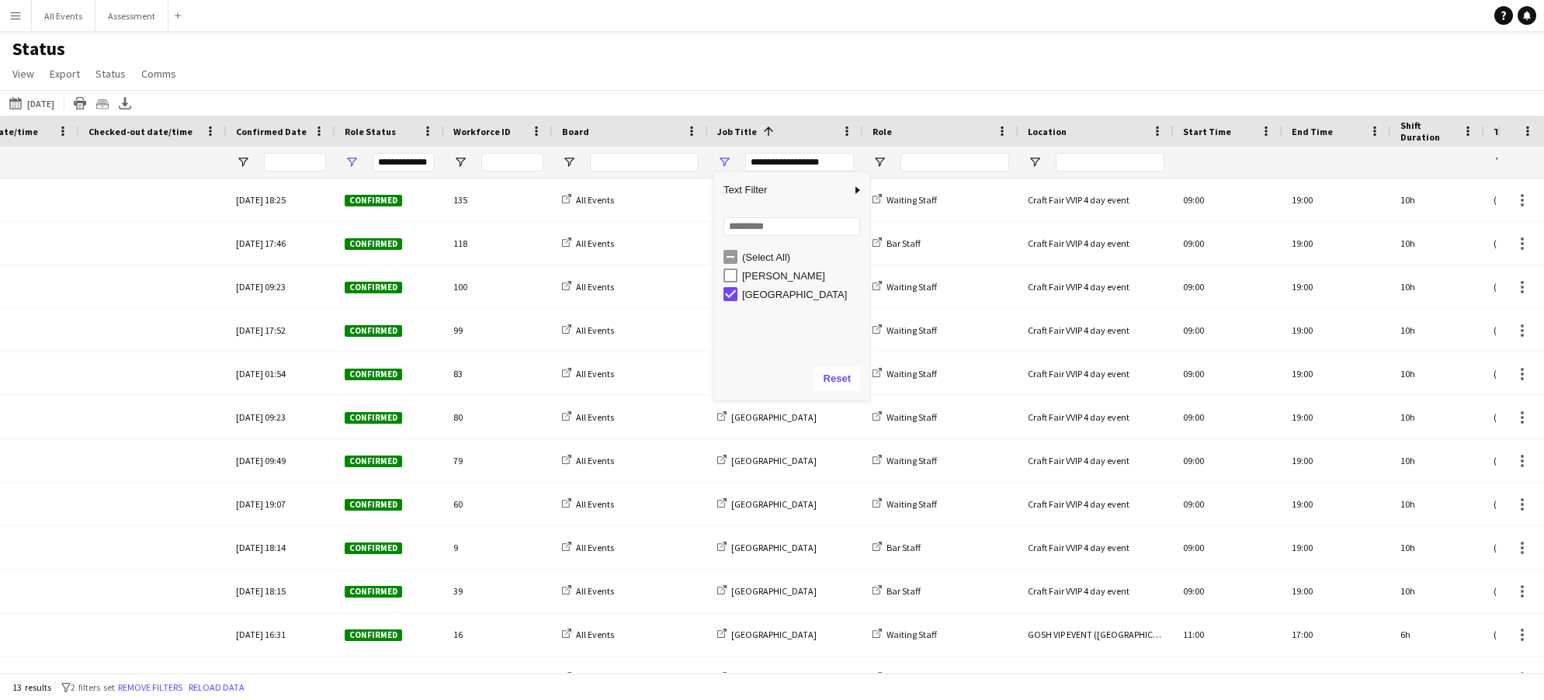
click at [831, 59] on div "Status View Views Default view New view Update view Delete view Edit name Custo…" at bounding box center [772, 63] width 1544 height 53
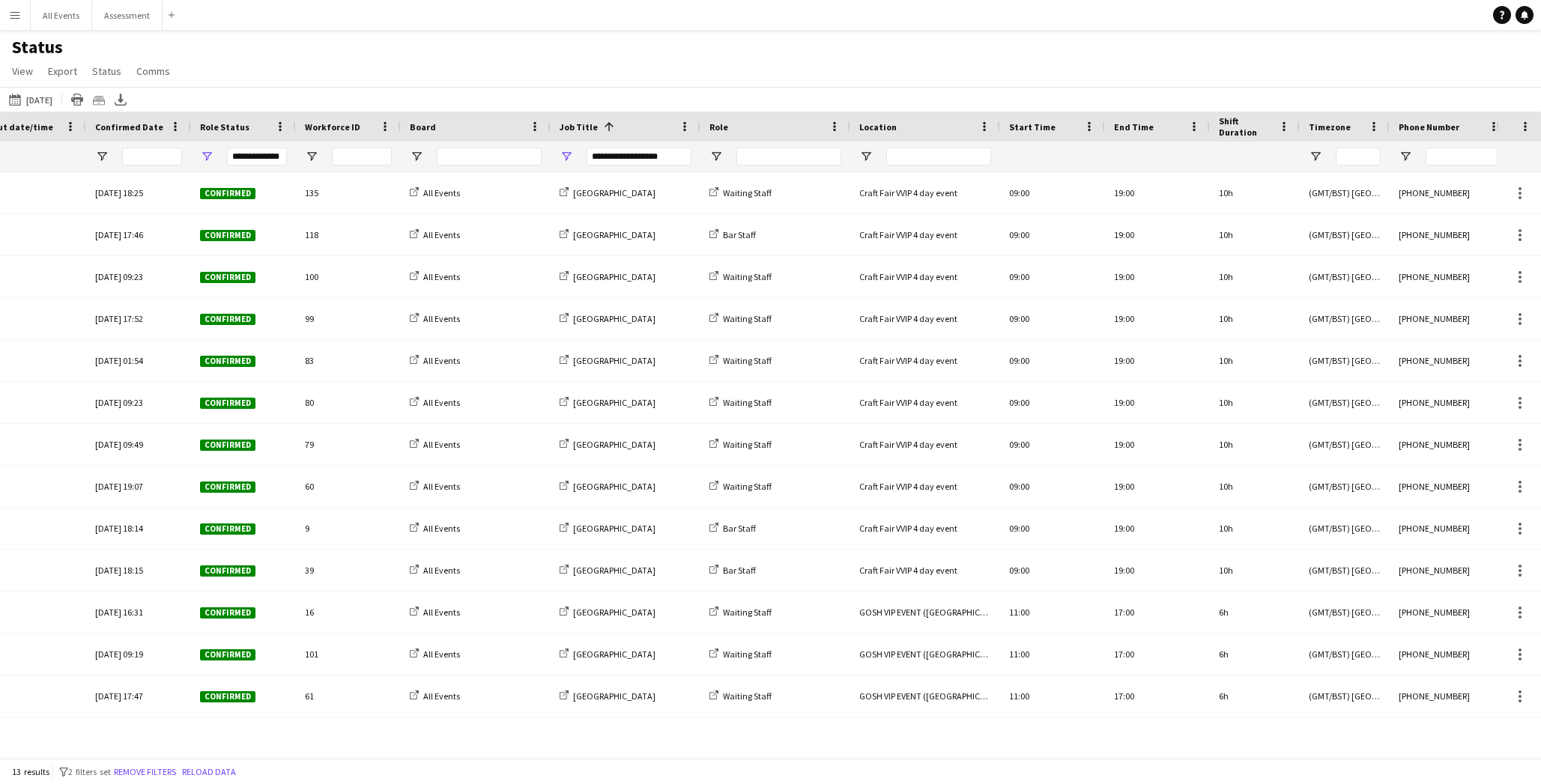
click at [1014, 126] on span "Start Time" at bounding box center [1032, 127] width 46 height 12
click at [1014, 129] on span "End Time" at bounding box center [1133, 127] width 40 height 12
click at [1014, 124] on span "Start Time" at bounding box center [1032, 127] width 46 height 12
click at [1014, 129] on span at bounding box center [1089, 126] width 14 height 14
click at [1014, 186] on span "Pin Left" at bounding box center [1307, 183] width 59 height 25
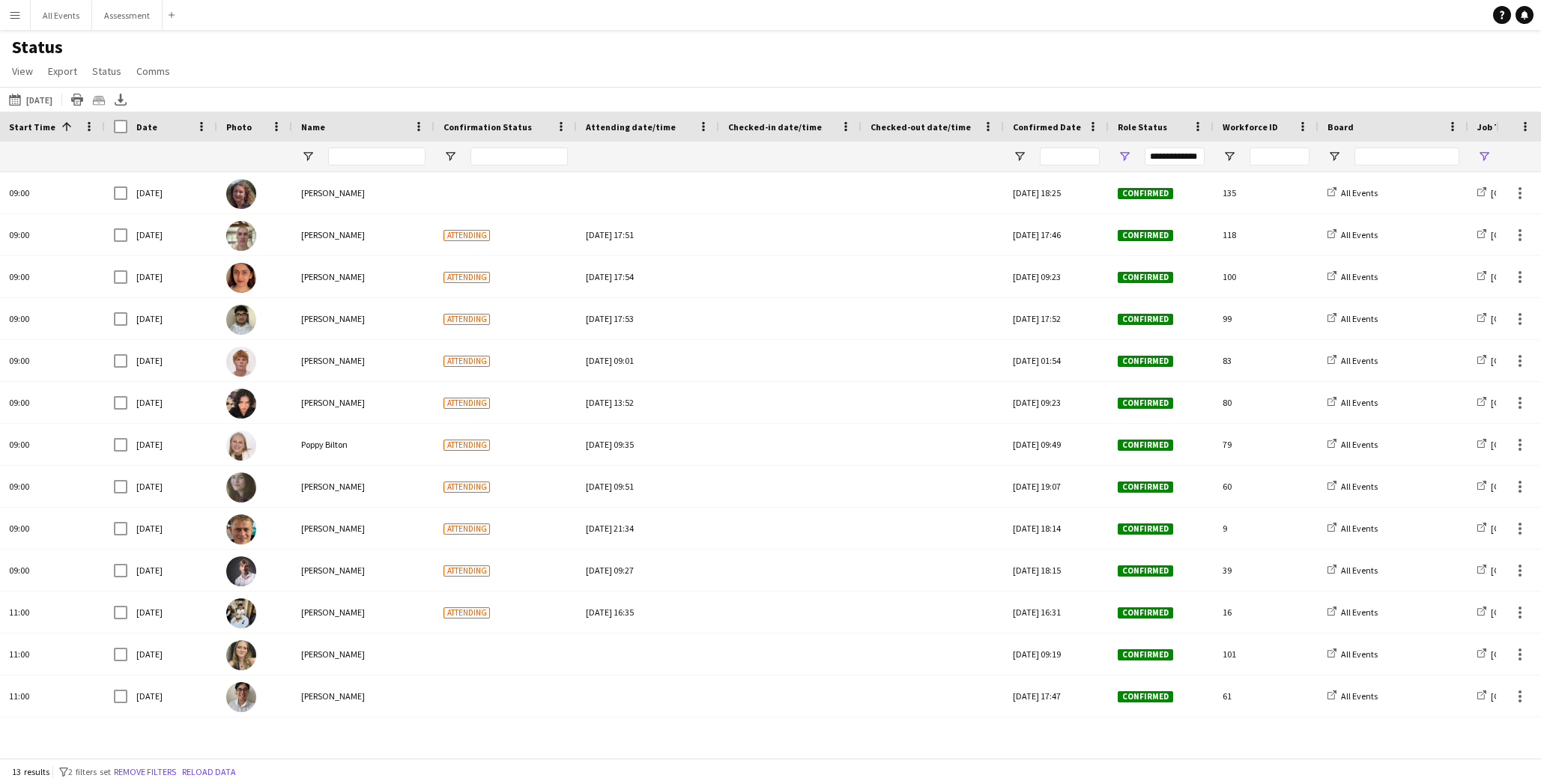
click at [97, 128] on div "Start Time 1" at bounding box center [52, 126] width 105 height 30
click at [87, 129] on span at bounding box center [89, 126] width 14 height 14
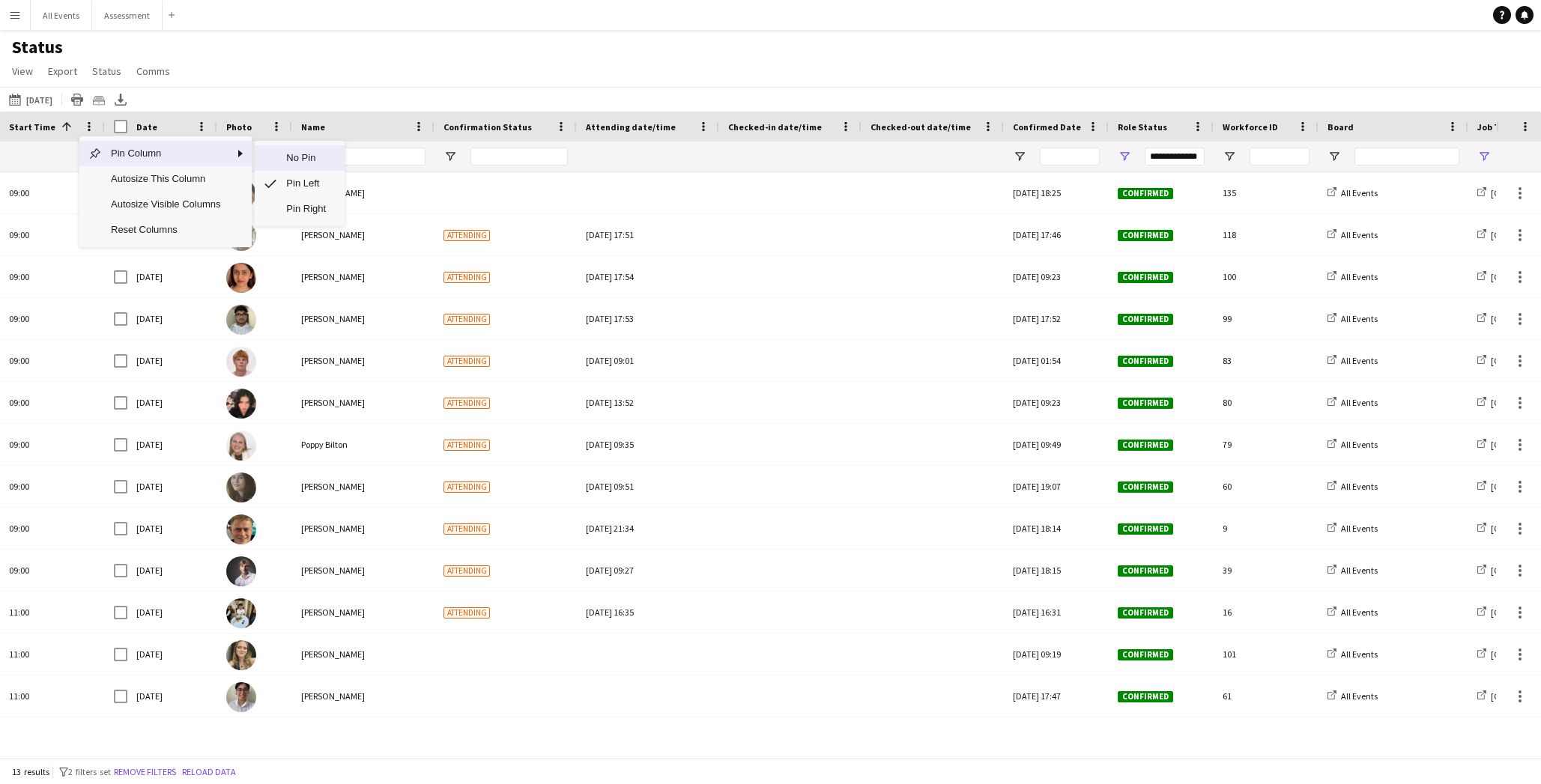
click at [284, 159] on span "No Pin" at bounding box center [306, 158] width 59 height 25
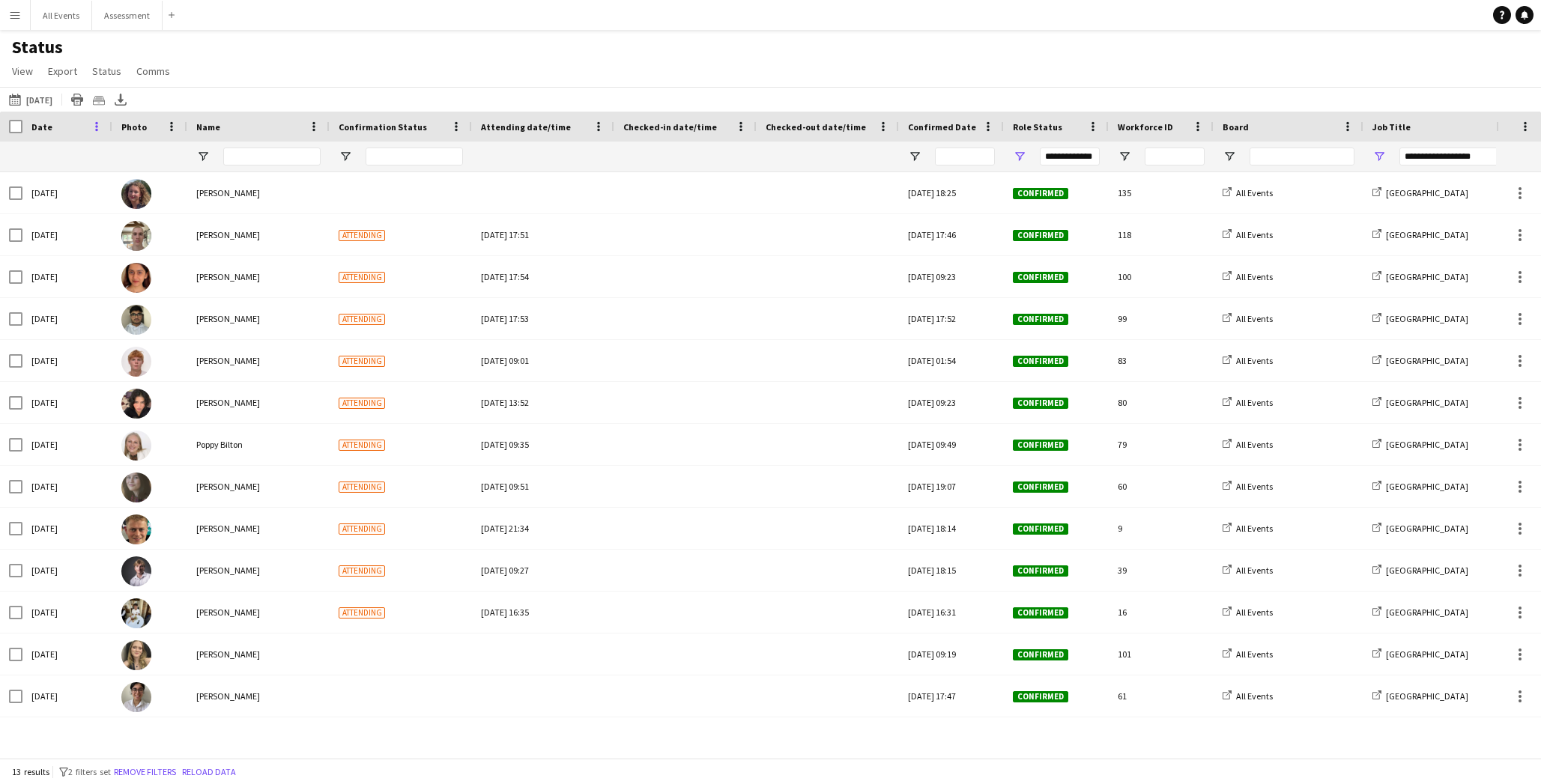
click at [95, 126] on span at bounding box center [96, 126] width 14 height 14
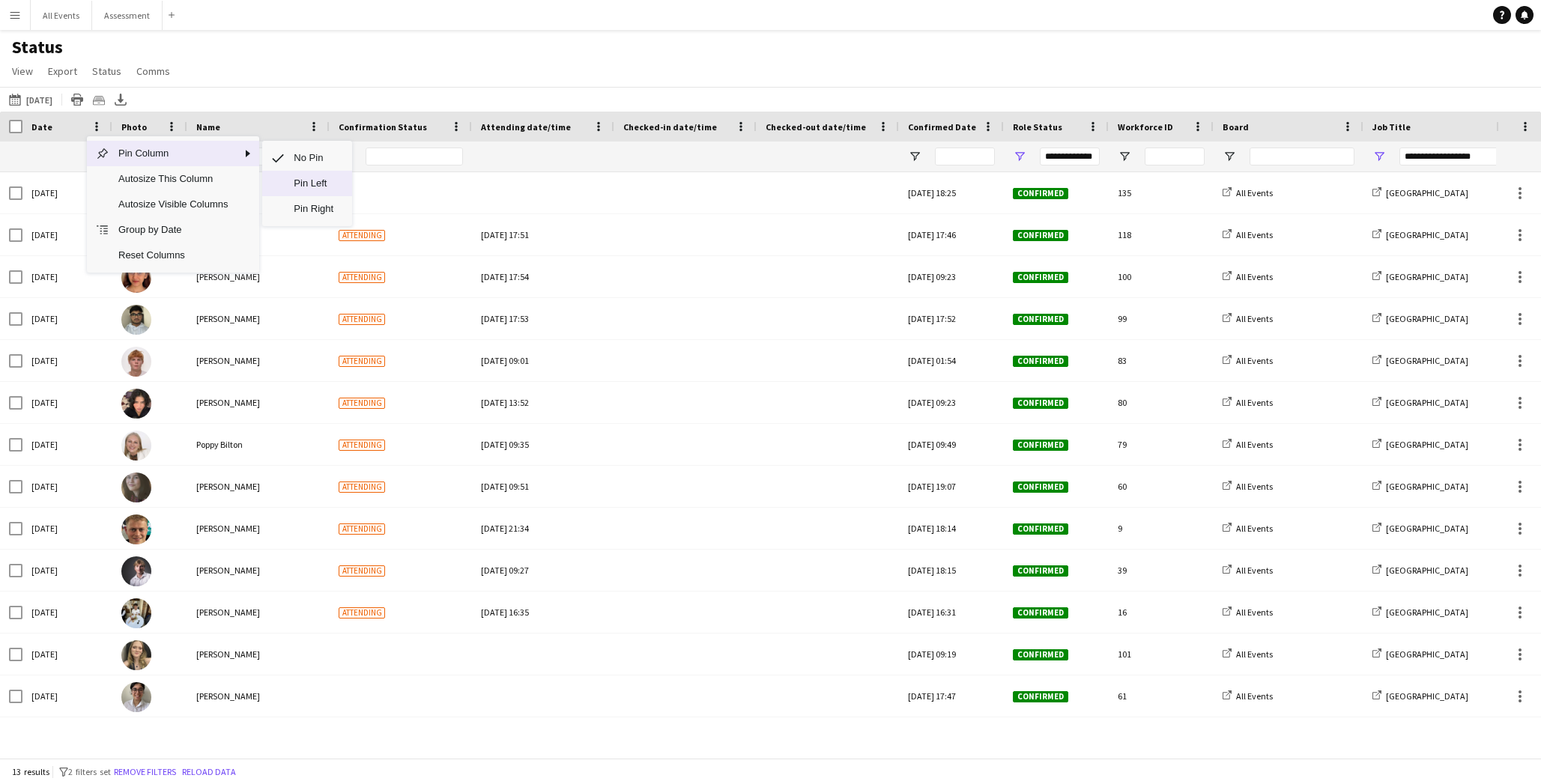
click at [319, 182] on span "Pin Left" at bounding box center [314, 183] width 59 height 25
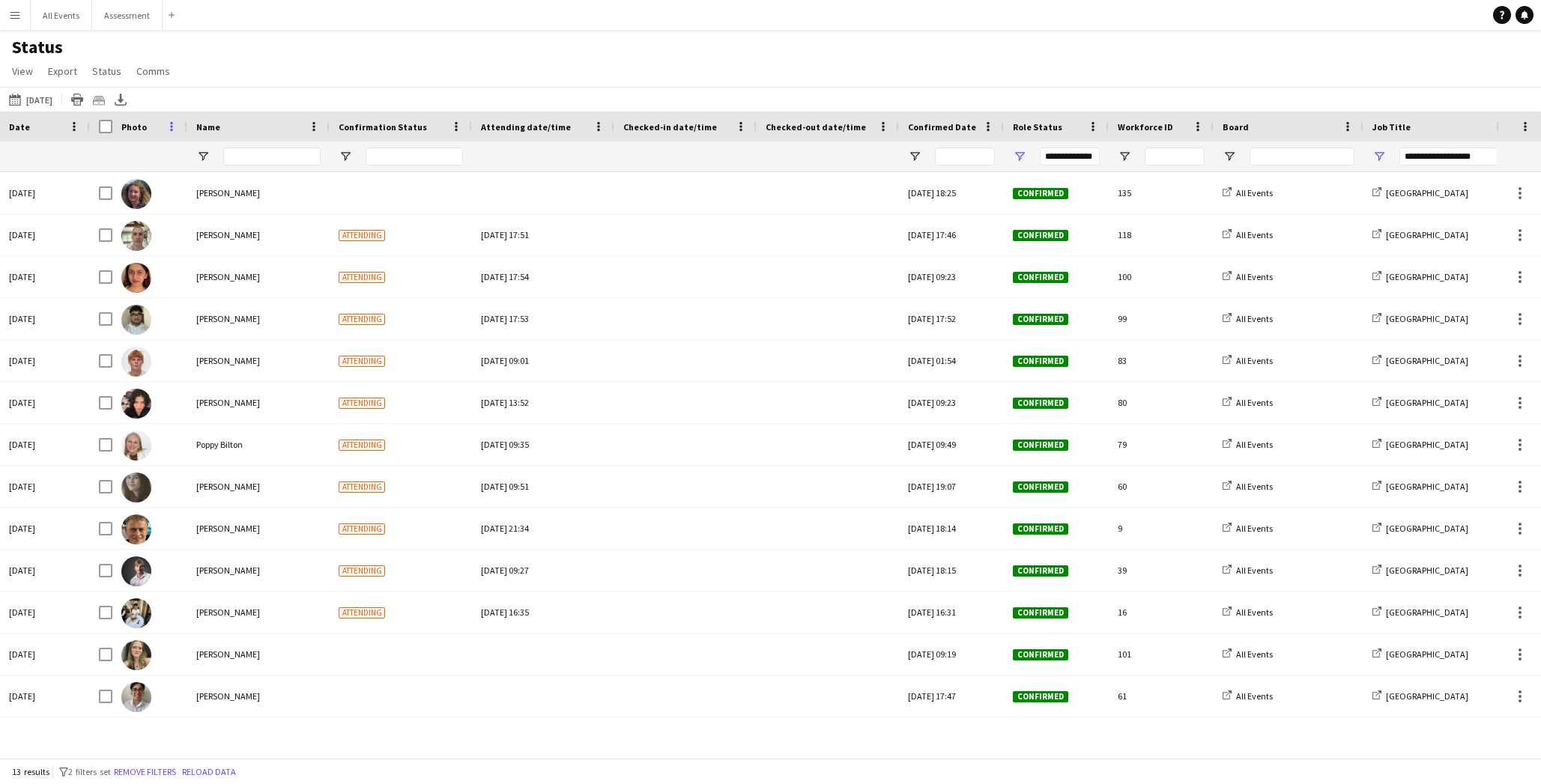
click at [166, 125] on span at bounding box center [172, 126] width 14 height 14
click at [397, 183] on span "Pin Left" at bounding box center [389, 183] width 59 height 25
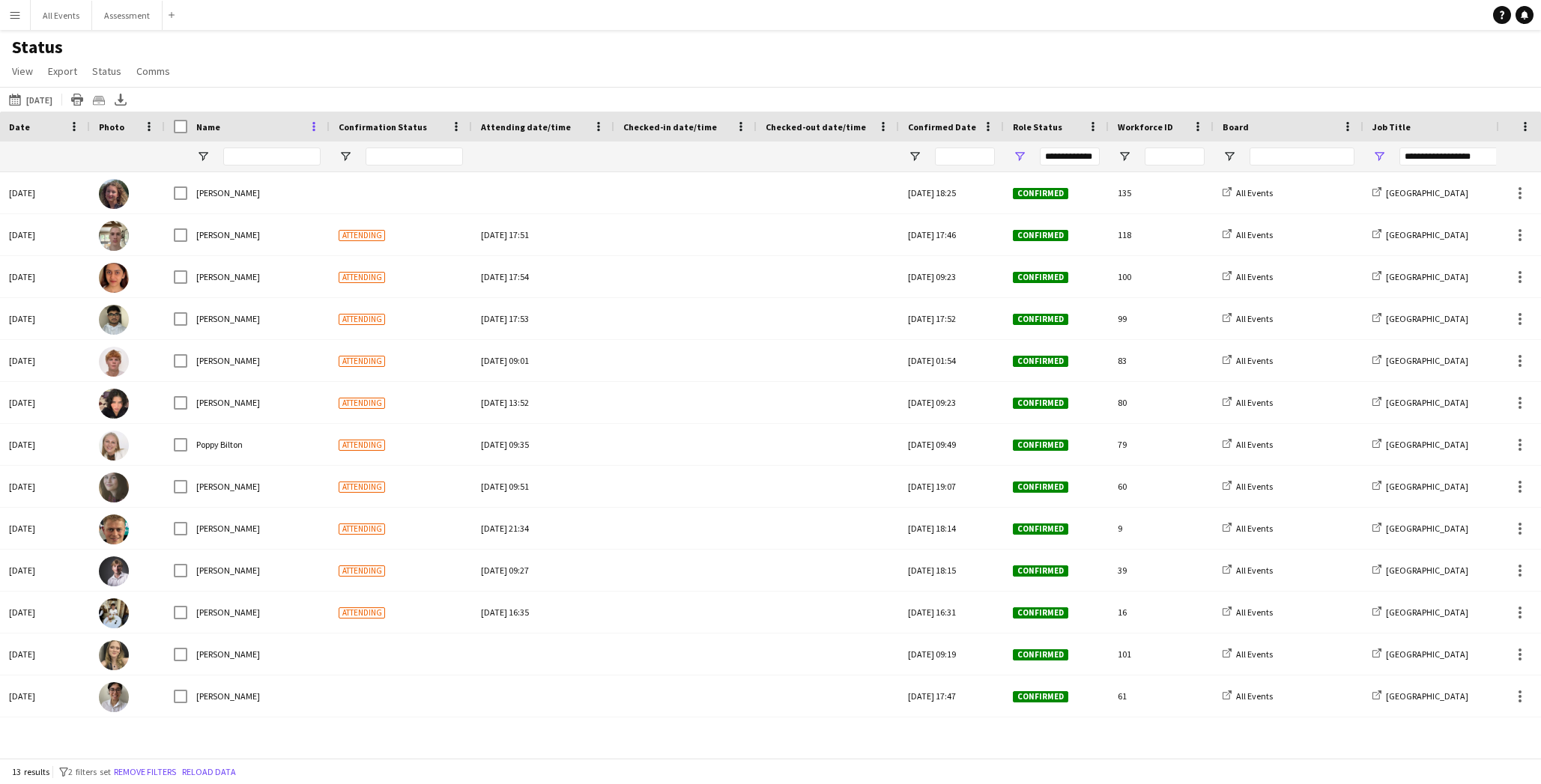
click at [315, 125] on span at bounding box center [314, 126] width 14 height 14
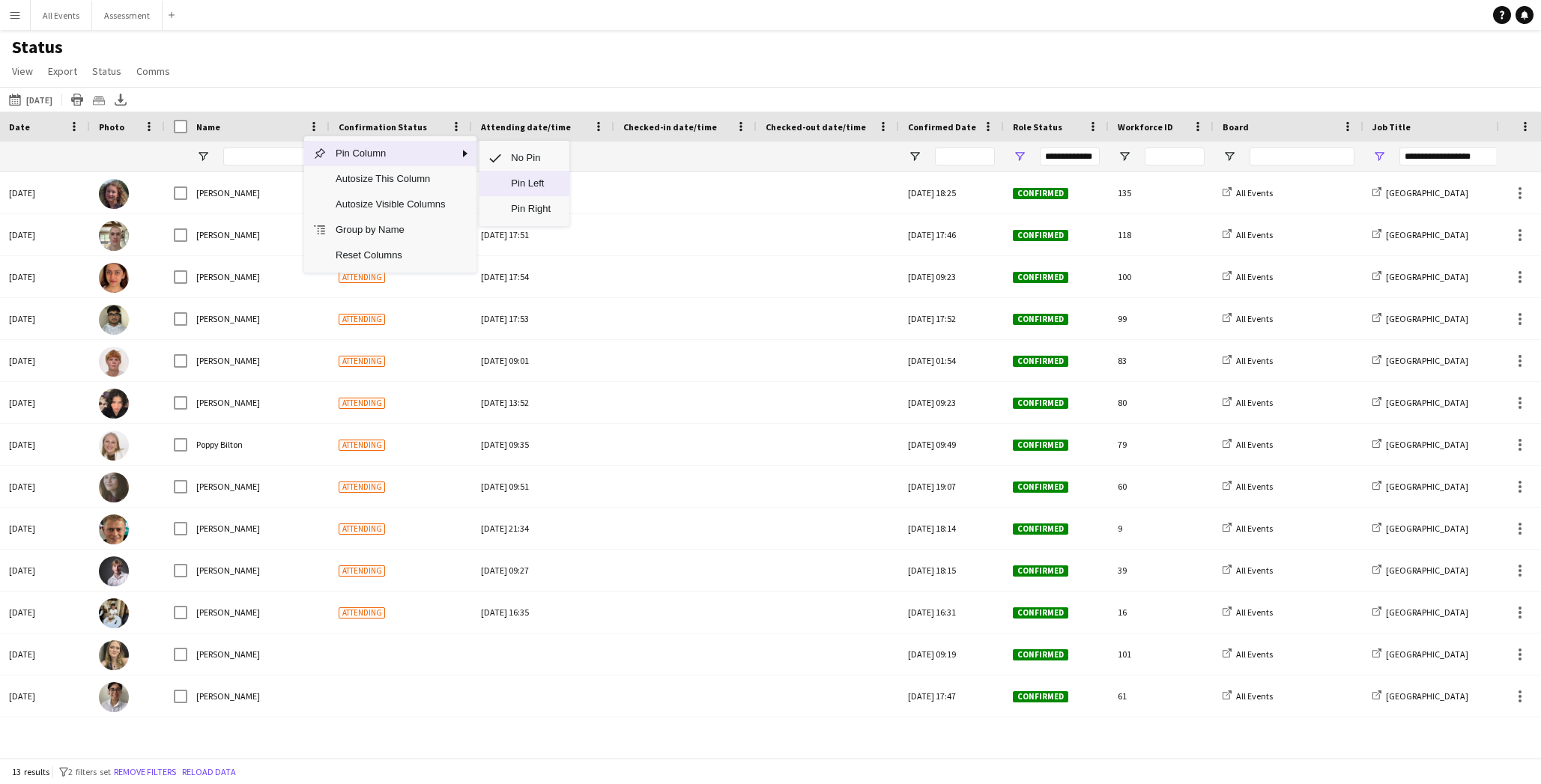
click at [514, 176] on span "Pin Left" at bounding box center [531, 183] width 59 height 25
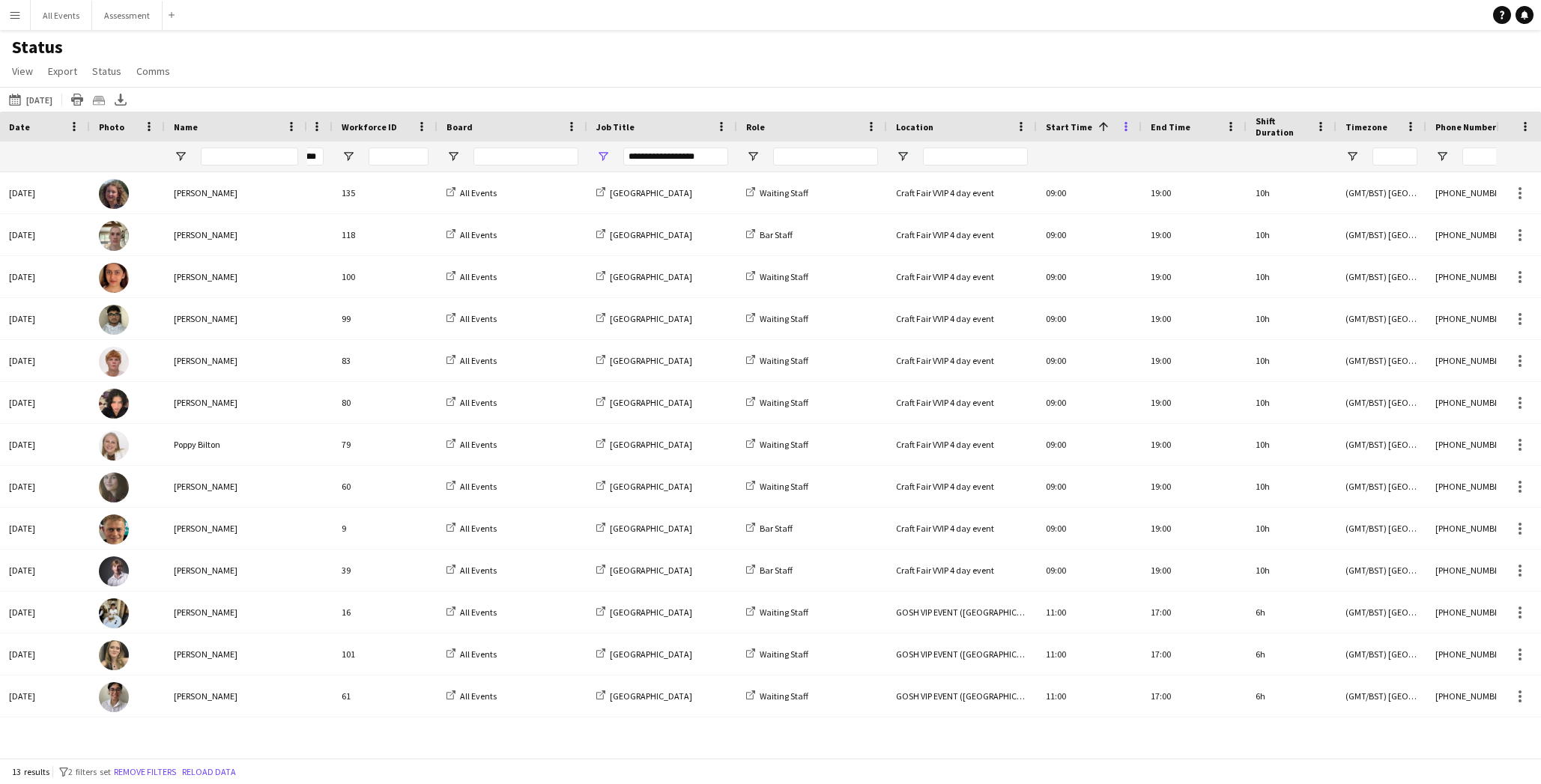
click at [1014, 126] on span at bounding box center [1126, 126] width 14 height 14
click at [1014, 180] on span "Pin Left" at bounding box center [1343, 183] width 59 height 25
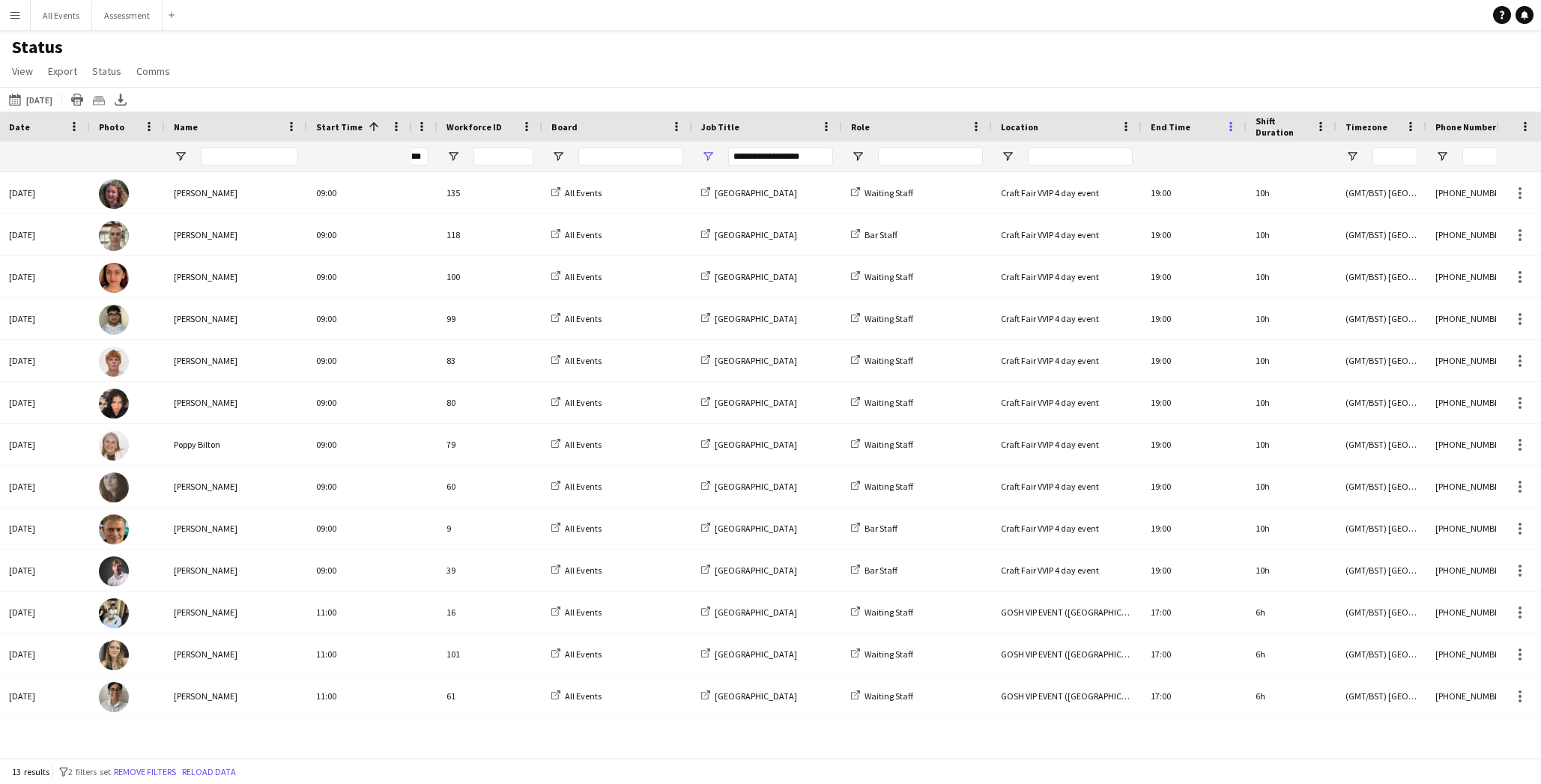
click at [1014, 130] on span at bounding box center [1231, 126] width 14 height 14
click at [1014, 182] on span "Pin Left" at bounding box center [1447, 183] width 59 height 25
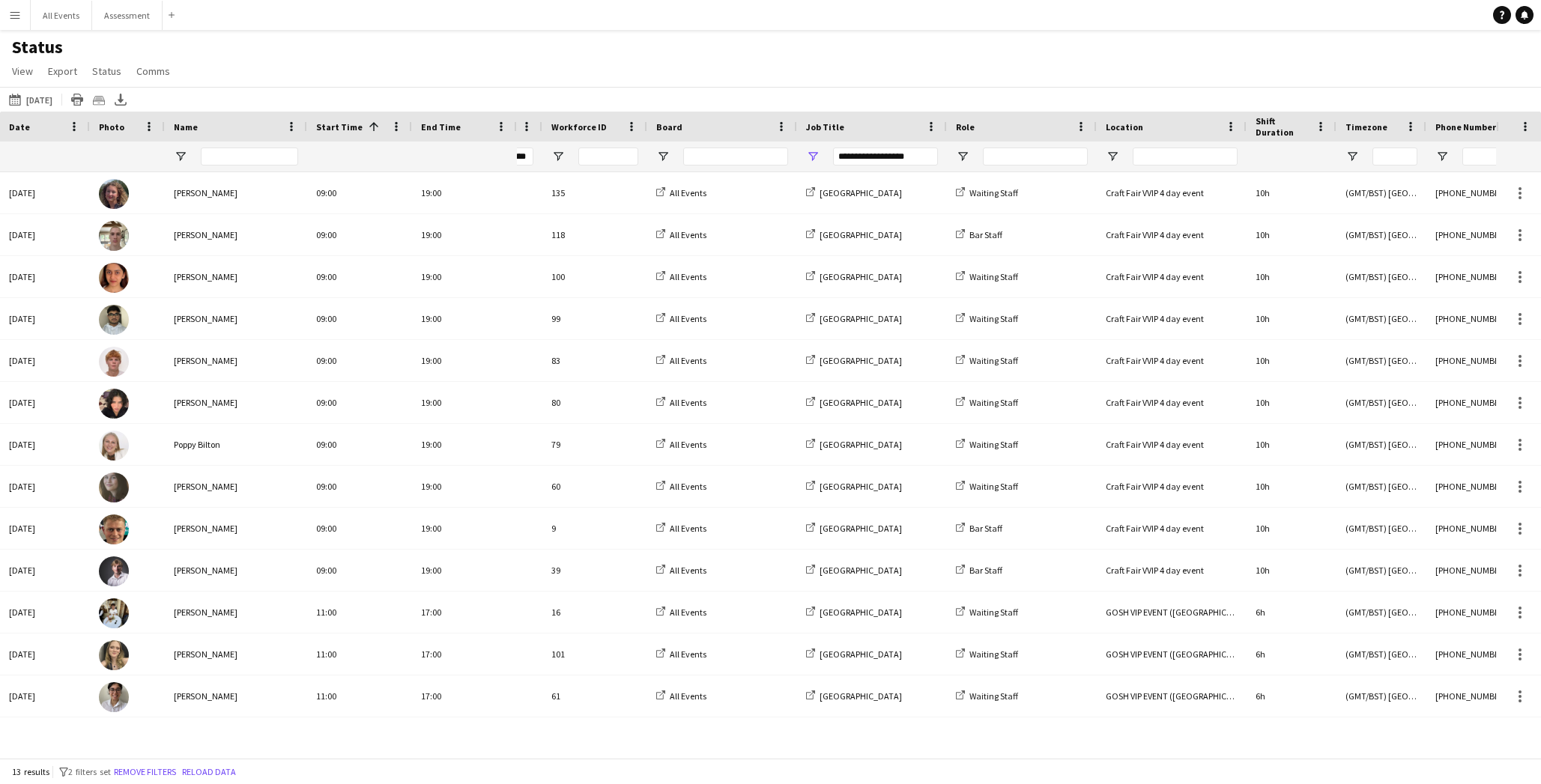
click at [1014, 130] on div "Role" at bounding box center [1021, 126] width 150 height 30
click at [1014, 131] on span at bounding box center [1081, 126] width 14 height 14
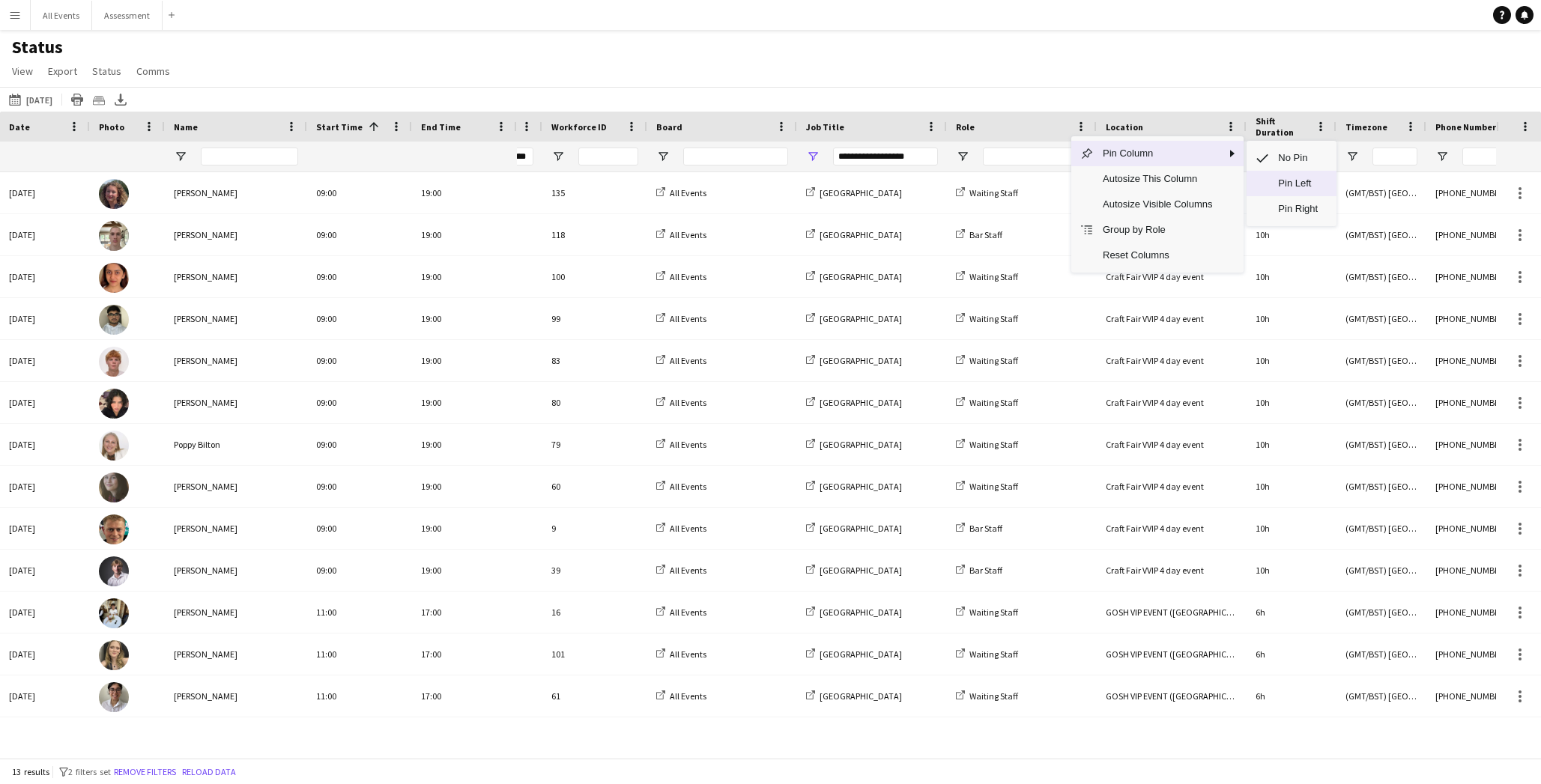
click at [1014, 180] on span "Pin Left" at bounding box center [1298, 183] width 59 height 25
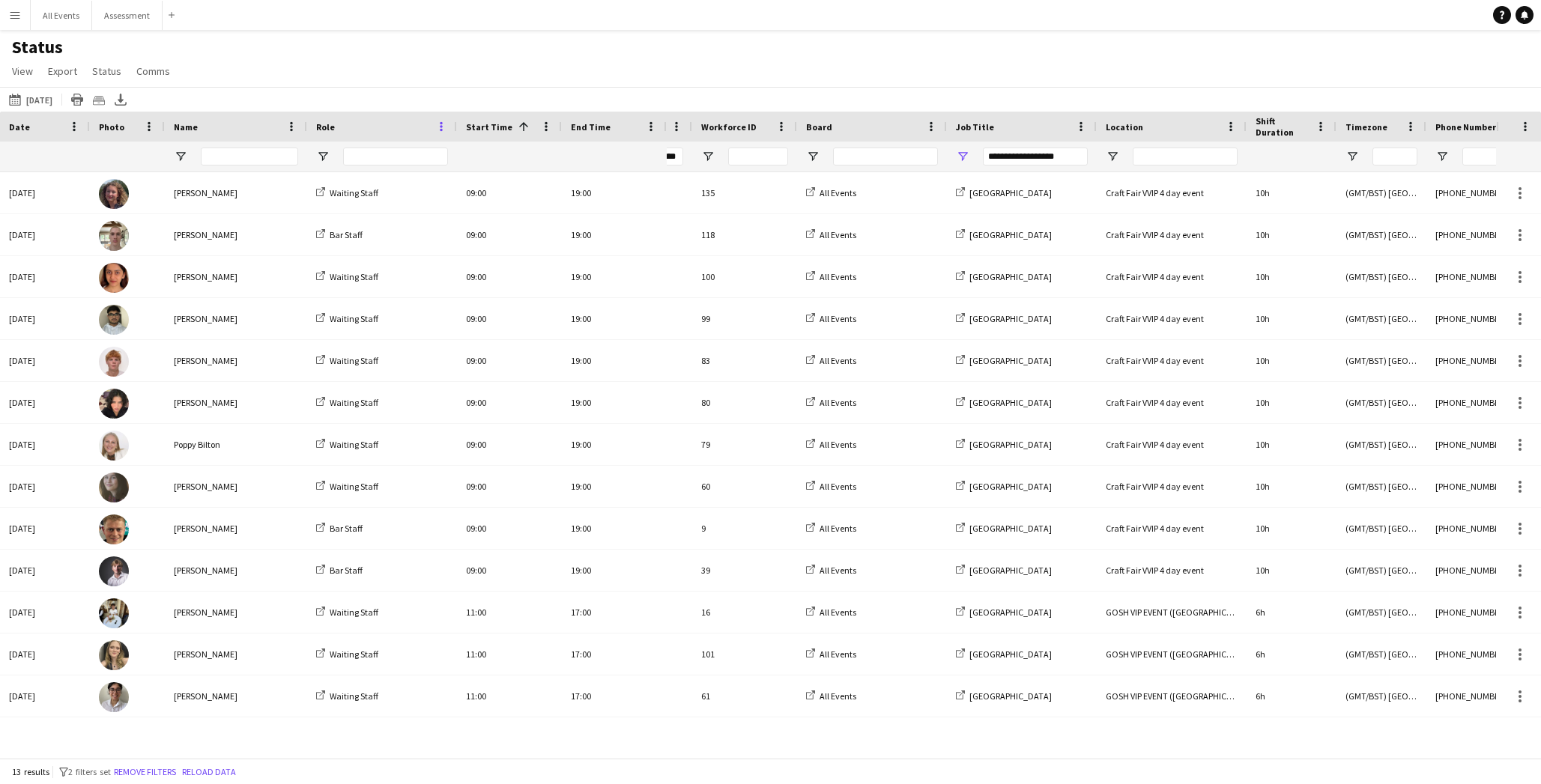
click at [440, 126] on span at bounding box center [441, 126] width 14 height 14
click at [580, 73] on div "Status View Views Default view New view Update view Delete view Edit name Custo…" at bounding box center [770, 61] width 1541 height 51
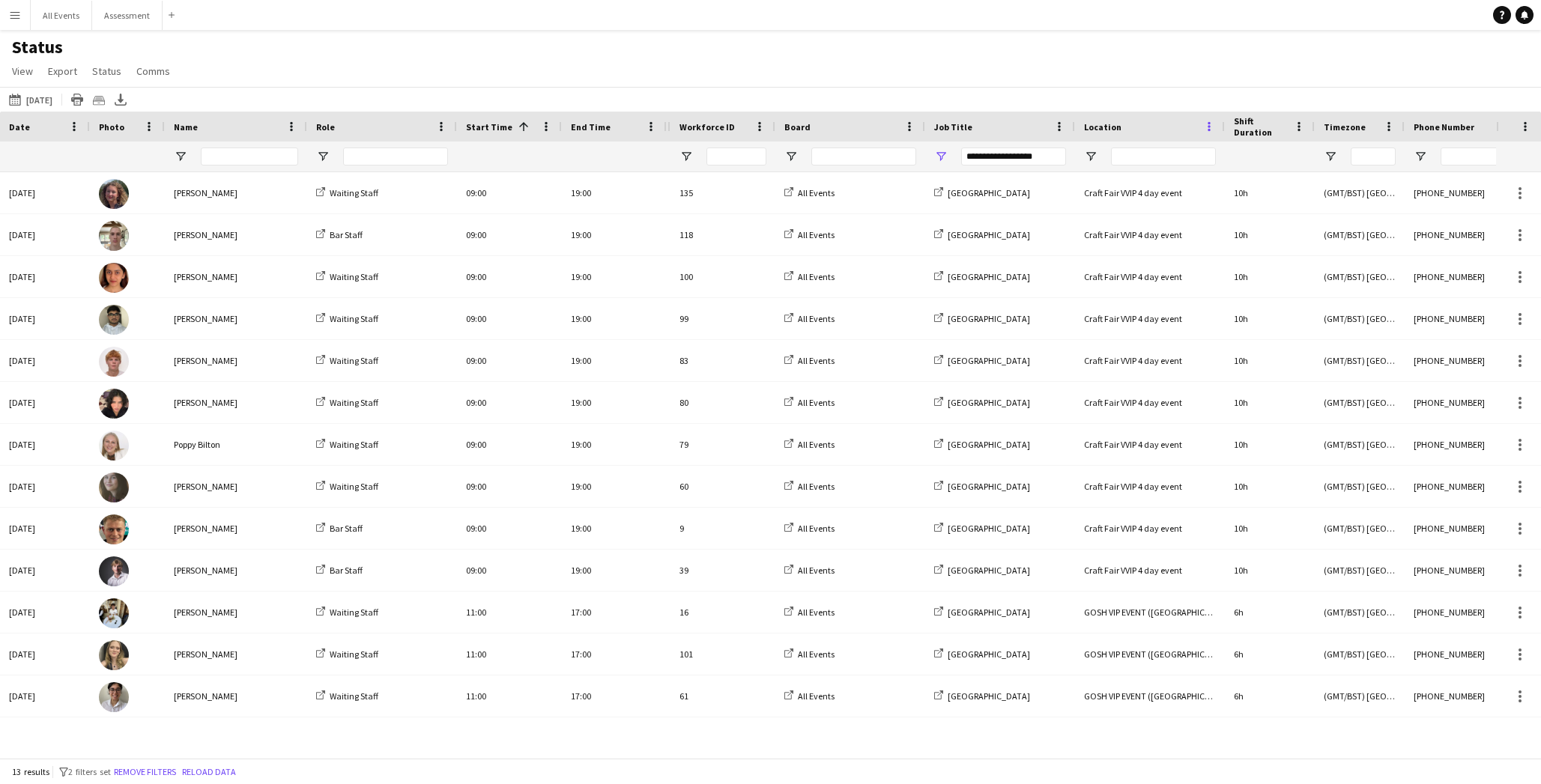
click at [1014, 131] on span at bounding box center [1209, 126] width 14 height 14
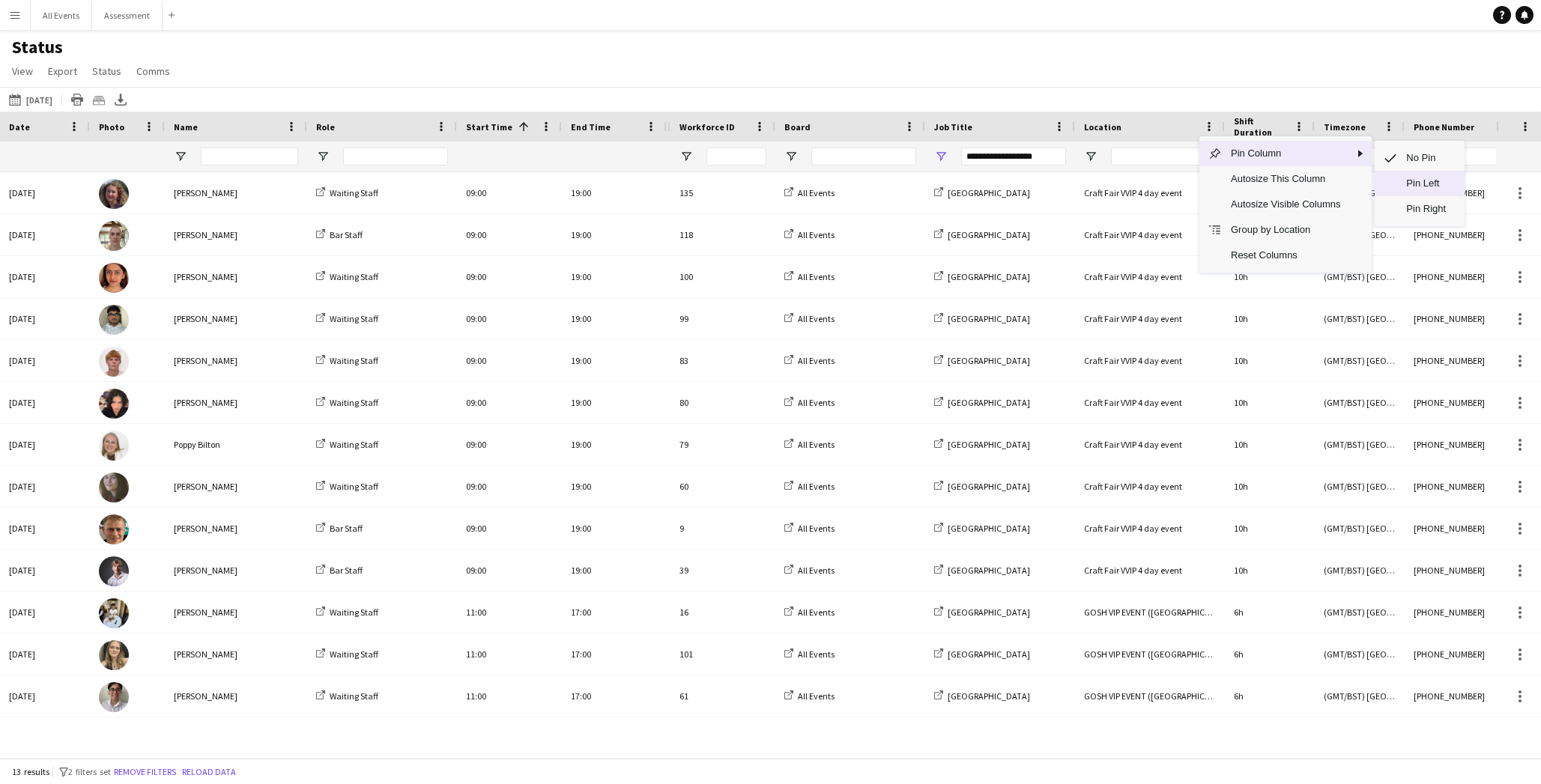
click at [1014, 182] on span "Pin Left" at bounding box center [1426, 183] width 59 height 25
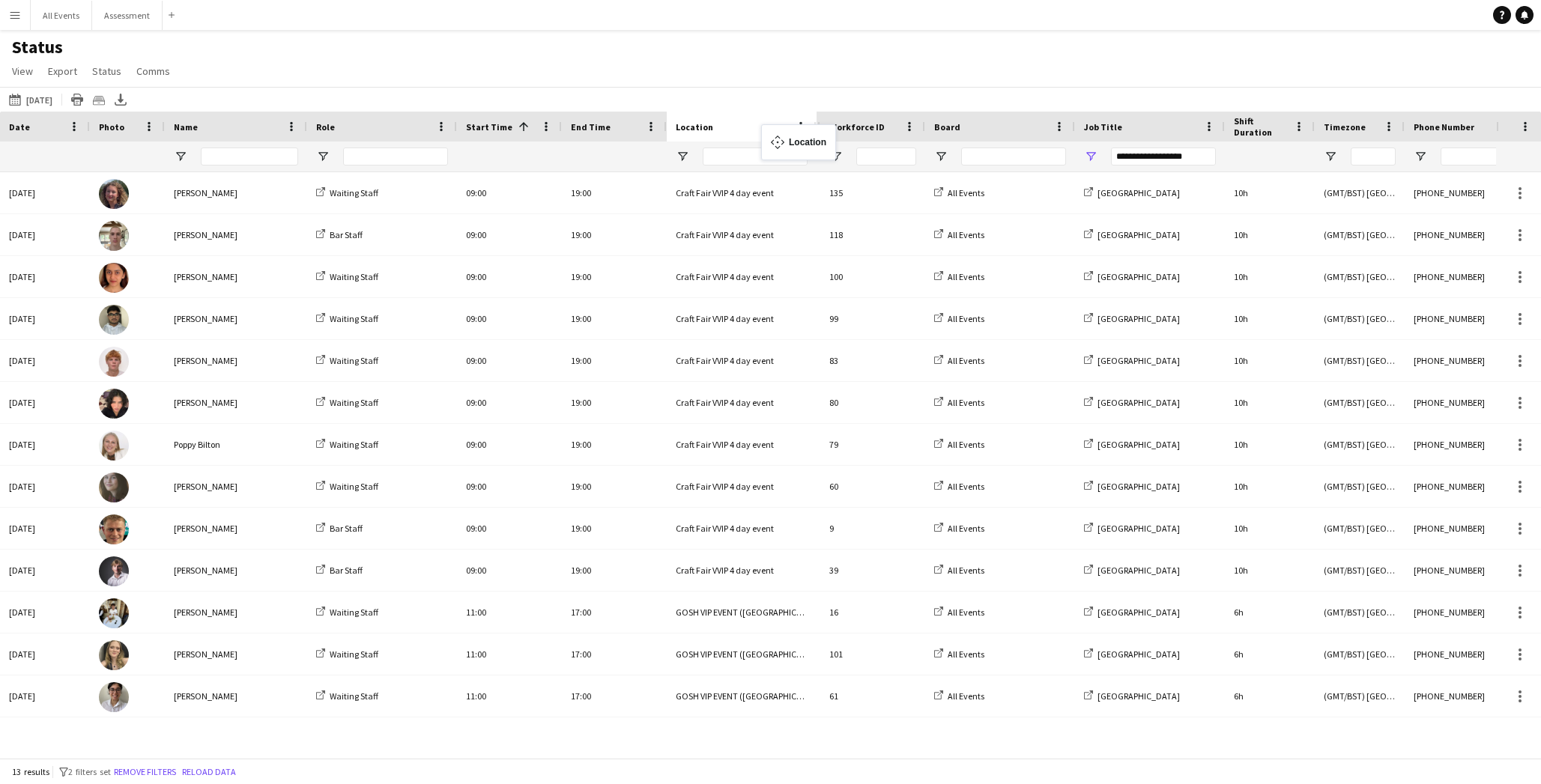
drag, startPoint x: 551, startPoint y: 126, endPoint x: 769, endPoint y: 133, distance: 218.1
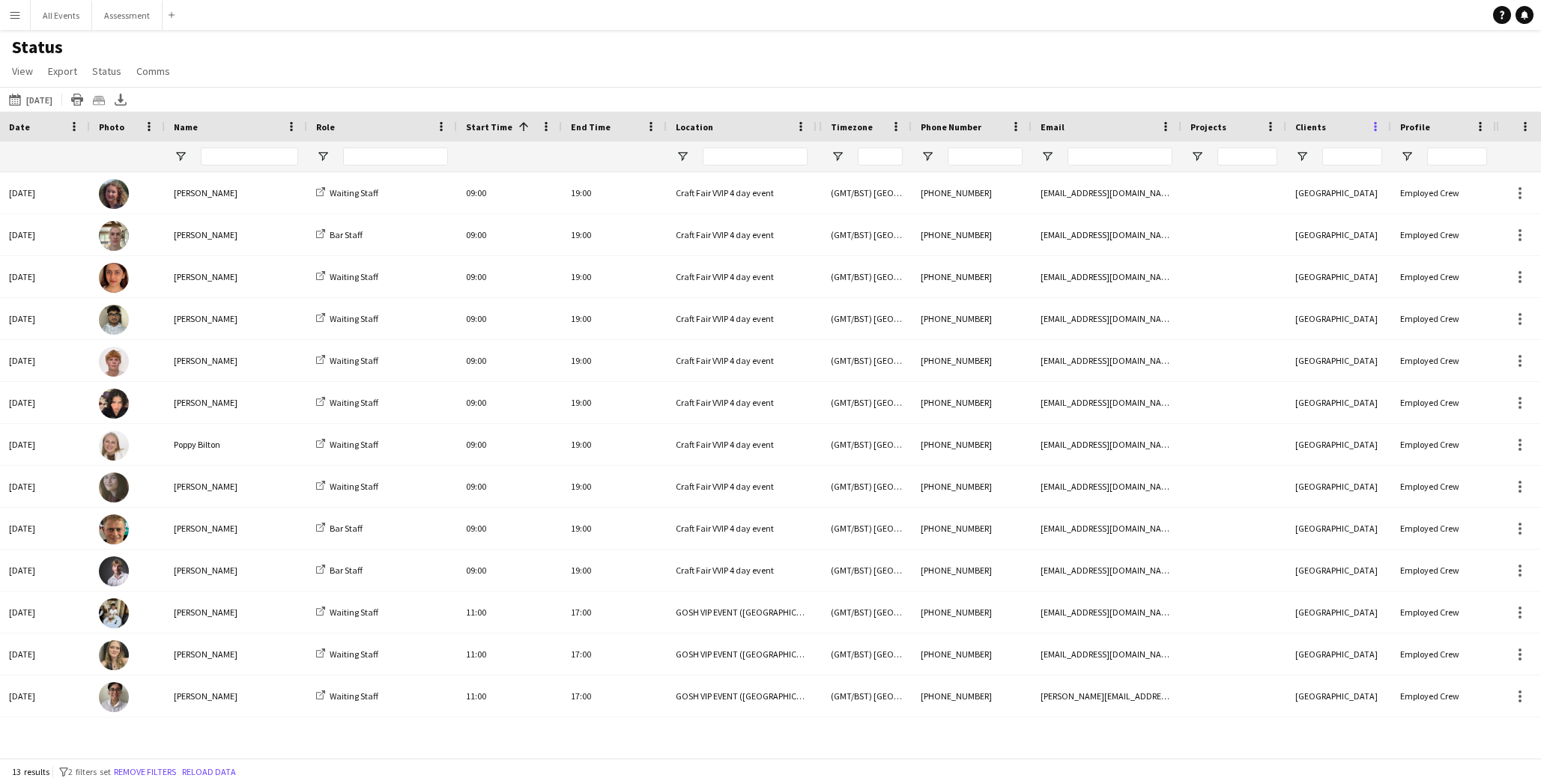
click at [1014, 129] on span at bounding box center [1375, 126] width 14 height 14
click at [1014, 153] on span "Column Menu" at bounding box center [1525, 153] width 14 height 14
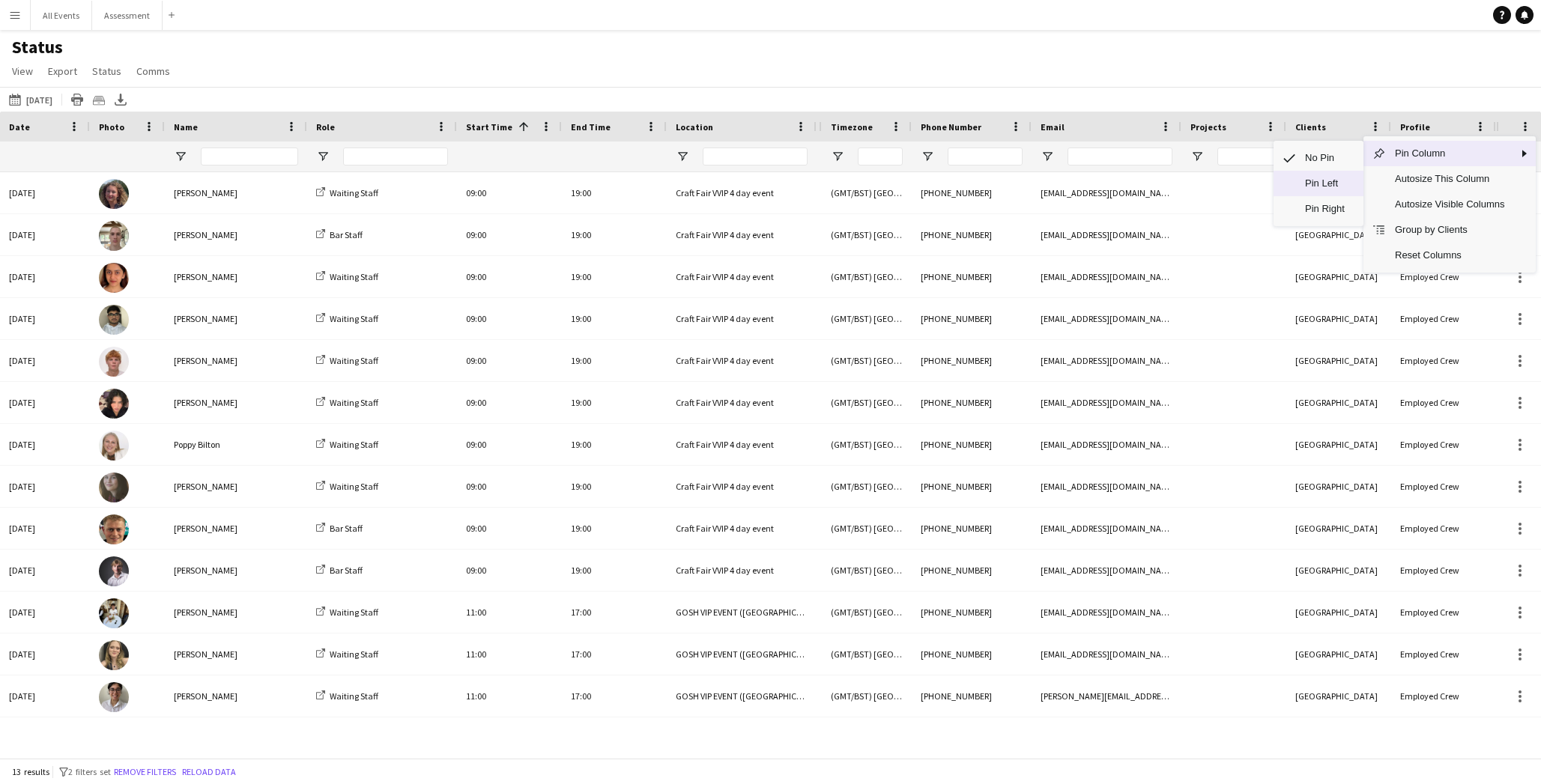
click at [1014, 186] on span "Pin Left" at bounding box center [1325, 183] width 59 height 25
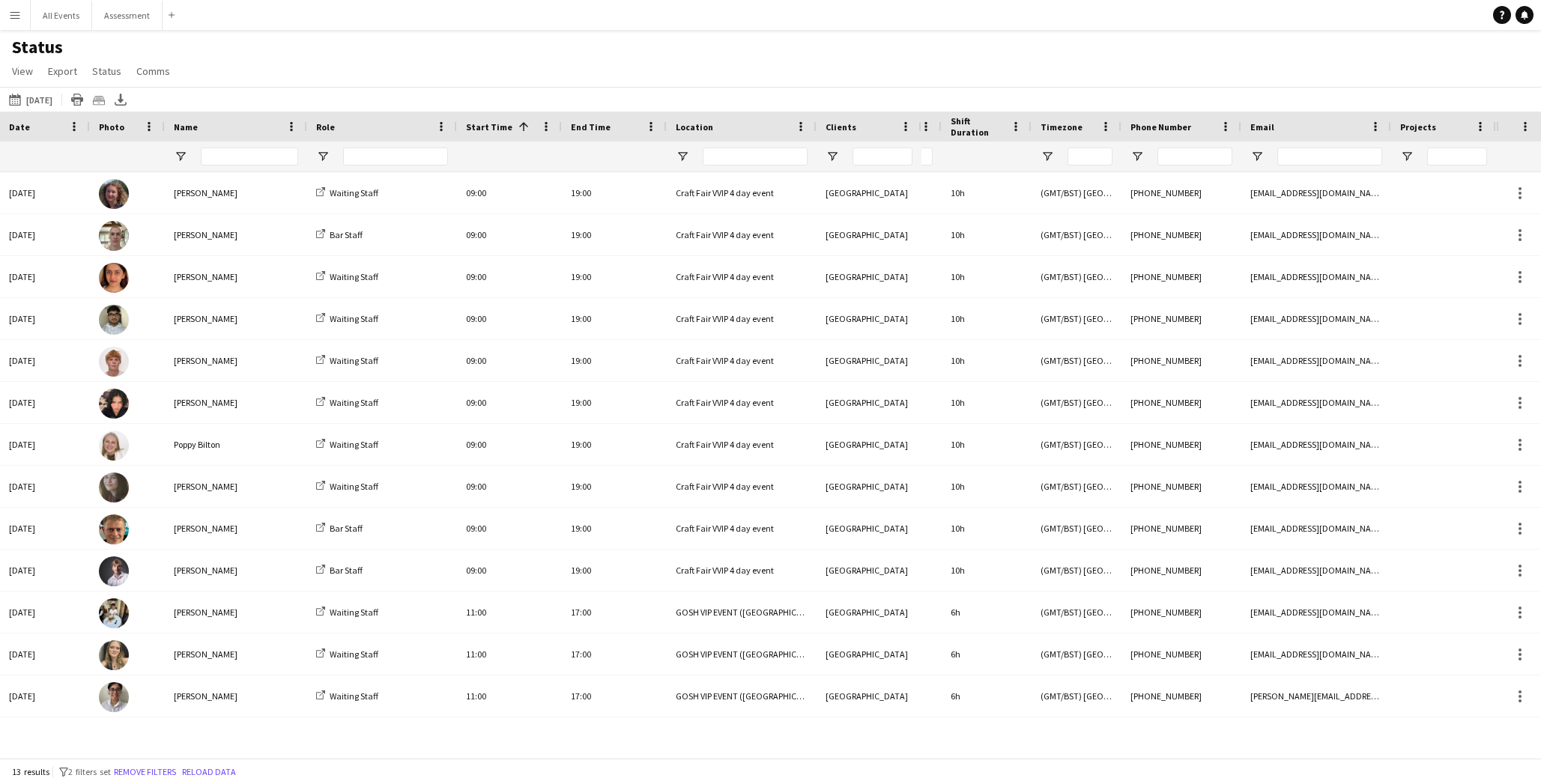
click at [828, 66] on div "Status View Views Default view New view Update view Delete view Edit name Custo…" at bounding box center [770, 61] width 1541 height 51
click at [757, 62] on div "Status View Views Default view New view Update view Delete view Edit name Custo…" at bounding box center [770, 61] width 1541 height 51
click at [319, 122] on span "Role" at bounding box center [325, 127] width 18 height 12
click at [684, 163] on div at bounding box center [741, 156] width 150 height 30
click at [681, 159] on span "Open Filter Menu" at bounding box center [682, 156] width 14 height 14
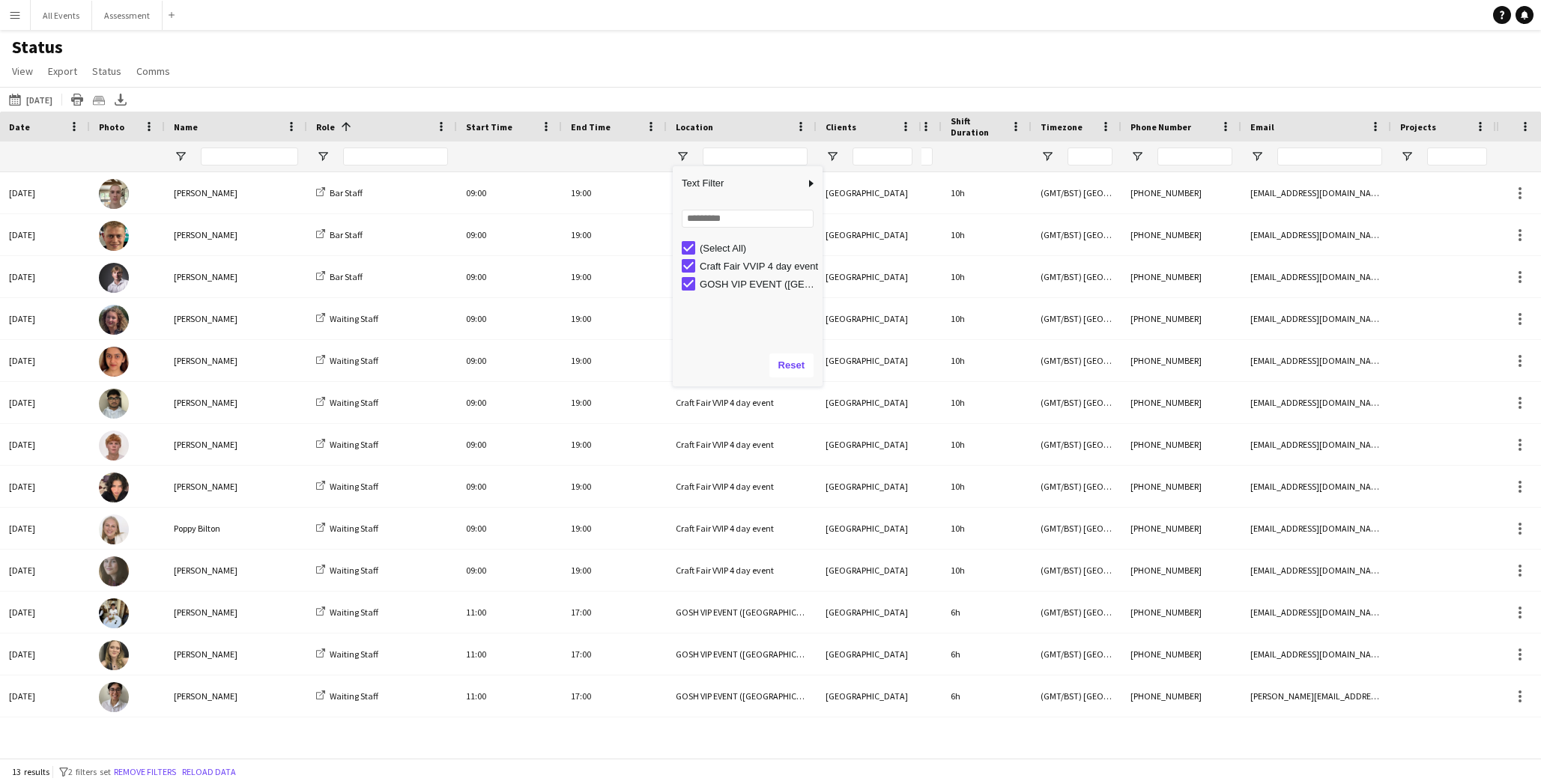
click at [722, 287] on div "GOSH VIP EVENT ([GEOGRAPHIC_DATA][PERSON_NAME])" at bounding box center [758, 284] width 119 height 12
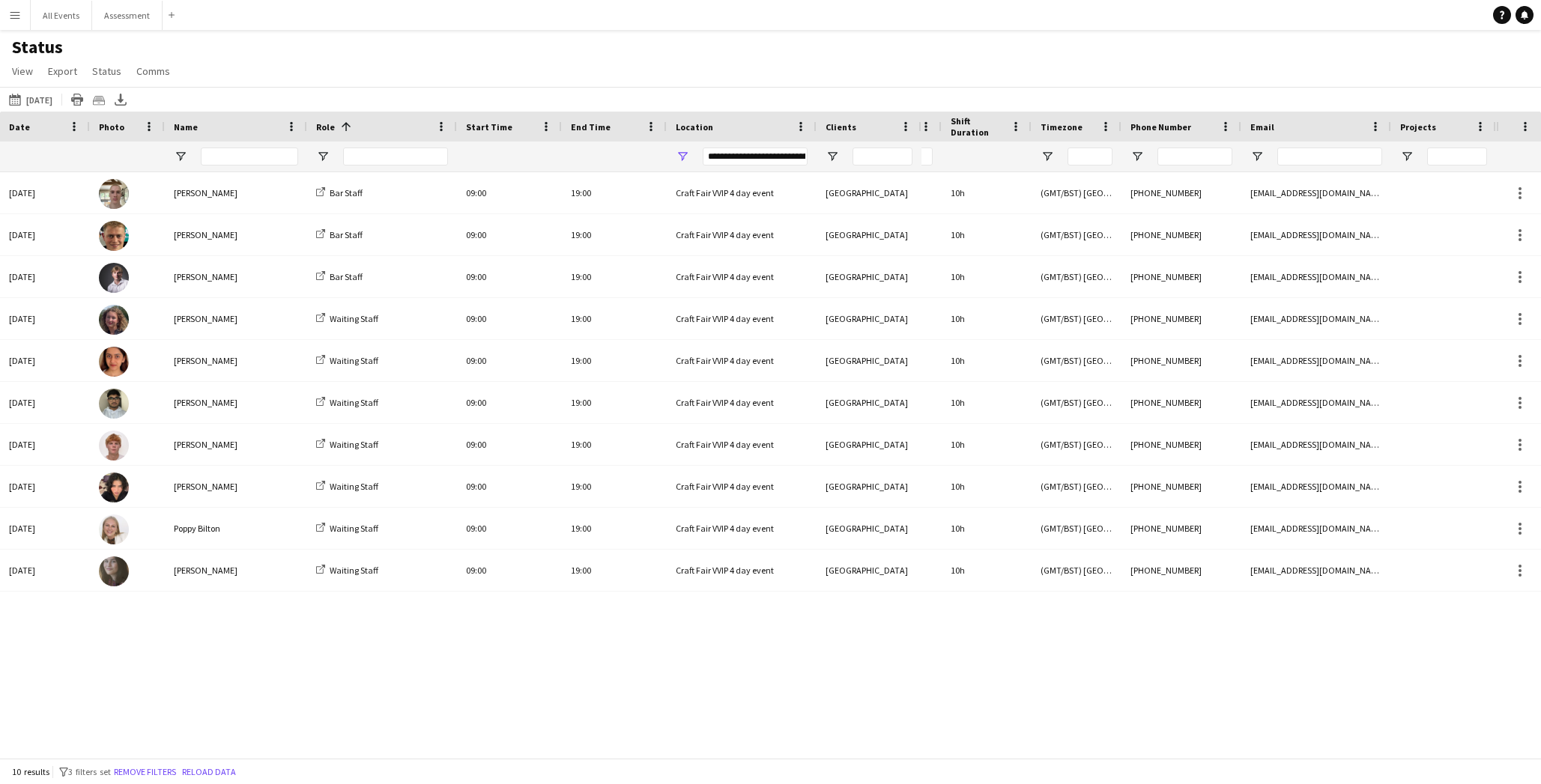
click at [737, 83] on div "Status View Views Default view New view Update view Delete view Edit name Custo…" at bounding box center [770, 61] width 1541 height 51
click at [1014, 635] on div "Heritage House 10h (GMT/BST) [GEOGRAPHIC_DATA] [PHONE_NUMBER] [EMAIL_ADDRESS][D…" at bounding box center [1208, 465] width 574 height 585
click at [679, 149] on div "**********" at bounding box center [741, 156] width 150 height 30
drag, startPoint x: 693, startPoint y: 155, endPoint x: 681, endPoint y: 155, distance: 12.0
click at [692, 155] on div "**********" at bounding box center [741, 156] width 150 height 30
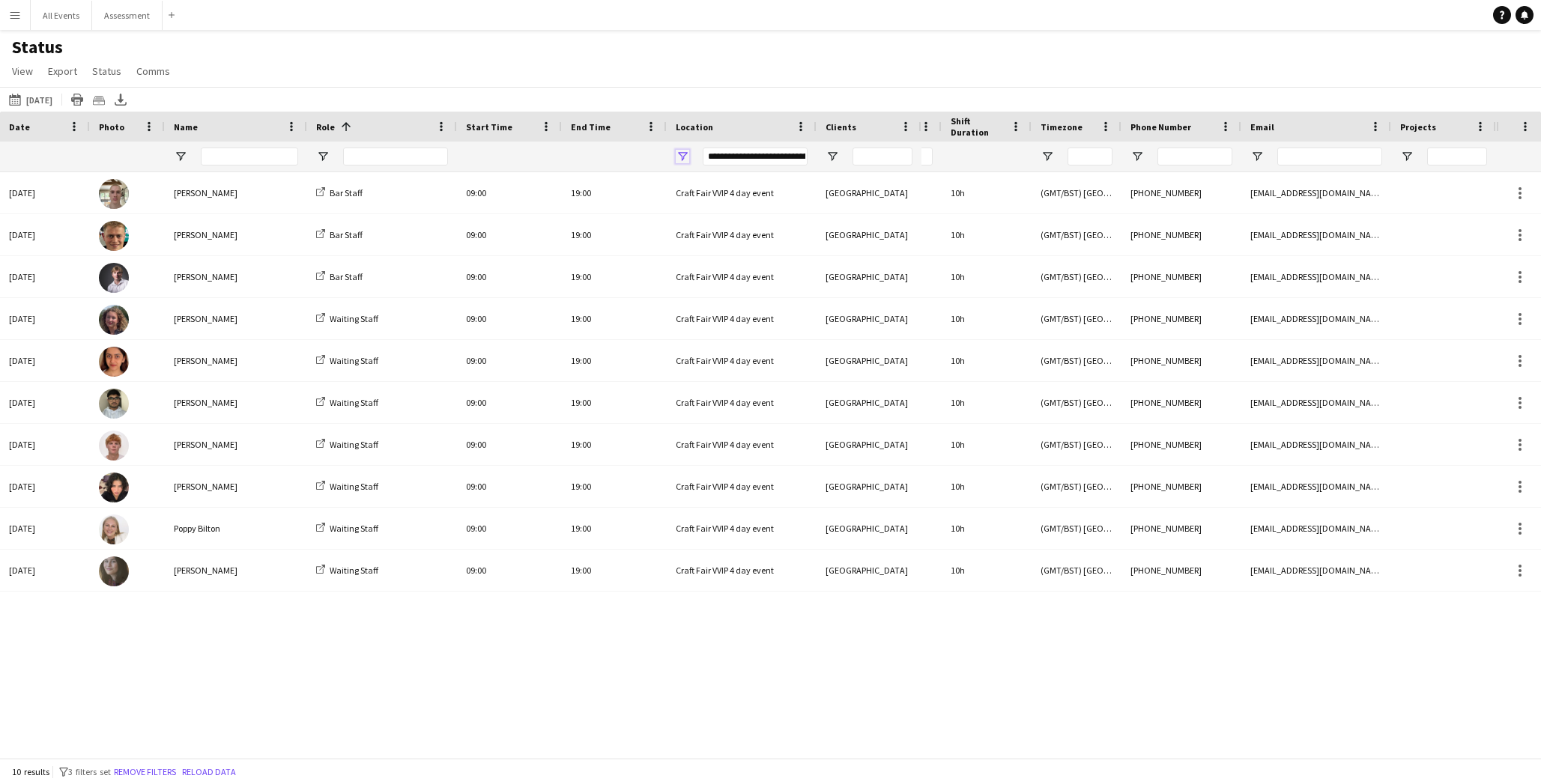
click at [681, 157] on span "Open Filter Menu" at bounding box center [682, 156] width 14 height 14
drag, startPoint x: 721, startPoint y: 265, endPoint x: 725, endPoint y: 280, distance: 15.5
click at [722, 267] on div "Craft Fair VVIP 4 day event" at bounding box center [758, 266] width 119 height 12
type input "***"
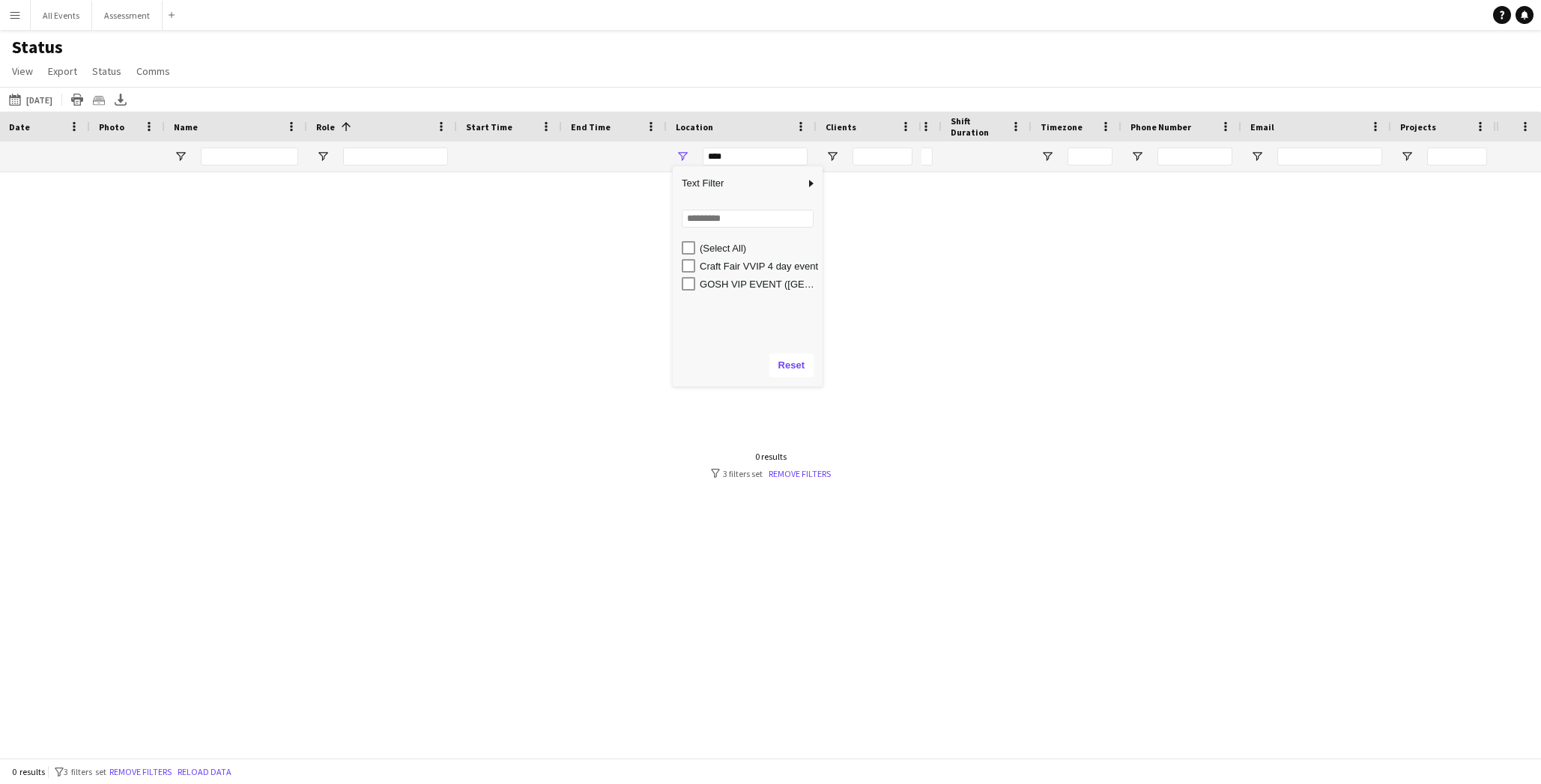
click at [724, 283] on div "GOSH VIP EVENT ([GEOGRAPHIC_DATA][PERSON_NAME])" at bounding box center [758, 284] width 119 height 12
type input "**********"
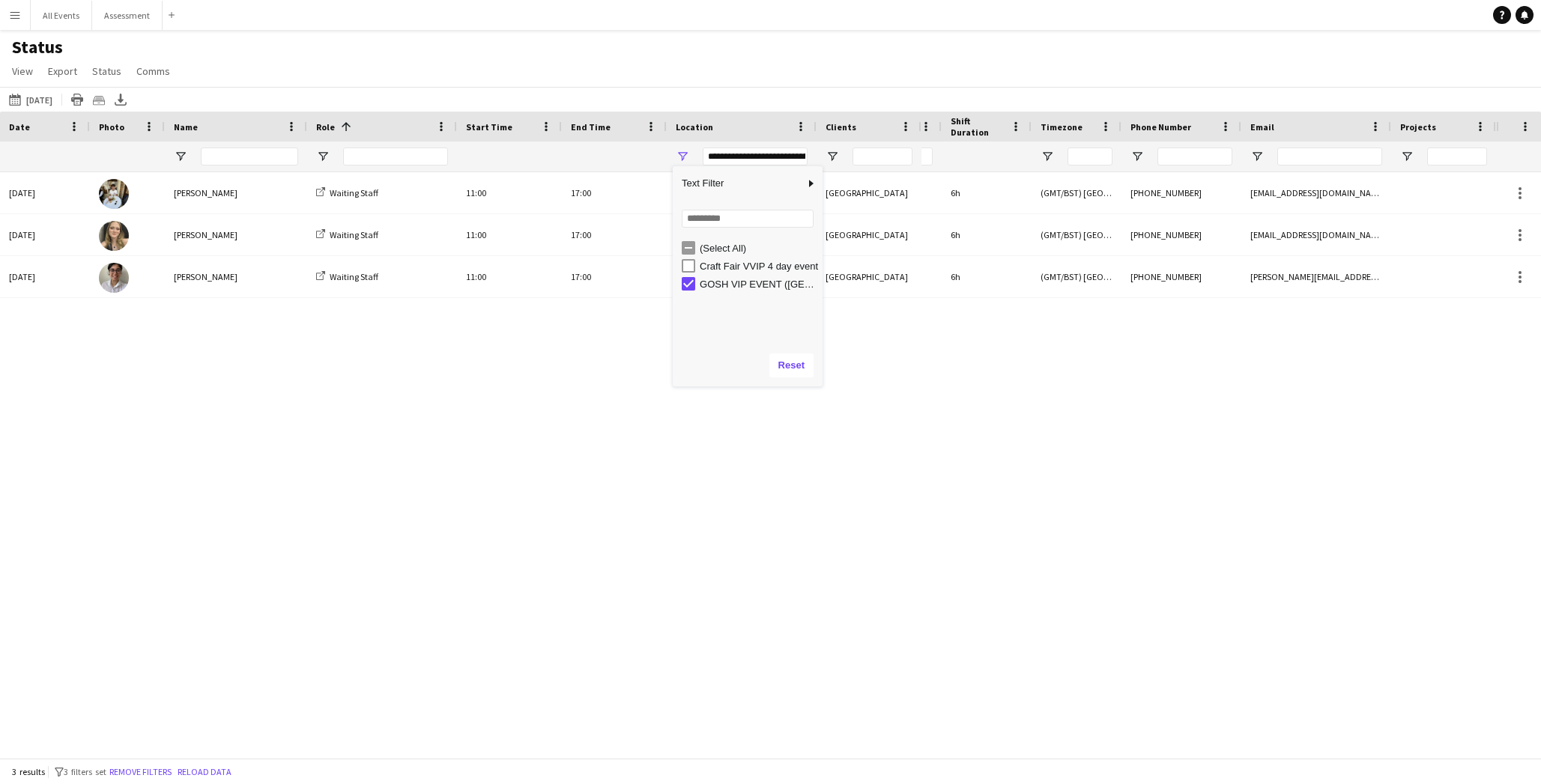
type input "**********"
click at [648, 75] on div "Status View Views Default view New view Update view Delete view Edit name Custo…" at bounding box center [770, 61] width 1541 height 51
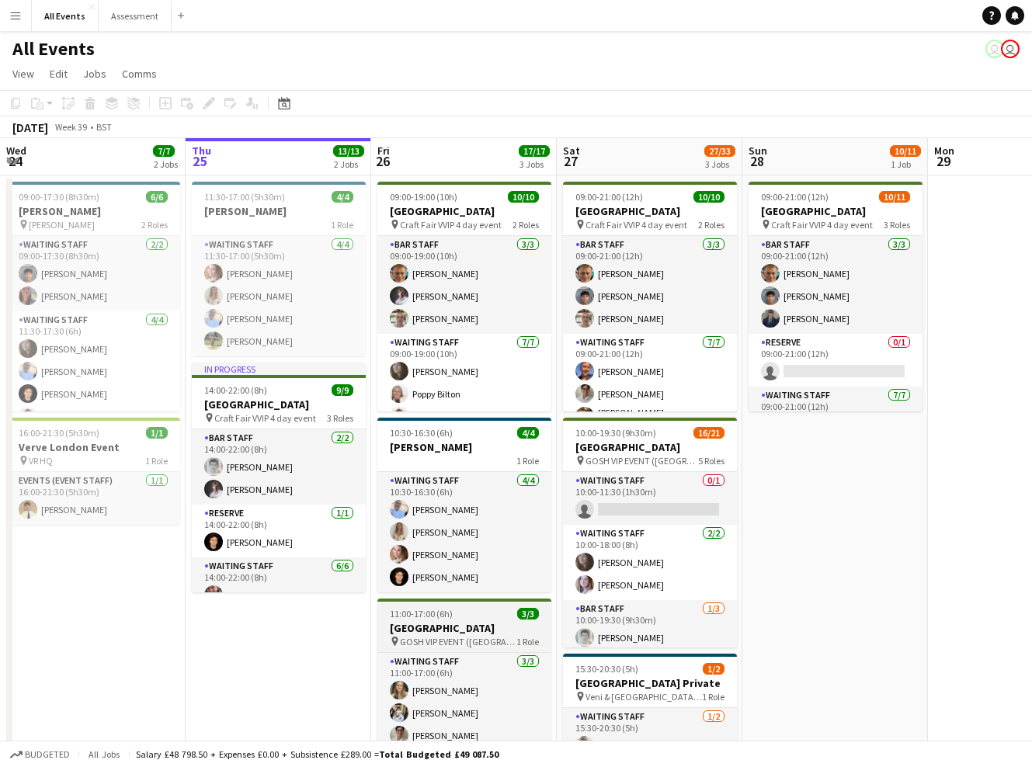
click at [447, 640] on span "GOSH VIP EVENT ([GEOGRAPHIC_DATA][PERSON_NAME])" at bounding box center [458, 642] width 116 height 12
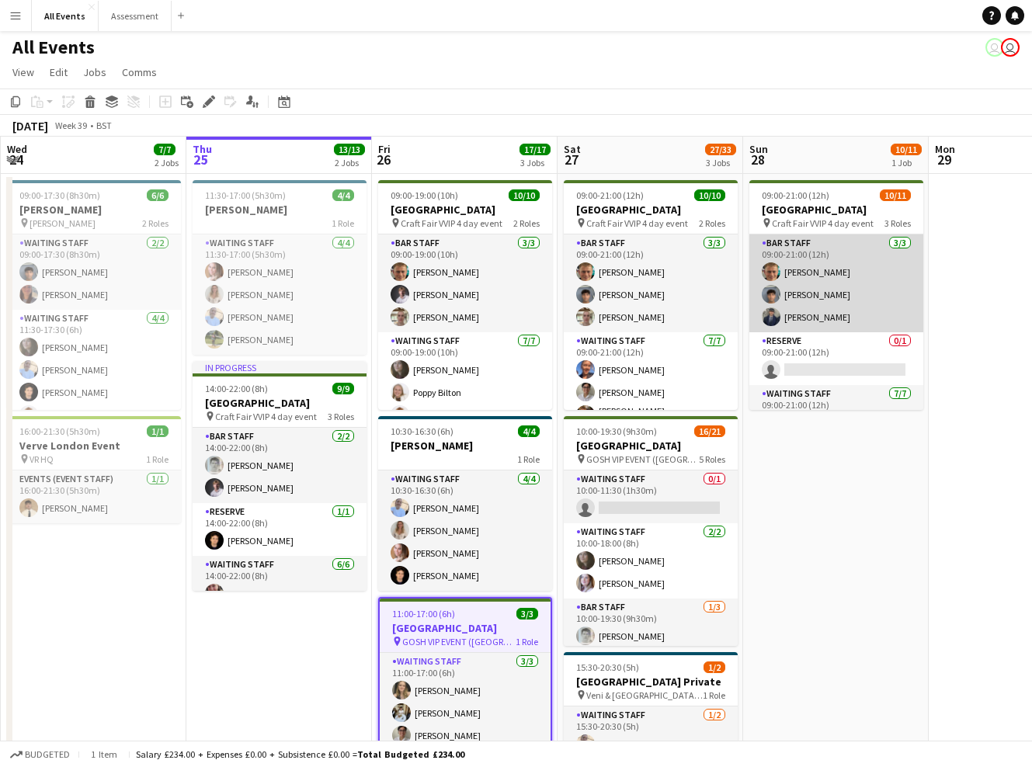
scroll to position [2, 0]
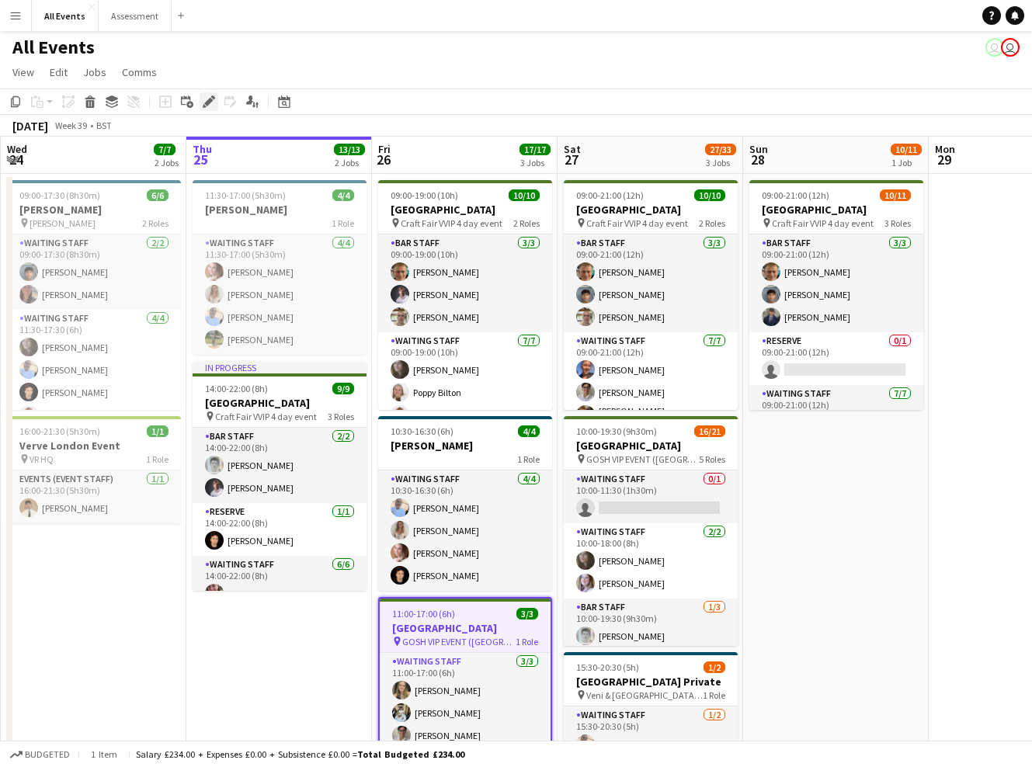
click at [205, 102] on icon "Edit" at bounding box center [209, 101] width 12 height 12
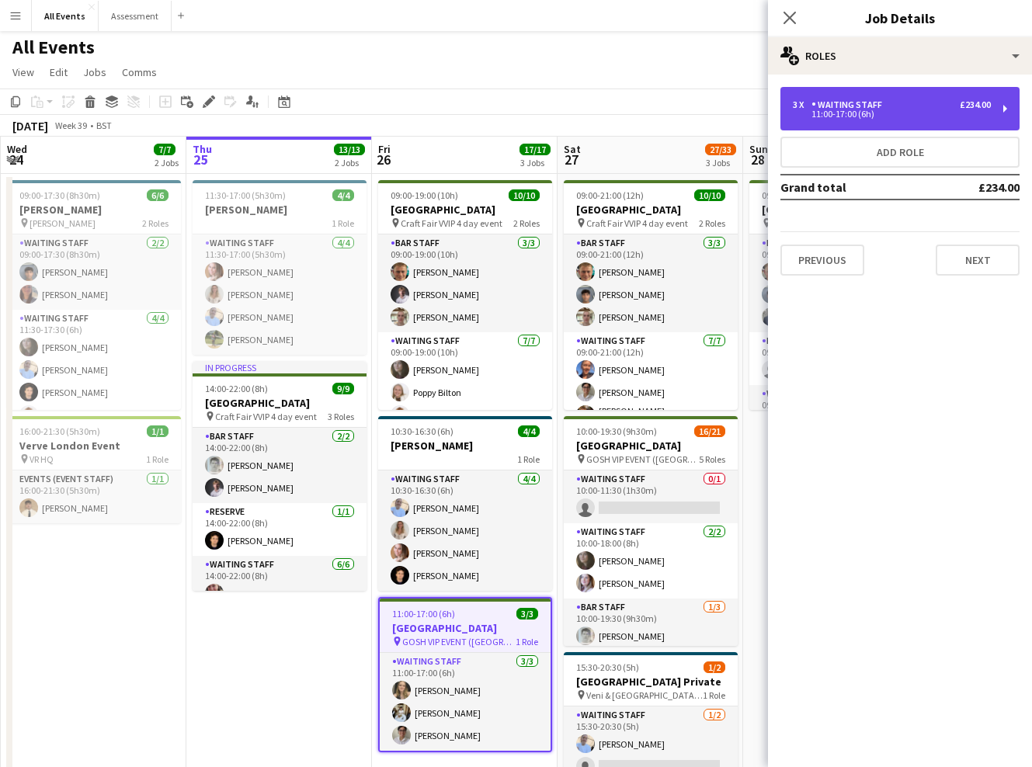
click at [850, 99] on div "3 x Waiting Staff £234.00 11:00-17:00 (6h)" at bounding box center [899, 108] width 239 height 43
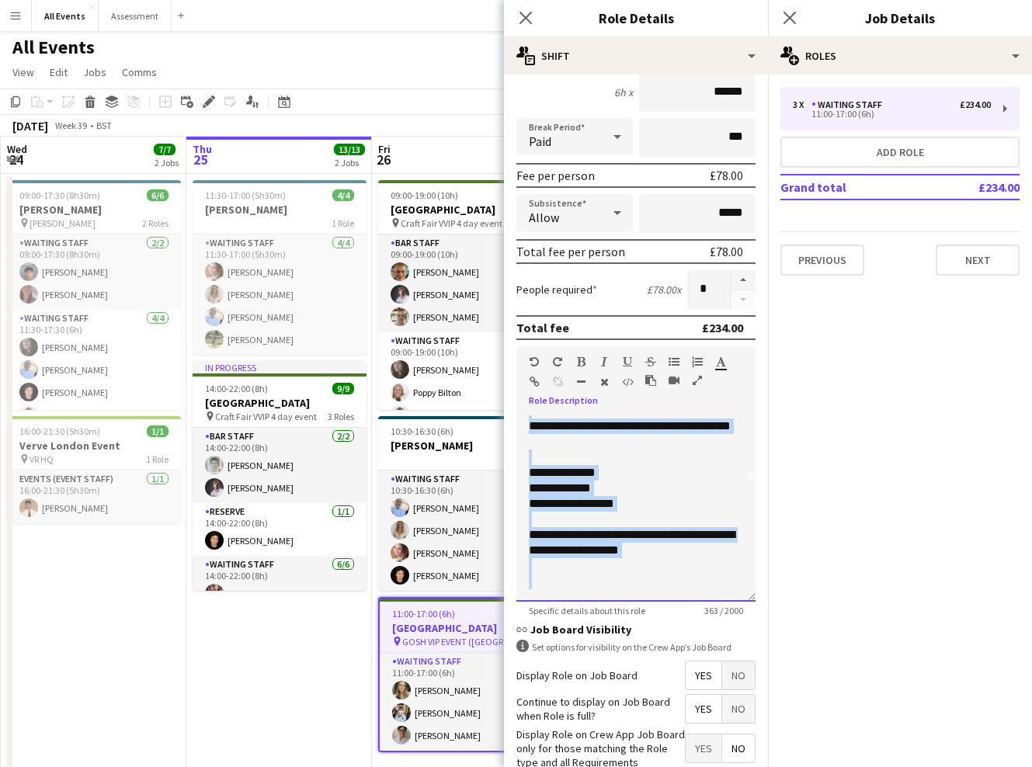
scroll to position [224, 0]
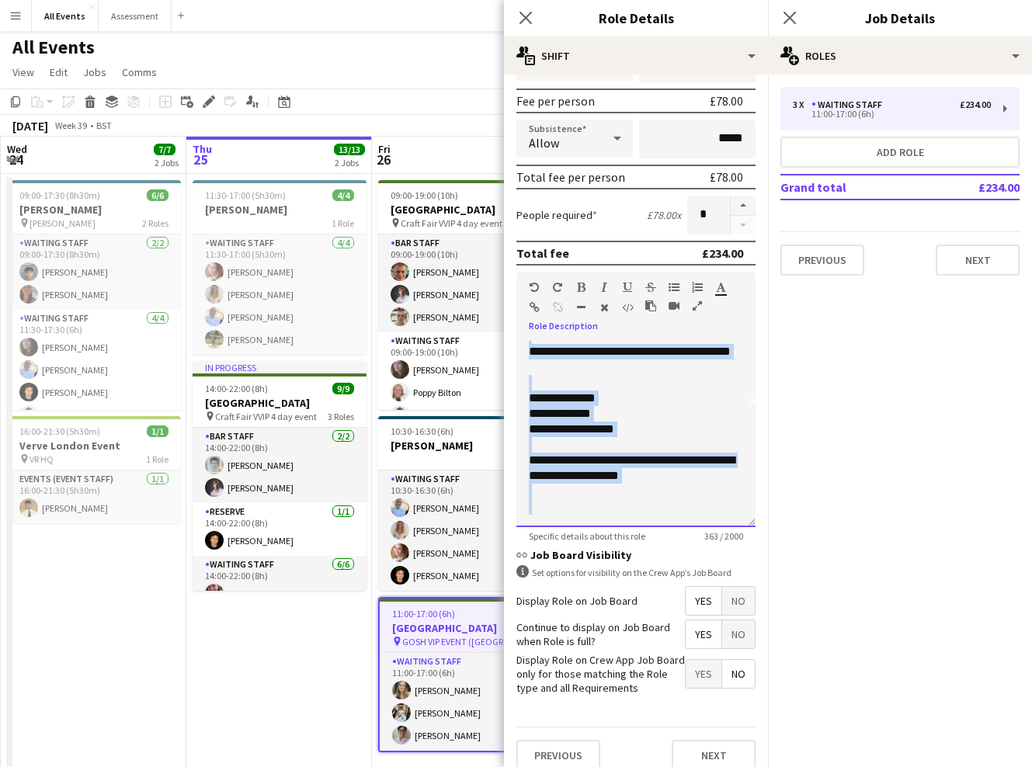
drag, startPoint x: 527, startPoint y: 574, endPoint x: 739, endPoint y: 786, distance: 299.2
click at [739, 786] on html "Menu Boards Boards Boards All jobs Status Workforce Workforce My Workforce Recr…" at bounding box center [516, 511] width 1032 height 1026
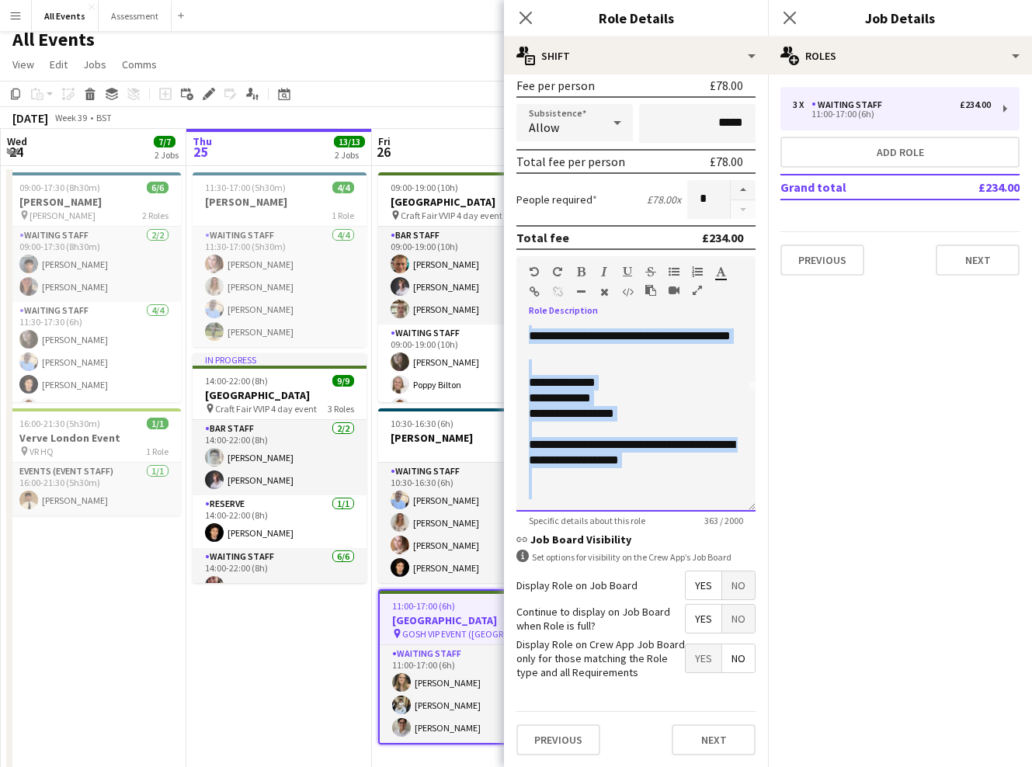
copy div "**********"
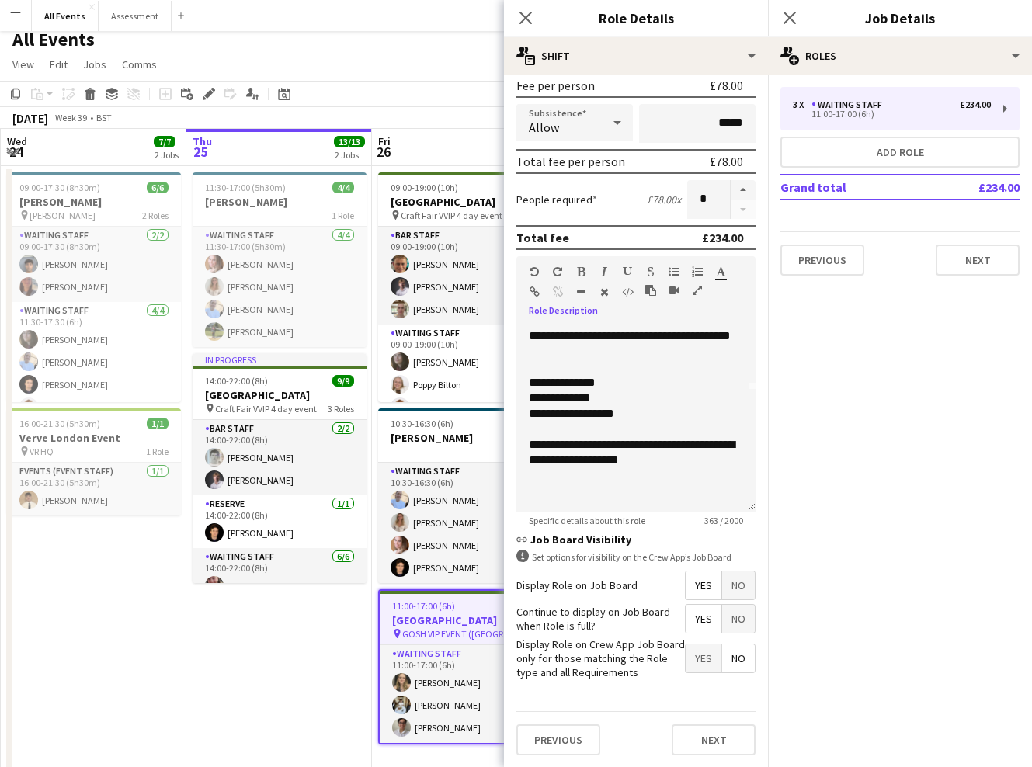
click at [345, 661] on app-date-cell "11:30-17:00 (5h30m) 4/4 E.J. Churchill 1 Role Waiting Staff 4/4 11:30-17:00 (5h…" at bounding box center [279, 493] width 186 height 654
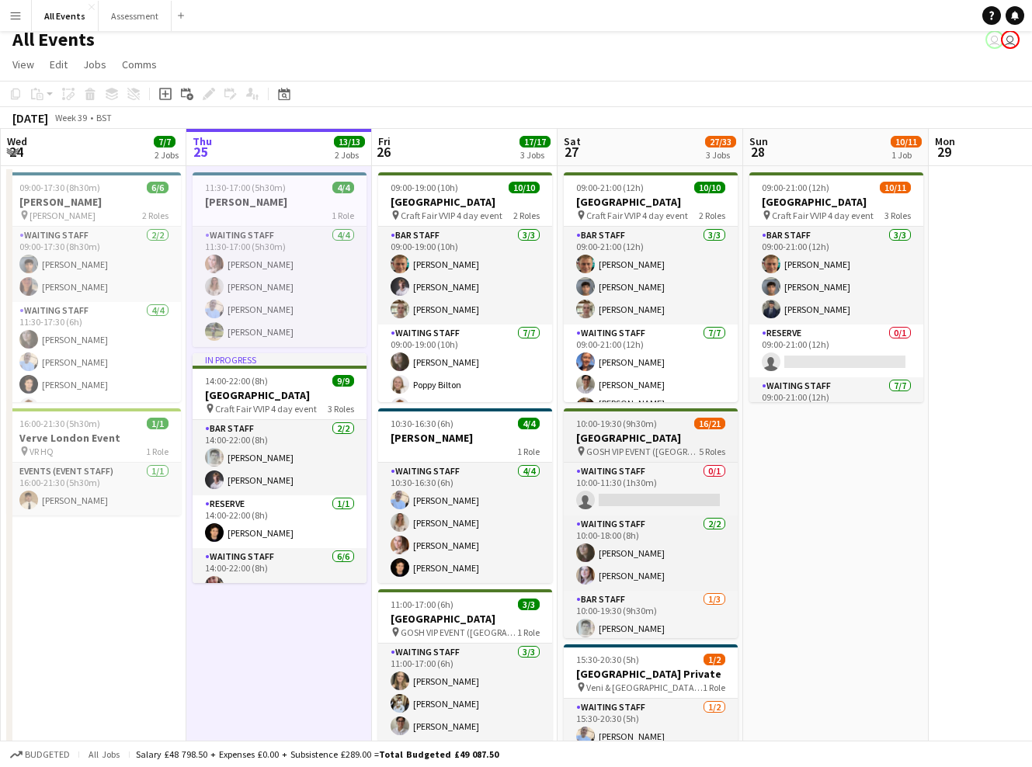
click at [664, 439] on h3 "[GEOGRAPHIC_DATA]" at bounding box center [651, 438] width 174 height 14
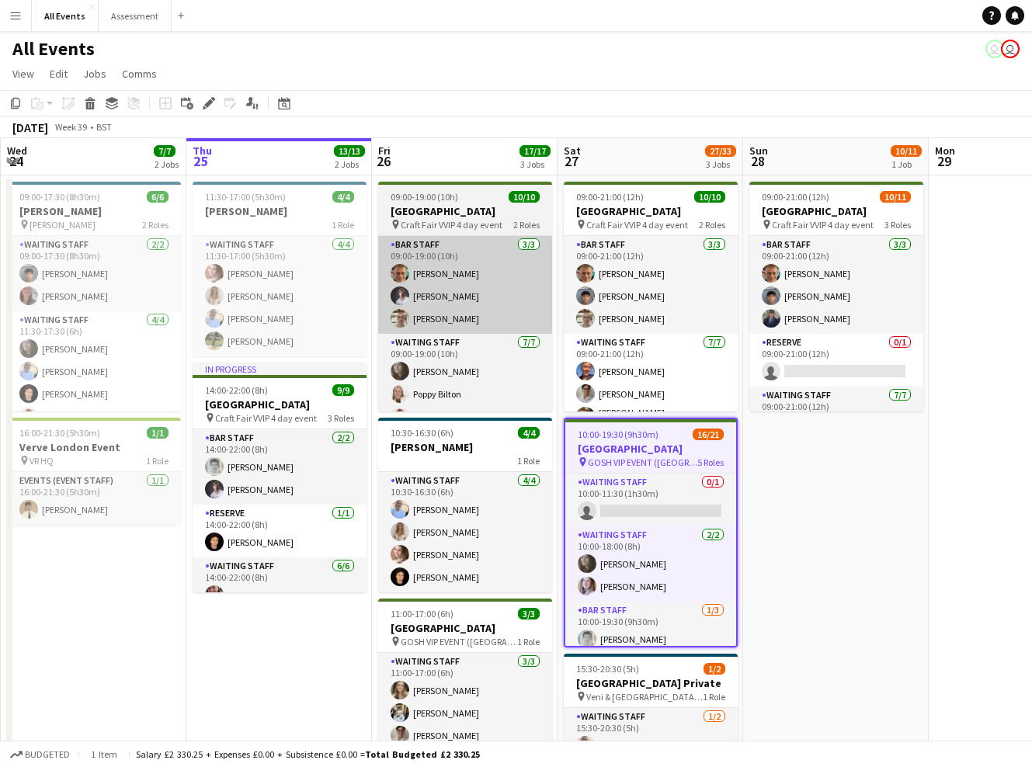
scroll to position [0, 0]
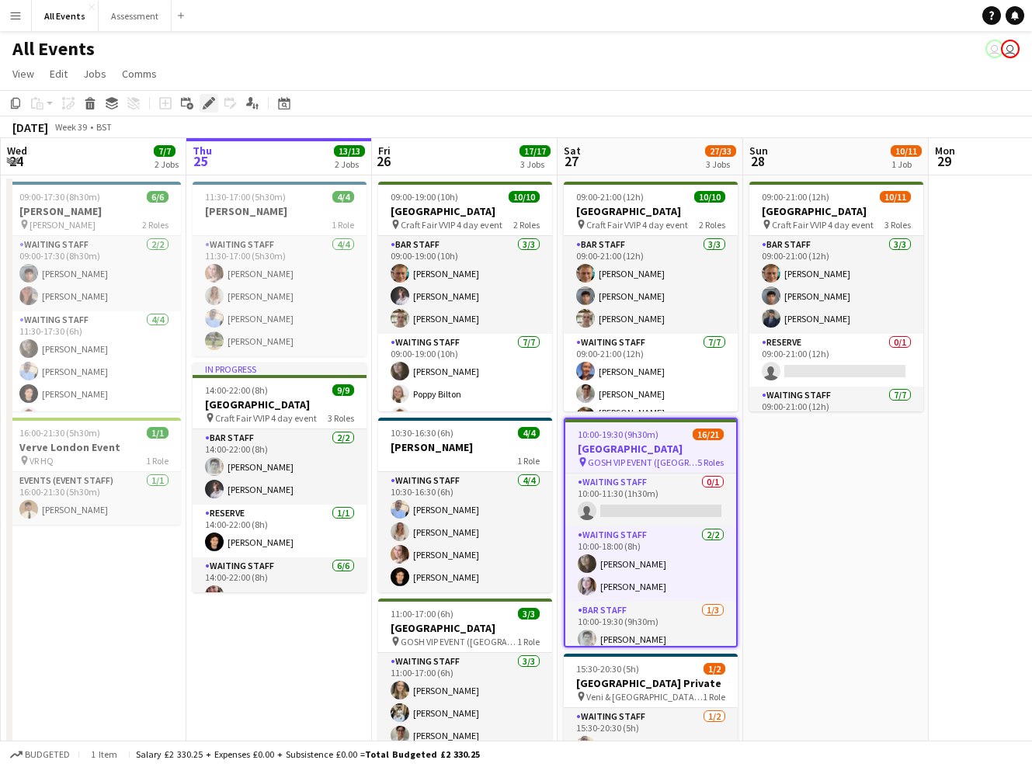
click at [210, 110] on div "Edit" at bounding box center [209, 103] width 19 height 19
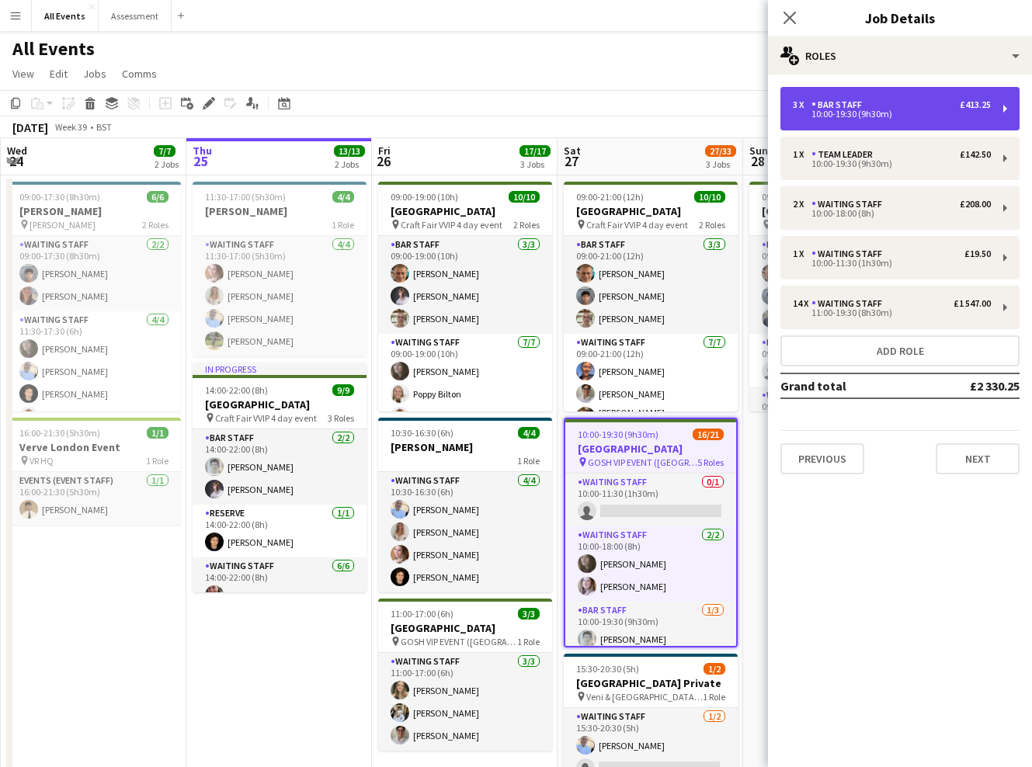
click at [877, 115] on div "10:00-19:30 (9h30m)" at bounding box center [892, 114] width 198 height 8
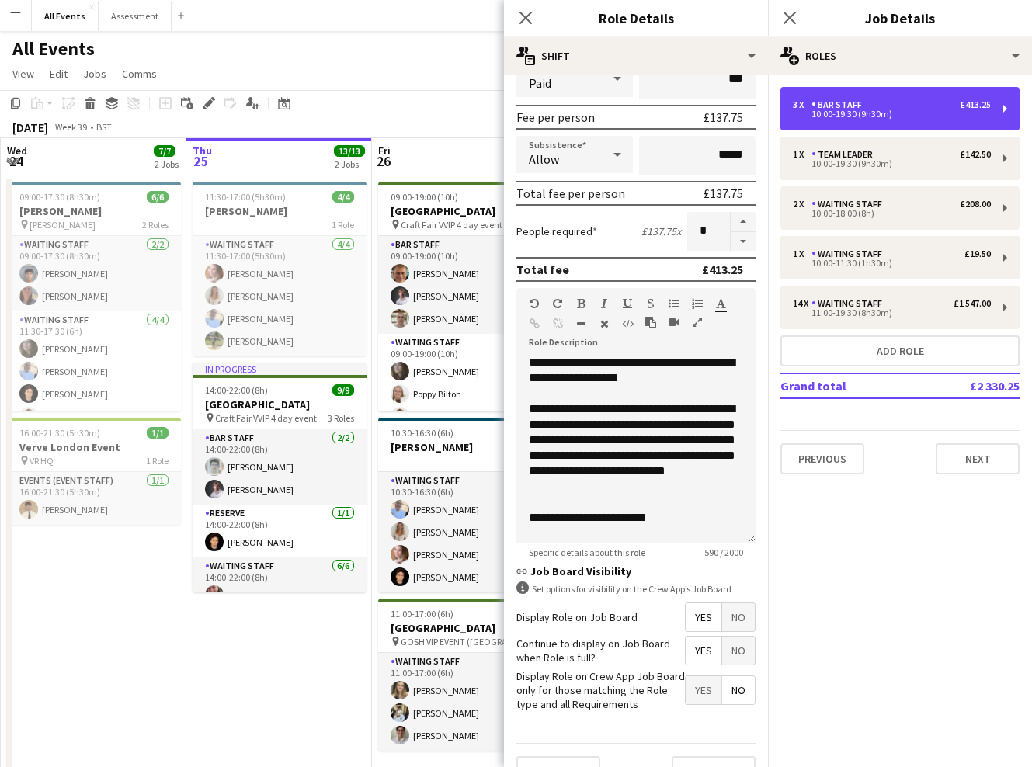
scroll to position [228, 0]
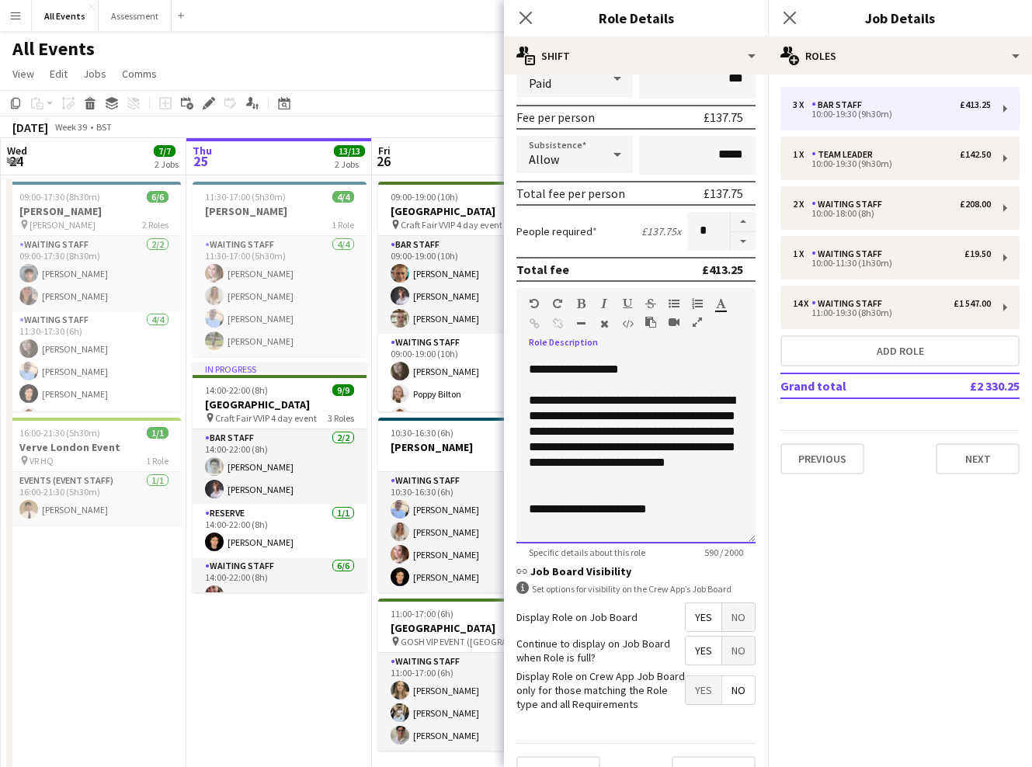
click at [697, 527] on div at bounding box center [636, 525] width 214 height 16
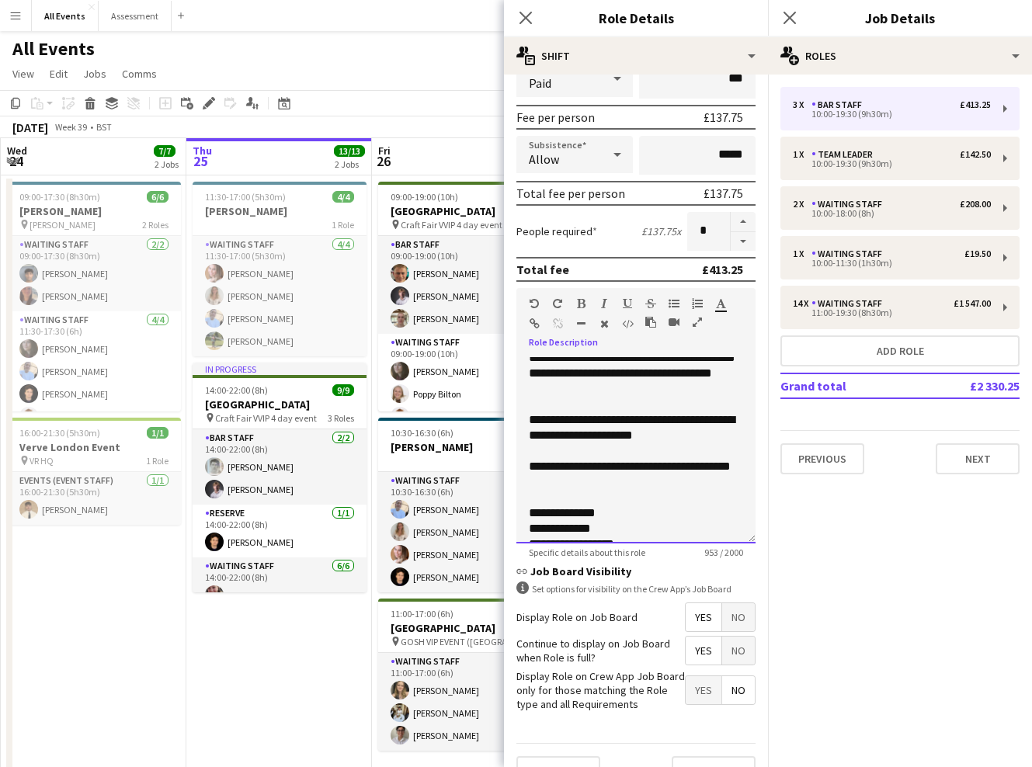
scroll to position [360, 0]
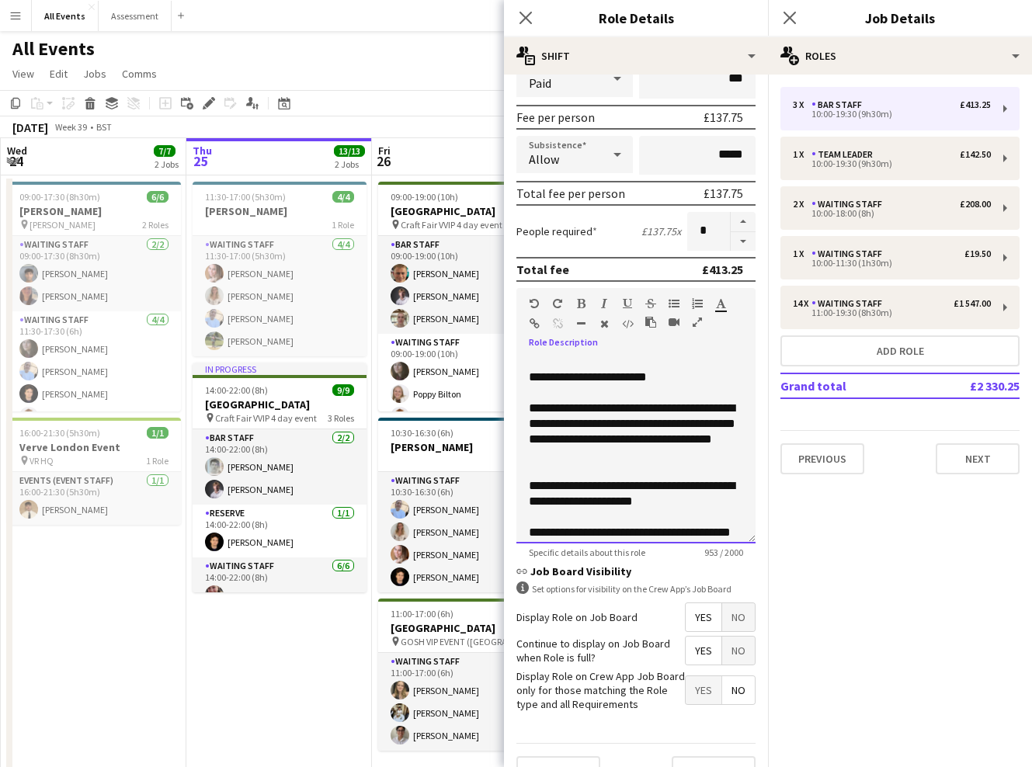
drag, startPoint x: 670, startPoint y: 500, endPoint x: 522, endPoint y: 519, distance: 149.5
click at [522, 519] on div "**********" at bounding box center [635, 450] width 239 height 186
drag, startPoint x: 686, startPoint y: 505, endPoint x: 526, endPoint y: 409, distance: 185.6
click at [526, 409] on div "**********" at bounding box center [635, 450] width 239 height 186
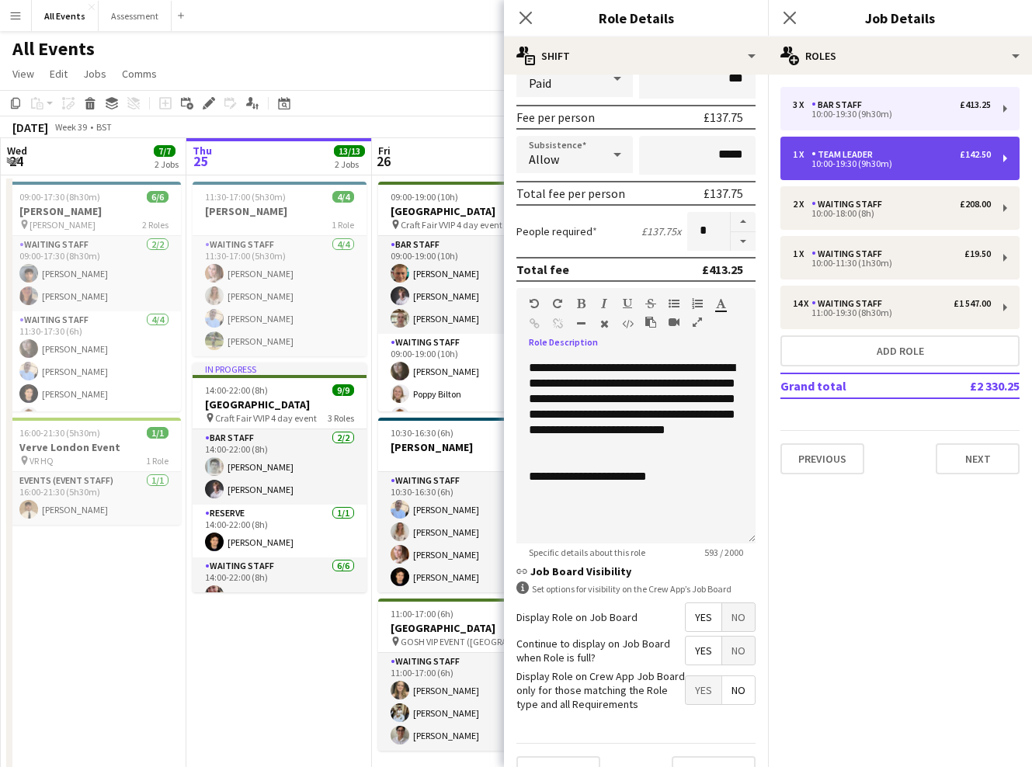
click at [900, 159] on div "1 x Team Leader £142.50" at bounding box center [892, 154] width 198 height 11
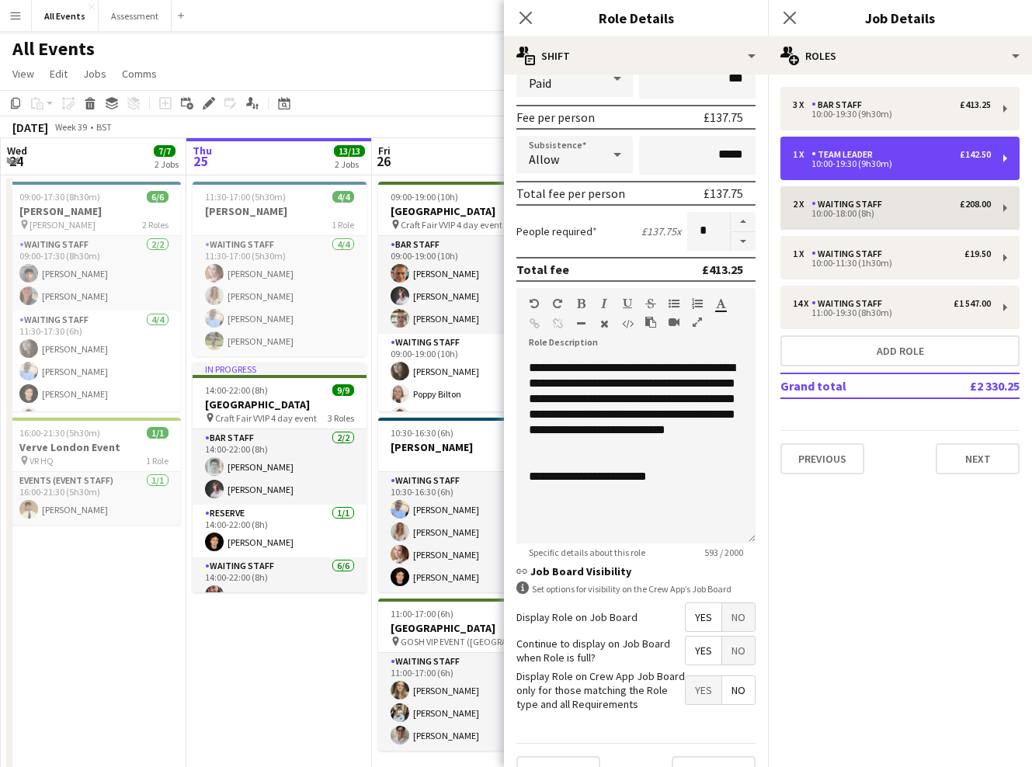
type input "**********"
type input "******"
type input "*"
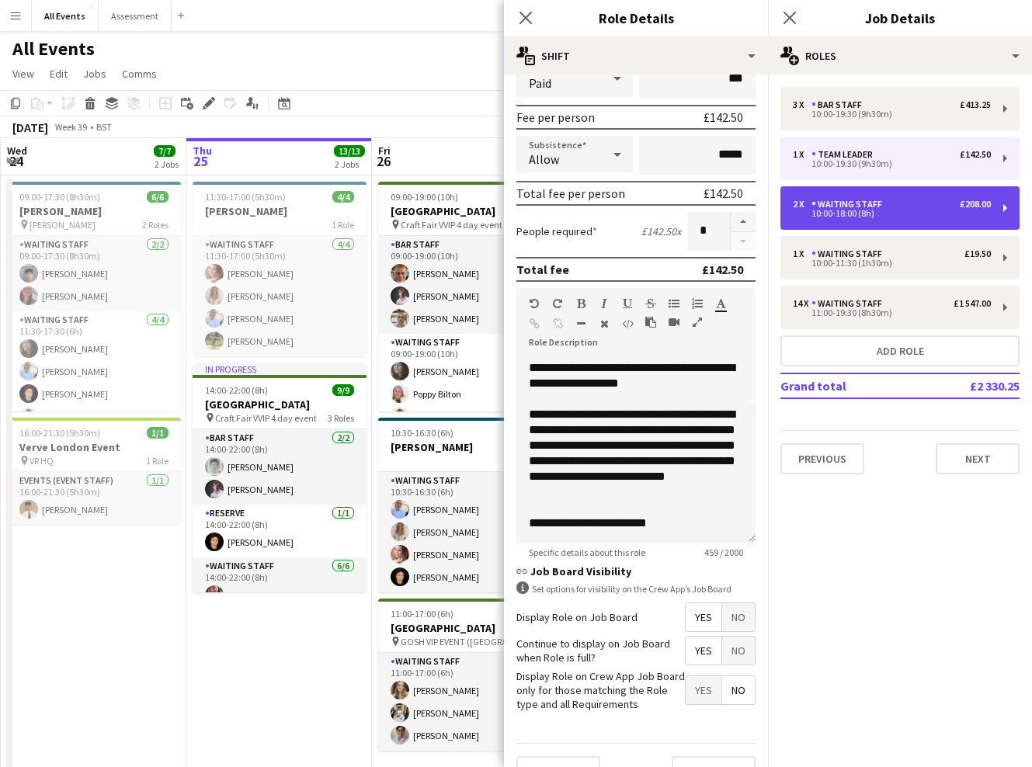
click at [904, 221] on div "2 x Waiting Staff £208.00 10:00-18:00 (8h)" at bounding box center [899, 207] width 239 height 43
type input "**********"
type input "*****"
type input "******"
type input "*"
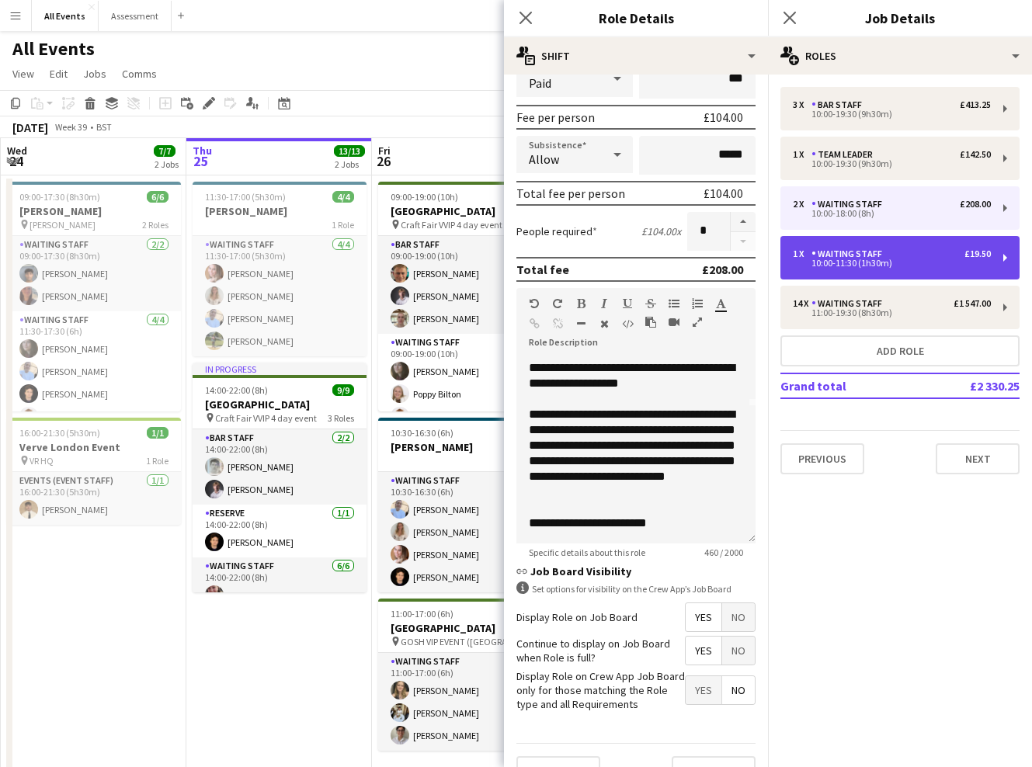
click at [903, 266] on div "10:00-11:30 (1h30m)" at bounding box center [892, 263] width 198 height 8
type input "*****"
type input "*"
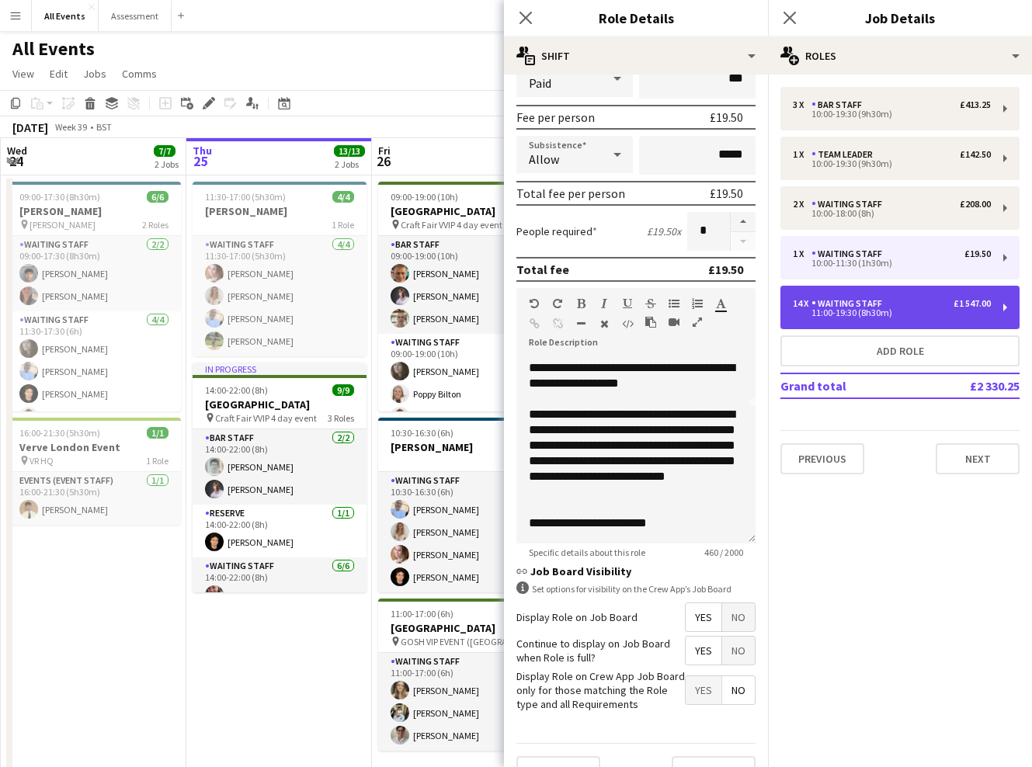
click at [903, 299] on div "14 x Waiting Staff £1 547.00" at bounding box center [892, 303] width 198 height 11
type input "*****"
type input "**"
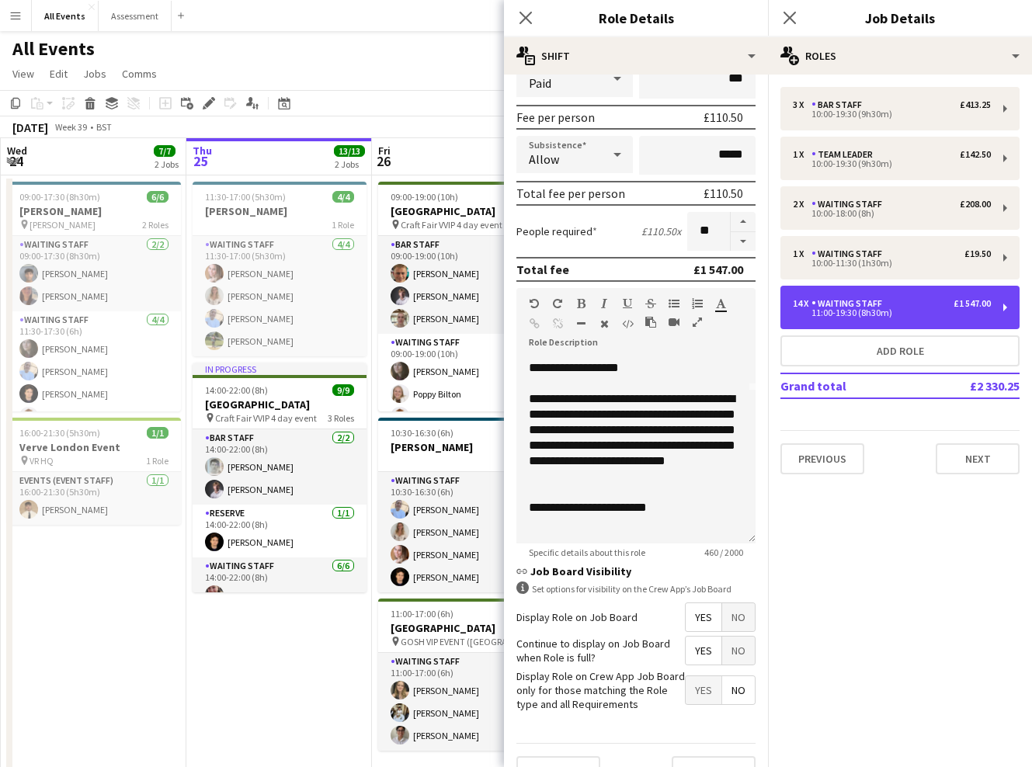
scroll to position [152, 0]
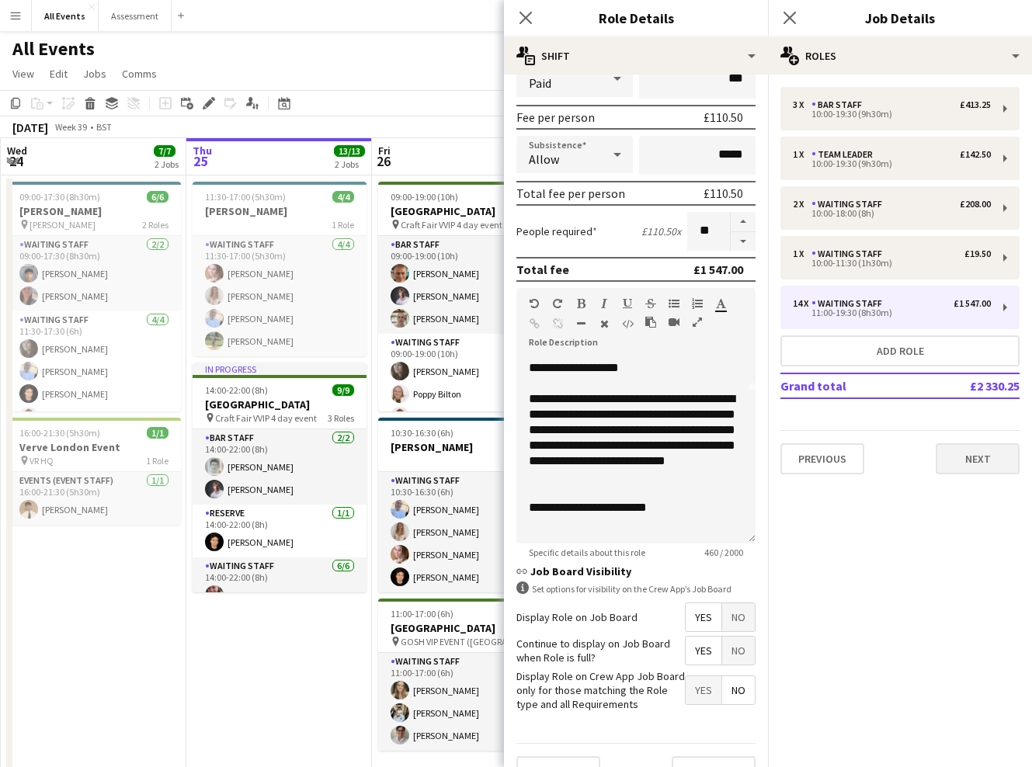
click at [947, 456] on button "Next" at bounding box center [977, 458] width 84 height 31
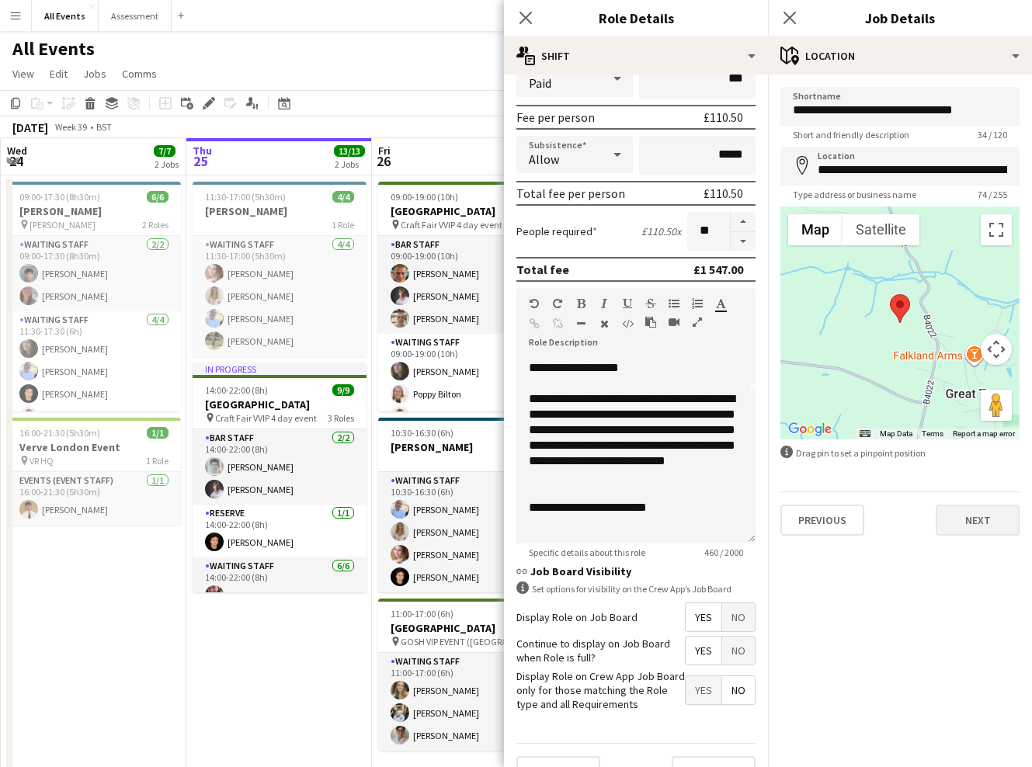
click at [970, 526] on button "Next" at bounding box center [977, 520] width 84 height 31
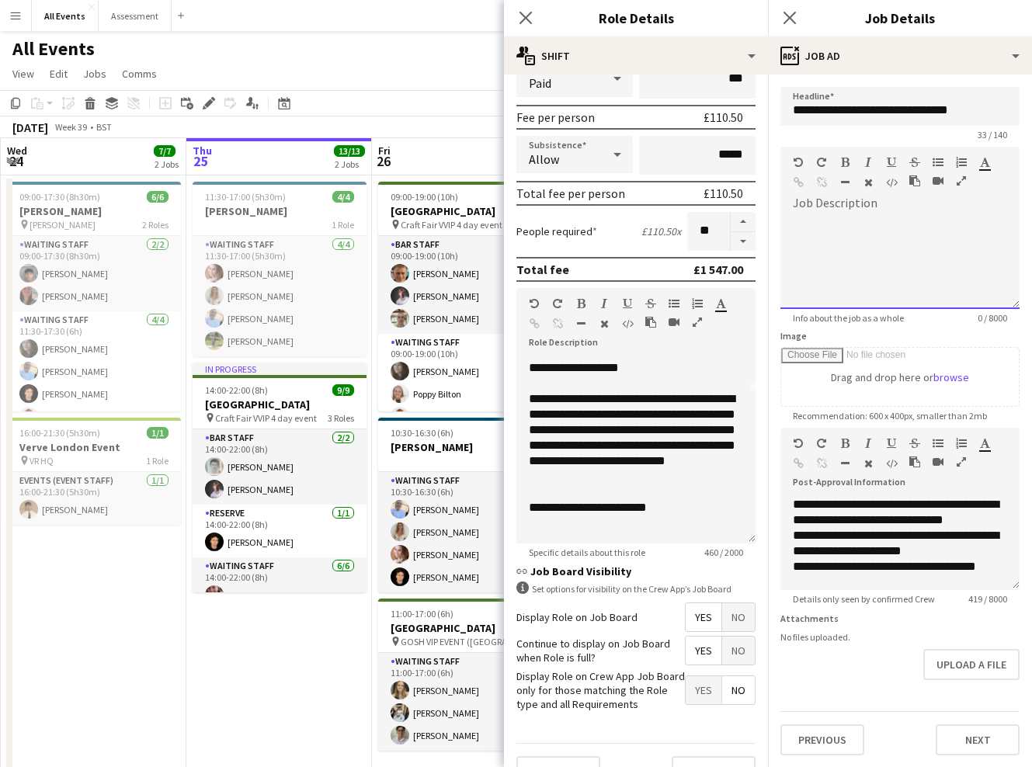
click at [877, 280] on div at bounding box center [899, 262] width 239 height 93
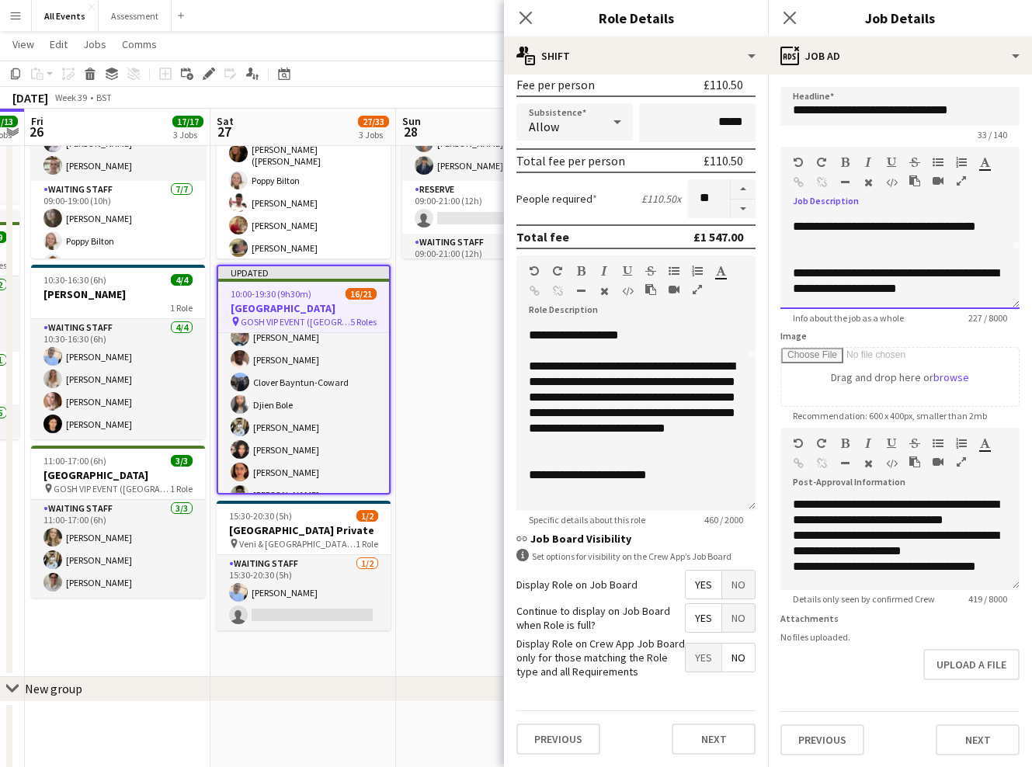
scroll to position [239, 0]
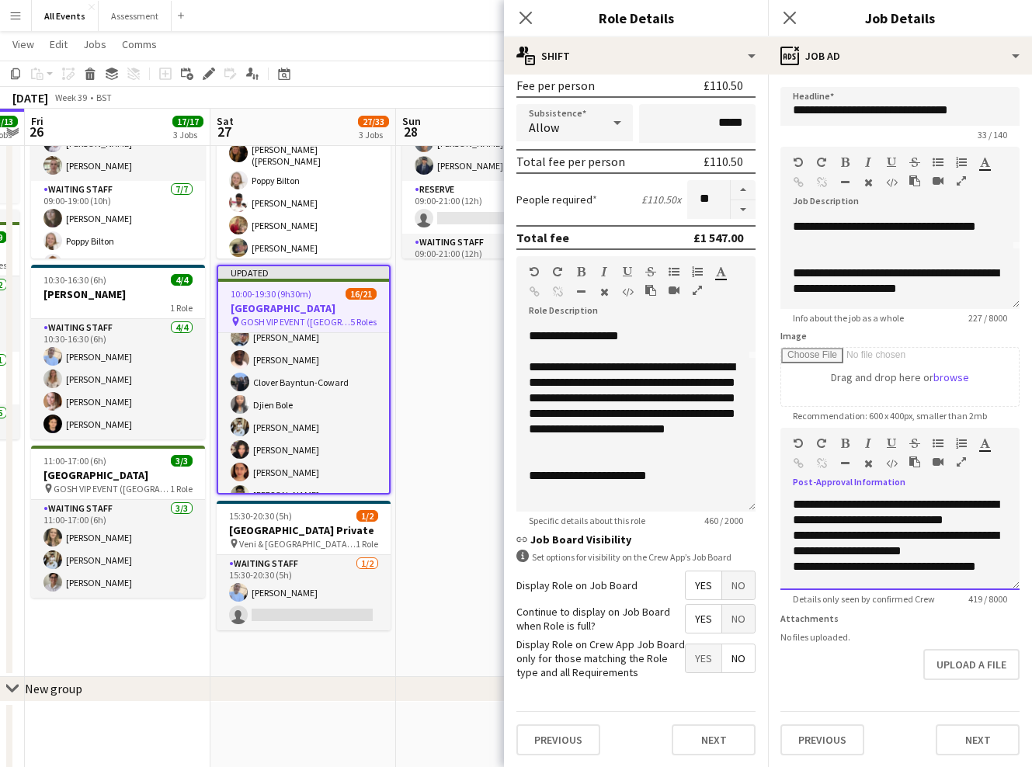
click at [794, 506] on div "**********" at bounding box center [900, 512] width 214 height 31
click at [859, 536] on div "**********" at bounding box center [900, 543] width 214 height 31
drag, startPoint x: 859, startPoint y: 536, endPoint x: 907, endPoint y: 536, distance: 47.4
click at [907, 536] on div "**********" at bounding box center [900, 543] width 214 height 31
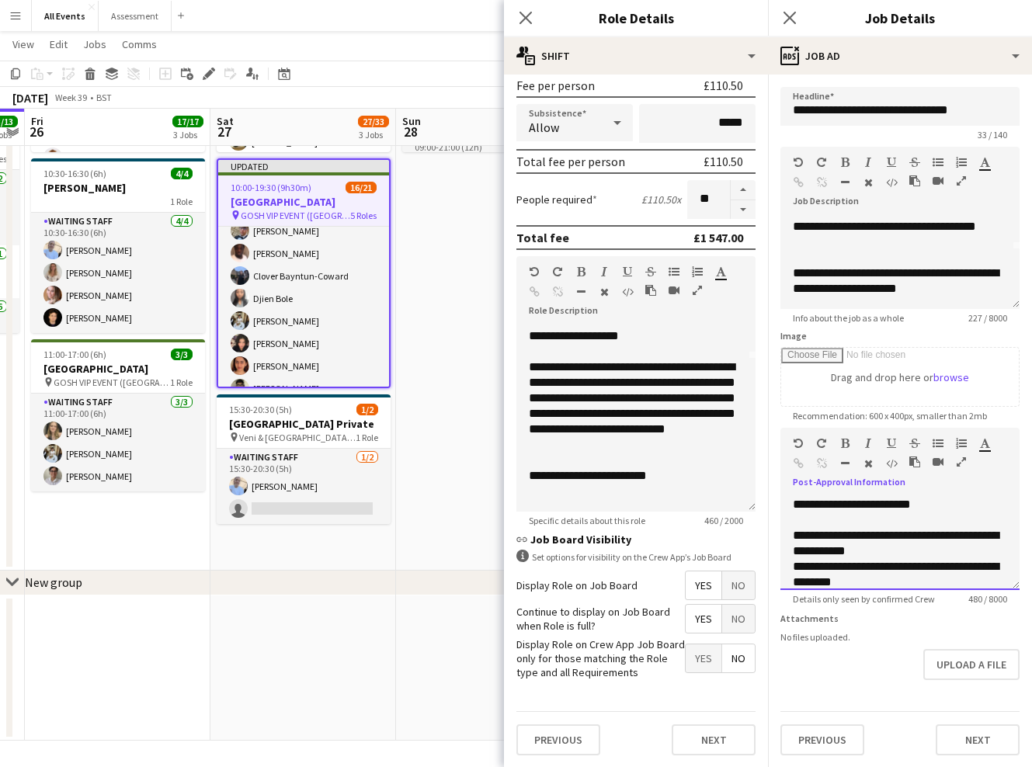
scroll to position [258, 0]
click at [881, 550] on div "**********" at bounding box center [900, 543] width 214 height 31
drag, startPoint x: 881, startPoint y: 550, endPoint x: 817, endPoint y: 549, distance: 63.7
click at [817, 549] on div "**********" at bounding box center [900, 543] width 214 height 31
click at [915, 519] on div at bounding box center [900, 520] width 214 height 16
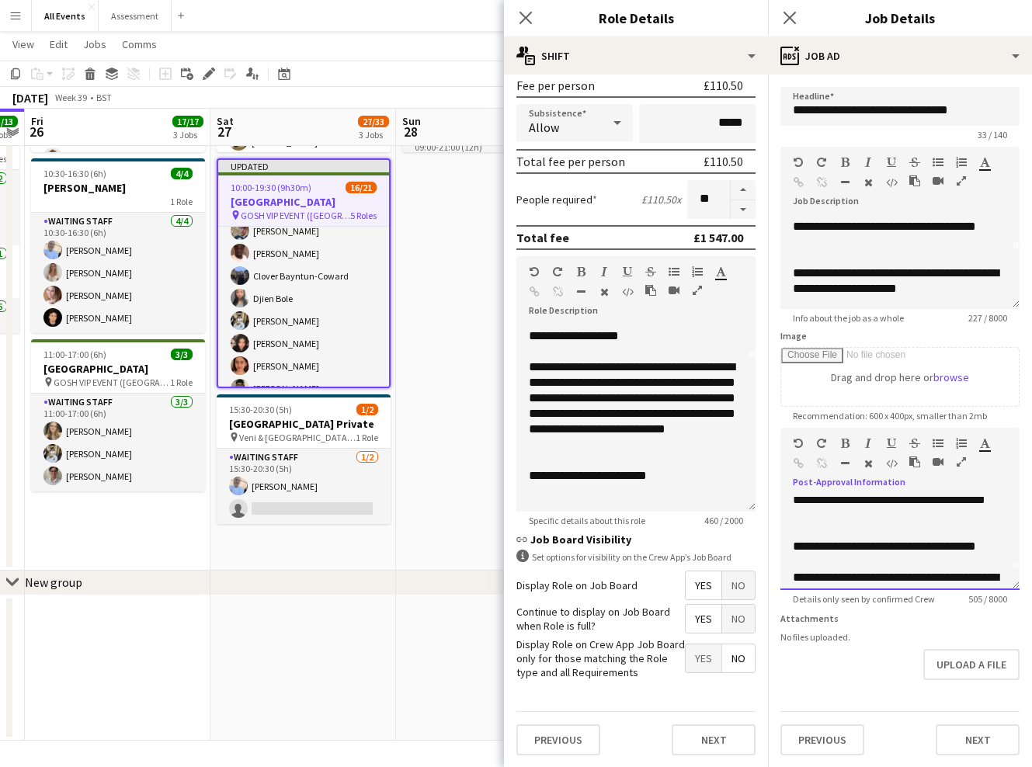
scroll to position [37, 0]
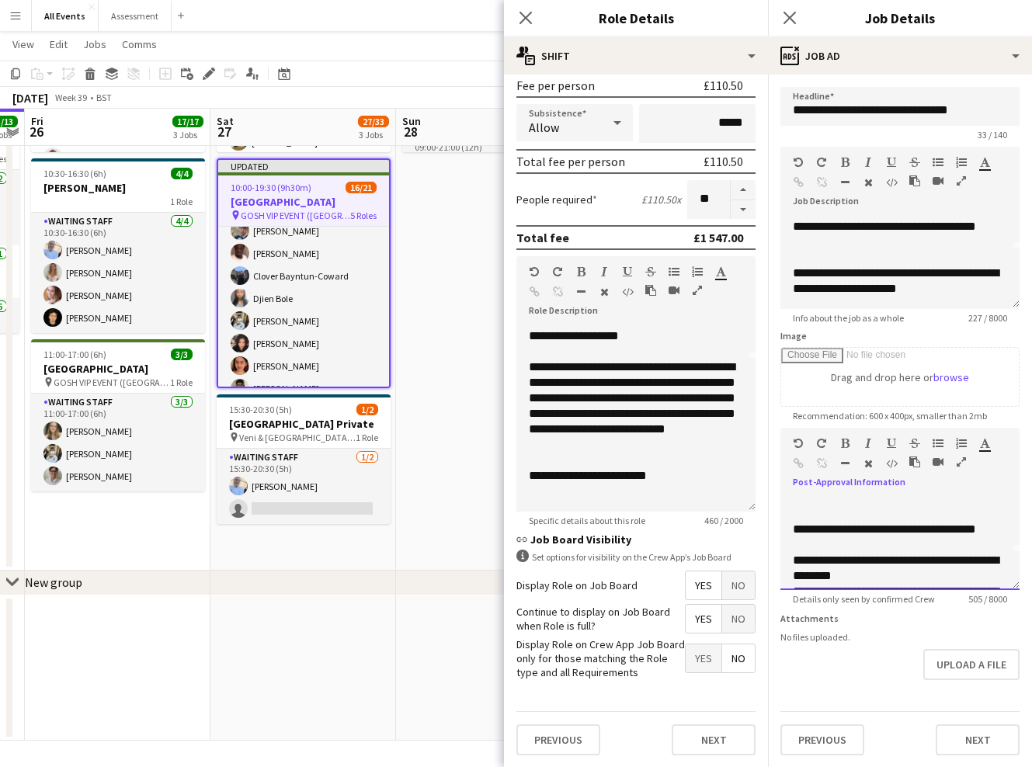
click at [885, 547] on div "**********" at bounding box center [900, 537] width 214 height 31
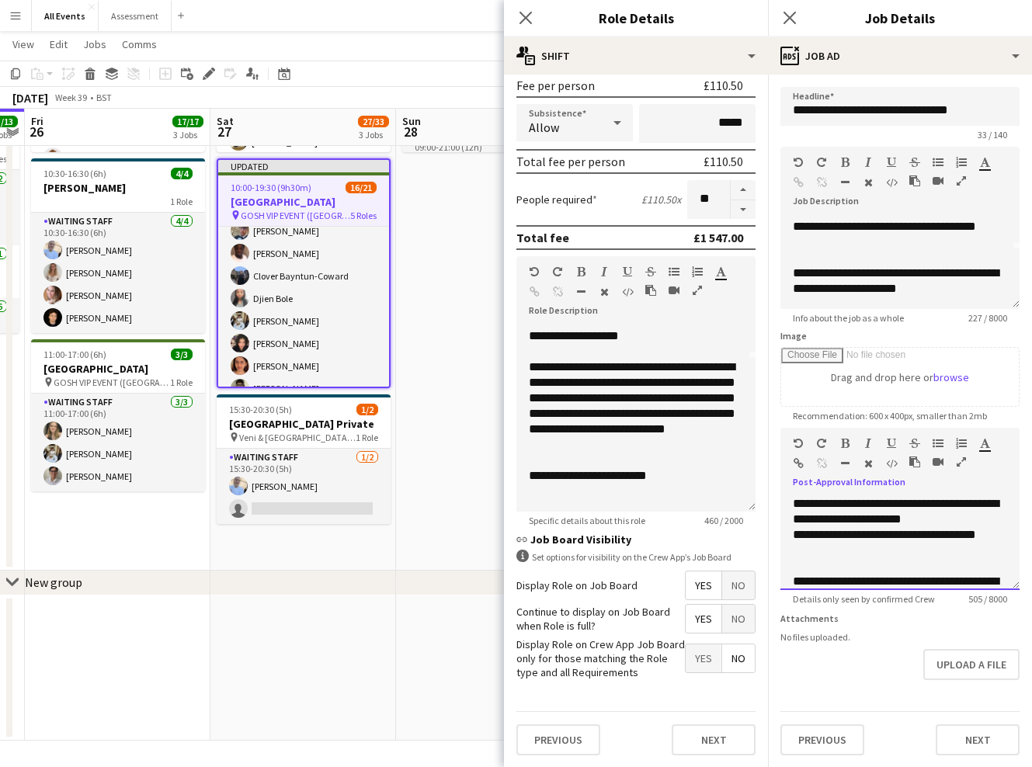
scroll to position [134, 0]
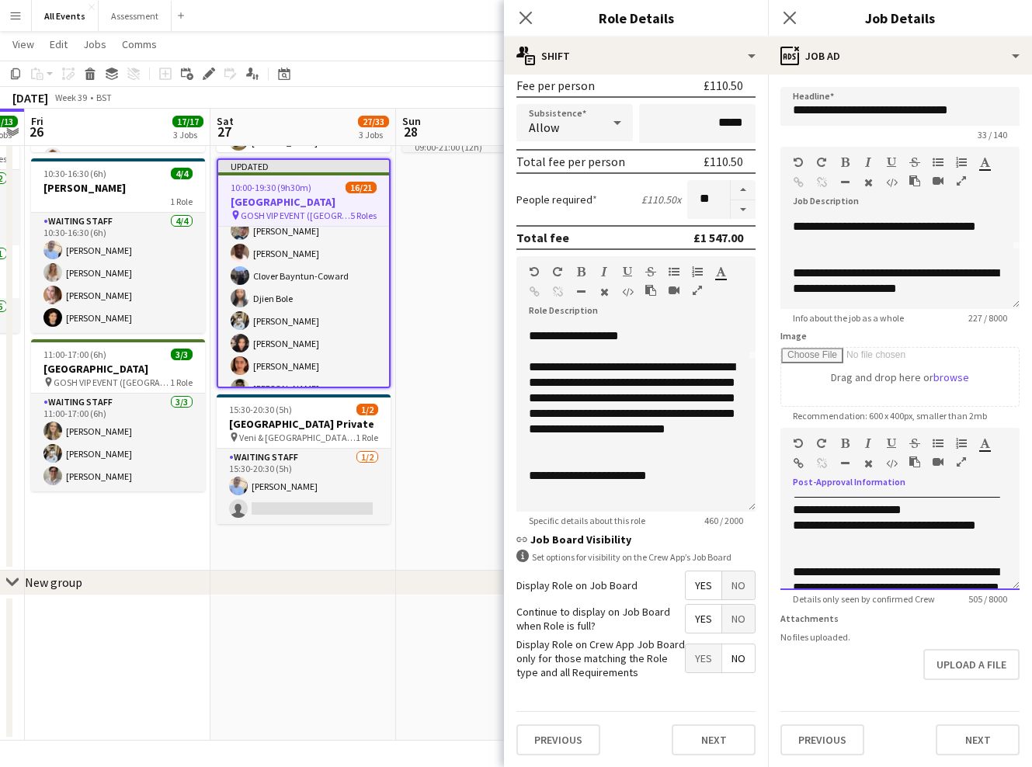
drag, startPoint x: 793, startPoint y: 551, endPoint x: 987, endPoint y: 555, distance: 194.1
click at [987, 555] on div "**********" at bounding box center [899, 543] width 239 height 93
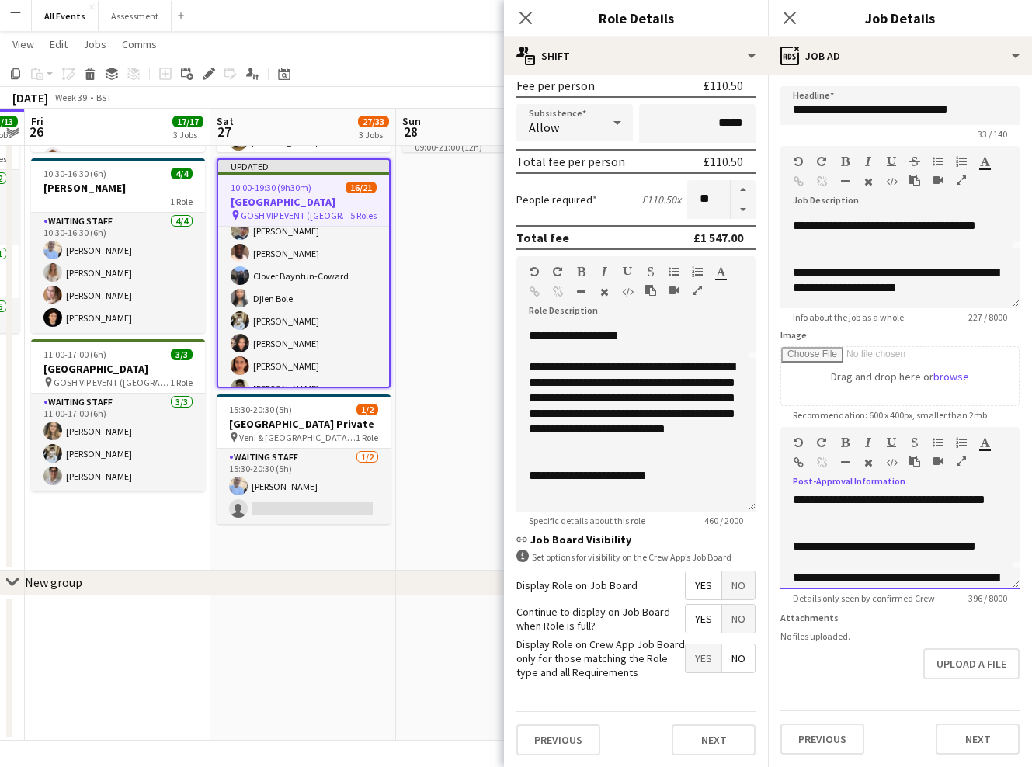
scroll to position [0, 0]
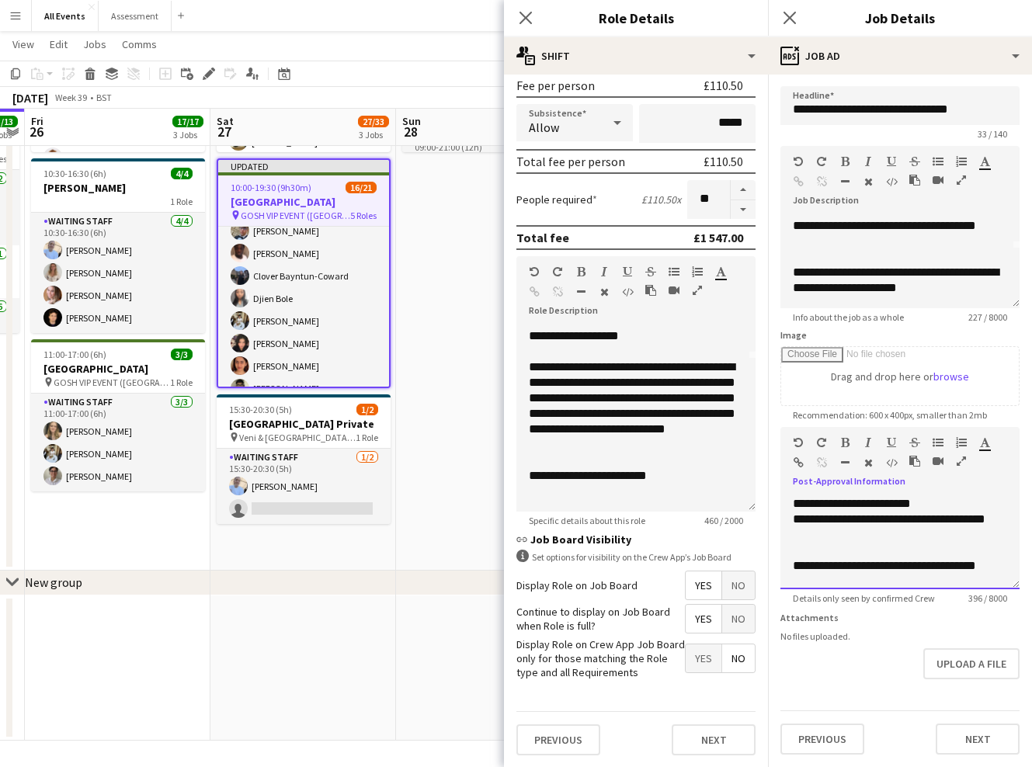
drag, startPoint x: 859, startPoint y: 548, endPoint x: 796, endPoint y: 477, distance: 95.1
click at [796, 477] on div "**********" at bounding box center [899, 508] width 239 height 162
copy div "**********"
click at [983, 739] on button "Next" at bounding box center [977, 739] width 84 height 31
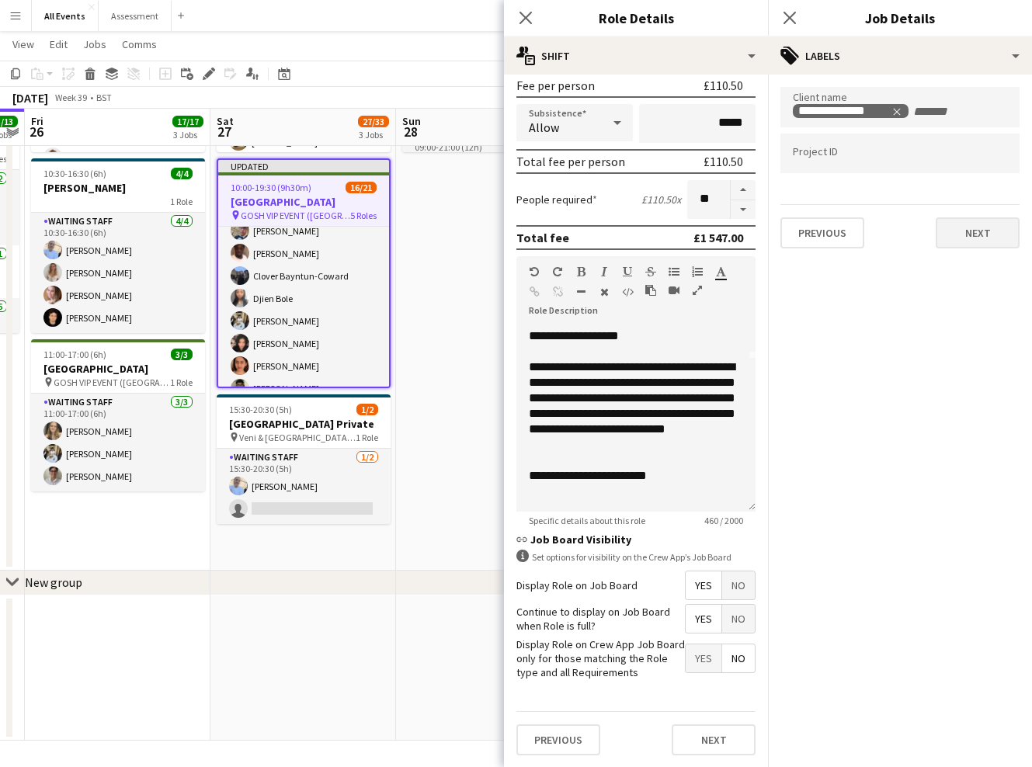
click at [982, 227] on button "Next" at bounding box center [977, 232] width 84 height 31
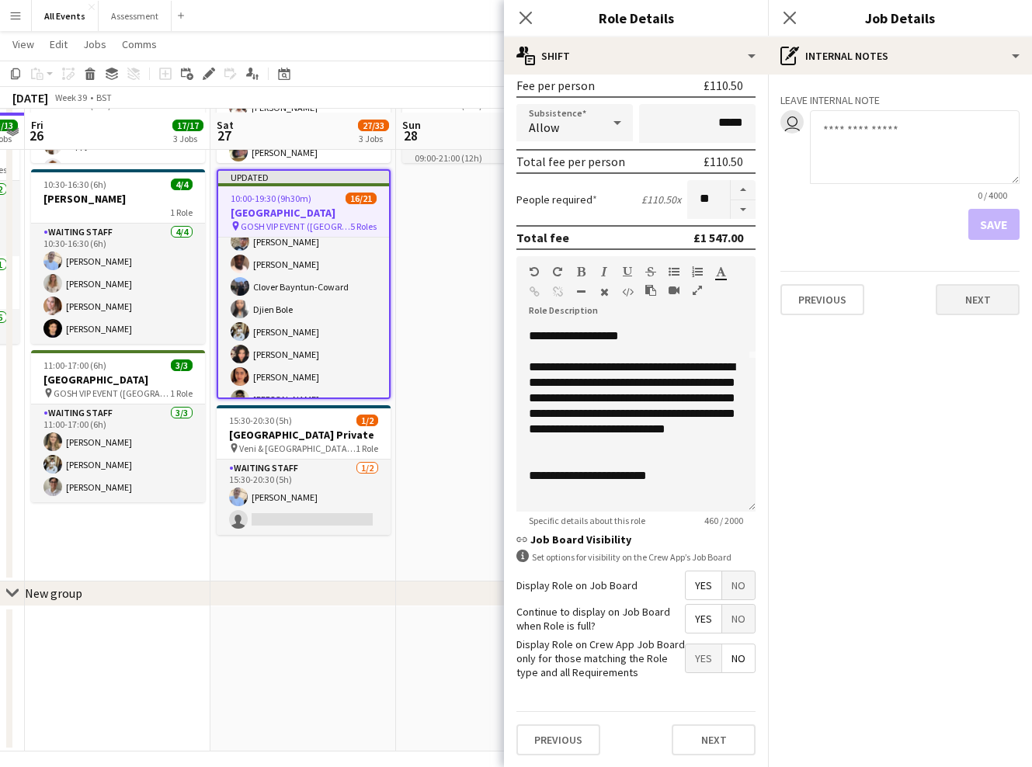
click at [974, 307] on button "Next" at bounding box center [977, 299] width 84 height 31
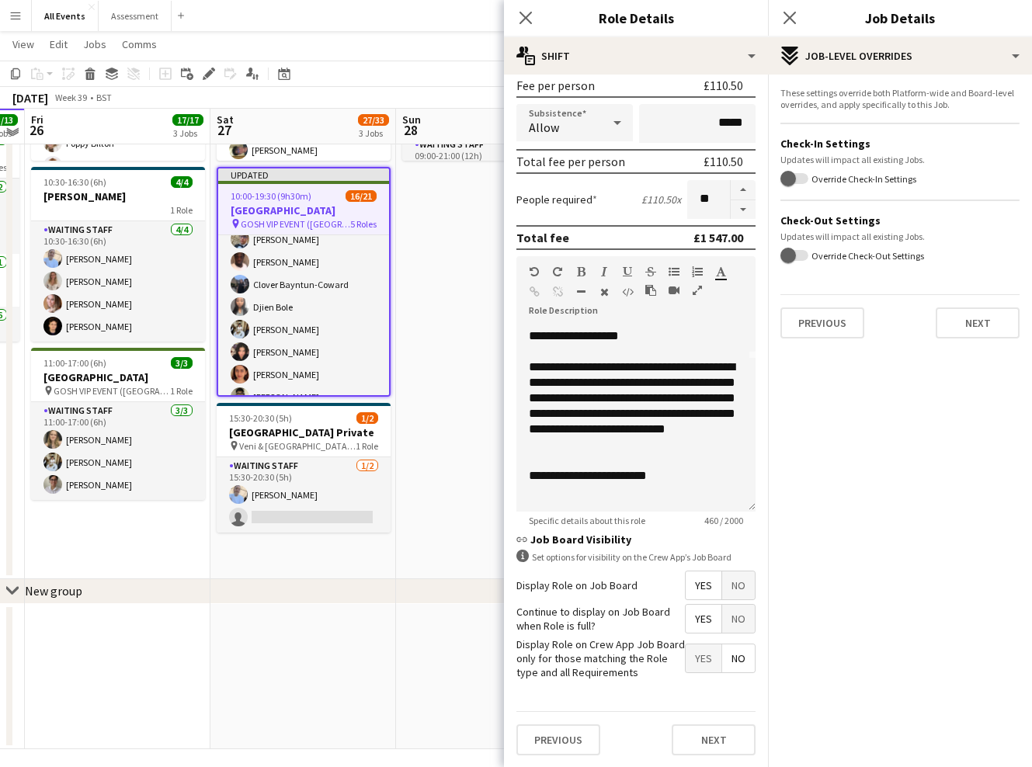
scroll to position [249, 0]
click at [960, 329] on button "Next" at bounding box center [977, 322] width 84 height 31
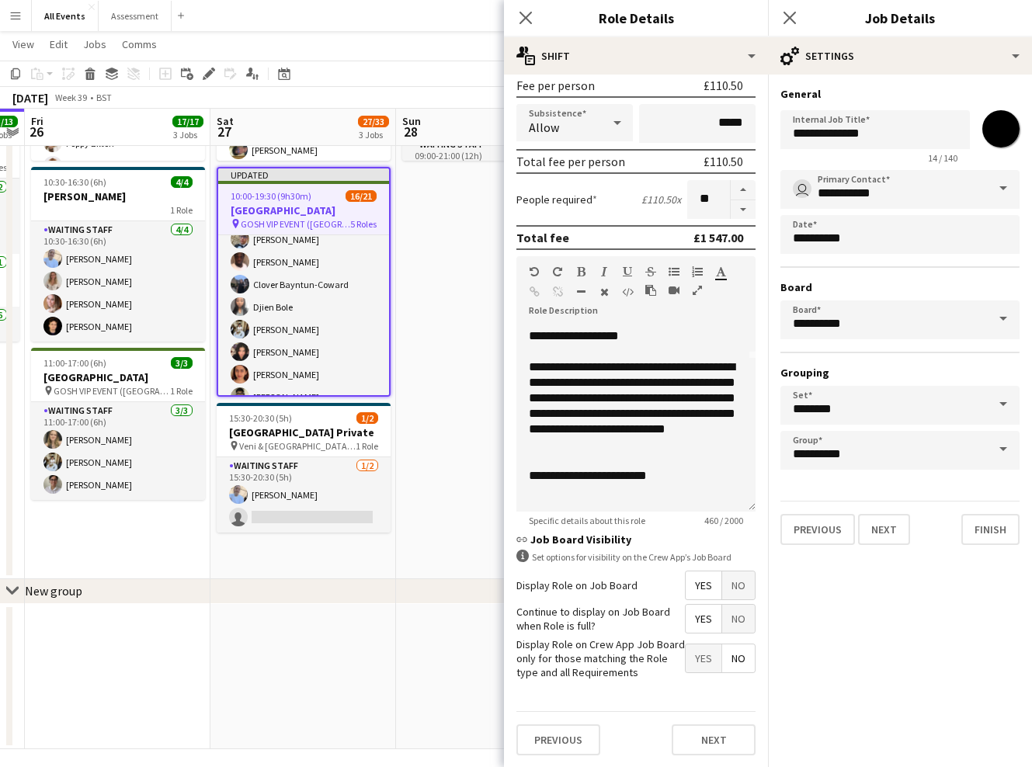
click at [428, 638] on app-date-cell at bounding box center [489, 677] width 186 height 146
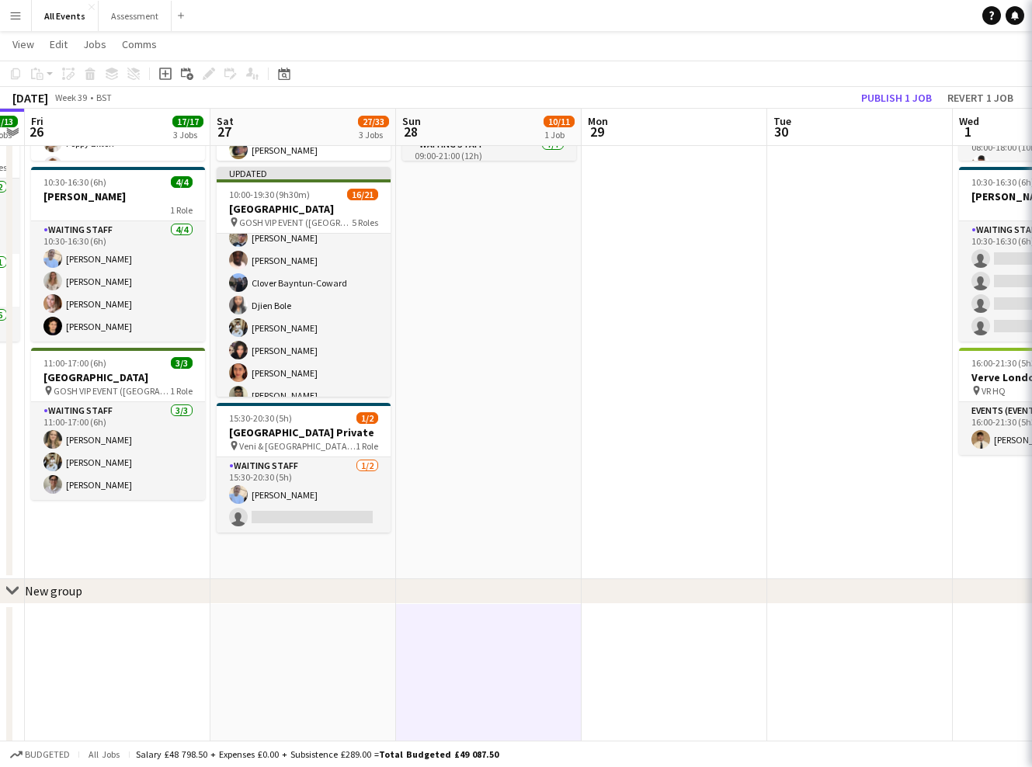
scroll to position [0, 533]
click at [908, 95] on button "Publish 1 job" at bounding box center [896, 98] width 83 height 20
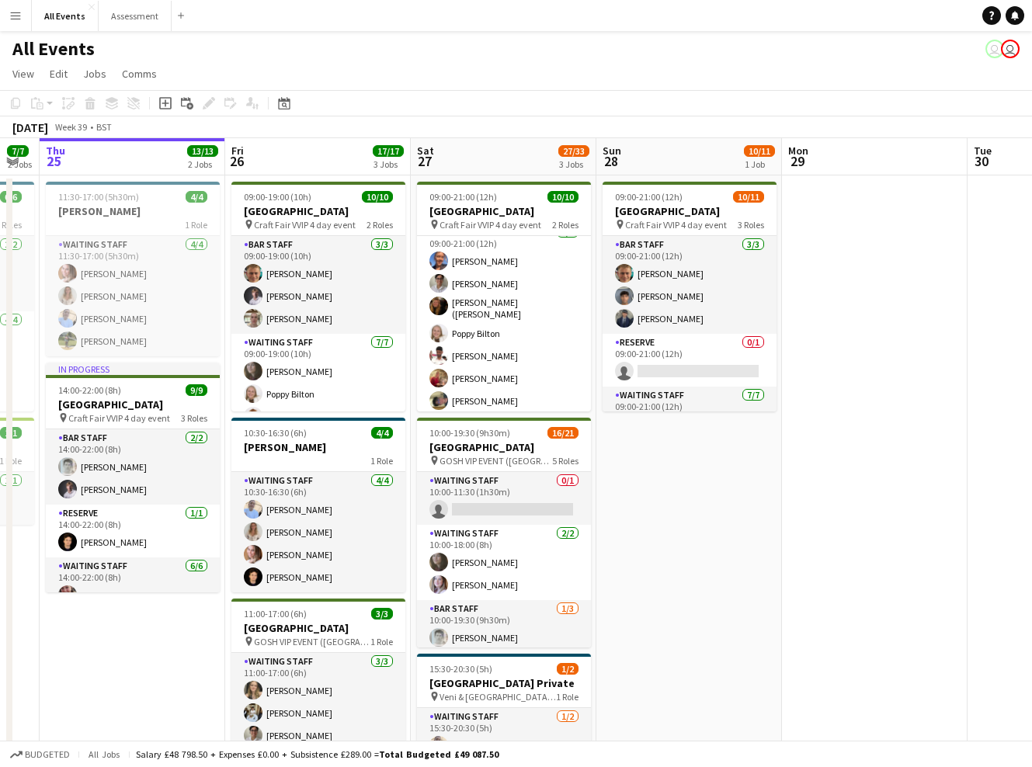
scroll to position [0, 0]
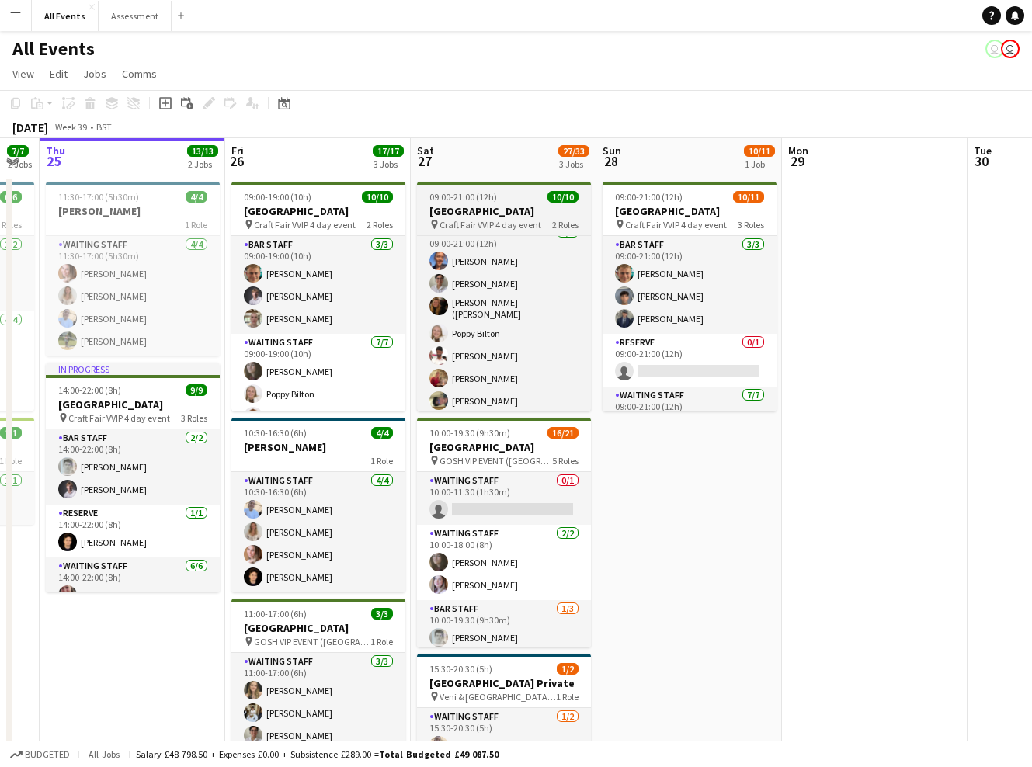
click at [527, 216] on h3 "[GEOGRAPHIC_DATA]" at bounding box center [504, 211] width 174 height 14
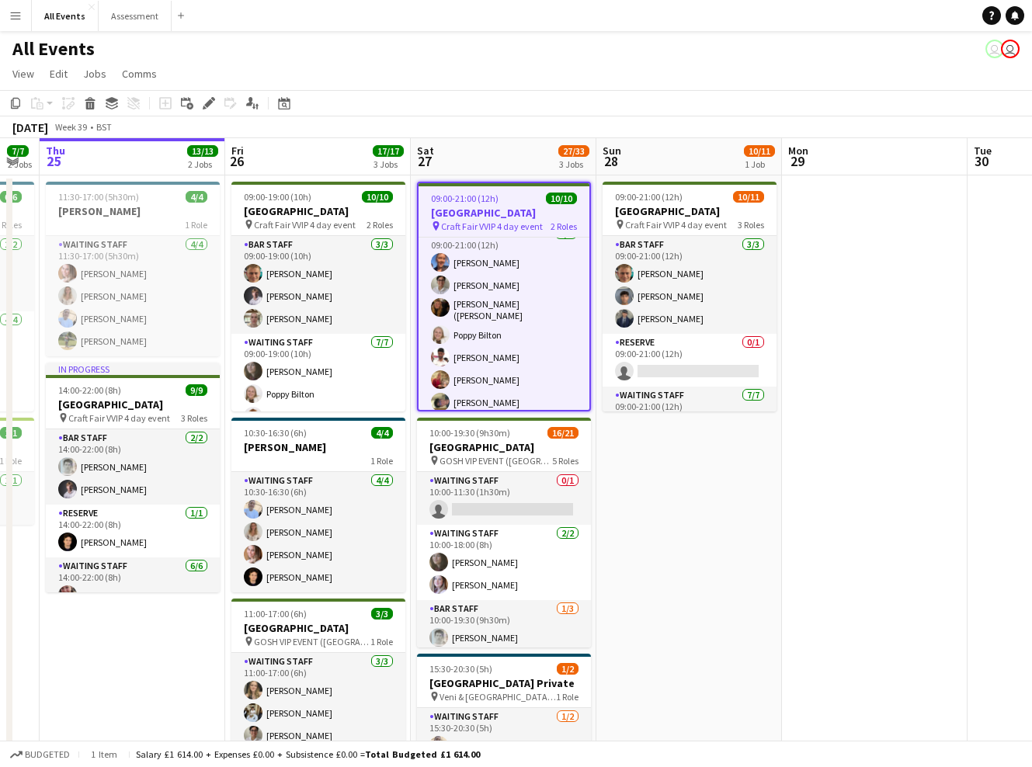
click at [488, 214] on h3 "[GEOGRAPHIC_DATA]" at bounding box center [503, 213] width 171 height 14
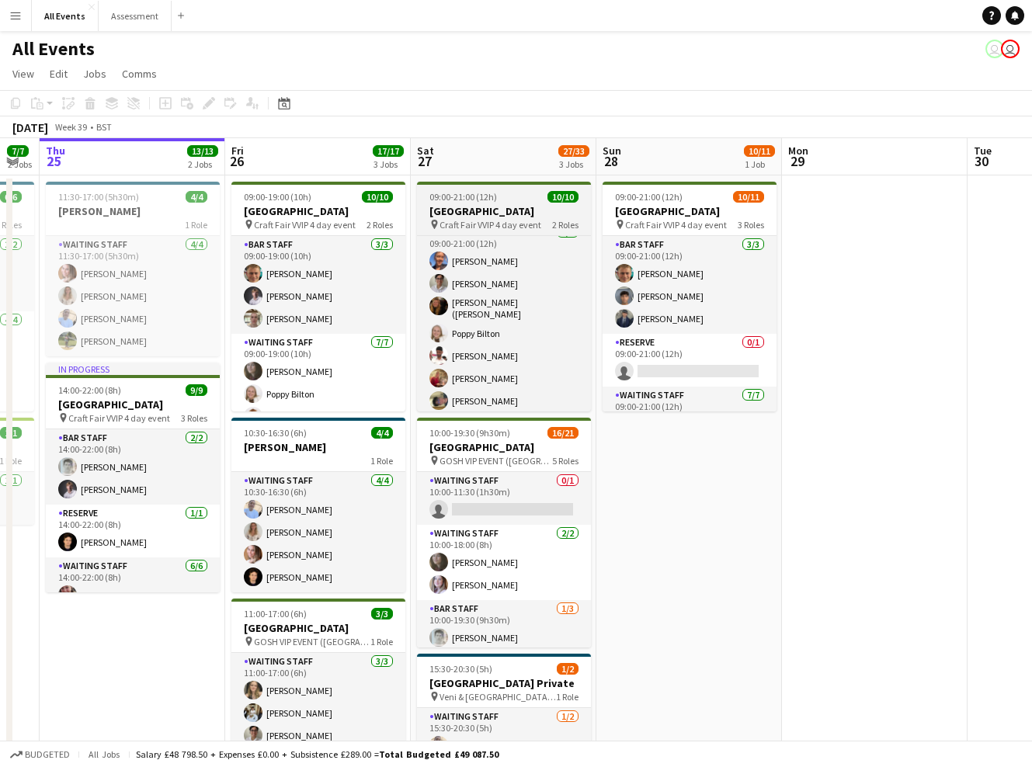
click at [487, 226] on span "Craft Fair VVIP 4 day event" at bounding box center [490, 225] width 102 height 12
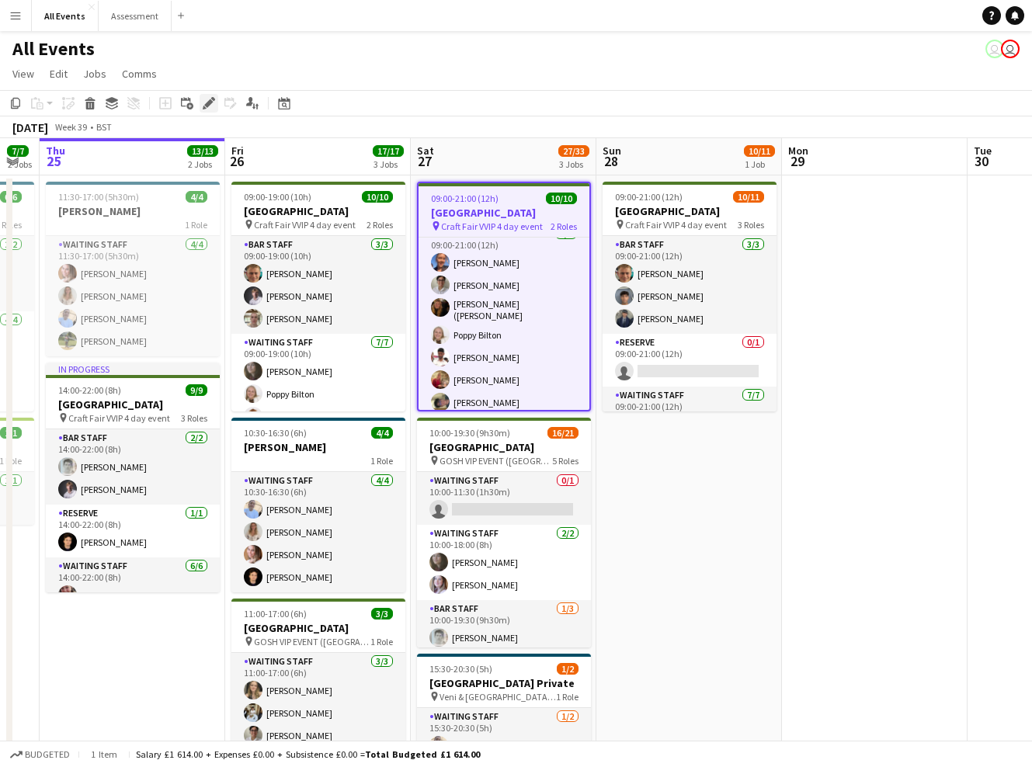
click at [208, 105] on icon at bounding box center [208, 103] width 9 height 9
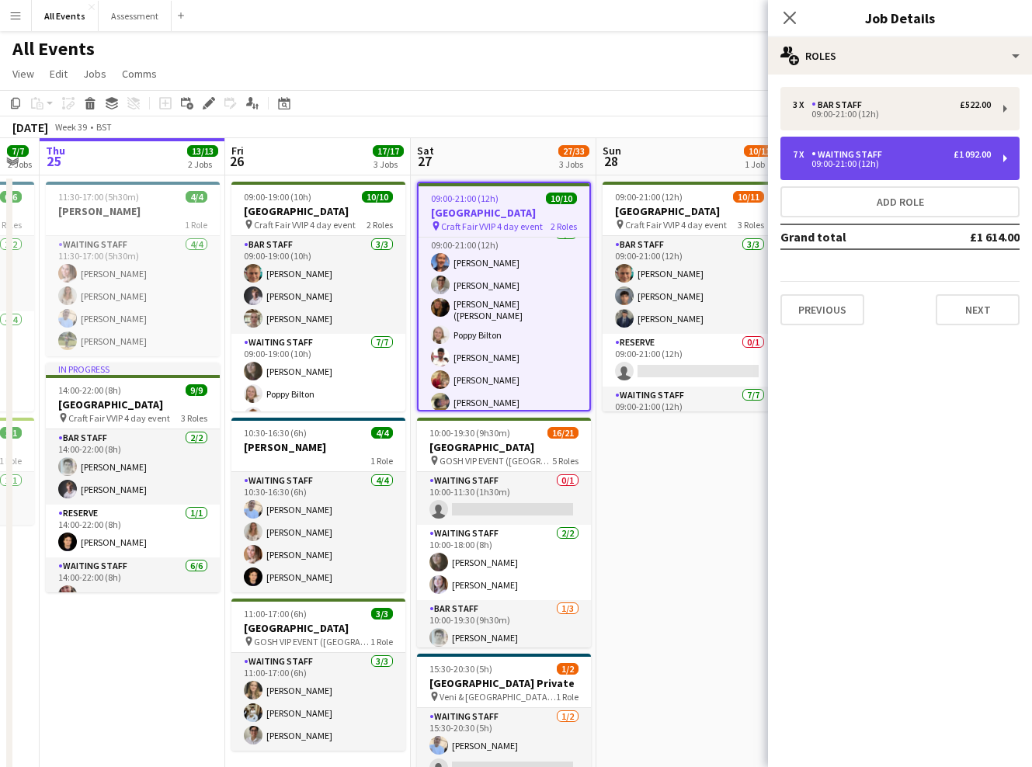
click at [863, 166] on div "09:00-21:00 (12h)" at bounding box center [892, 164] width 198 height 8
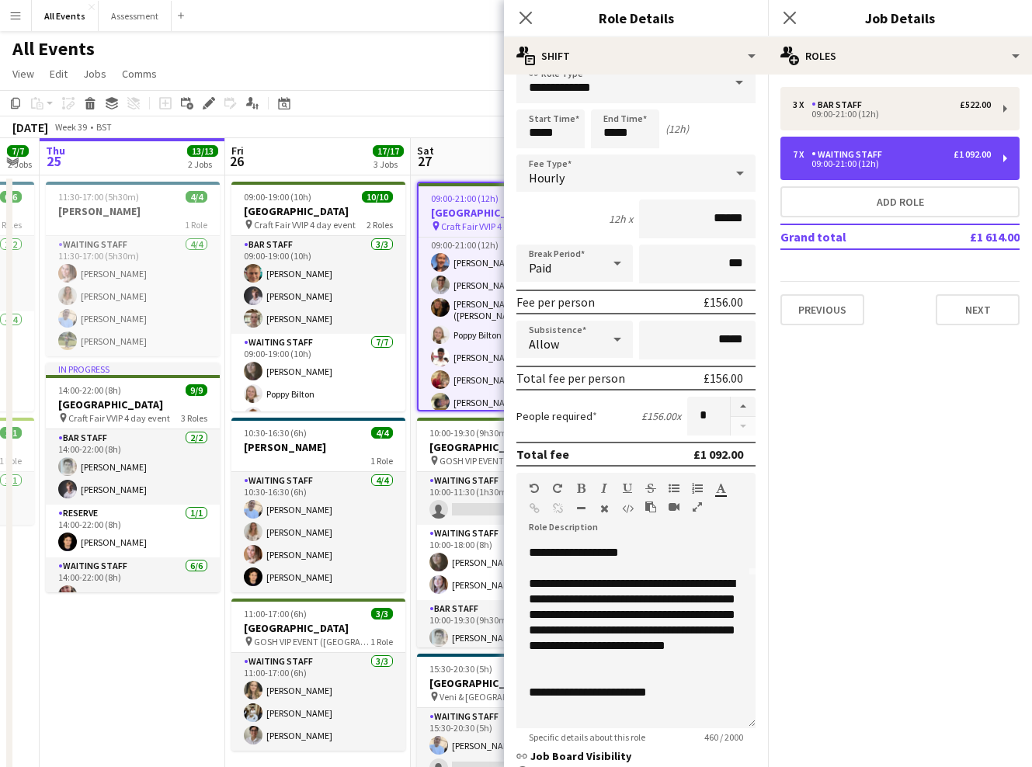
scroll to position [152, 0]
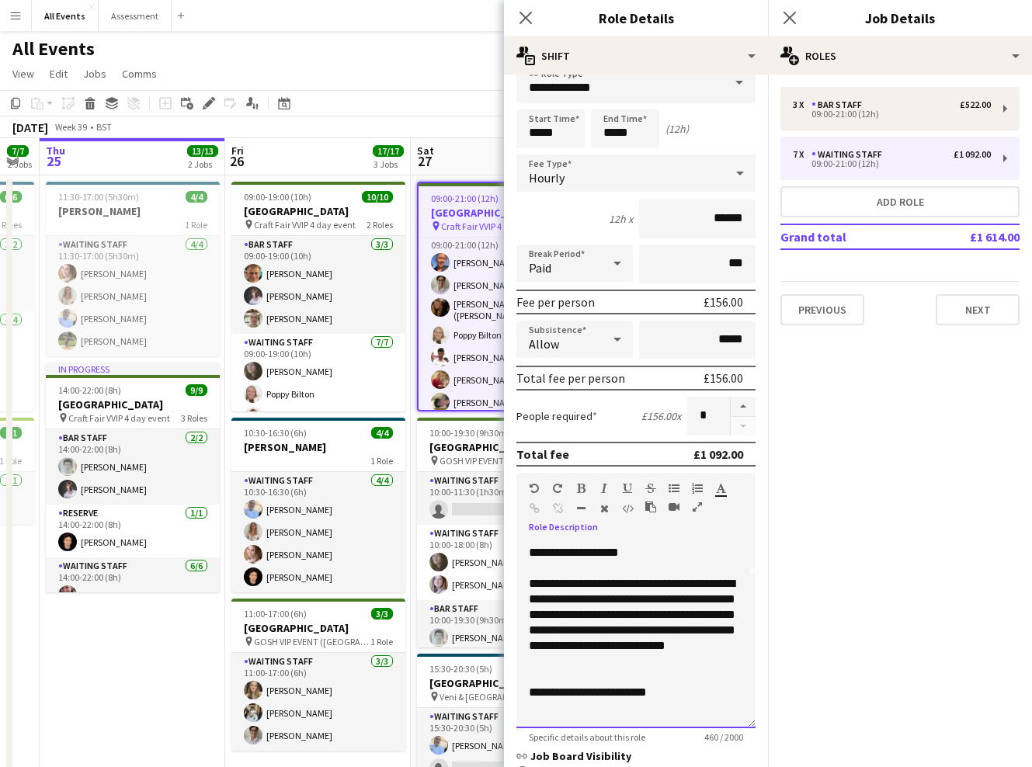
drag, startPoint x: 528, startPoint y: 584, endPoint x: 633, endPoint y: 650, distance: 123.8
click at [633, 650] on div "**********" at bounding box center [635, 635] width 239 height 186
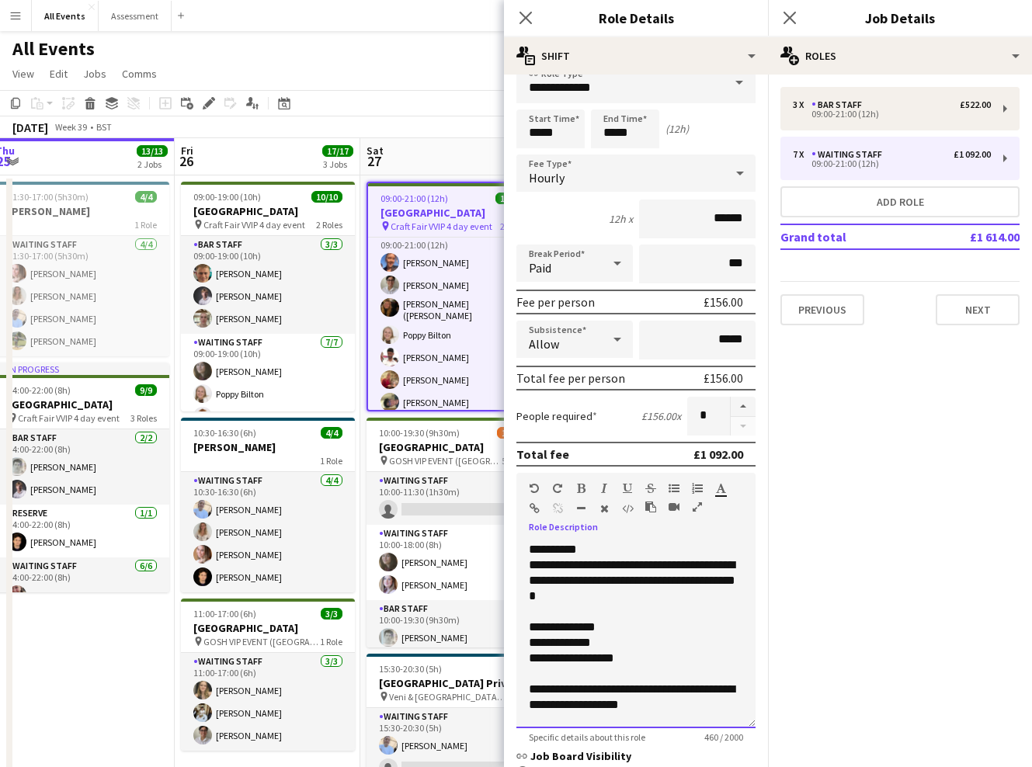
scroll to position [0, 0]
click at [970, 309] on button "Next" at bounding box center [977, 309] width 84 height 31
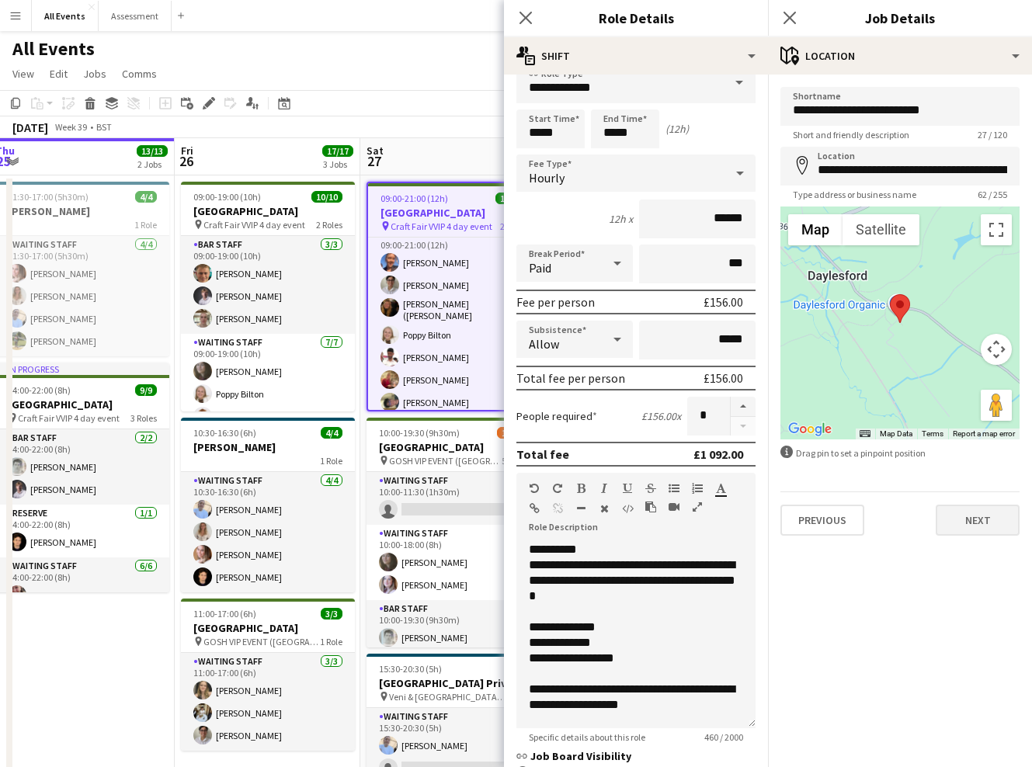
click at [981, 522] on button "Next" at bounding box center [977, 520] width 84 height 31
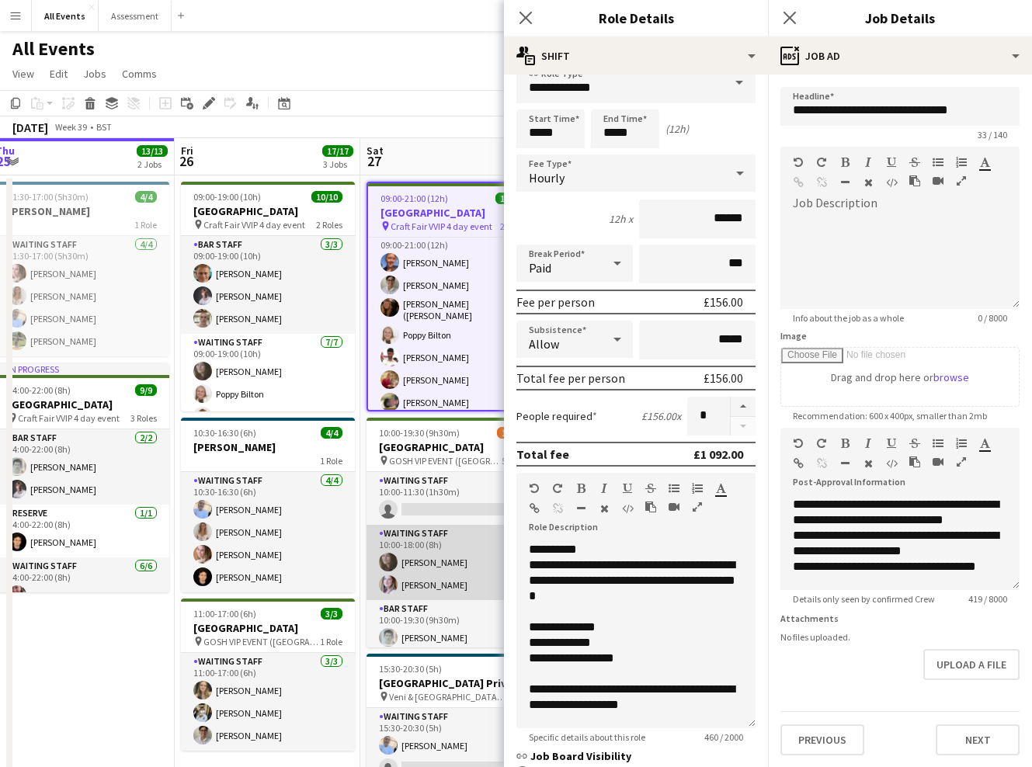
click at [418, 543] on app-card-role "Waiting Staff 2/2 10:00-18:00 (8h) Flora McCullough Tilly Sherwin" at bounding box center [453, 562] width 174 height 75
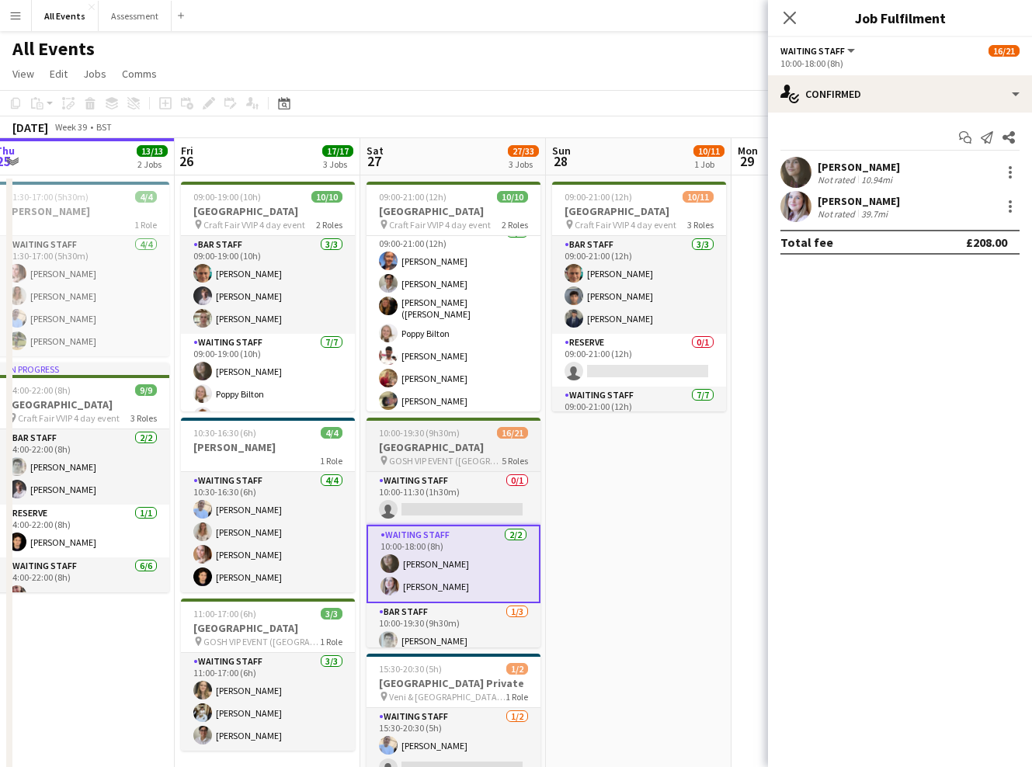
click at [451, 450] on h3 "[GEOGRAPHIC_DATA]" at bounding box center [453, 447] width 174 height 14
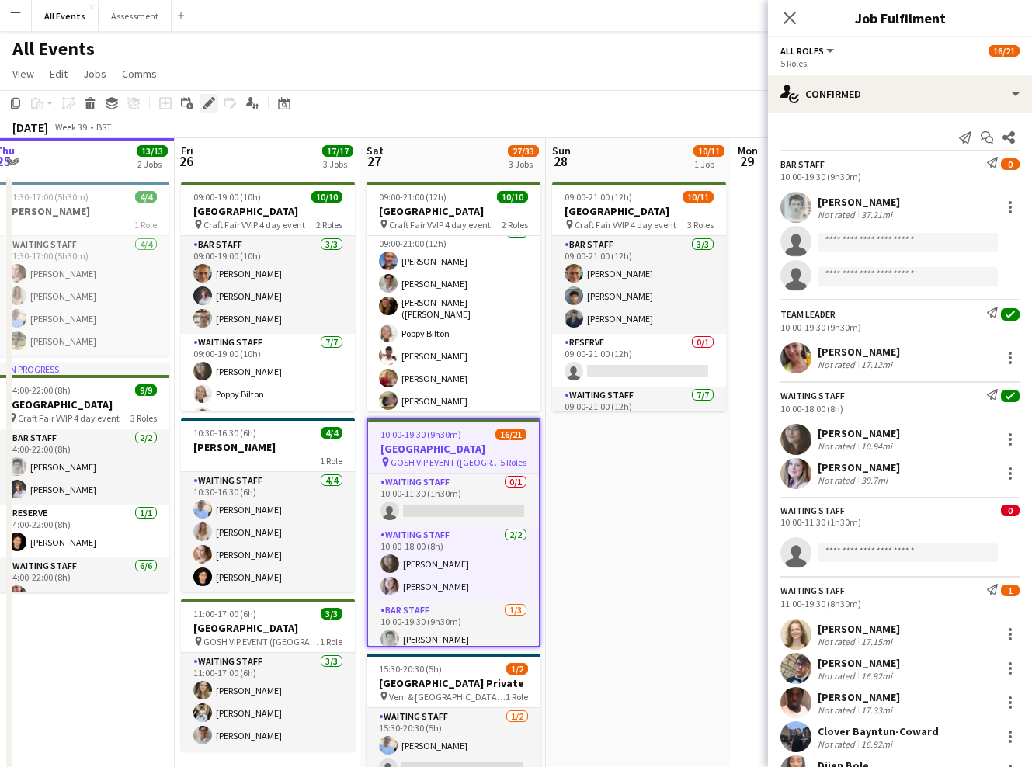
click at [213, 109] on icon "Edit" at bounding box center [209, 103] width 12 height 12
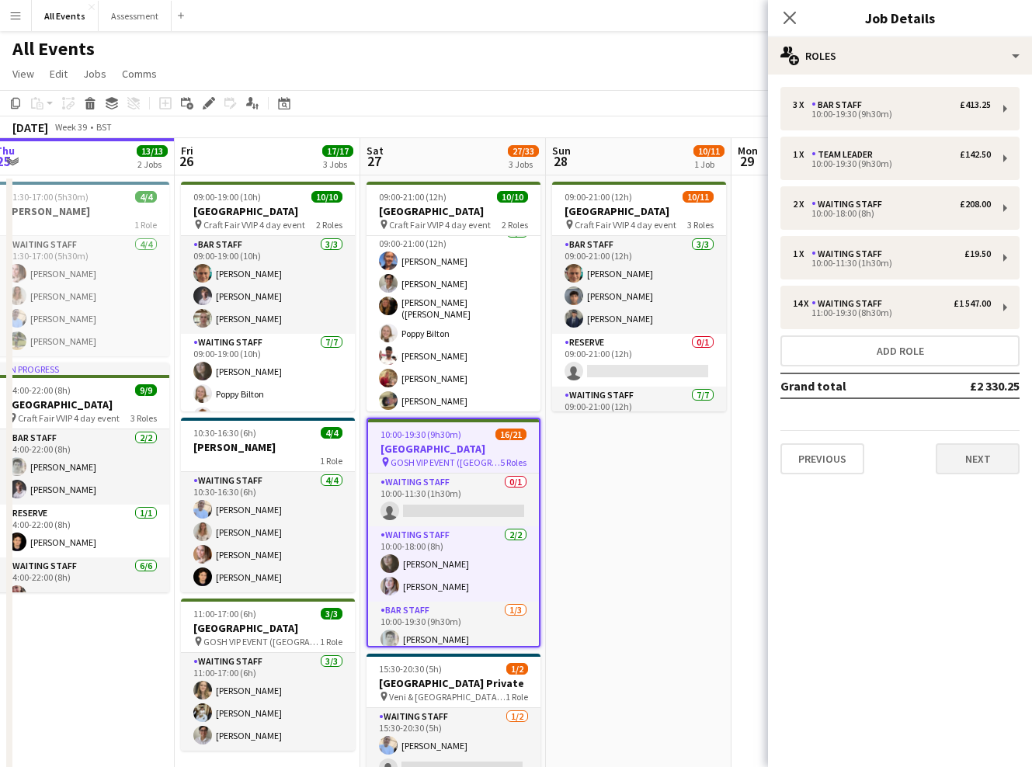
click at [995, 470] on button "Next" at bounding box center [977, 458] width 84 height 31
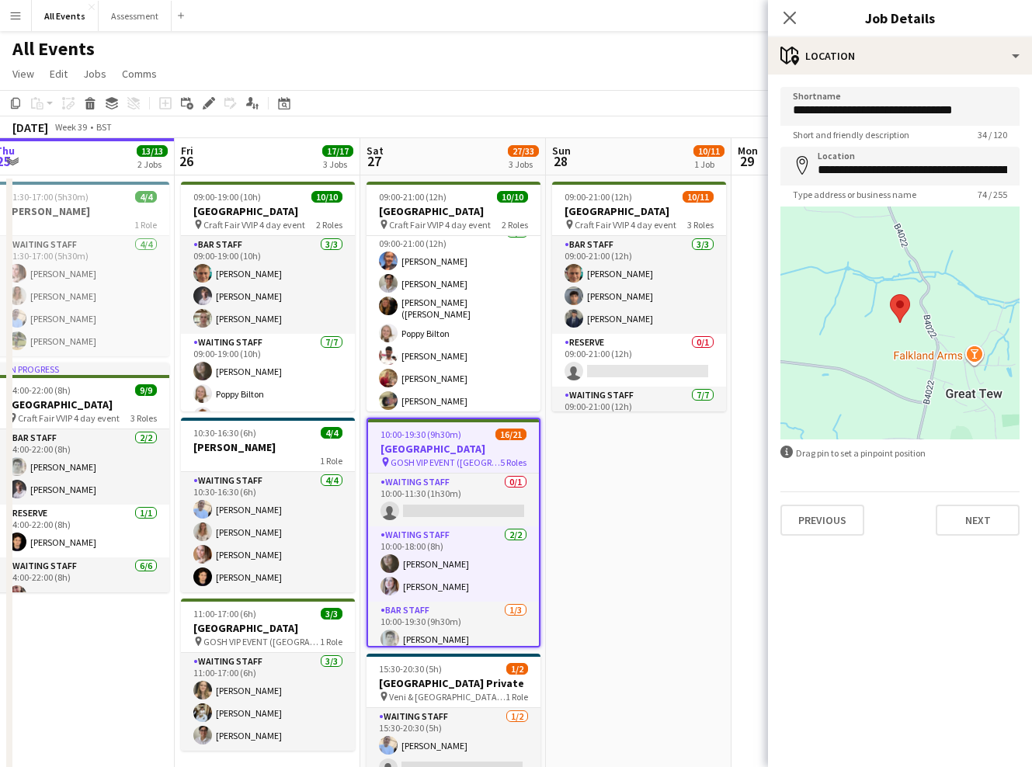
scroll to position [0, 1]
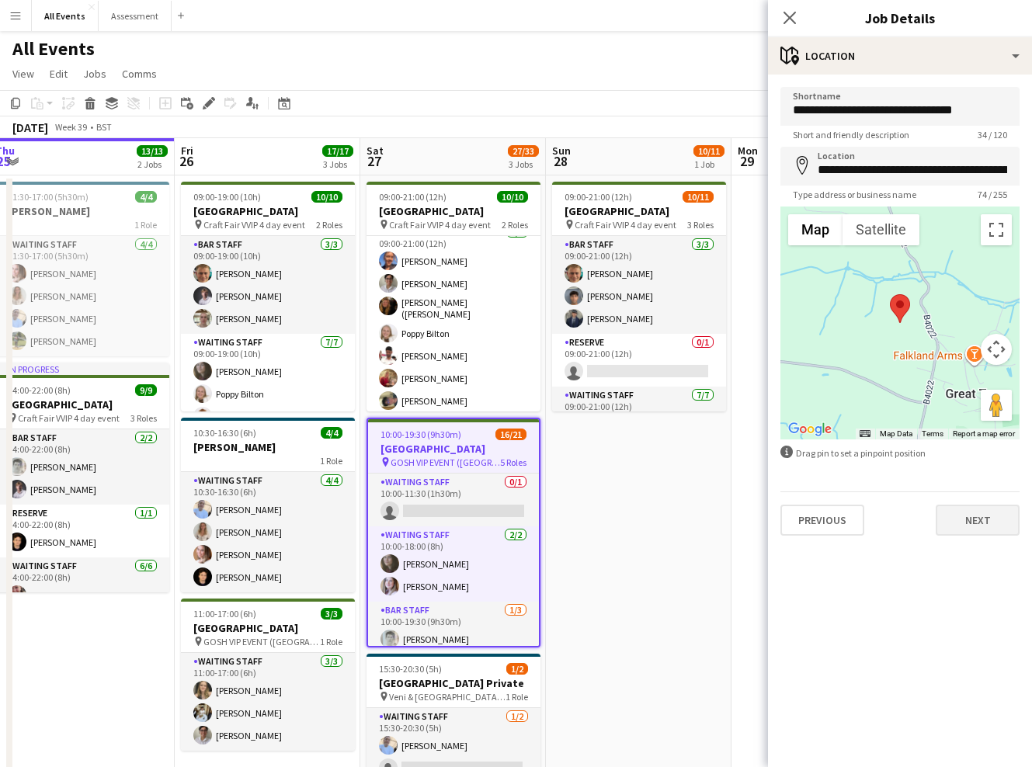
click at [981, 504] on form "**********" at bounding box center [900, 311] width 264 height 449
click at [974, 529] on button "Next" at bounding box center [977, 520] width 84 height 31
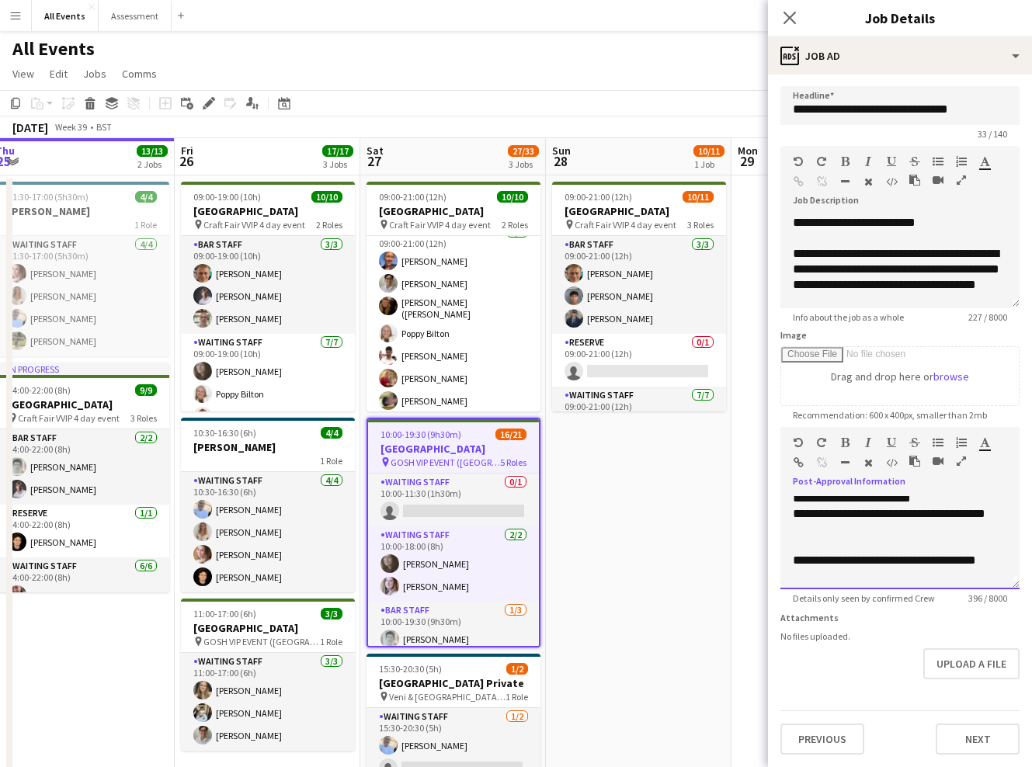
scroll to position [0, 0]
drag, startPoint x: 876, startPoint y: 568, endPoint x: 733, endPoint y: 480, distance: 167.6
click at [733, 480] on body "Menu Boards Boards Boards All jobs Status Workforce Workforce My Workforce Recr…" at bounding box center [516, 513] width 1032 height 1026
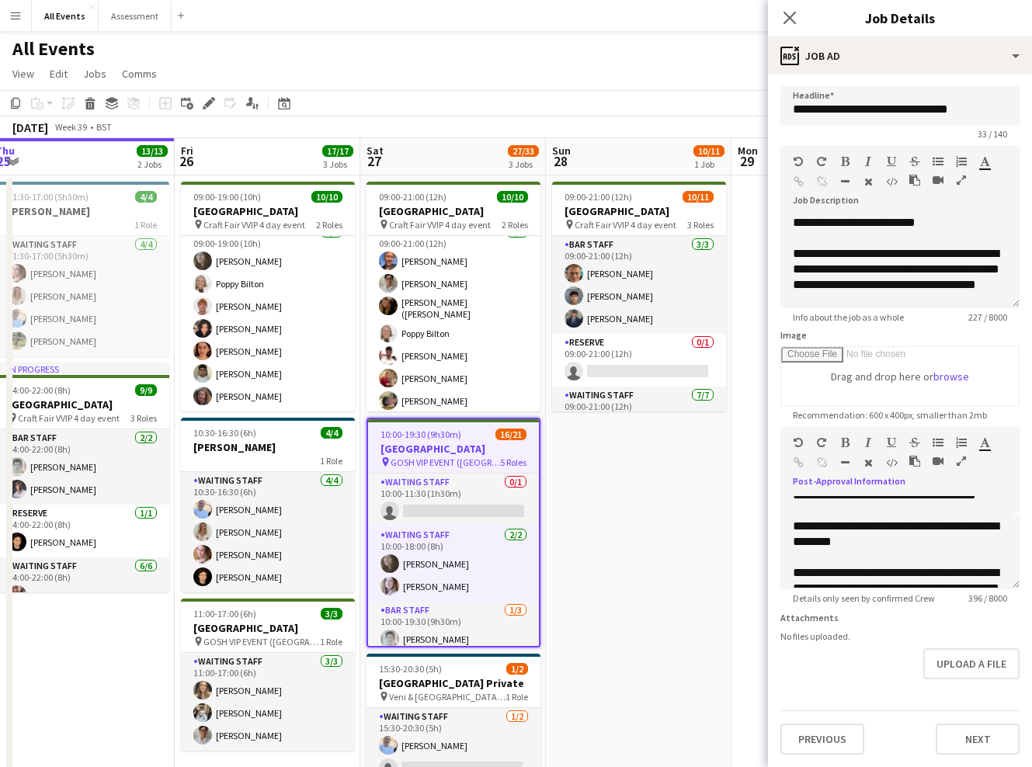
scroll to position [110, 0]
click at [296, 622] on h3 "[GEOGRAPHIC_DATA]" at bounding box center [268, 628] width 174 height 14
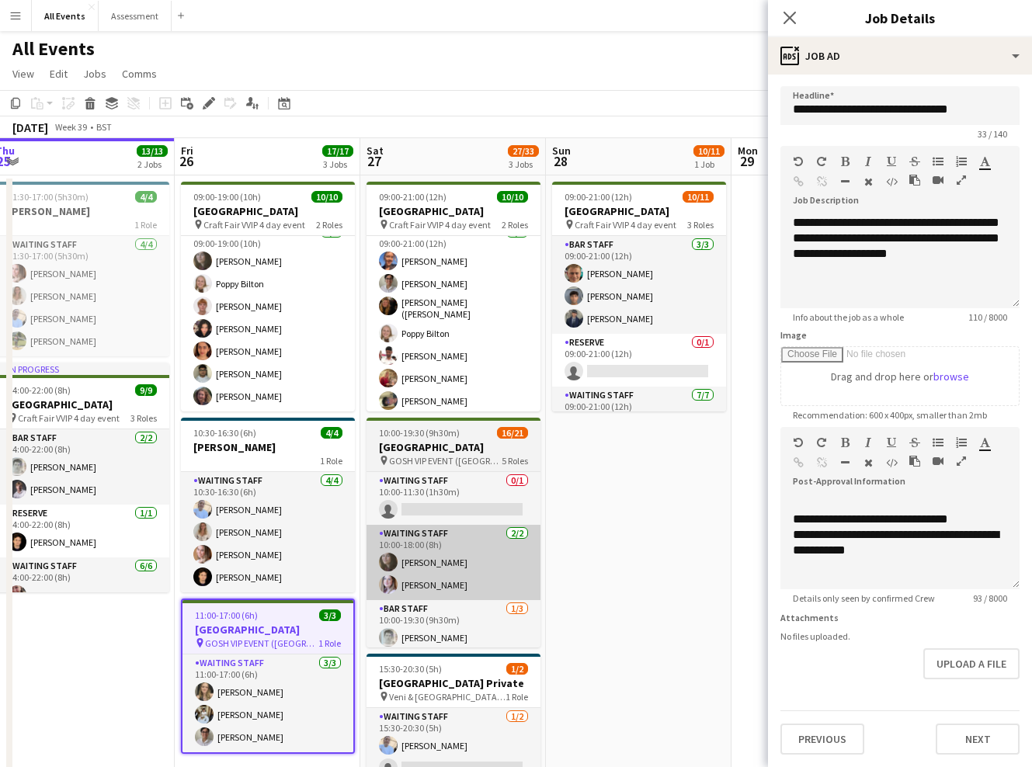
scroll to position [0, 0]
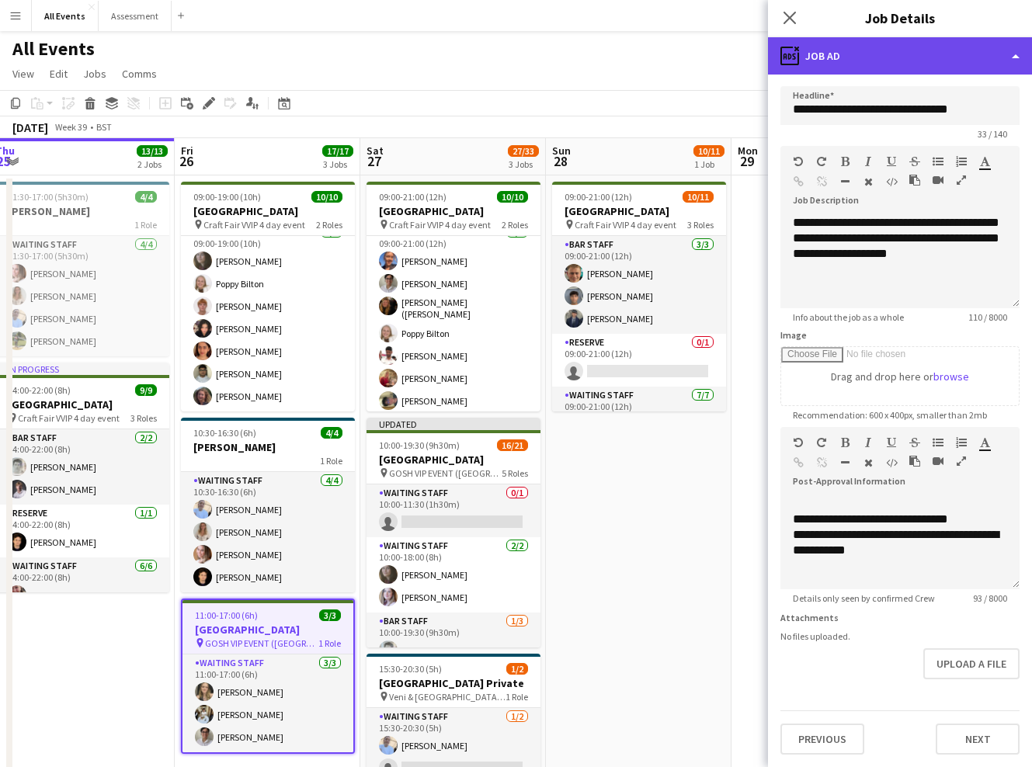
click at [894, 65] on div "ads-window Job Ad" at bounding box center [900, 55] width 264 height 37
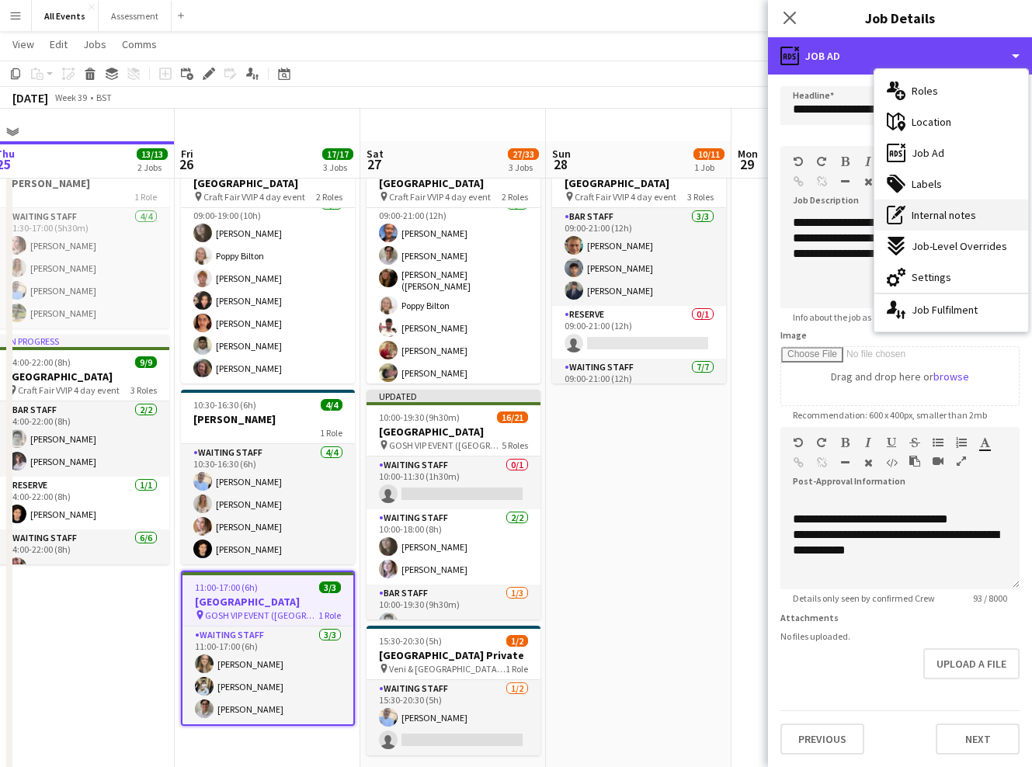
scroll to position [24, 0]
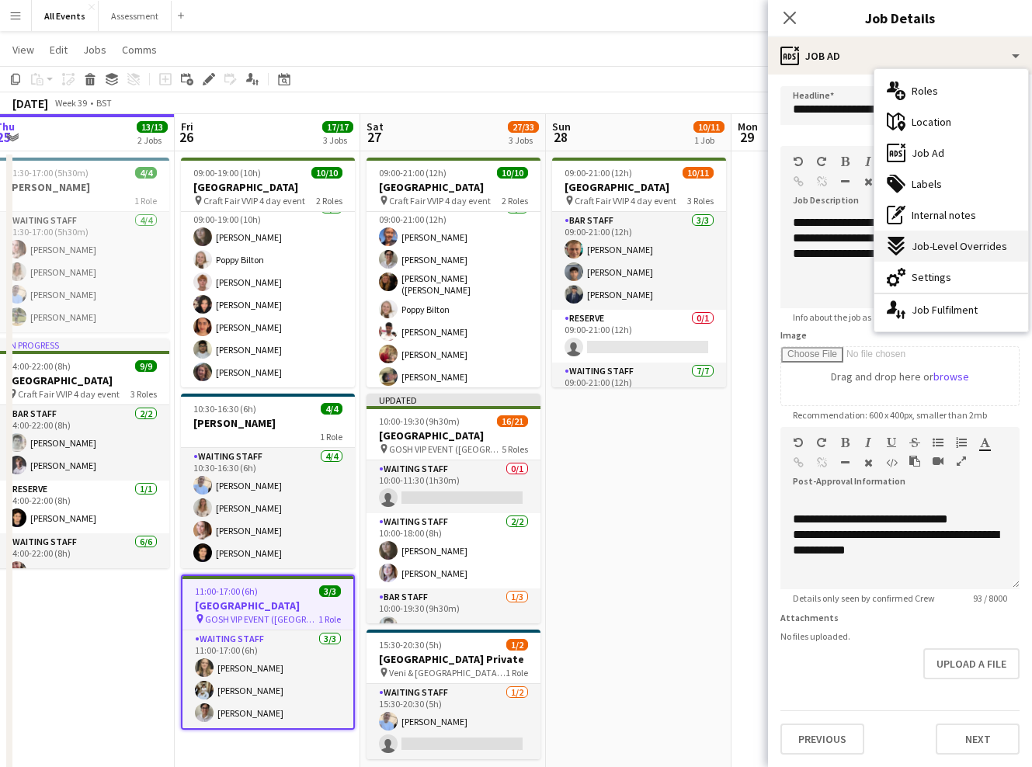
click at [943, 247] on span "Job-Level Overrides" at bounding box center [958, 246] width 95 height 14
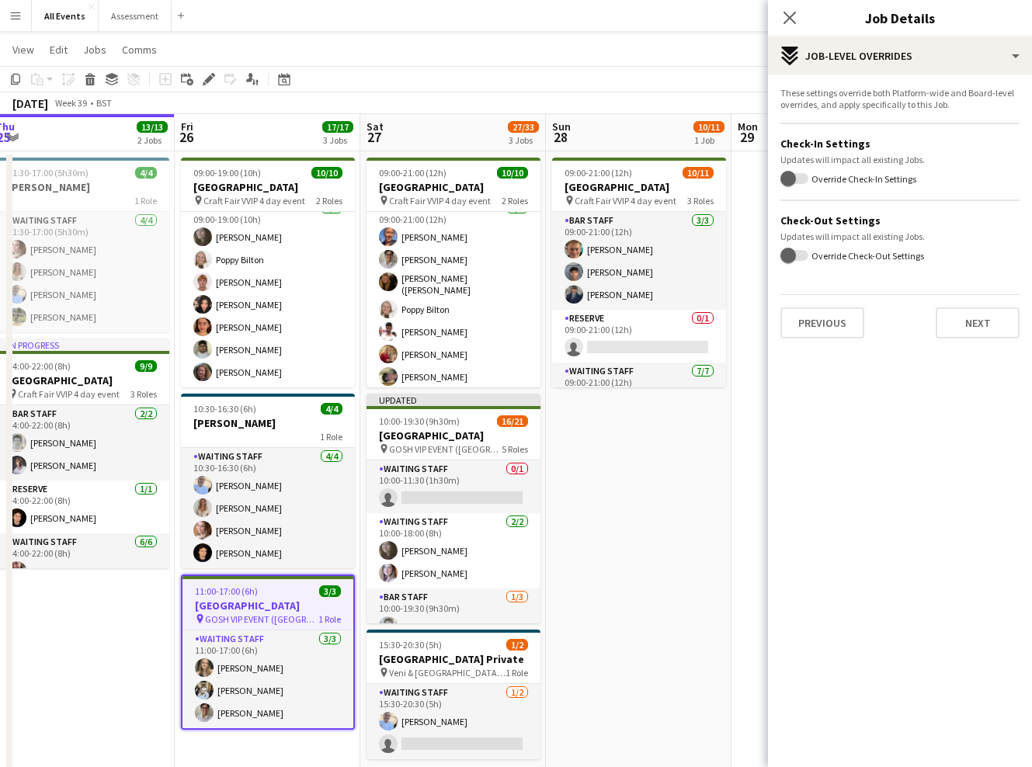
scroll to position [0, 0]
click at [967, 324] on button "Next" at bounding box center [977, 322] width 84 height 31
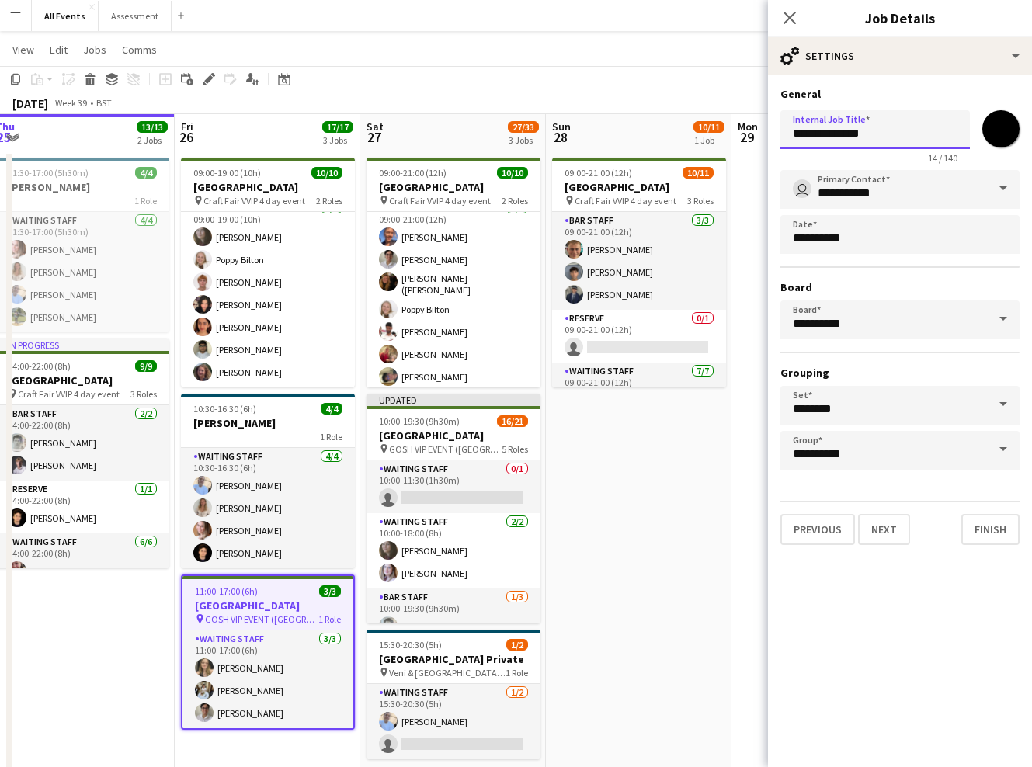
drag, startPoint x: 908, startPoint y: 137, endPoint x: 905, endPoint y: 121, distance: 16.6
click at [905, 121] on input "**********" at bounding box center [874, 129] width 189 height 39
type input "**********"
click at [988, 533] on button "Finish" at bounding box center [990, 529] width 58 height 31
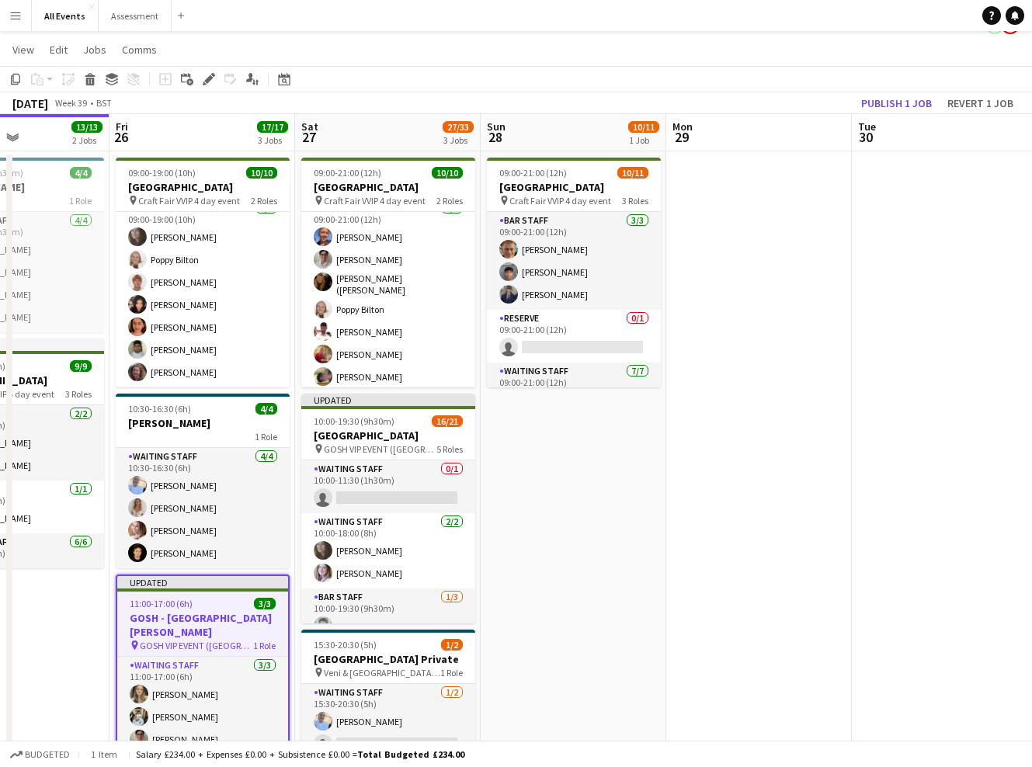
scroll to position [0, 637]
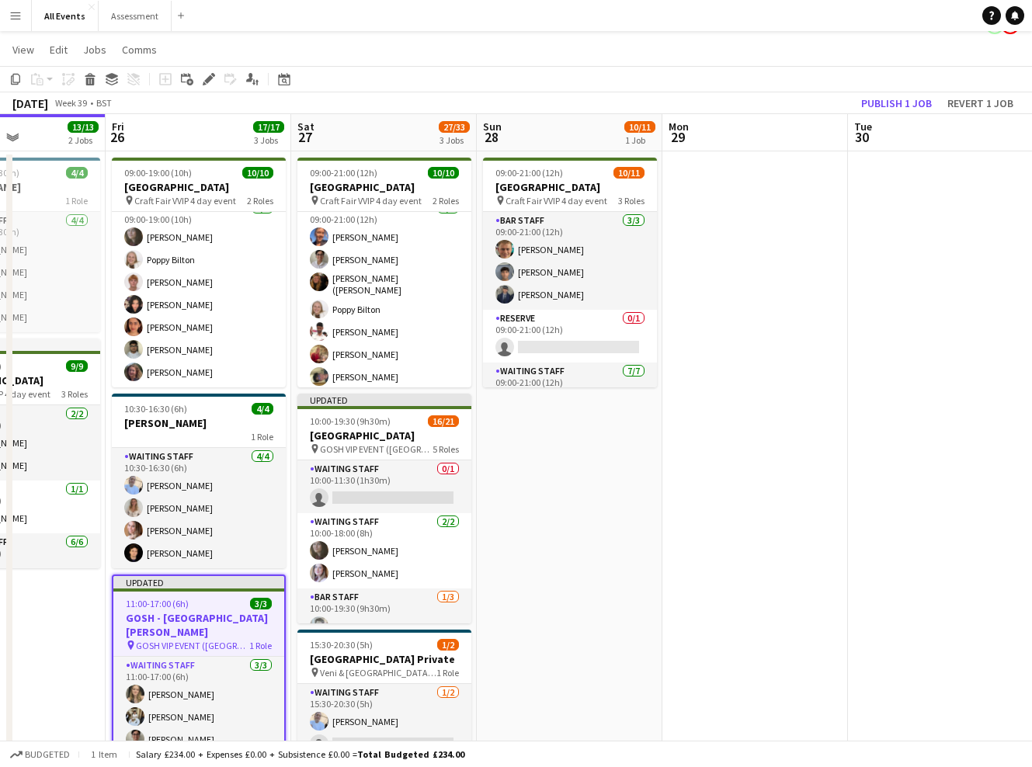
drag, startPoint x: 315, startPoint y: 621, endPoint x: 248, endPoint y: 620, distance: 67.5
click at [248, 620] on app-calendar-viewport "Mon 22 Tue 23 2/2 2 Jobs Wed 24 7/7 2 Jobs Thu 25 13/13 2 Jobs Fri 26 17/17 3 J…" at bounding box center [516, 545] width 1032 height 862
click at [217, 615] on h3 "GOSH - Great Tew Estate" at bounding box center [198, 625] width 171 height 28
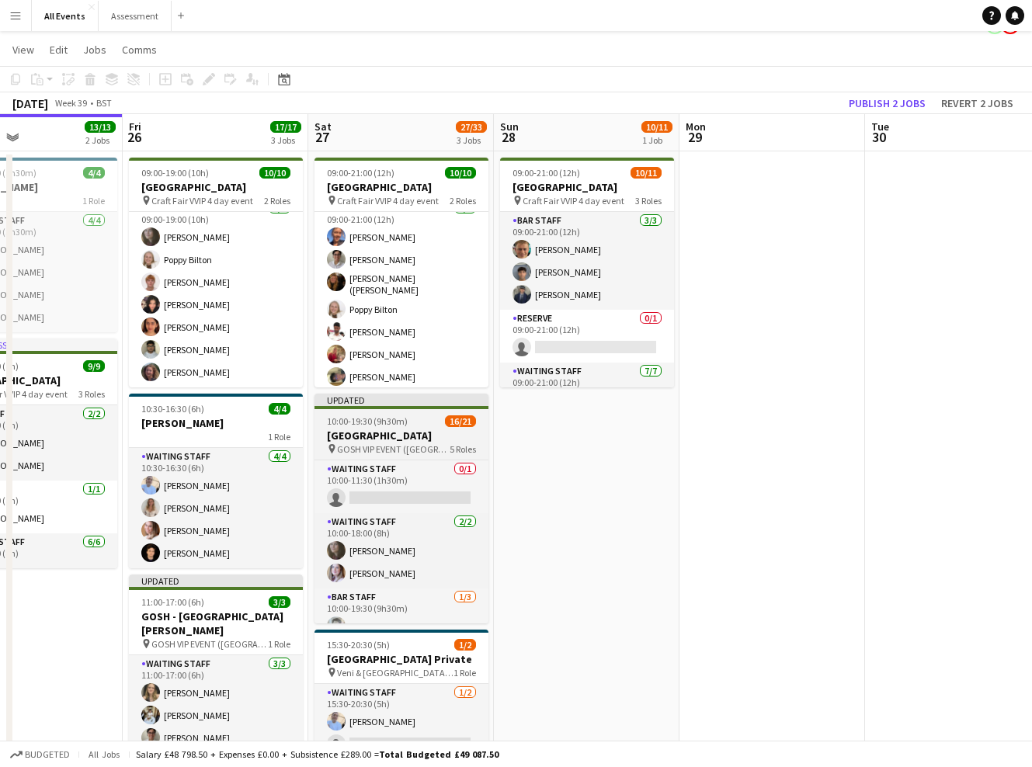
scroll to position [0, 615]
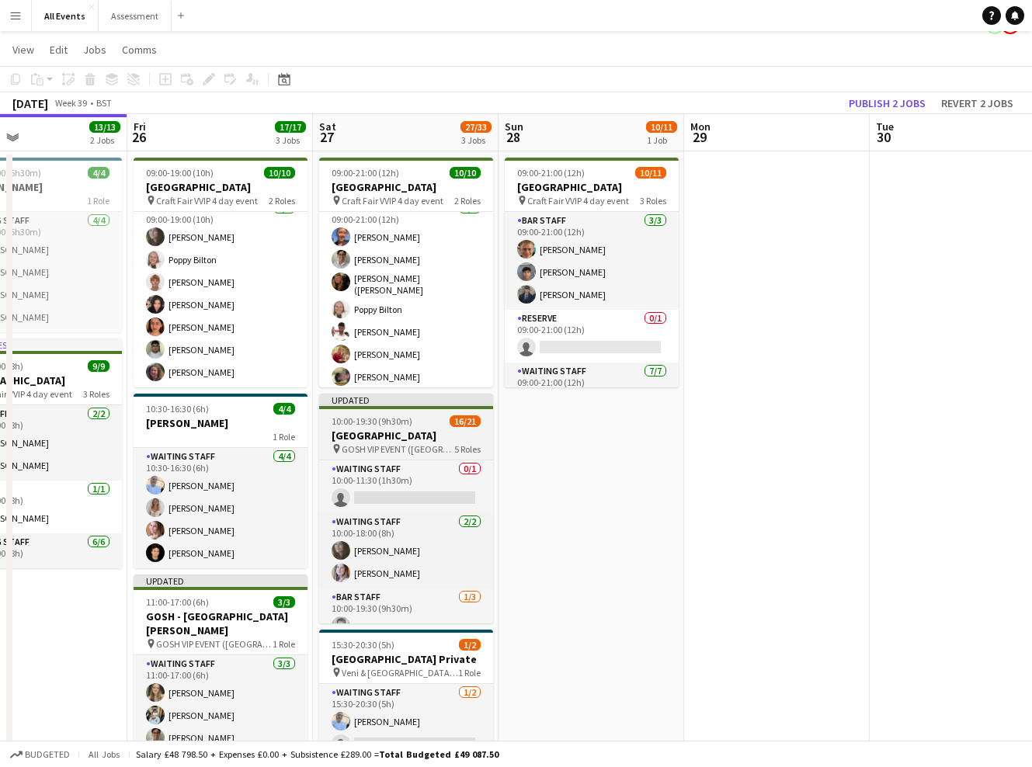
click at [422, 427] on app-job-card "Updated 10:00-19:30 (9h30m) 16/21 Heritage House pin GOSH VIP EVENT (Great Tew …" at bounding box center [406, 509] width 174 height 230
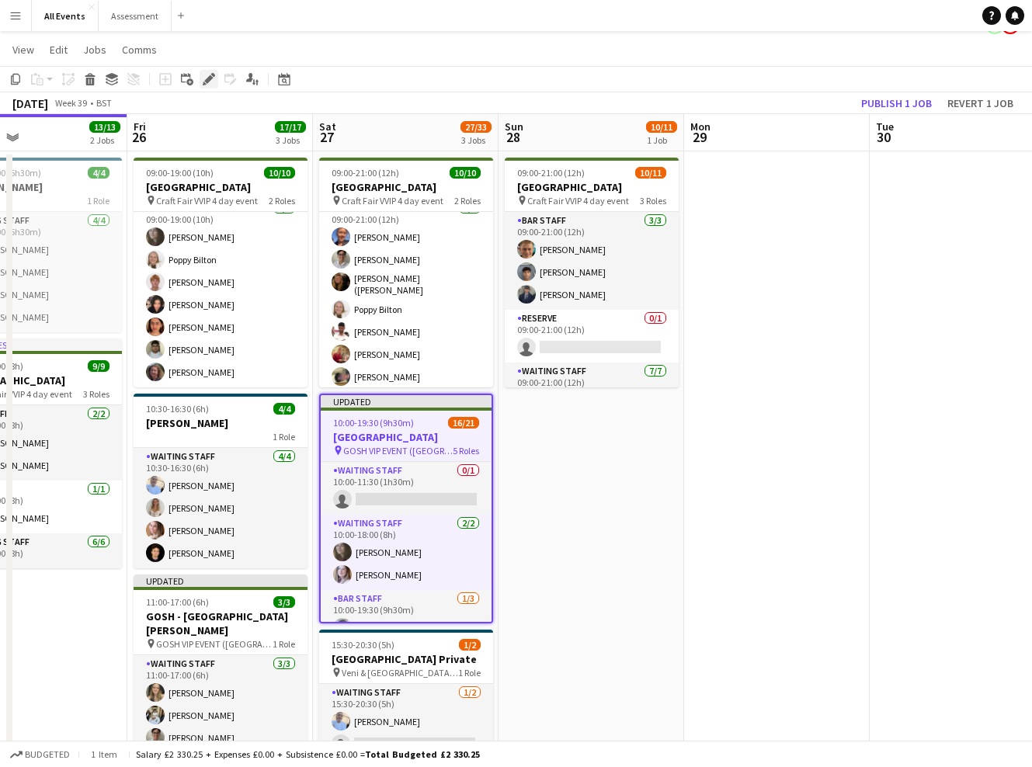
click at [205, 84] on icon at bounding box center [205, 84] width 4 height 4
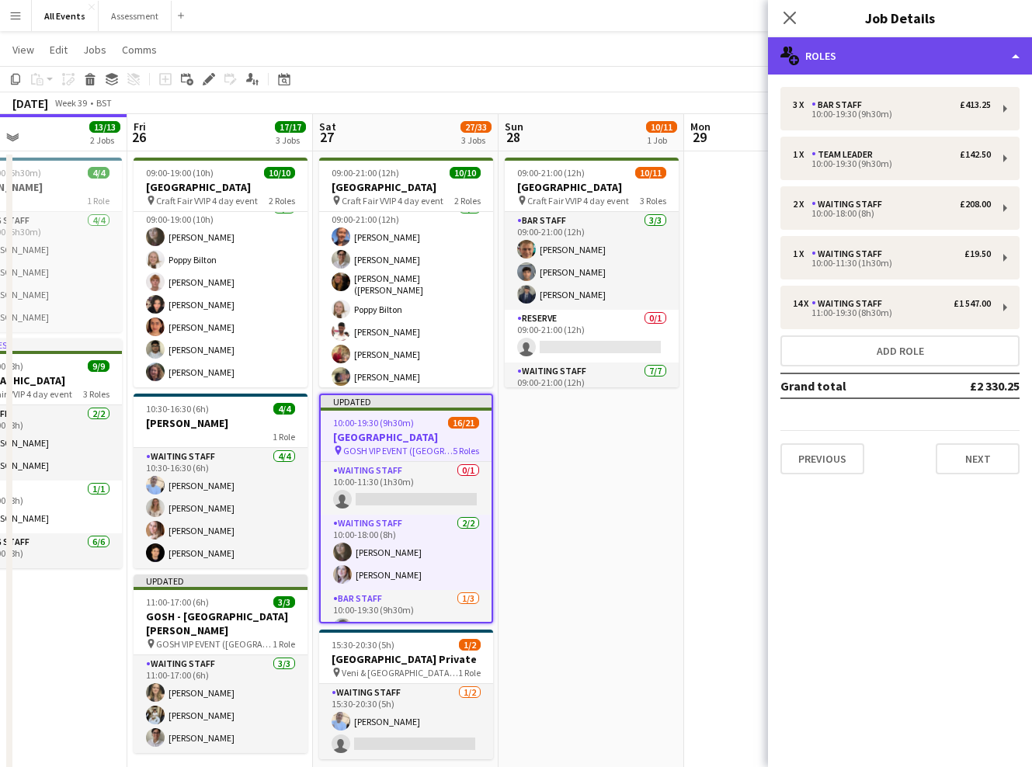
click at [871, 63] on div "multiple-users-add Roles" at bounding box center [900, 55] width 264 height 37
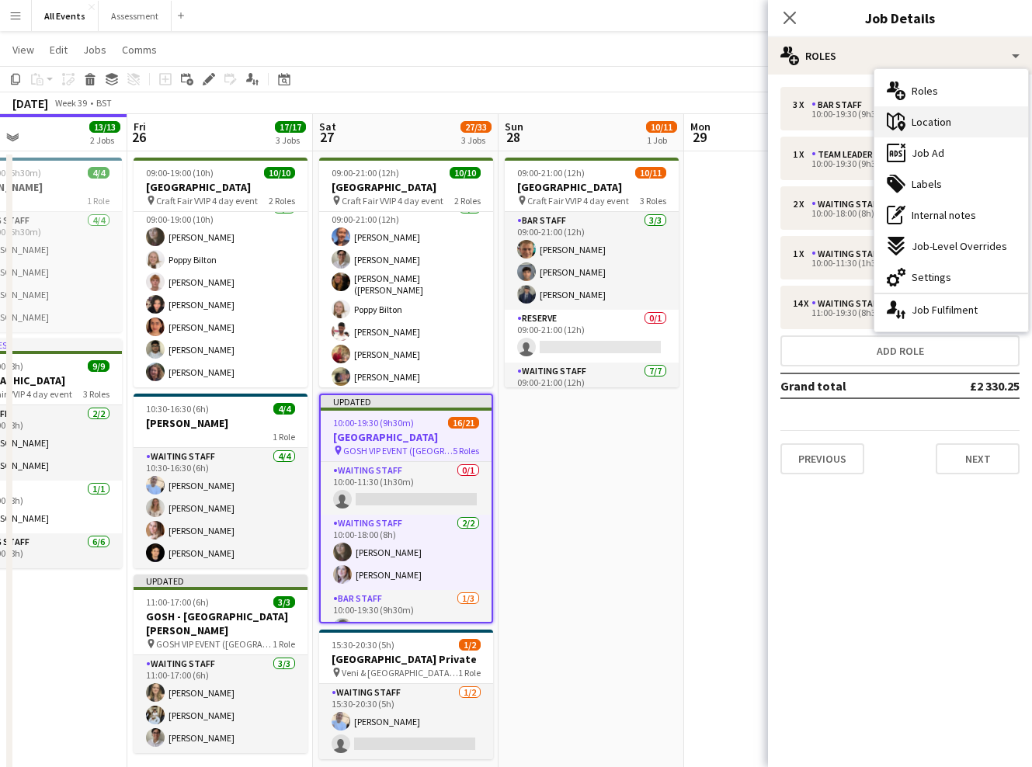
click at [949, 127] on span "Location" at bounding box center [931, 122] width 40 height 14
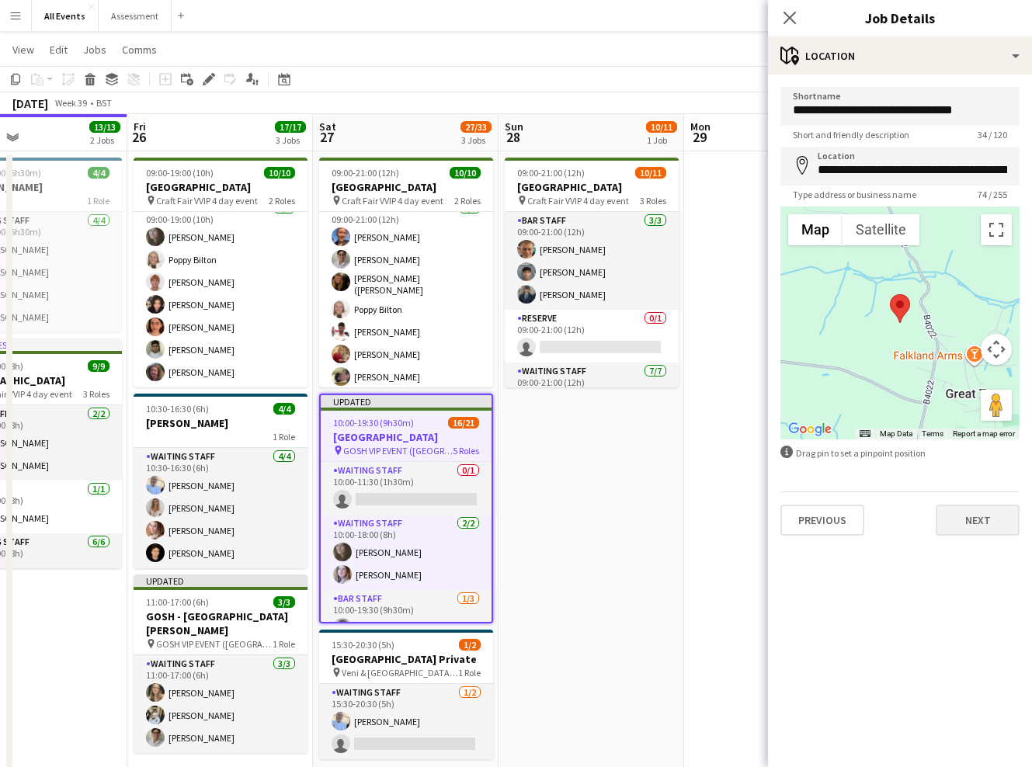
click at [983, 523] on button "Next" at bounding box center [977, 520] width 84 height 31
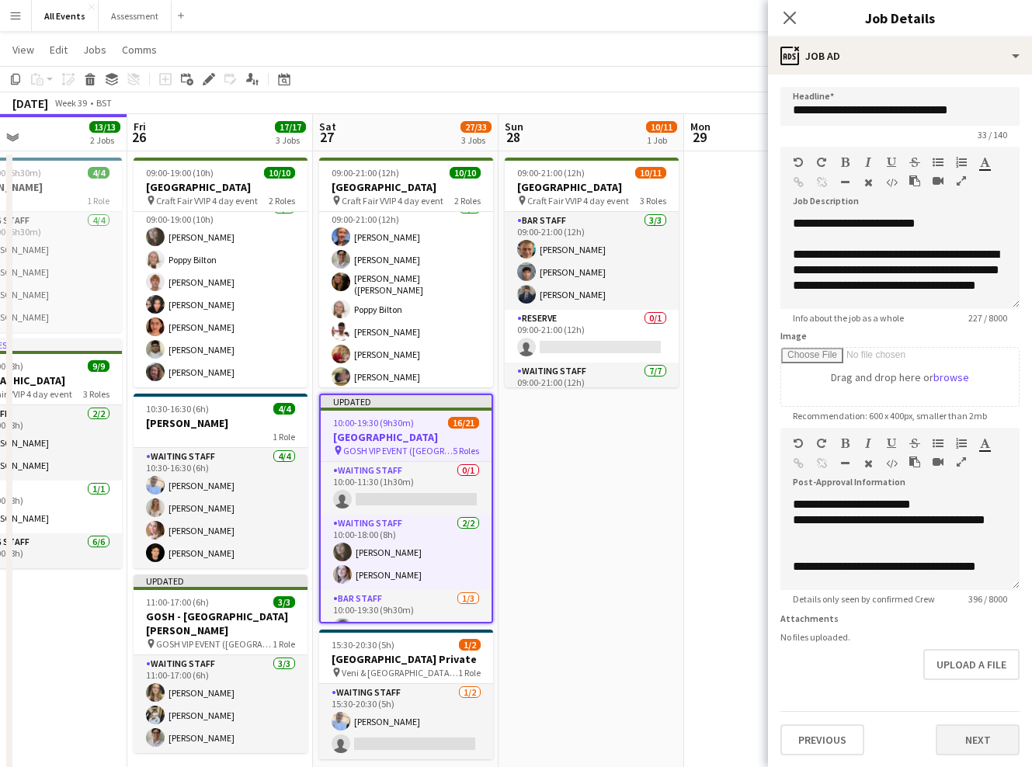
click at [965, 738] on button "Next" at bounding box center [977, 739] width 84 height 31
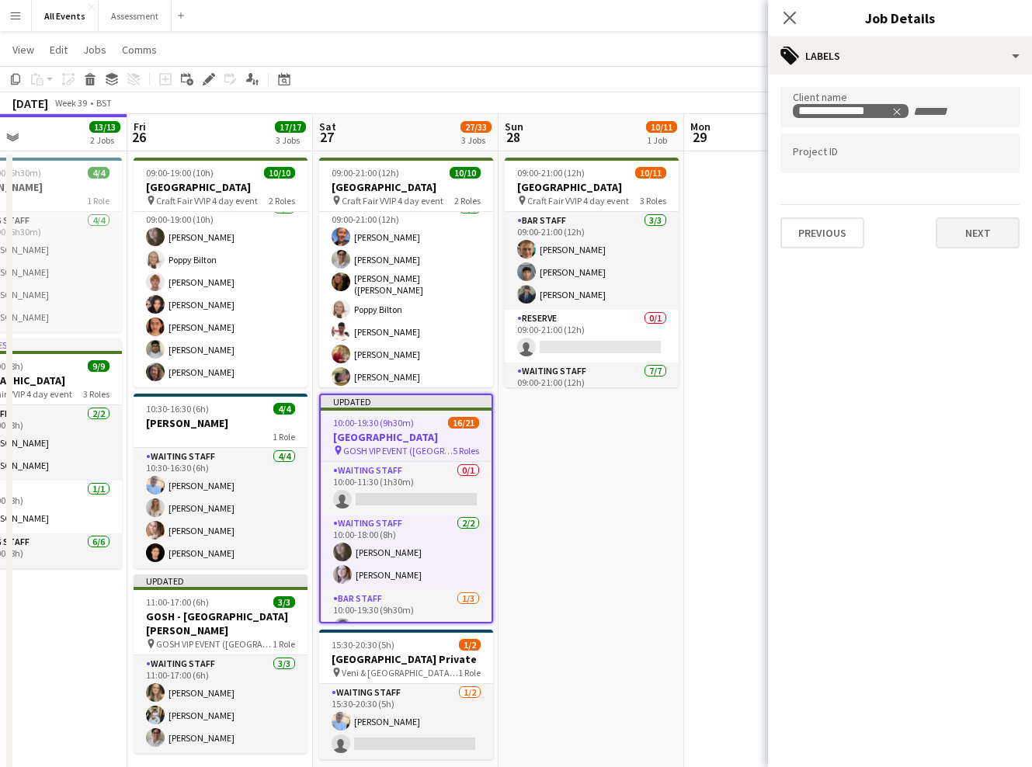
click at [975, 231] on button "Next" at bounding box center [977, 232] width 84 height 31
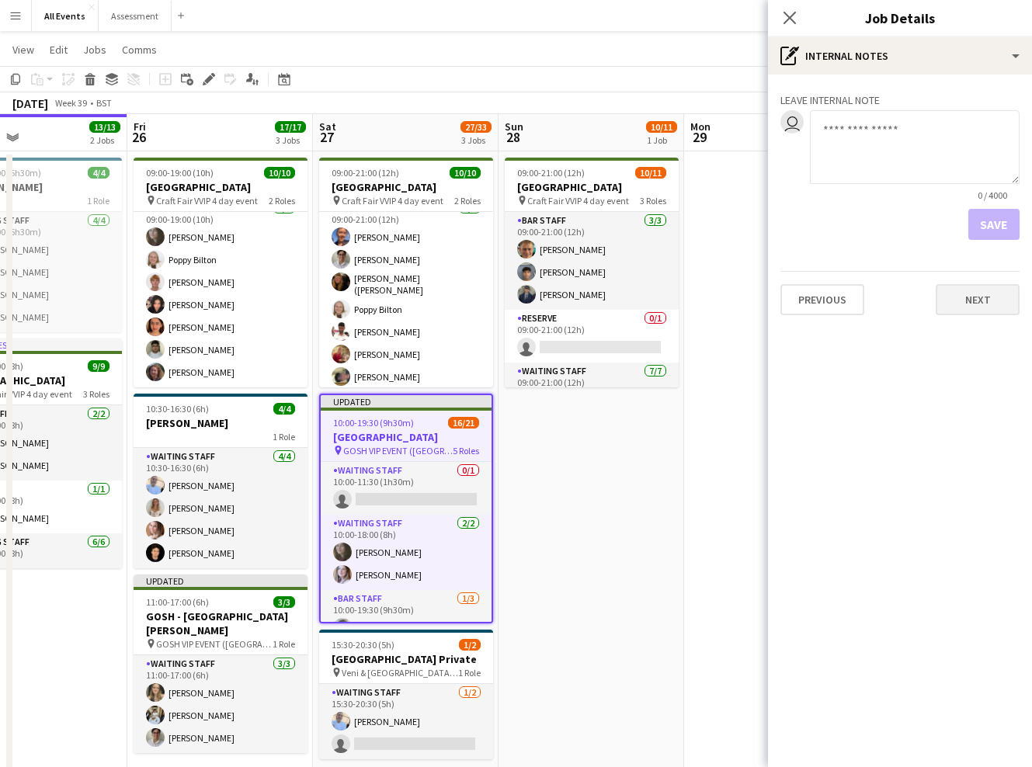
drag, startPoint x: 972, startPoint y: 321, endPoint x: 972, endPoint y: 301, distance: 19.4
click at [972, 321] on div "Leave internal note user 0 / 4000 Save Previous Next" at bounding box center [900, 201] width 264 height 253
click at [972, 301] on button "Next" at bounding box center [977, 299] width 84 height 31
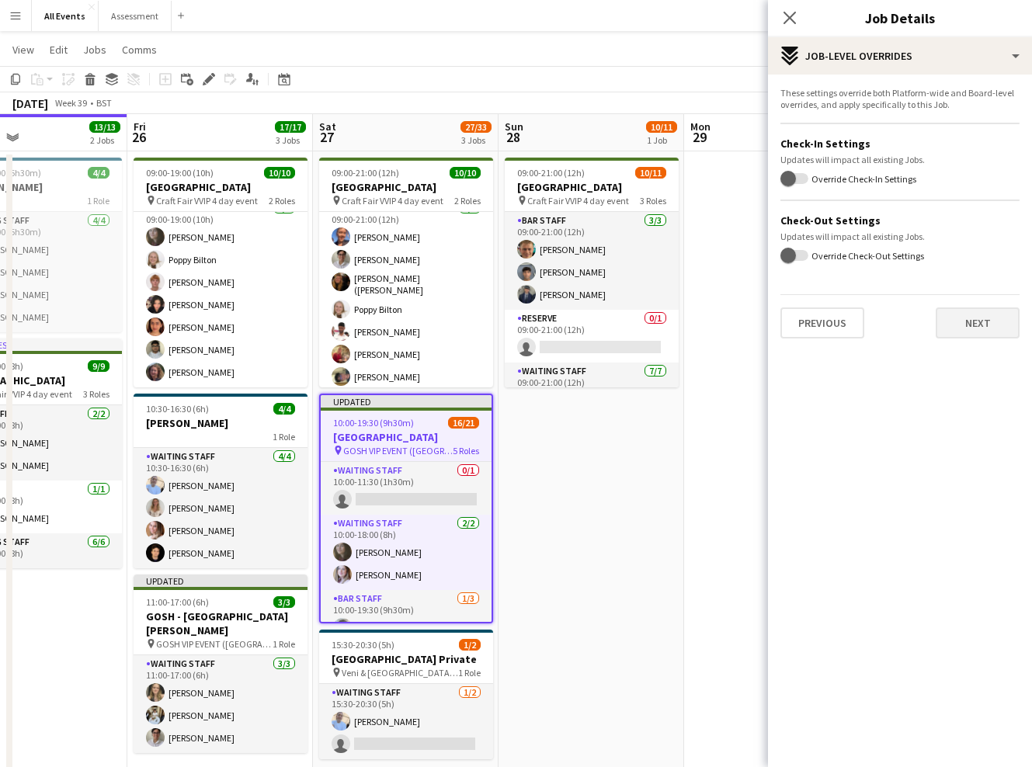
drag, startPoint x: 977, startPoint y: 347, endPoint x: 984, endPoint y: 311, distance: 36.5
click at [977, 347] on div "These settings override both Platform-wide and Board-level overrides, and apply…" at bounding box center [900, 213] width 264 height 276
click at [984, 311] on button "Next" at bounding box center [977, 322] width 84 height 31
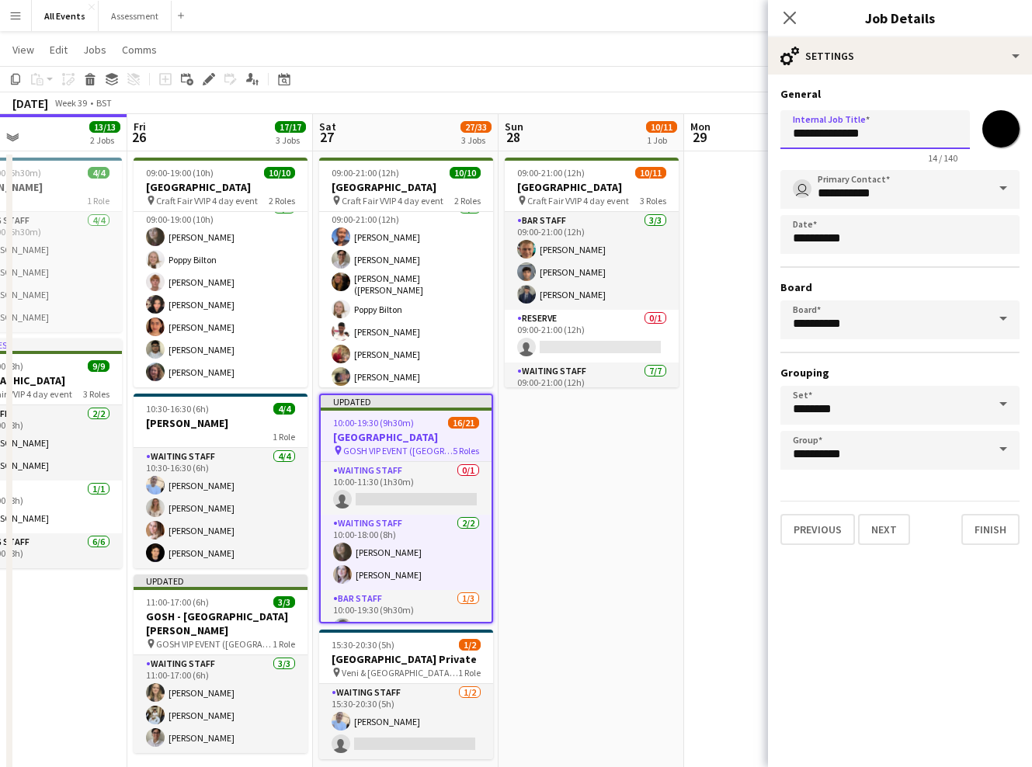
drag, startPoint x: 891, startPoint y: 136, endPoint x: 889, endPoint y: 116, distance: 20.3
click at [889, 117] on input "**********" at bounding box center [874, 129] width 189 height 39
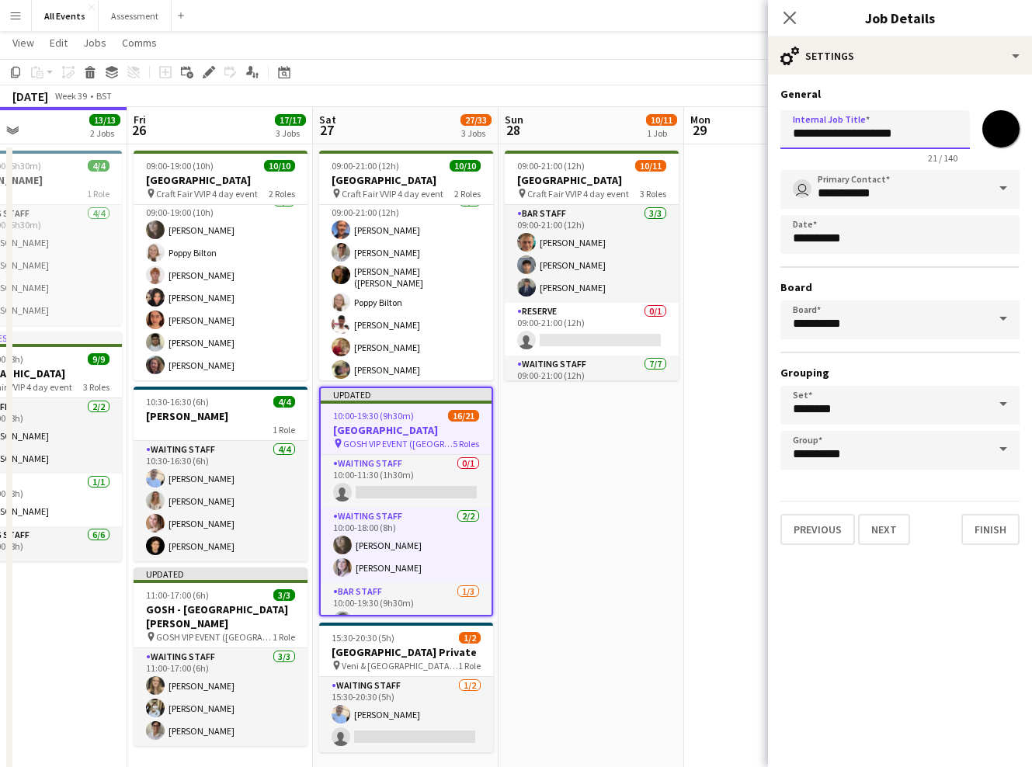
scroll to position [36, 0]
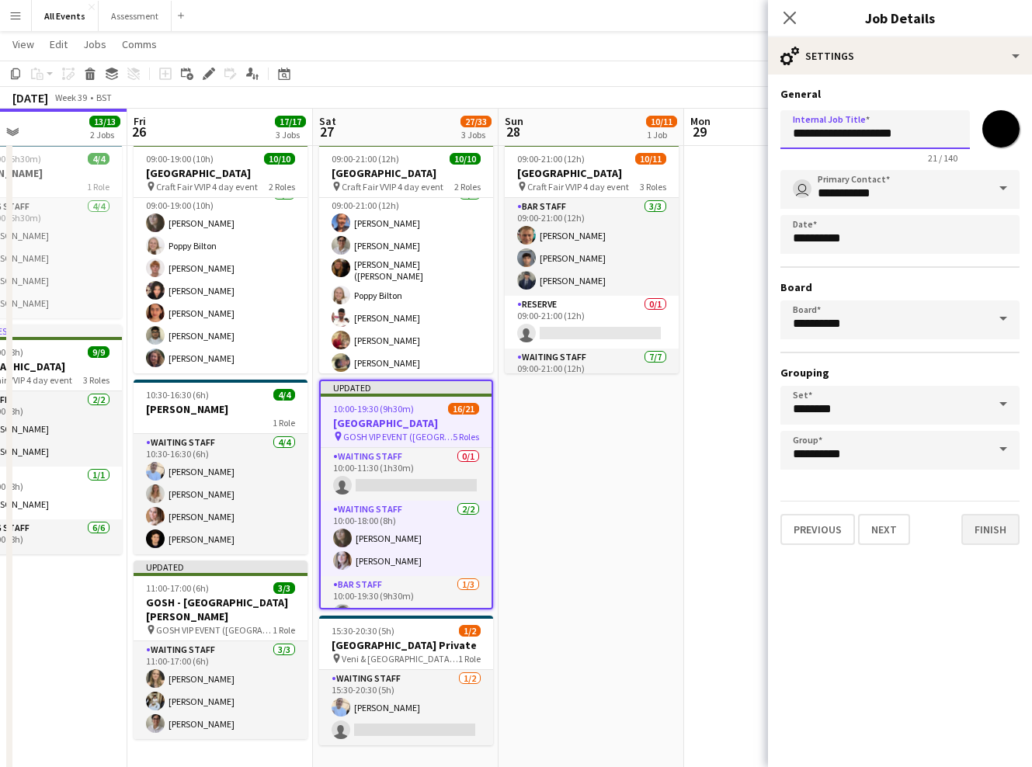
type input "**********"
click at [998, 528] on button "Finish" at bounding box center [990, 529] width 58 height 31
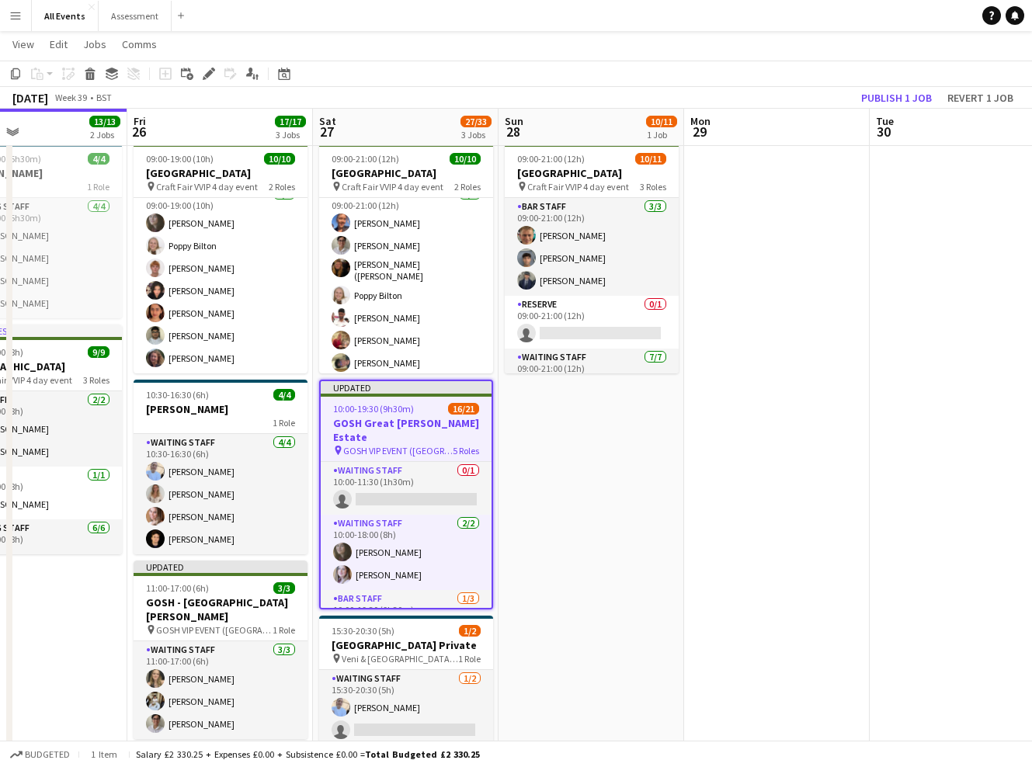
click at [743, 550] on app-date-cell at bounding box center [777, 464] width 186 height 654
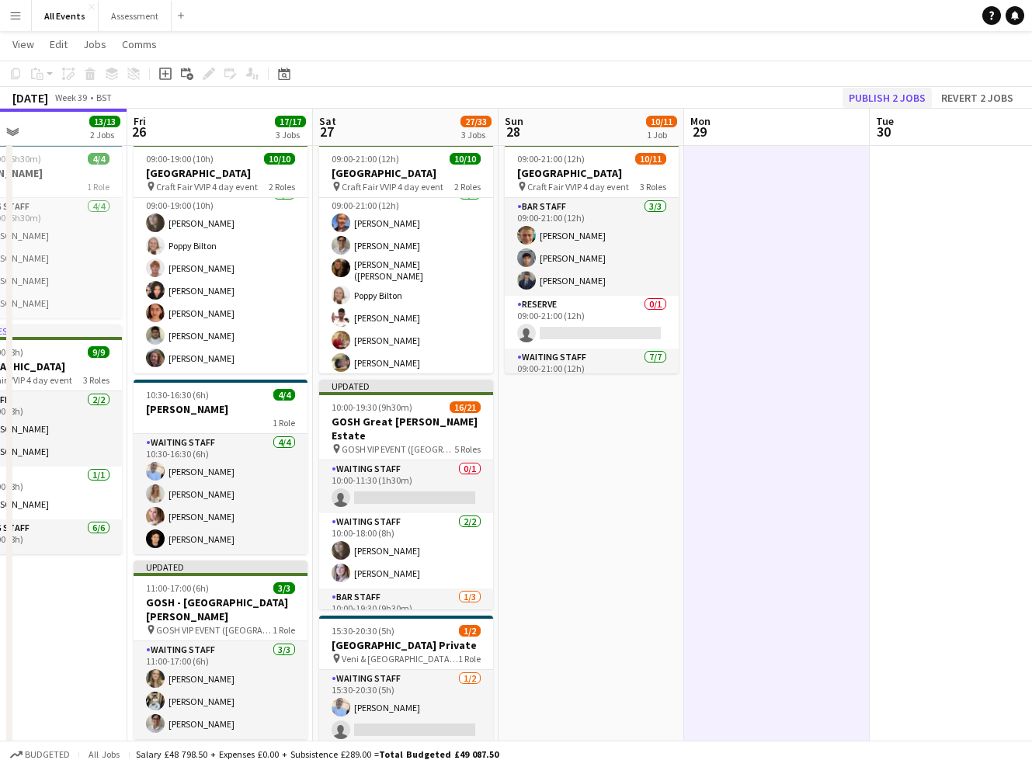
click at [887, 95] on button "Publish 2 jobs" at bounding box center [886, 98] width 89 height 20
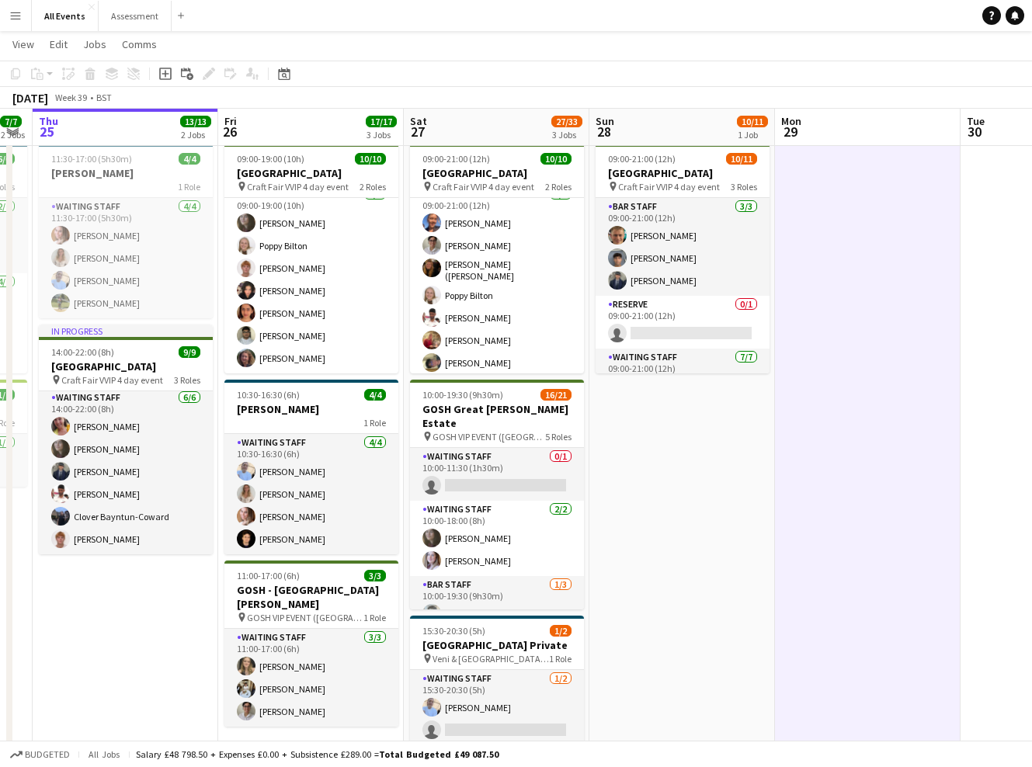
scroll to position [130, 0]
click at [300, 130] on app-board-header-date "Fri 26 17/17 3 Jobs" at bounding box center [311, 127] width 186 height 37
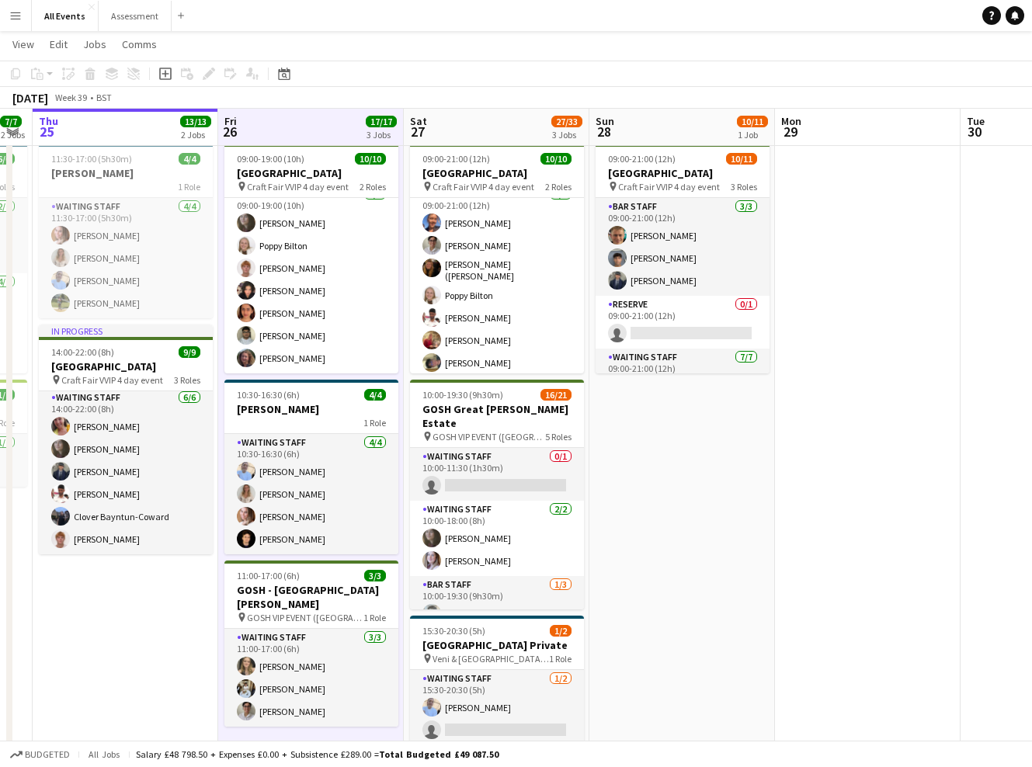
click at [290, 120] on app-board-header-date "Fri 26 17/17 3 Jobs" at bounding box center [311, 127] width 186 height 37
click at [304, 127] on app-board-header-date "Fri 26 17/17 3 Jobs" at bounding box center [311, 127] width 186 height 37
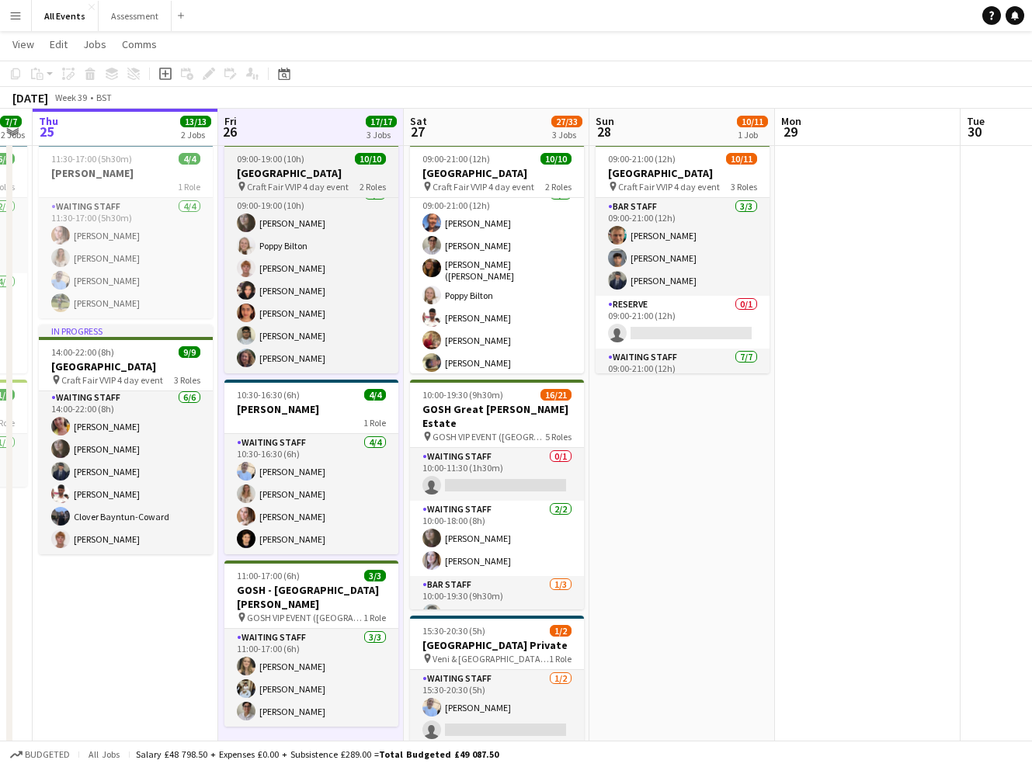
click at [299, 165] on app-job-card "09:00-19:00 (10h) 10/10 Heritage House pin Craft Fair VVIP 4 day event 2 Roles …" at bounding box center [311, 259] width 174 height 230
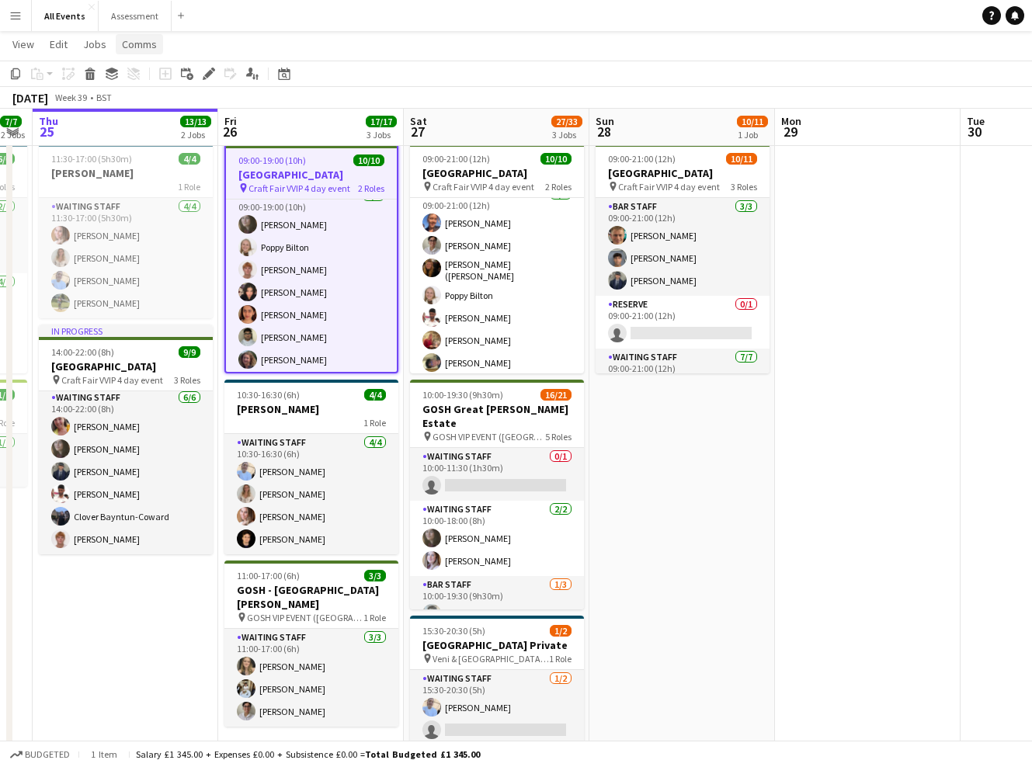
click at [143, 47] on span "Comms" at bounding box center [139, 44] width 35 height 14
click at [177, 108] on span "Create chat" at bounding box center [154, 110] width 54 height 14
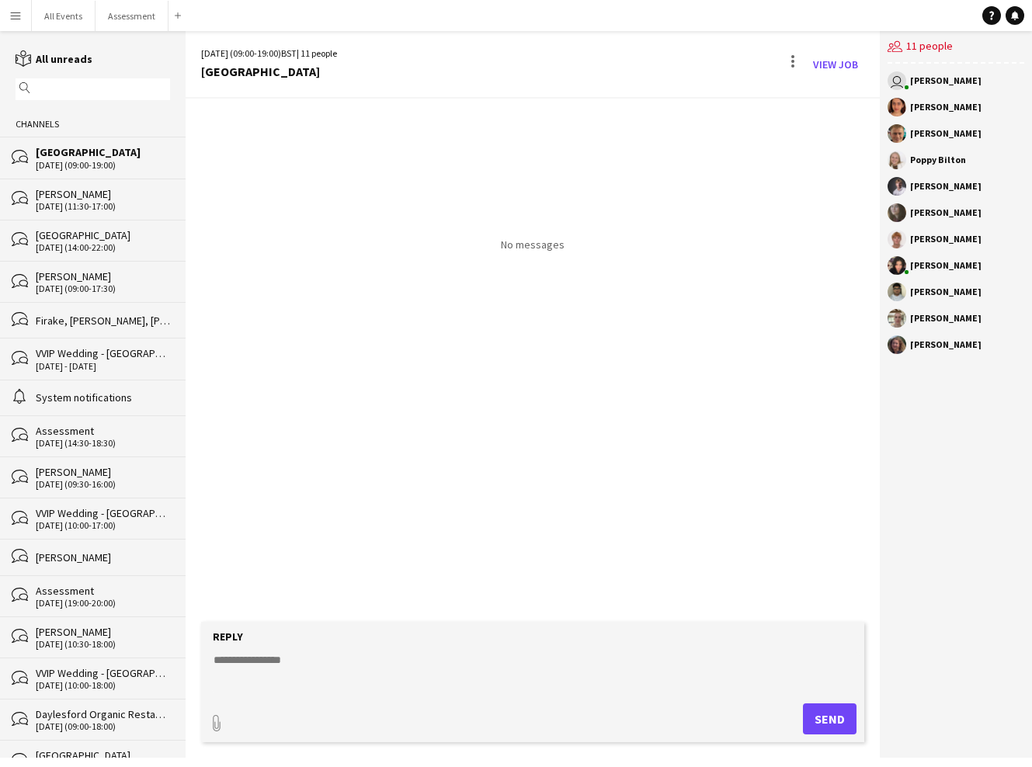
click at [557, 660] on textarea at bounding box center [535, 672] width 647 height 40
paste textarea "**********"
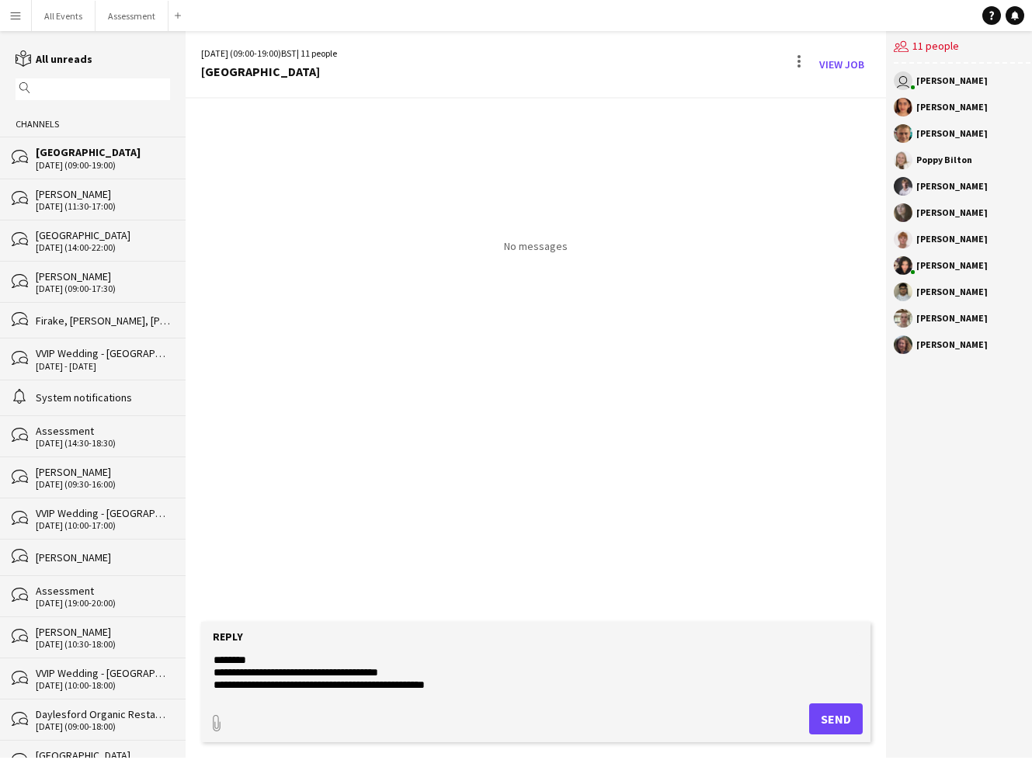
click at [327, 661] on textarea "**********" at bounding box center [535, 672] width 647 height 40
click at [214, 675] on textarea "**********" at bounding box center [535, 672] width 647 height 40
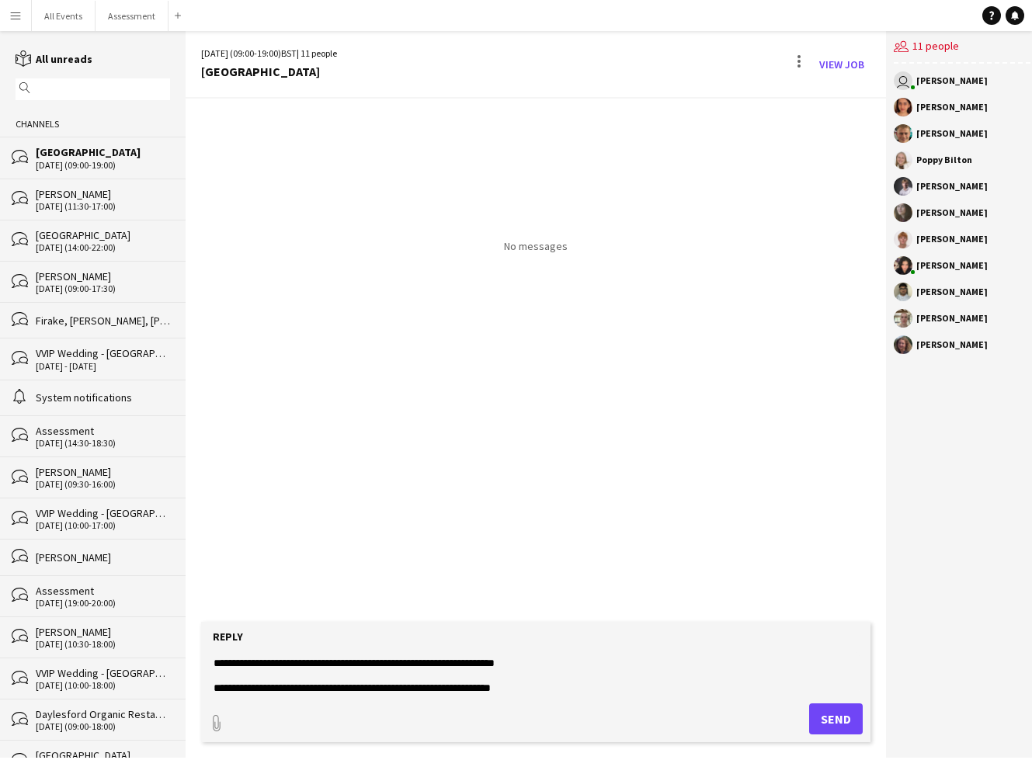
click at [604, 688] on textarea "**********" at bounding box center [535, 672] width 647 height 40
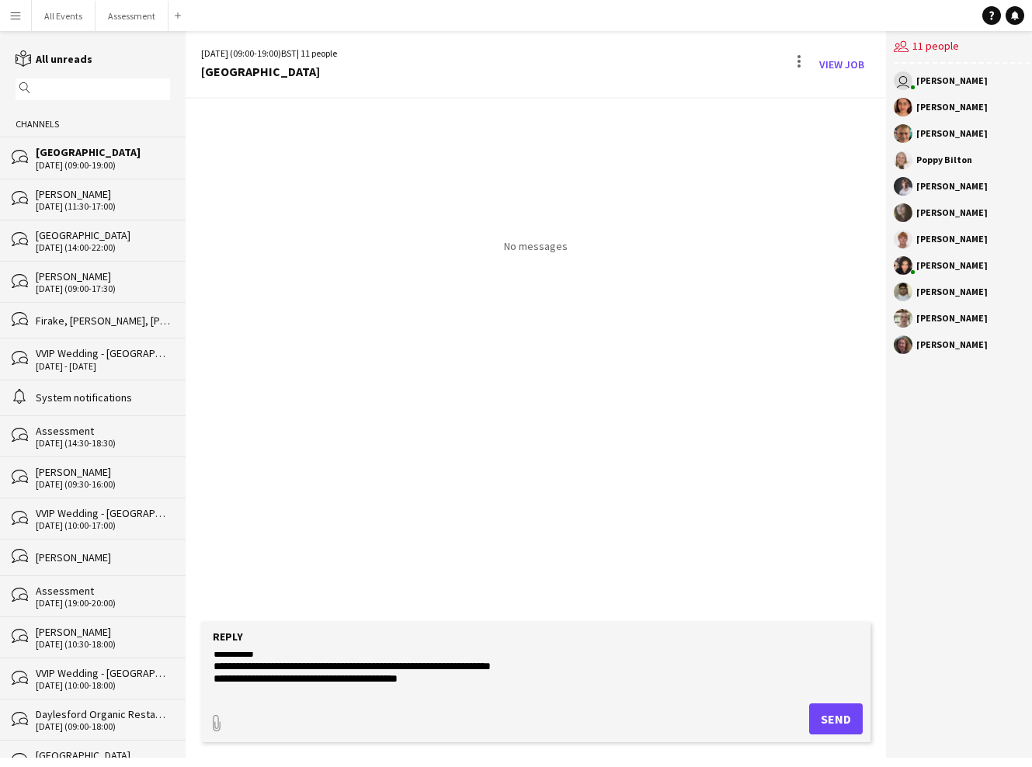
scroll to position [196, 0]
click at [512, 681] on textarea "**********" at bounding box center [535, 672] width 647 height 40
drag, startPoint x: 539, startPoint y: 684, endPoint x: 493, endPoint y: 545, distance: 146.3
click at [493, 545] on div "26-09-2025 (09:00-19:00) BST | 11 people Heritage House View Job No messages Re…" at bounding box center [536, 394] width 700 height 727
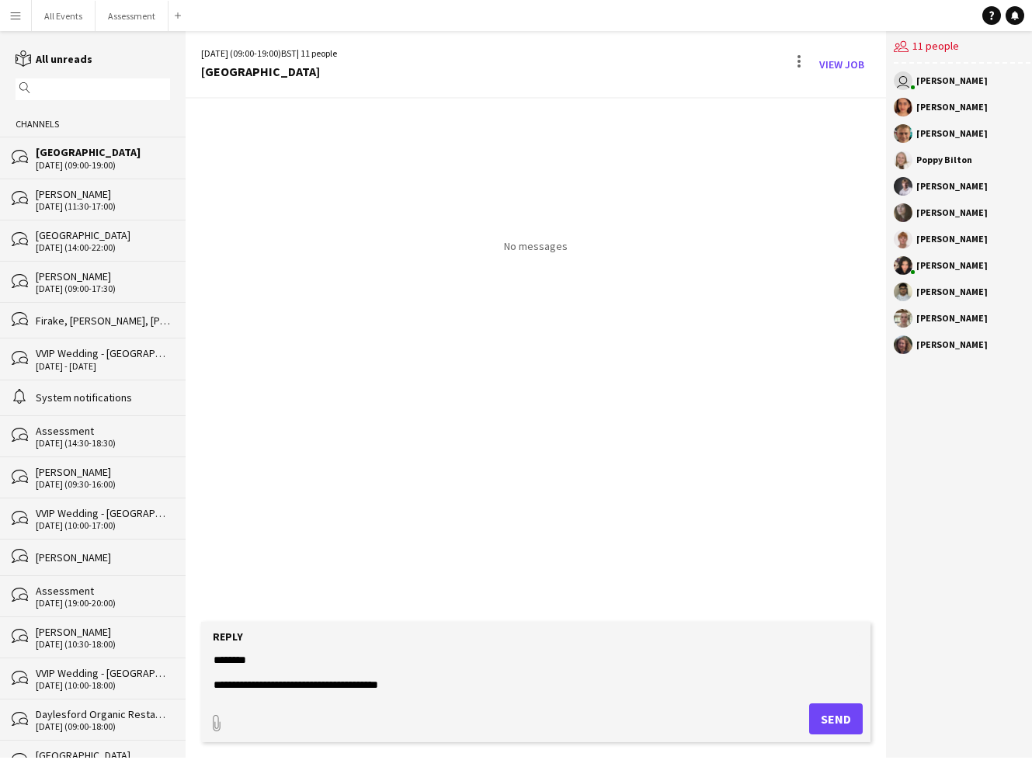
type textarea "**********"
click at [826, 713] on button "Send" at bounding box center [836, 718] width 54 height 31
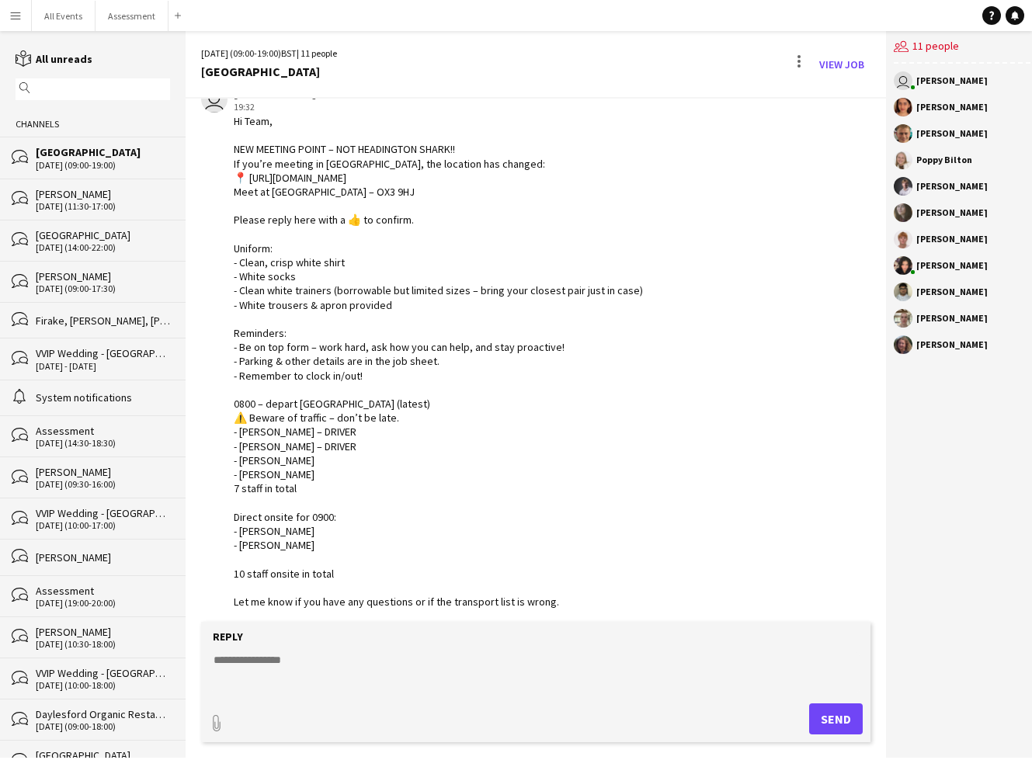
scroll to position [43, 0]
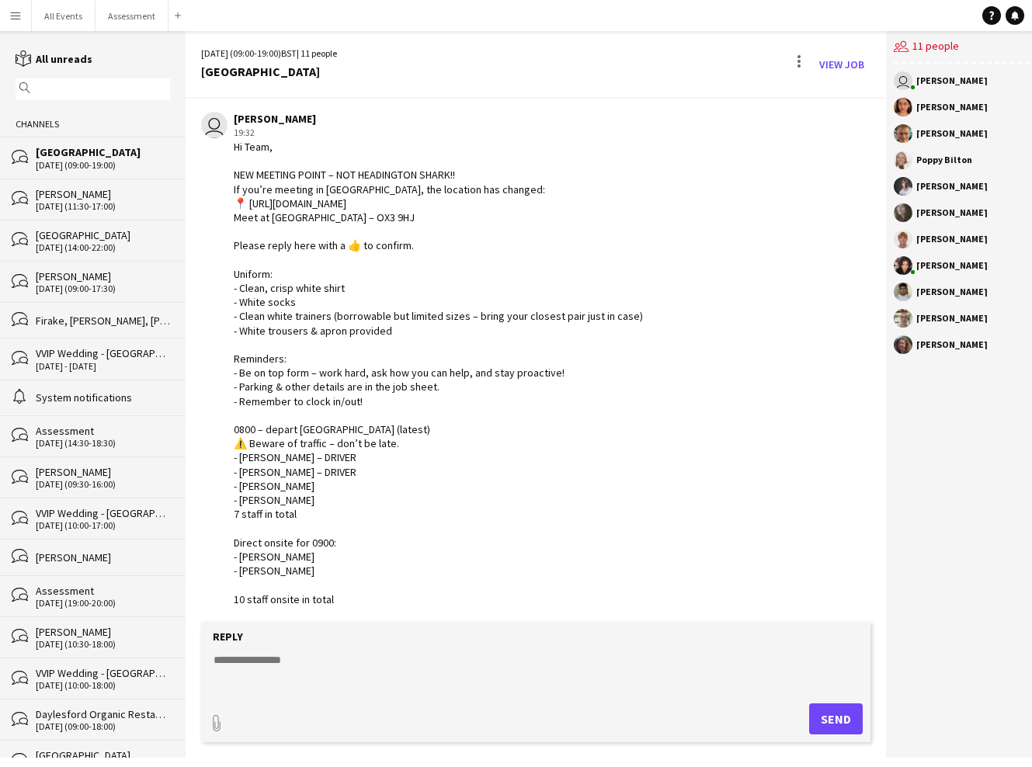
click at [409, 203] on div "Hi Team, NEW MEETING POINT – NOT HEADINGTON SHARK!! If you’re meeting in Oxford…" at bounding box center [438, 401] width 409 height 523
click at [471, 218] on div "Hi Team, NEW MEETING POINT – NOT HEADINGTON SHARK!! If you’re meeting in Oxford…" at bounding box center [438, 401] width 409 height 523
click at [68, 21] on button "All Events Close" at bounding box center [64, 16] width 64 height 30
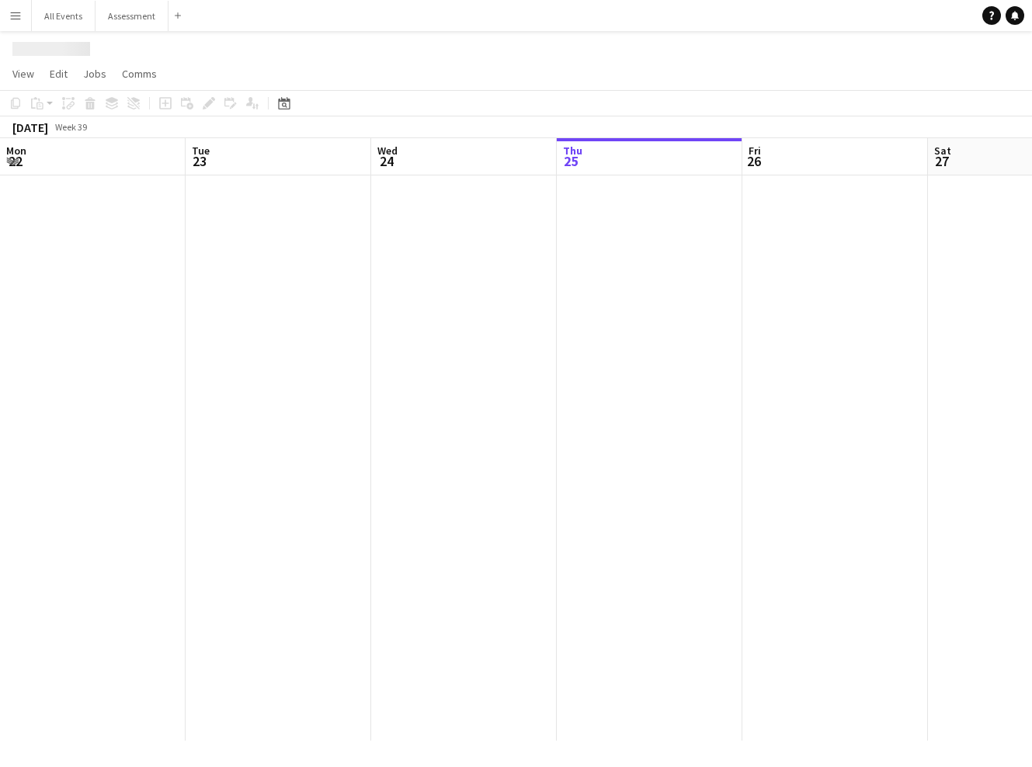
scroll to position [0, 371]
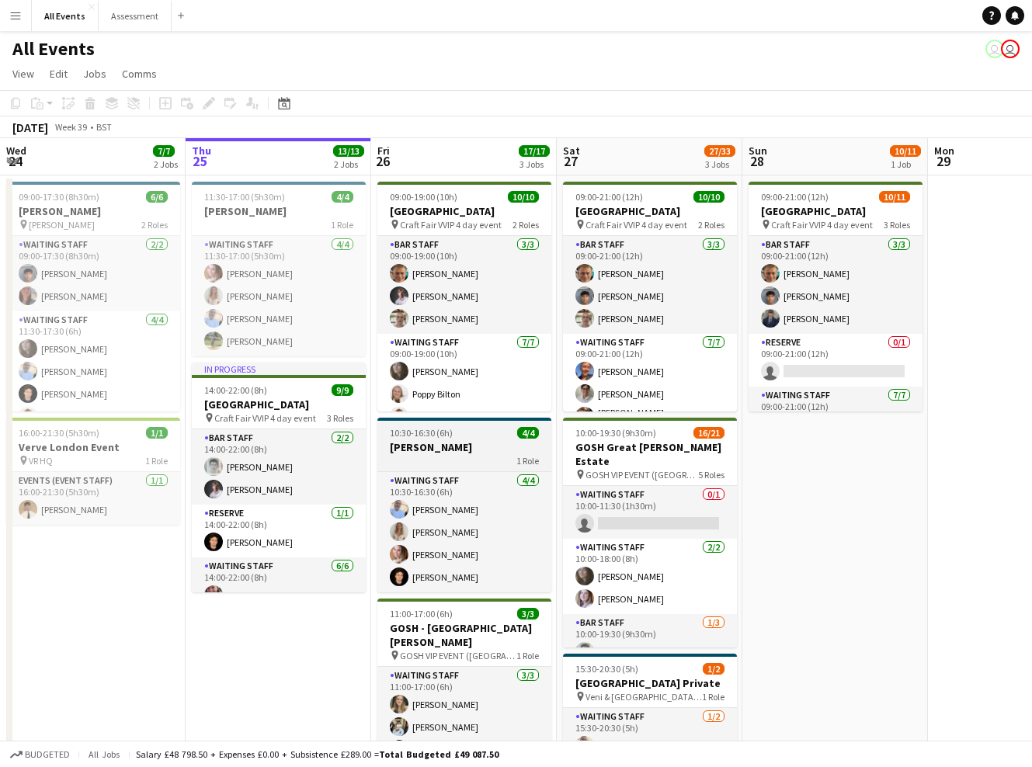
click at [493, 445] on h3 "[PERSON_NAME]" at bounding box center [464, 447] width 174 height 14
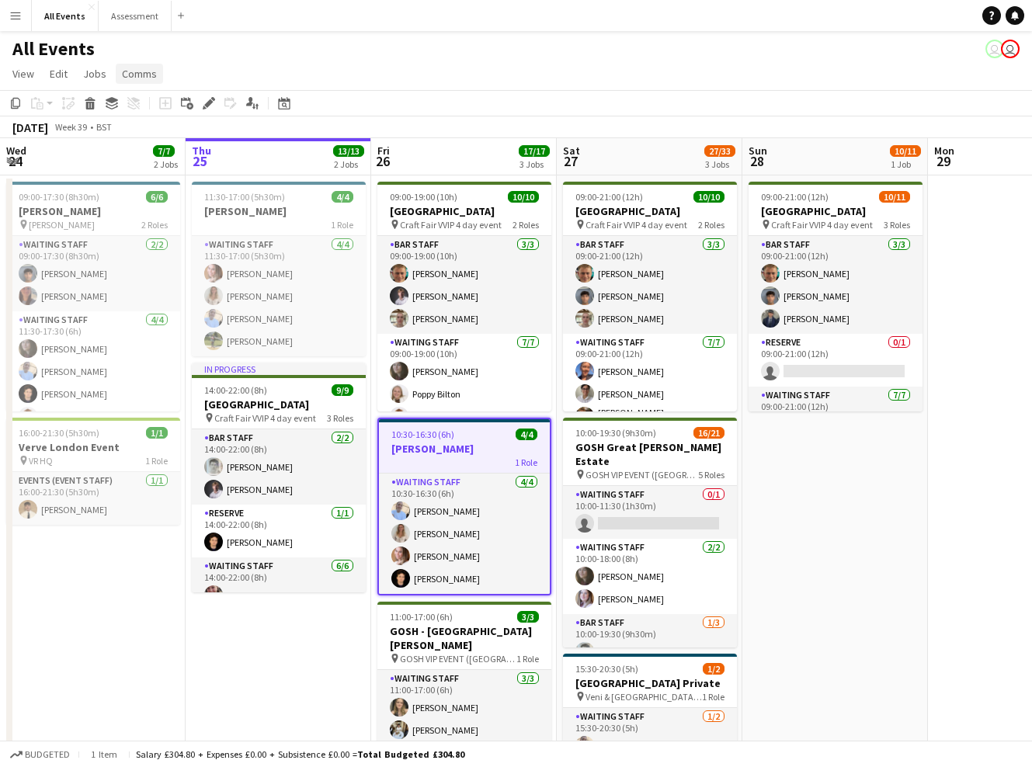
click at [139, 77] on span "Comms" at bounding box center [139, 74] width 35 height 14
click at [186, 140] on link "Create chat" at bounding box center [179, 139] width 129 height 33
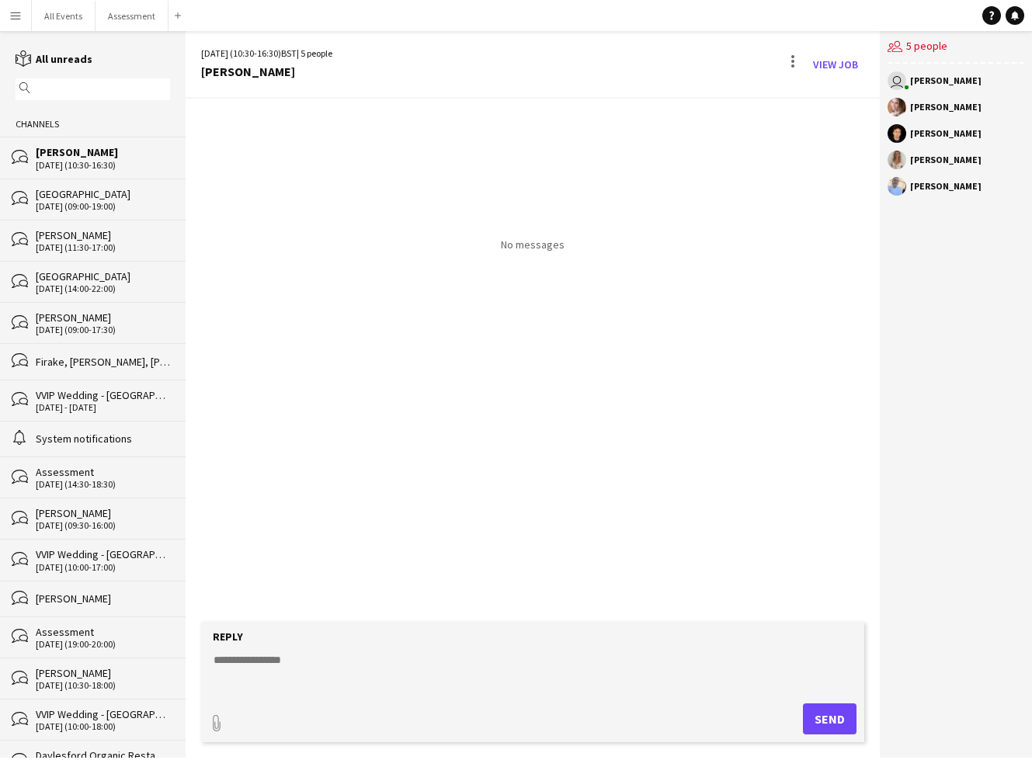
click at [447, 651] on form "Reply paperclip Send" at bounding box center [532, 682] width 663 height 120
click at [447, 669] on textarea at bounding box center [535, 672] width 647 height 40
paste textarea "**********"
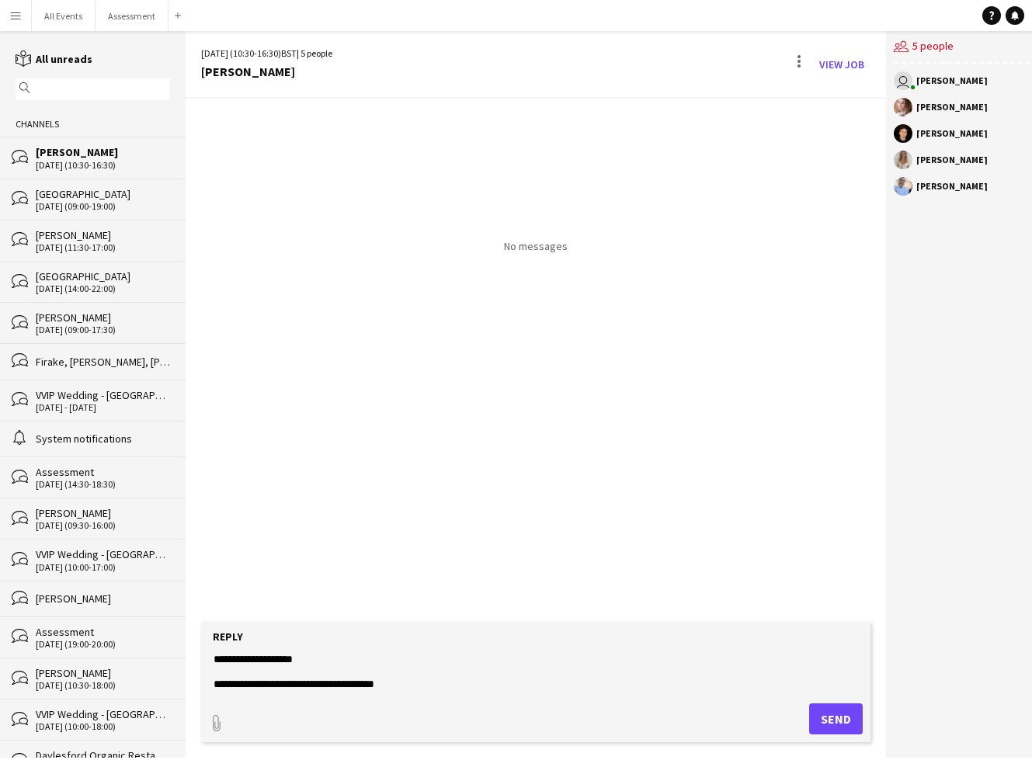
scroll to position [311, 0]
type textarea "**********"
click at [833, 719] on button "Send" at bounding box center [836, 718] width 54 height 31
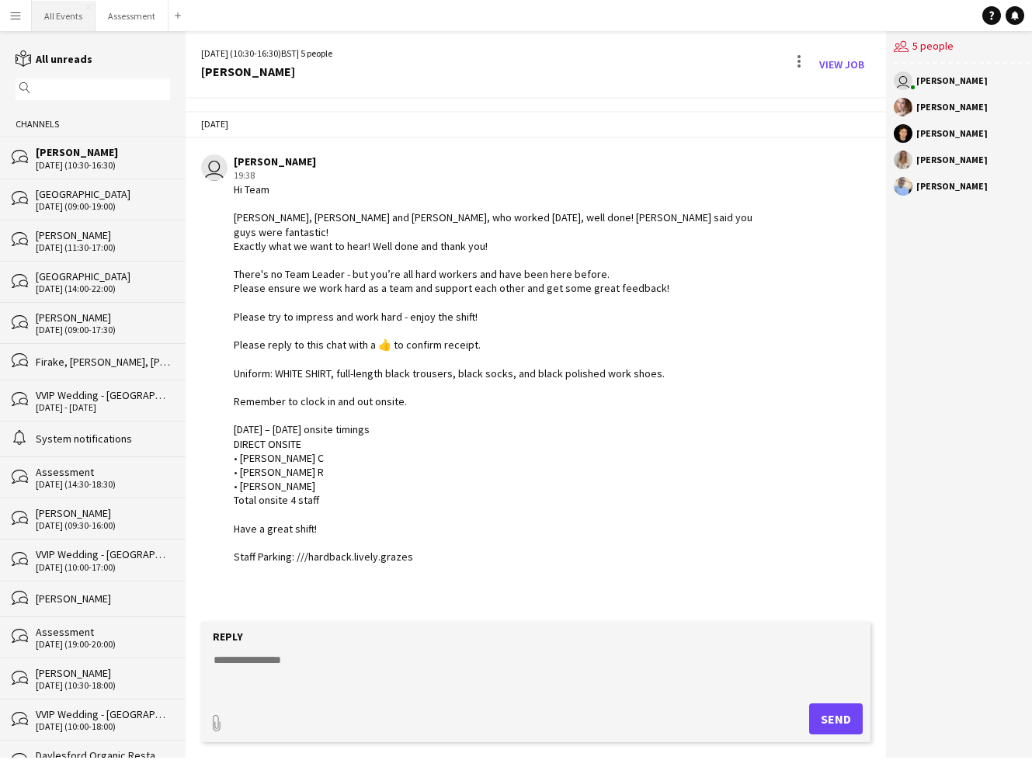
click at [61, 14] on button "All Events Close" at bounding box center [64, 16] width 64 height 30
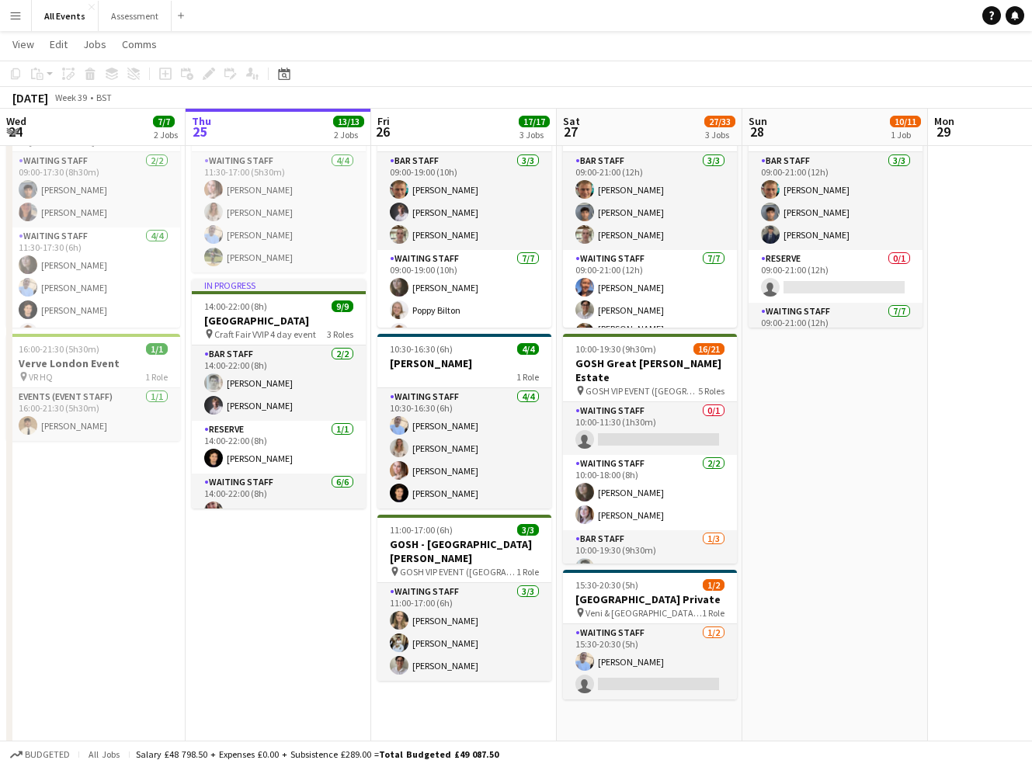
scroll to position [111, 0]
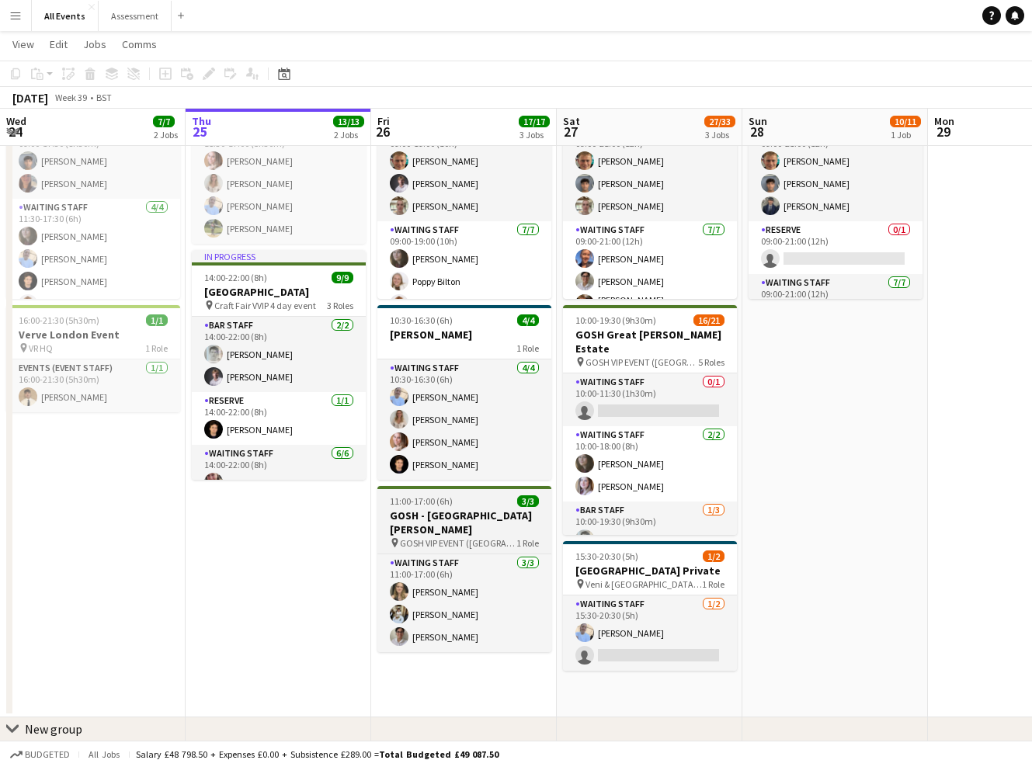
click at [476, 537] on span "GOSH VIP EVENT ([GEOGRAPHIC_DATA][PERSON_NAME])" at bounding box center [458, 543] width 116 height 12
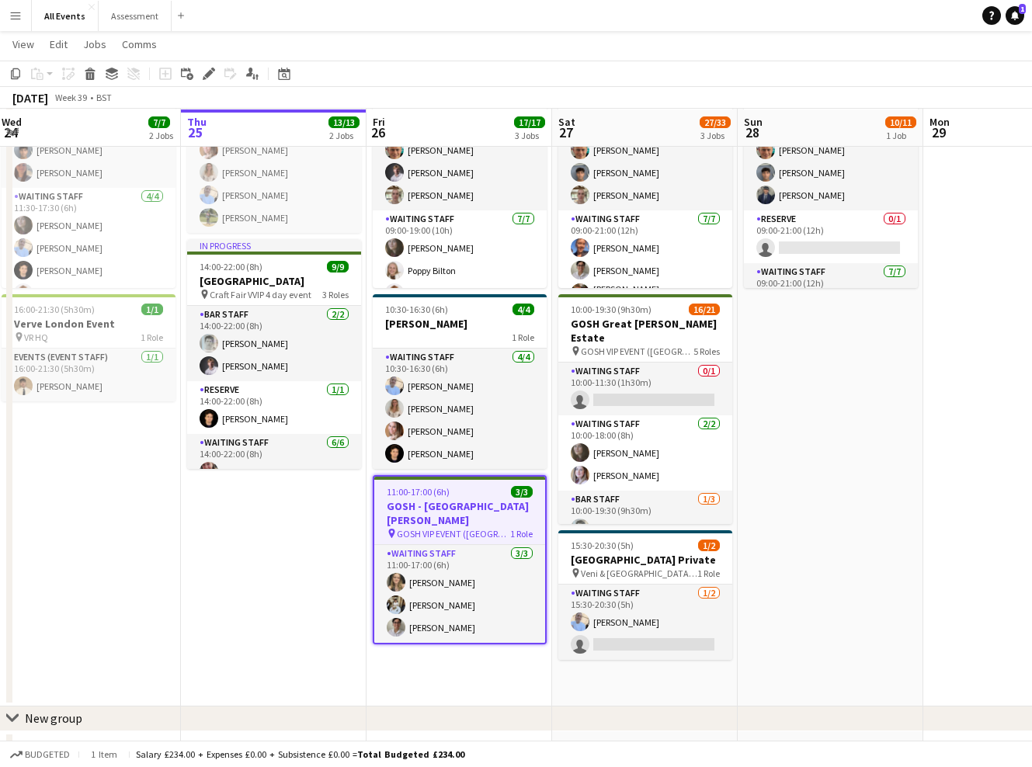
scroll to position [123, 0]
click at [474, 499] on h3 "GOSH - Great Tew Estate" at bounding box center [459, 512] width 171 height 28
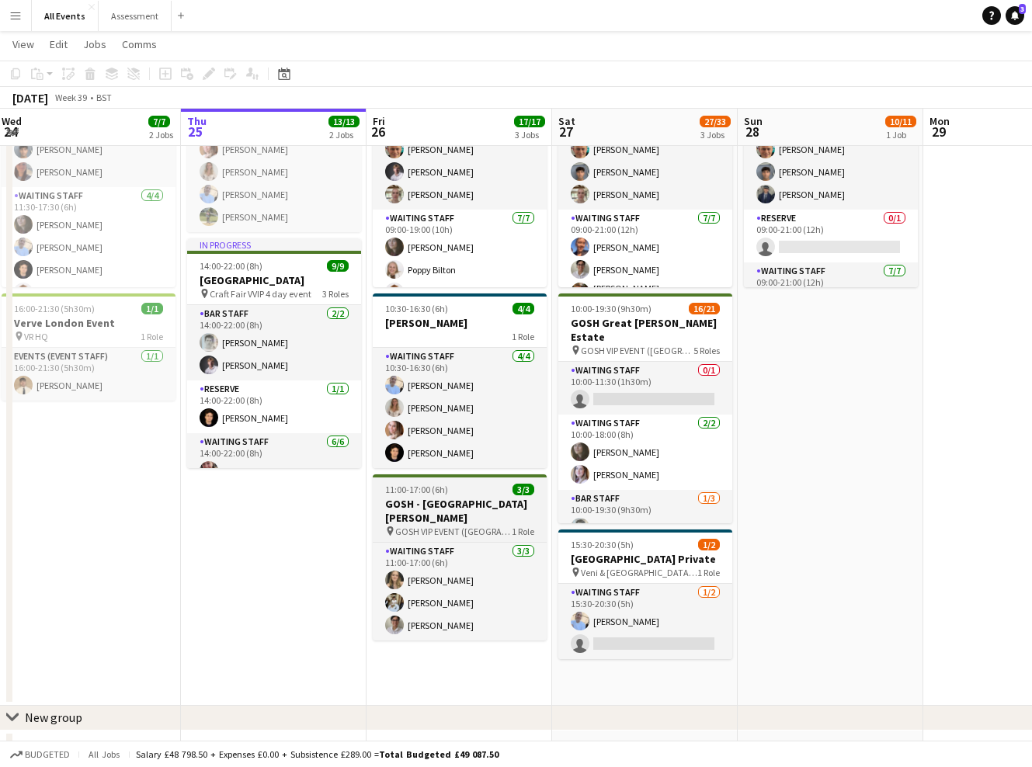
click at [473, 496] on app-job-card "11:00-17:00 (6h) 3/3 GOSH - Great Tew Estate pin GOSH VIP EVENT (Great Tew Esta…" at bounding box center [460, 557] width 174 height 166
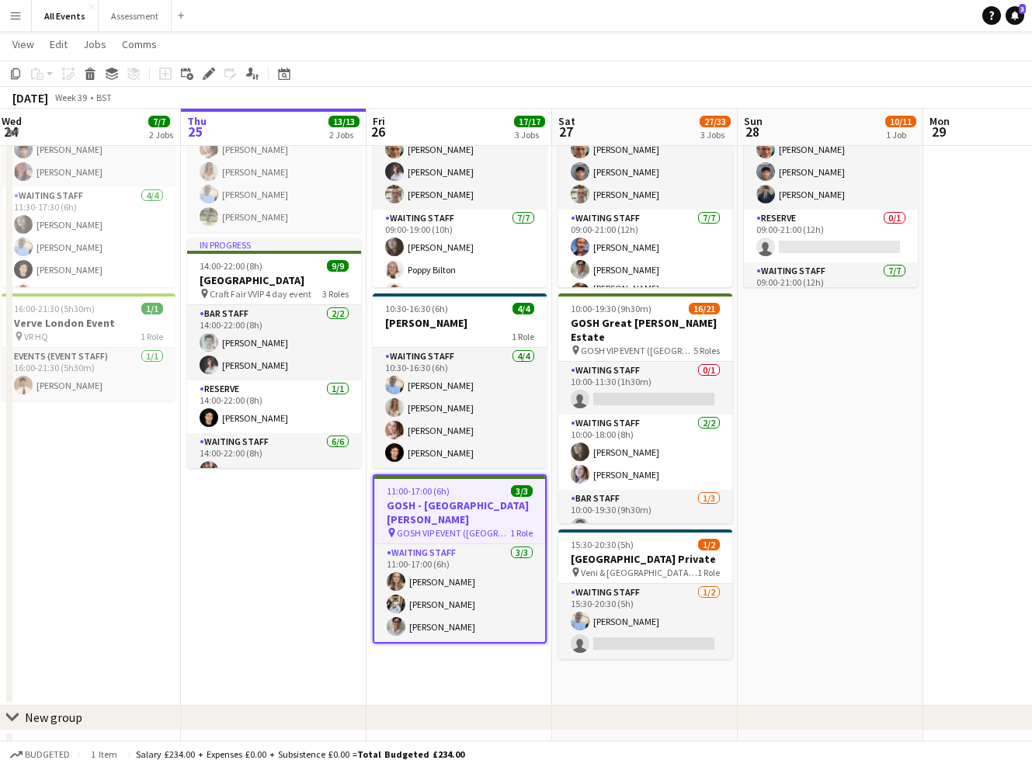
scroll to position [0, 371]
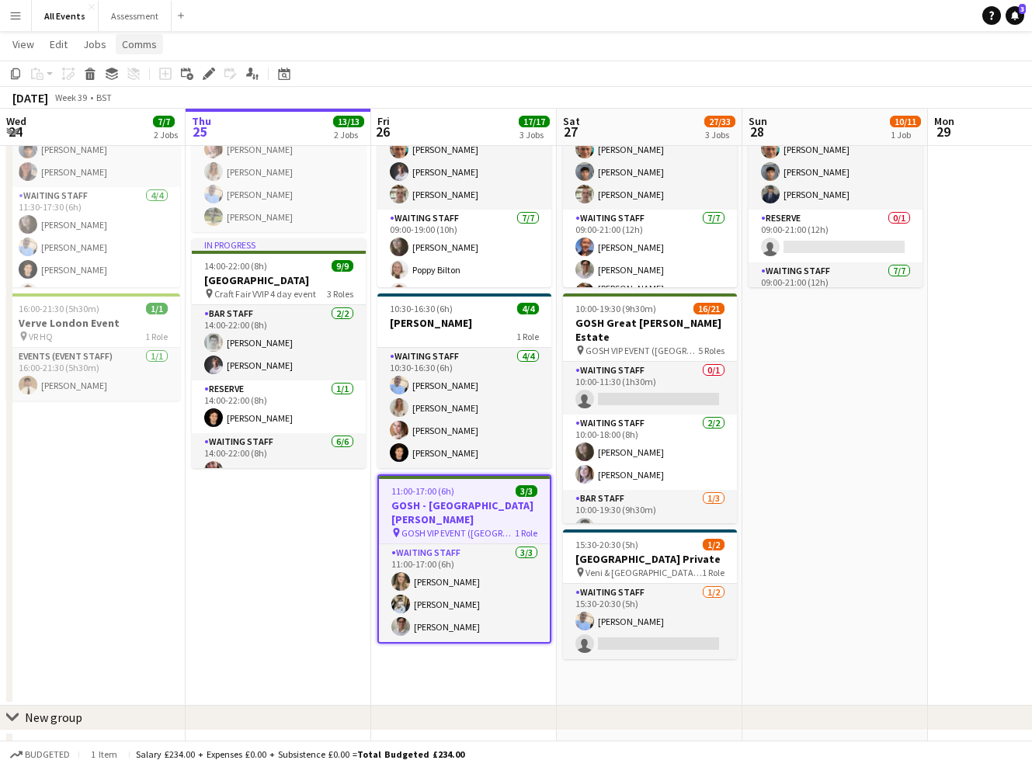
click at [134, 47] on span "Comms" at bounding box center [139, 44] width 35 height 14
click at [186, 109] on link "Create chat" at bounding box center [179, 110] width 129 height 33
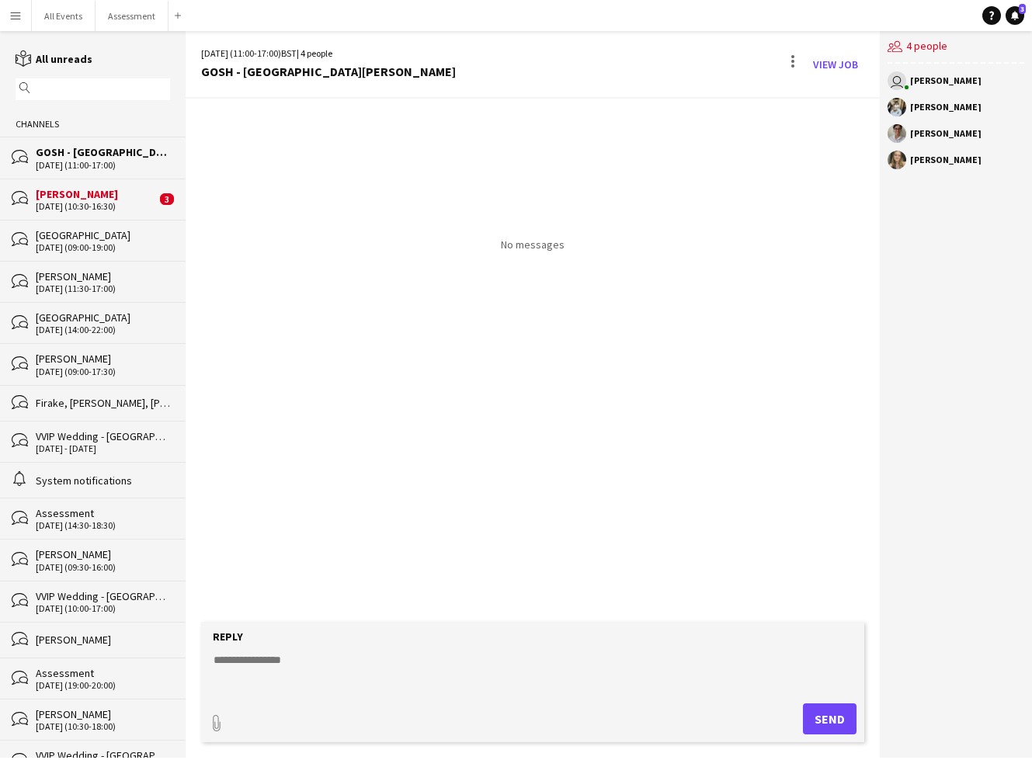
click at [491, 667] on textarea at bounding box center [535, 672] width 647 height 40
paste textarea "**********"
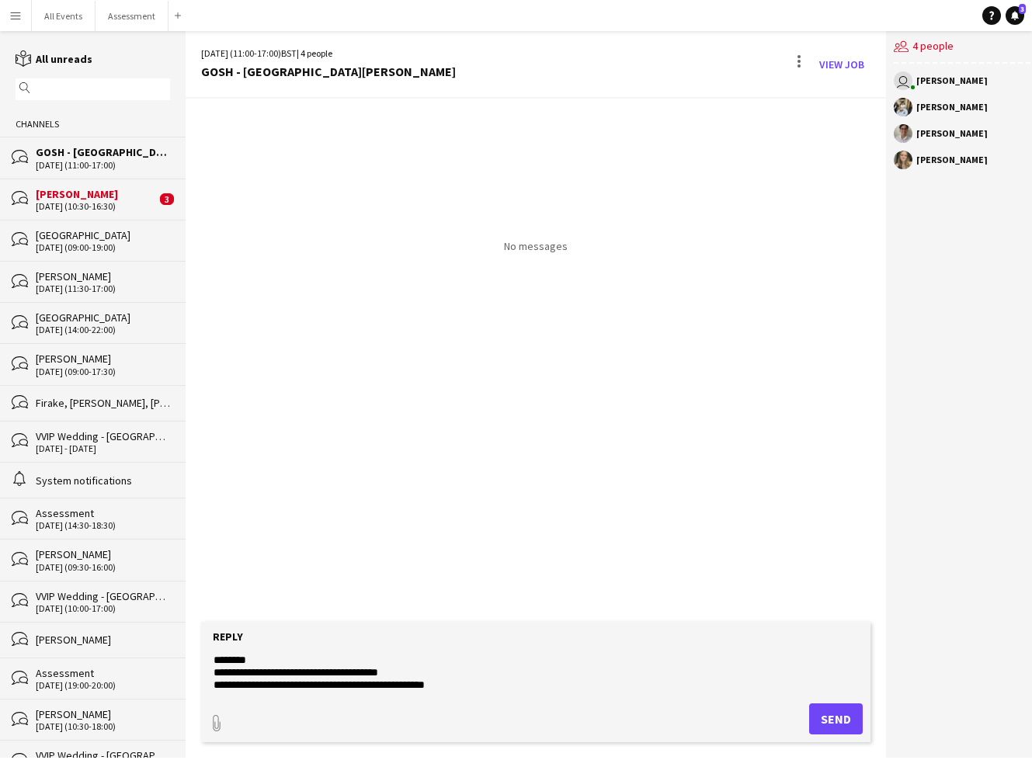
click at [367, 655] on textarea "**********" at bounding box center [535, 672] width 647 height 40
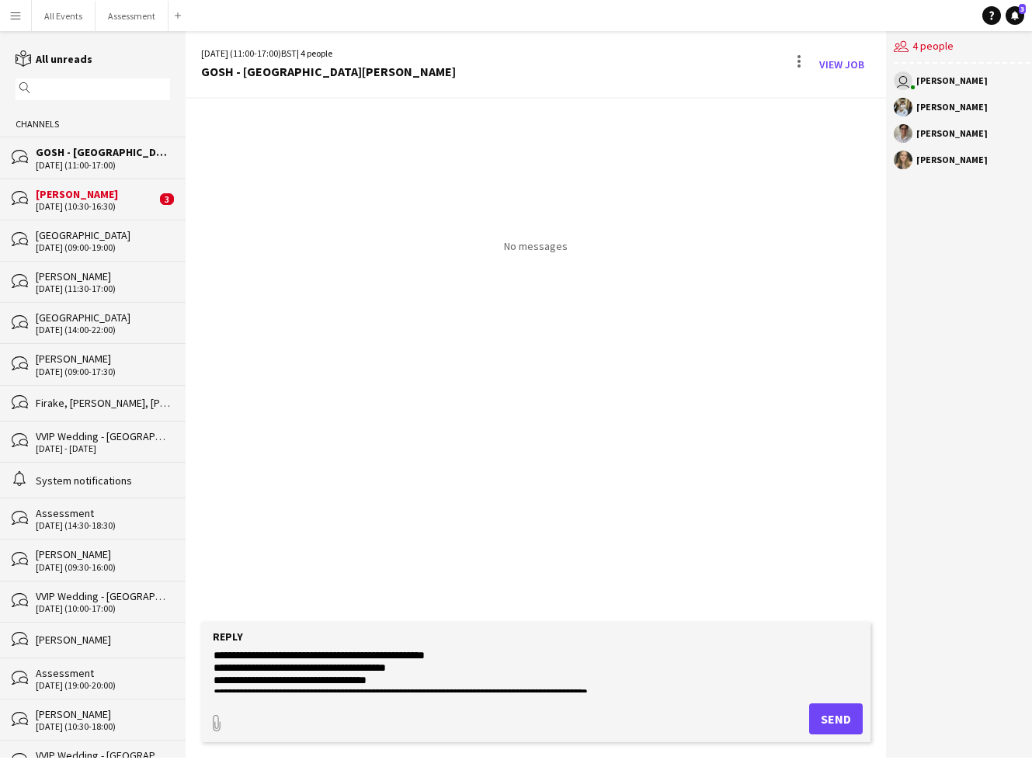
scroll to position [42, 0]
click at [216, 682] on textarea "**********" at bounding box center [535, 672] width 647 height 40
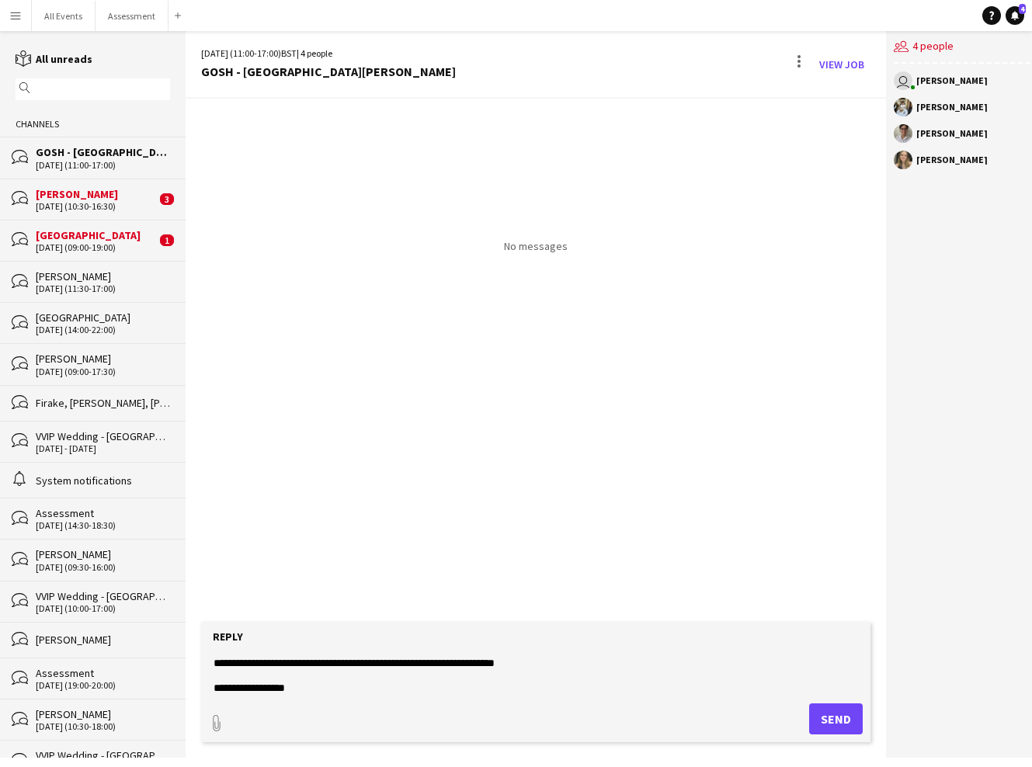
scroll to position [409, 0]
type textarea "**********"
click at [837, 723] on button "Send" at bounding box center [836, 718] width 54 height 31
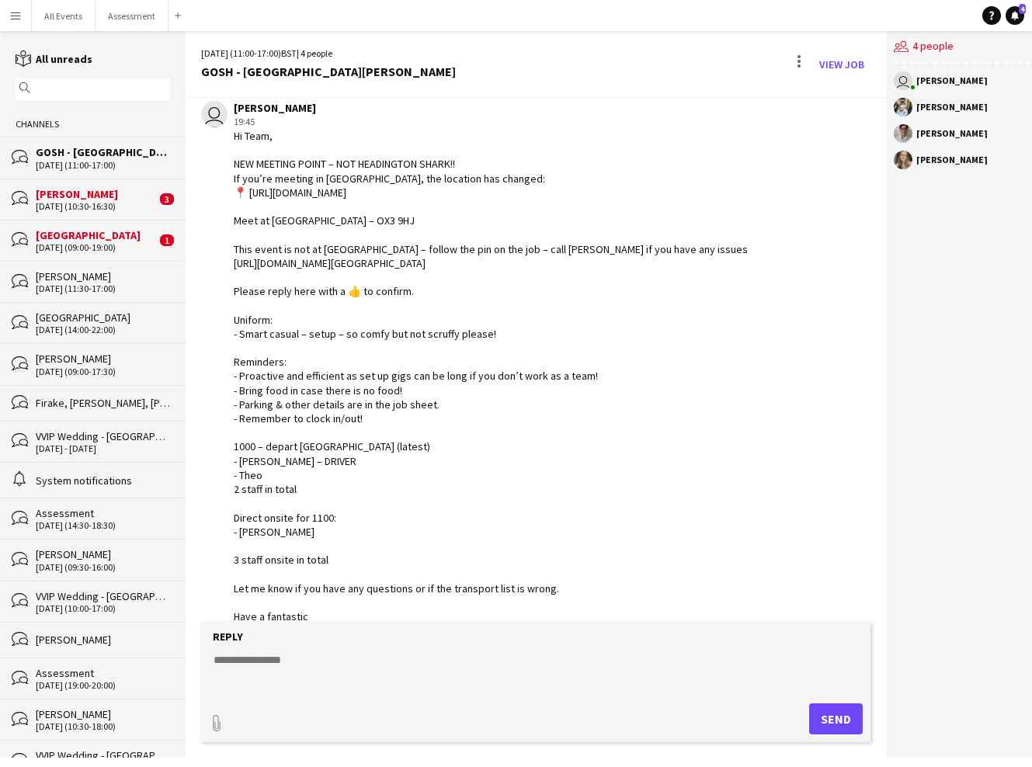
click at [86, 205] on div "26-09-2025 (10:30-16:30)" at bounding box center [96, 206] width 120 height 11
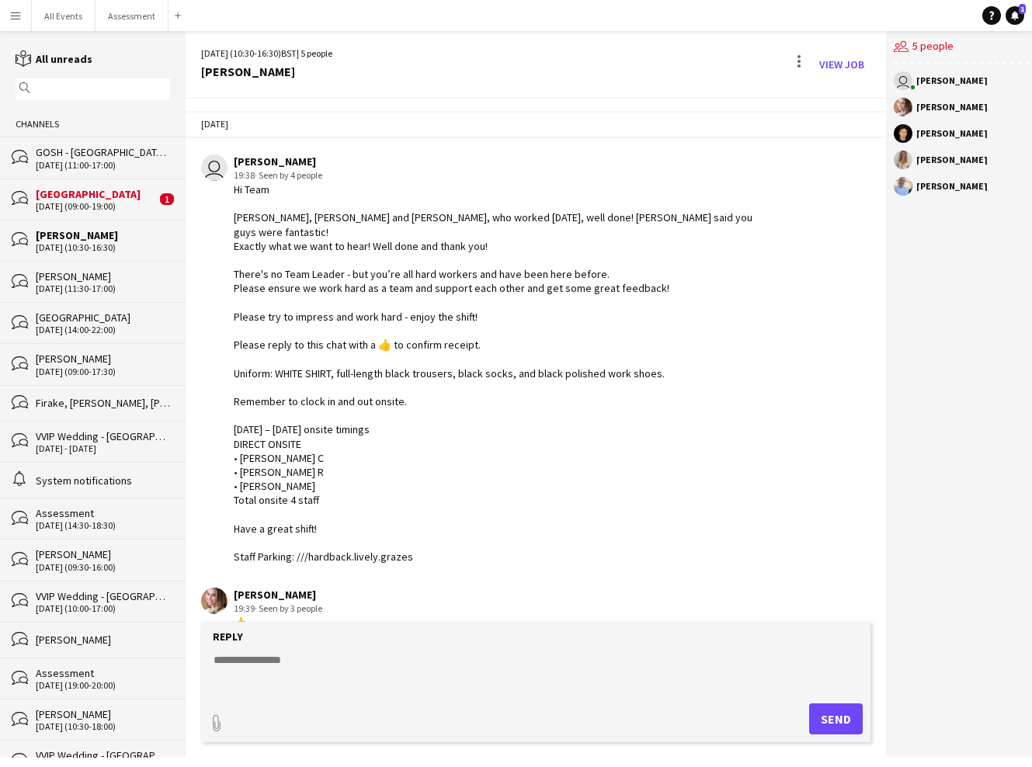
scroll to position [154, 0]
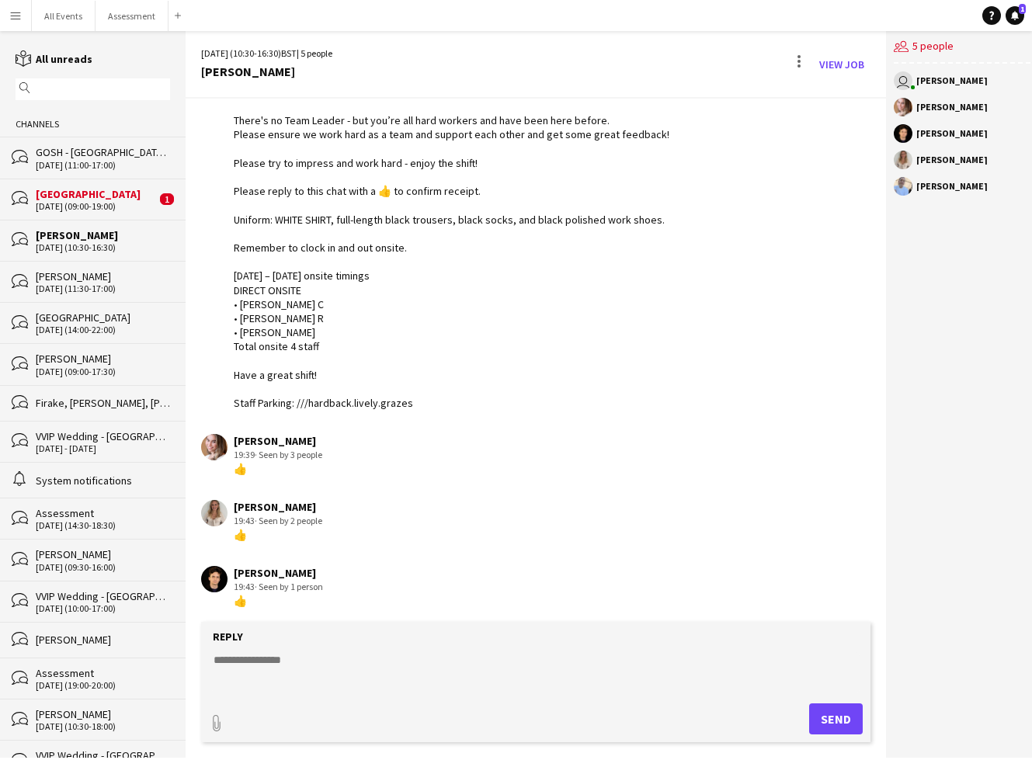
click at [108, 196] on div "[GEOGRAPHIC_DATA]" at bounding box center [96, 194] width 120 height 14
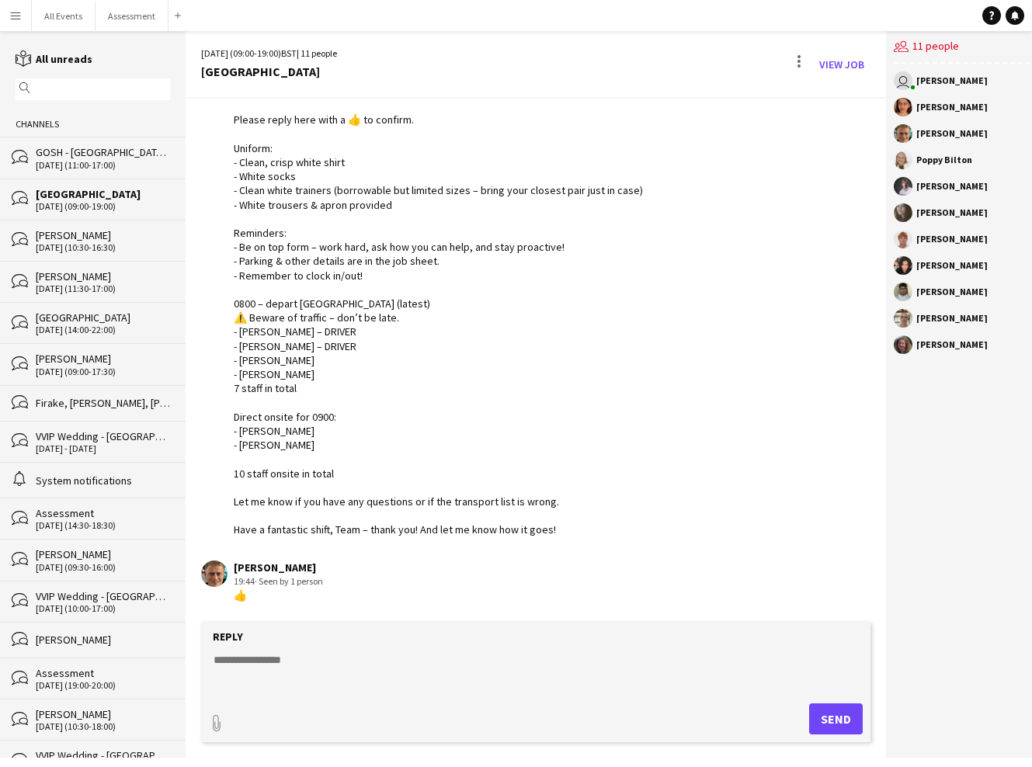
scroll to position [217, 0]
click at [60, 19] on button "All Events Close" at bounding box center [64, 16] width 64 height 30
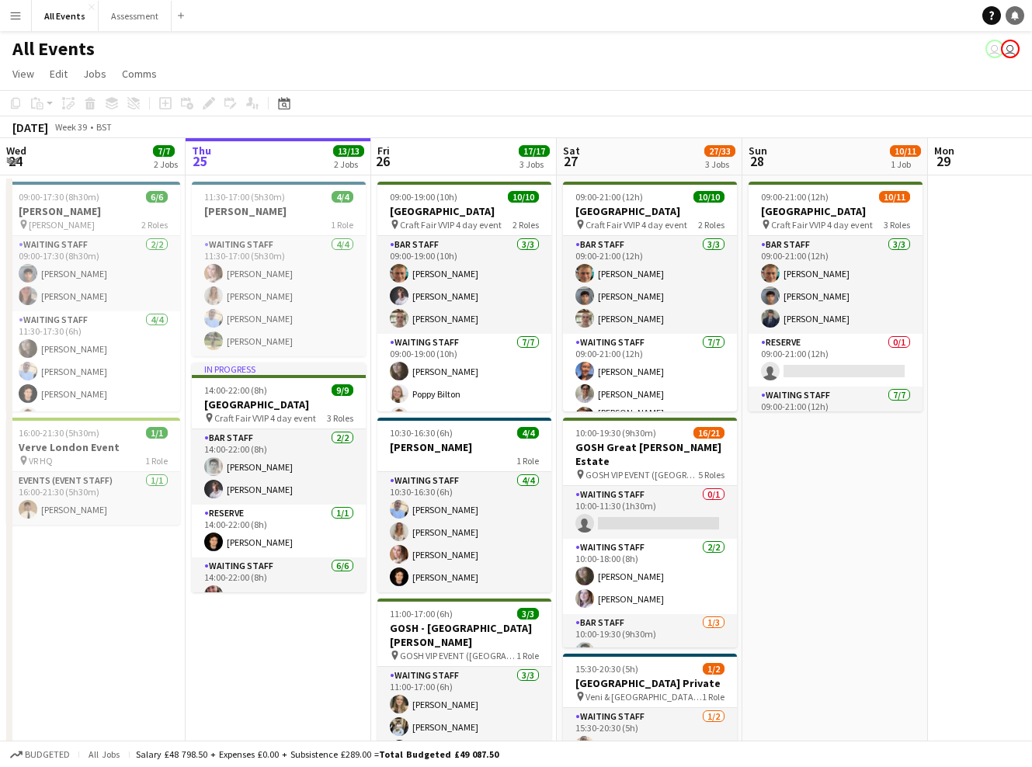
click at [1013, 19] on icon "Notifications" at bounding box center [1014, 15] width 9 height 9
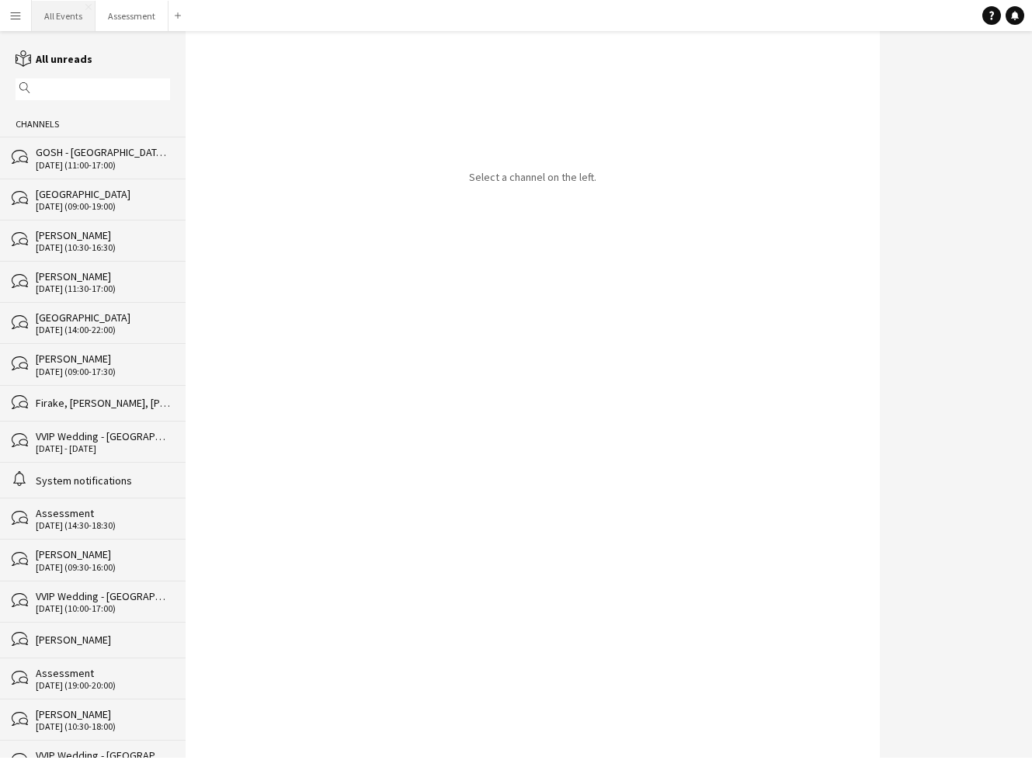
click at [65, 21] on button "All Events Close" at bounding box center [64, 16] width 64 height 30
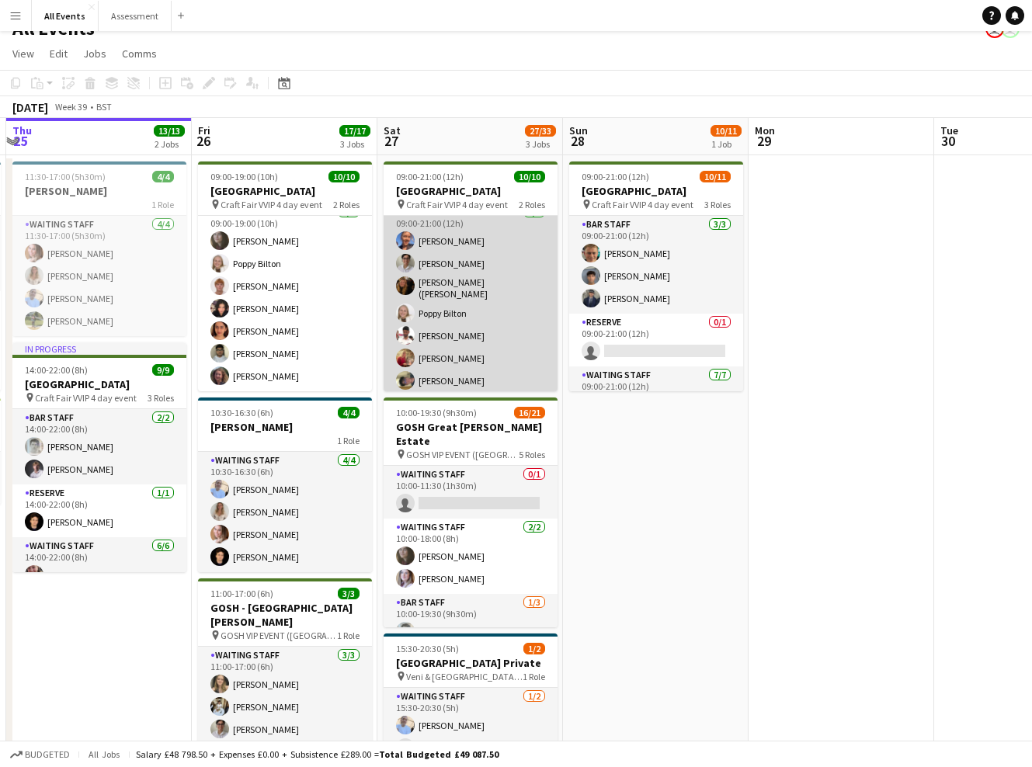
scroll to position [19, 0]
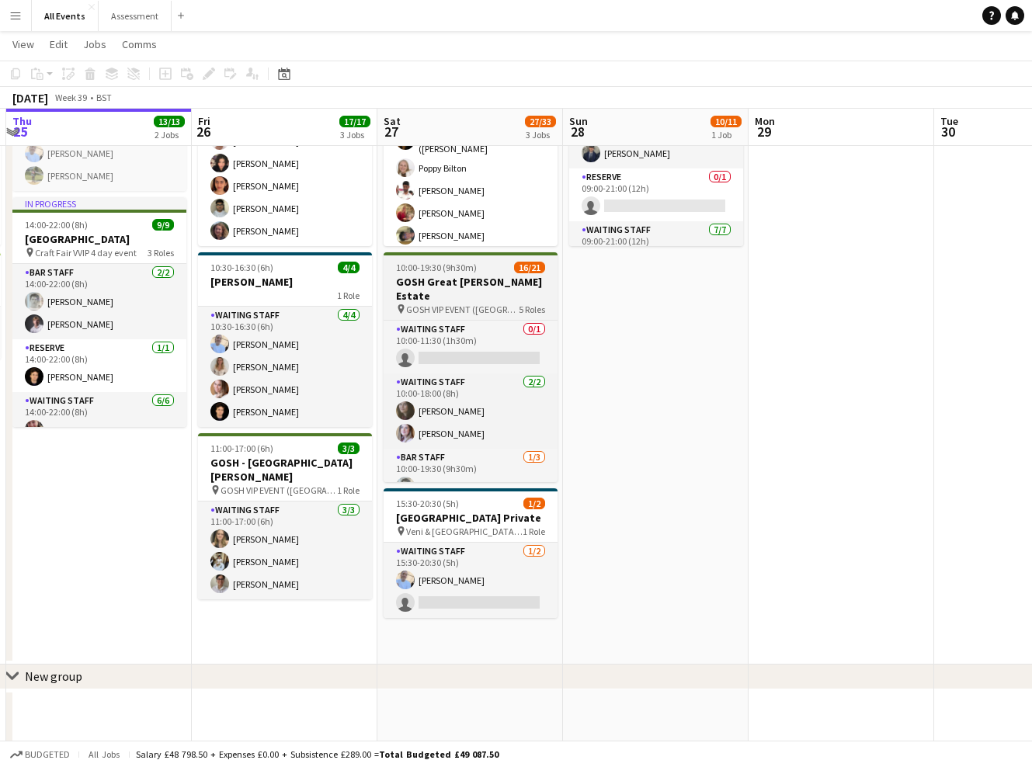
click at [479, 304] on span "GOSH VIP EVENT ([GEOGRAPHIC_DATA][PERSON_NAME])" at bounding box center [462, 310] width 113 height 12
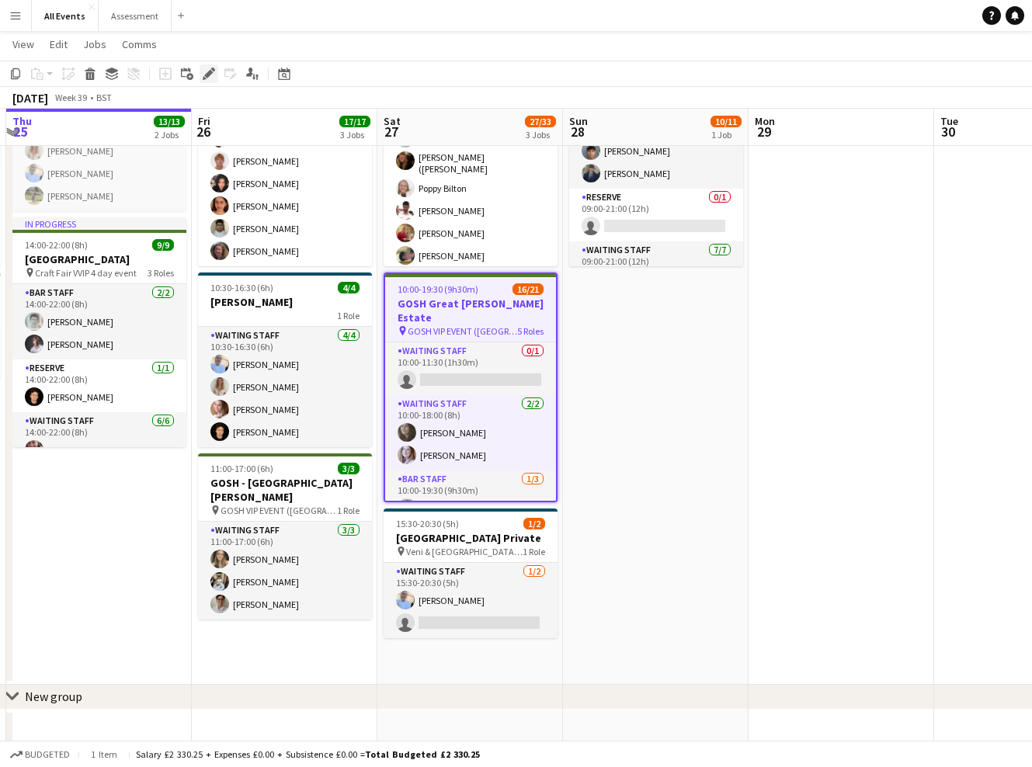
click at [208, 77] on icon at bounding box center [208, 74] width 9 height 9
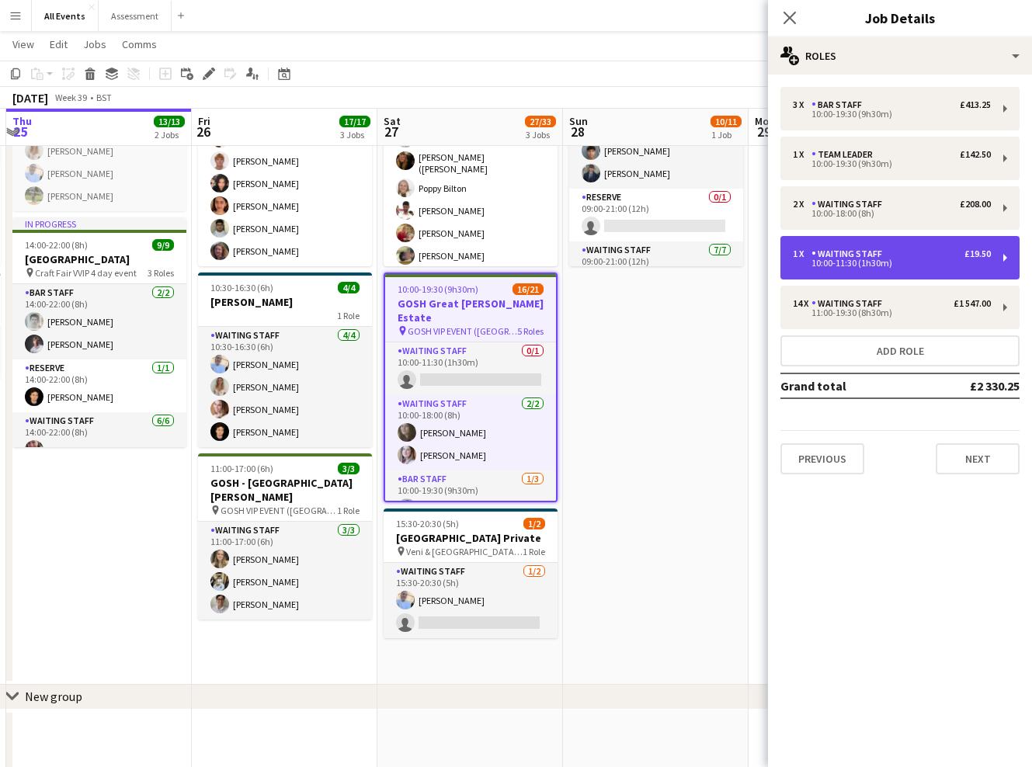
click at [918, 257] on div "1 x Waiting Staff £19.50" at bounding box center [892, 253] width 198 height 11
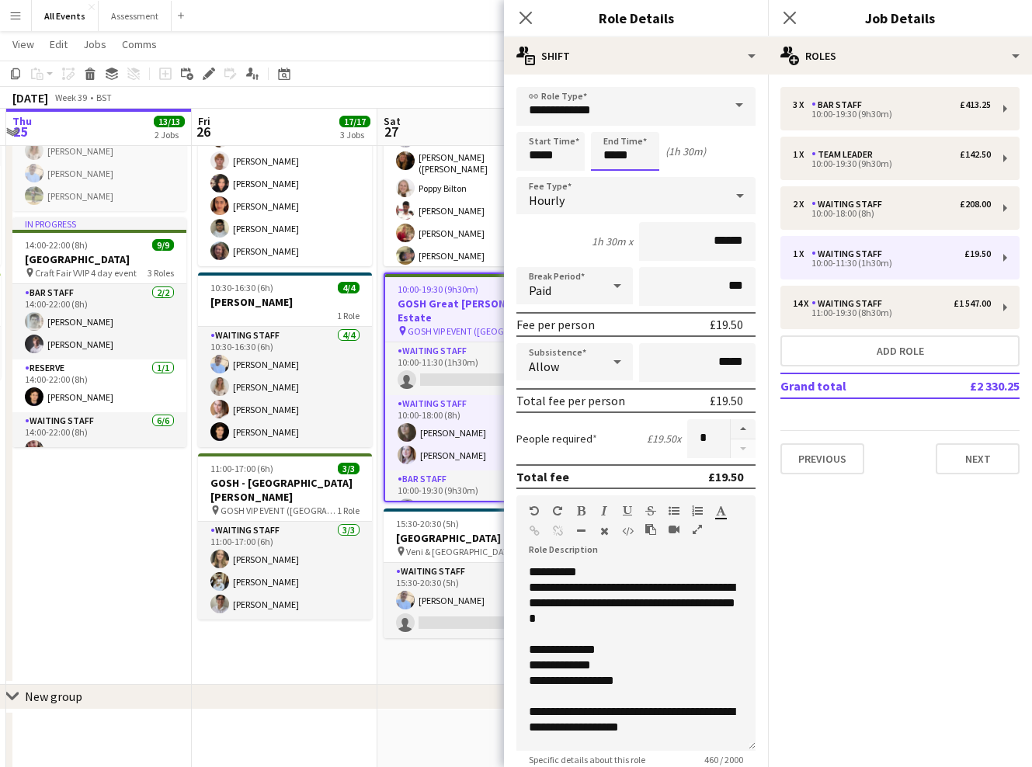
click at [612, 156] on input "*****" at bounding box center [625, 151] width 68 height 39
click at [611, 156] on input "*****" at bounding box center [625, 151] width 68 height 39
type input "*****"
click at [445, 659] on app-date-cell "09:00-21:00 (12h) 10/10 Heritage House pin Craft Fair VVIP 4 day event 2 Roles …" at bounding box center [470, 357] width 186 height 654
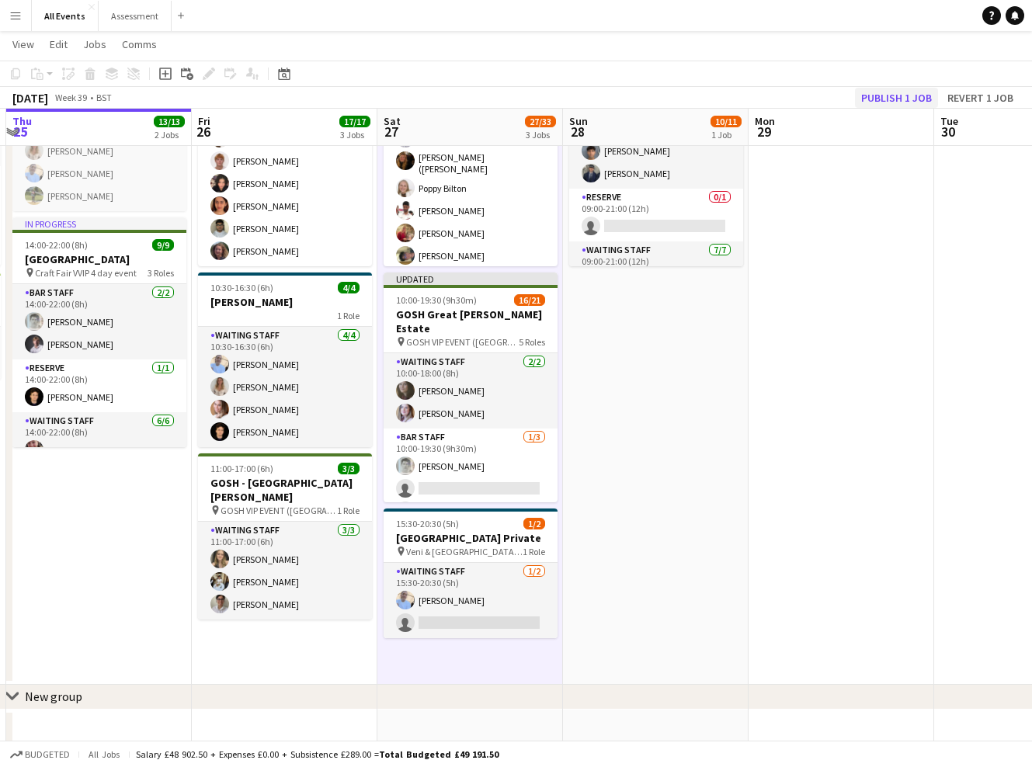
click at [899, 95] on button "Publish 1 job" at bounding box center [896, 98] width 83 height 20
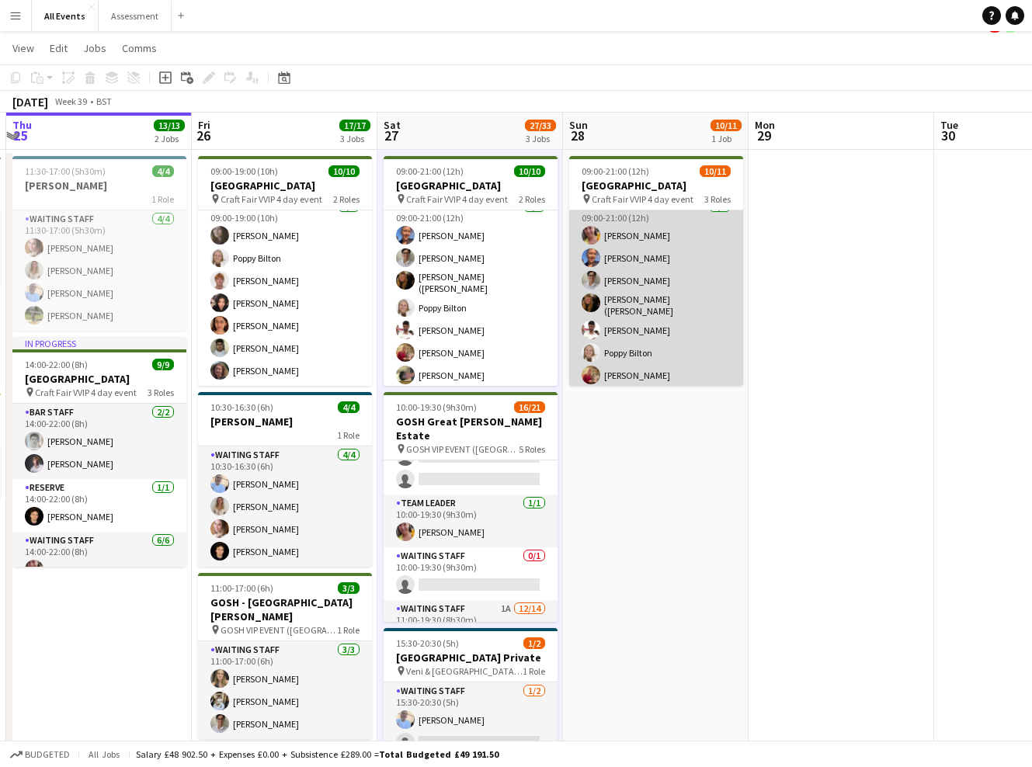
scroll to position [30, 0]
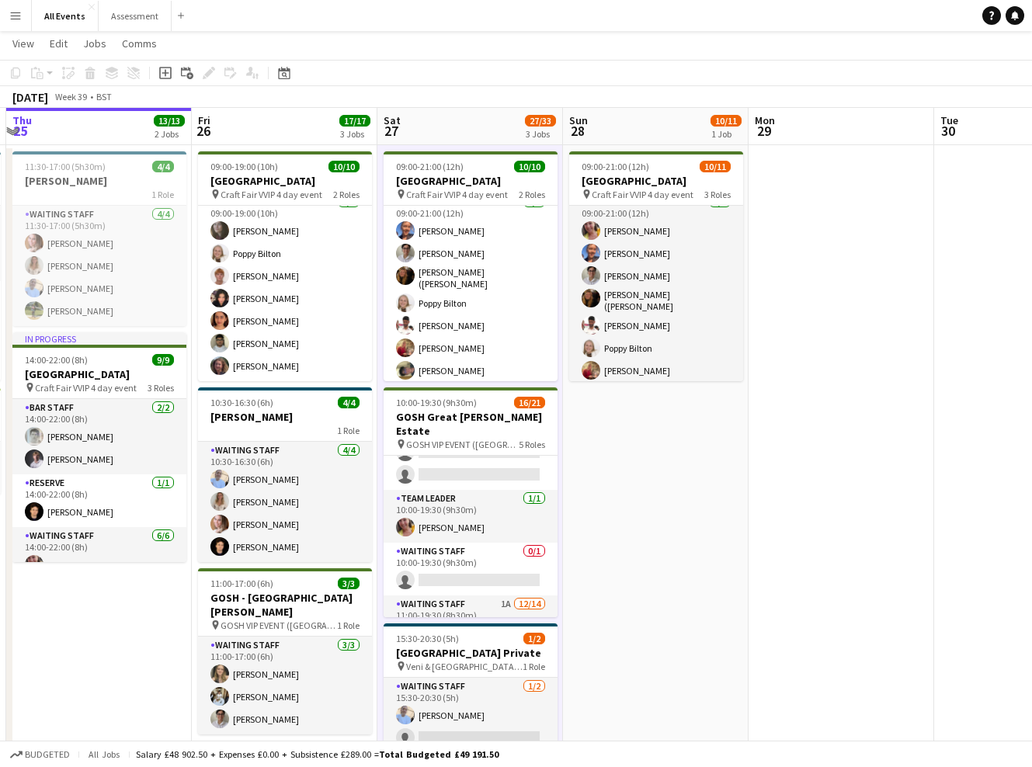
click at [22, 13] on button "Menu" at bounding box center [15, 15] width 31 height 31
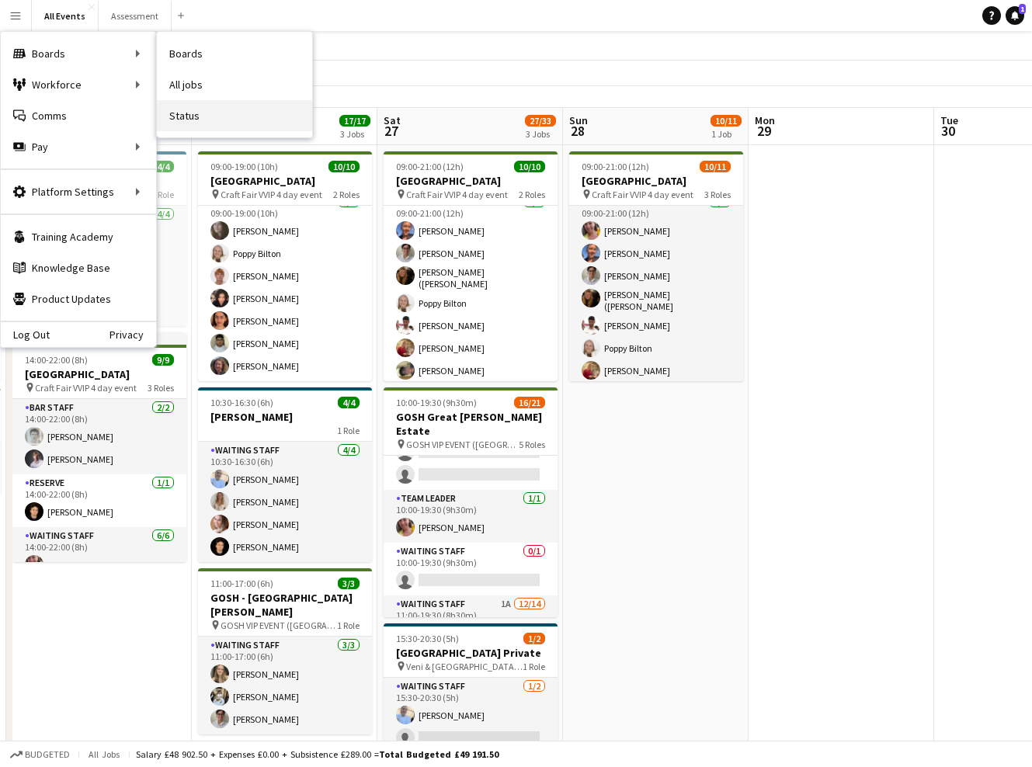
click at [190, 114] on link "Status" at bounding box center [234, 115] width 155 height 31
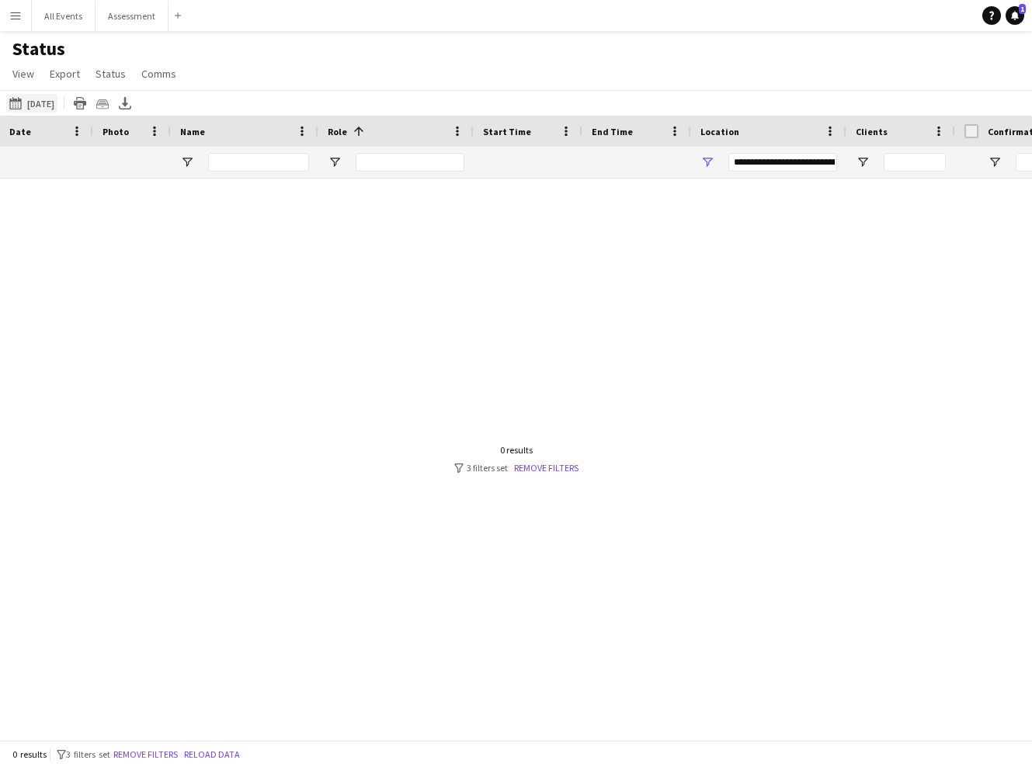
type input "***"
click at [57, 102] on button "25-09-2025 to 01-10-2025 Tomorrow" at bounding box center [31, 103] width 51 height 19
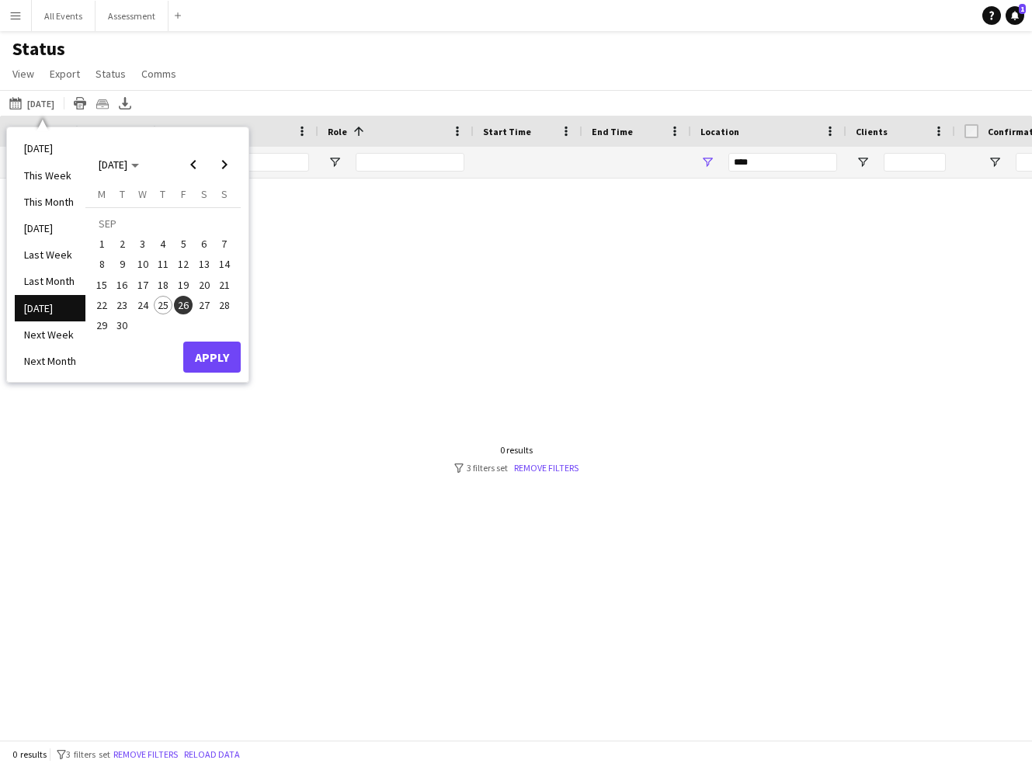
drag, startPoint x: 169, startPoint y: 308, endPoint x: 179, endPoint y: 315, distance: 12.3
click at [168, 308] on span "25" at bounding box center [163, 305] width 19 height 19
click at [214, 356] on button "Apply" at bounding box center [211, 357] width 57 height 31
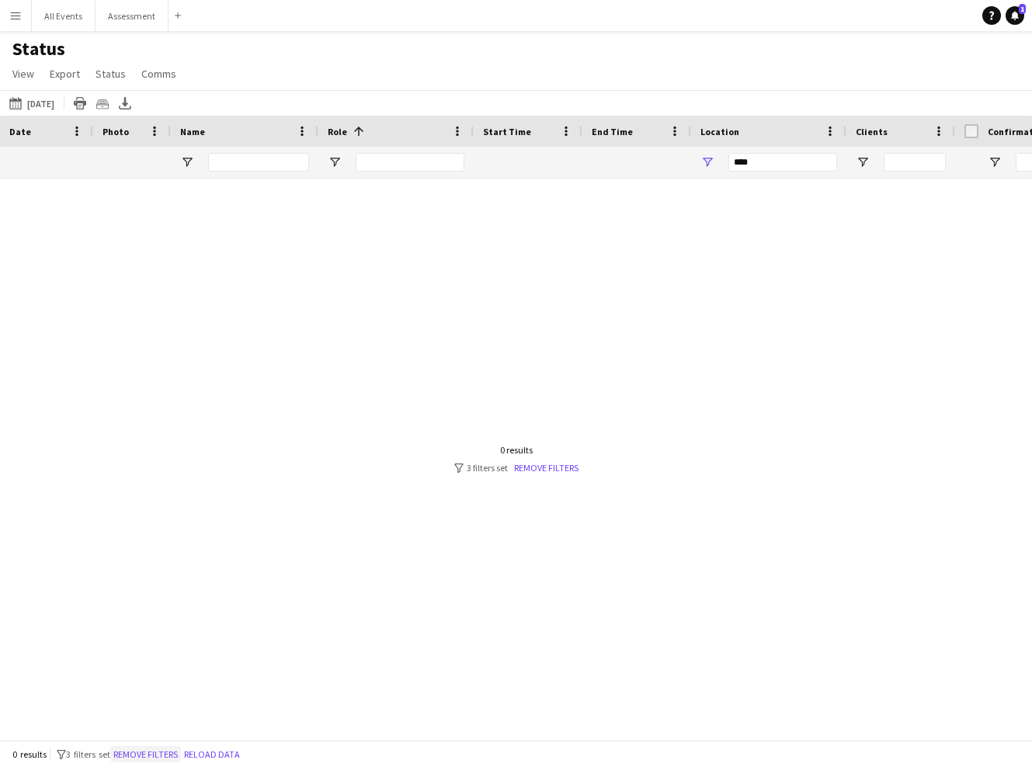
click at [170, 757] on button "Remove filters" at bounding box center [145, 754] width 71 height 17
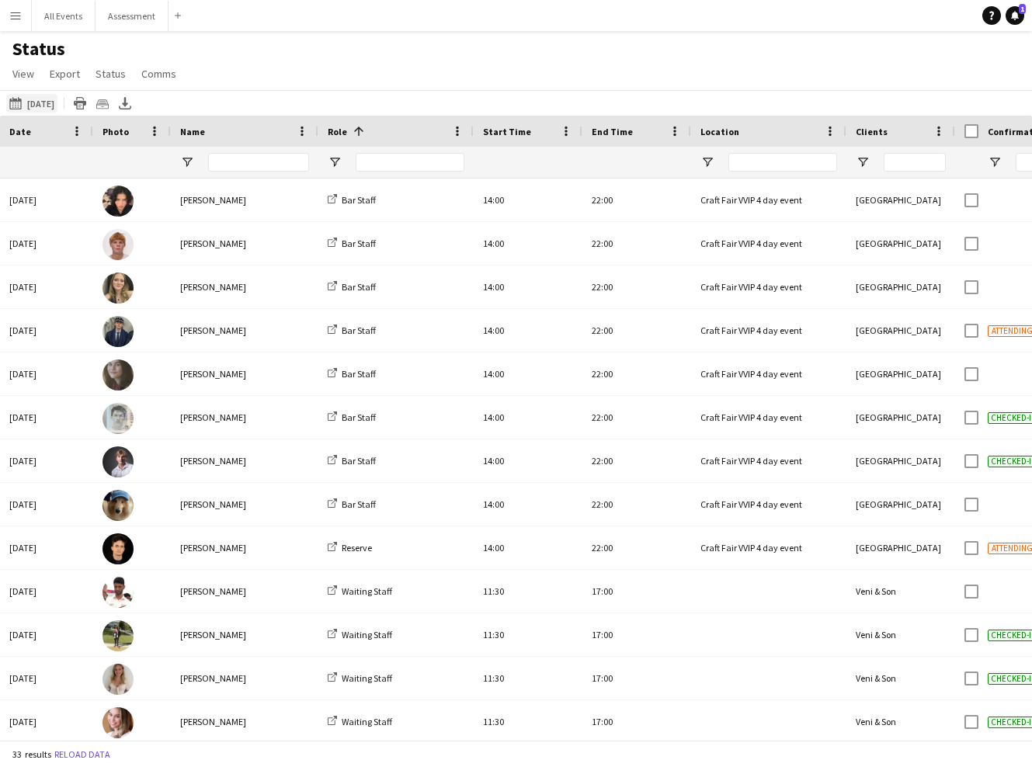
click at [40, 101] on button "[DATE] to [DATE] [DATE]" at bounding box center [31, 103] width 51 height 19
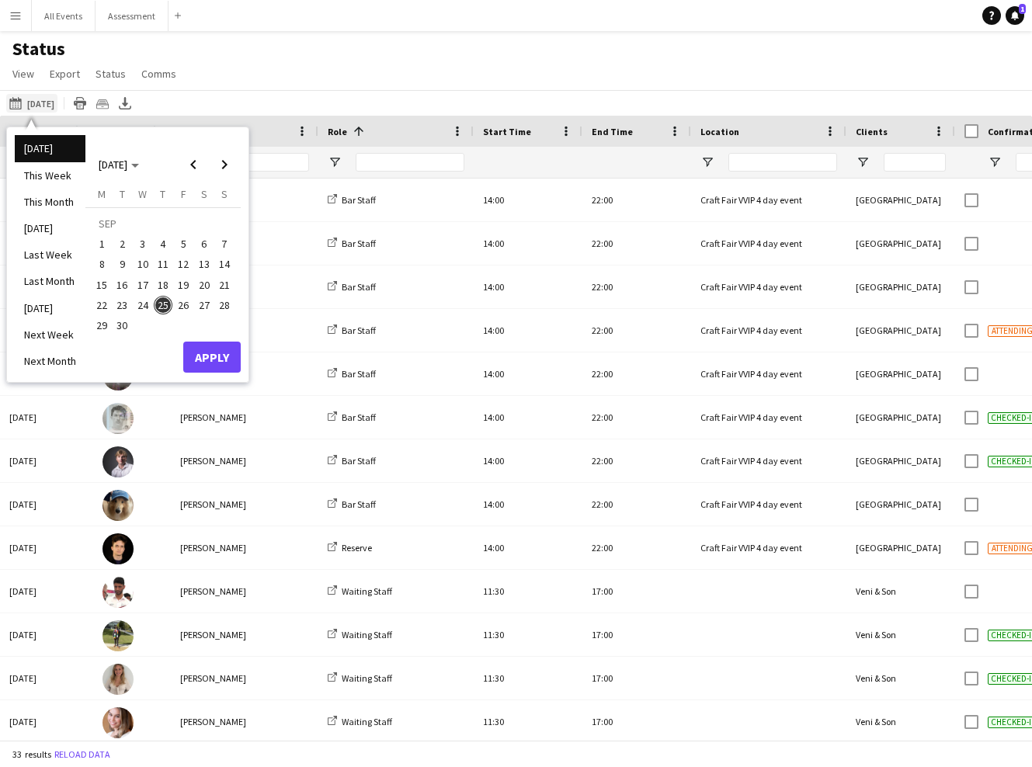
click at [40, 101] on button "[DATE] to [DATE] [DATE]" at bounding box center [31, 103] width 51 height 19
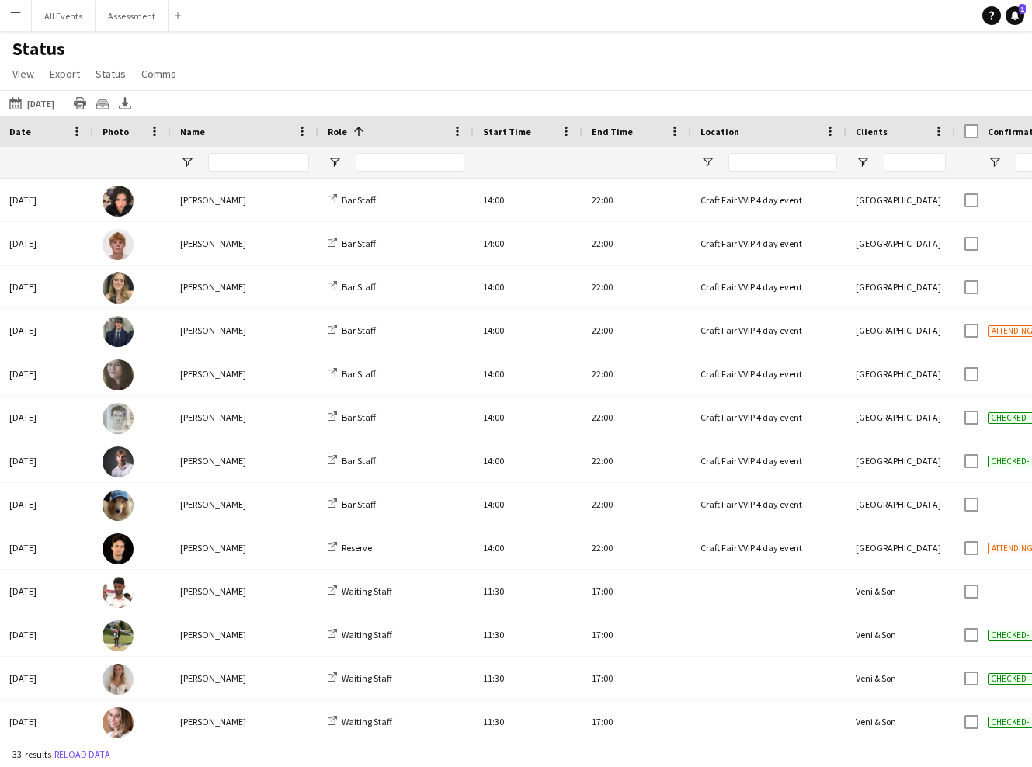
click at [384, 75] on div "Status View Views Default view New view Update view Delete view Edit name Custo…" at bounding box center [516, 63] width 1032 height 53
click at [996, 155] on span "Open Filter Menu" at bounding box center [995, 162] width 14 height 14
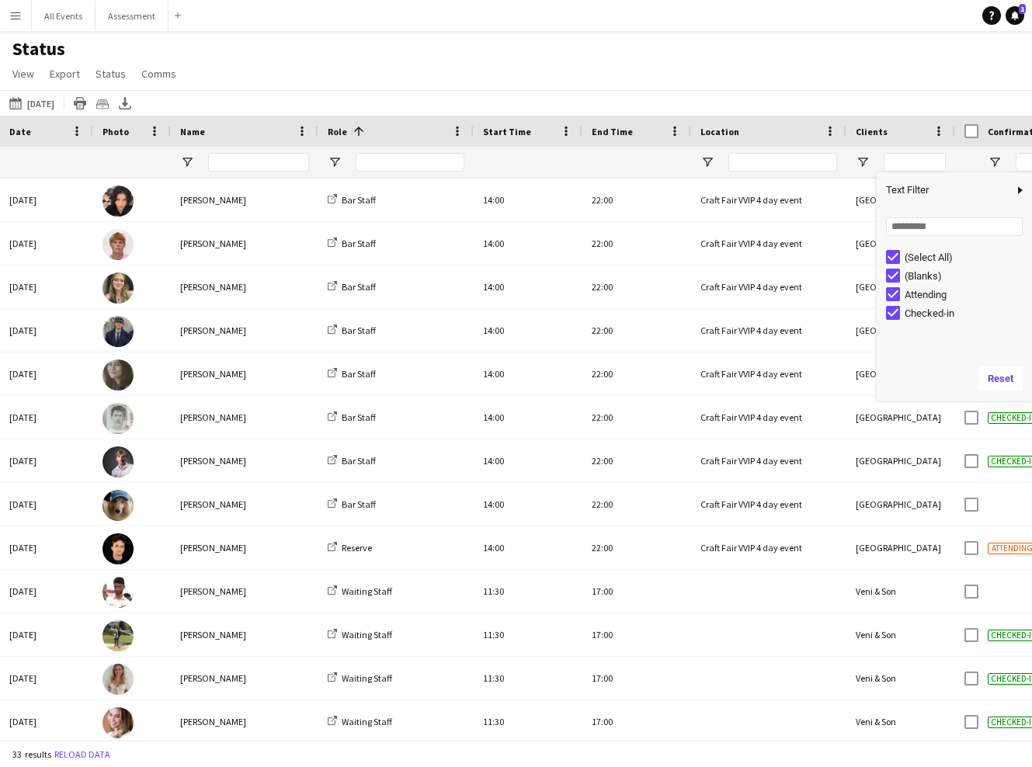
click at [924, 253] on div "(Select All)" at bounding box center [965, 258] width 123 height 12
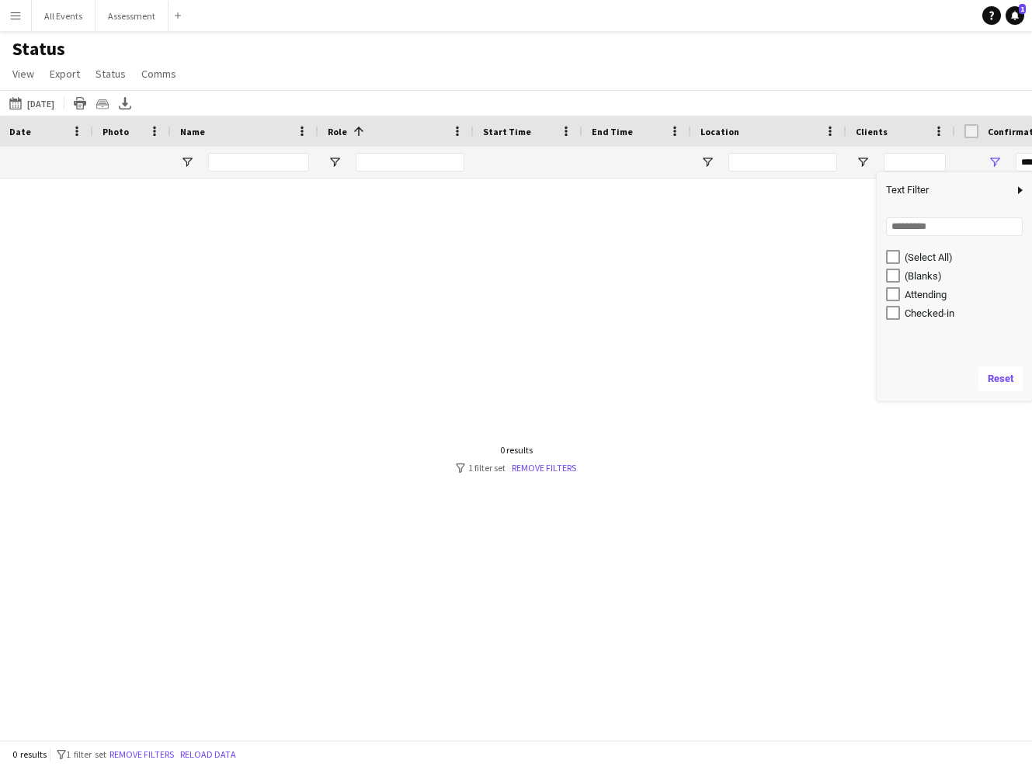
click at [925, 289] on div "Attending" at bounding box center [965, 295] width 123 height 12
type input "**********"
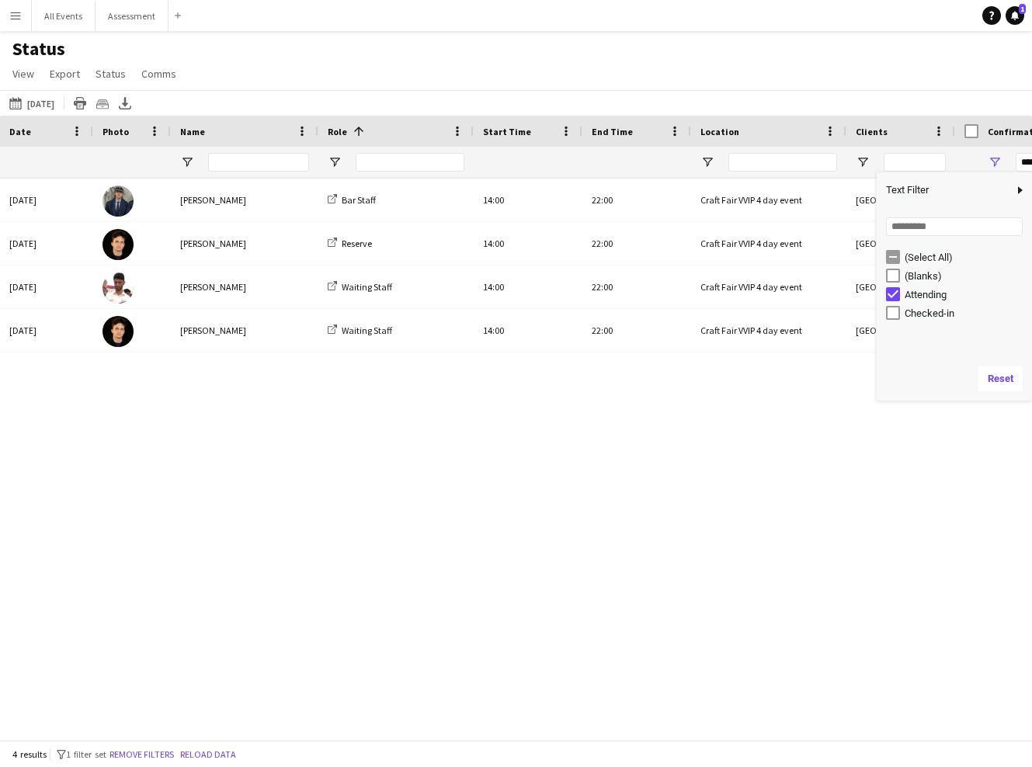
drag, startPoint x: 726, startPoint y: 76, endPoint x: 714, endPoint y: 75, distance: 11.7
click at [724, 76] on div "Status View Views Default view New view Update view Delete view Edit name Custo…" at bounding box center [516, 63] width 1032 height 53
